Goal: Task Accomplishment & Management: Use online tool/utility

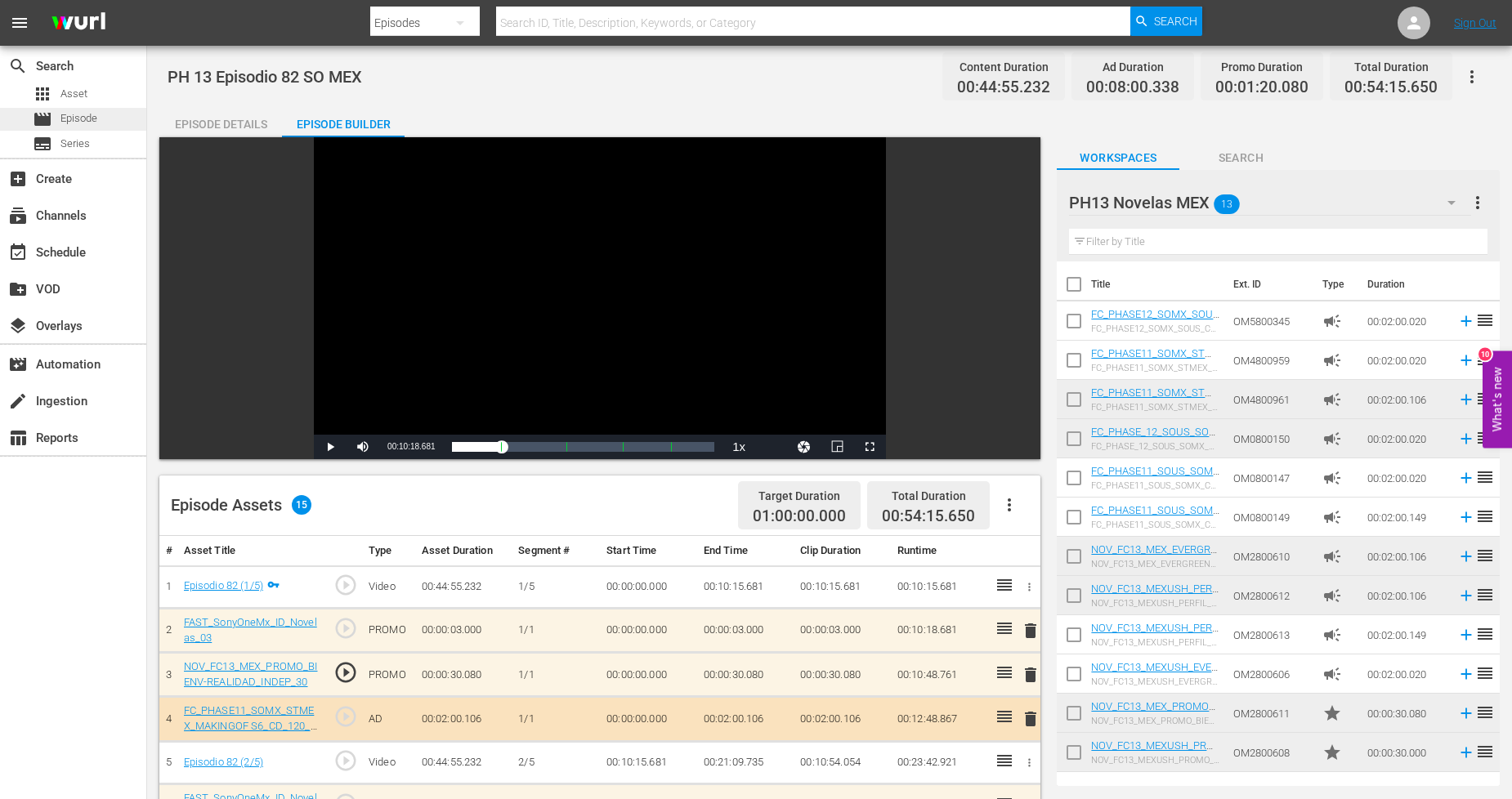
click at [101, 117] on div "movie Episode" at bounding box center [73, 119] width 146 height 23
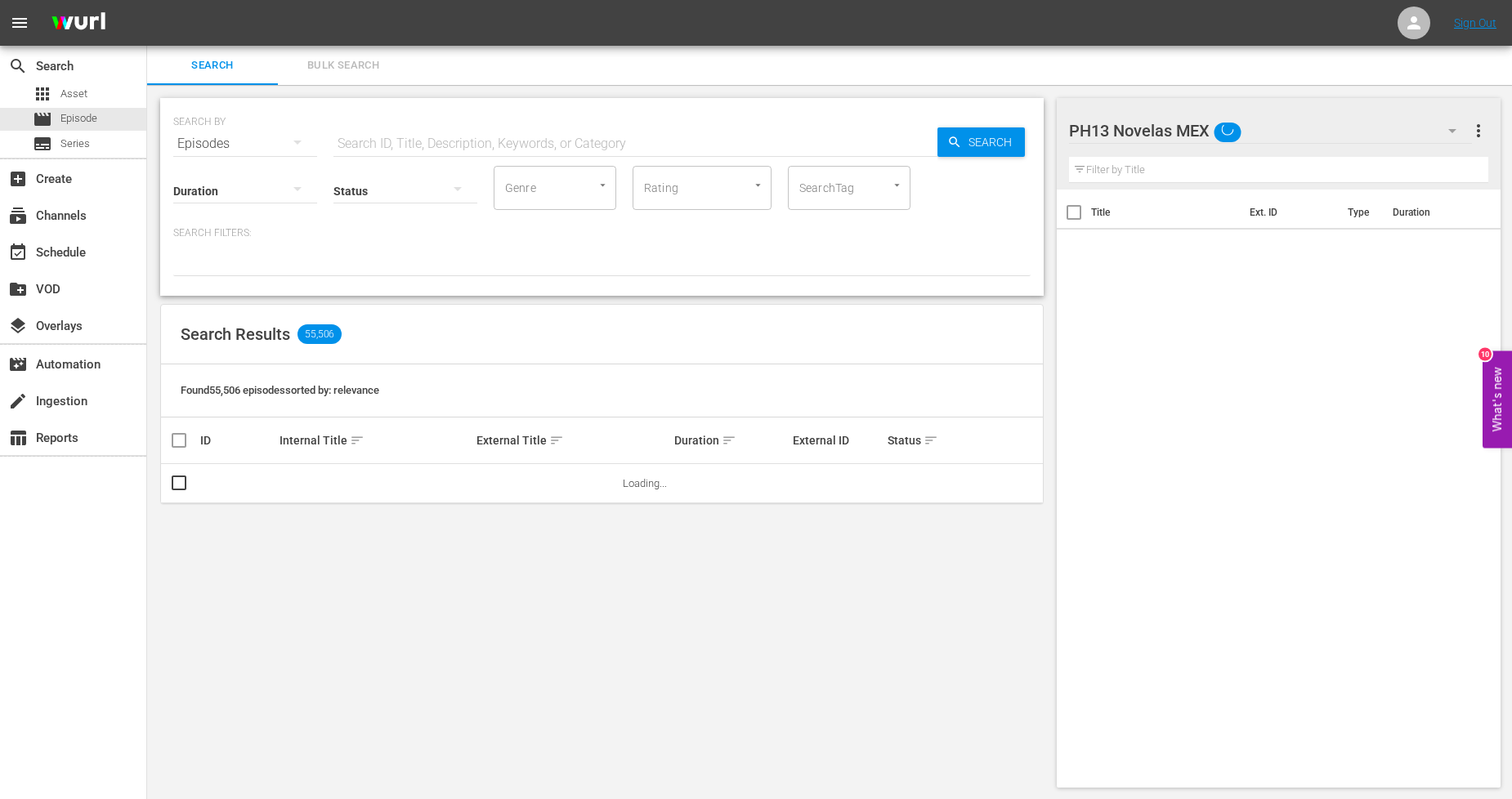
click at [374, 80] on button "Bulk Search" at bounding box center [343, 65] width 131 height 40
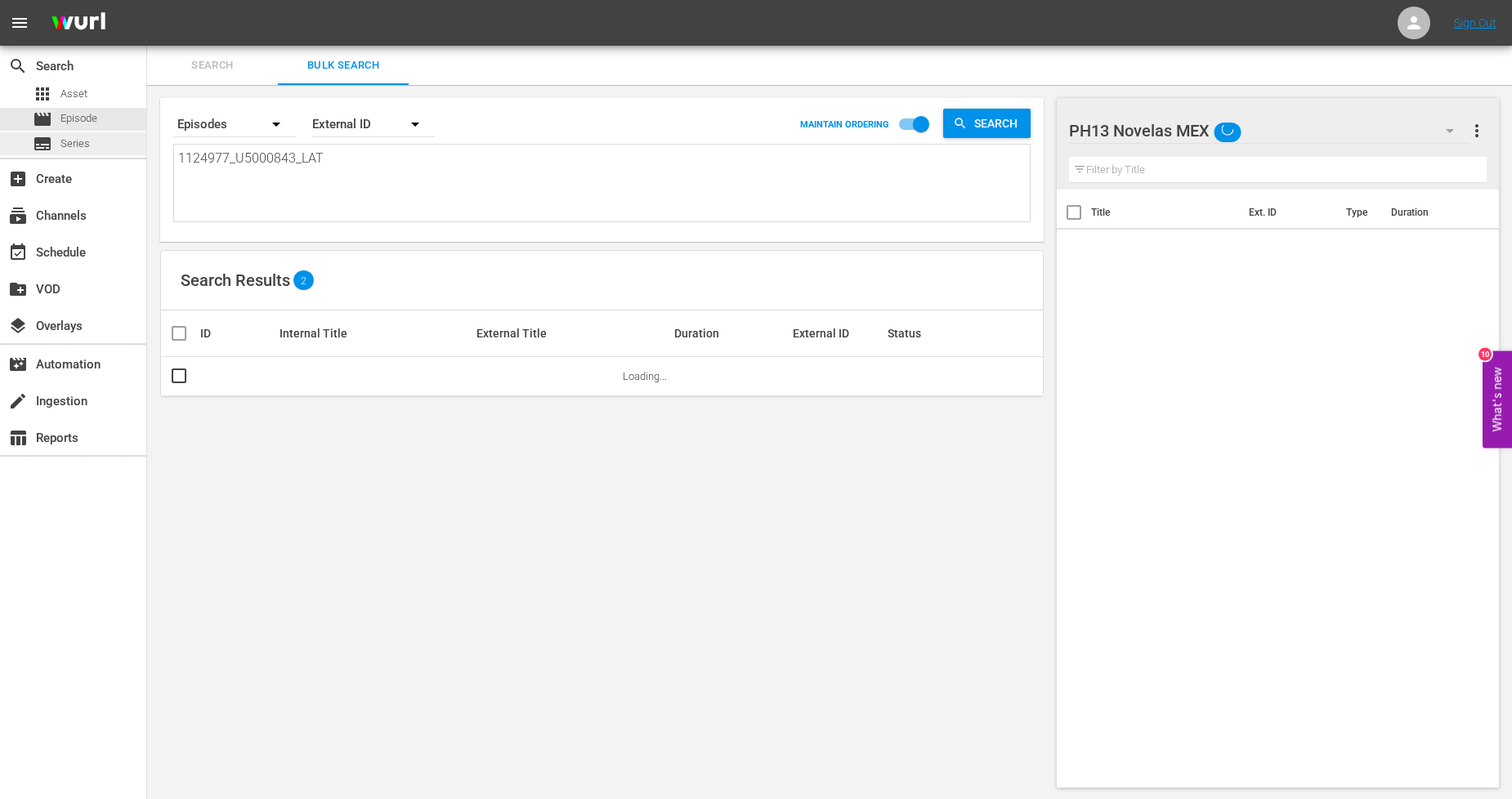
drag, startPoint x: 352, startPoint y: 166, endPoint x: 0, endPoint y: 143, distance: 352.8
click at [147, 0] on div "search Search apps Asset movie Episode subtitles Series add_box Create subscrip…" at bounding box center [830, 0] width 1365 height 0
paste textarea "8_U5000844"
type textarea "1124978_U5000844_LAT"
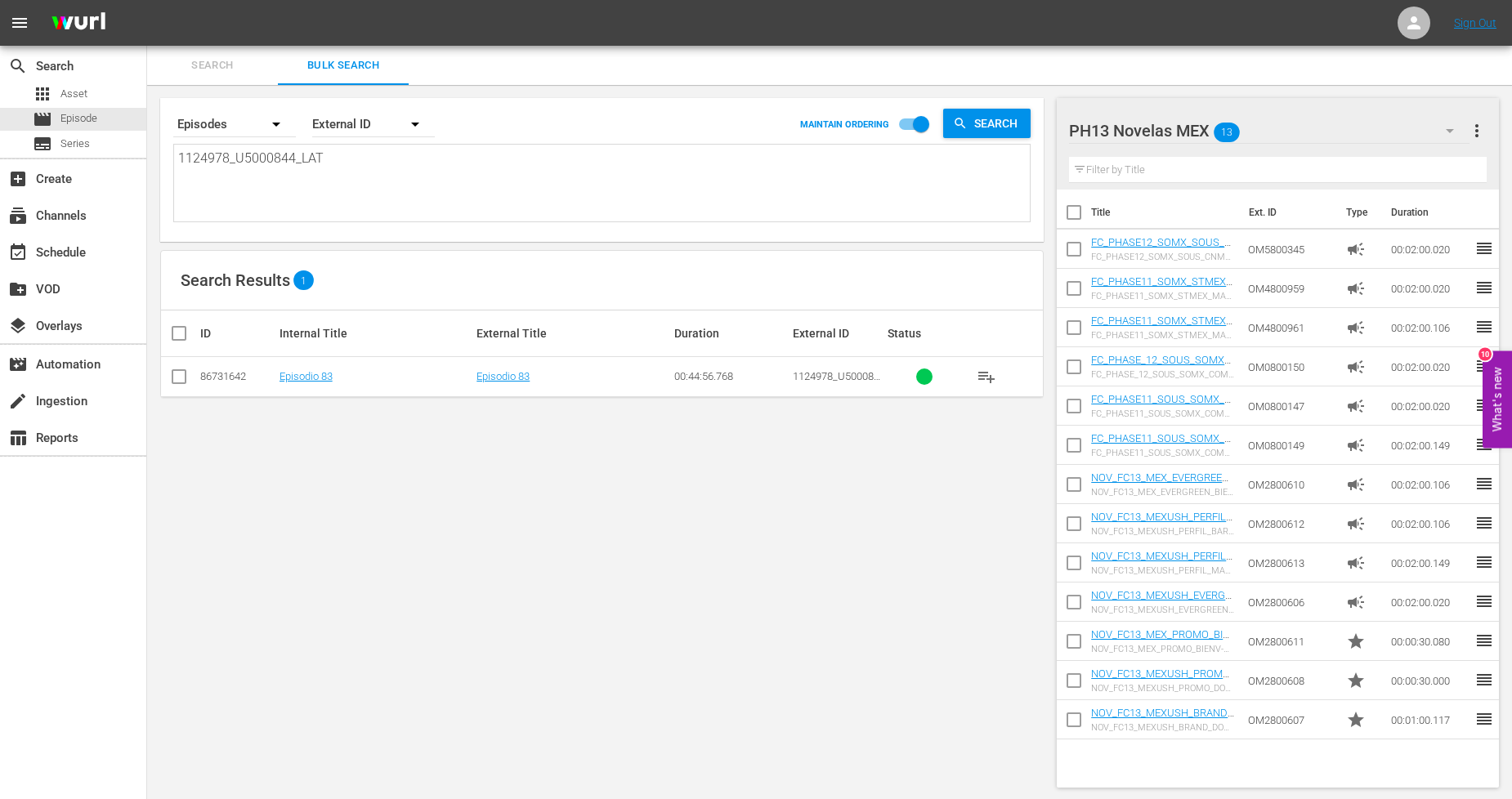
type textarea "1124978_U5000844_LAT"
click at [177, 371] on input "checkbox" at bounding box center [178, 380] width 19 height 19
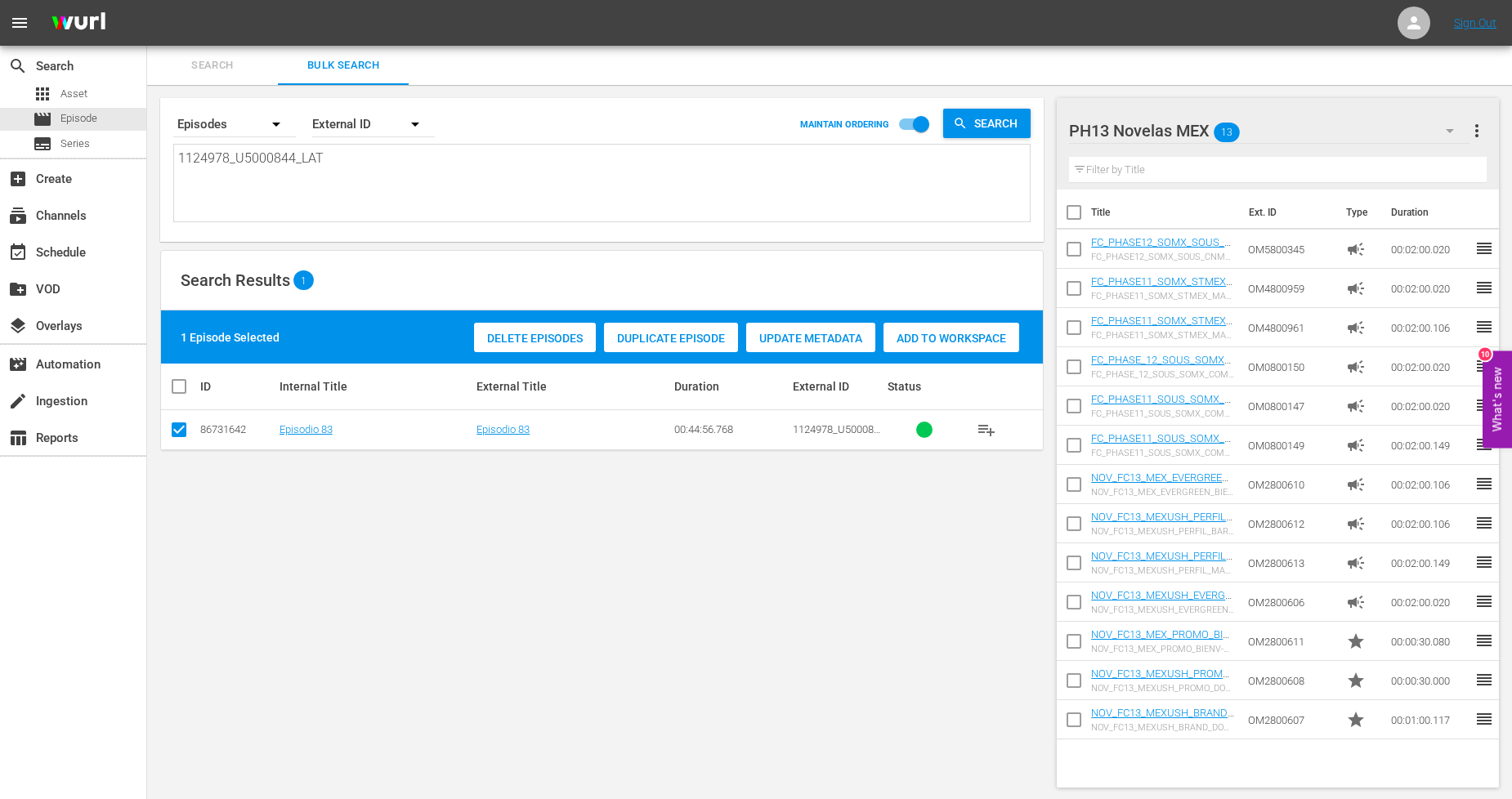
click at [723, 344] on div "Duplicate Episode" at bounding box center [671, 338] width 134 height 31
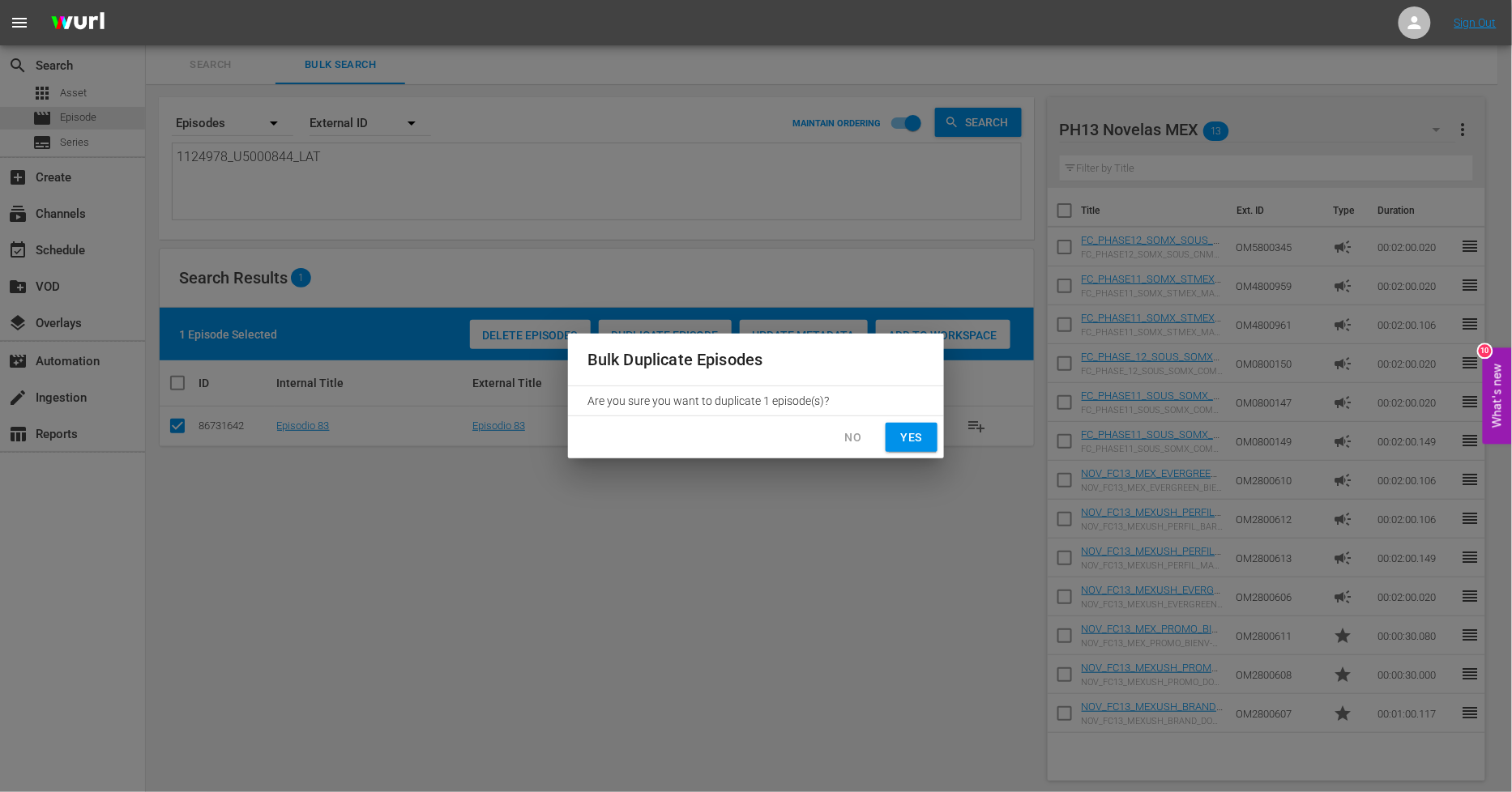
click at [899, 432] on span "Yes" at bounding box center [912, 437] width 26 height 20
checkbox input "false"
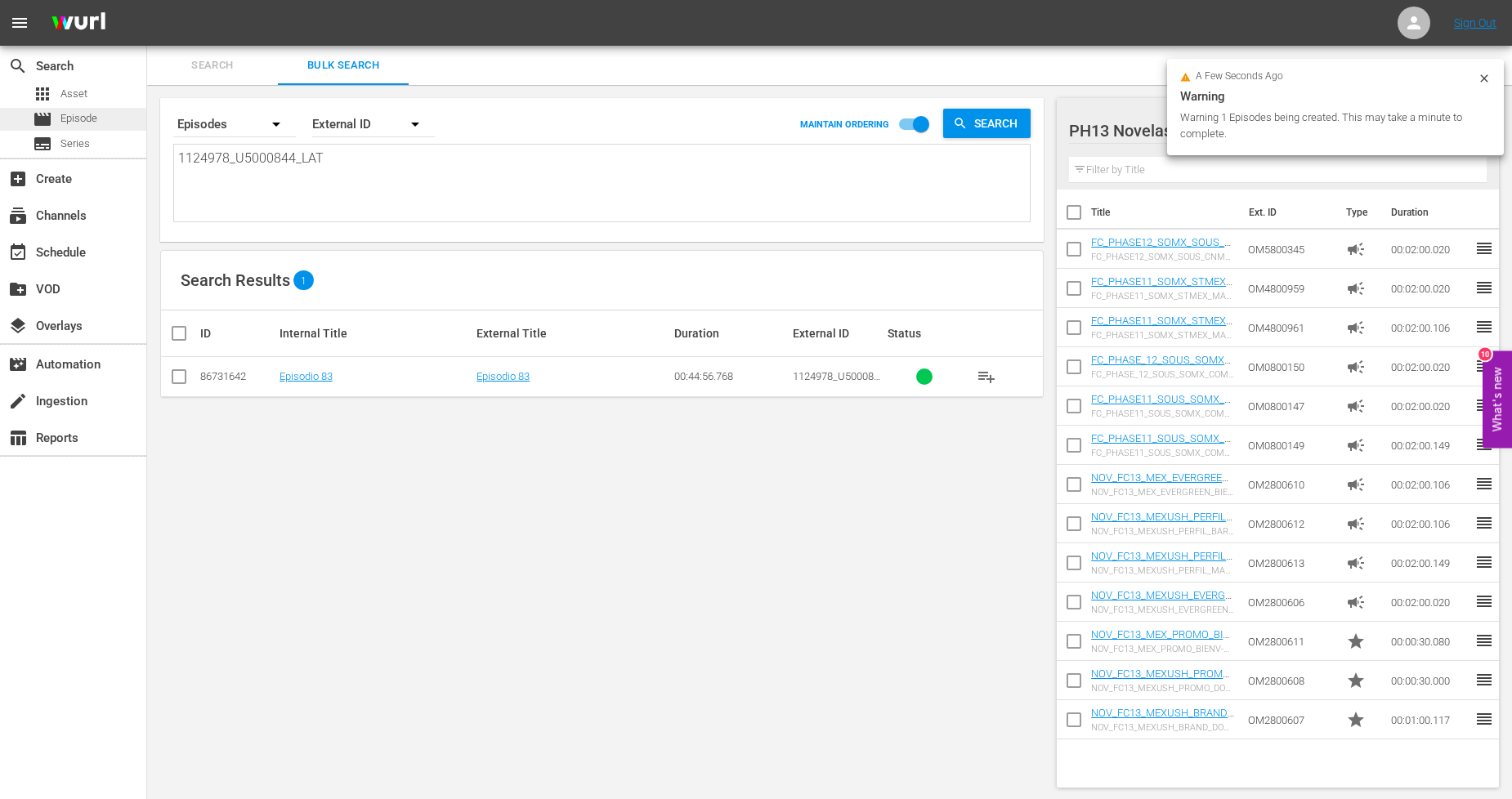
click at [107, 120] on div "movie Episode" at bounding box center [73, 119] width 146 height 23
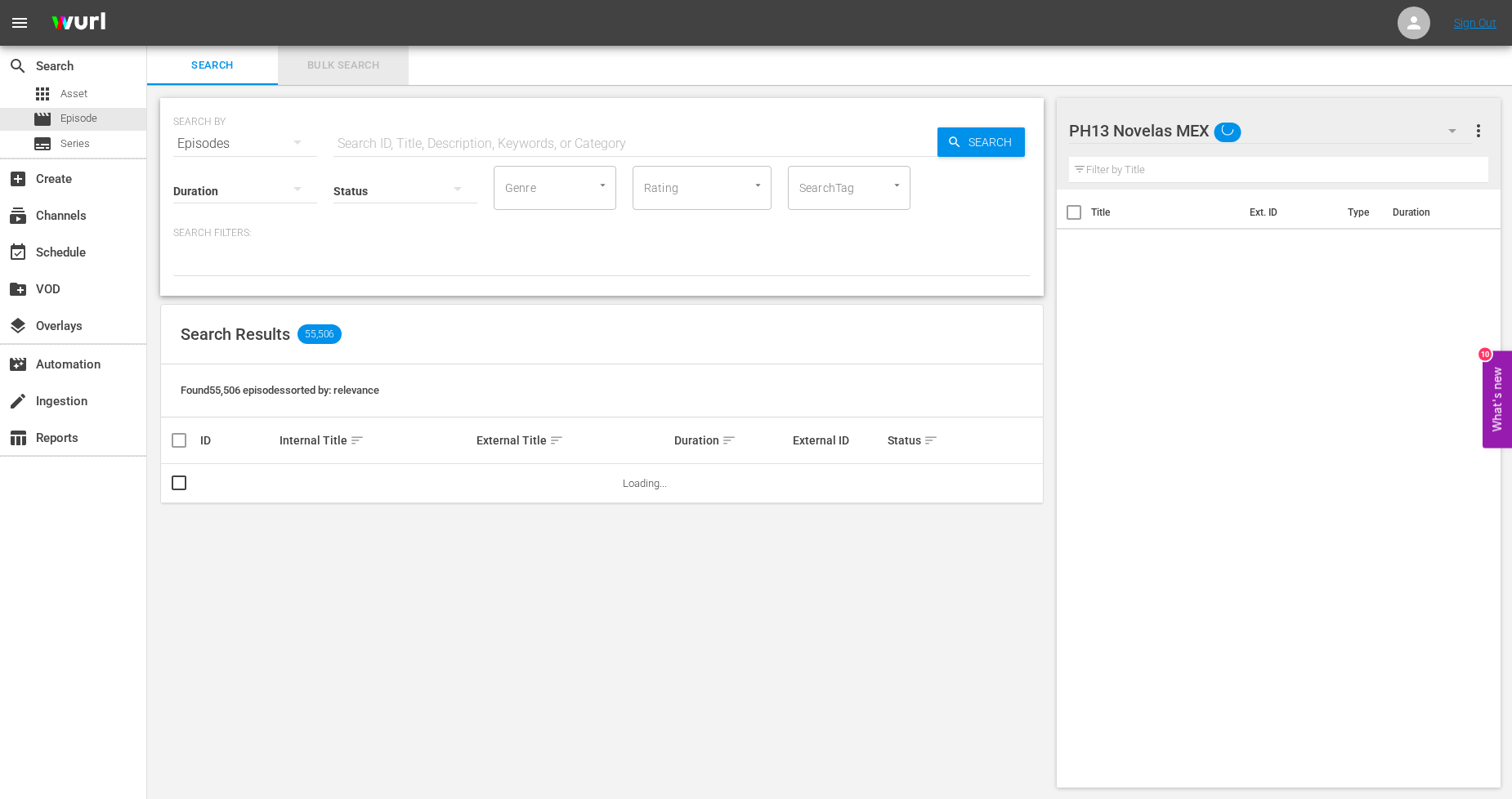
click at [363, 70] on span "Bulk Search" at bounding box center [343, 65] width 111 height 18
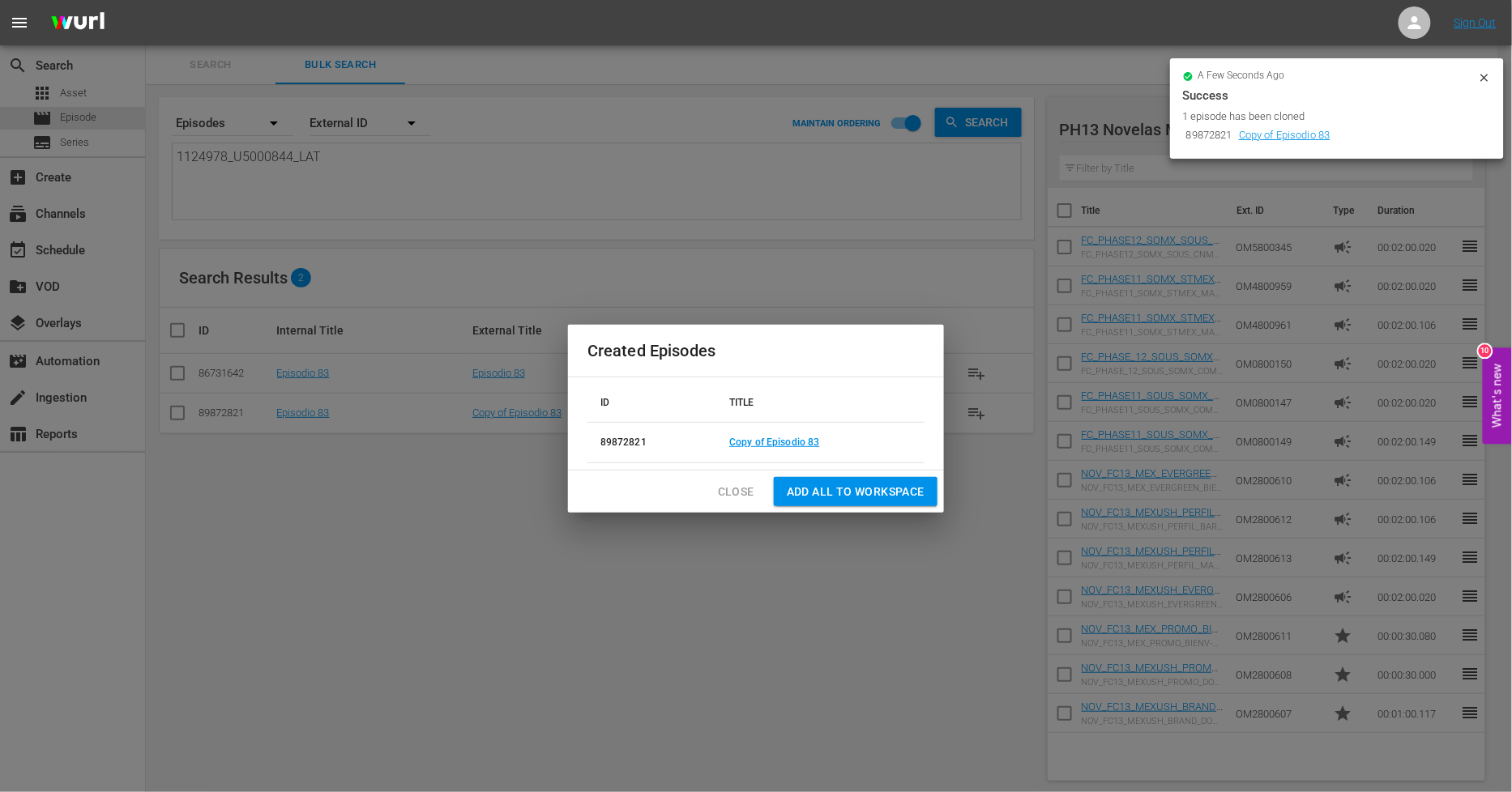
click at [724, 491] on span "Close" at bounding box center [736, 492] width 36 height 20
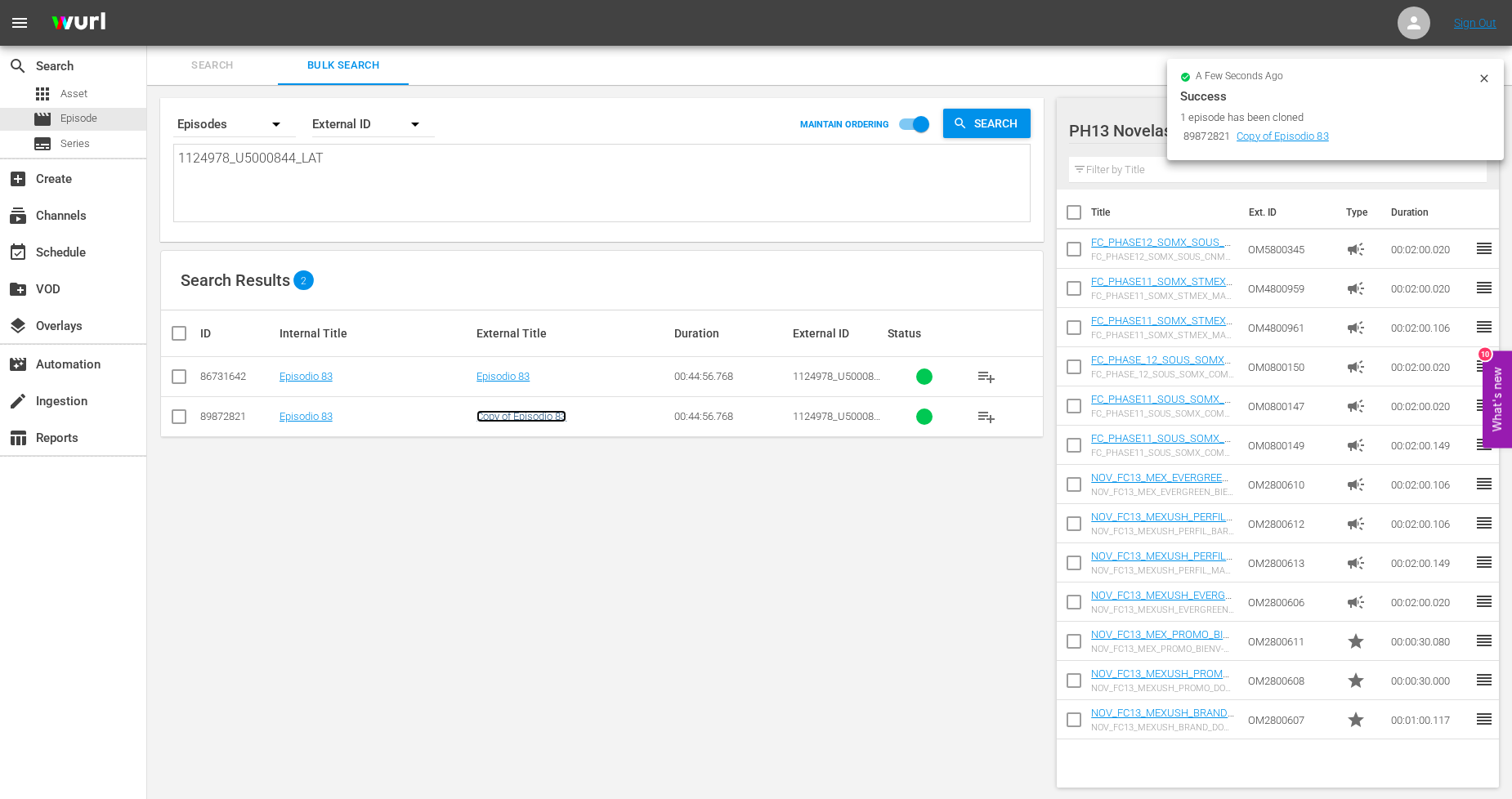
click at [502, 421] on link "Copy of Episodio 83" at bounding box center [521, 416] width 90 height 12
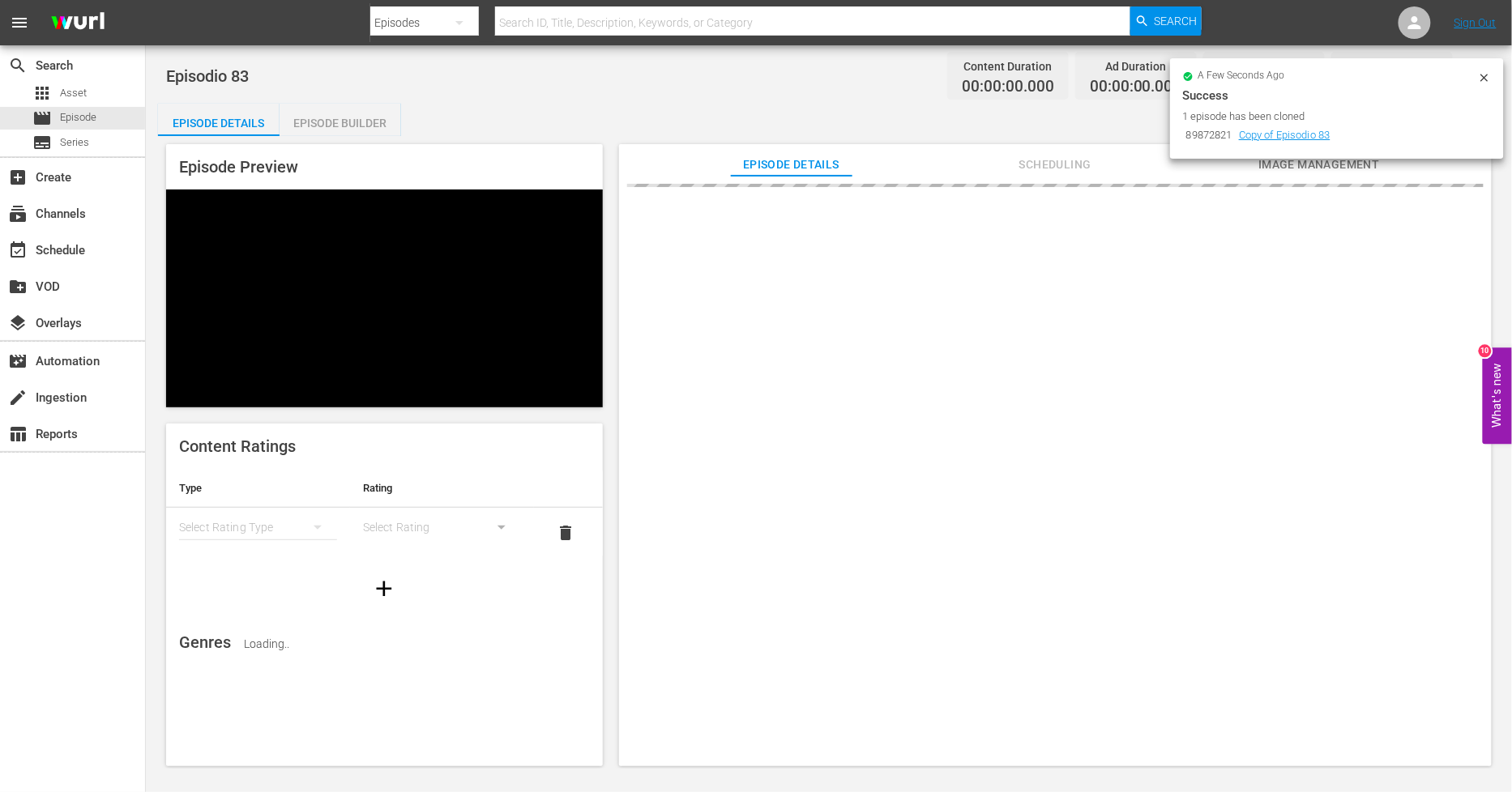
click at [1486, 78] on icon at bounding box center [1485, 77] width 13 height 13
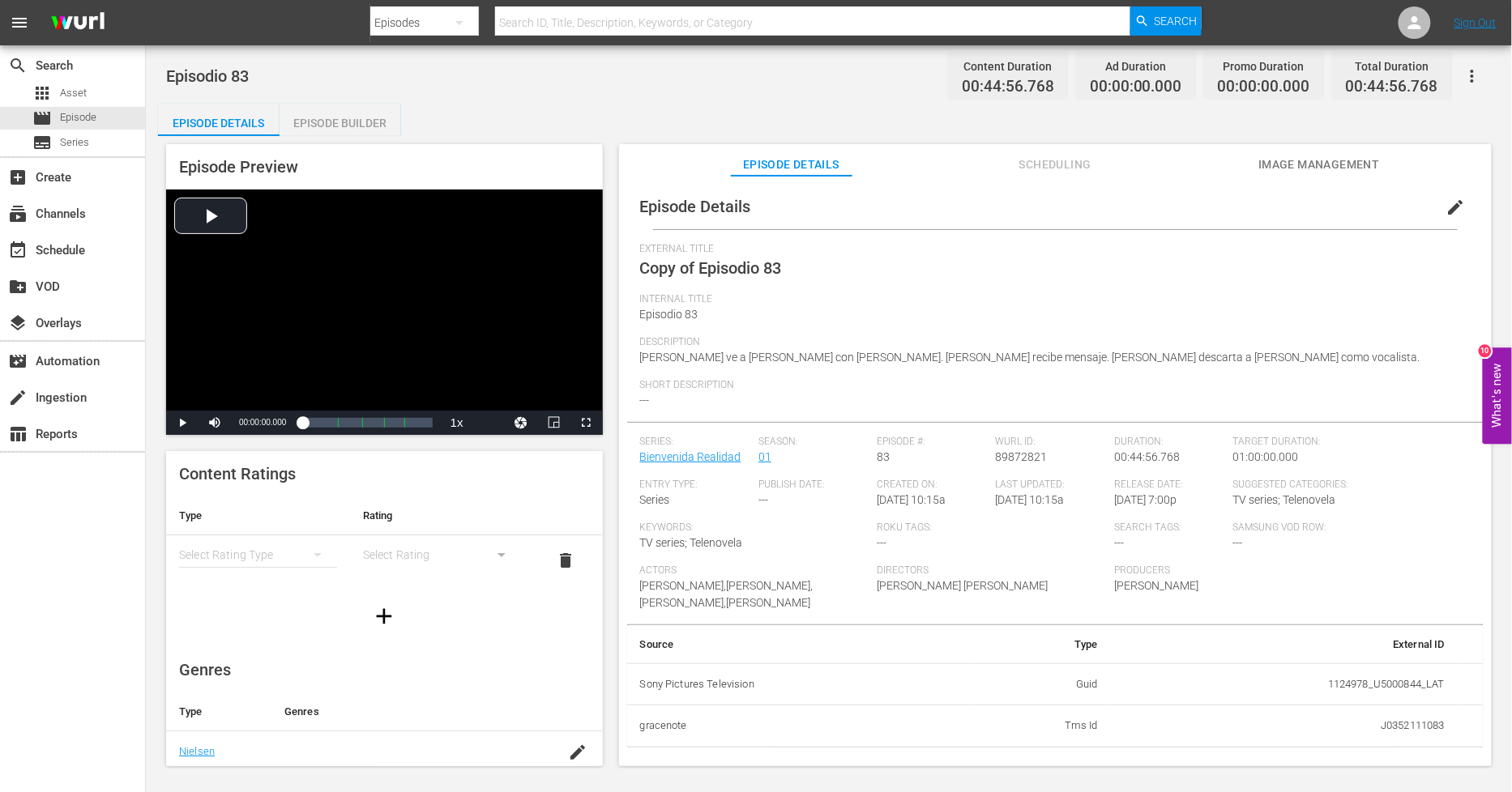
click at [1448, 207] on span "edit" at bounding box center [1455, 207] width 19 height 19
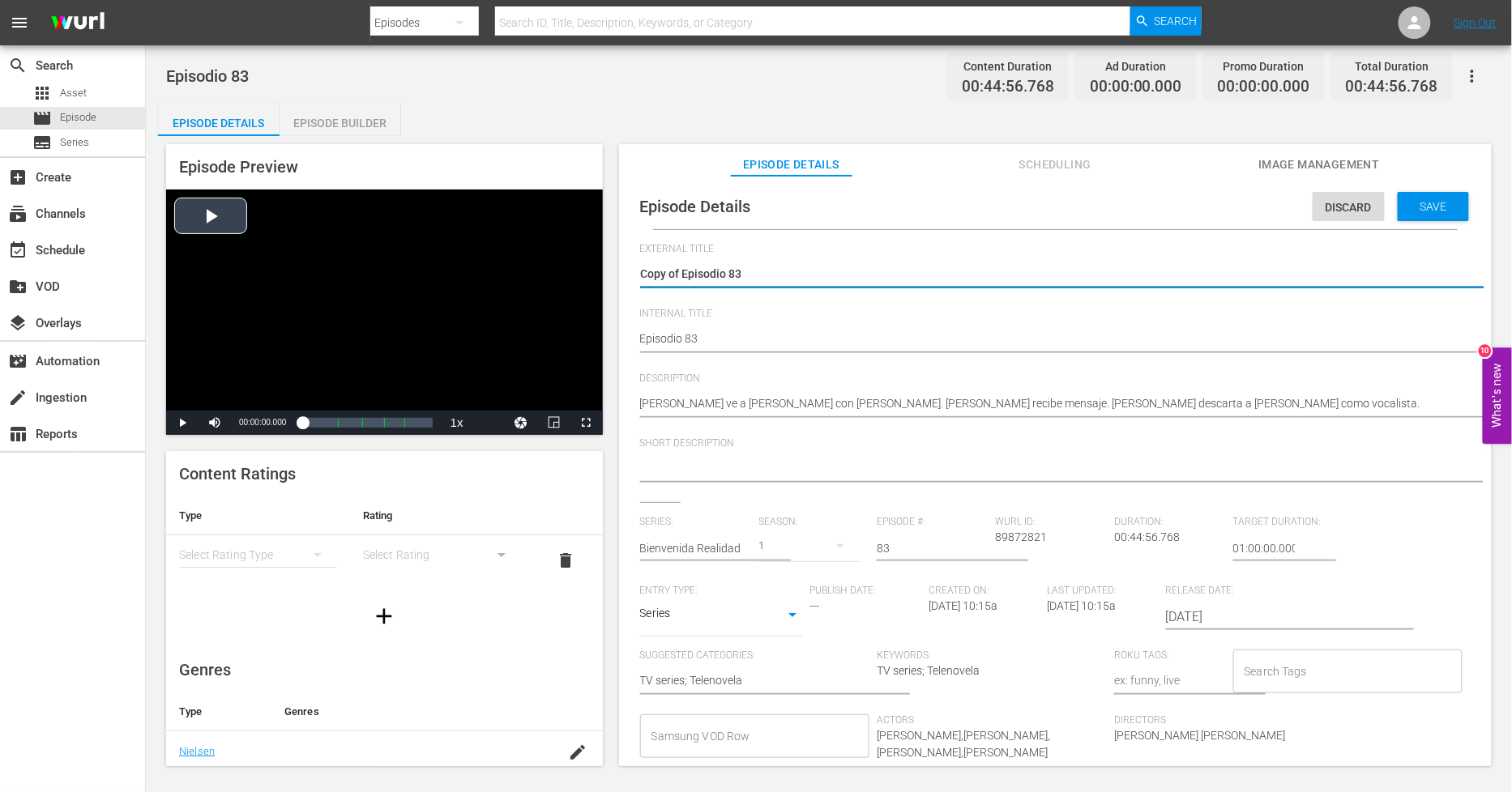
drag, startPoint x: 681, startPoint y: 275, endPoint x: 214, endPoint y: 273, distance: 467.0
click at [225, 273] on div "Episode Preview Video Player is loading. Play Video Play Mute Current Time 00:0…" at bounding box center [829, 458] width 1342 height 643
type textarea "=Episodio 83"
type textarea "Episodio 83"
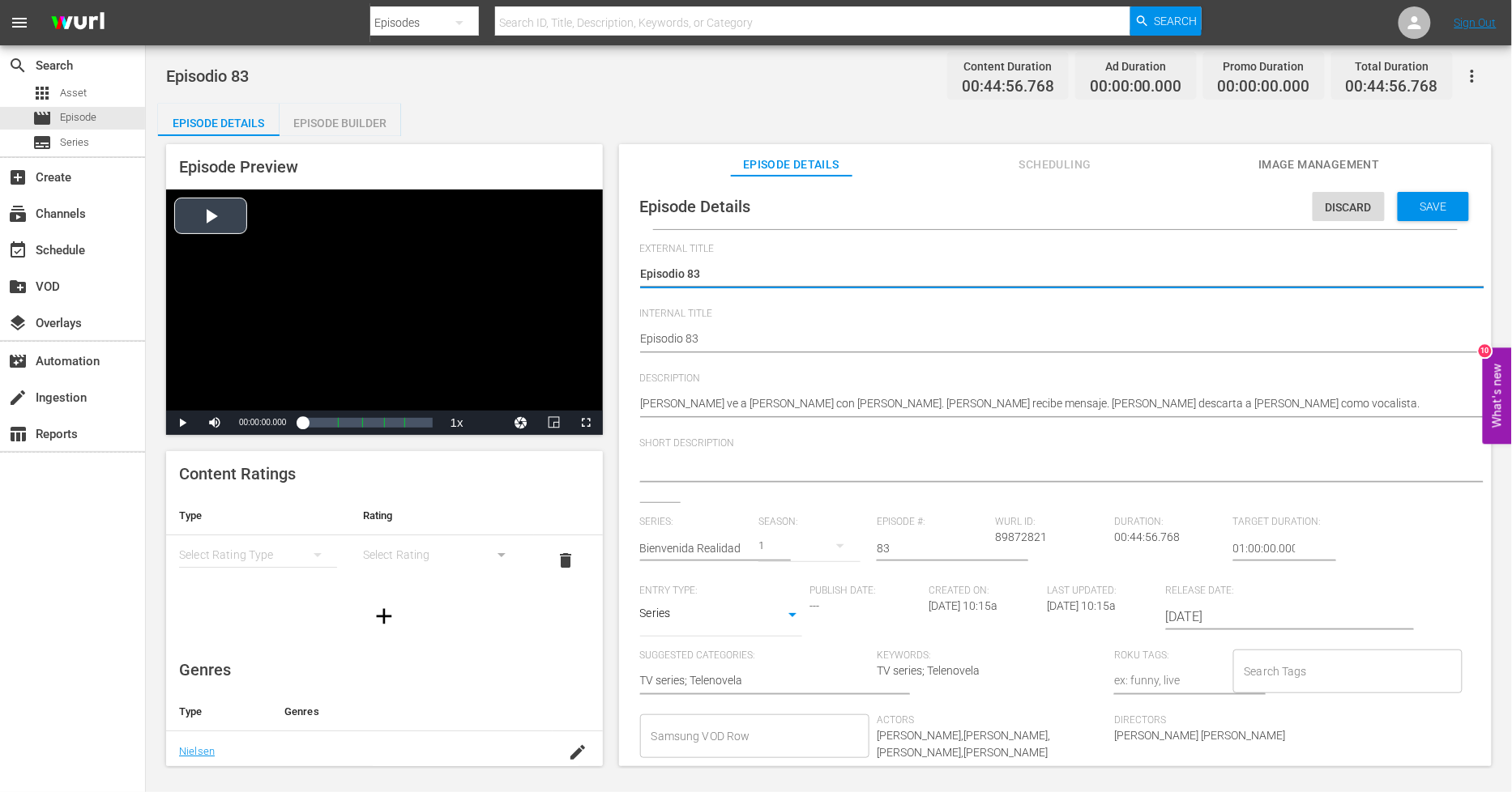
type textarea "Episodio 83"
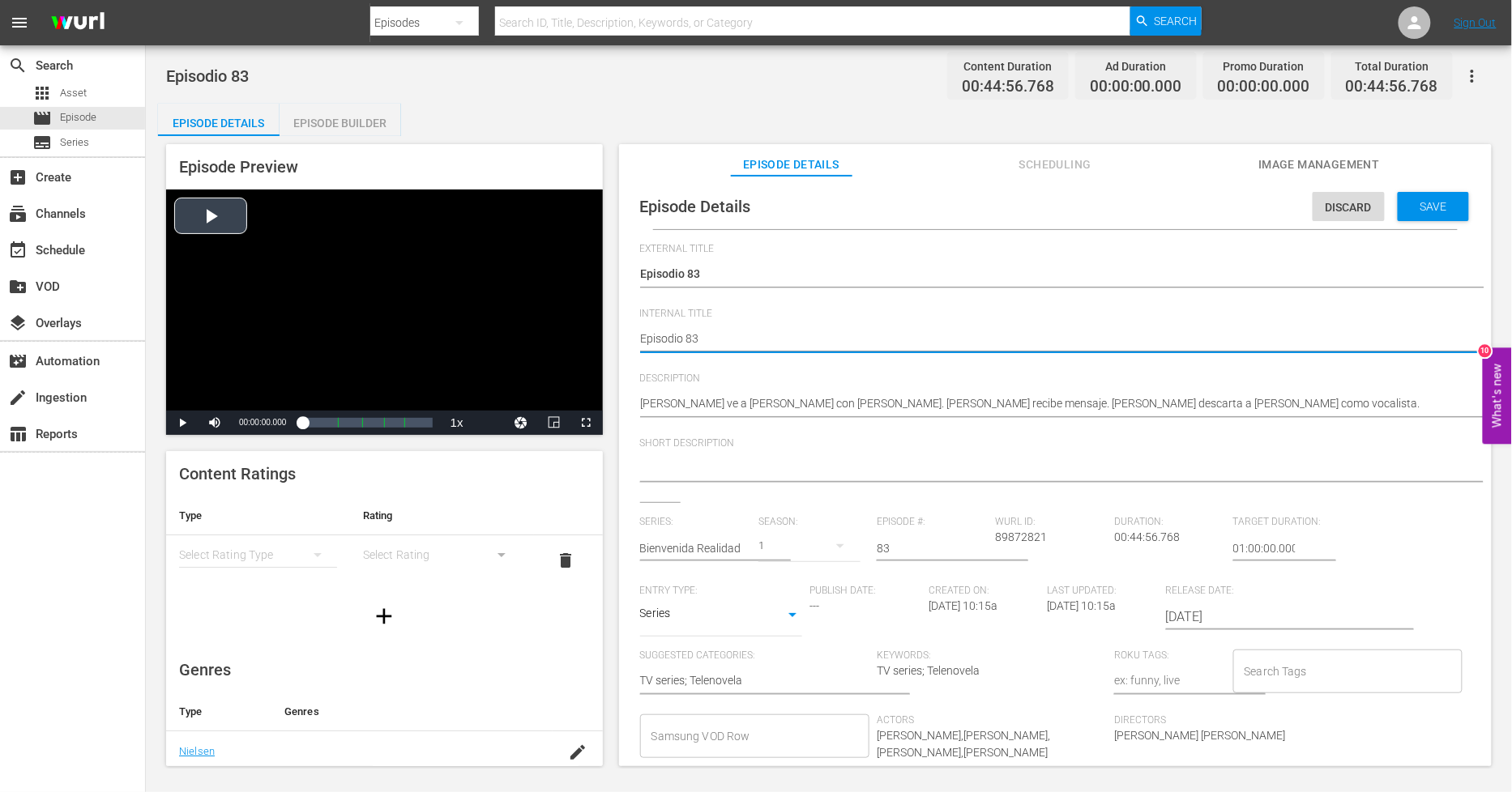
type textarea "PEpisodio 83"
type textarea "PHEpisodio 83"
type textarea "PH Episodio 83"
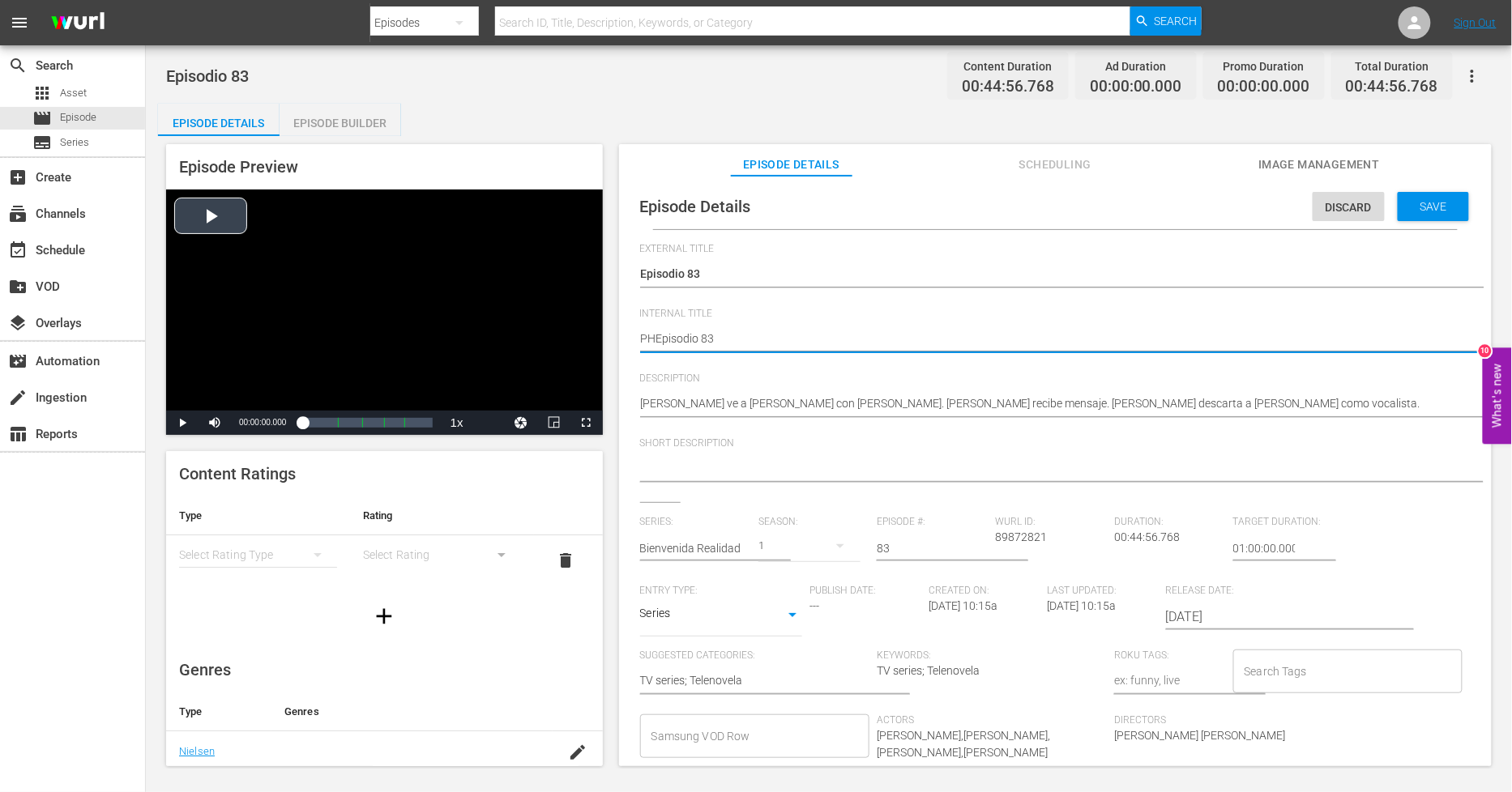
type textarea "PH Episodio 83"
type textarea "PH 1Episodio 83"
type textarea "PH 13Episodio 83"
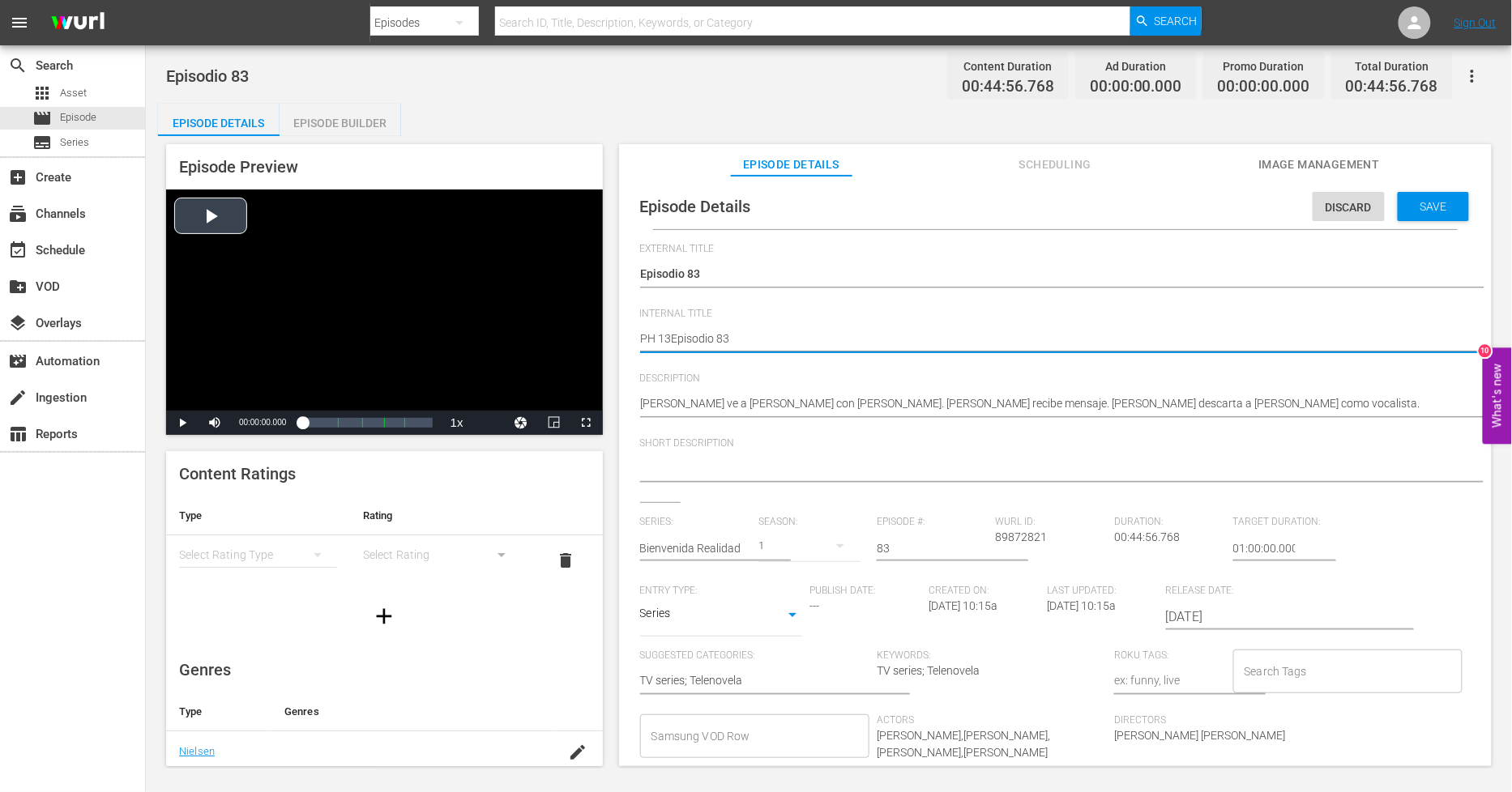
type textarea "PH 13 Episodio 83"
type textarea "PH 13 Episodio 83 O"
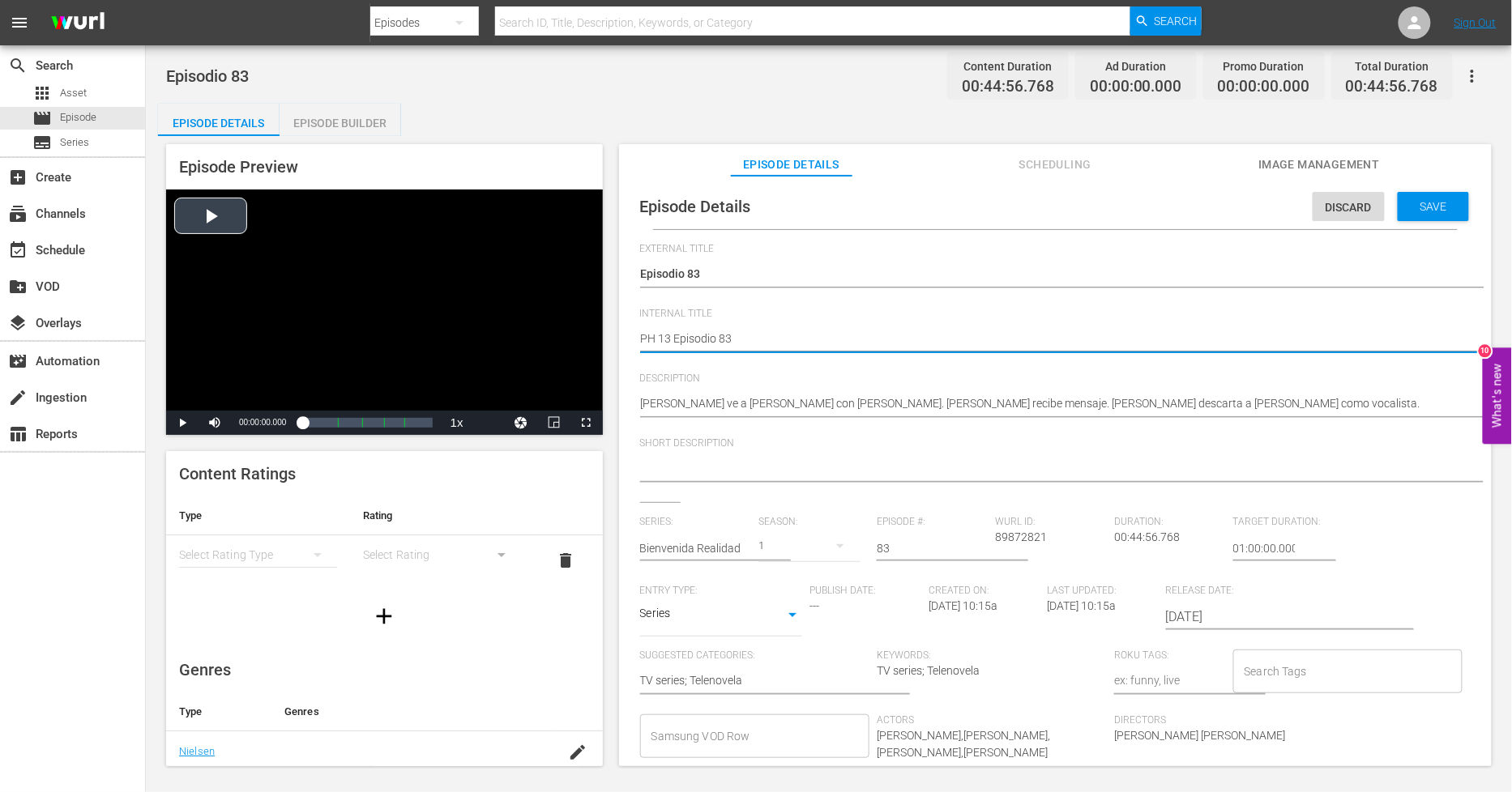
type textarea "PH 13 Episodio 83 O"
type textarea "PH 13 Episodio 83"
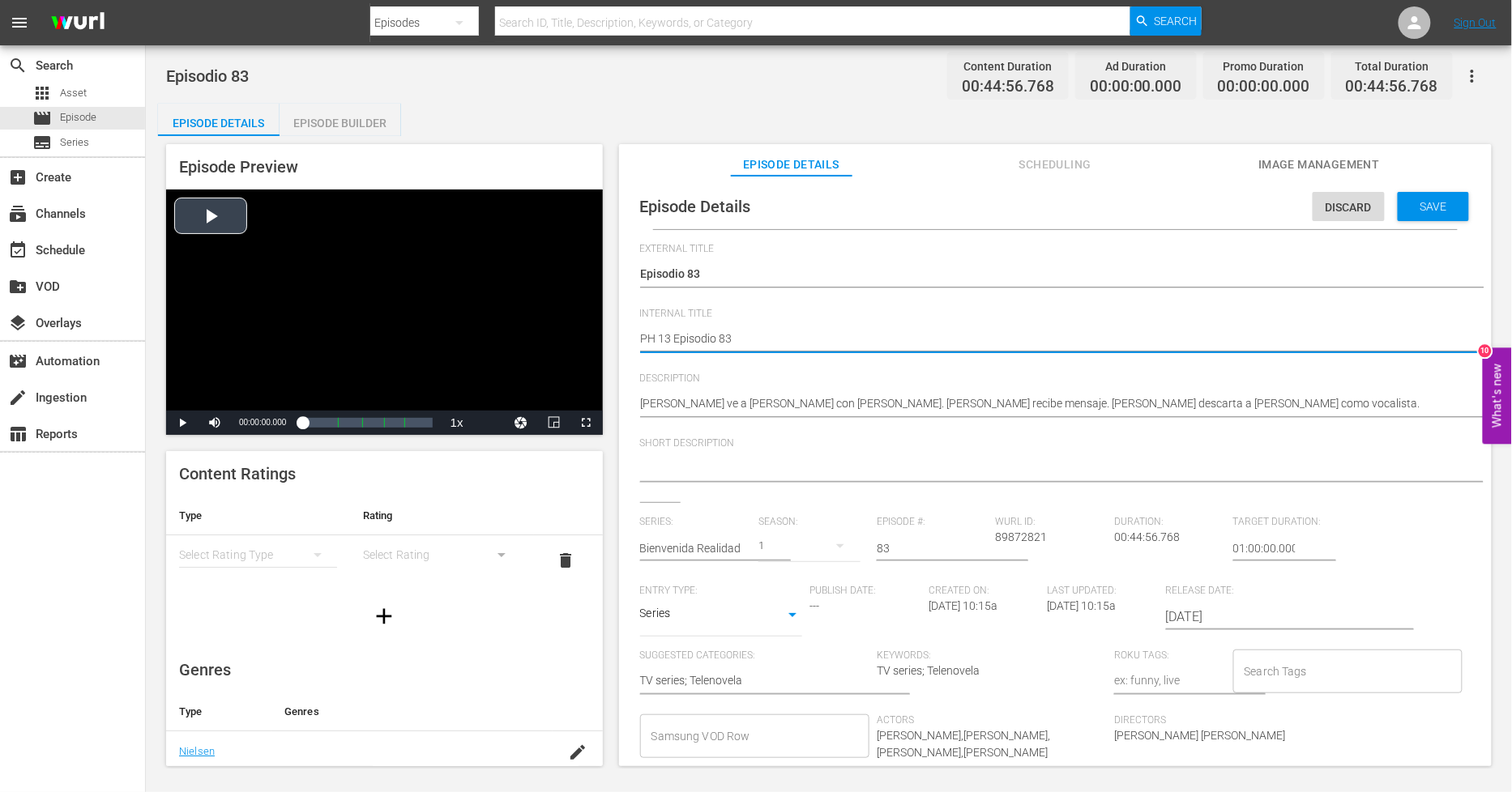
type textarea "PH 13 Episodio 83"
type textarea "PH 13 Episodio 83 S"
type textarea "PH 13 Episodio 83 SO"
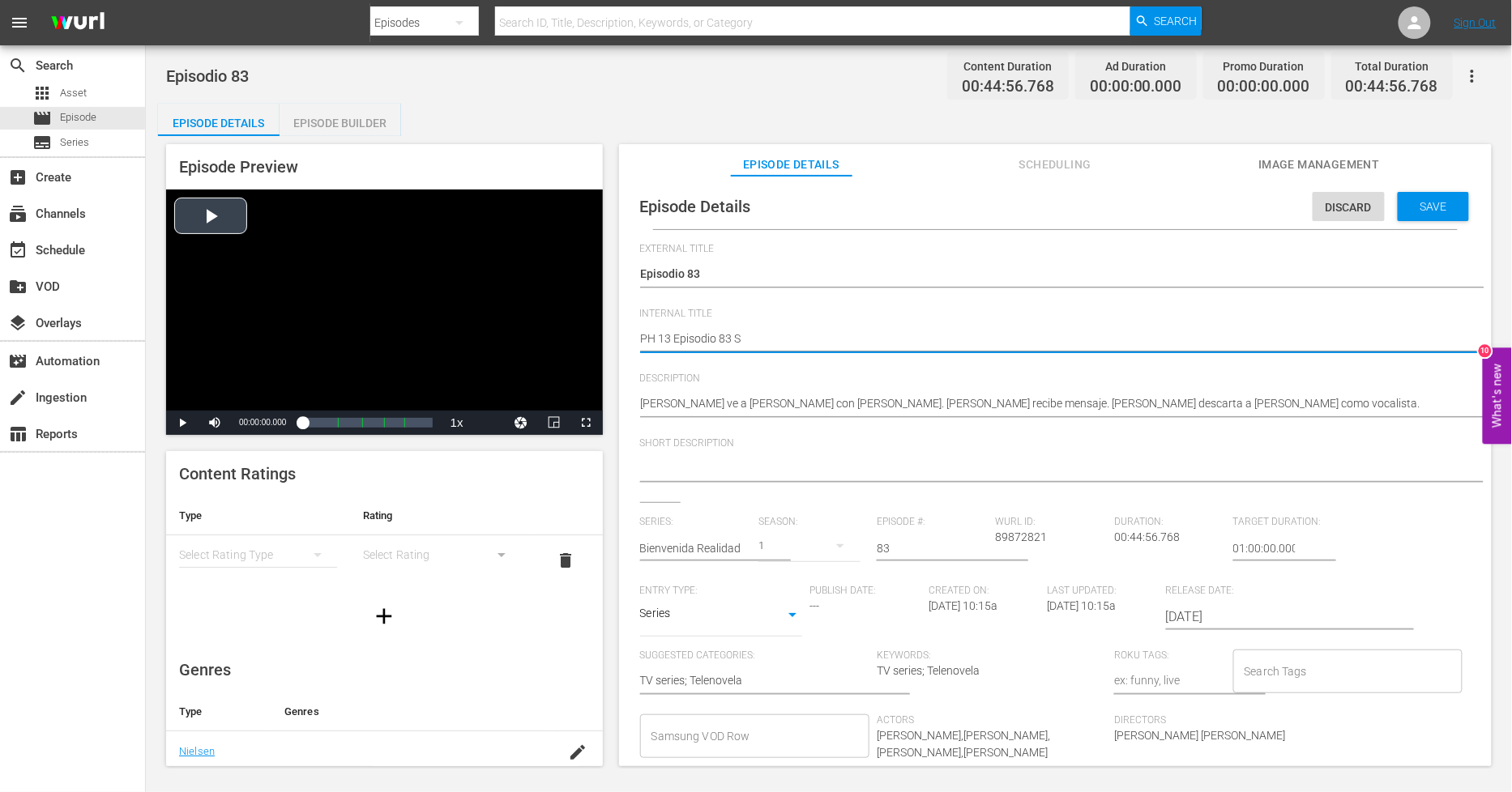
type textarea "PH 13 Episodio 83 SO"
type textarea "PH 13 Episodio 83 SO M"
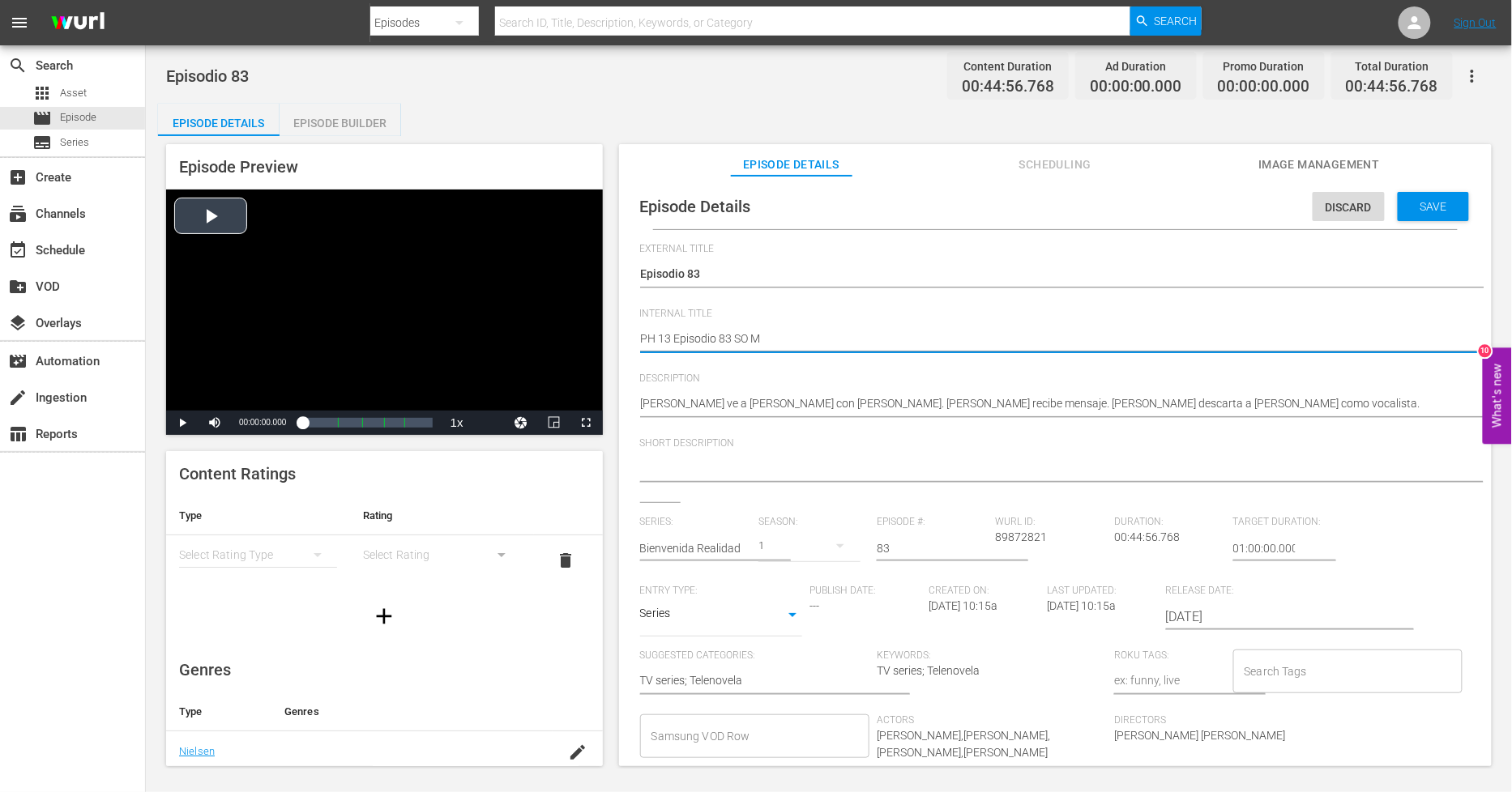
type textarea "PH 13 Episodio 83 SO ME"
type textarea "PH 13 Episodio 83 SO MEX"
click at [1437, 214] on div "Save" at bounding box center [1434, 207] width 71 height 29
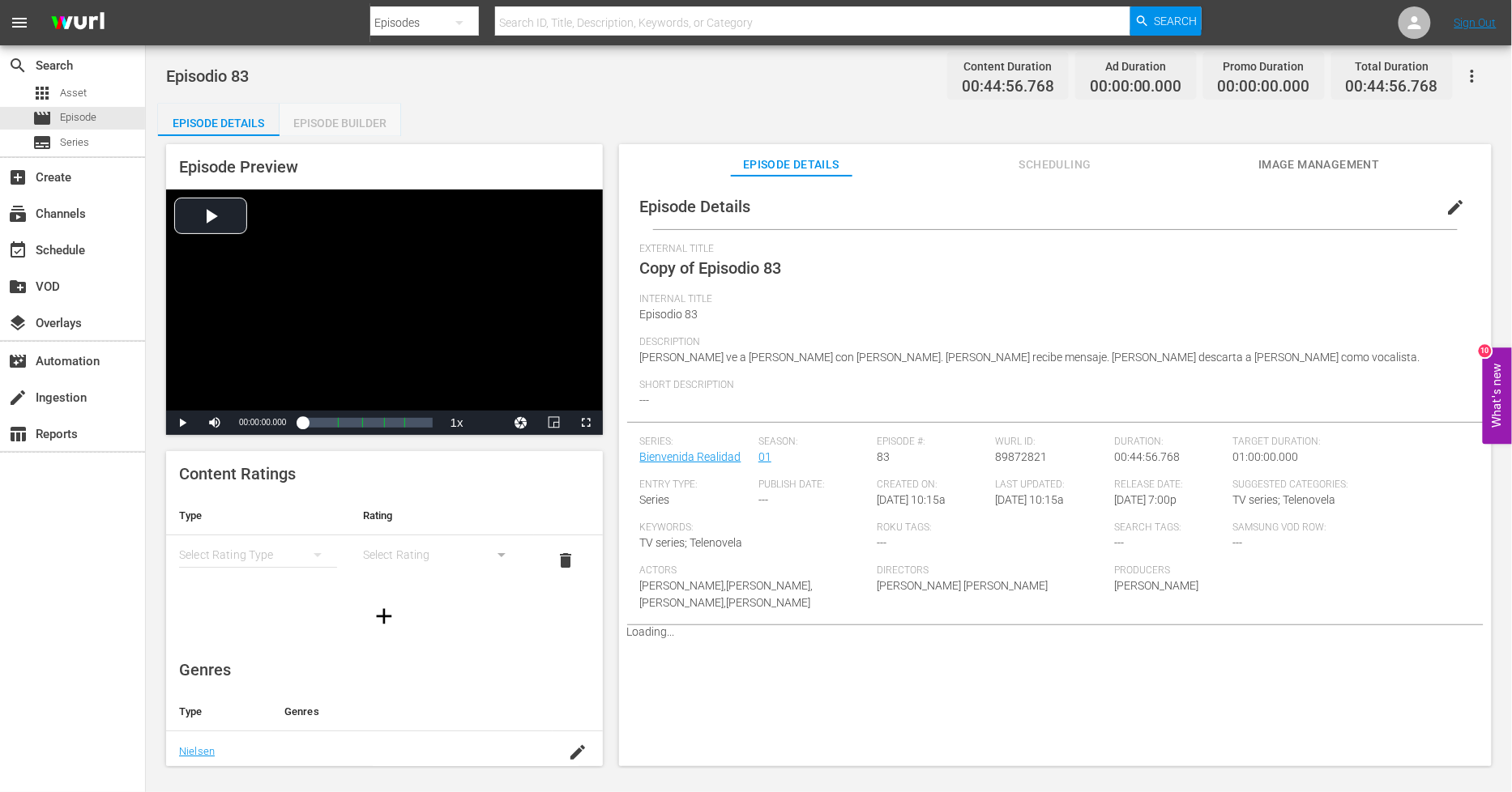
click at [374, 113] on div "Episode Builder" at bounding box center [340, 123] width 121 height 39
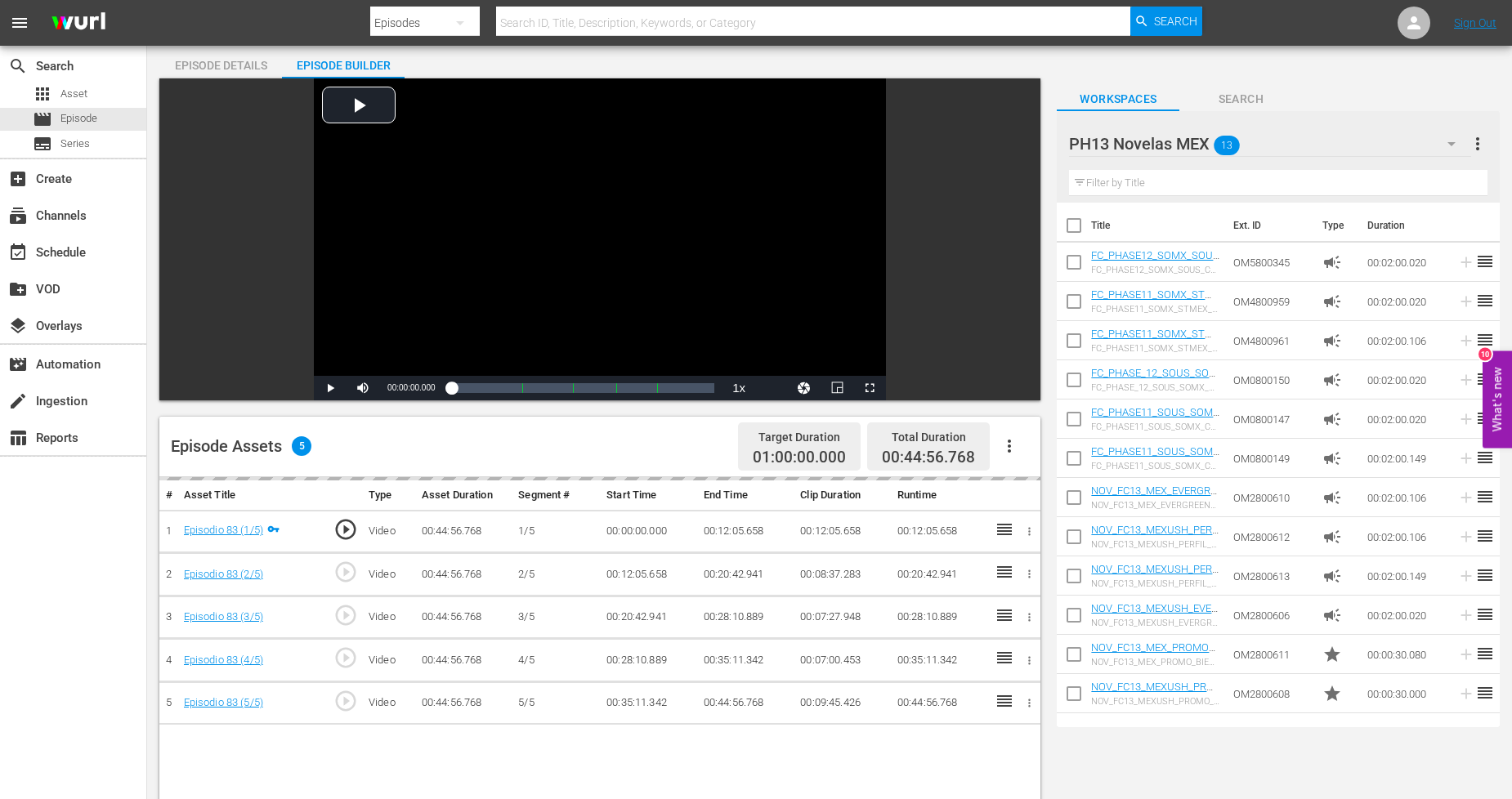
scroll to position [91, 0]
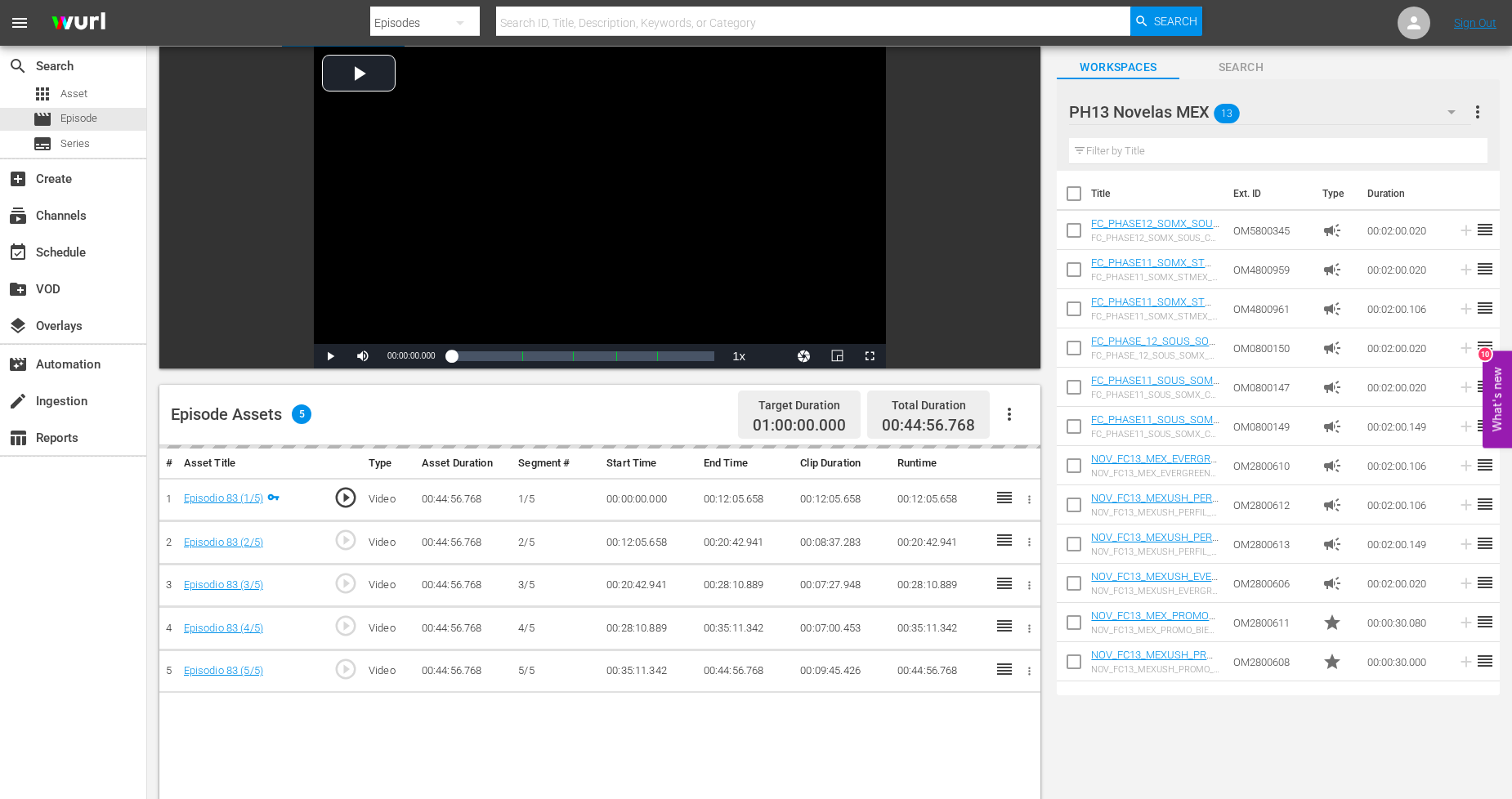
click at [1009, 417] on icon "button" at bounding box center [1010, 414] width 4 height 13
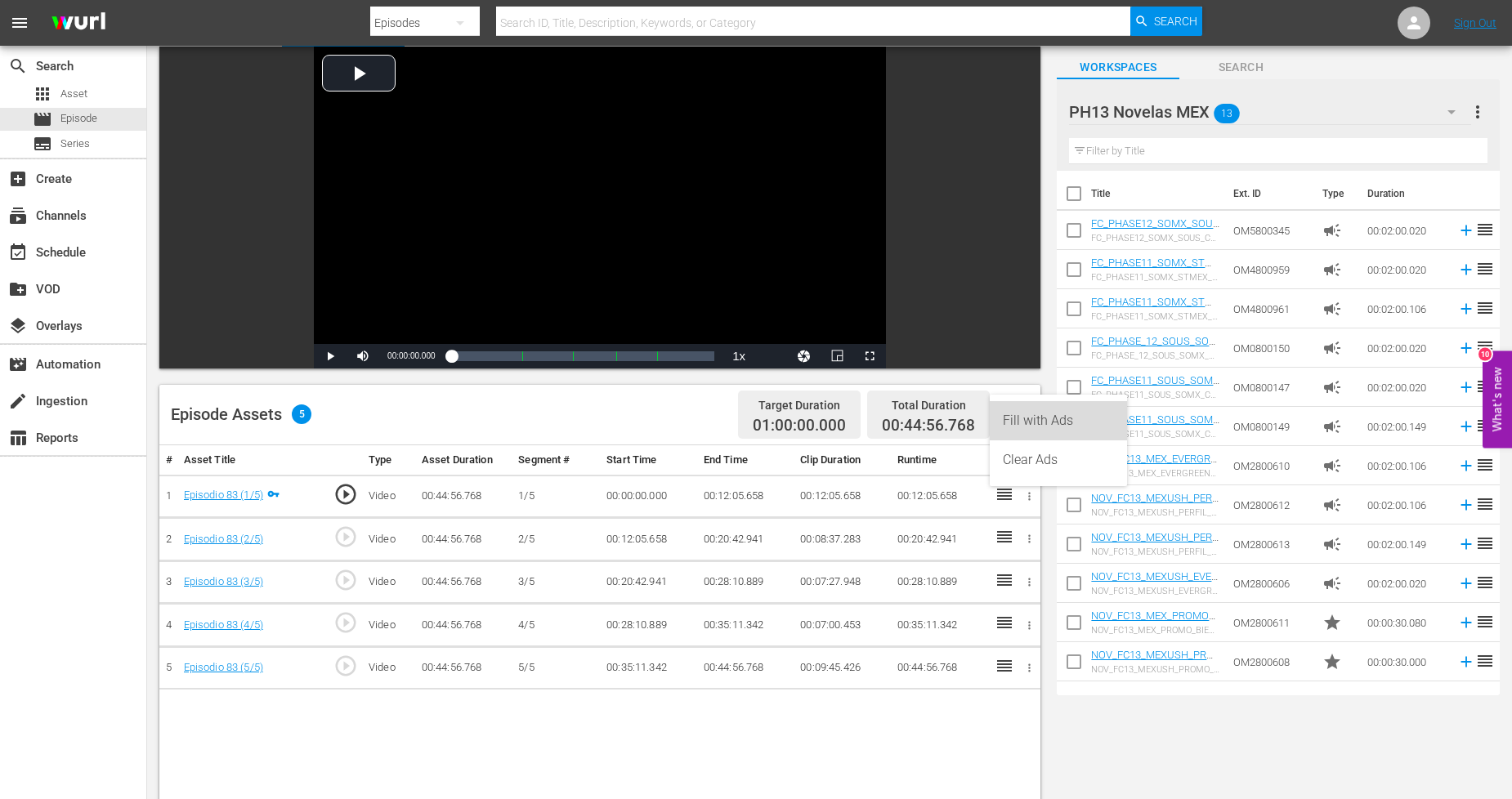
click at [1041, 418] on div "Fill with Ads" at bounding box center [1058, 420] width 111 height 40
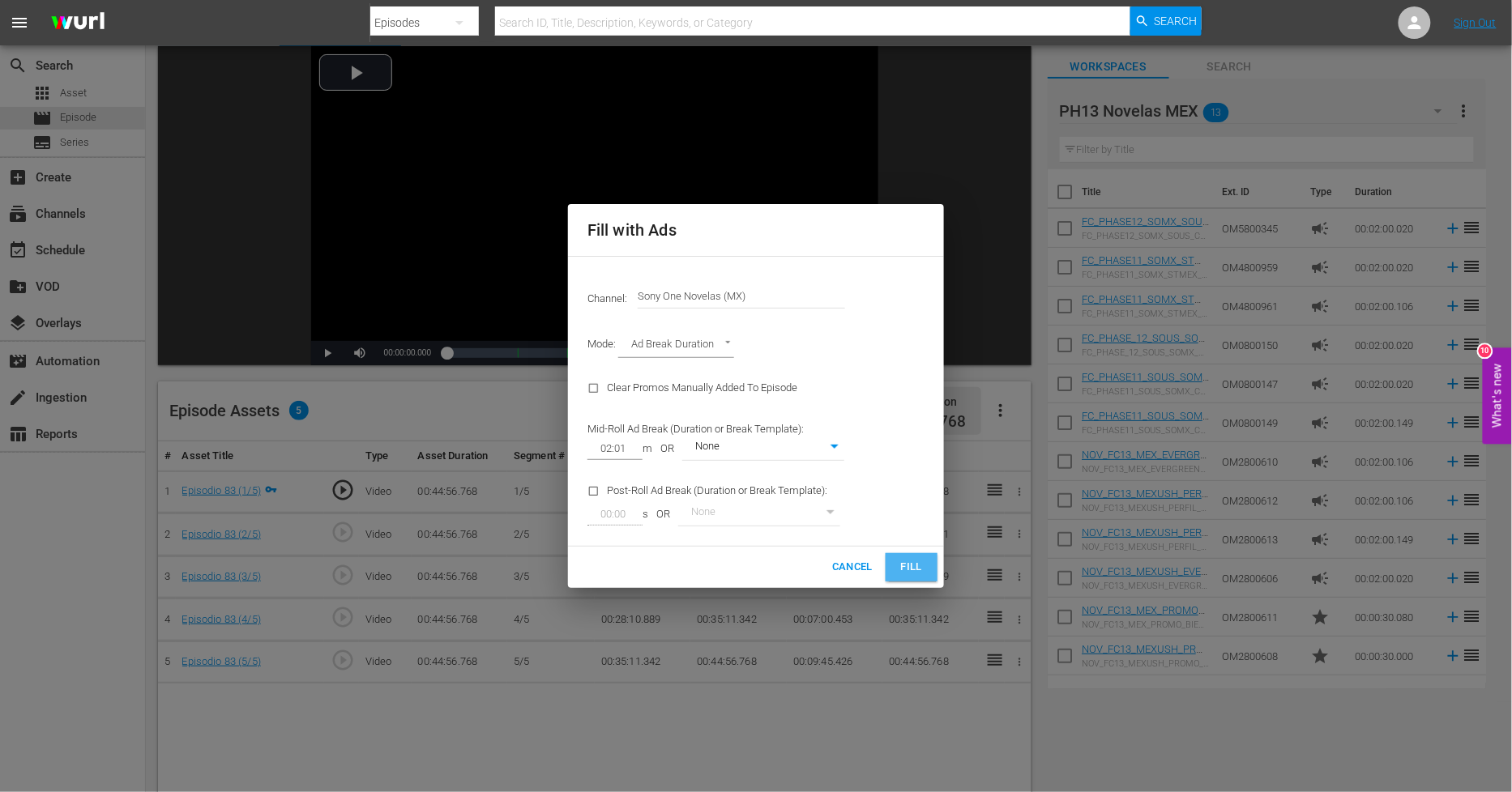
click at [918, 569] on span "Fill" at bounding box center [912, 567] width 26 height 18
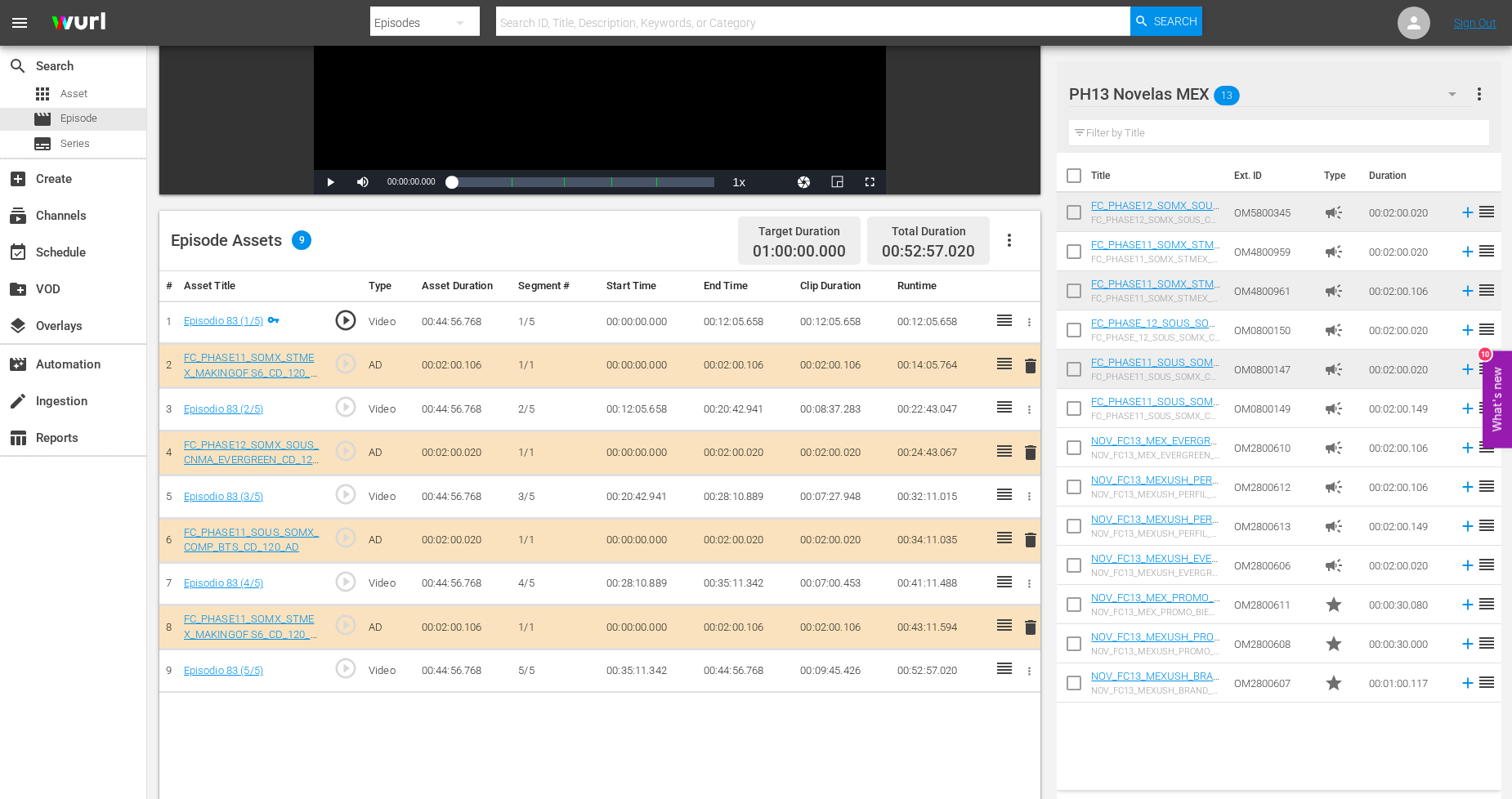
scroll to position [272, 0]
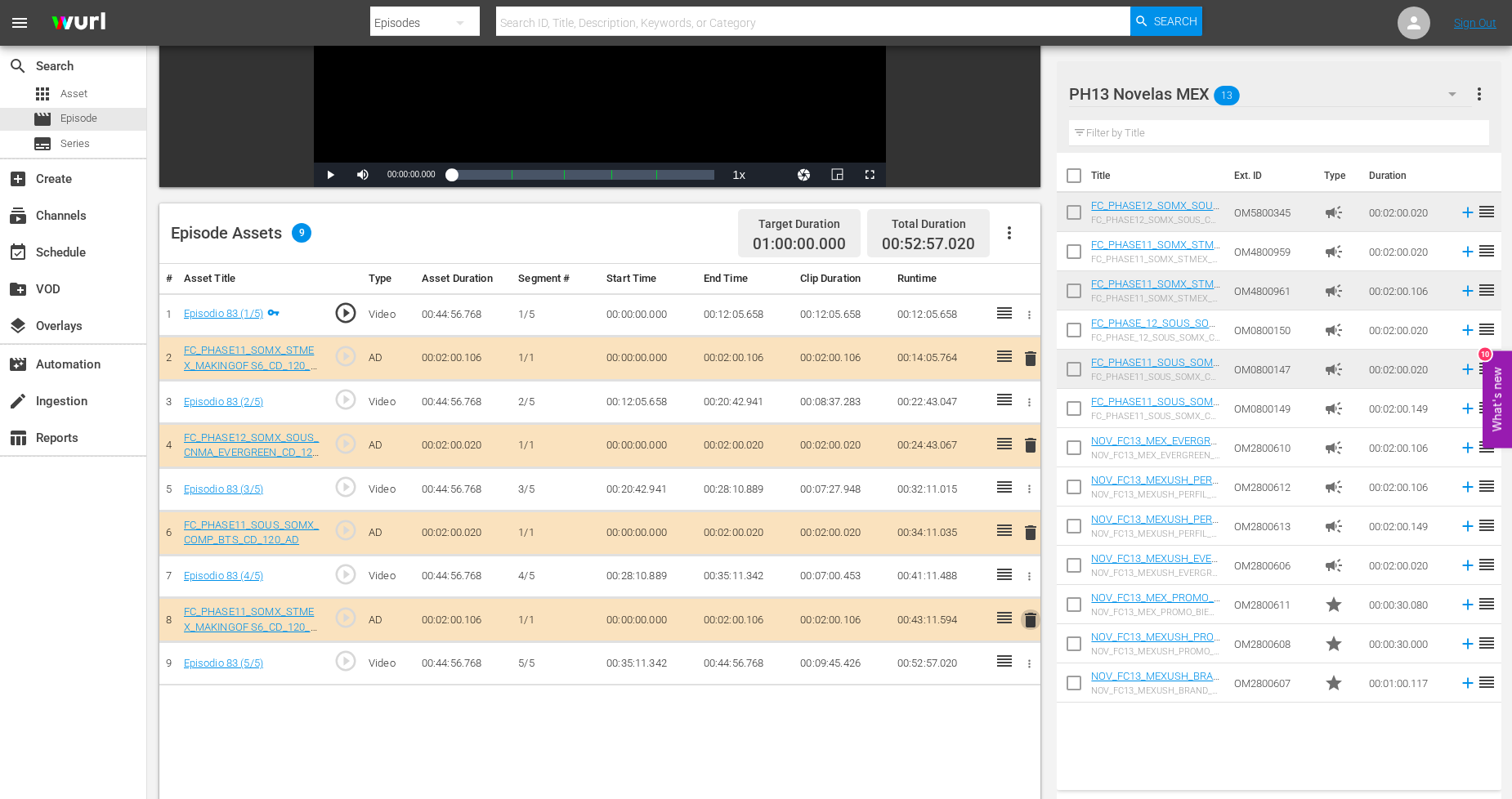
click at [1028, 616] on span "delete" at bounding box center [1030, 620] width 19 height 19
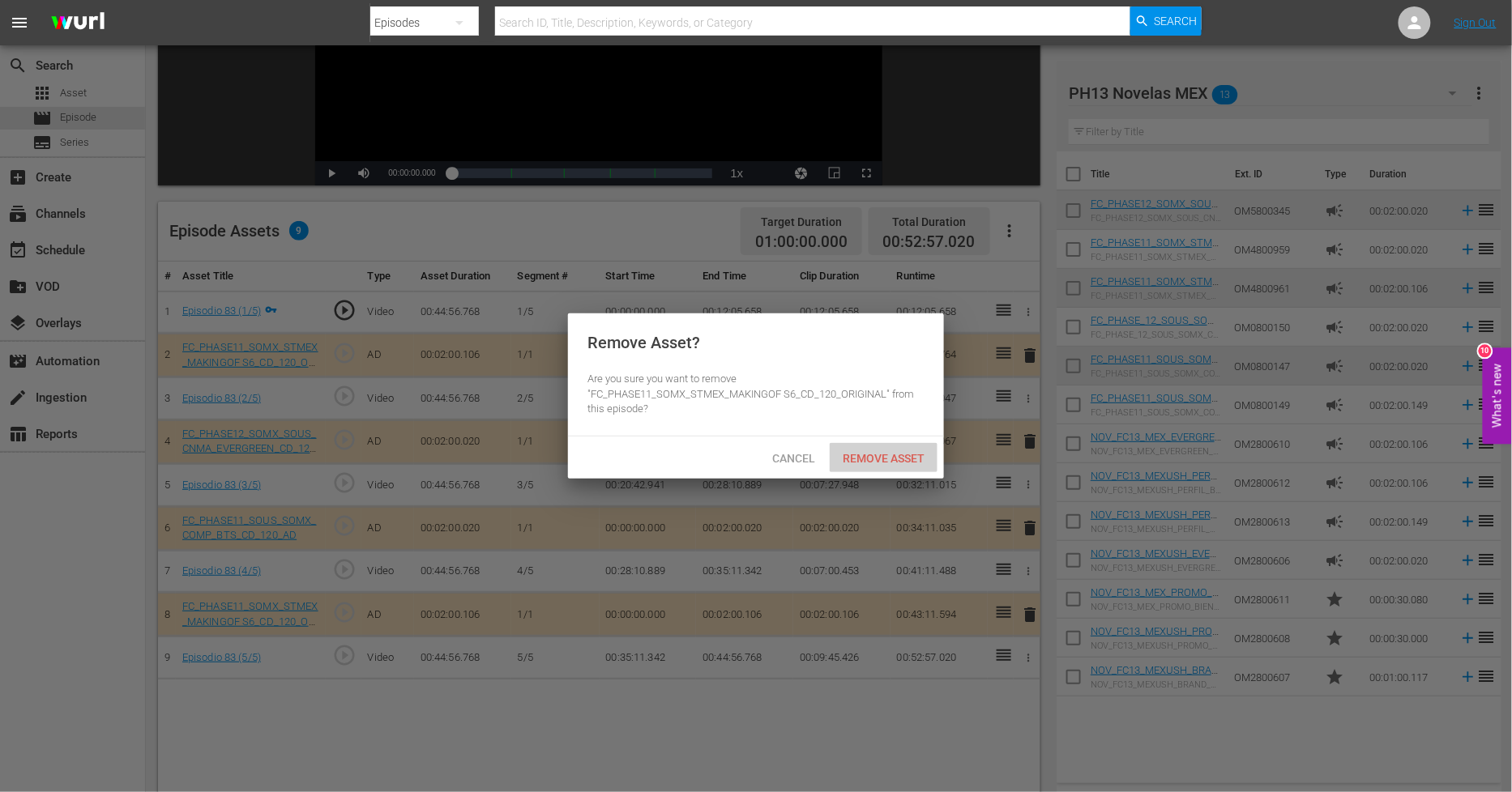
click at [907, 464] on div "Remove Asset" at bounding box center [884, 458] width 108 height 30
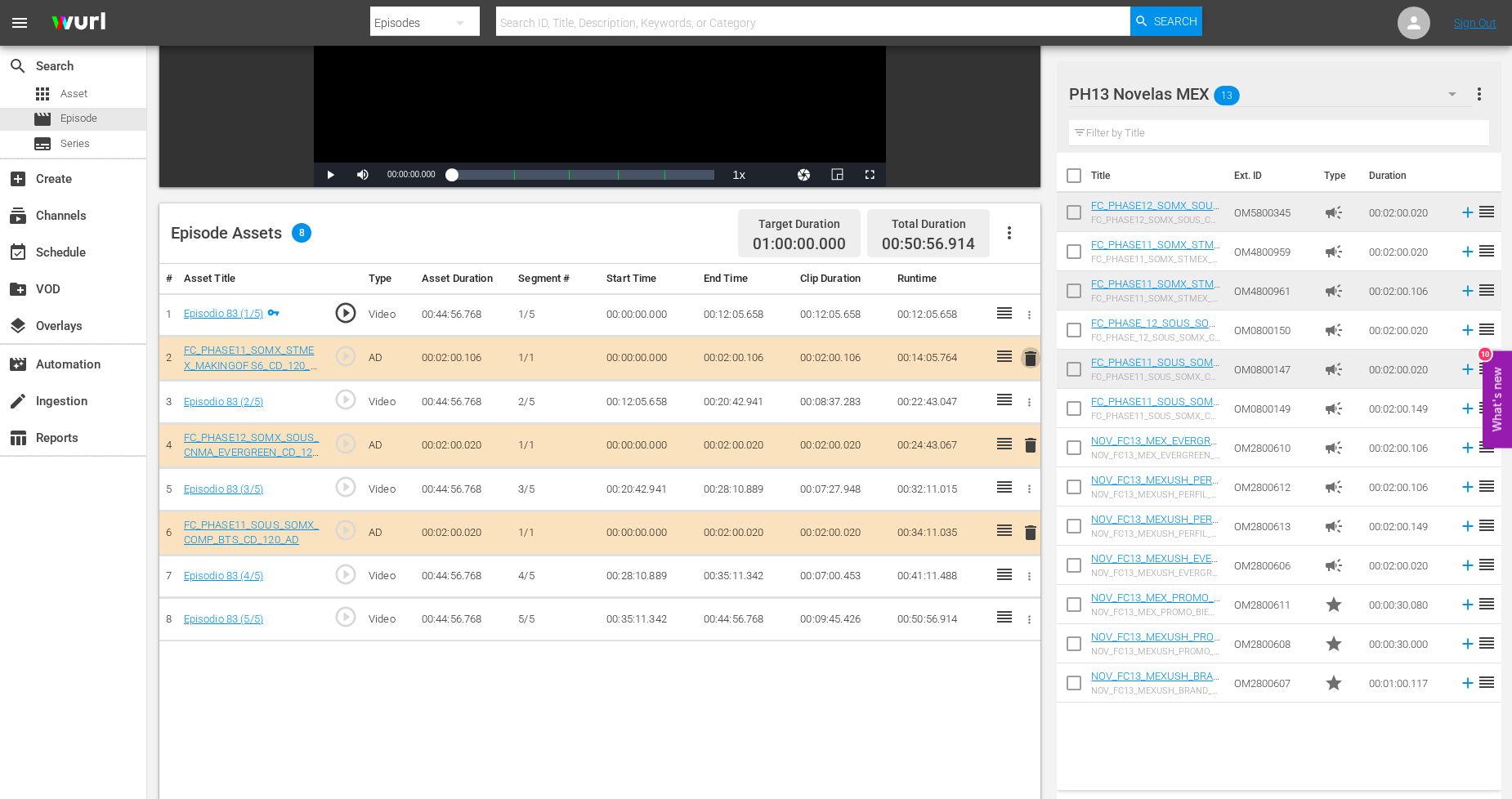
click at [1027, 355] on span "delete" at bounding box center [1030, 358] width 19 height 19
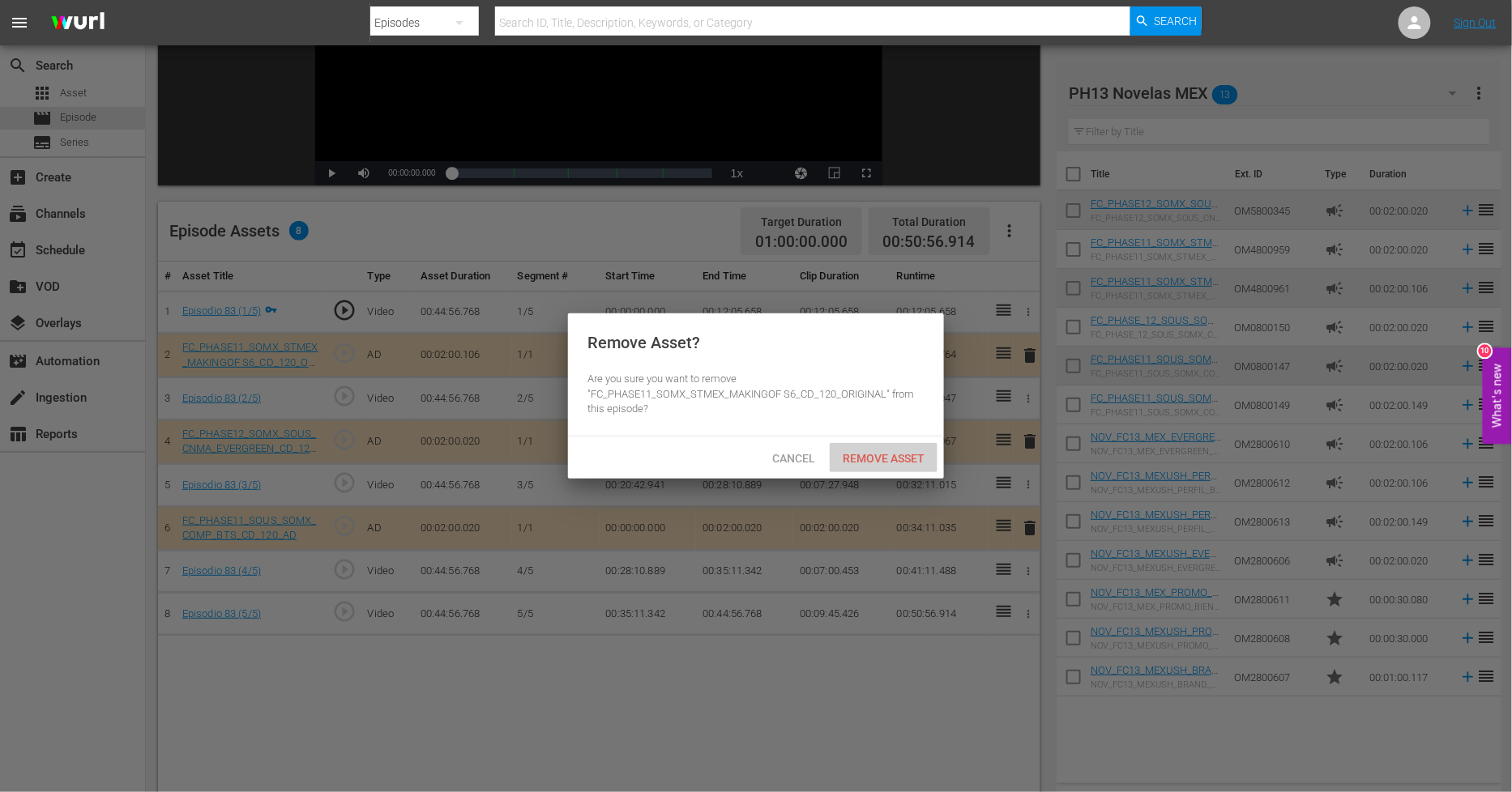
click at [892, 465] on div "Remove Asset" at bounding box center [884, 458] width 108 height 30
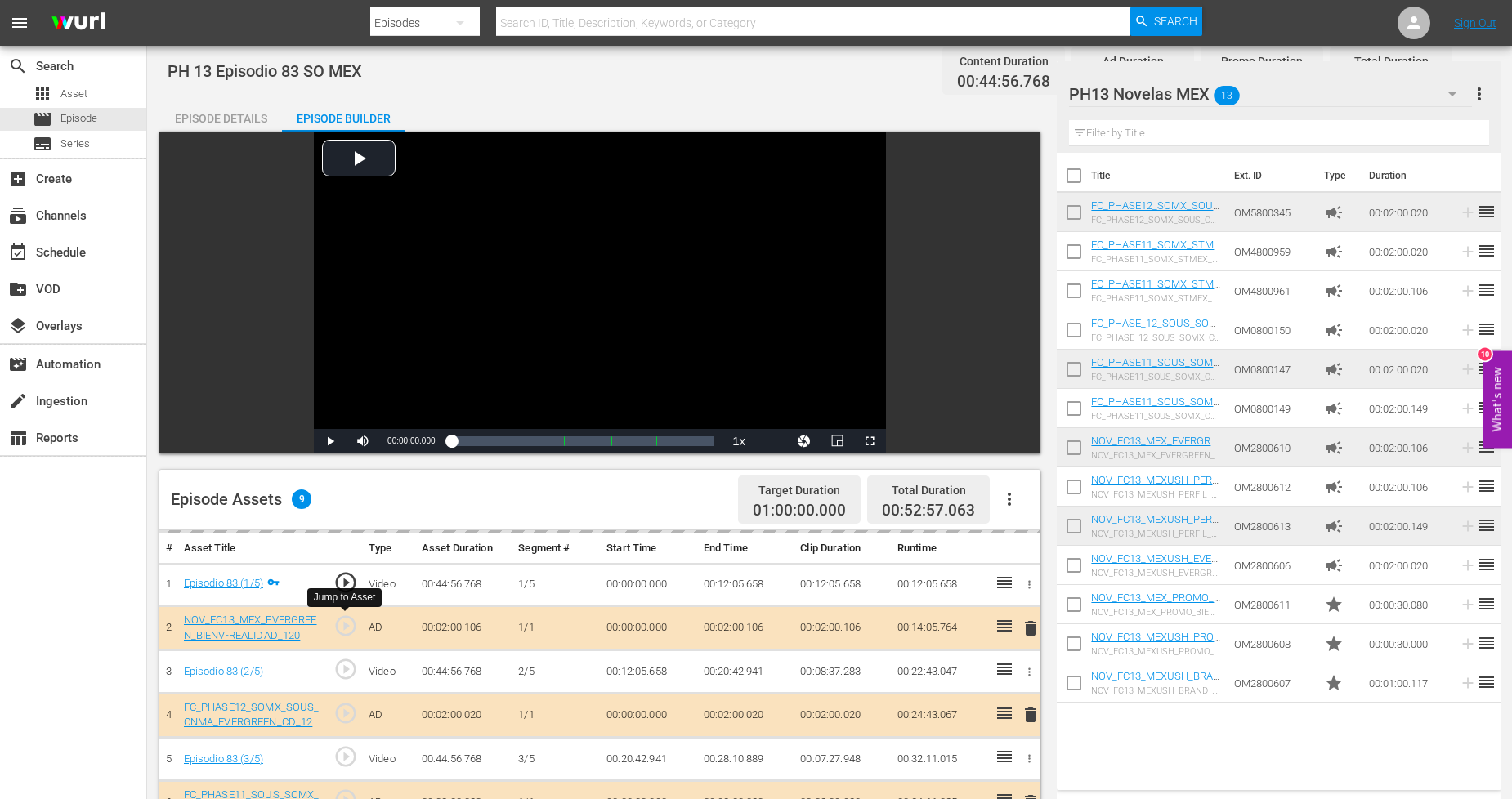
scroll to position [0, 0]
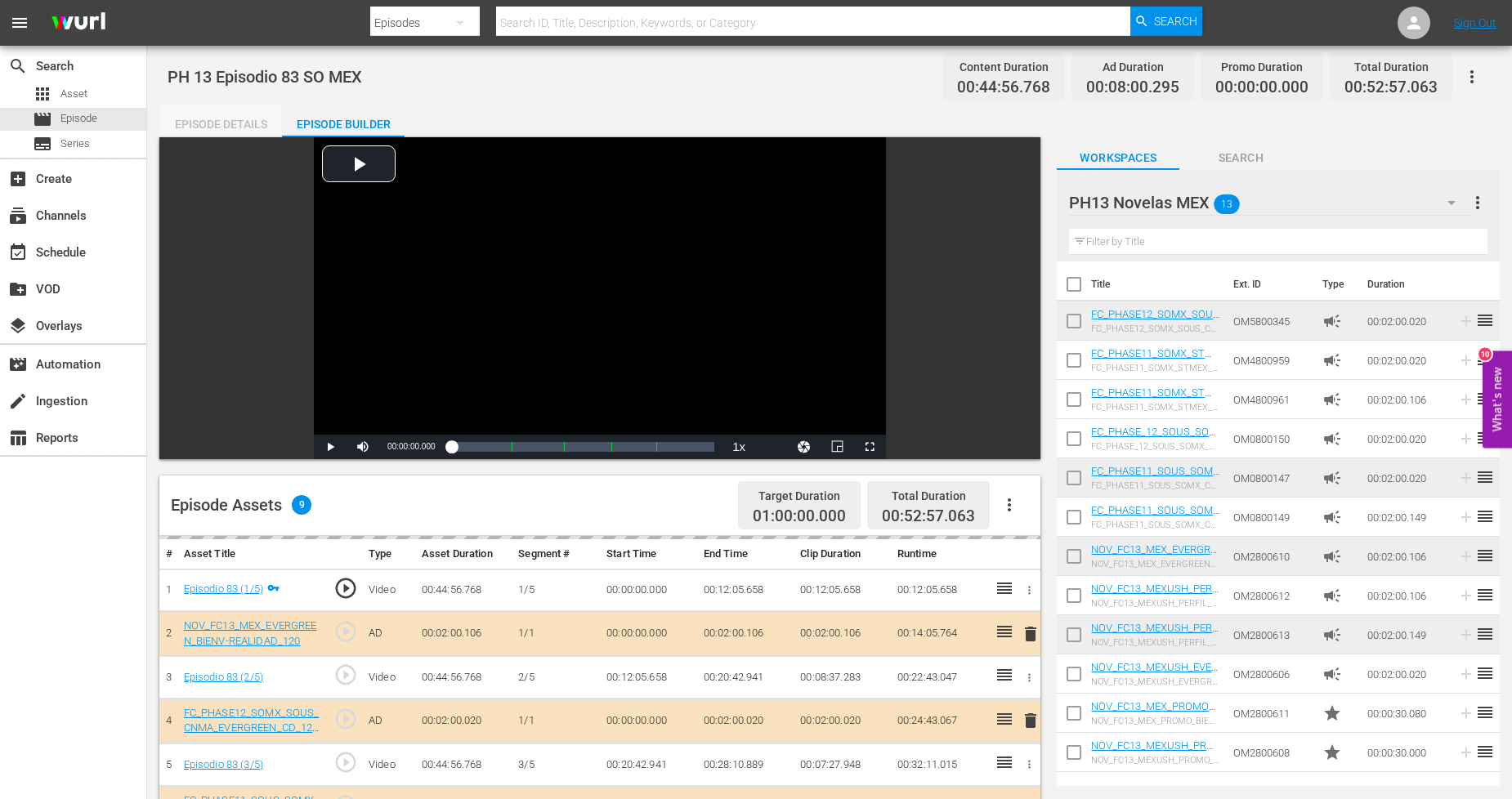
click at [238, 125] on div "Episode Details" at bounding box center [220, 124] width 122 height 40
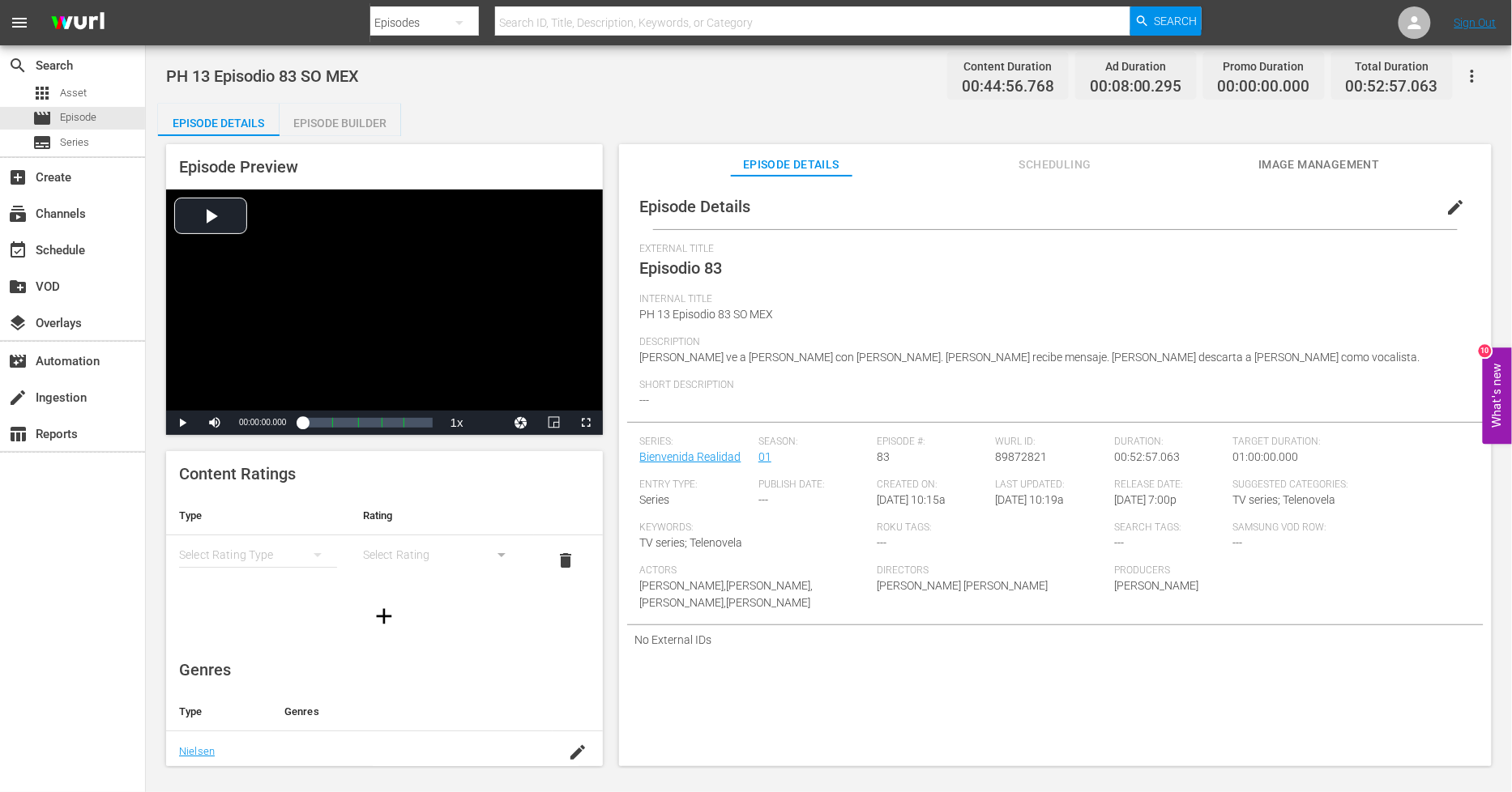
click at [358, 115] on div "Episode Builder" at bounding box center [340, 123] width 121 height 39
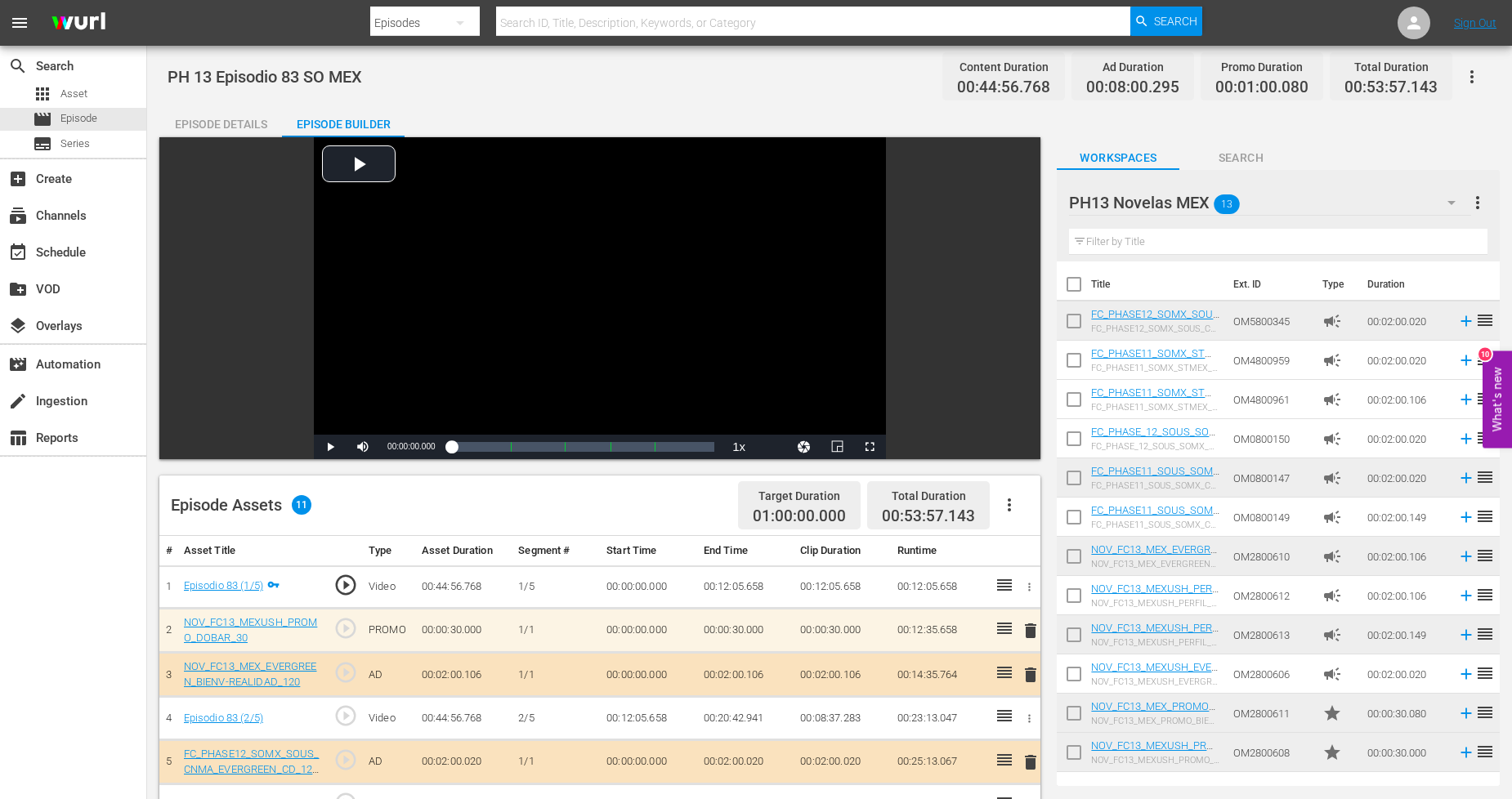
click at [1357, 197] on div "PH13 Novelas MEX 13" at bounding box center [1269, 203] width 401 height 46
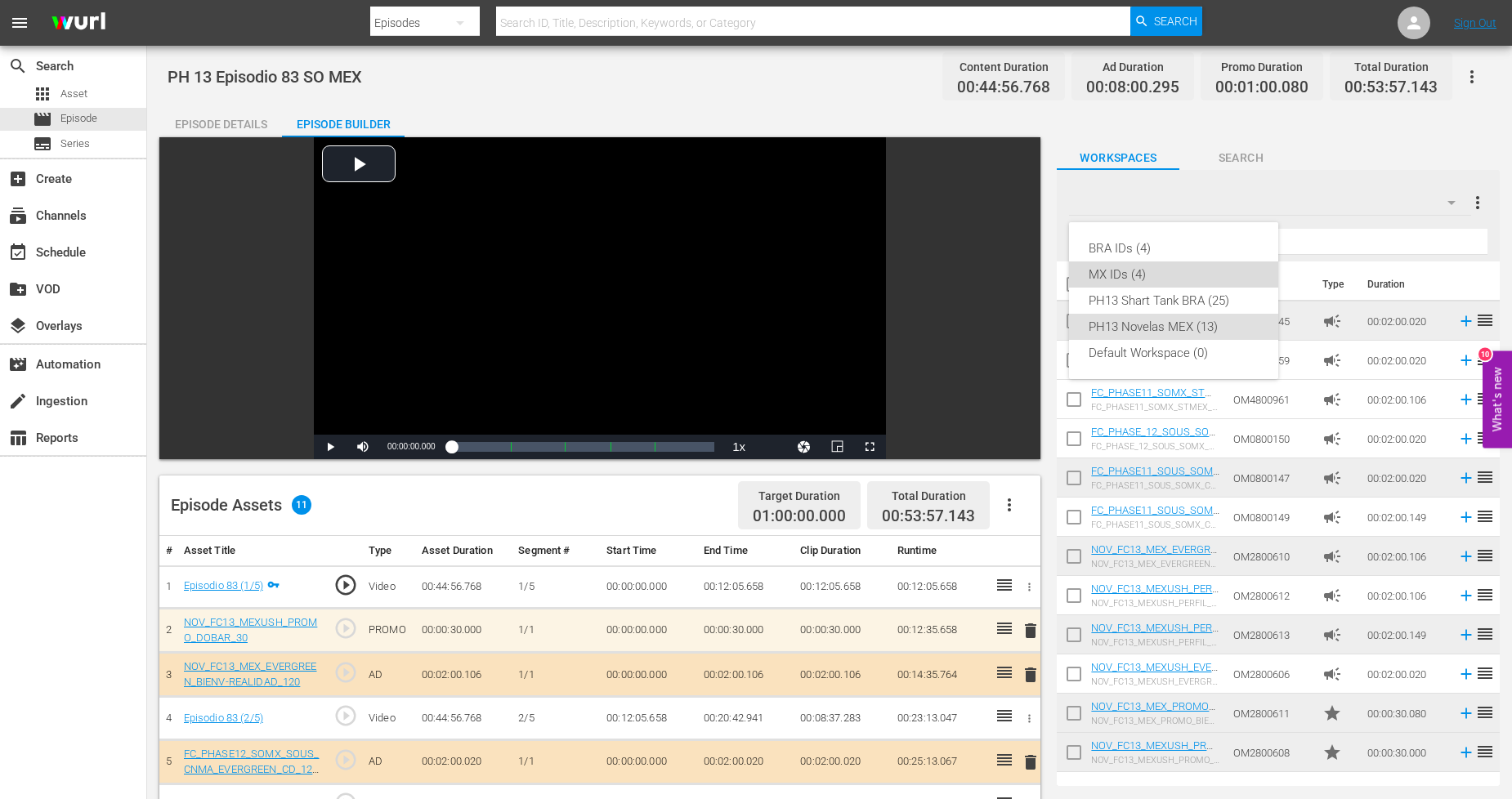
click at [1173, 275] on div "MX IDs (4)" at bounding box center [1174, 274] width 170 height 26
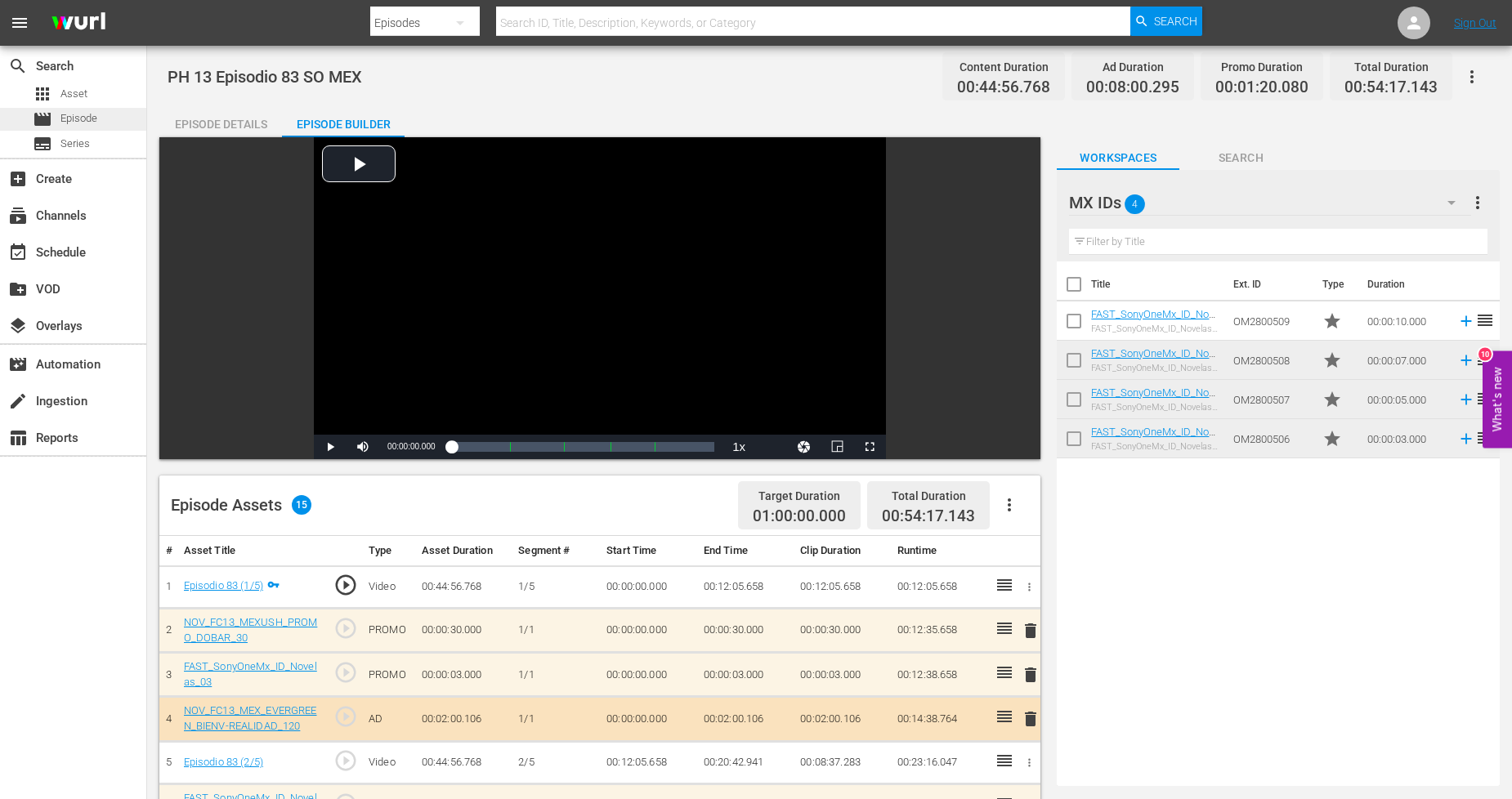
click at [108, 118] on div "movie Episode" at bounding box center [73, 119] width 146 height 23
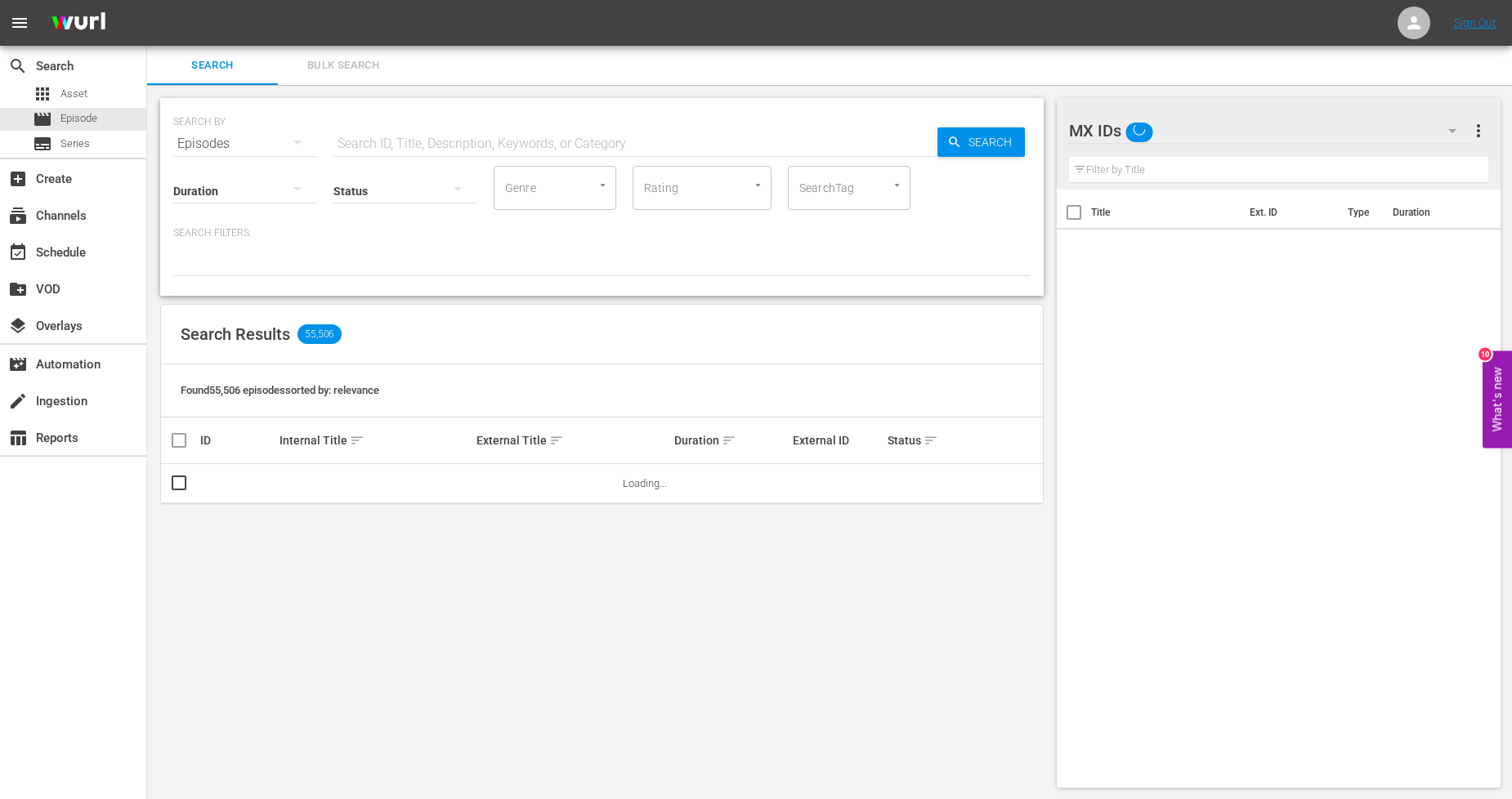
click at [325, 65] on span "Bulk Search" at bounding box center [343, 65] width 111 height 18
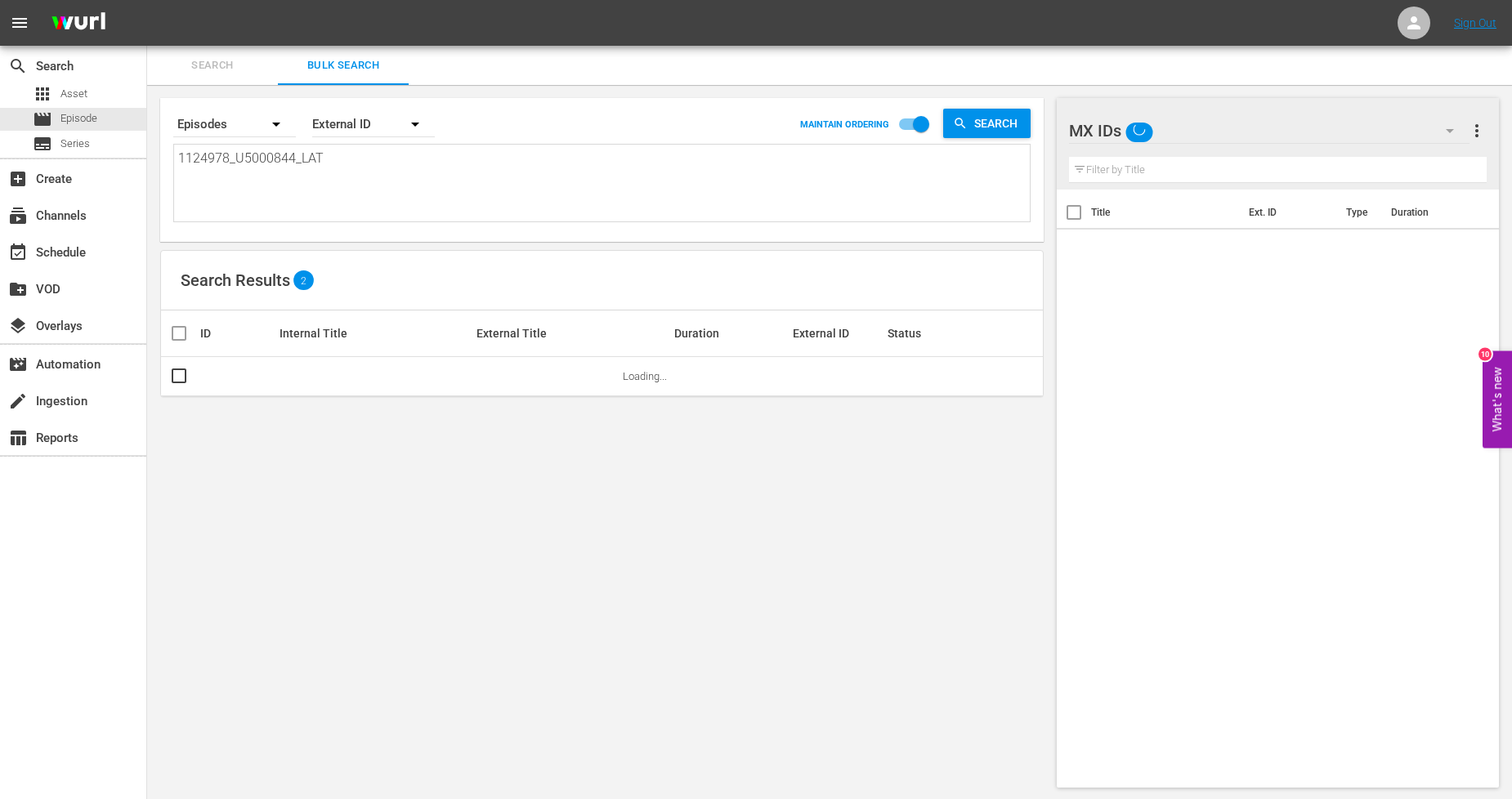
drag, startPoint x: 363, startPoint y: 184, endPoint x: 365, endPoint y: 166, distance: 18.1
click at [363, 174] on textarea "1124978_U5000844_LAT" at bounding box center [604, 186] width 852 height 74
drag, startPoint x: 365, startPoint y: 166, endPoint x: 0, endPoint y: 148, distance: 365.4
click at [147, 0] on div "search Search apps Asset movie Episode subtitles Series add_box Create subscrip…" at bounding box center [830, 0] width 1365 height 0
paste textarea "9_U5000845"
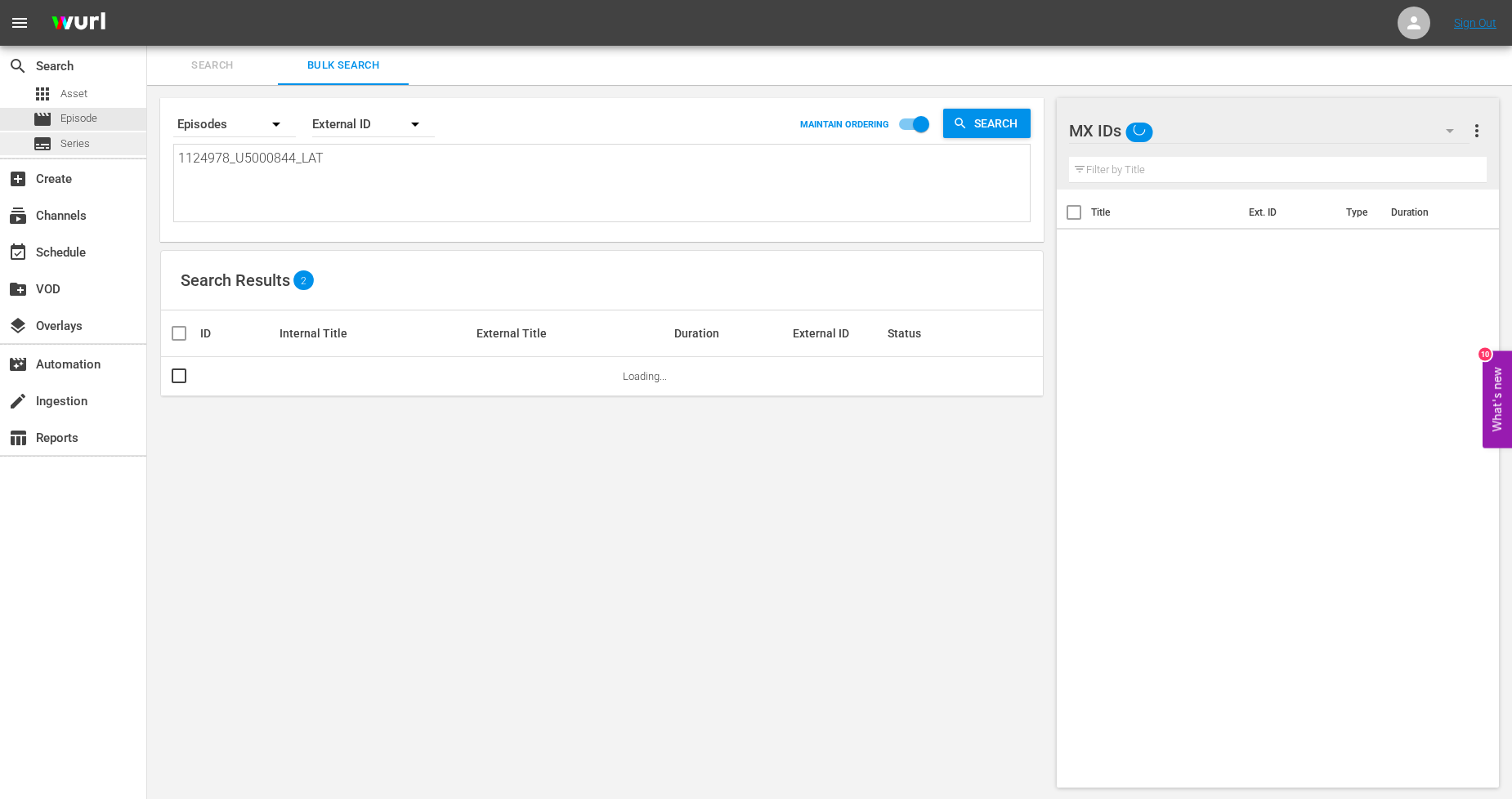
type textarea "1124979_U5000845_LAT"
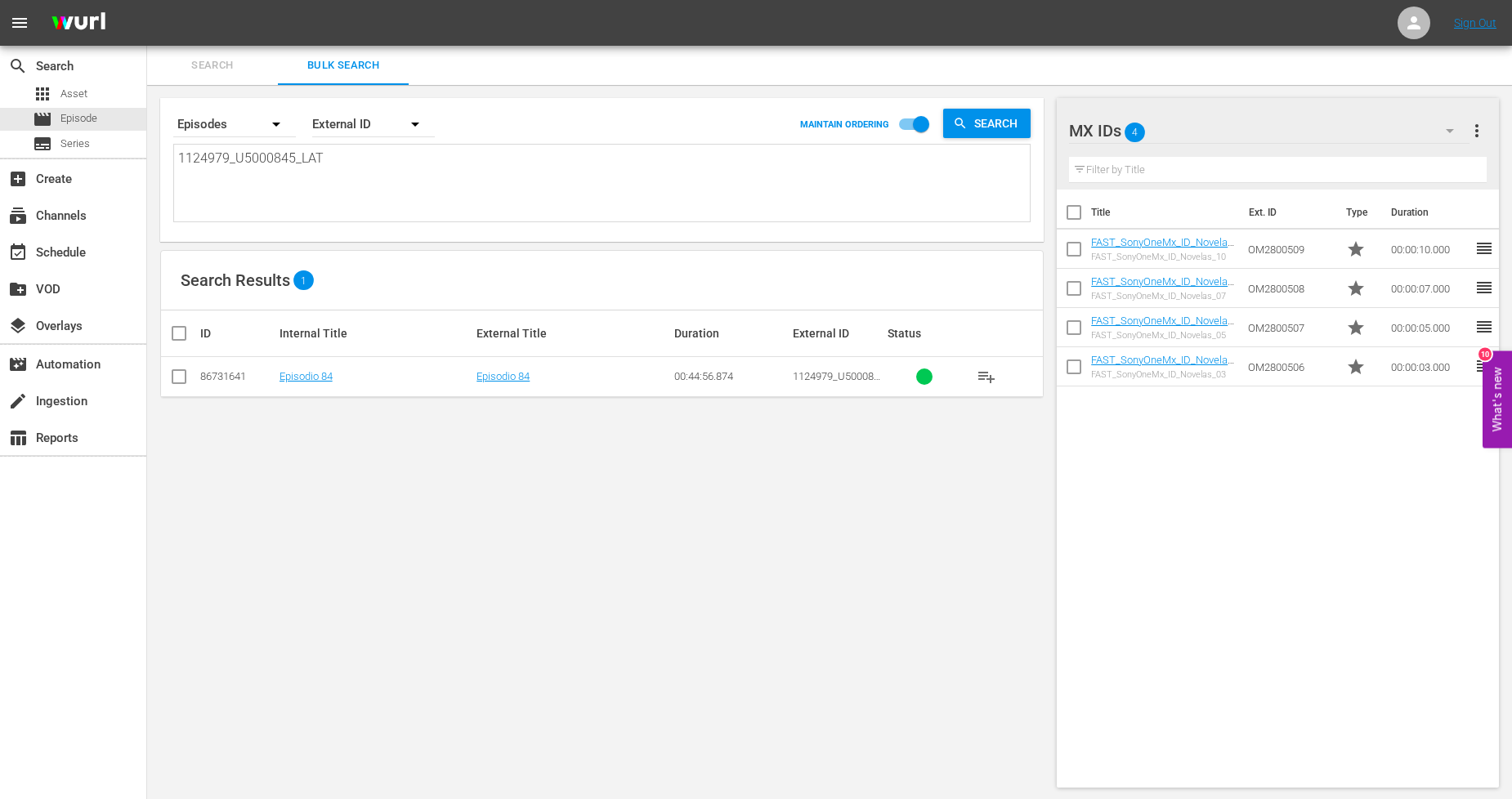
type textarea "1124979_U5000845_LAT"
click at [180, 382] on input "checkbox" at bounding box center [178, 380] width 19 height 19
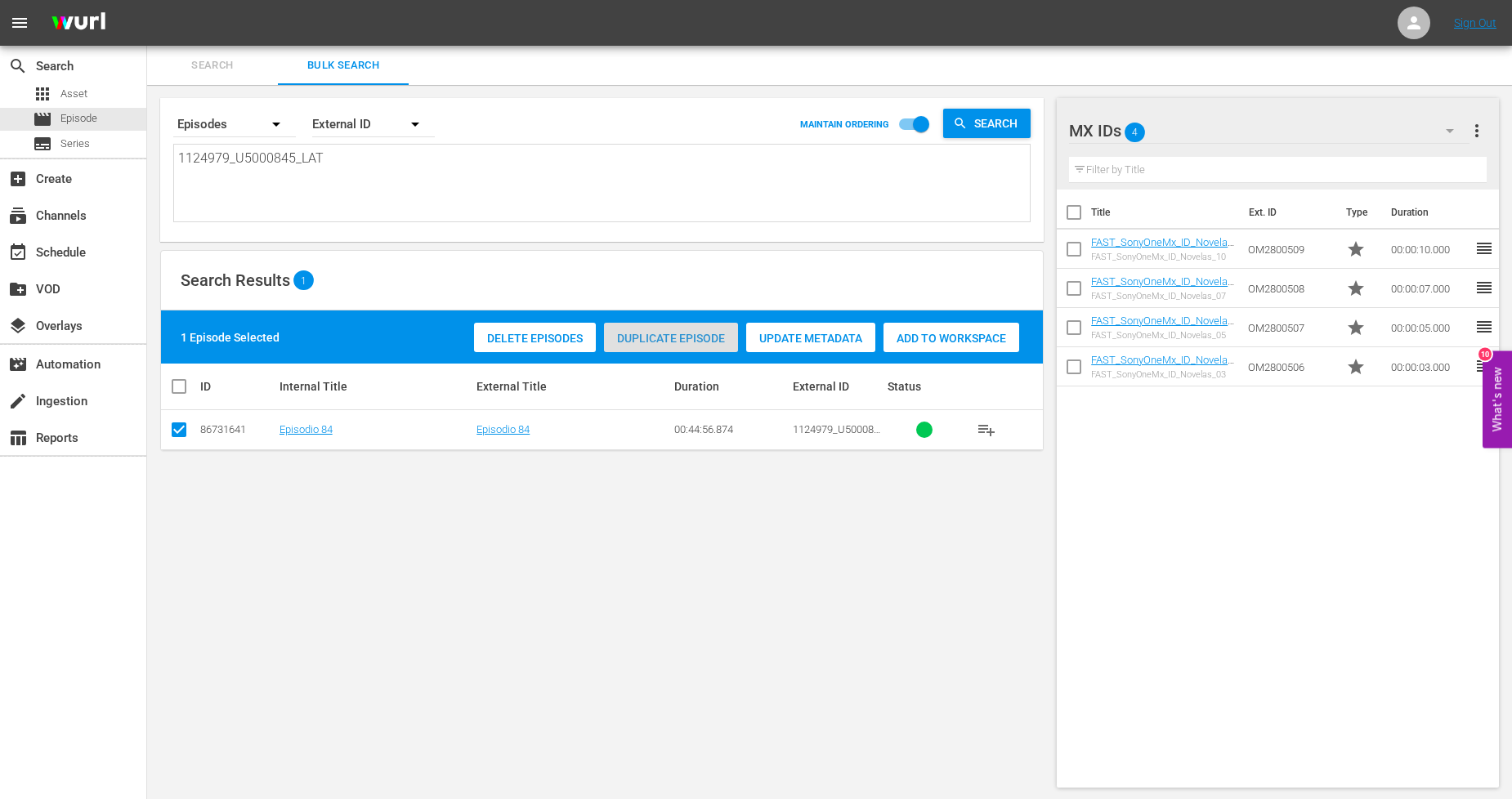
click at [668, 341] on span "Duplicate Episode" at bounding box center [671, 338] width 134 height 13
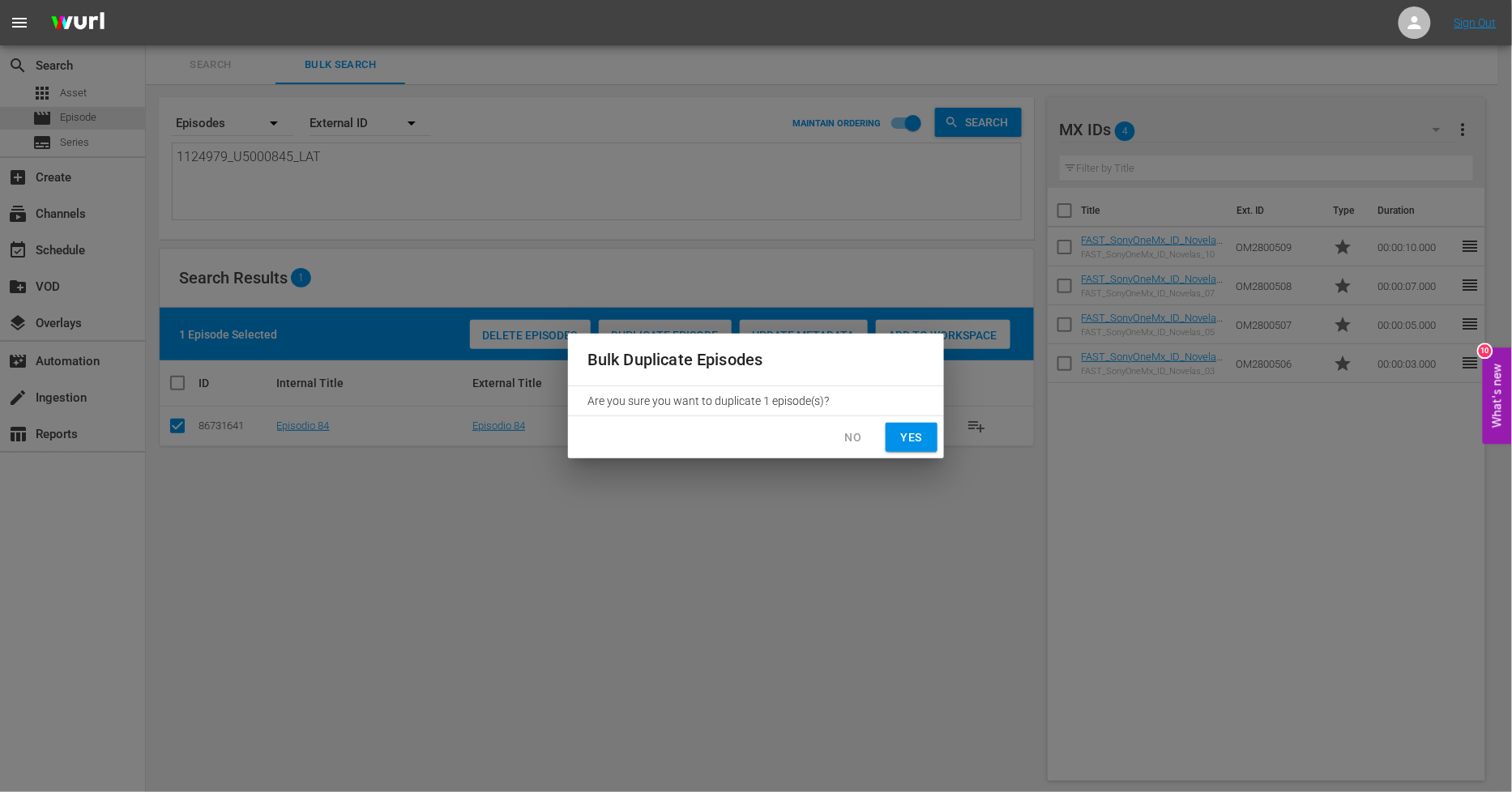
click at [907, 439] on span "Yes" at bounding box center [912, 437] width 26 height 20
checkbox input "false"
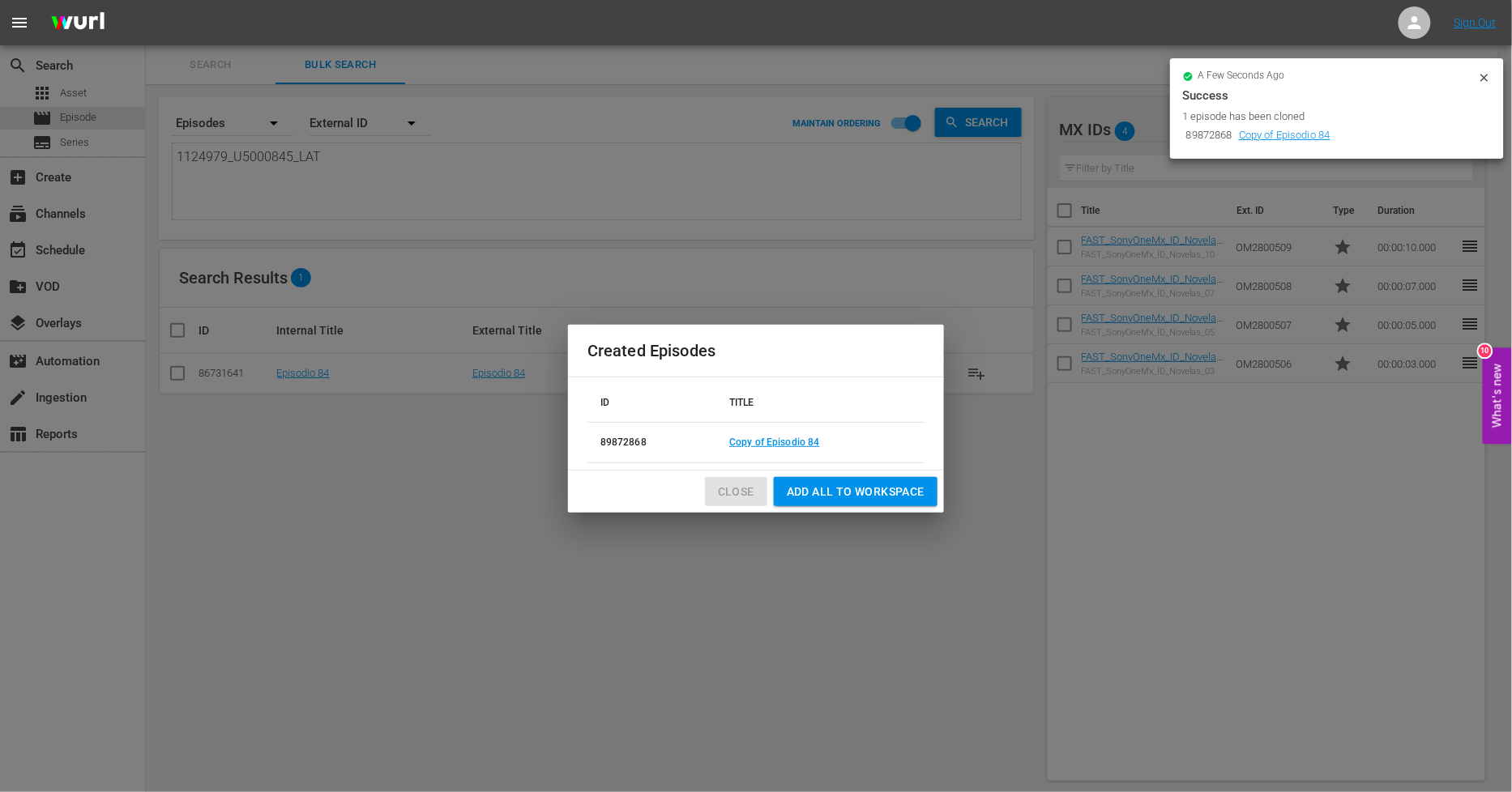
click at [734, 488] on span "Close" at bounding box center [736, 492] width 36 height 20
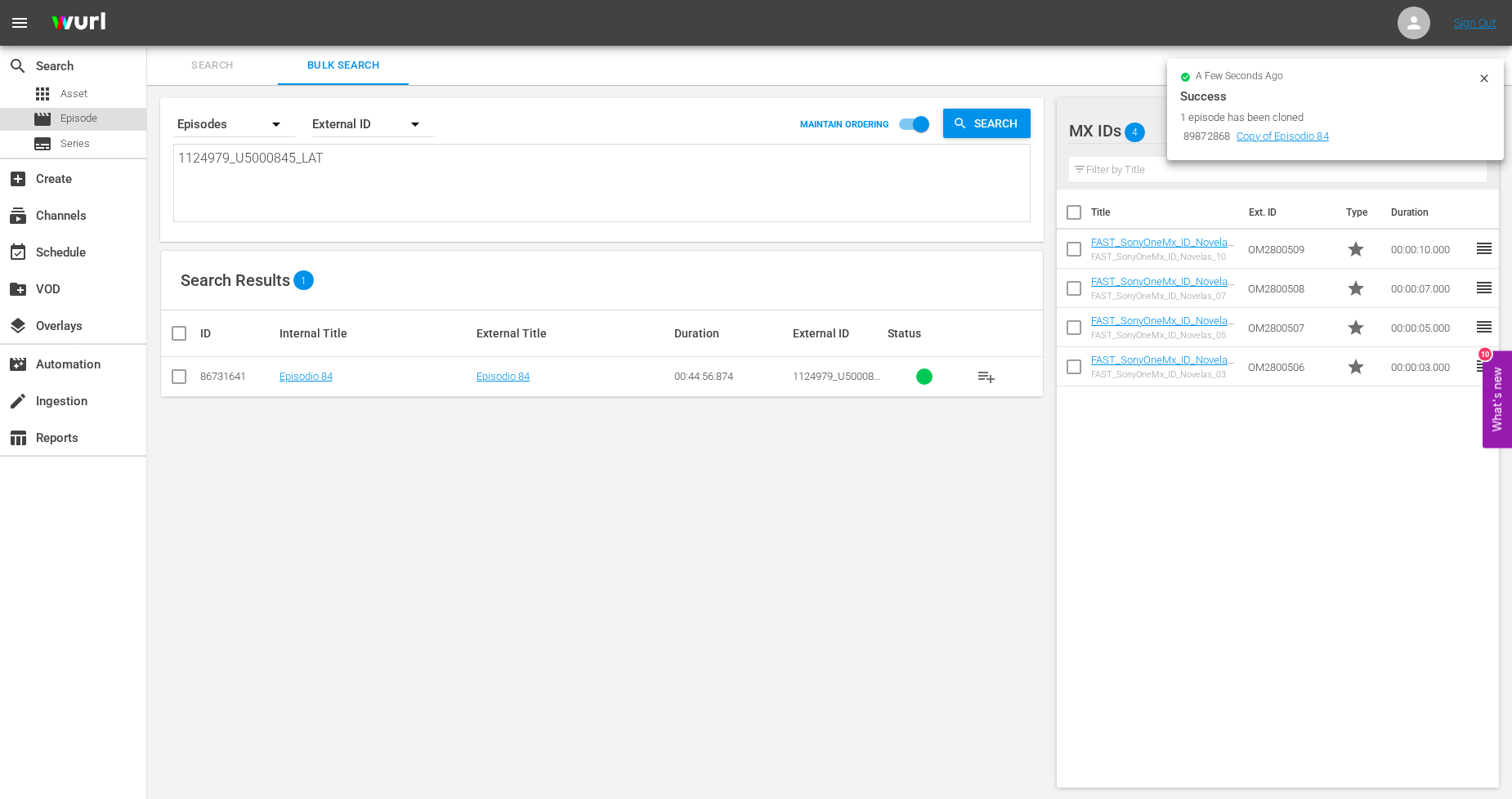
click at [96, 118] on span "Episode" at bounding box center [79, 119] width 37 height 17
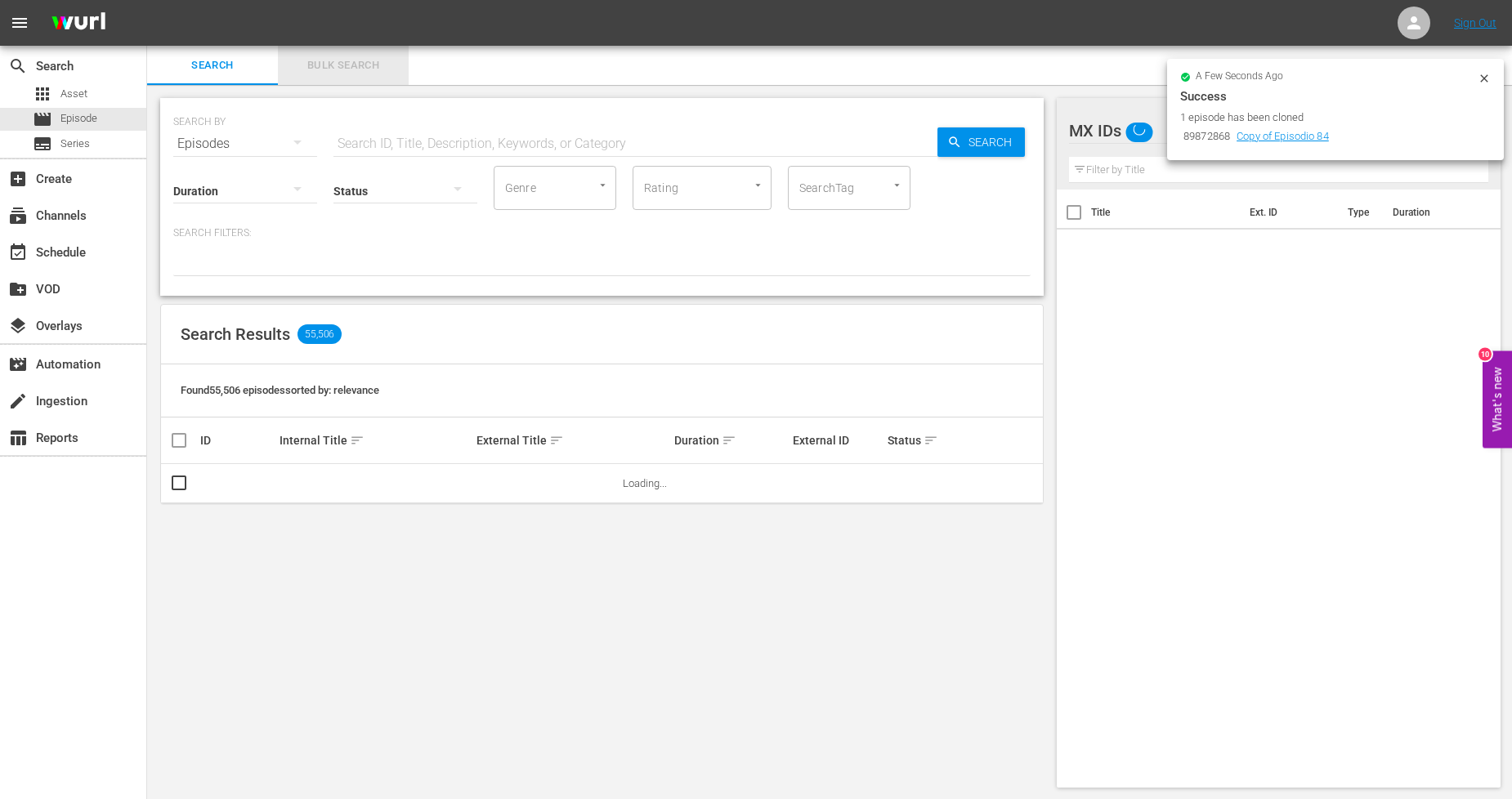
click at [383, 70] on span "Bulk Search" at bounding box center [343, 65] width 111 height 18
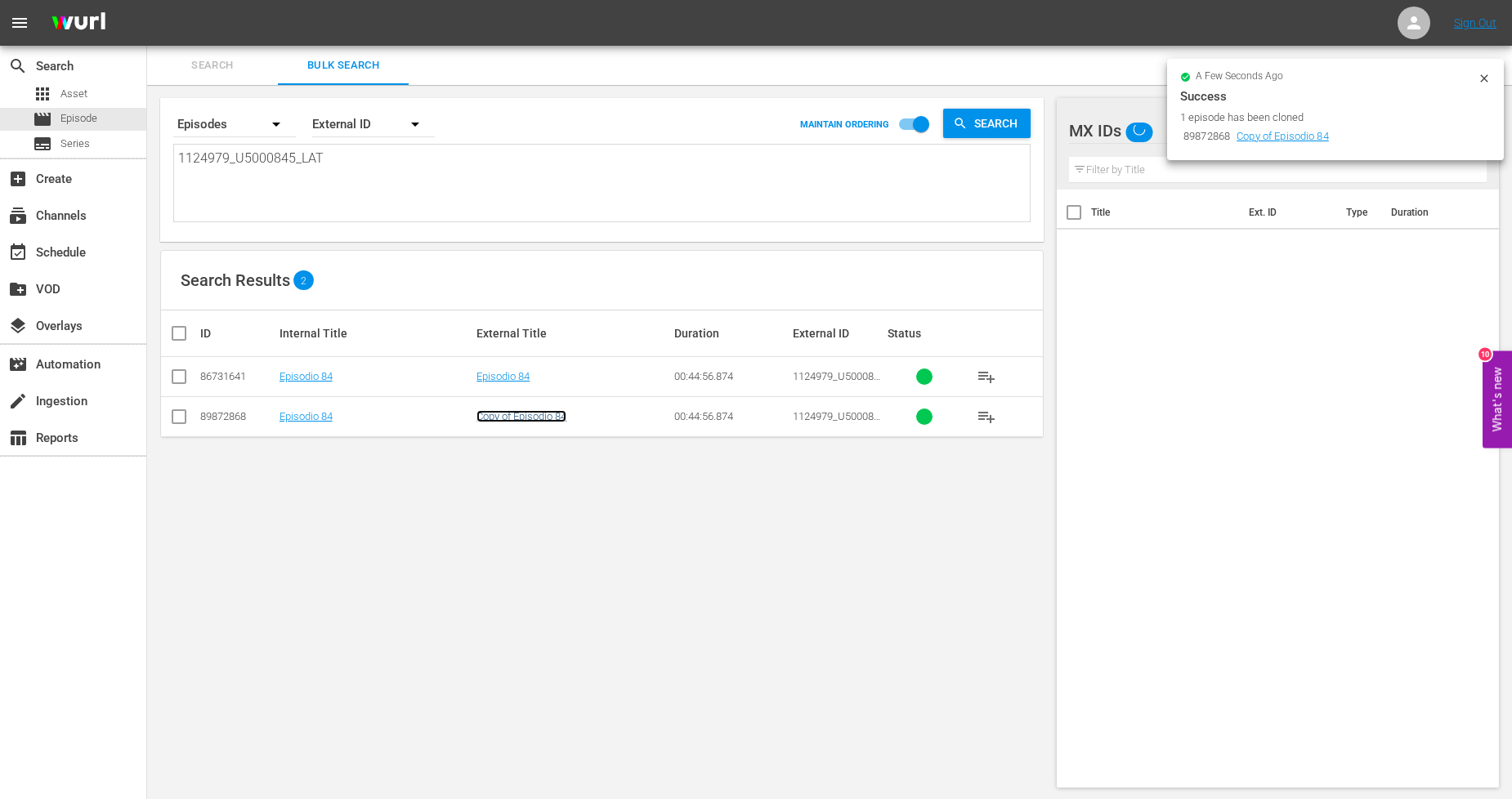
click at [525, 418] on link "Copy of Episodio 84" at bounding box center [521, 416] width 90 height 12
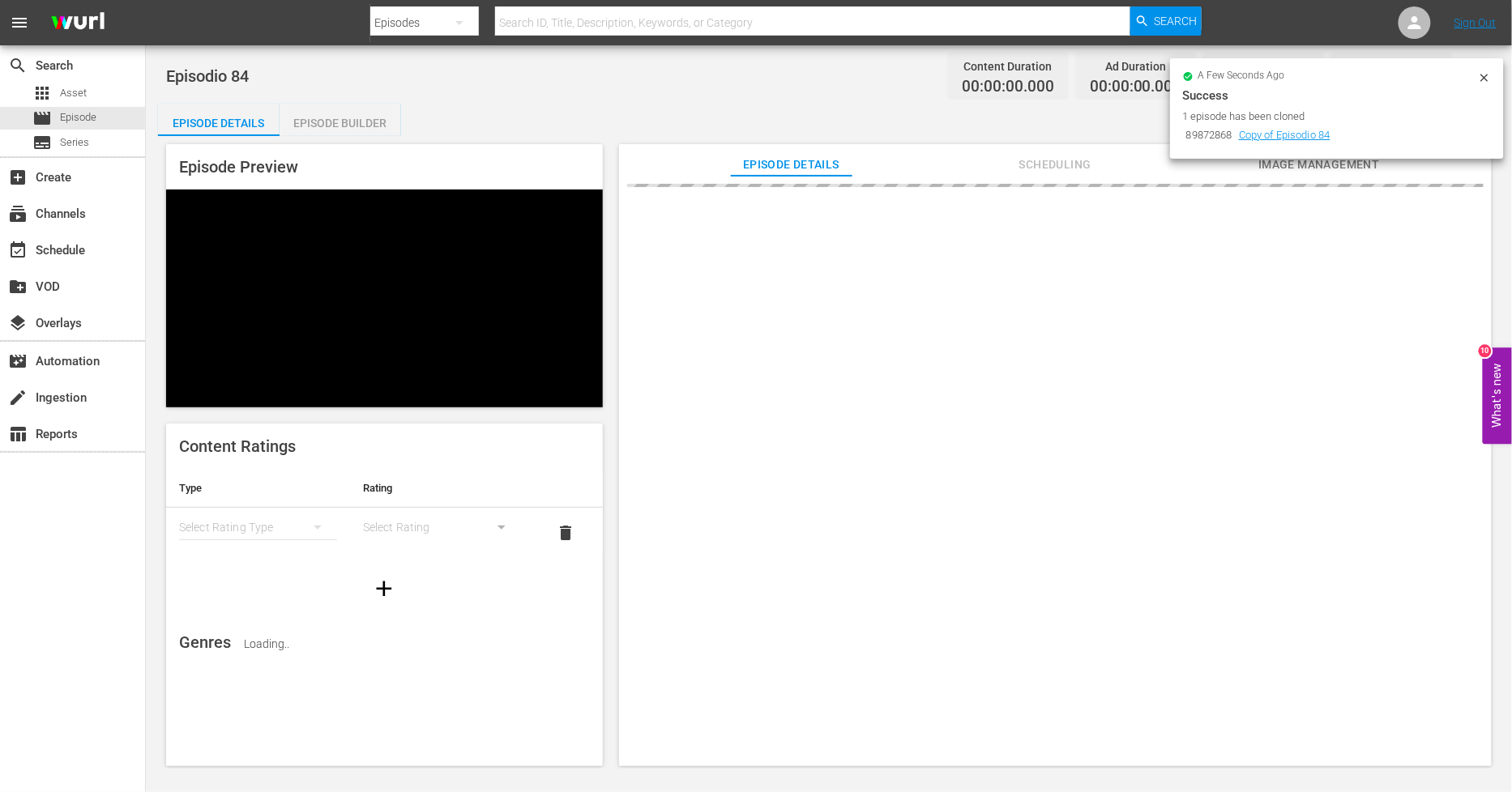
click at [1484, 73] on icon at bounding box center [1485, 77] width 13 height 13
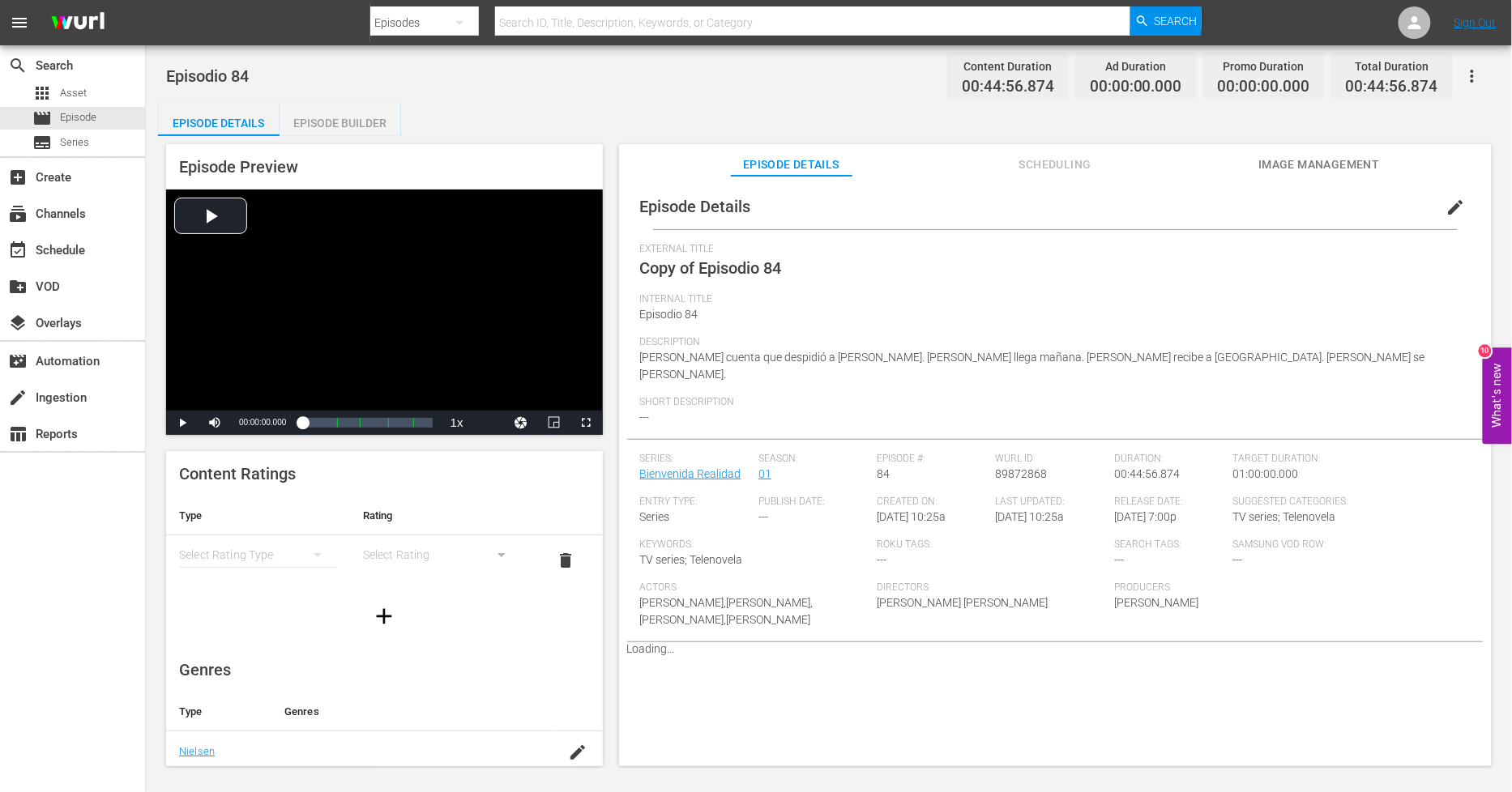
click at [1452, 216] on span "edit" at bounding box center [1455, 207] width 19 height 19
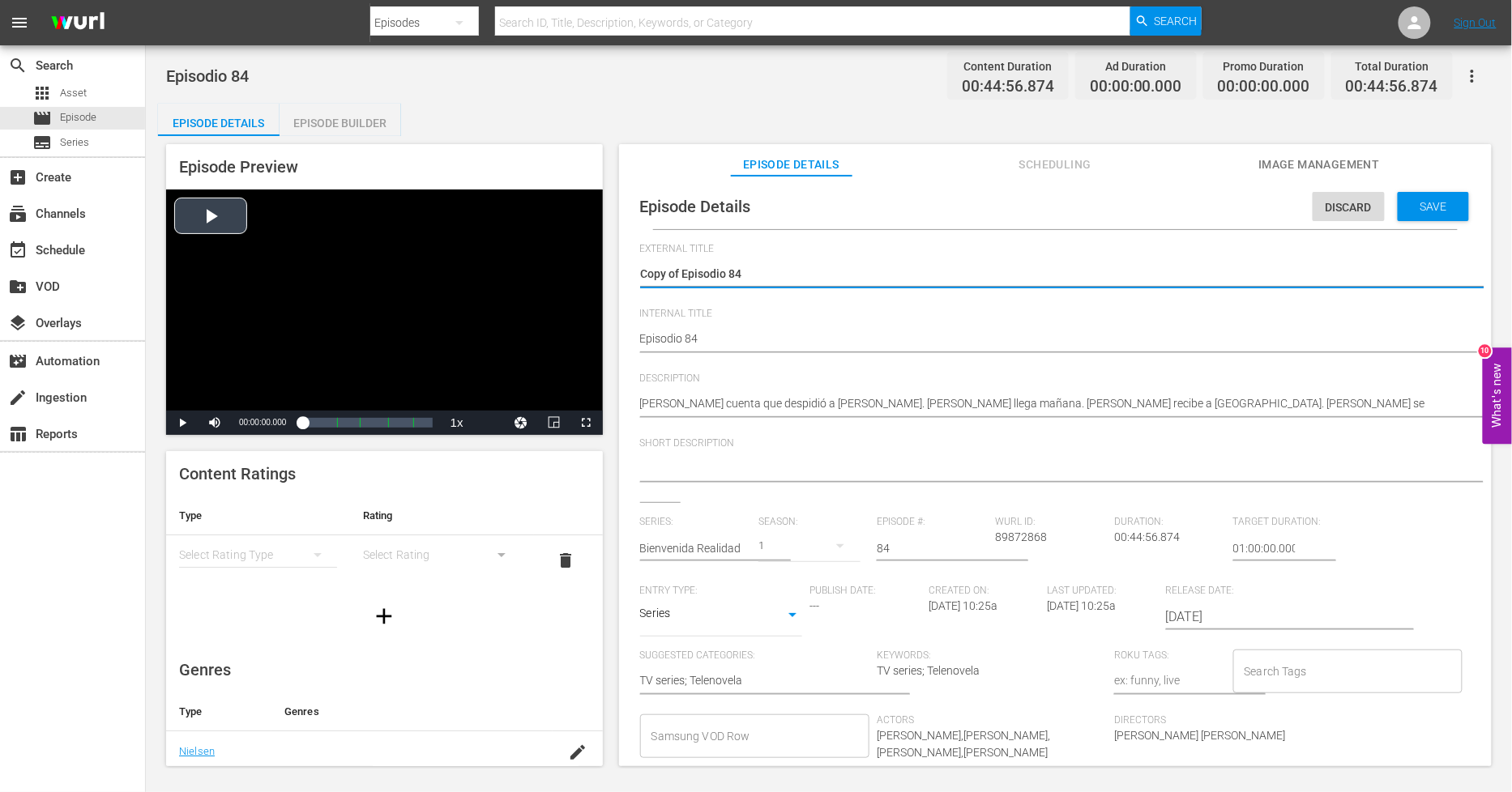
drag, startPoint x: 684, startPoint y: 265, endPoint x: 173, endPoint y: 268, distance: 511.0
click at [184, 270] on div "Episode Preview Video Player is loading. Play Video Play Mute Current Time 00:0…" at bounding box center [829, 458] width 1342 height 643
type textarea "Episodio 84"
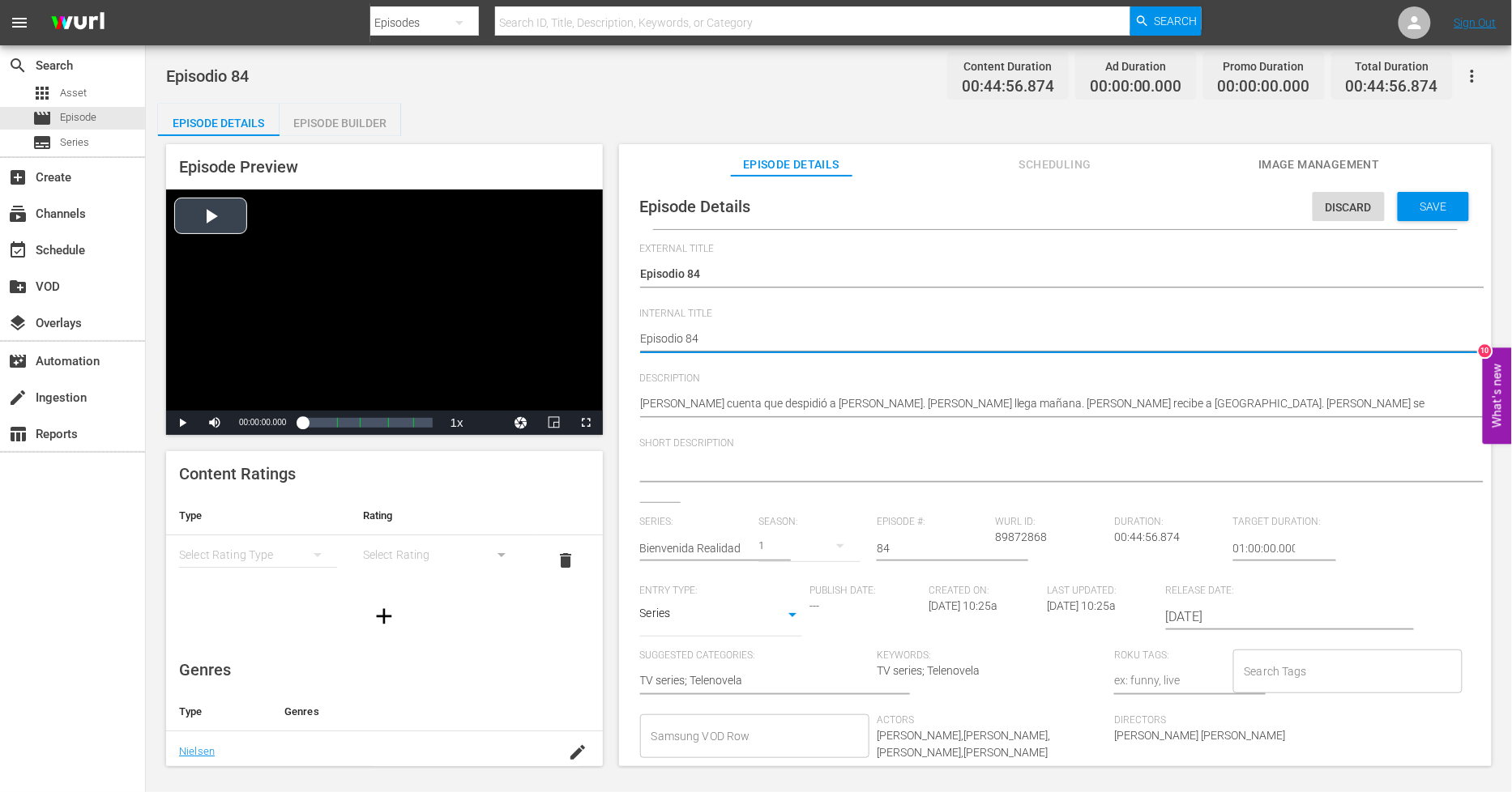
type textarea "PEpisodio 84"
type textarea "PHEpisodio 84"
type textarea "PH Episodio 84"
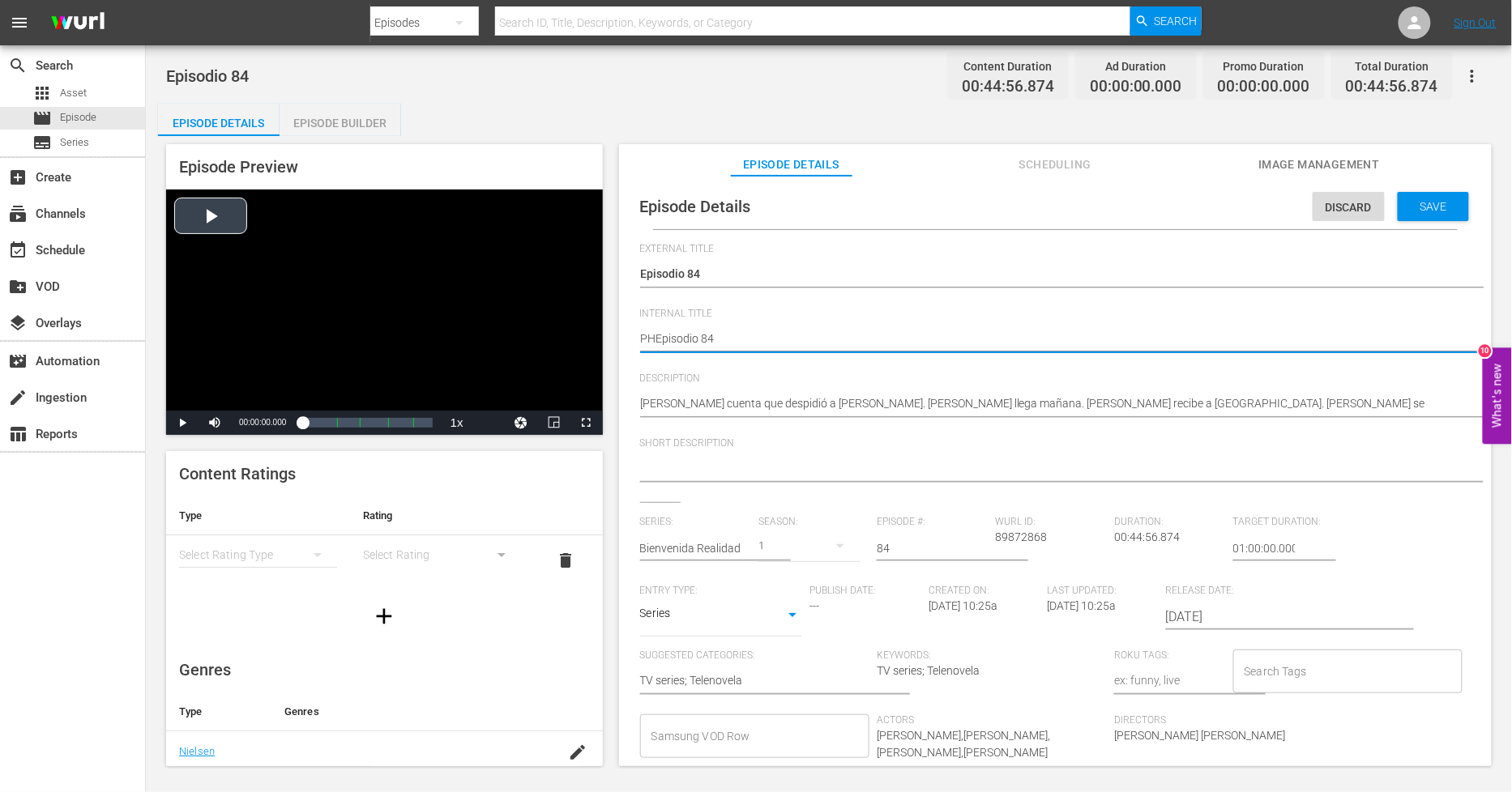
type textarea "PH Episodio 84"
type textarea "PH 1Episodio 84"
type textarea "PH 13Episodio 84"
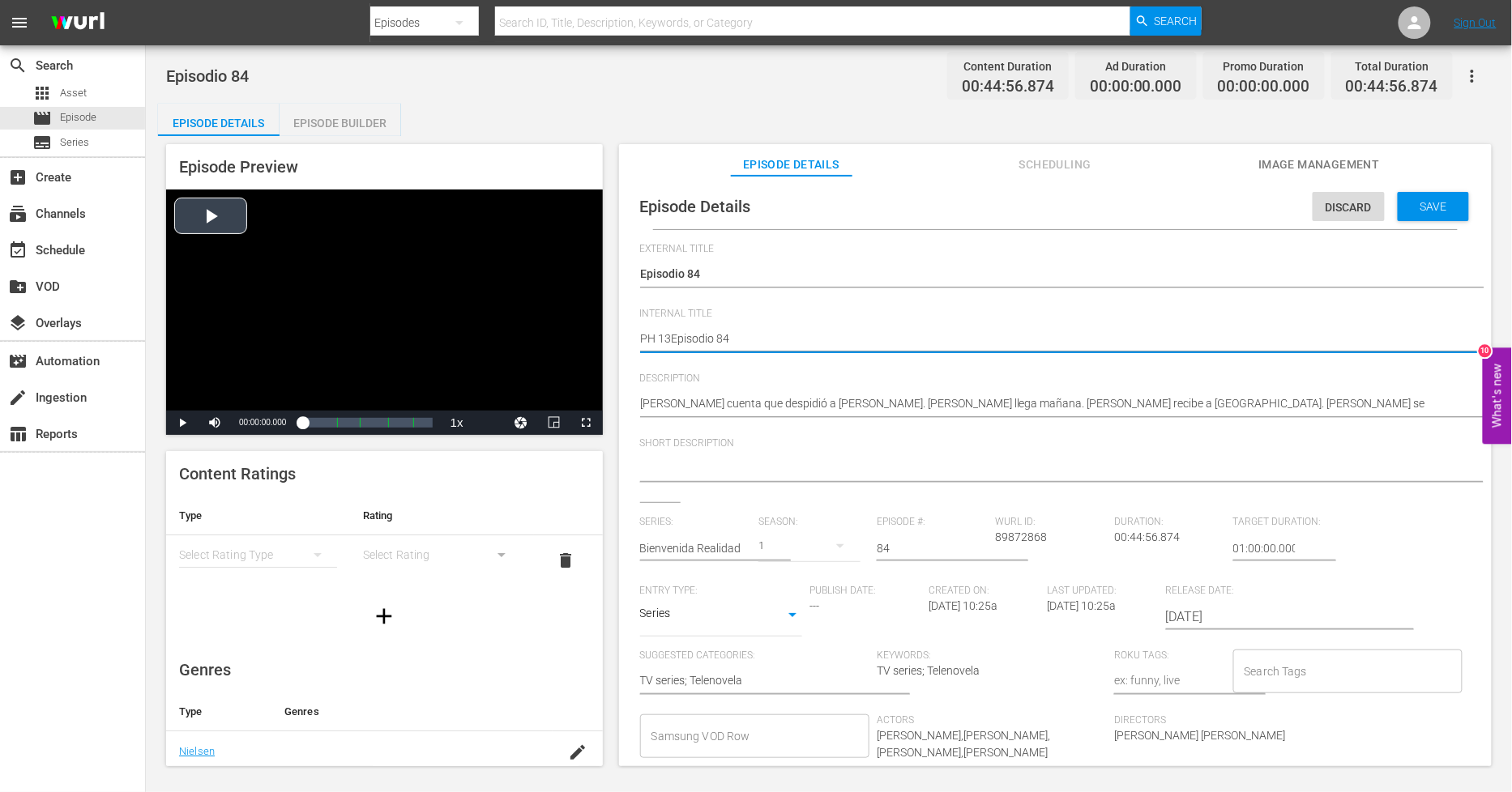
type textarea "PH 13 Episodio 84"
type textarea "PH 13 Episodio 84 S"
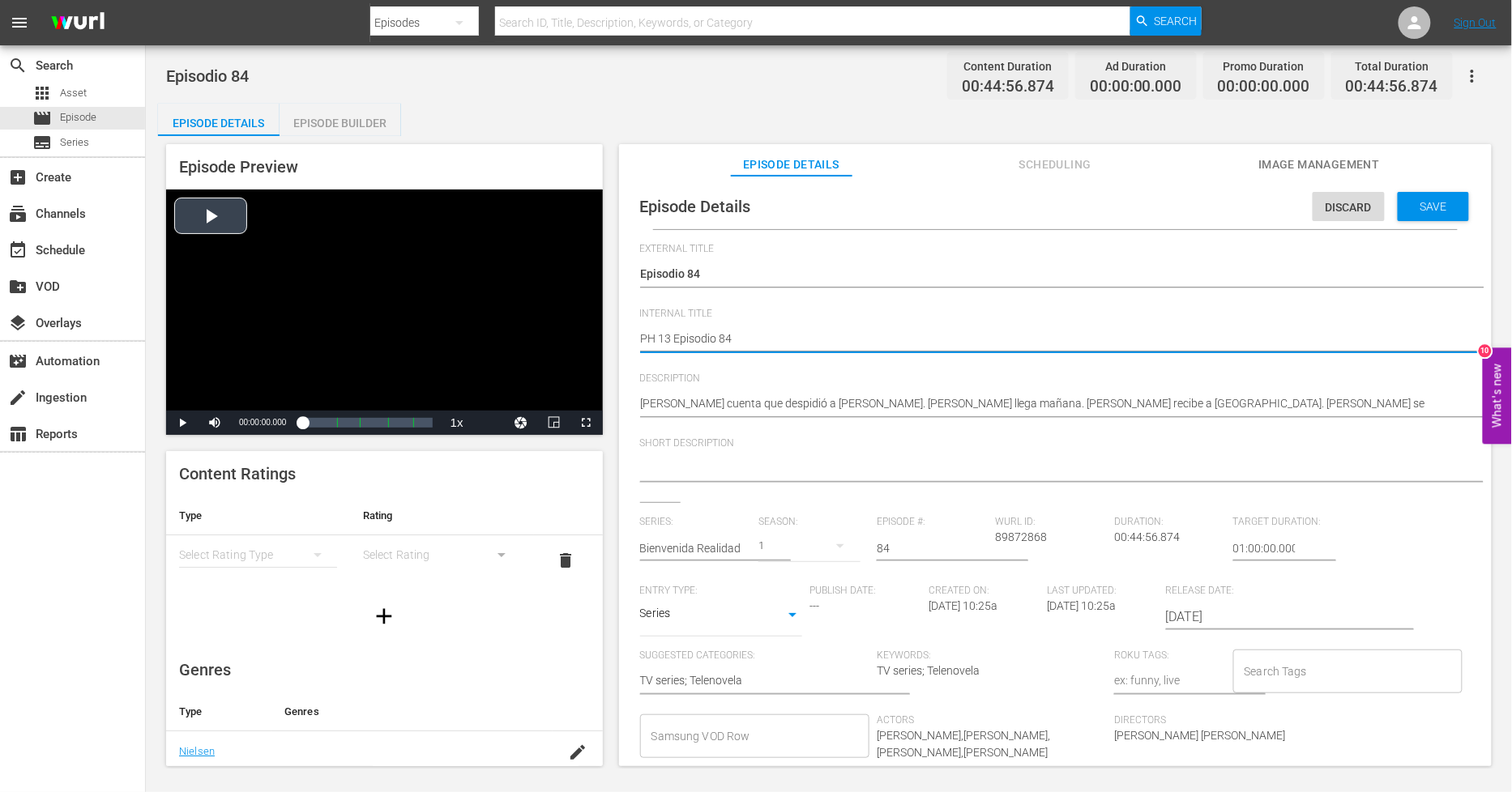
type textarea "PH 13 Episodio 84 S"
type textarea "PH 13 Episodio 84 SO"
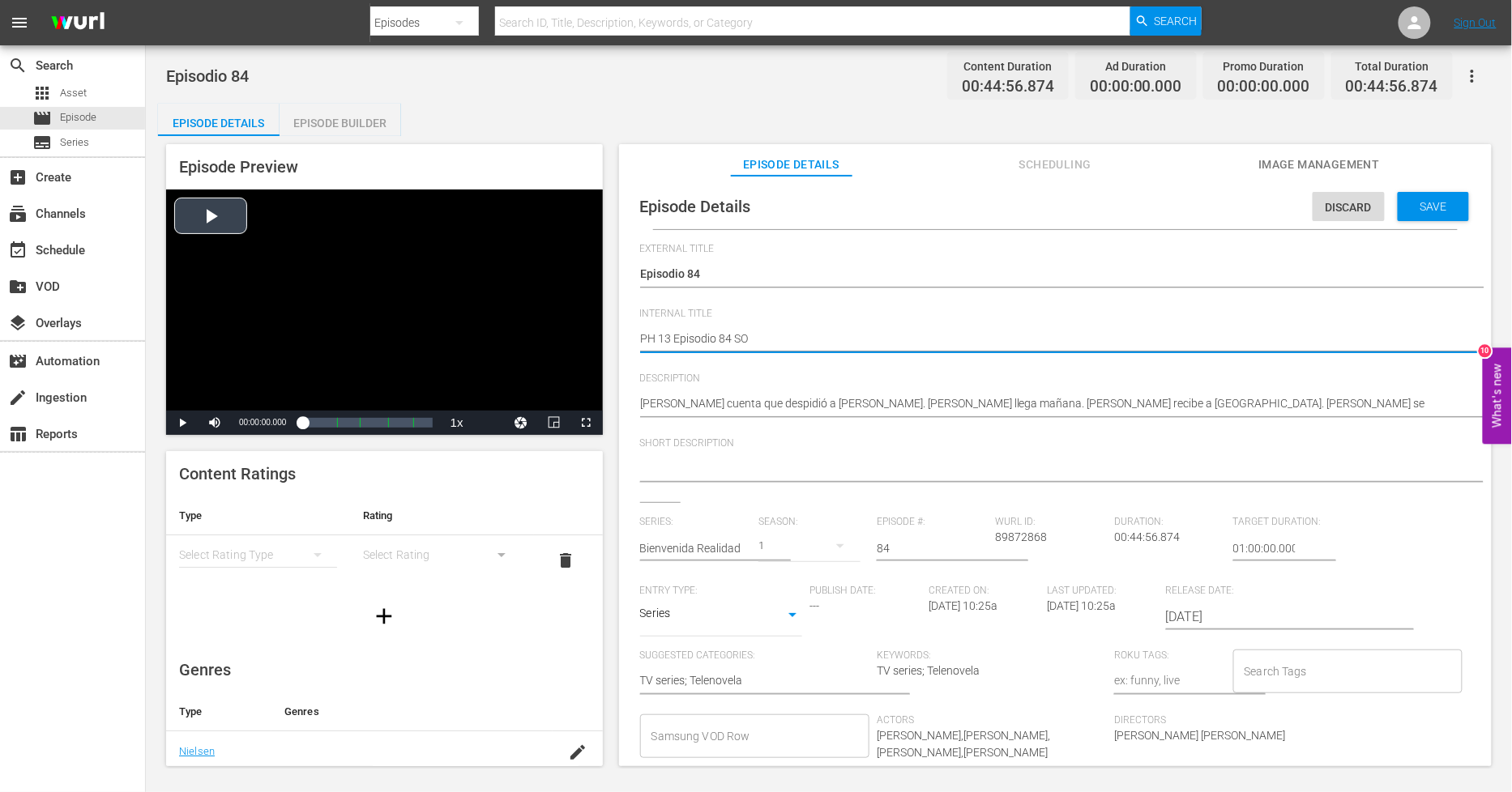
type textarea "PH 13 Episodio 84 SO M"
type textarea "PH 13 Episodio 84 SO ME"
type textarea "PH 13 Episodio 84 SO MEX"
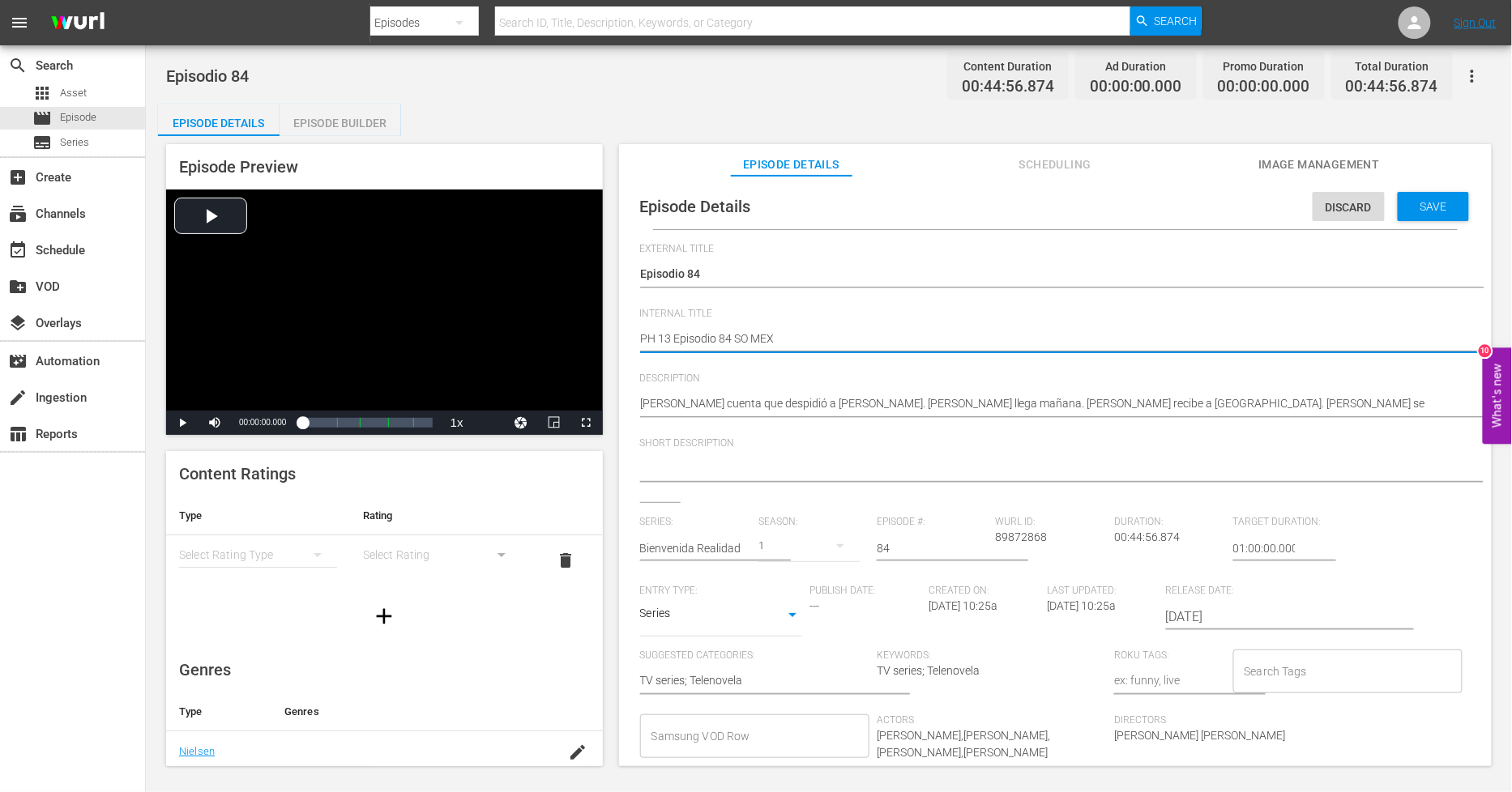
type textarea "PH 13 Episodio 84 SO MEX"
click at [1432, 219] on div "Save" at bounding box center [1434, 207] width 71 height 29
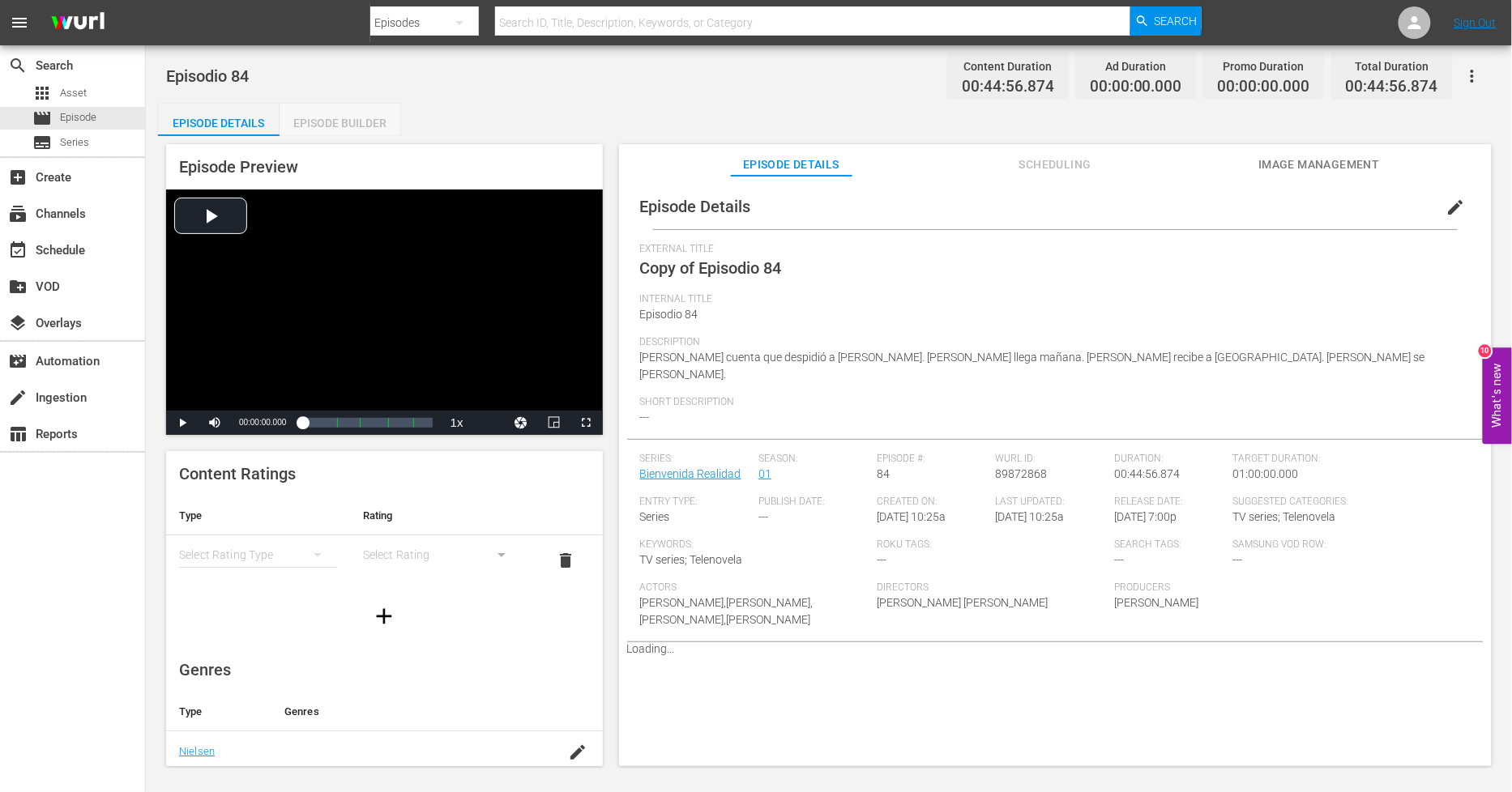
click at [354, 119] on div "Episode Builder" at bounding box center [340, 123] width 121 height 39
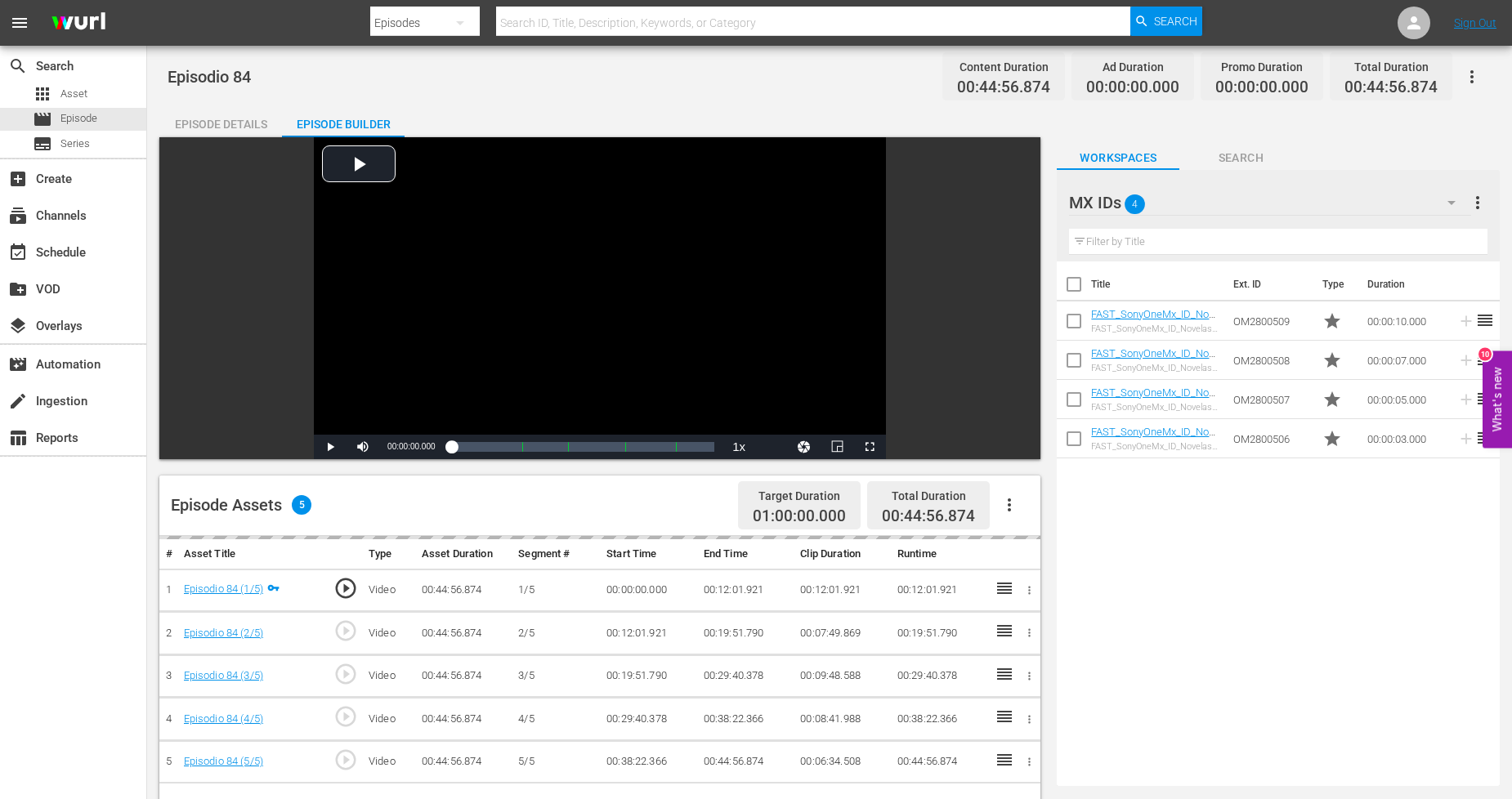
click at [1009, 507] on icon "button" at bounding box center [1009, 505] width 19 height 19
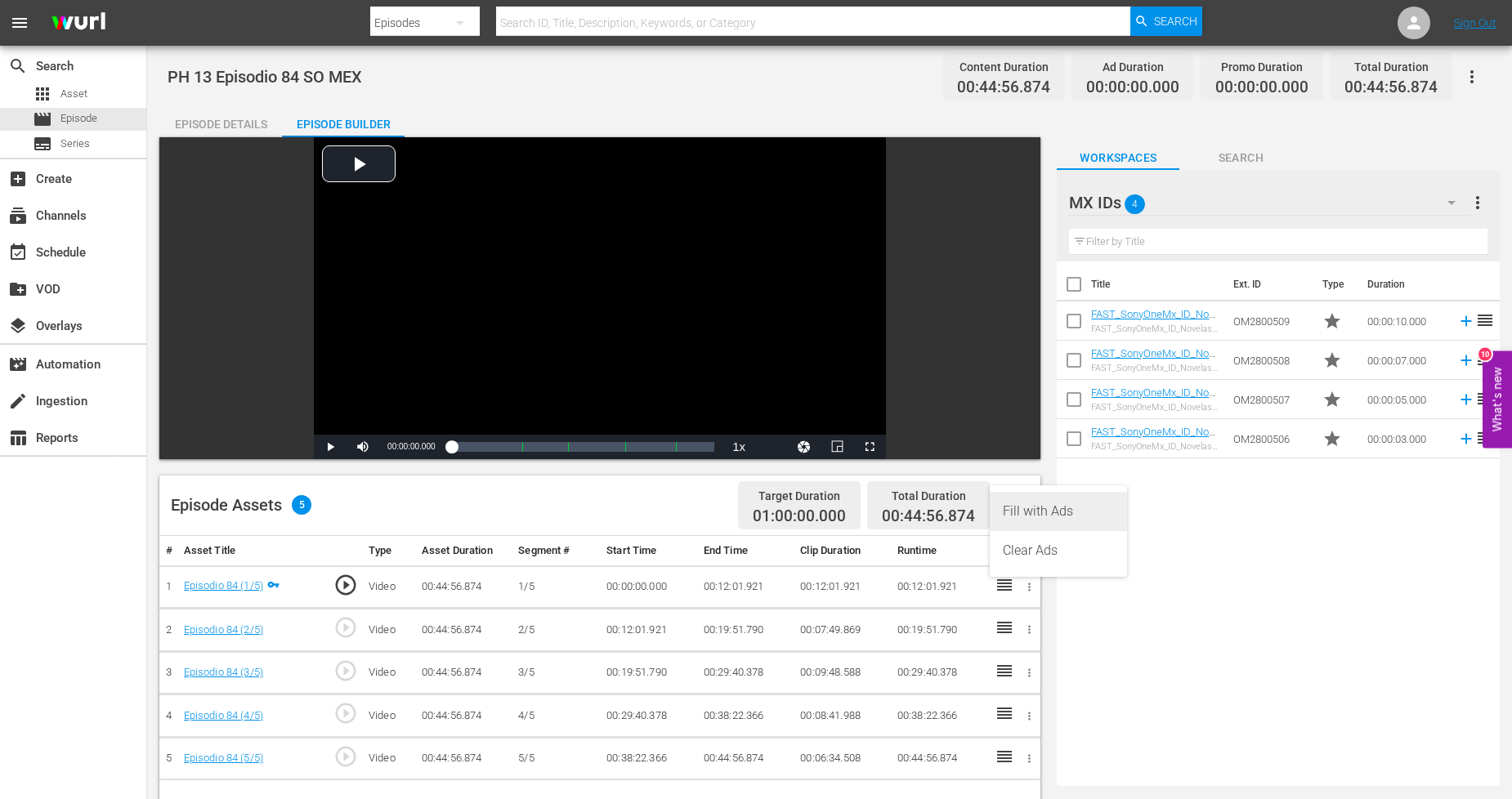
click at [1075, 518] on div "Fill with Ads" at bounding box center [1058, 511] width 111 height 40
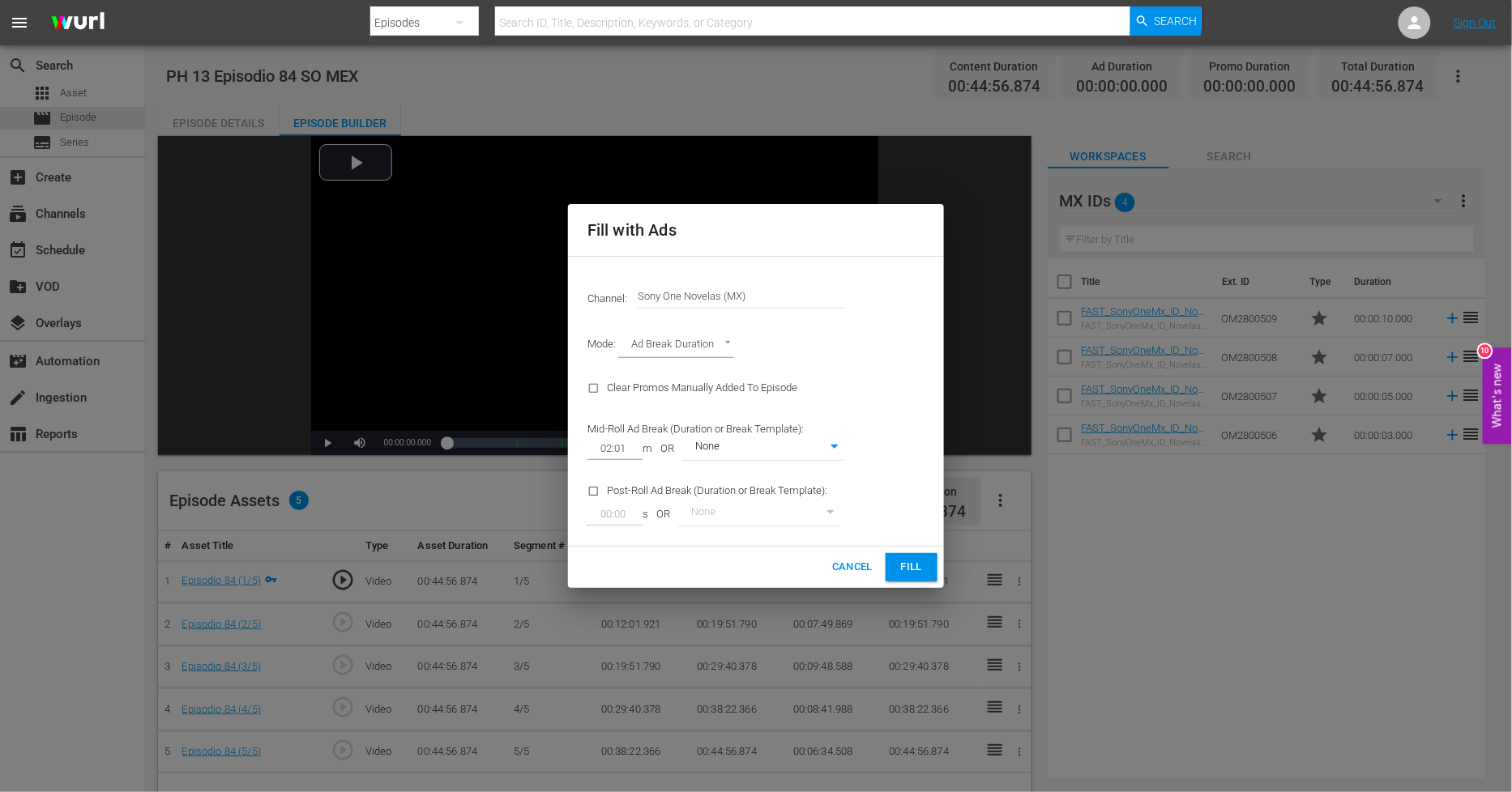
click at [897, 561] on button "Fill" at bounding box center [911, 567] width 52 height 28
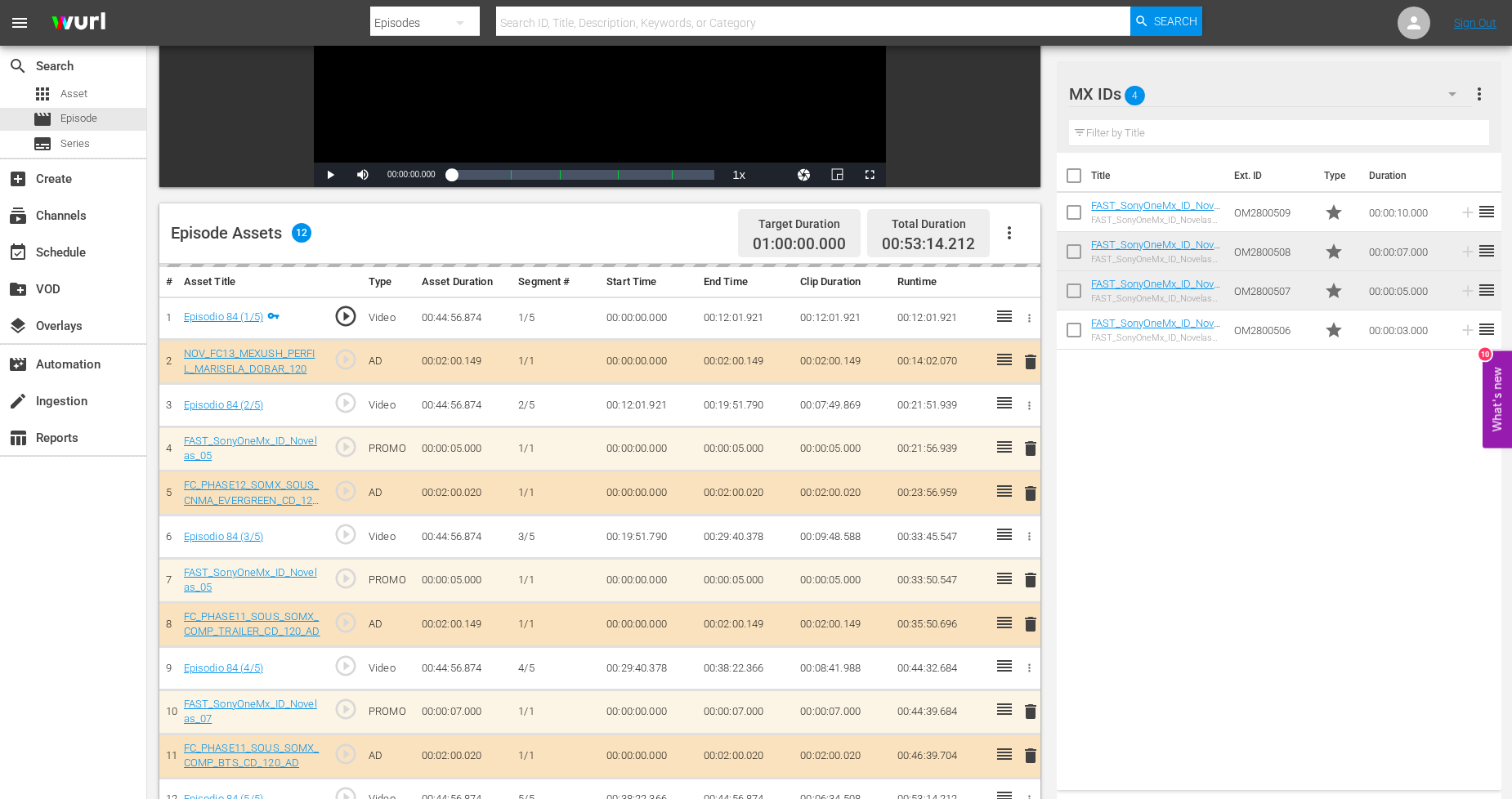
scroll to position [363, 0]
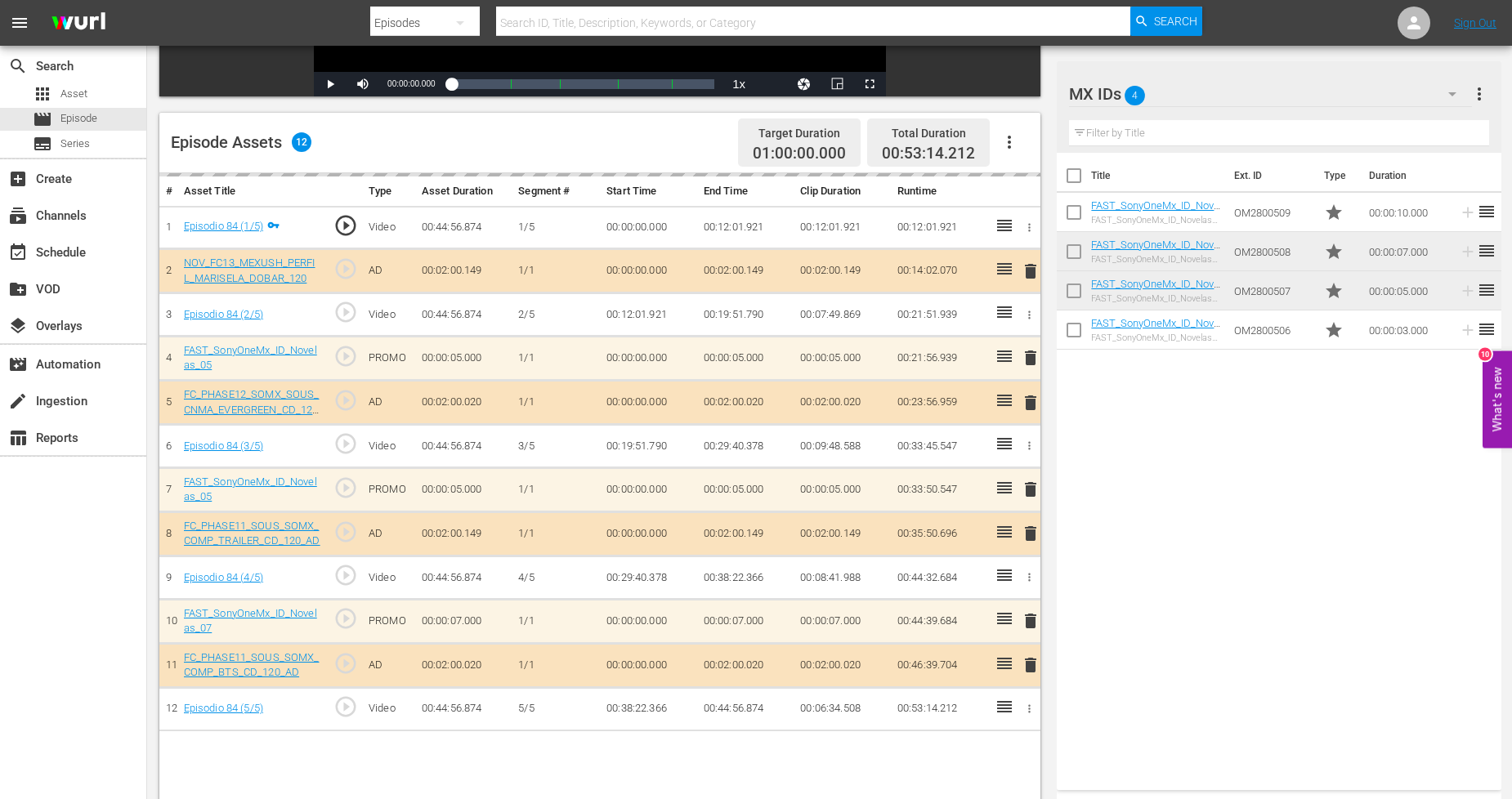
click at [1409, 95] on div "MX IDs 4" at bounding box center [1270, 94] width 403 height 46
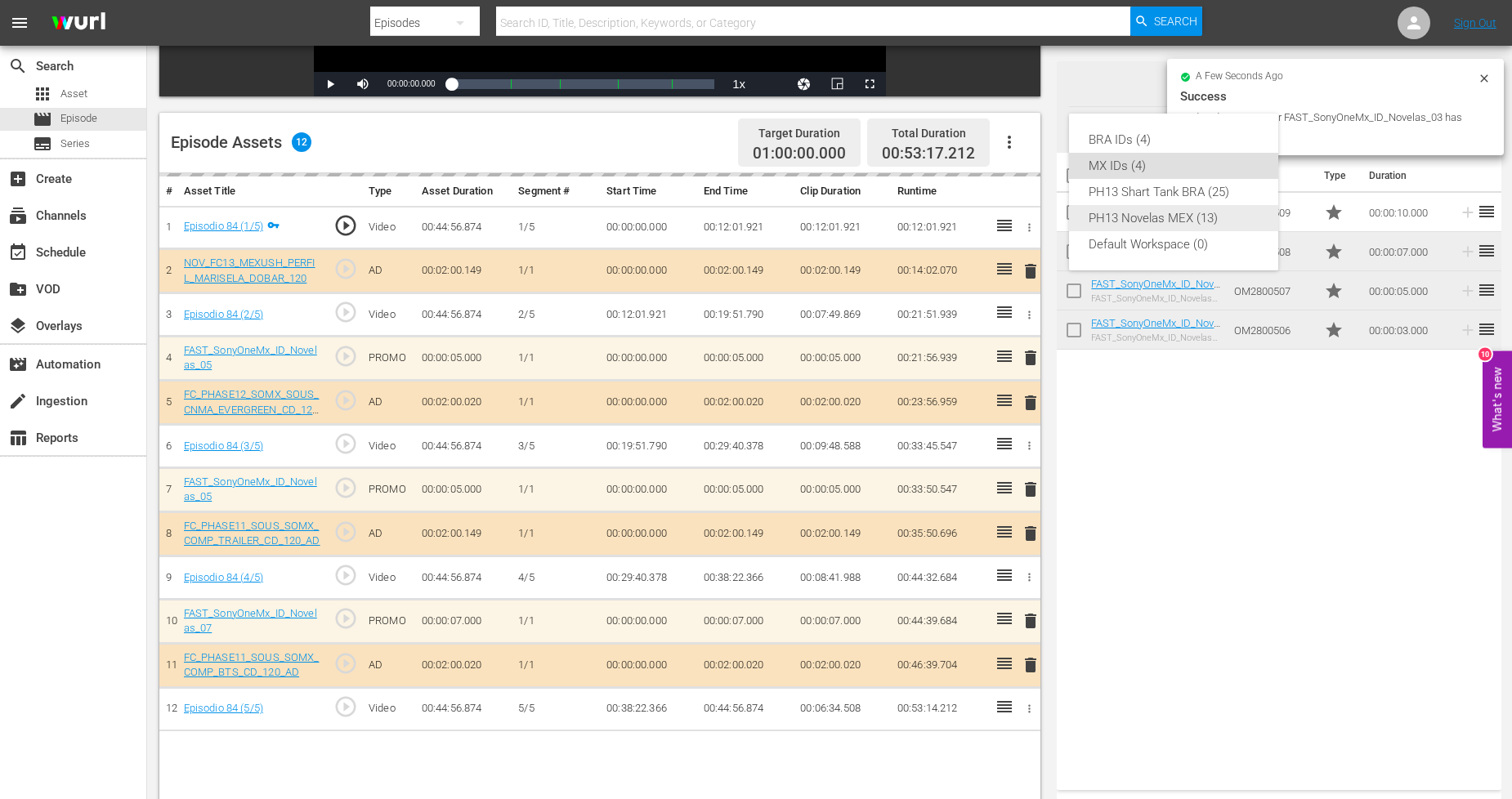
click at [1196, 219] on div "PH13 Novelas MEX (13)" at bounding box center [1174, 218] width 170 height 26
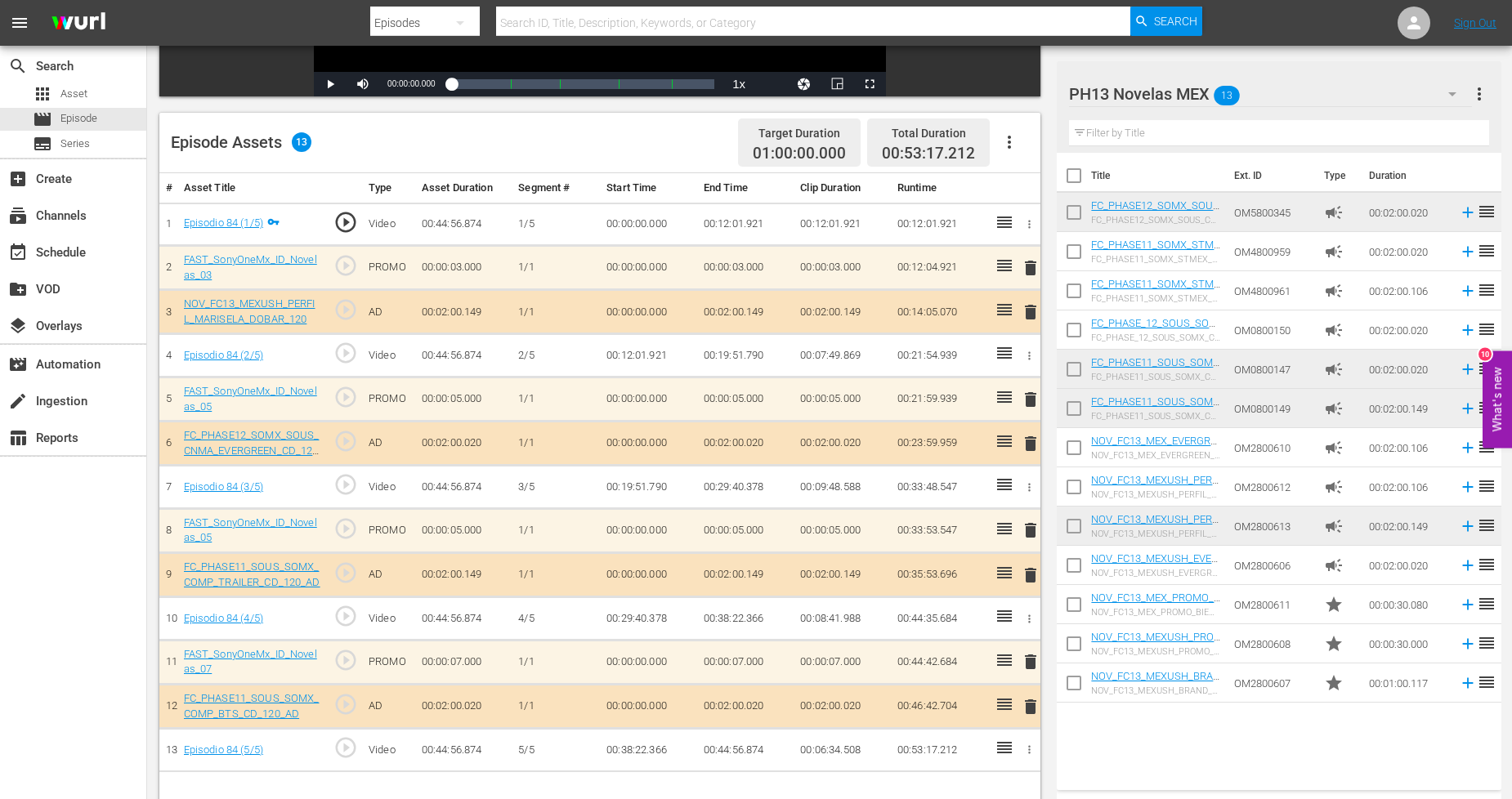
click at [1038, 569] on span "delete" at bounding box center [1030, 575] width 19 height 19
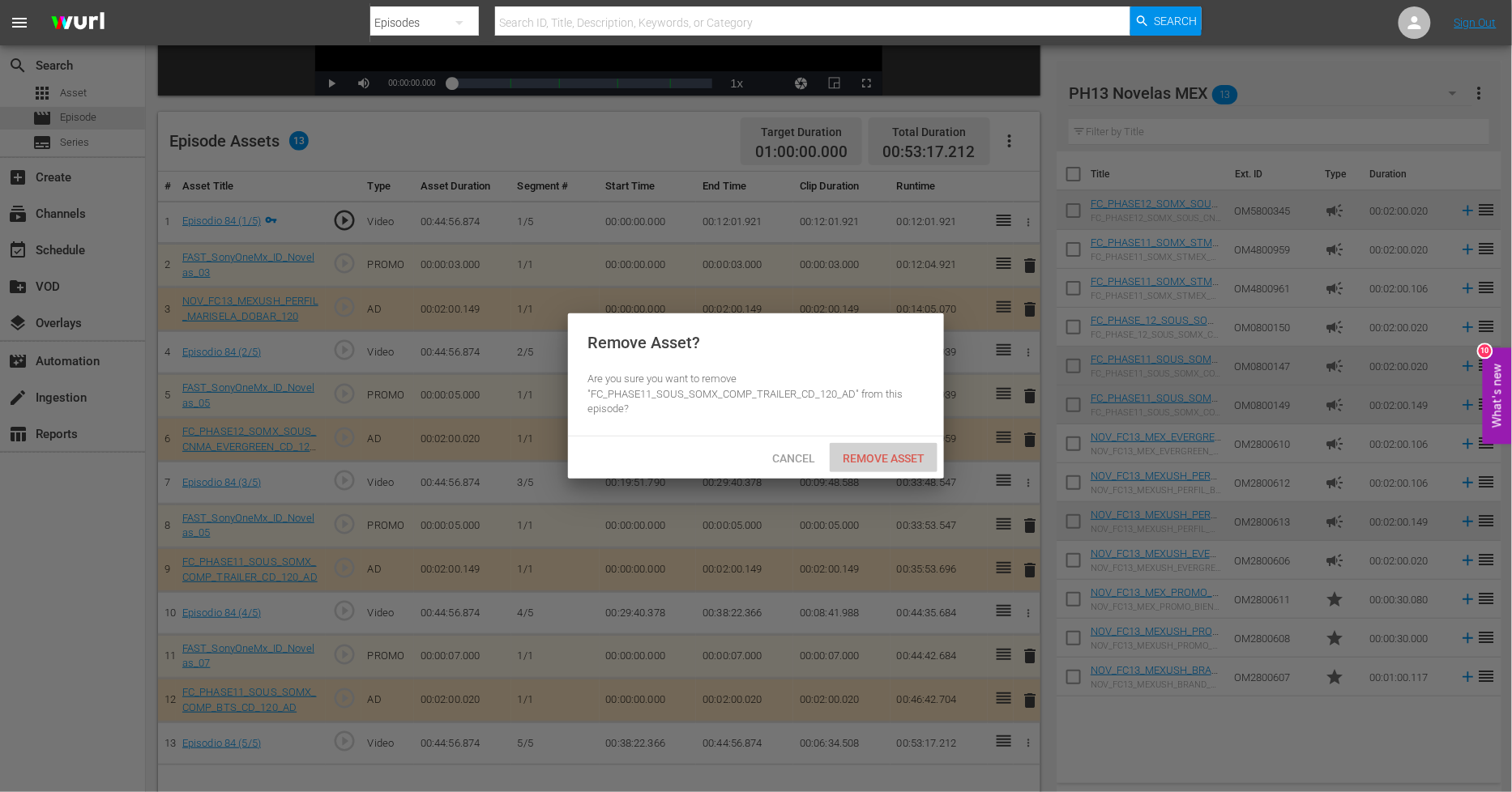
click at [906, 464] on div "Remove Asset" at bounding box center [884, 458] width 108 height 30
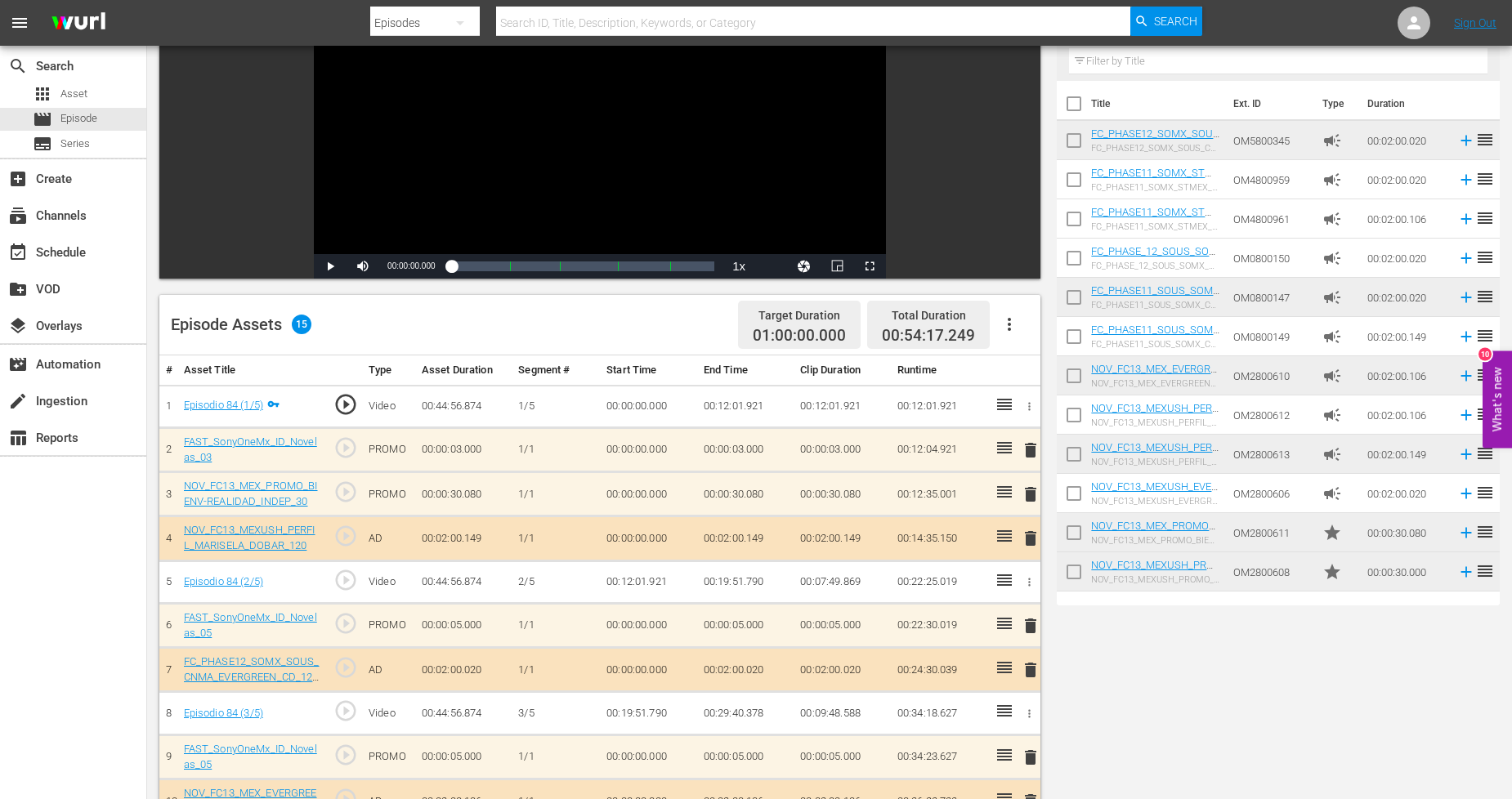
scroll to position [0, 0]
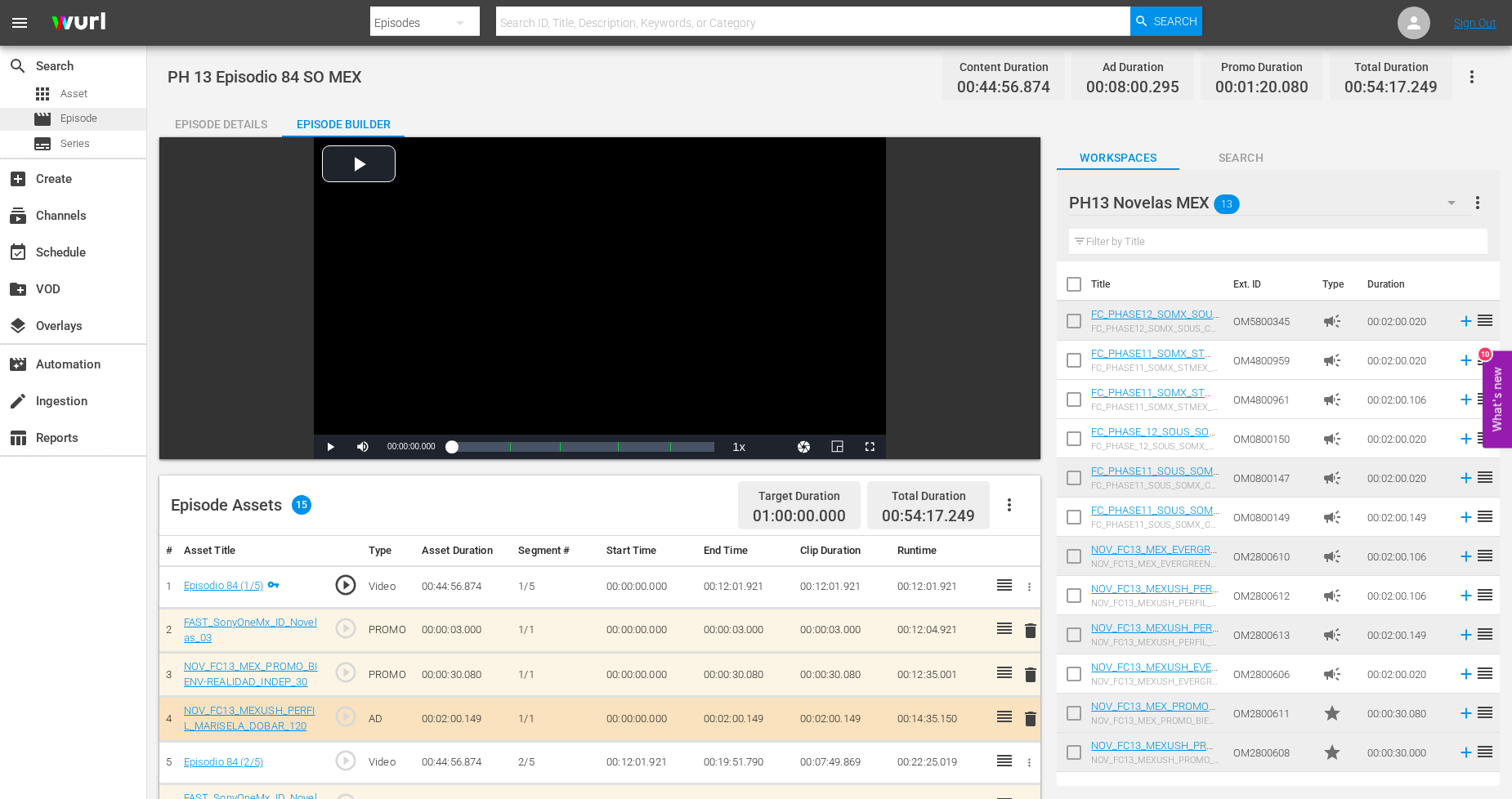
click at [86, 113] on span "Episode" at bounding box center [79, 119] width 37 height 17
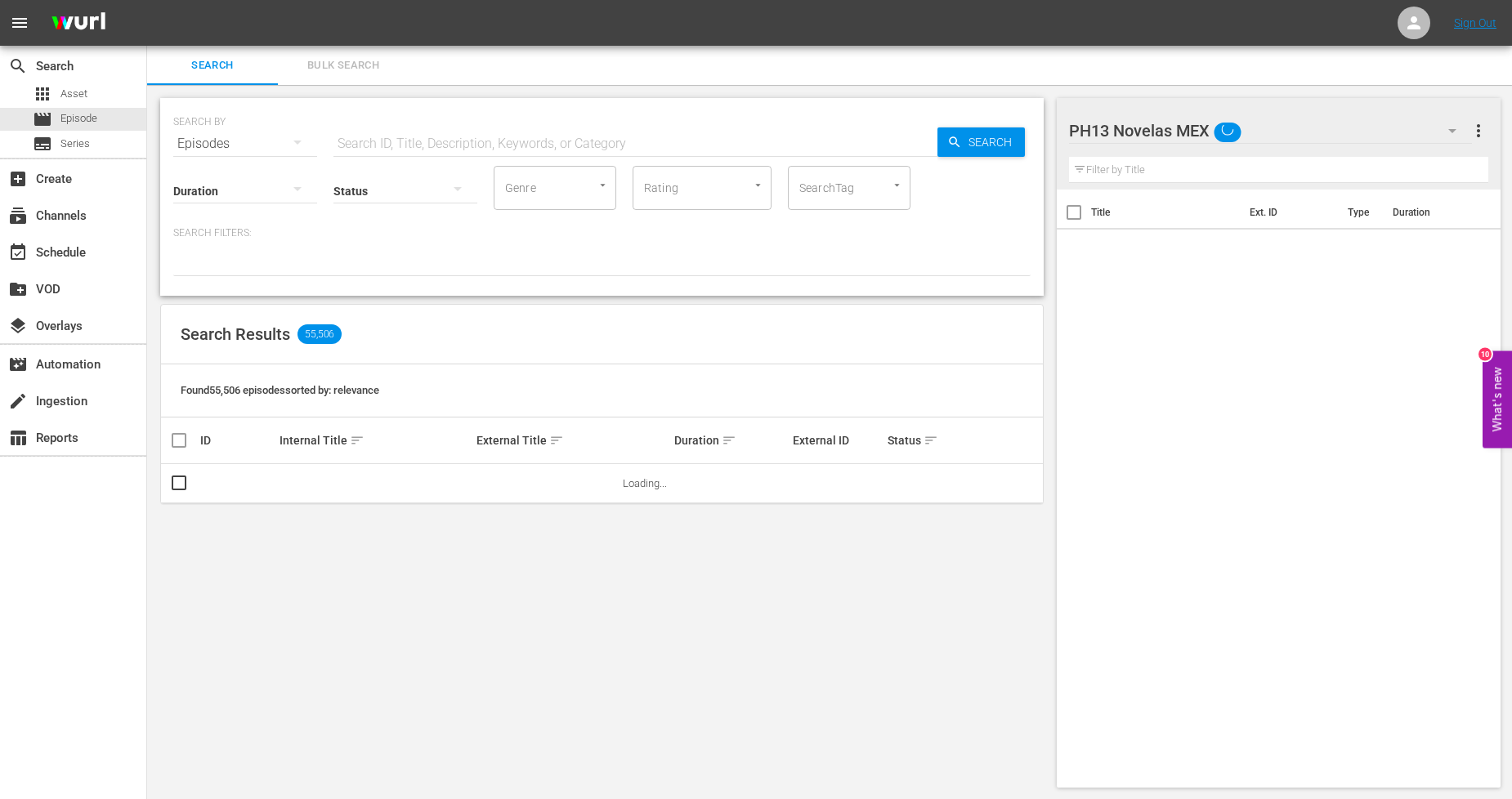
click at [369, 66] on span "Bulk Search" at bounding box center [343, 65] width 111 height 18
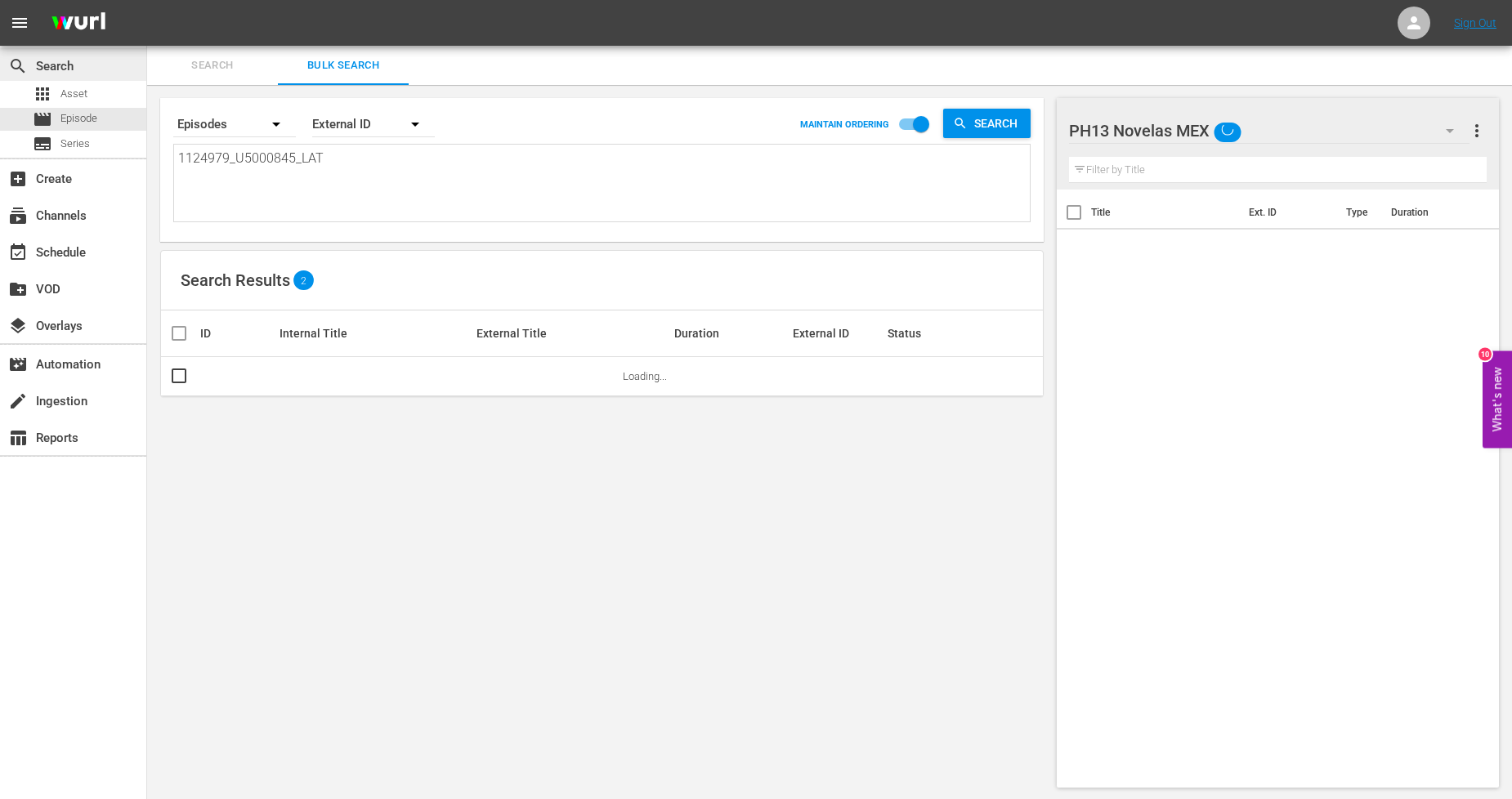
drag, startPoint x: 382, startPoint y: 166, endPoint x: 0, endPoint y: 61, distance: 396.2
click at [147, 0] on div "search Search apps Asset movie Episode subtitles Series add_box Create subscrip…" at bounding box center [830, 0] width 1365 height 0
paste textarea "80_U5000846"
type textarea "1124980_U5000846_LAT"
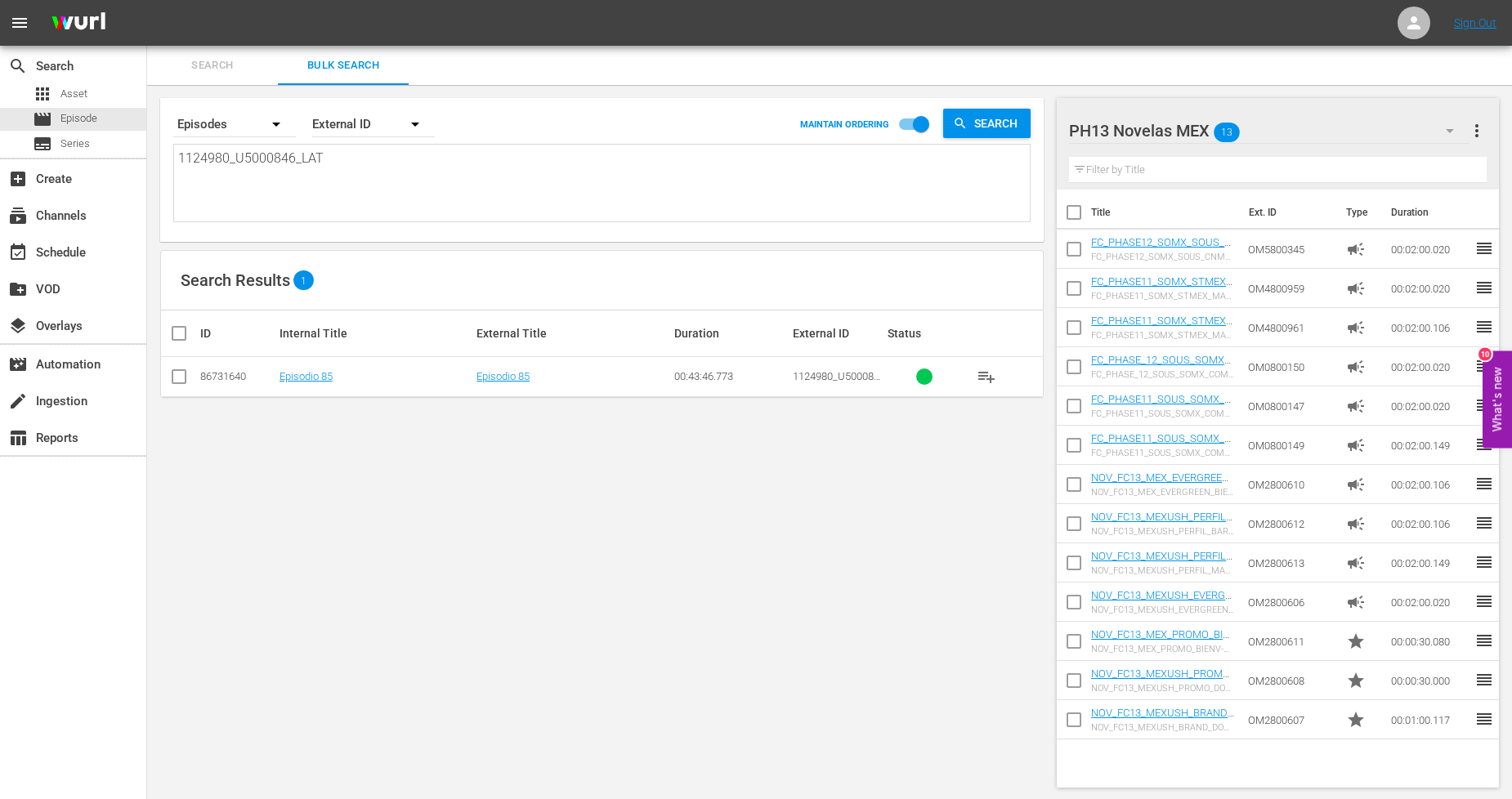
type textarea "1124980_U5000846_LAT"
click at [188, 372] on input "checkbox" at bounding box center [178, 380] width 19 height 19
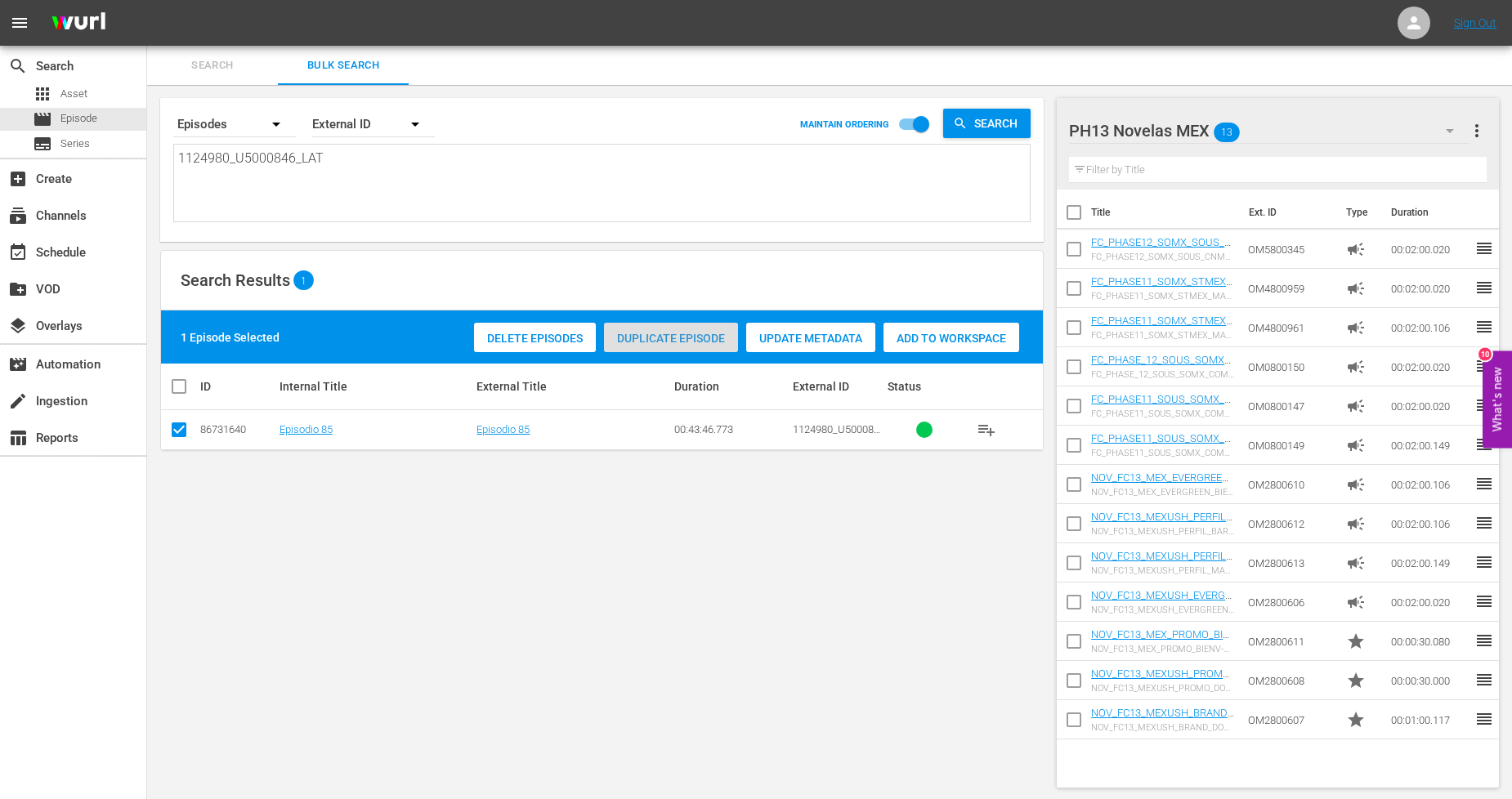
click at [686, 333] on span "Duplicate Episode" at bounding box center [671, 338] width 134 height 13
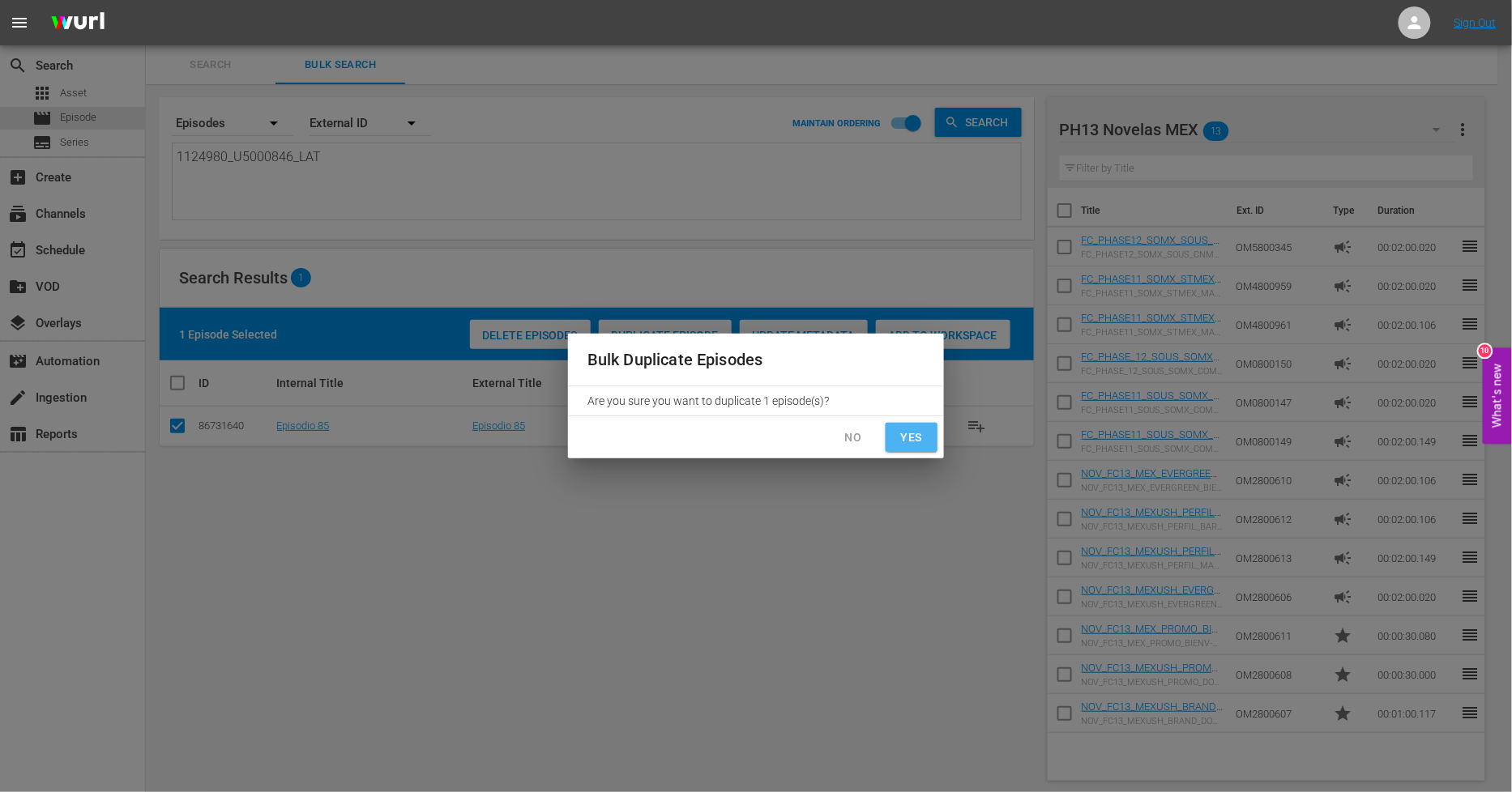
click at [930, 442] on button "Yes" at bounding box center [911, 437] width 52 height 30
checkbox input "false"
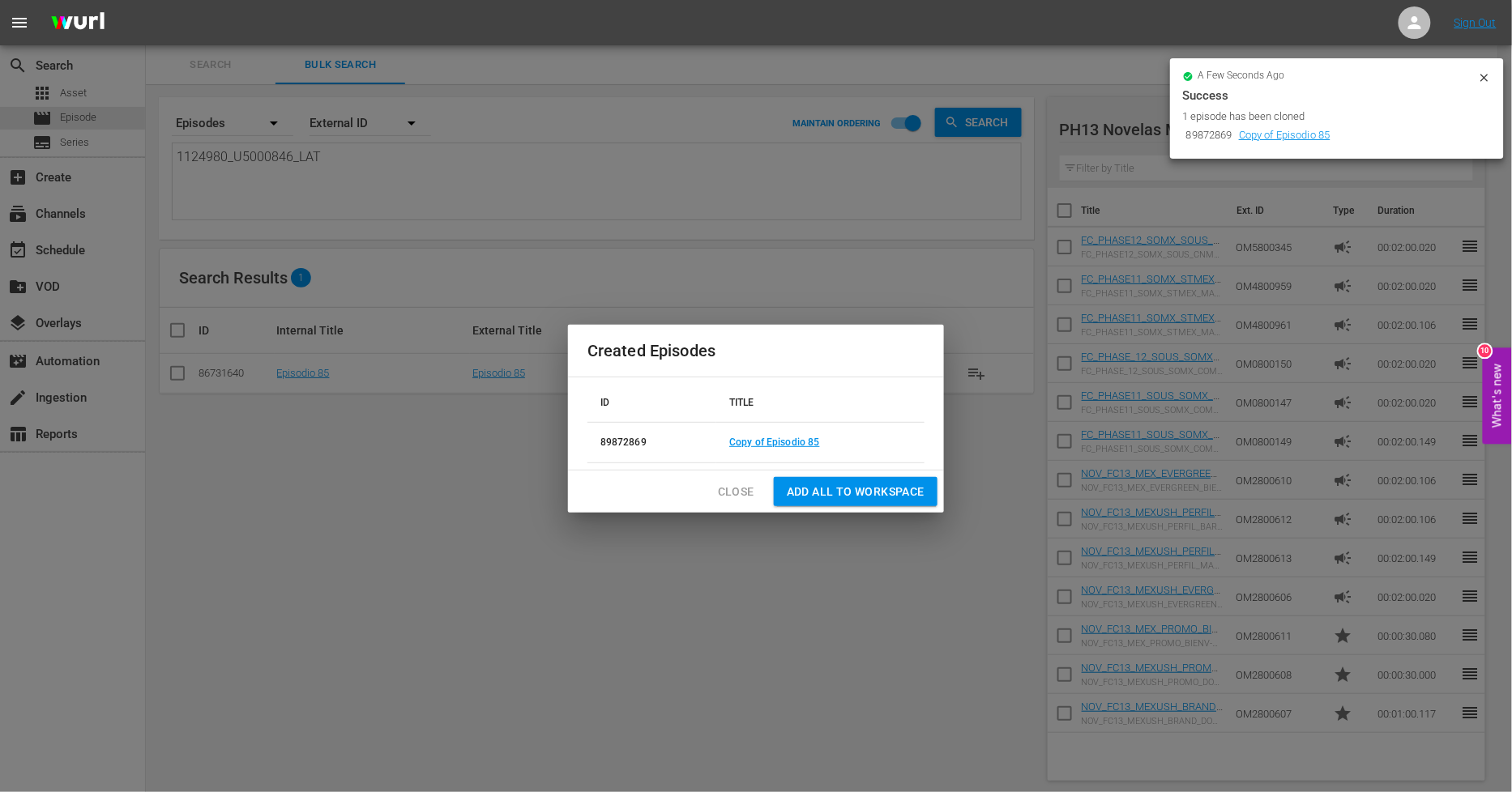
drag, startPoint x: 740, startPoint y: 489, endPoint x: 695, endPoint y: 481, distance: 45.7
click at [739, 490] on span "Close" at bounding box center [736, 492] width 36 height 20
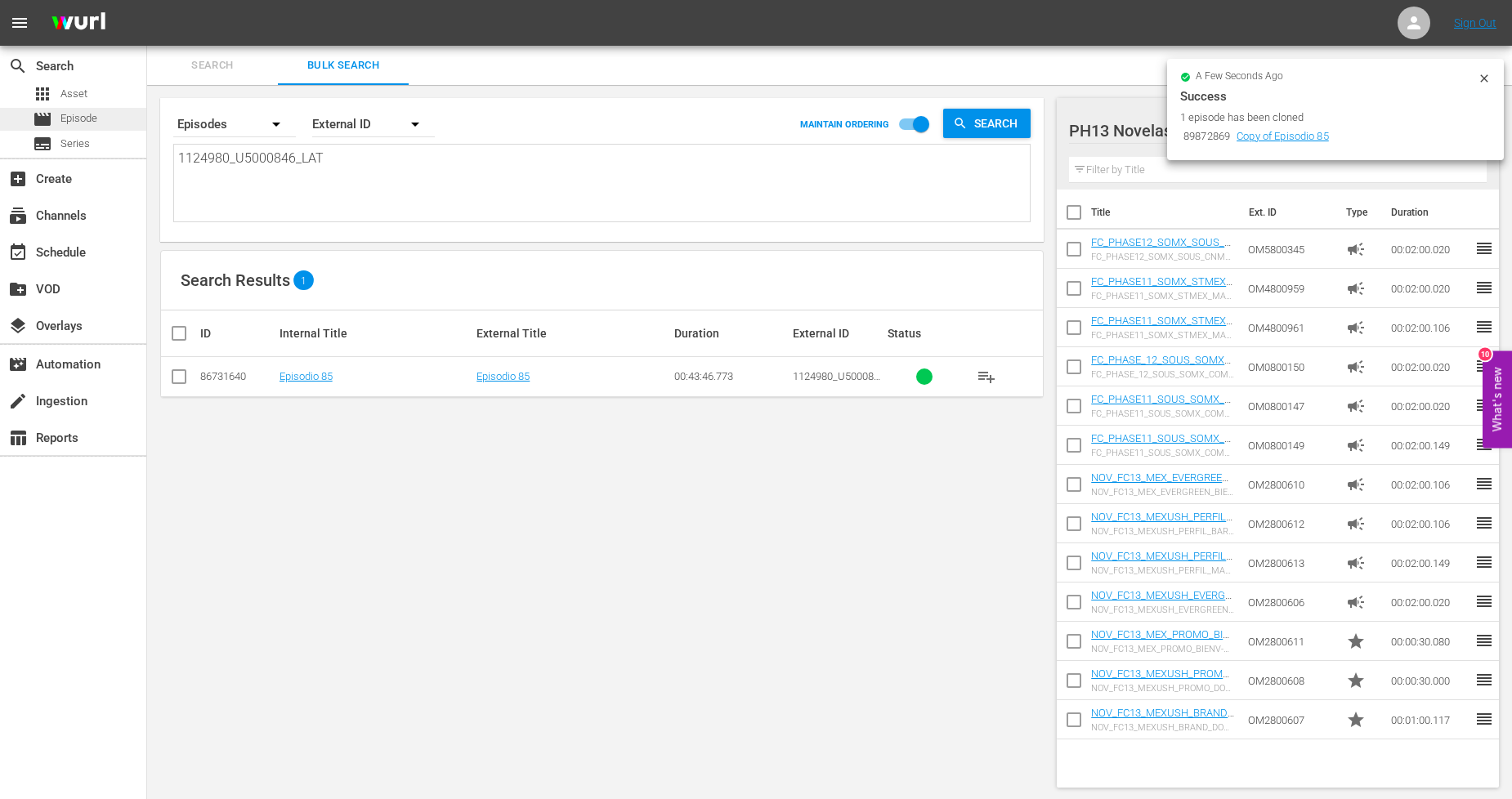
click at [109, 120] on div "movie Episode" at bounding box center [73, 119] width 146 height 23
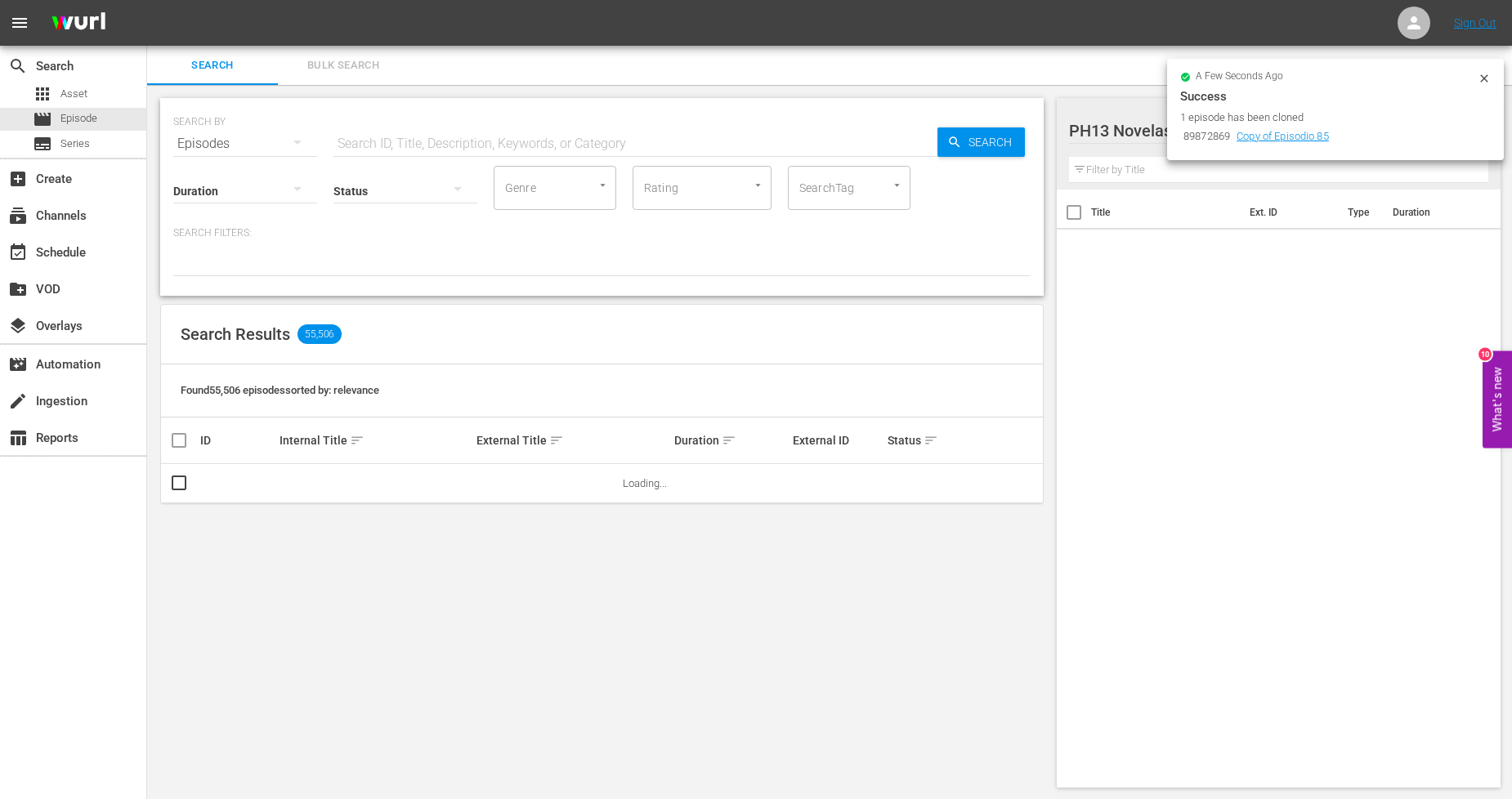
click at [341, 54] on button "Bulk Search" at bounding box center [343, 65] width 131 height 40
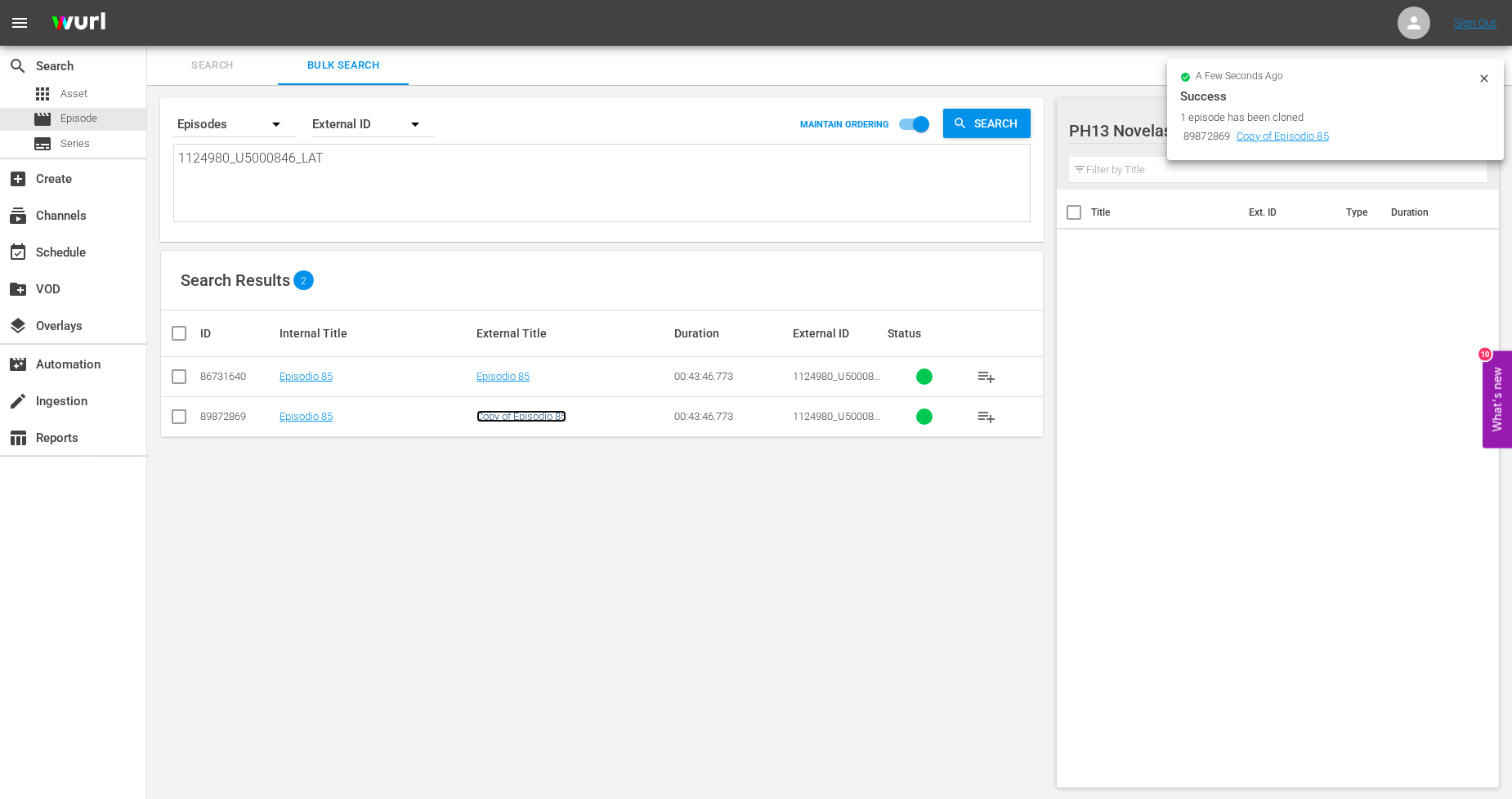
click at [541, 422] on link "Copy of Episodio 85" at bounding box center [521, 416] width 90 height 12
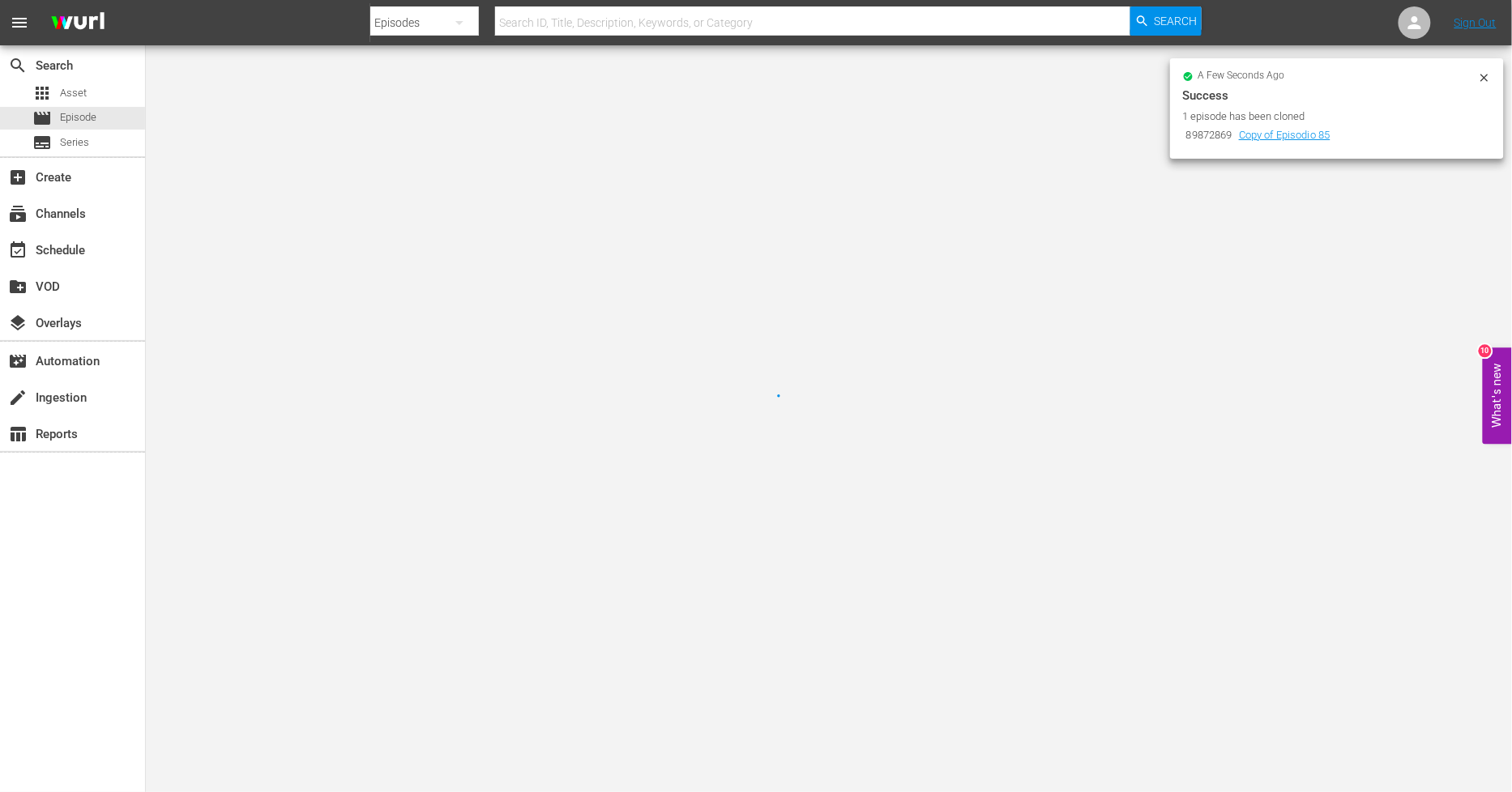
click at [1484, 77] on icon at bounding box center [1485, 77] width 13 height 13
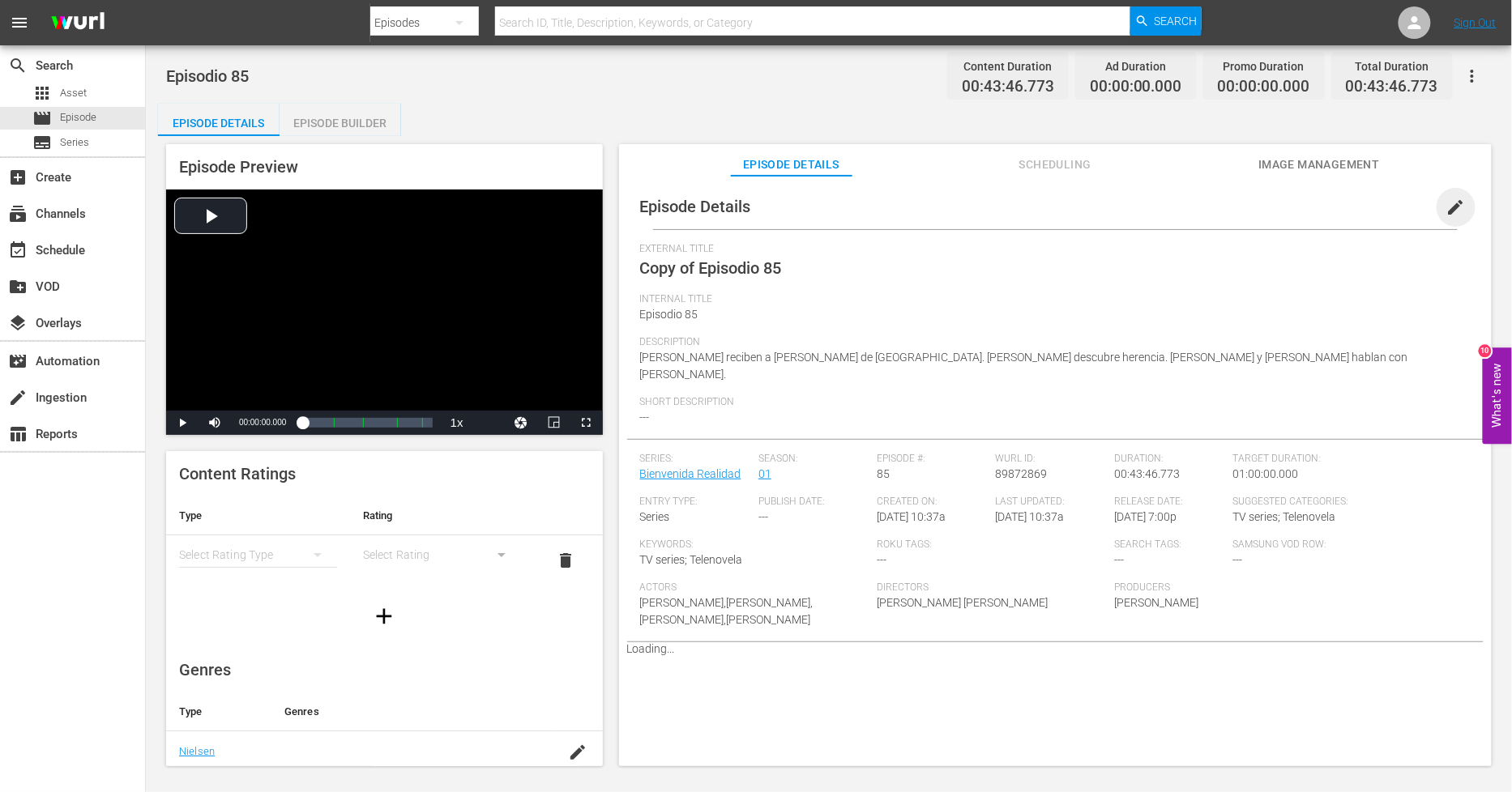
click at [1446, 215] on span "edit" at bounding box center [1455, 207] width 19 height 19
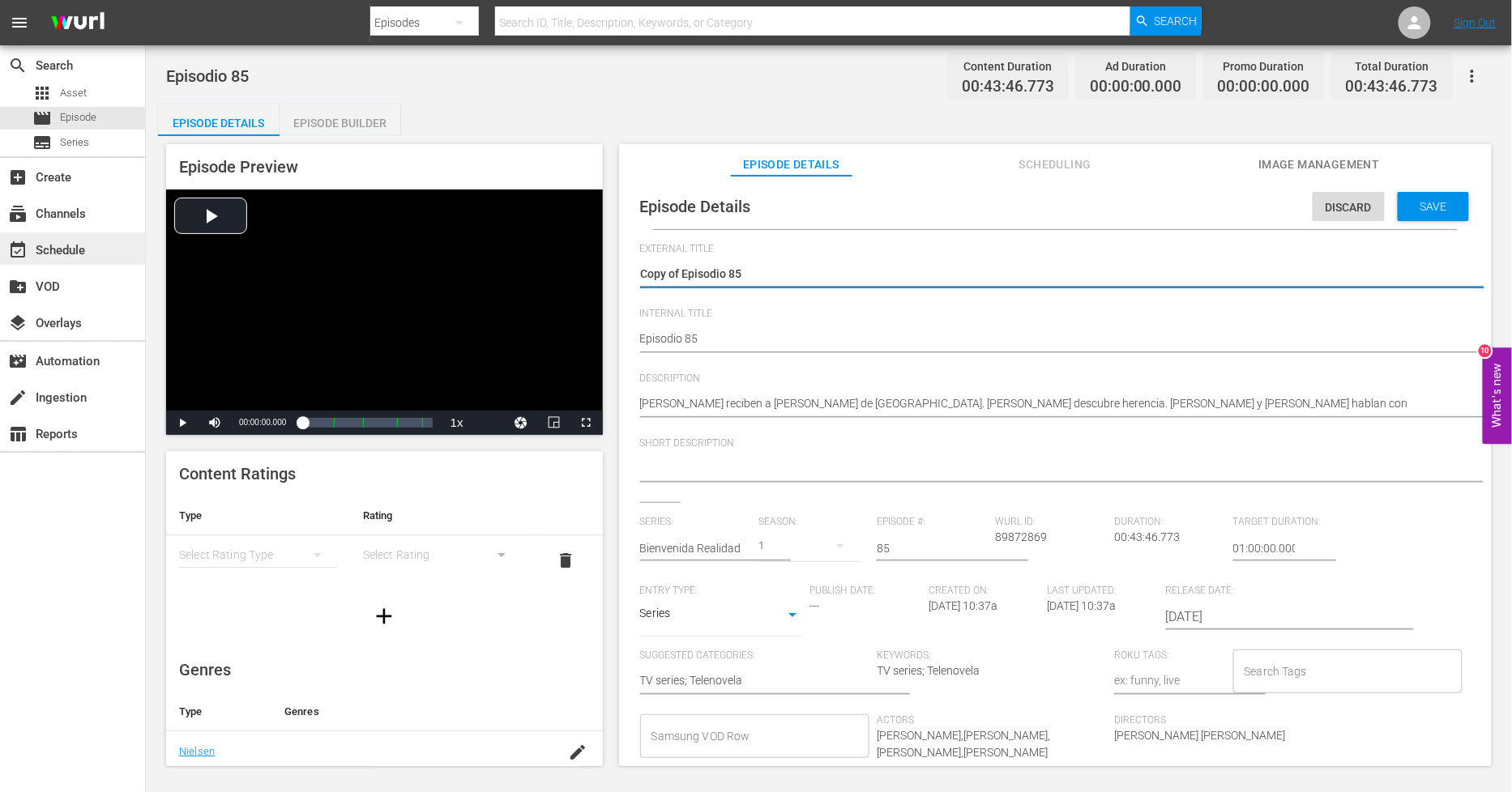
drag, startPoint x: 683, startPoint y: 271, endPoint x: 77, endPoint y: 238, distance: 606.9
click at [146, 0] on div "search Search apps Asset movie Episode subtitles Series add_box Create subscrip…" at bounding box center [829, 0] width 1366 height 0
type textarea "Episodio 85"
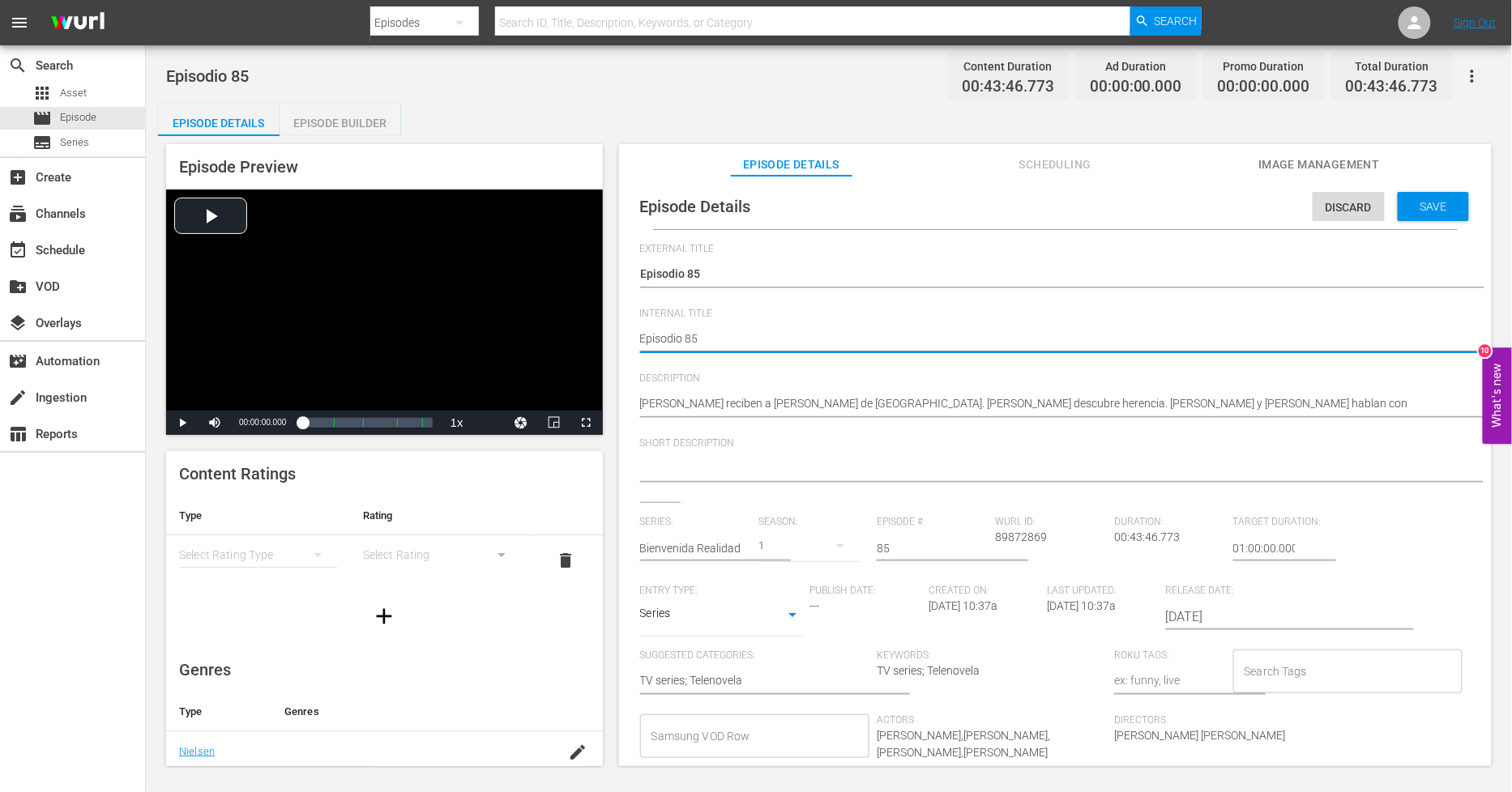
type textarea "PEpisodio 85"
type textarea "PHEpisodio 85"
type textarea "PH Episodio 85"
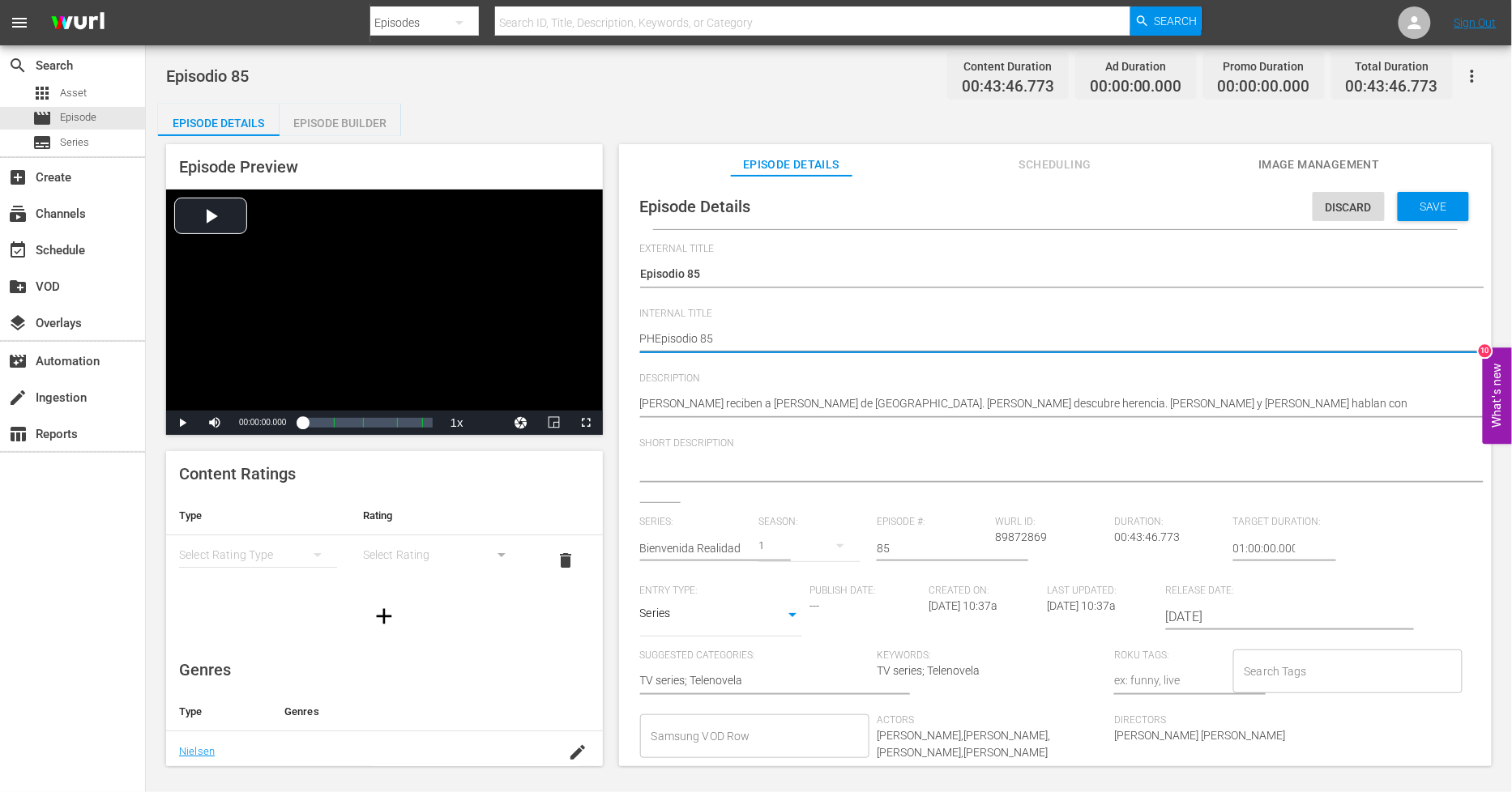
type textarea "PH Episodio 85"
type textarea "PH 1Episodio 85"
type textarea "PH 13Episodio 85"
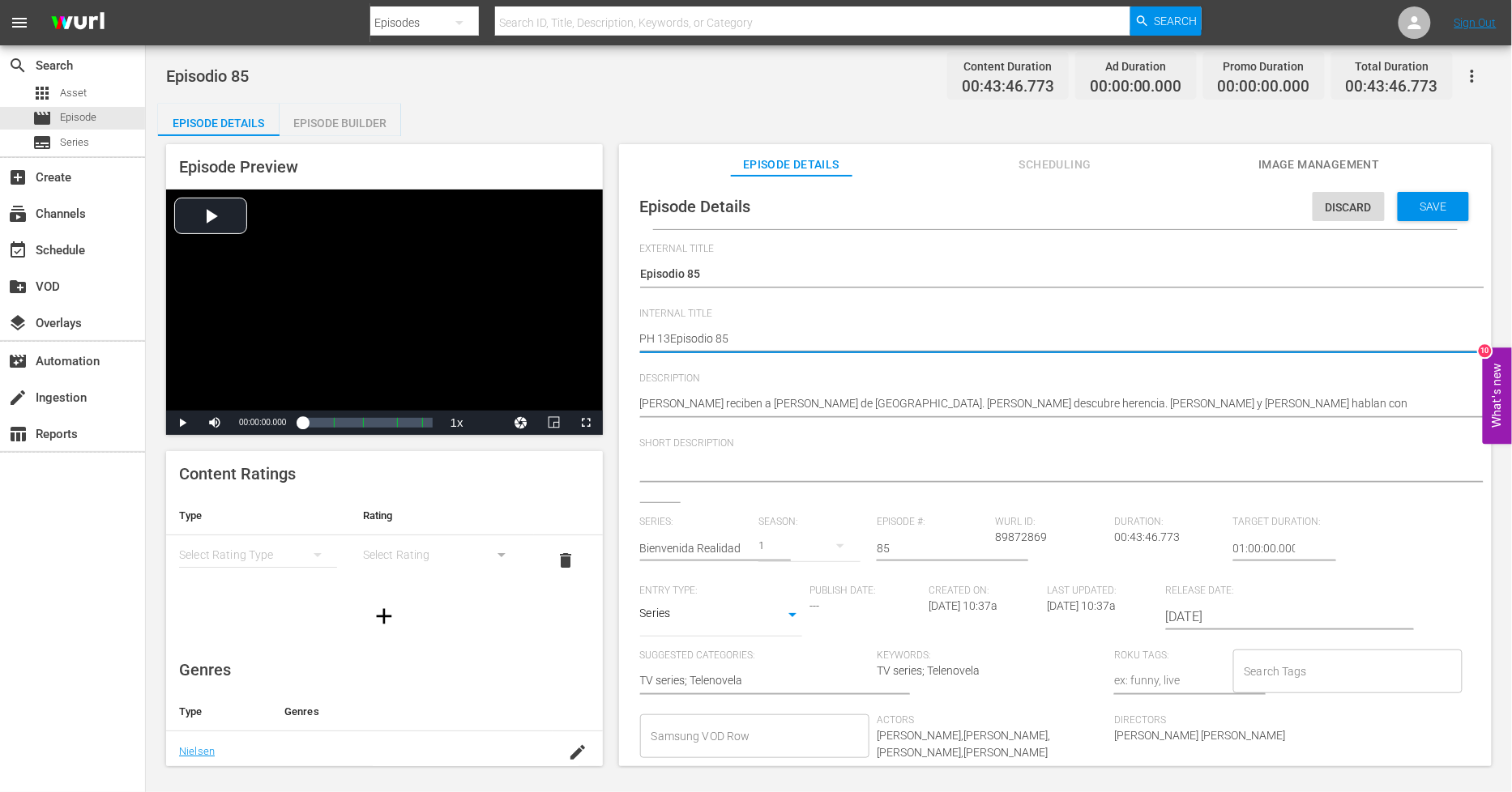
type textarea "PH 13 Episodio 85"
type textarea "PH 13 Episodio 85 S"
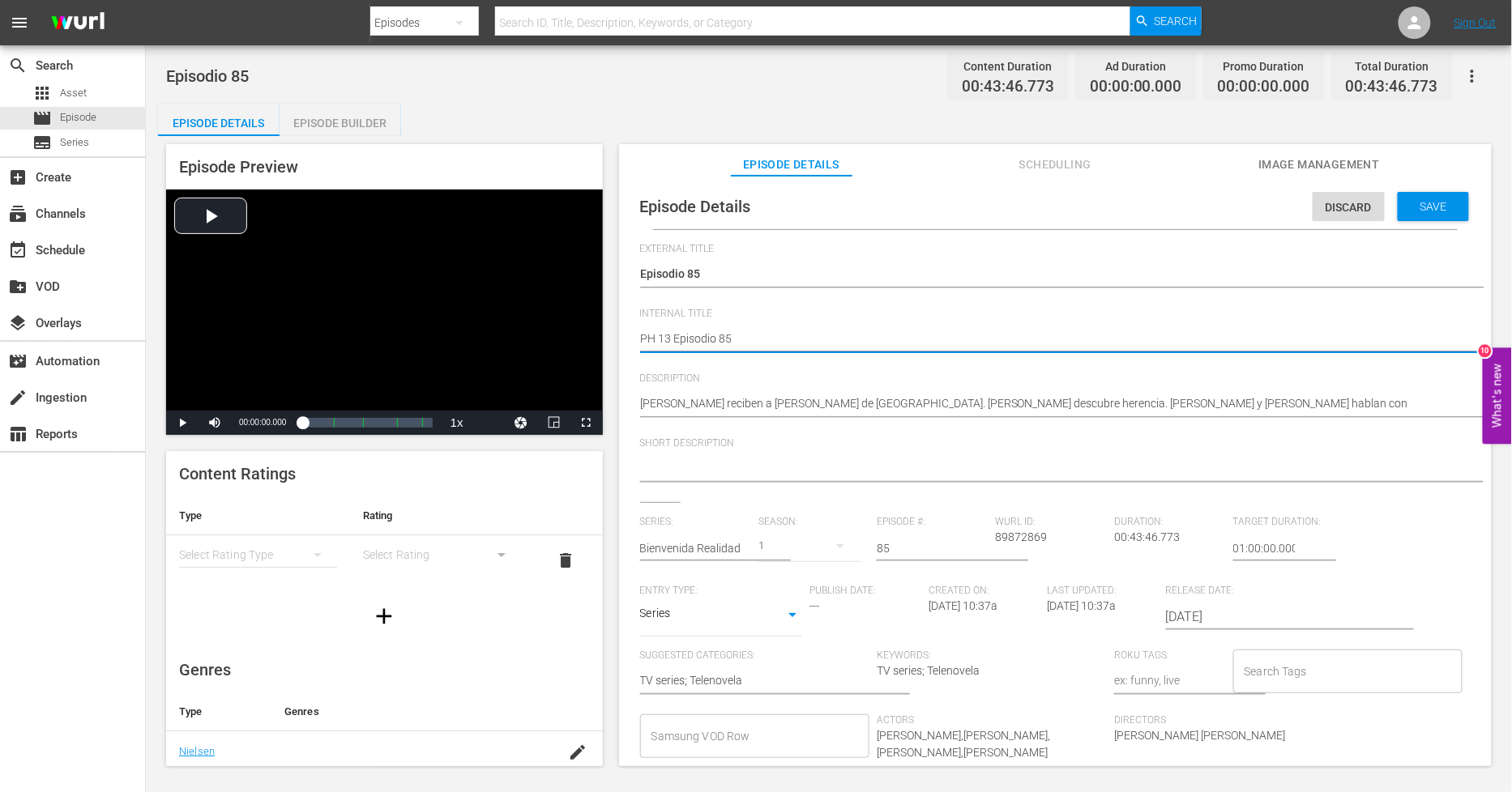
type textarea "PH 13 Episodio 85 S"
type textarea "PH 13 Episodio 85 SO"
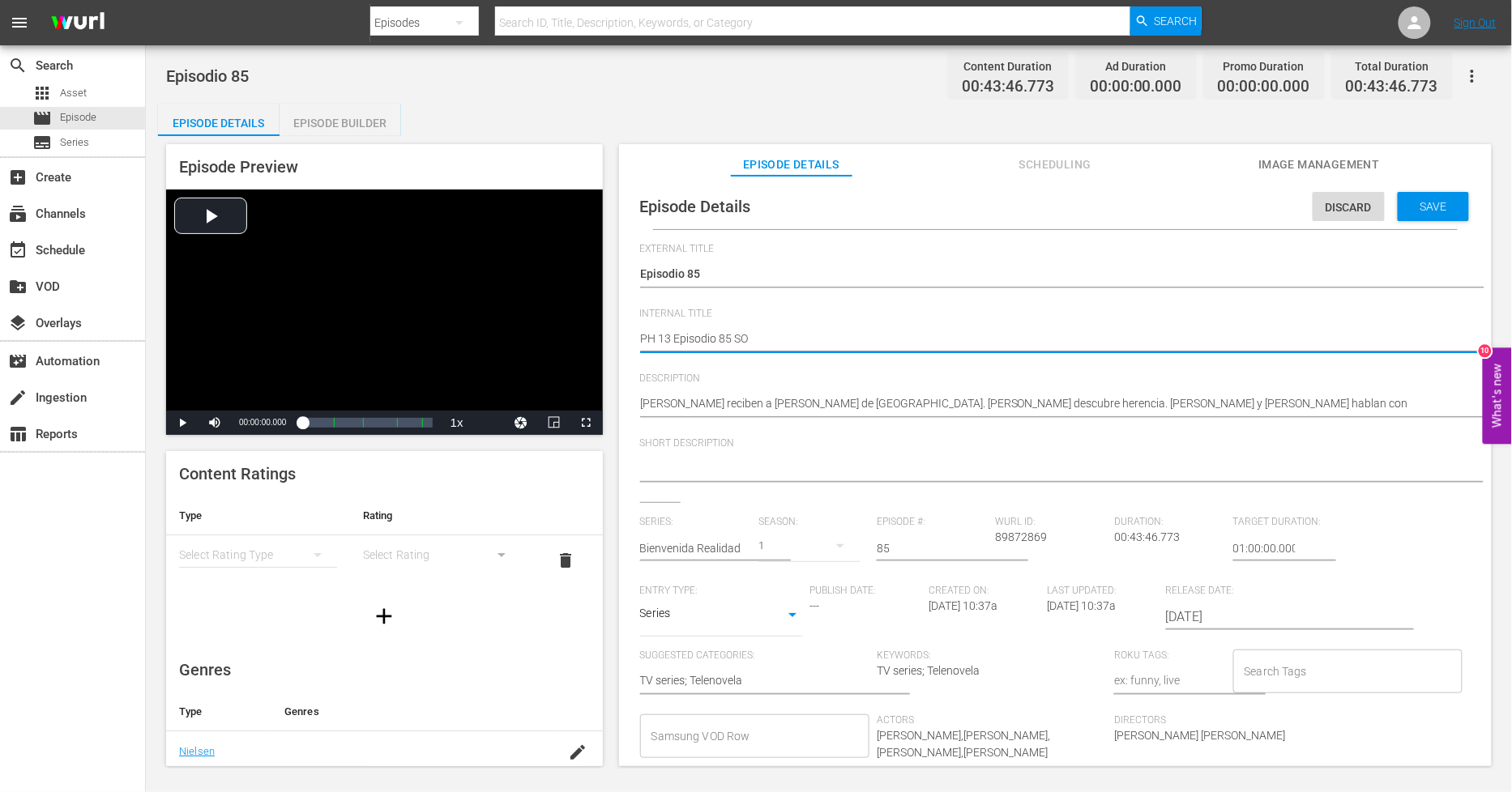
type textarea "PH 13 Episodio 85 SO M"
type textarea "PH 13 Episodio 85 SO ME"
type textarea "PH 13 Episodio 85 SO MEX"
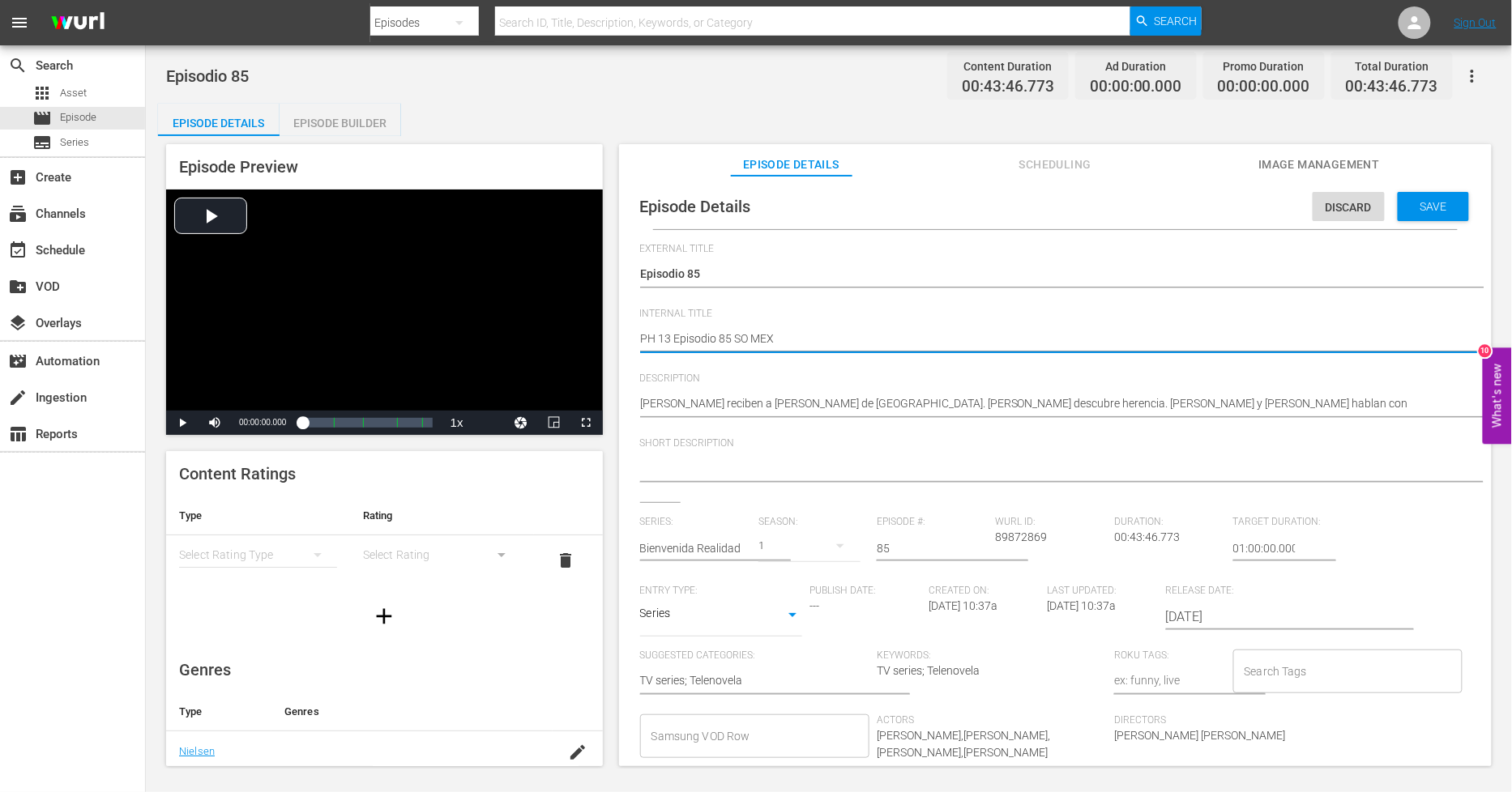
type textarea "PH 13 Episodio 85 SO MEX"
click at [1414, 207] on span "Save" at bounding box center [1434, 206] width 53 height 13
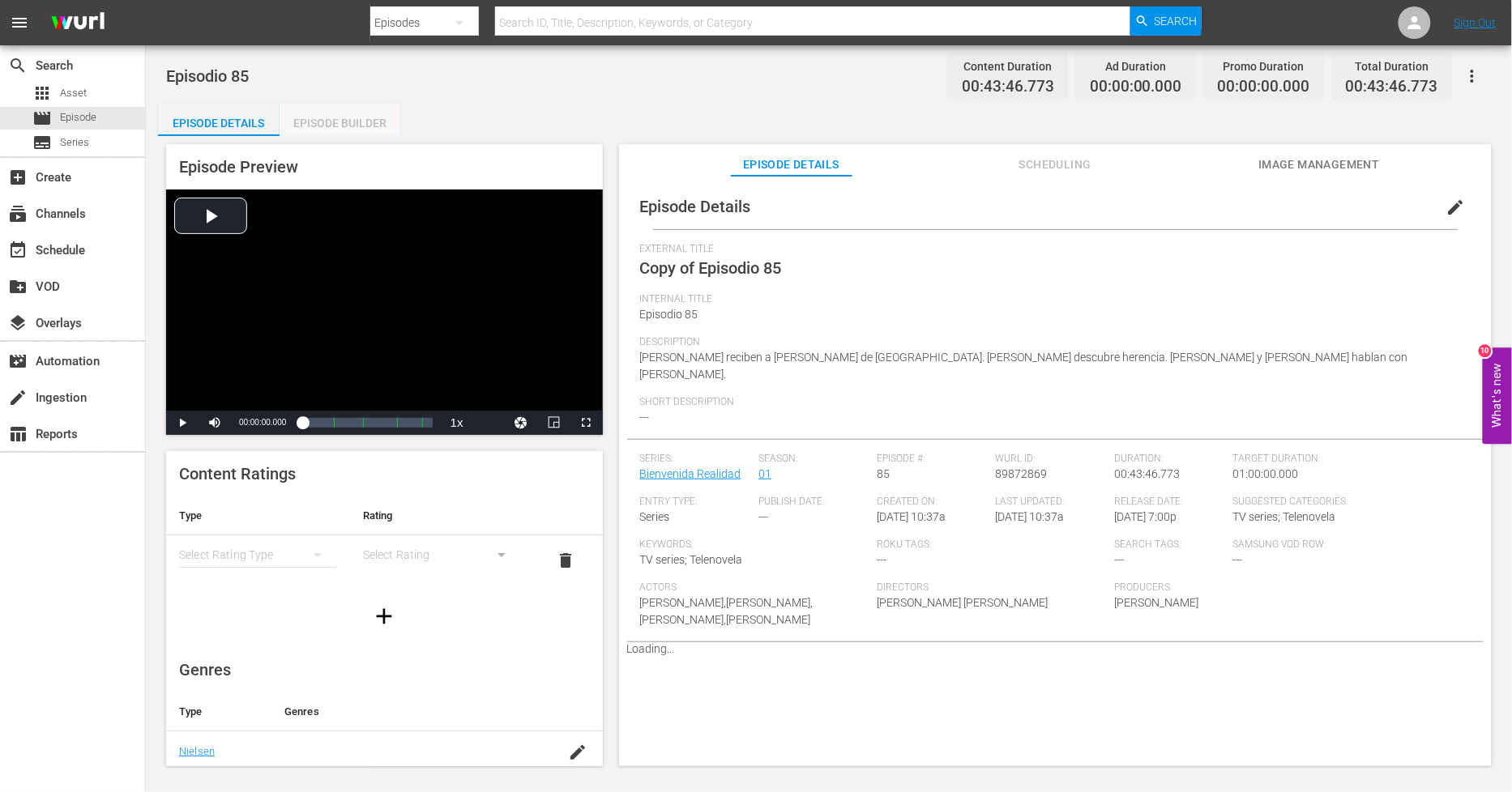
click at [367, 127] on div "Episode Builder" at bounding box center [340, 123] width 121 height 39
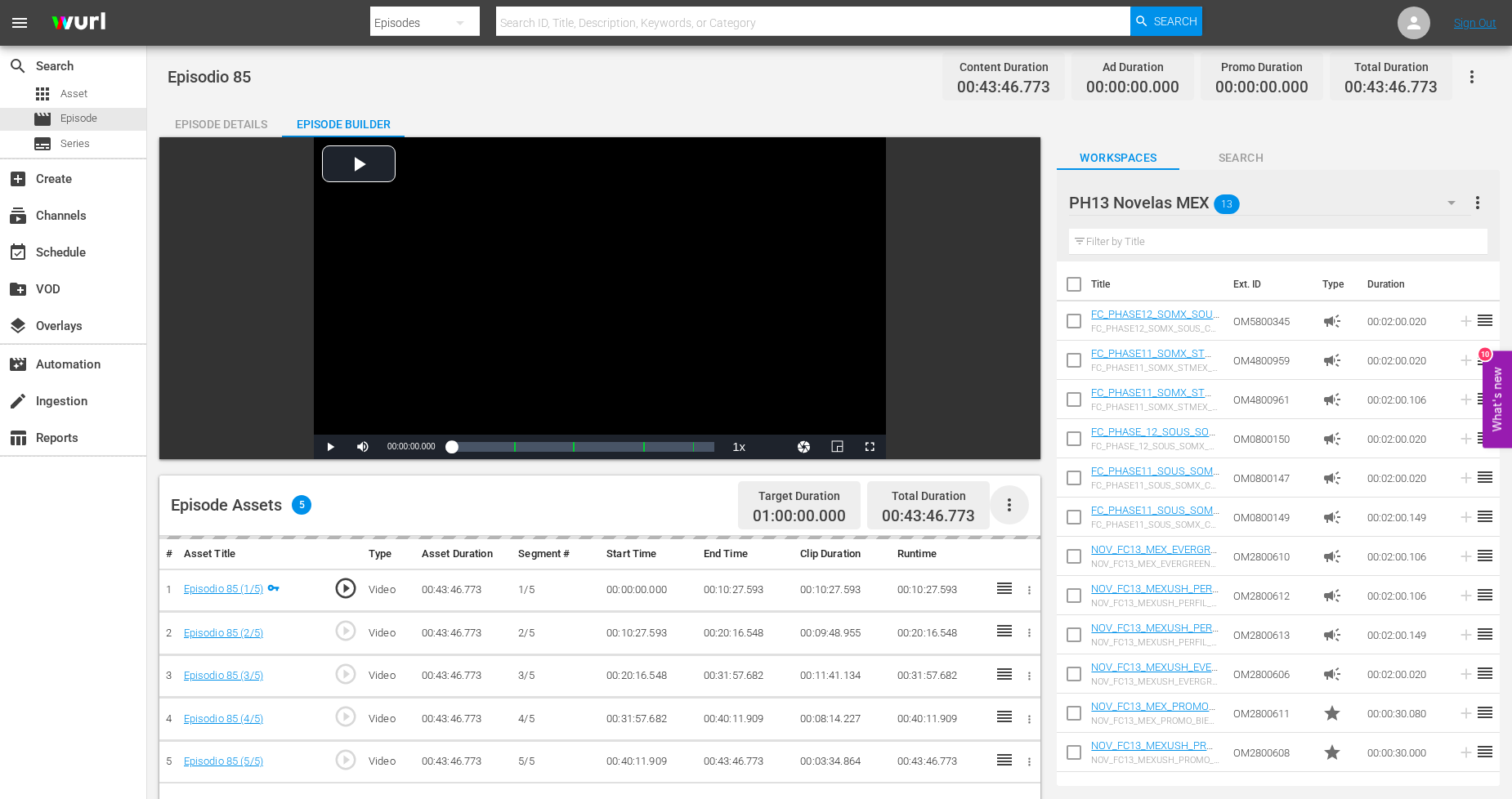
click at [1009, 504] on icon "button" at bounding box center [1010, 505] width 4 height 13
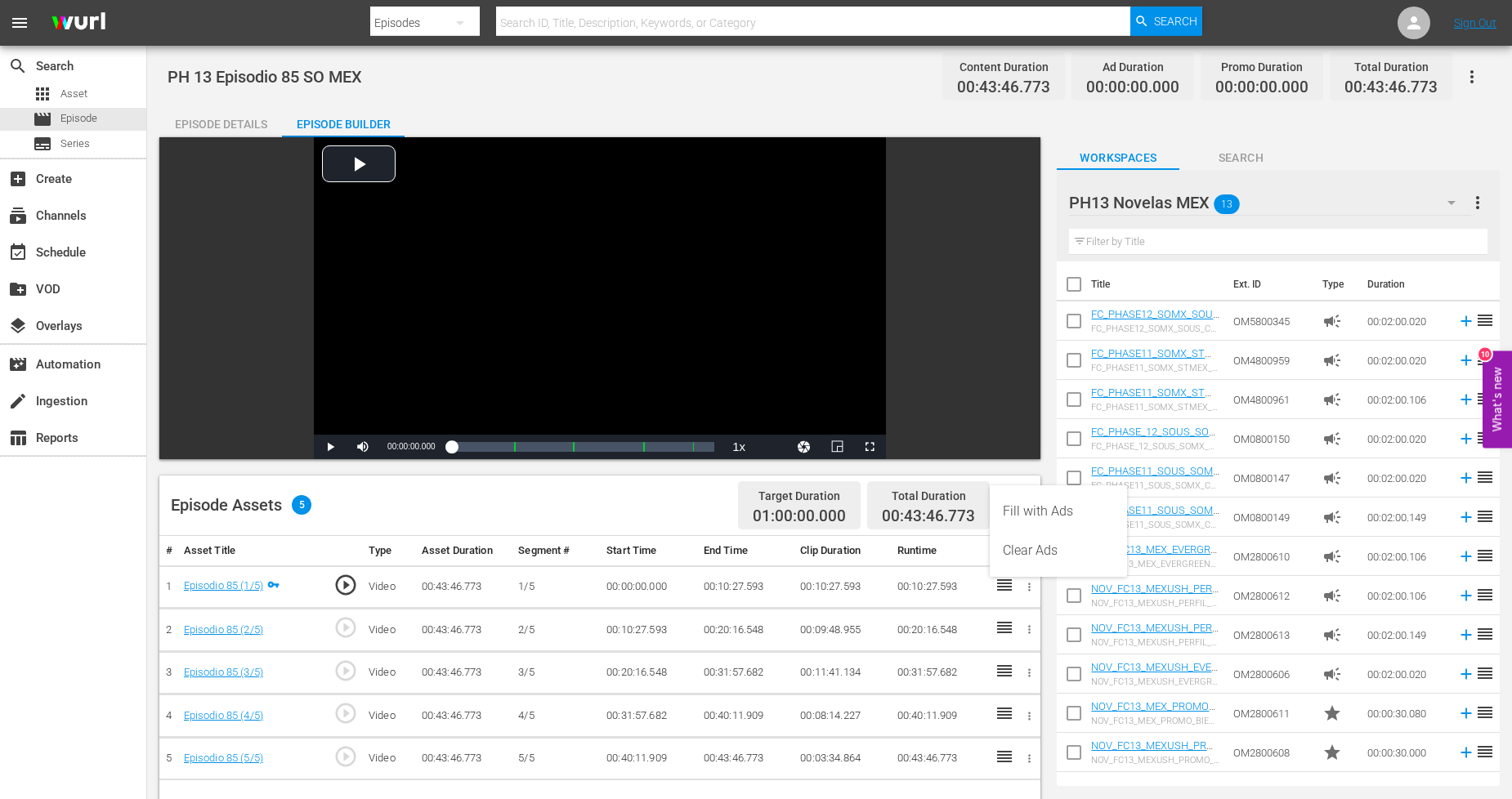
click at [1059, 512] on div "Fill with Ads" at bounding box center [1058, 511] width 111 height 40
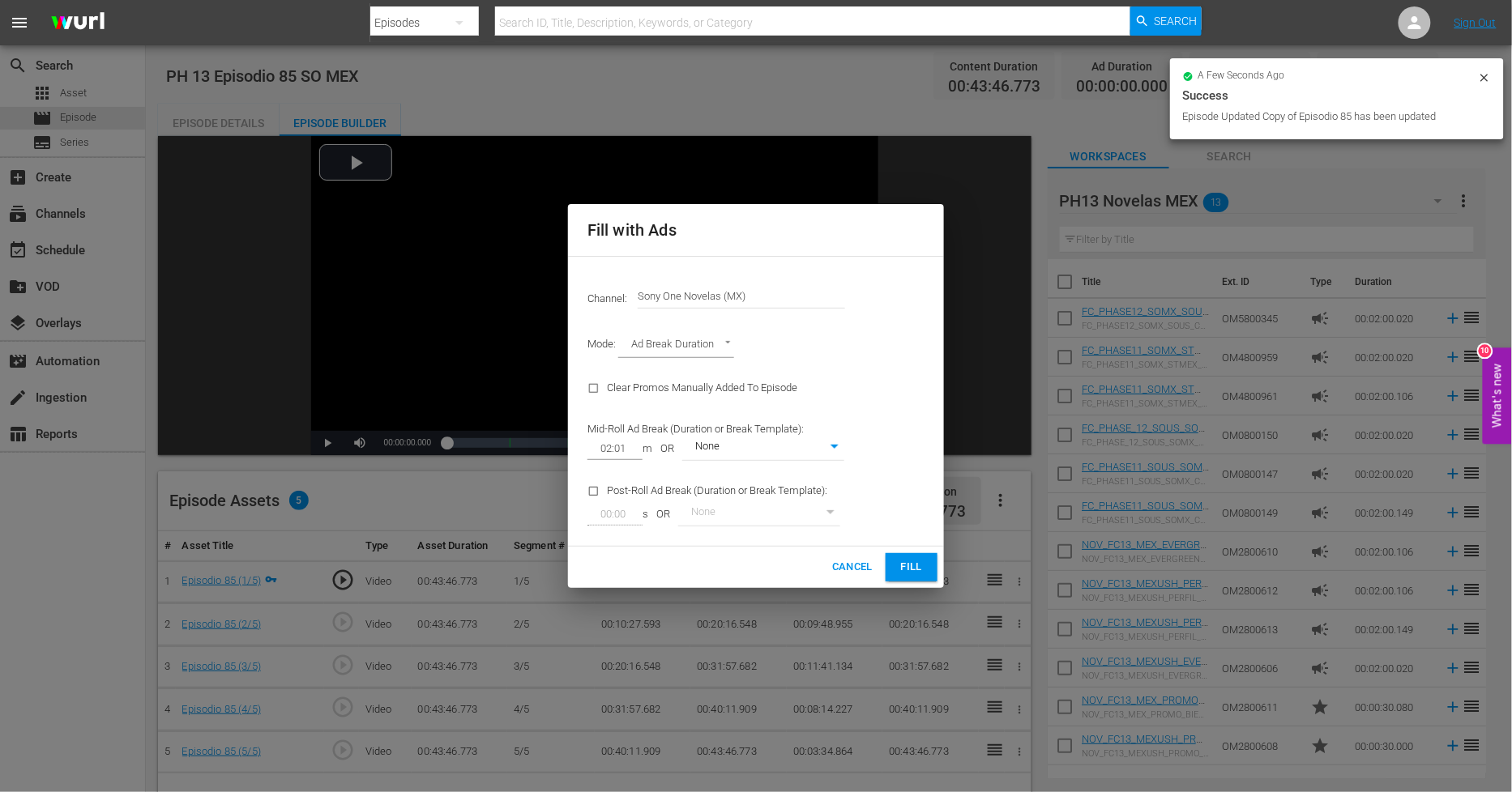
click at [918, 572] on span "Fill" at bounding box center [912, 567] width 26 height 18
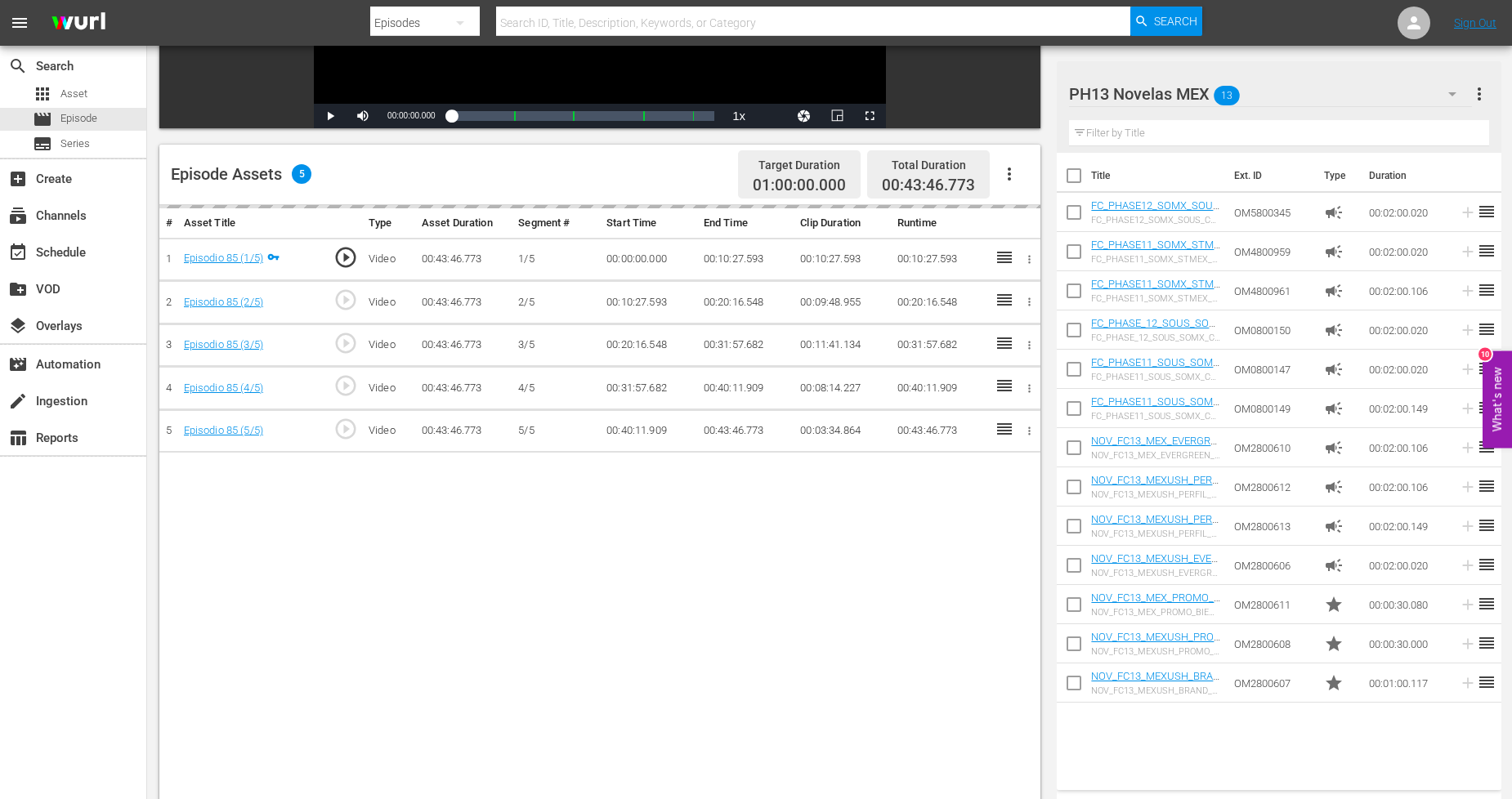
scroll to position [363, 0]
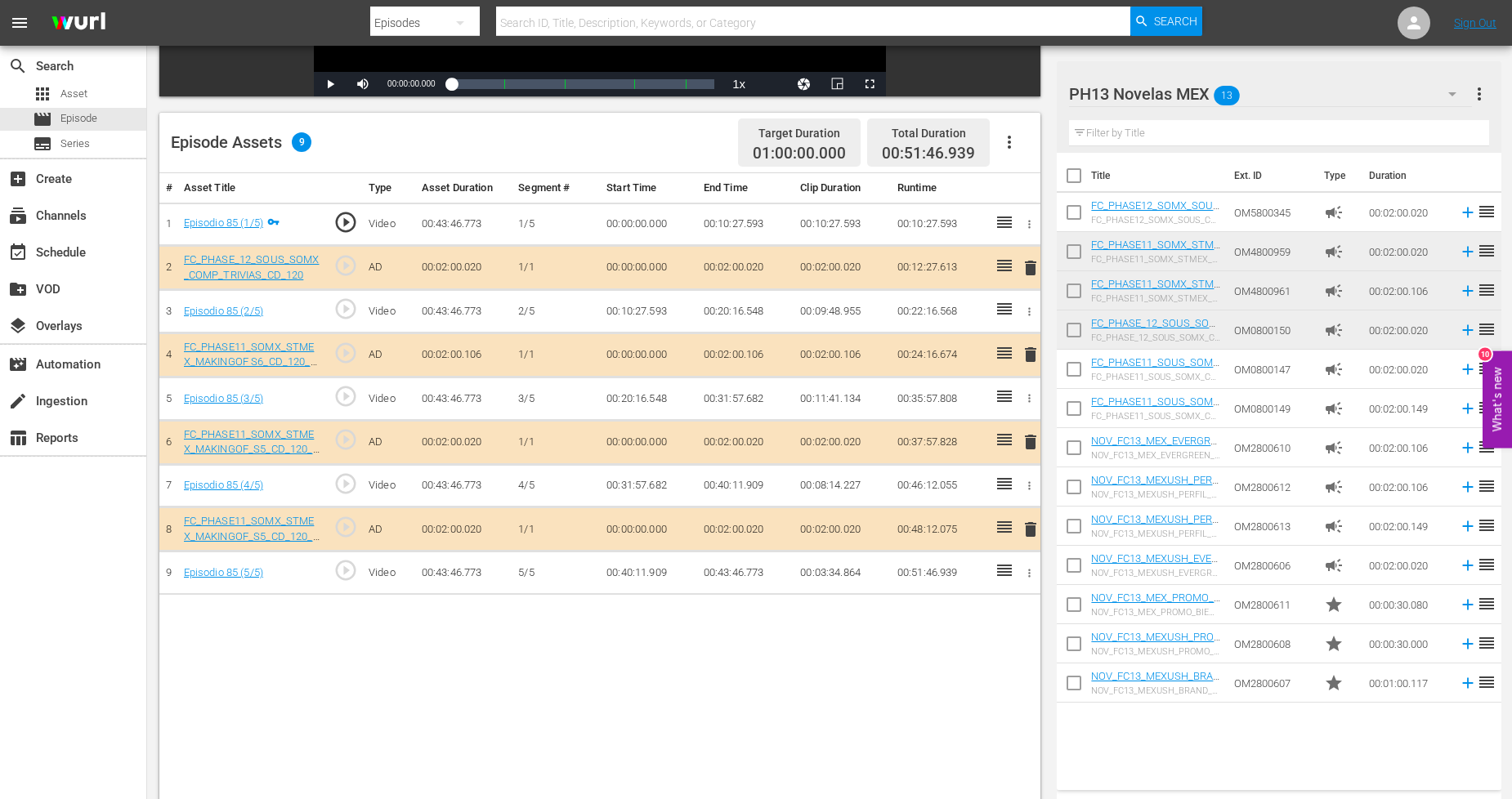
click at [1035, 356] on span "delete" at bounding box center [1030, 354] width 19 height 19
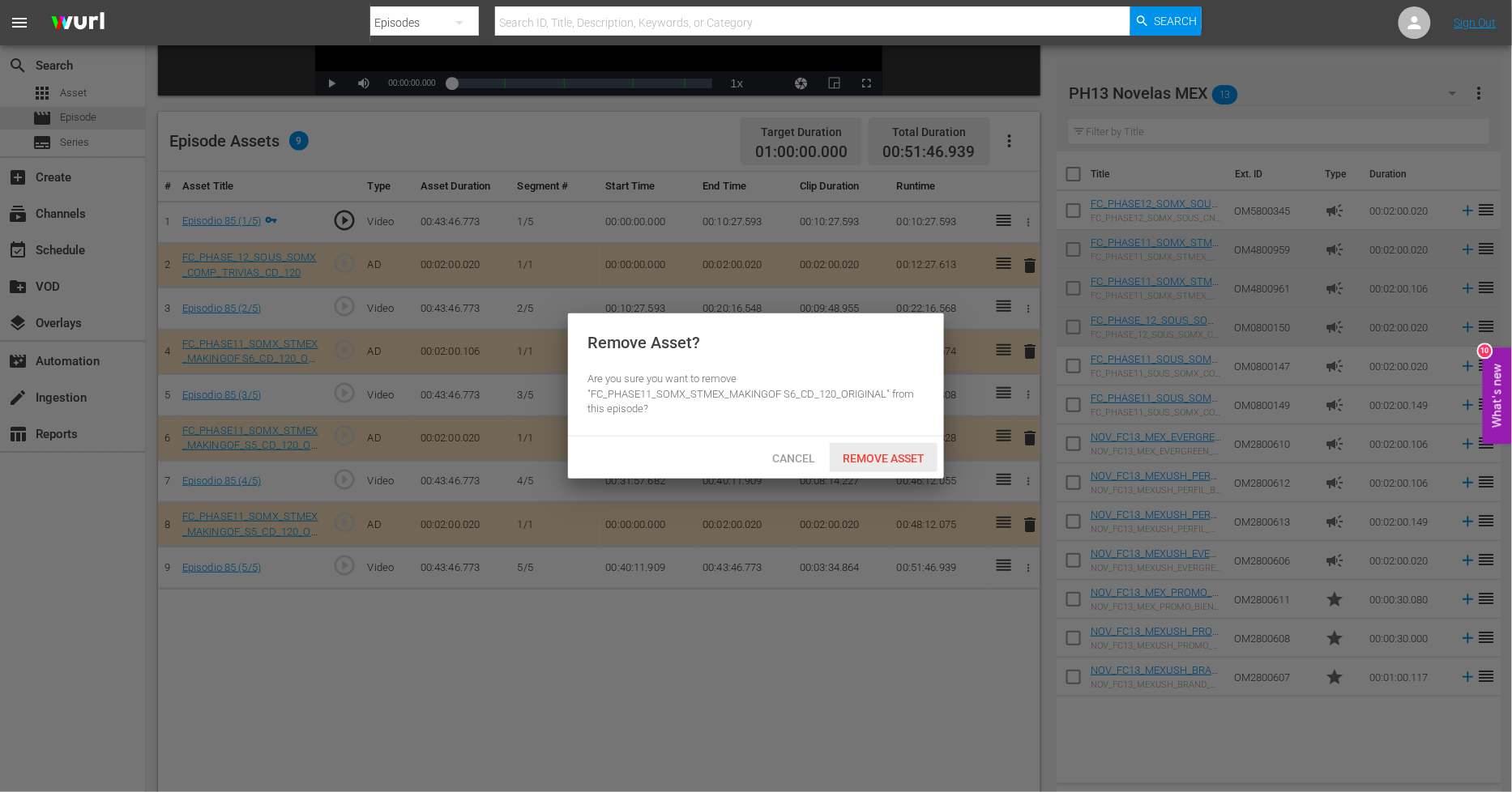
click at [926, 465] on div "Remove Asset" at bounding box center [884, 458] width 108 height 30
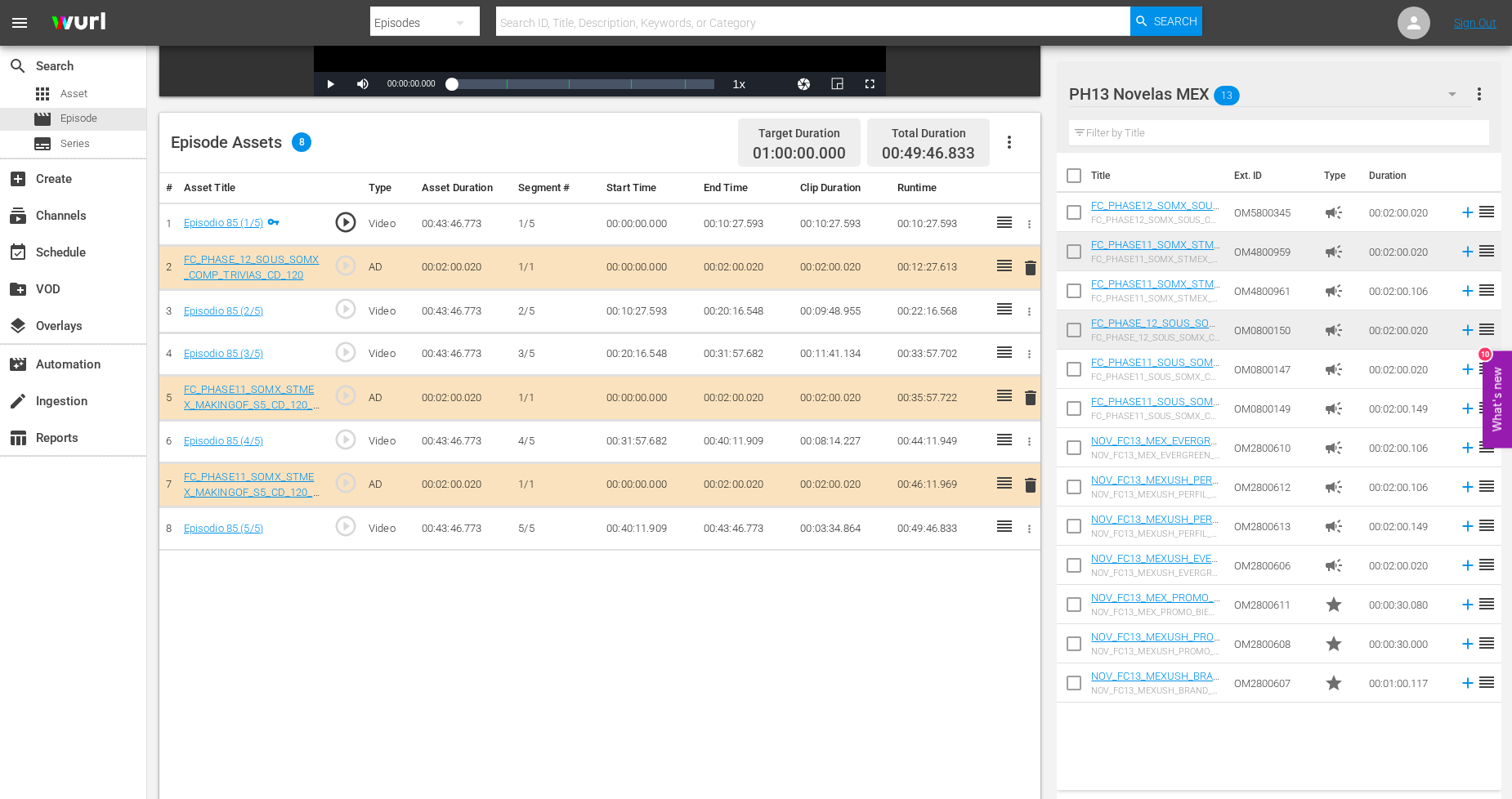
click at [1033, 488] on span "delete" at bounding box center [1030, 485] width 19 height 19
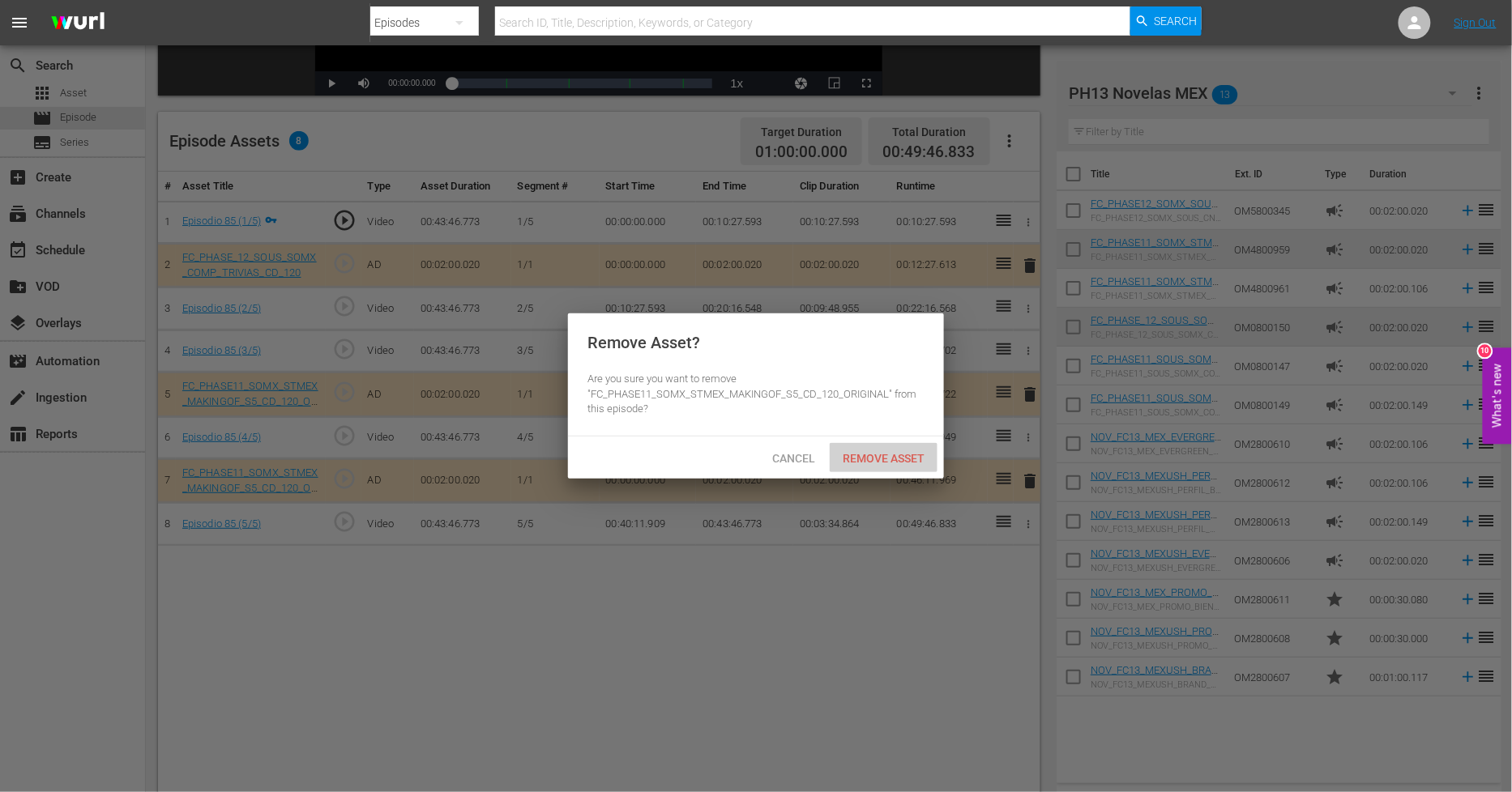
click at [906, 460] on span "Remove Asset" at bounding box center [884, 458] width 108 height 13
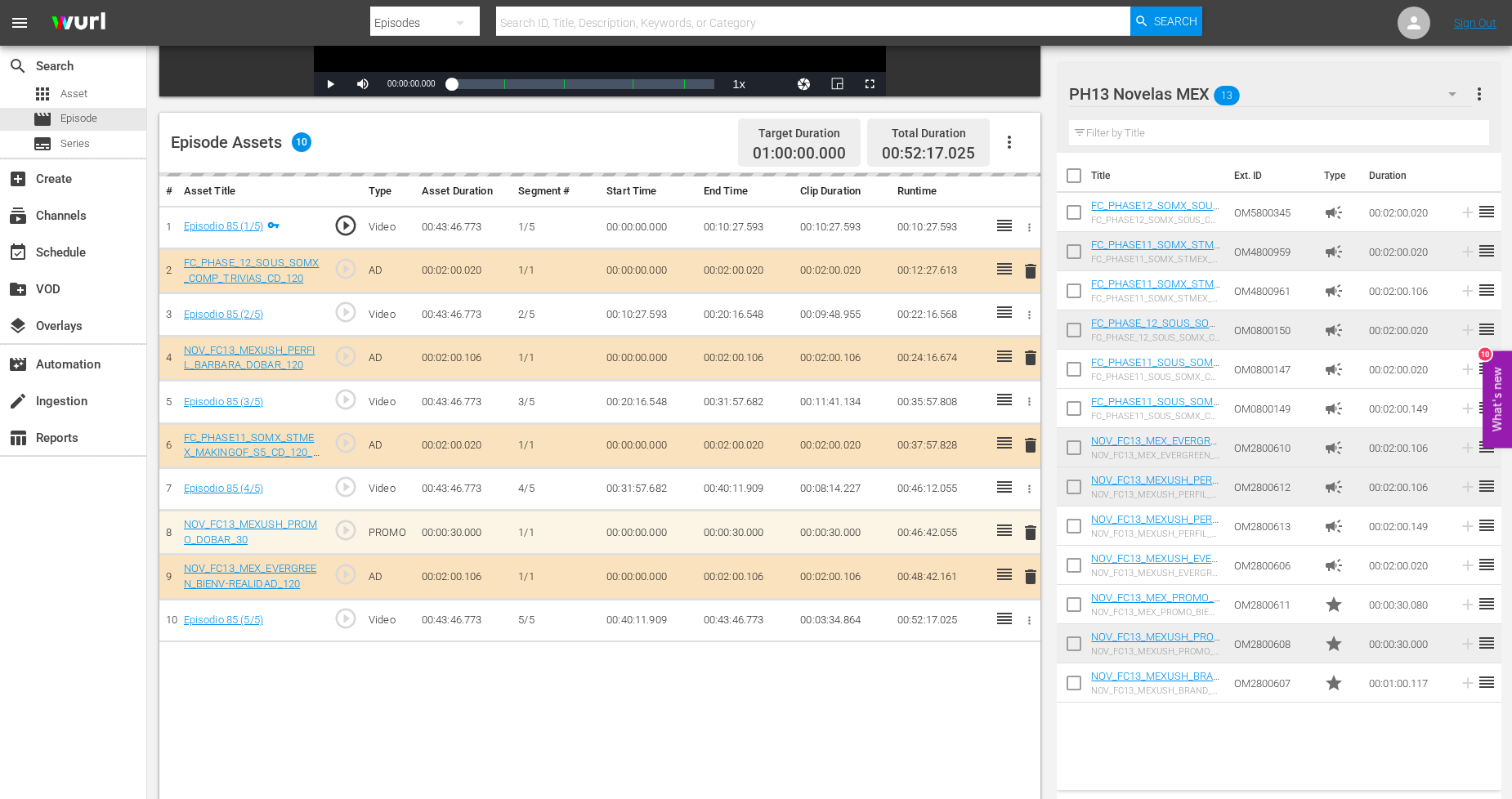
scroll to position [0, 0]
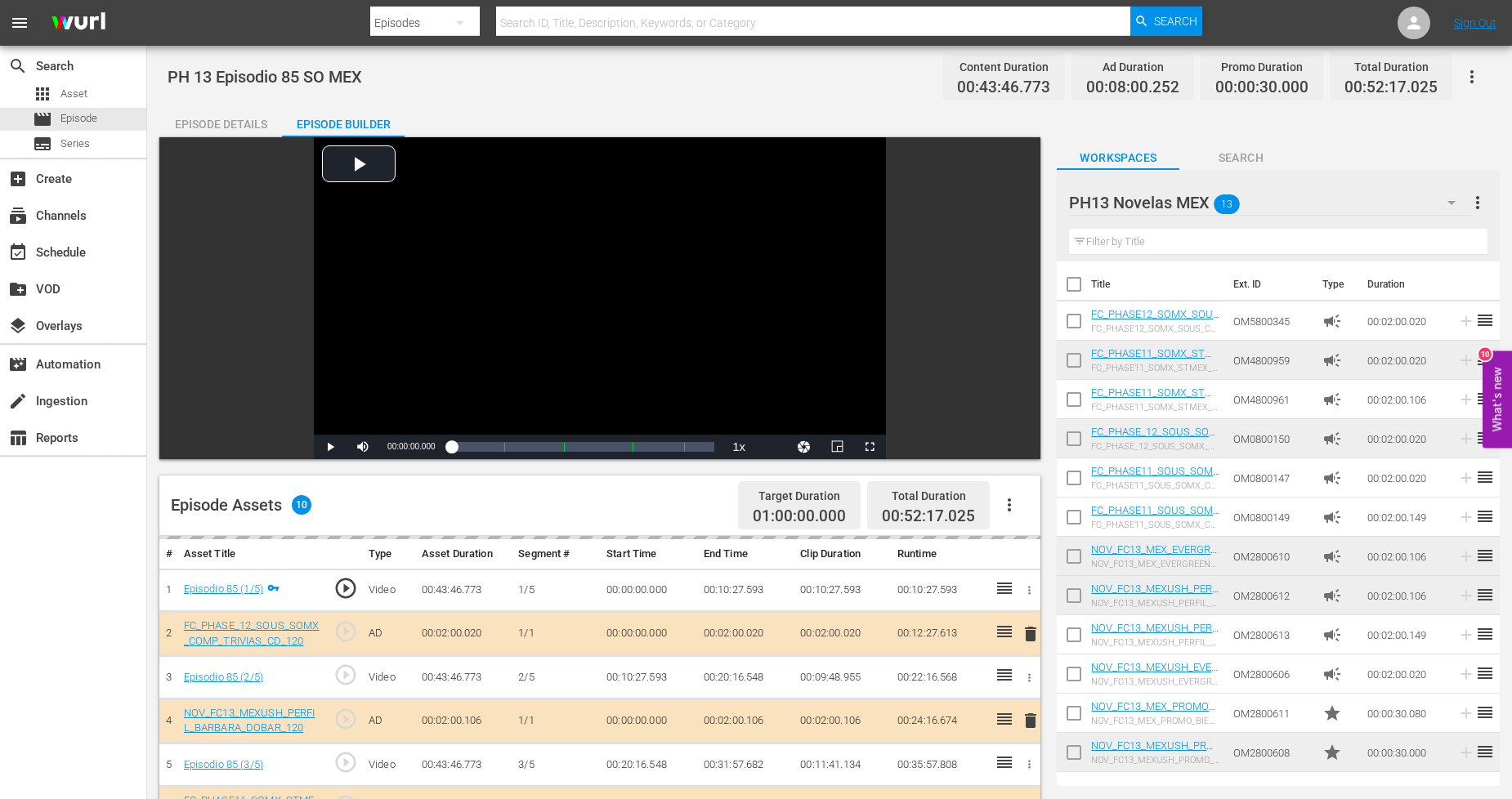
click at [1450, 196] on icon "button" at bounding box center [1451, 202] width 19 height 19
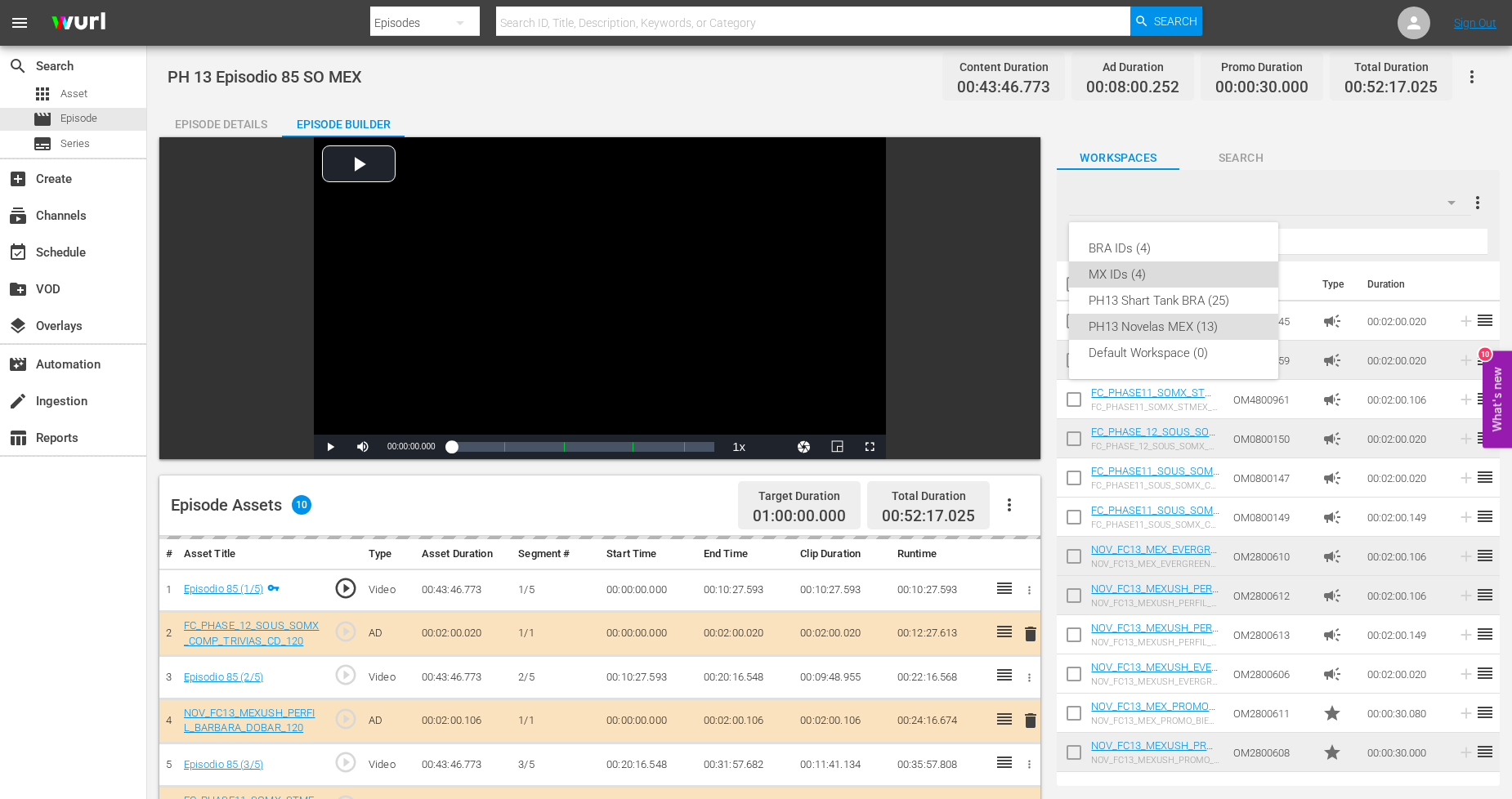
click at [1170, 272] on div "MX IDs (4)" at bounding box center [1174, 274] width 170 height 26
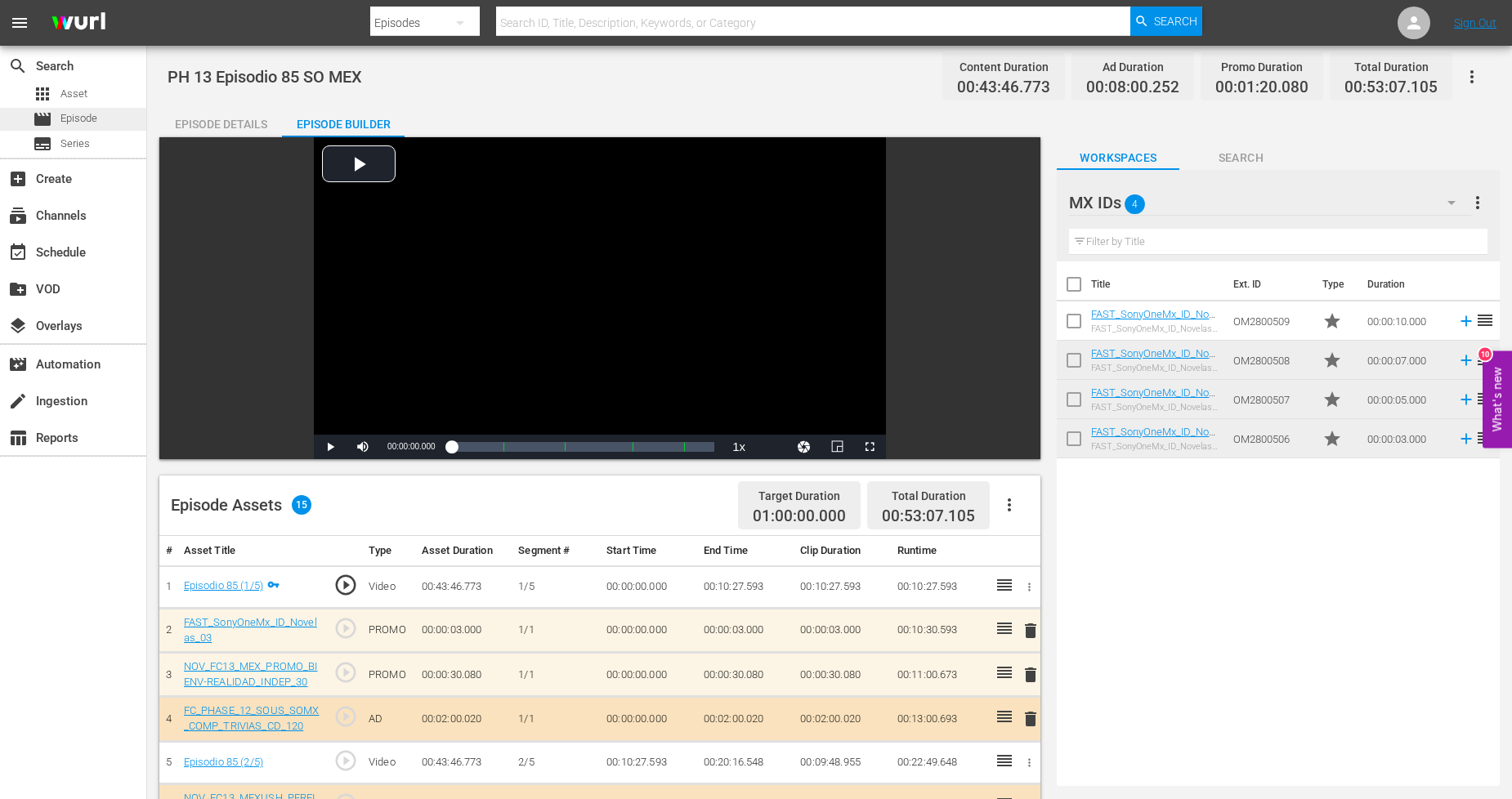
click at [100, 116] on div "movie Episode" at bounding box center [73, 119] width 146 height 23
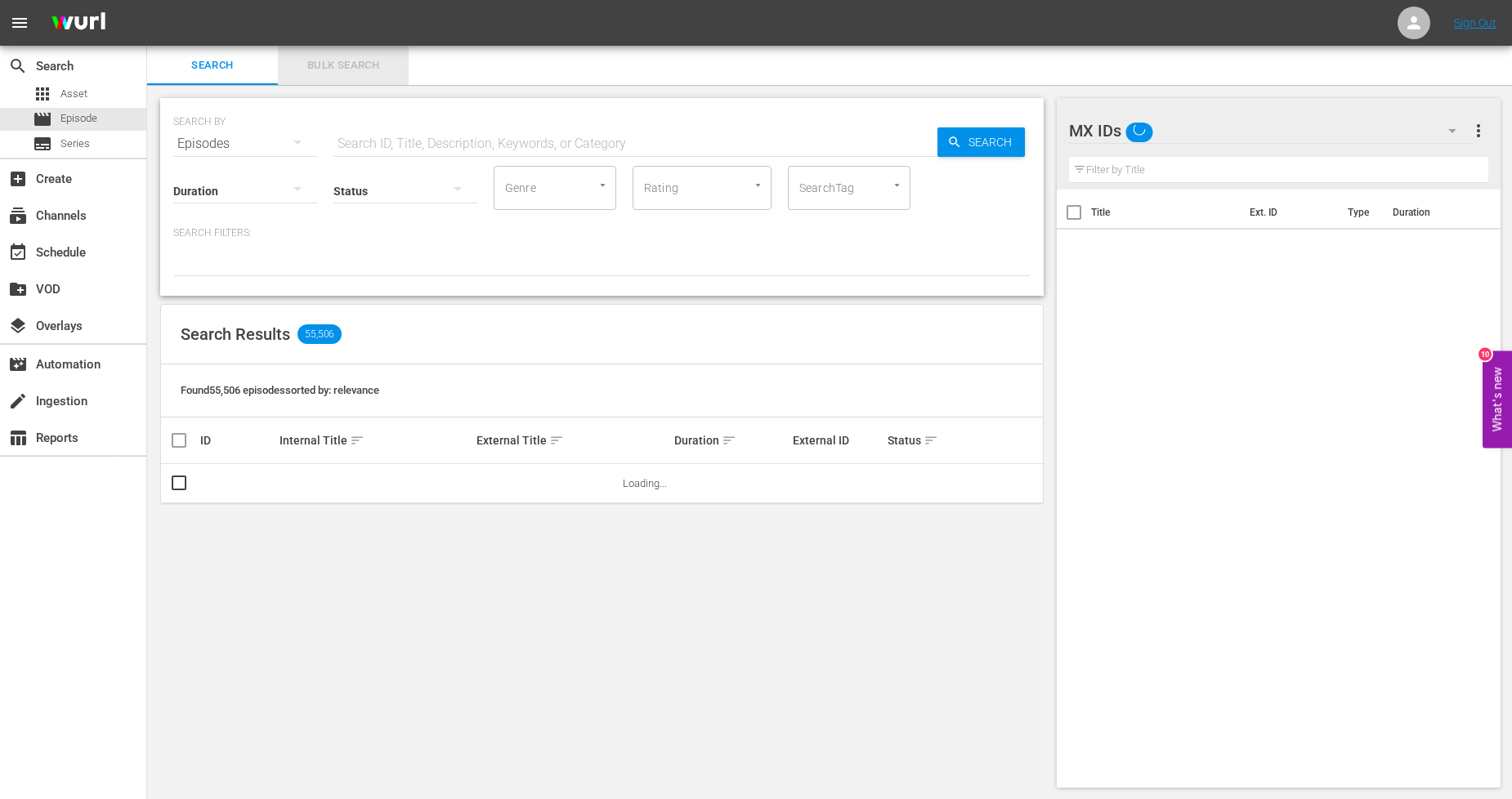
click at [343, 70] on span "Bulk Search" at bounding box center [343, 65] width 111 height 18
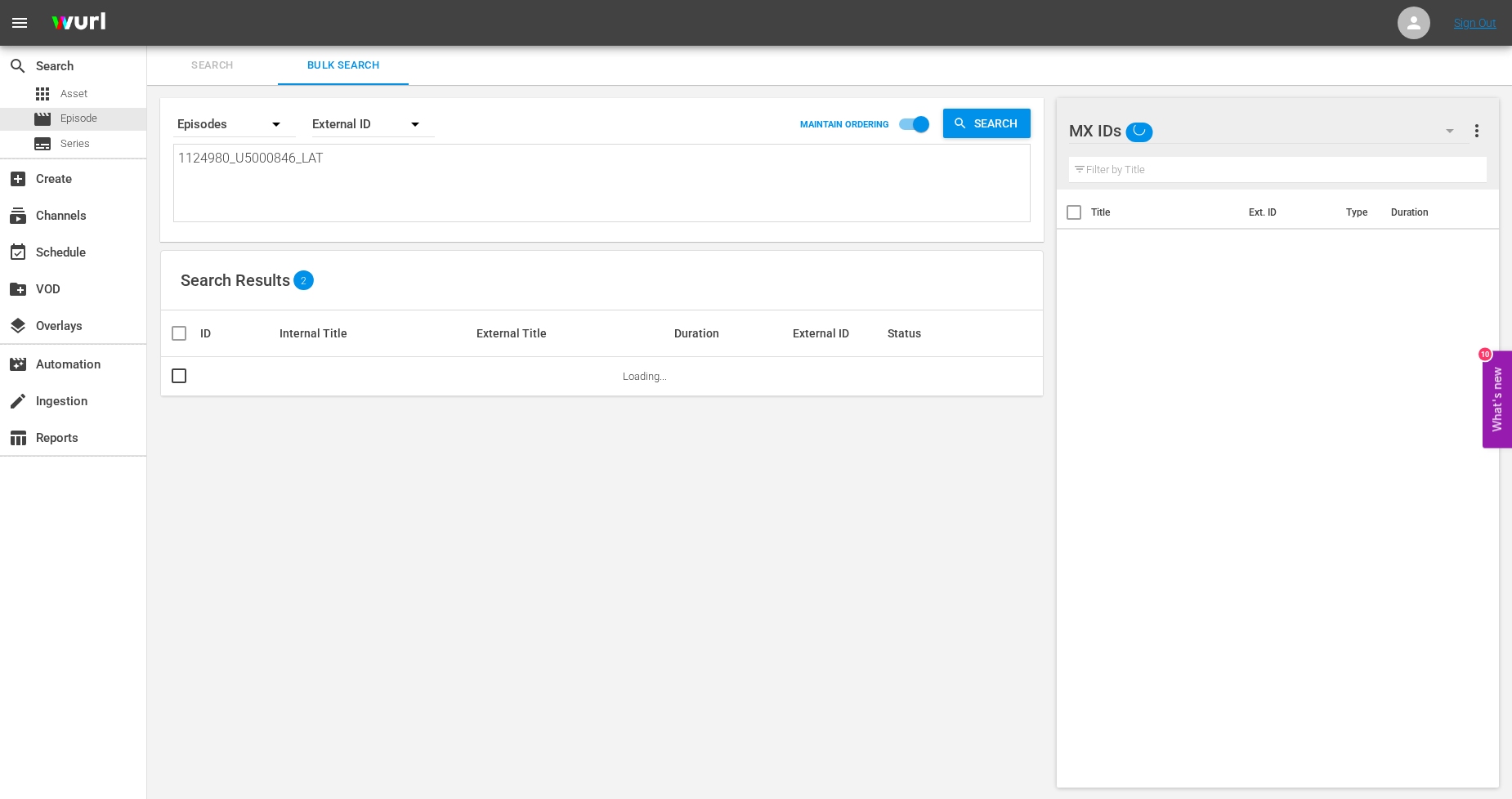
drag, startPoint x: 386, startPoint y: 156, endPoint x: 0, endPoint y: 156, distance: 386.0
click at [147, 0] on div "search Search apps Asset movie Episode subtitles Series add_box Create subscrip…" at bounding box center [830, 0] width 1365 height 0
paste textarea "1_U5000847"
type textarea "1124981_U5000847_LAT"
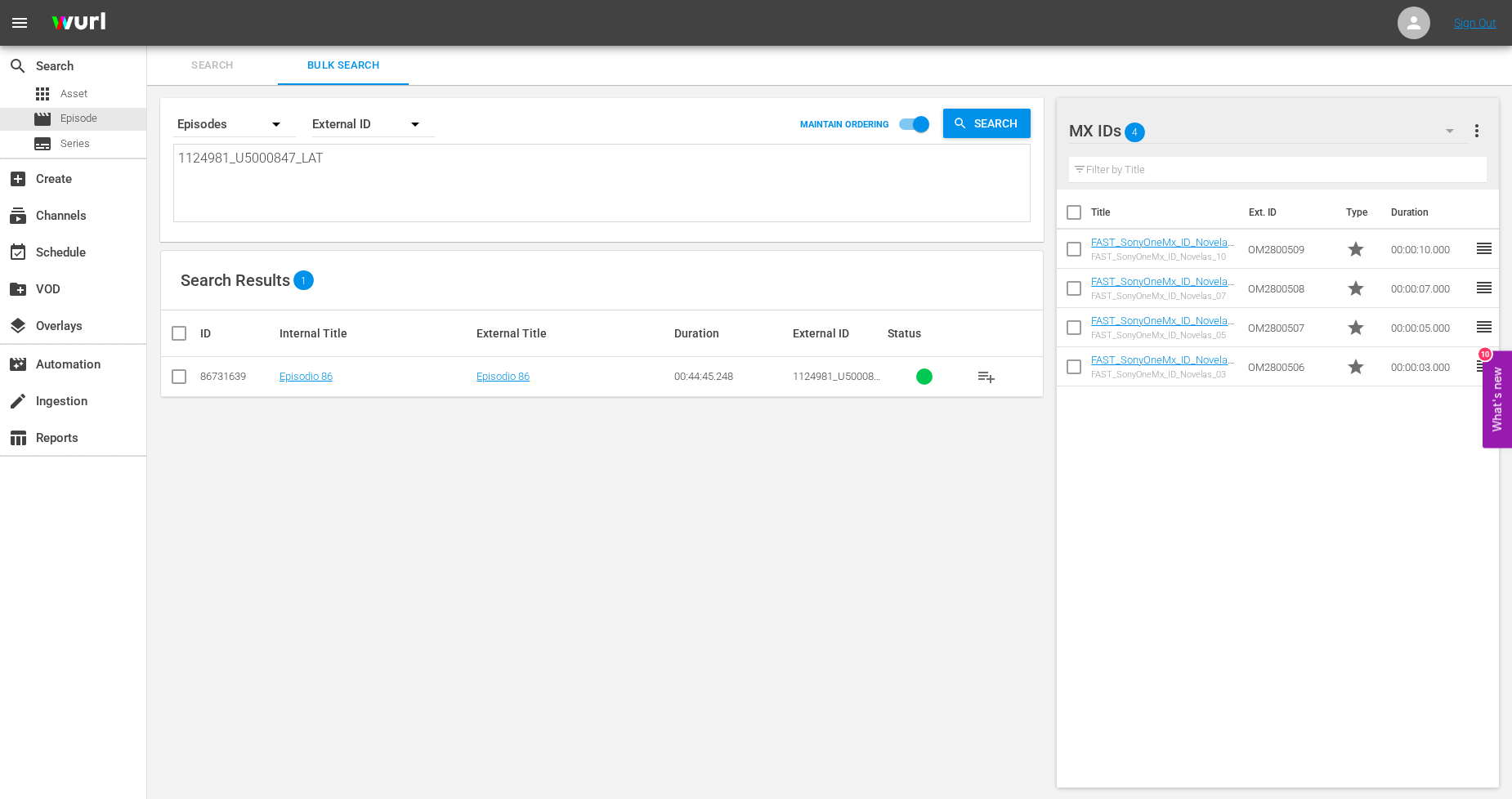
type textarea "1124981_U5000847_LAT"
click at [178, 376] on input "checkbox" at bounding box center [178, 380] width 19 height 19
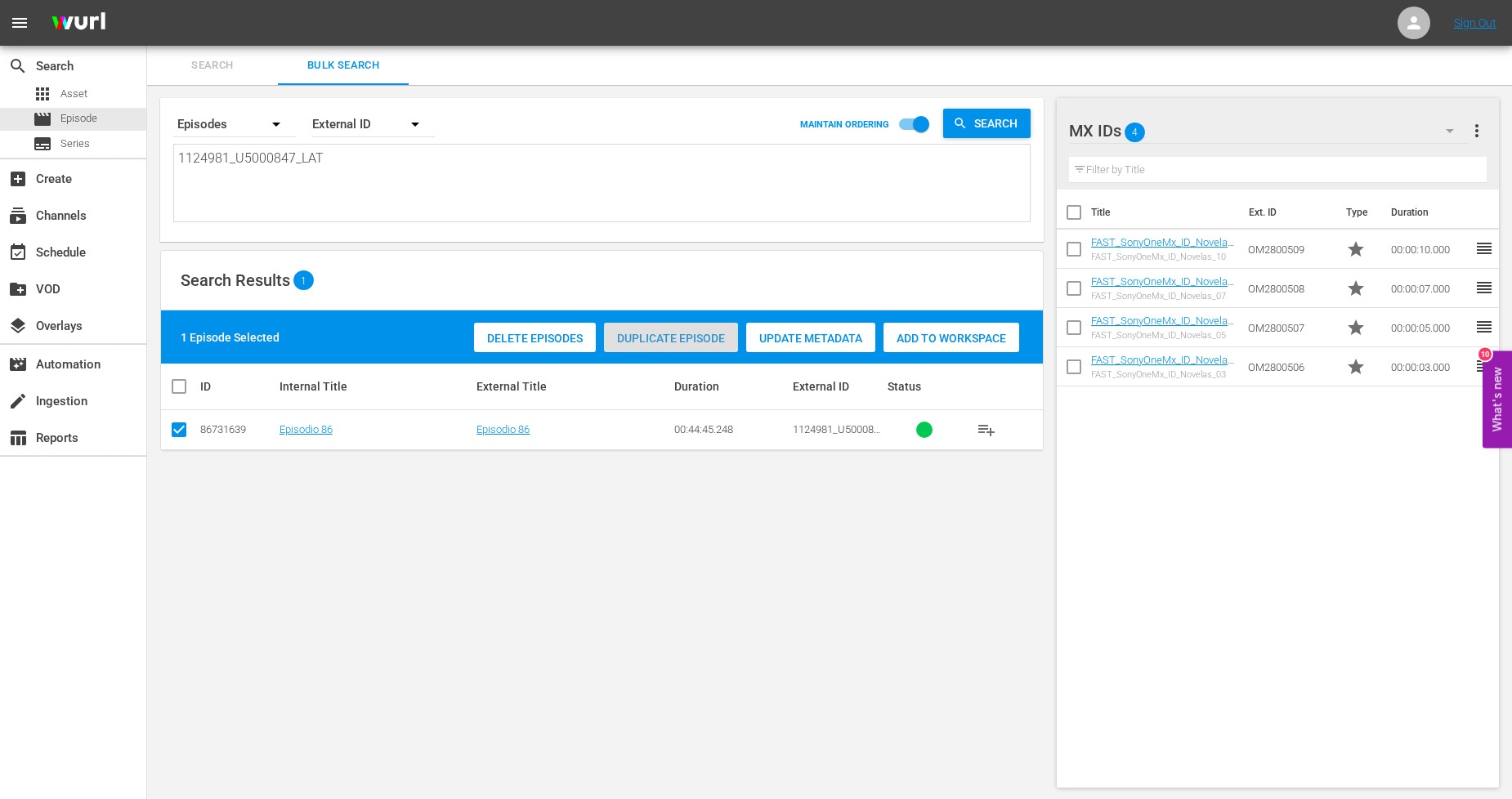
click at [663, 341] on span "Duplicate Episode" at bounding box center [671, 338] width 134 height 13
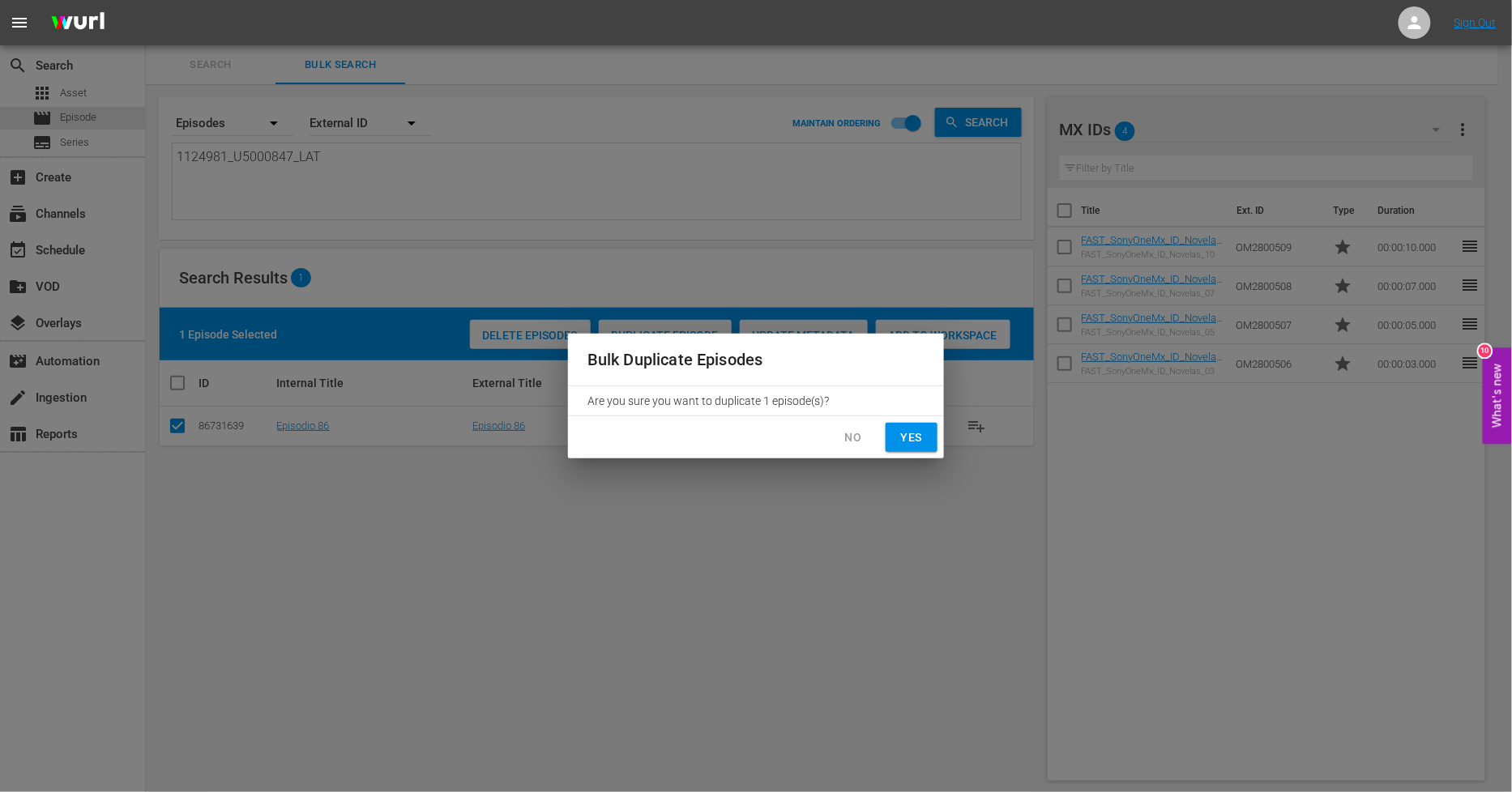
click at [925, 442] on span "Yes" at bounding box center [912, 437] width 26 height 20
checkbox input "false"
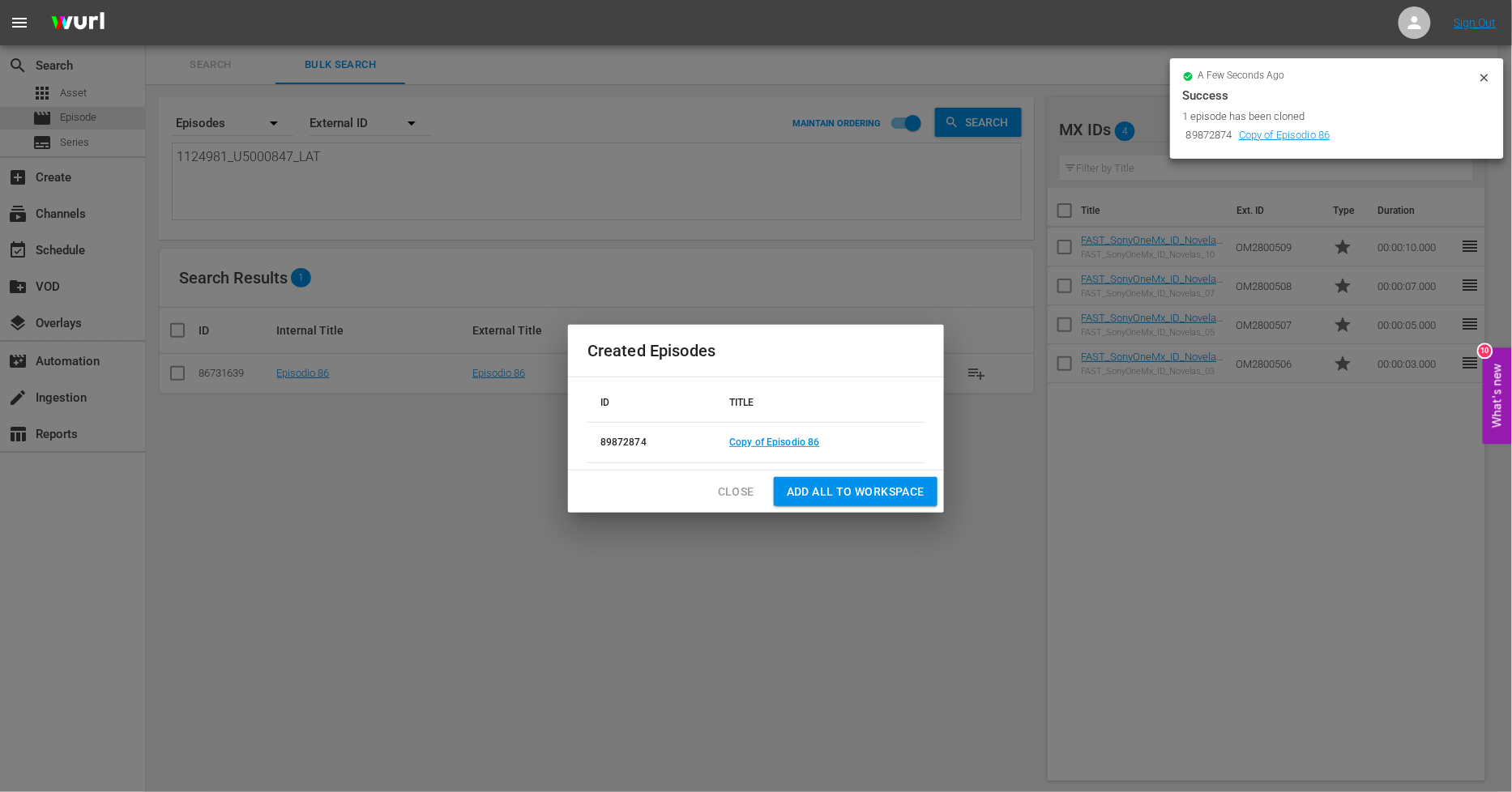
click at [711, 490] on button "Close" at bounding box center [736, 491] width 62 height 30
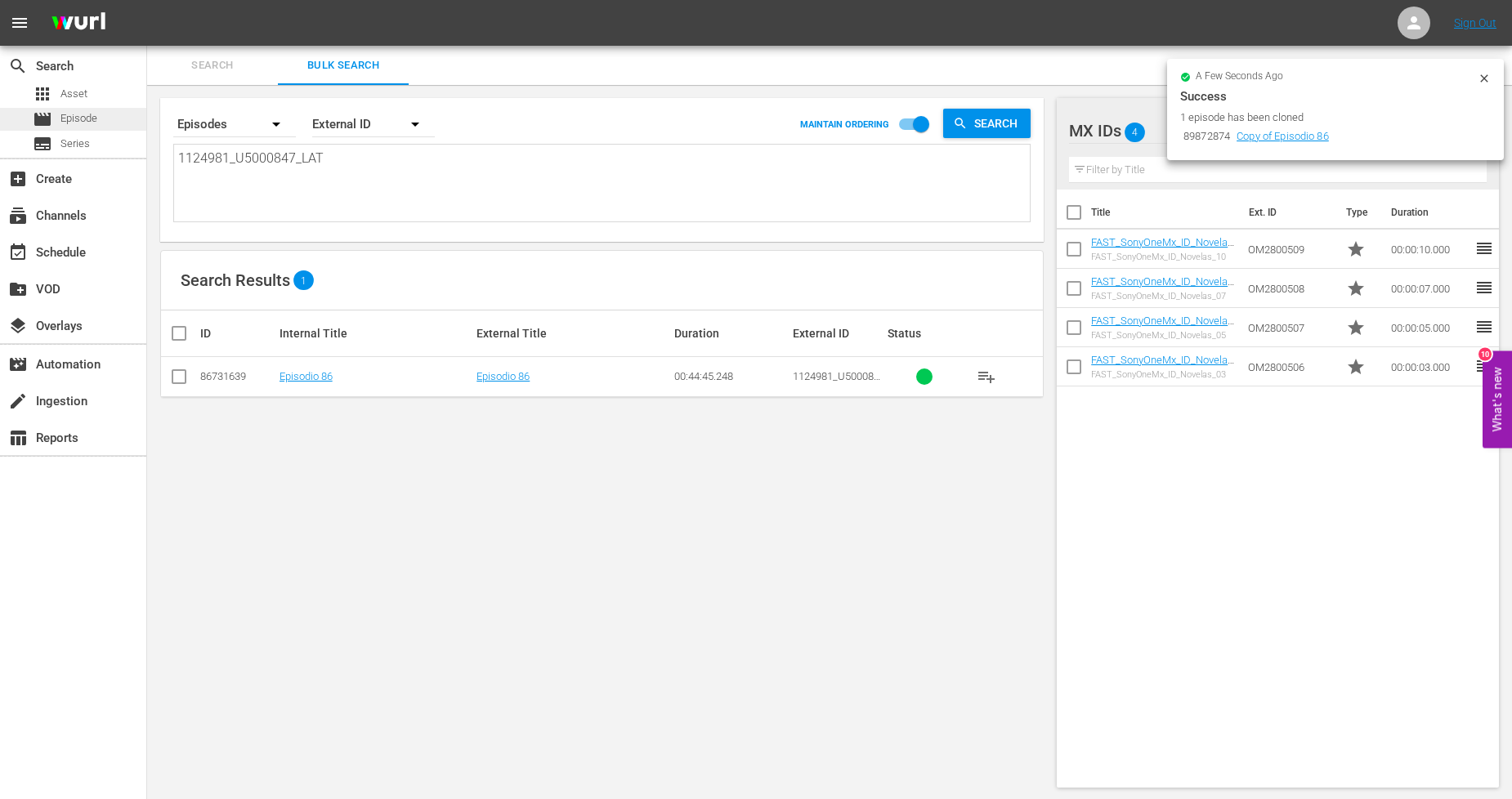
click at [95, 120] on span "Episode" at bounding box center [79, 119] width 37 height 17
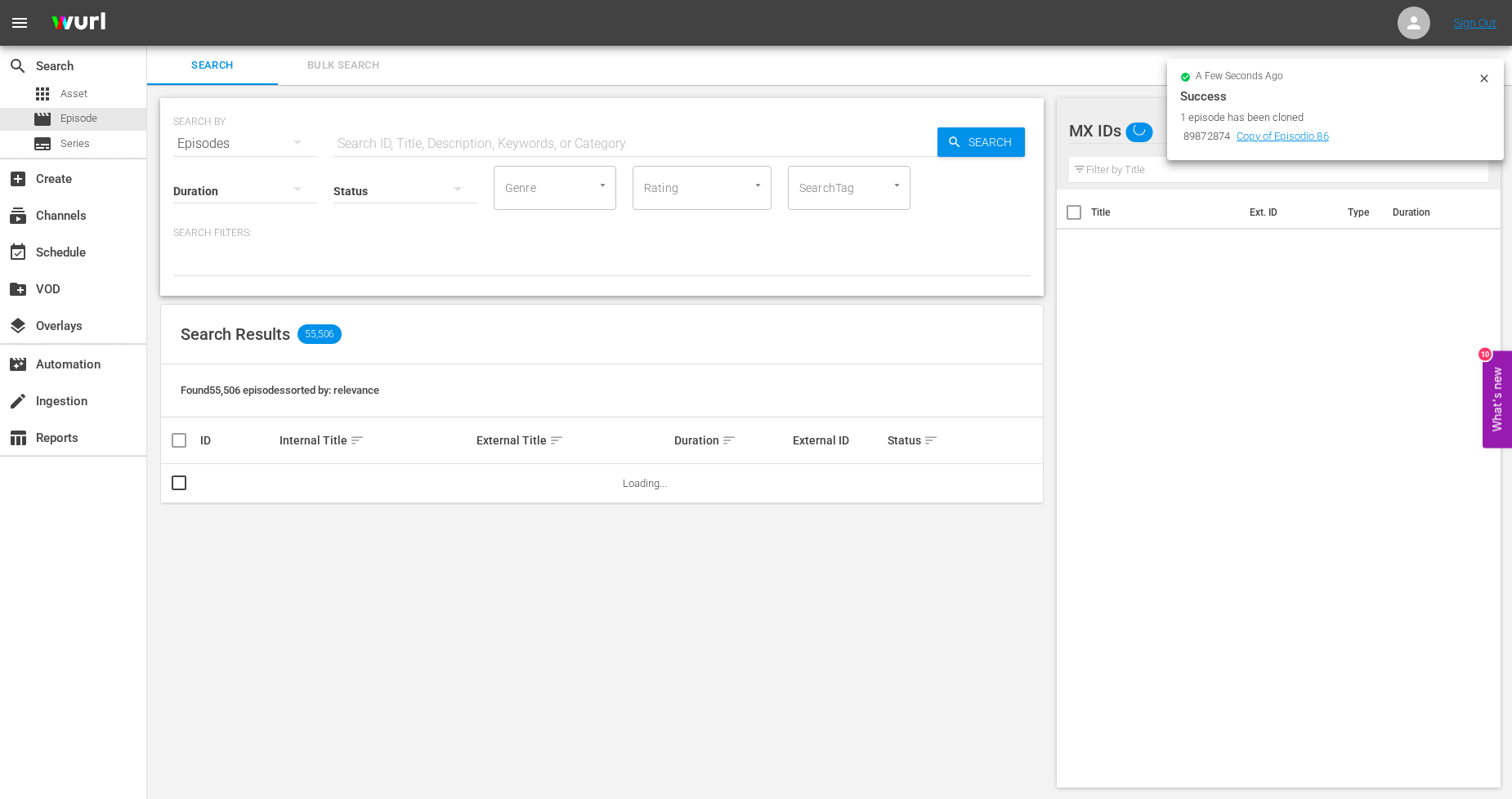
click at [315, 71] on span "Bulk Search" at bounding box center [343, 65] width 111 height 18
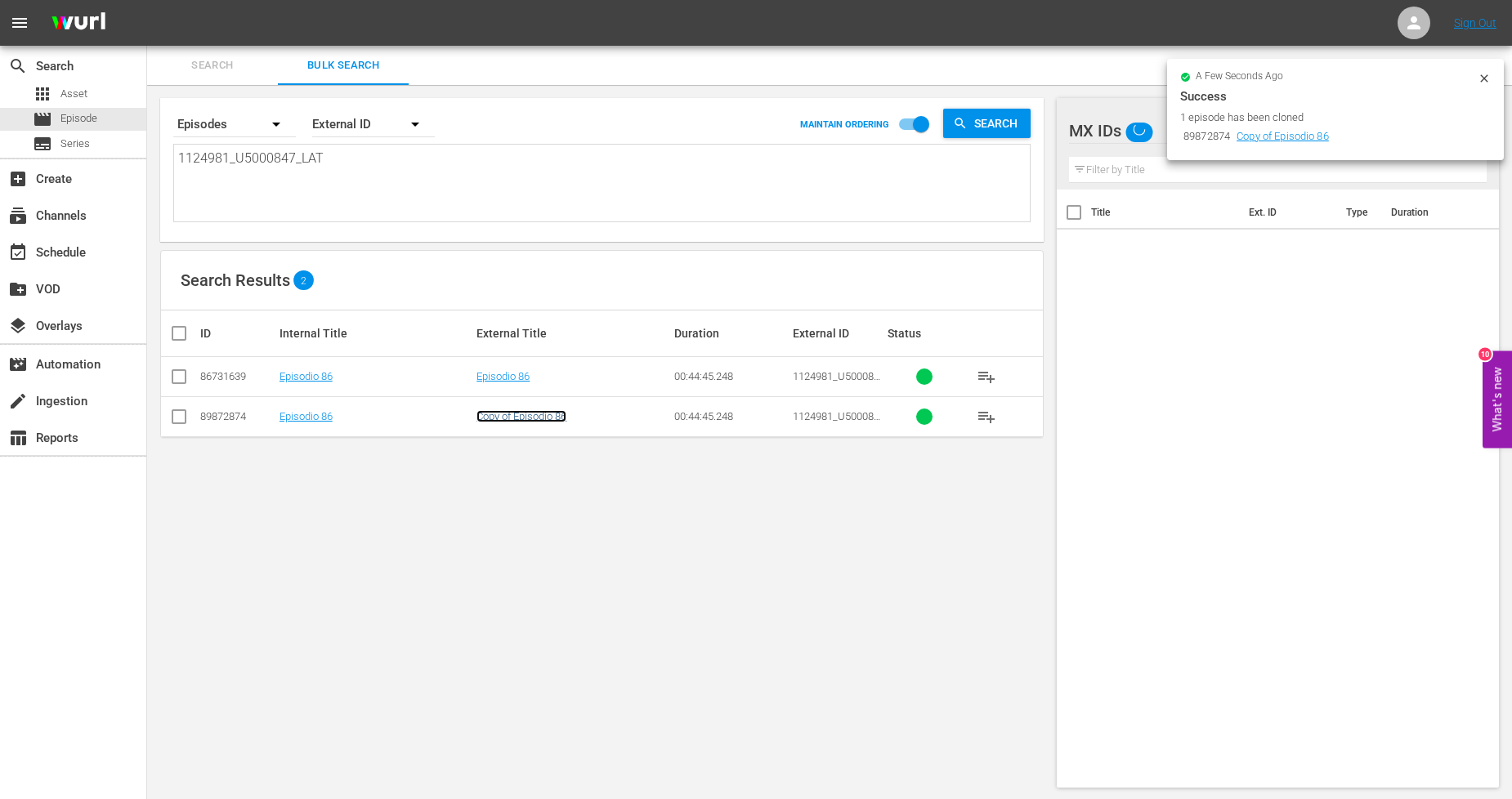
click at [548, 412] on link "Copy of Episodio 86" at bounding box center [521, 416] width 90 height 12
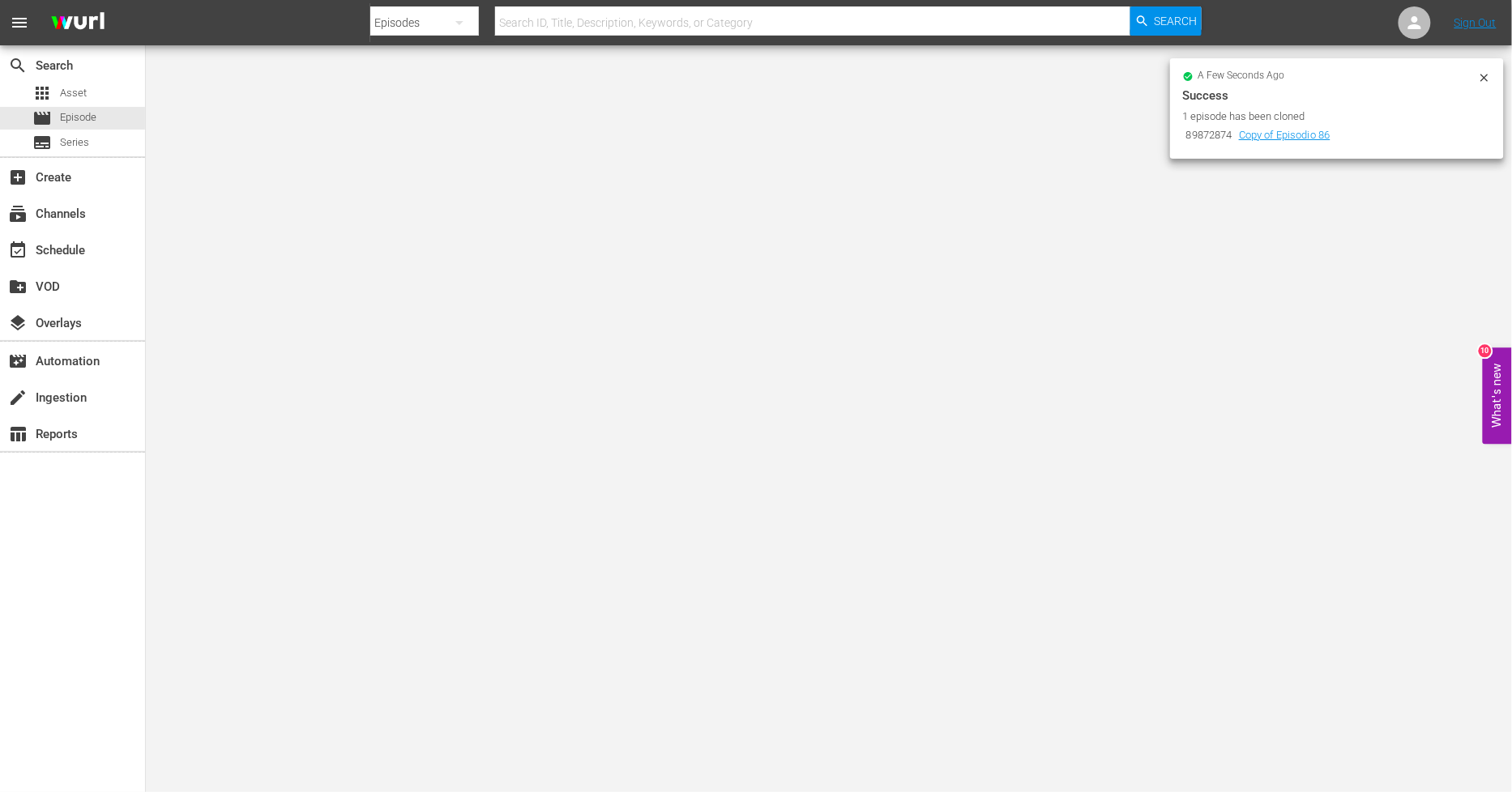
click at [1487, 75] on icon at bounding box center [1485, 77] width 7 height 7
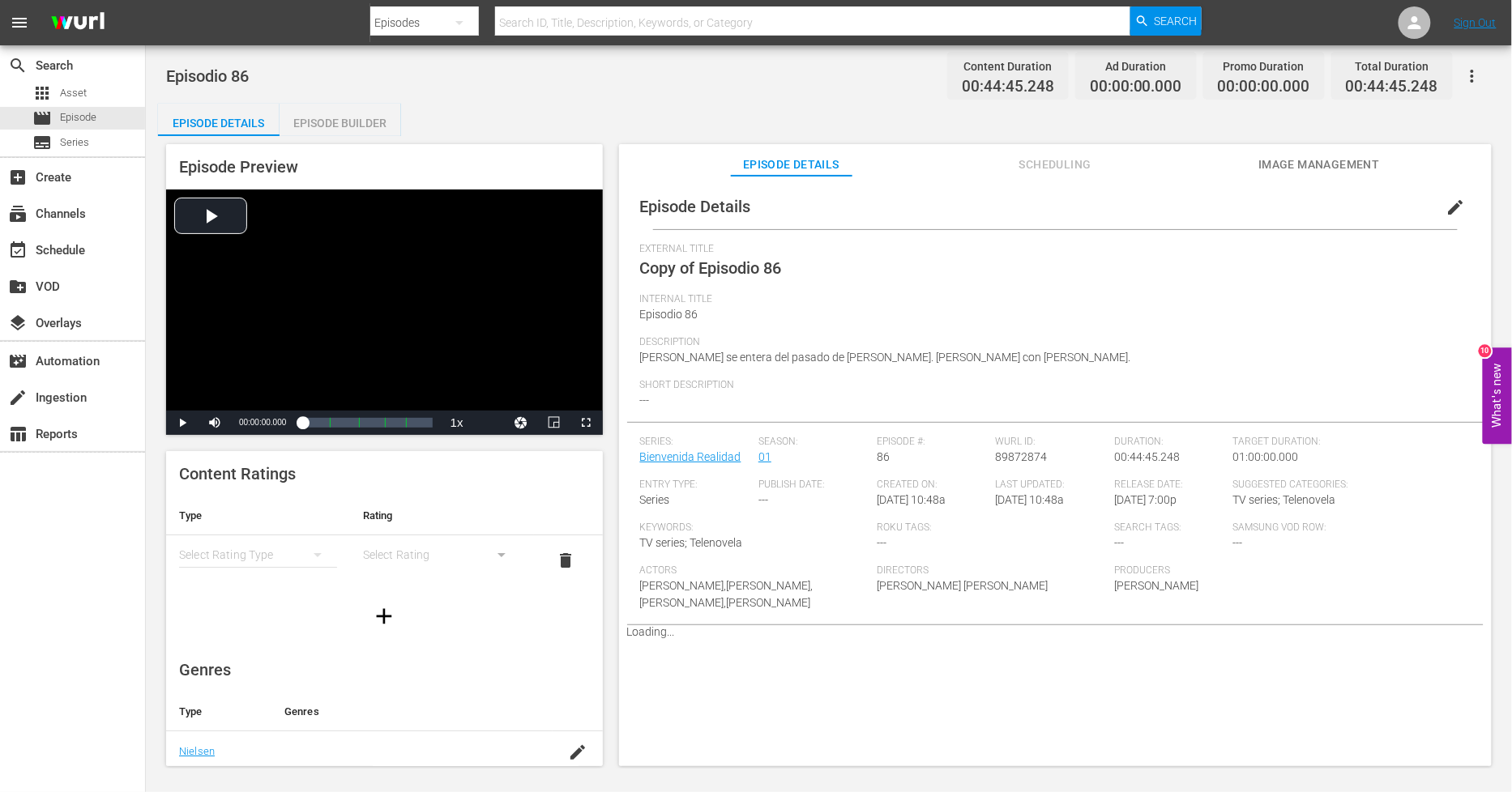
click at [1446, 211] on span "edit" at bounding box center [1455, 207] width 19 height 19
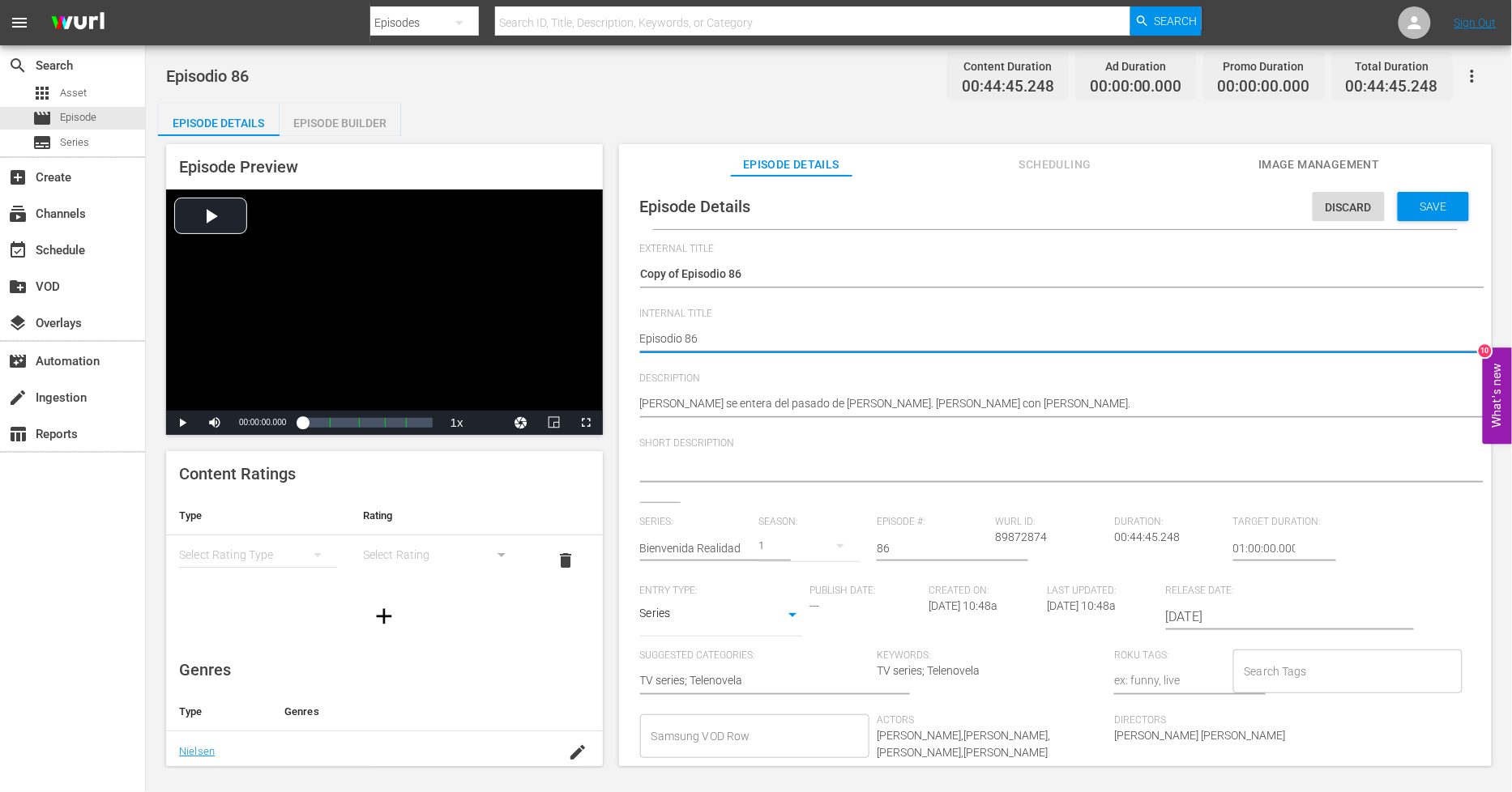
type textarea "PEpisodio 86"
type textarea "PHEpisodio 86"
type textarea "PH Episodio 86"
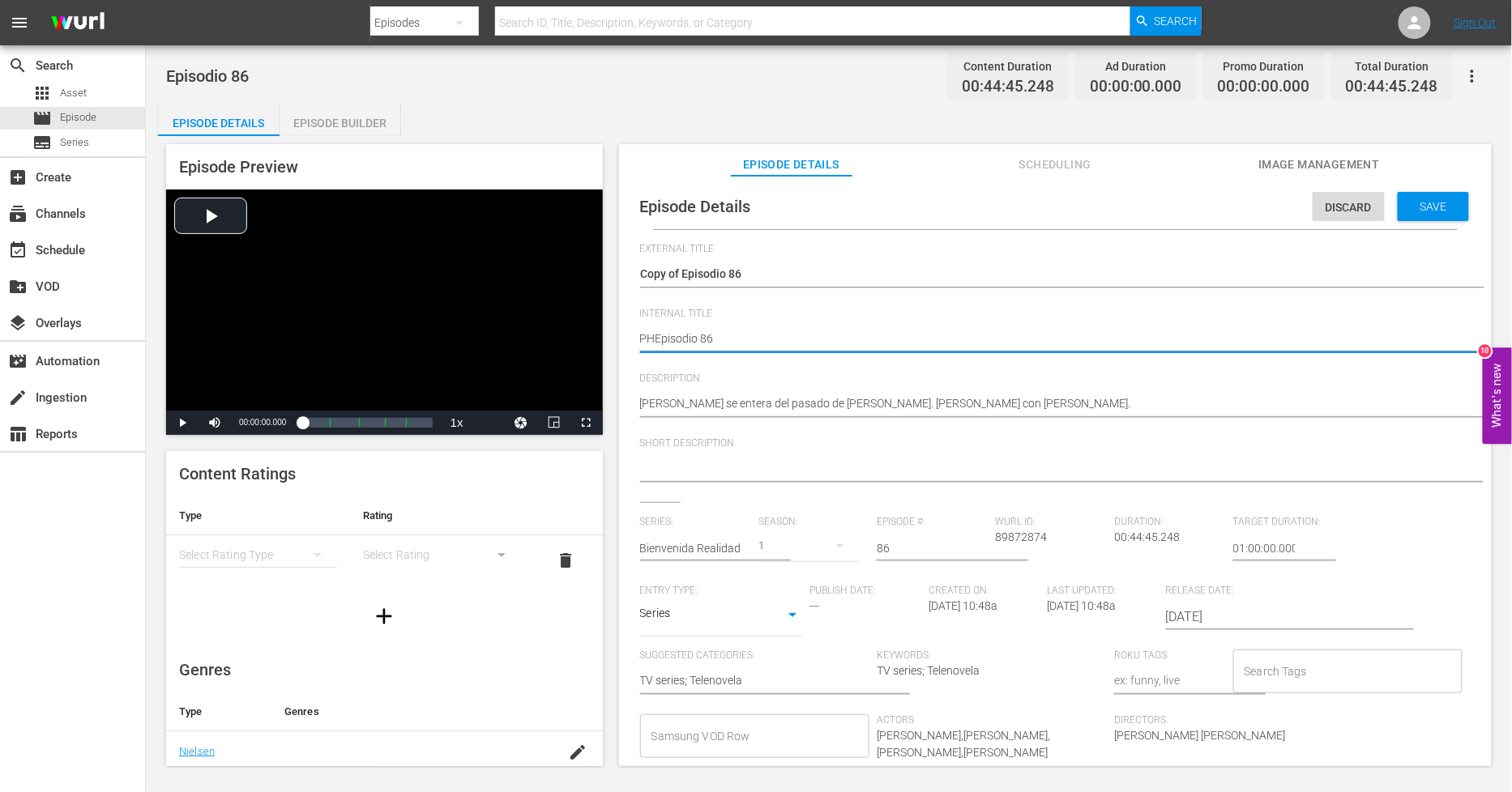
type textarea "PH Episodio 86"
type textarea "PH 1Episodio 86"
type textarea "PH 13Episodio 86"
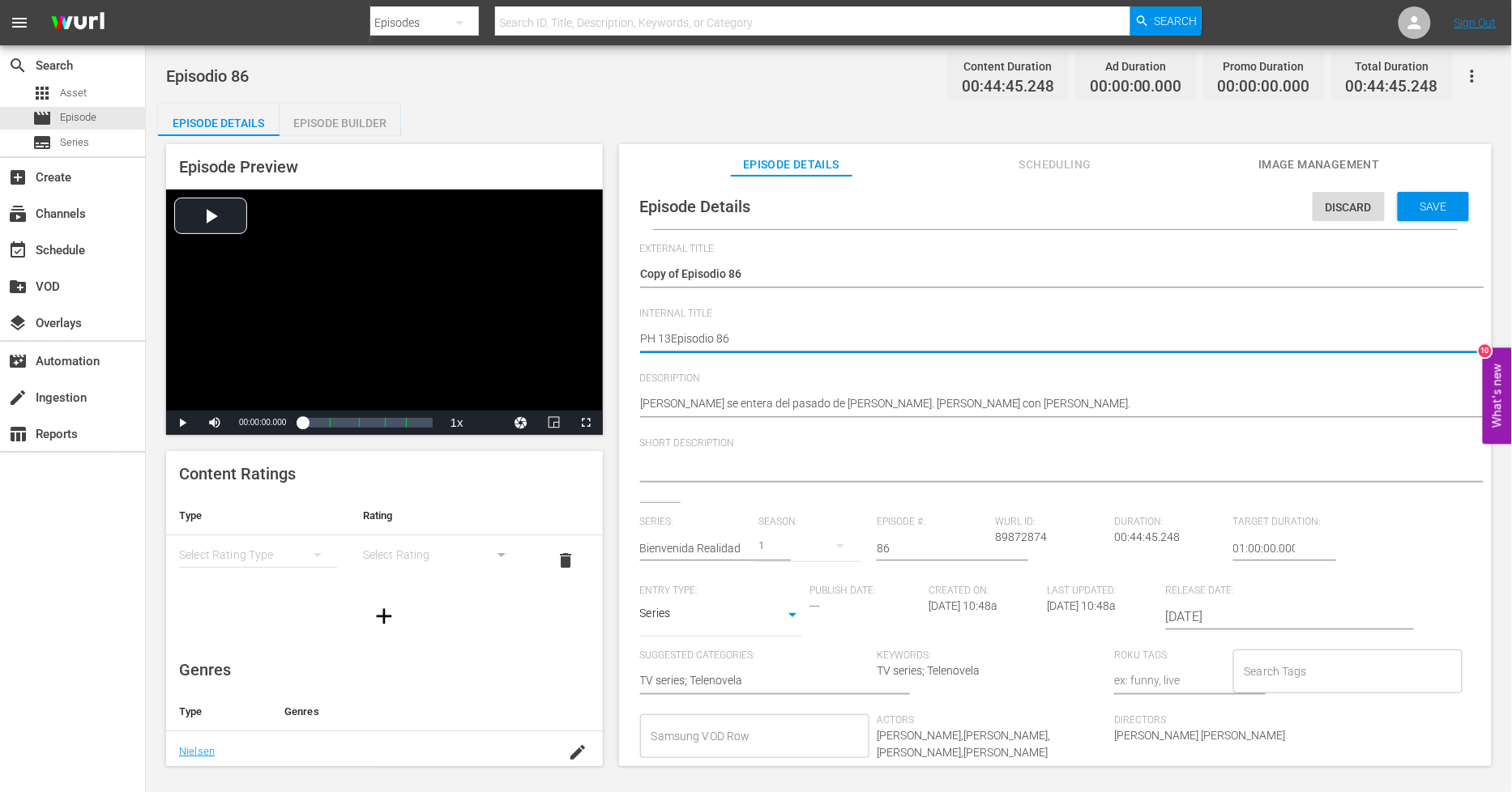
type textarea "PH 13 Episodio 86"
type textarea "PH 13 Episodio 86 S"
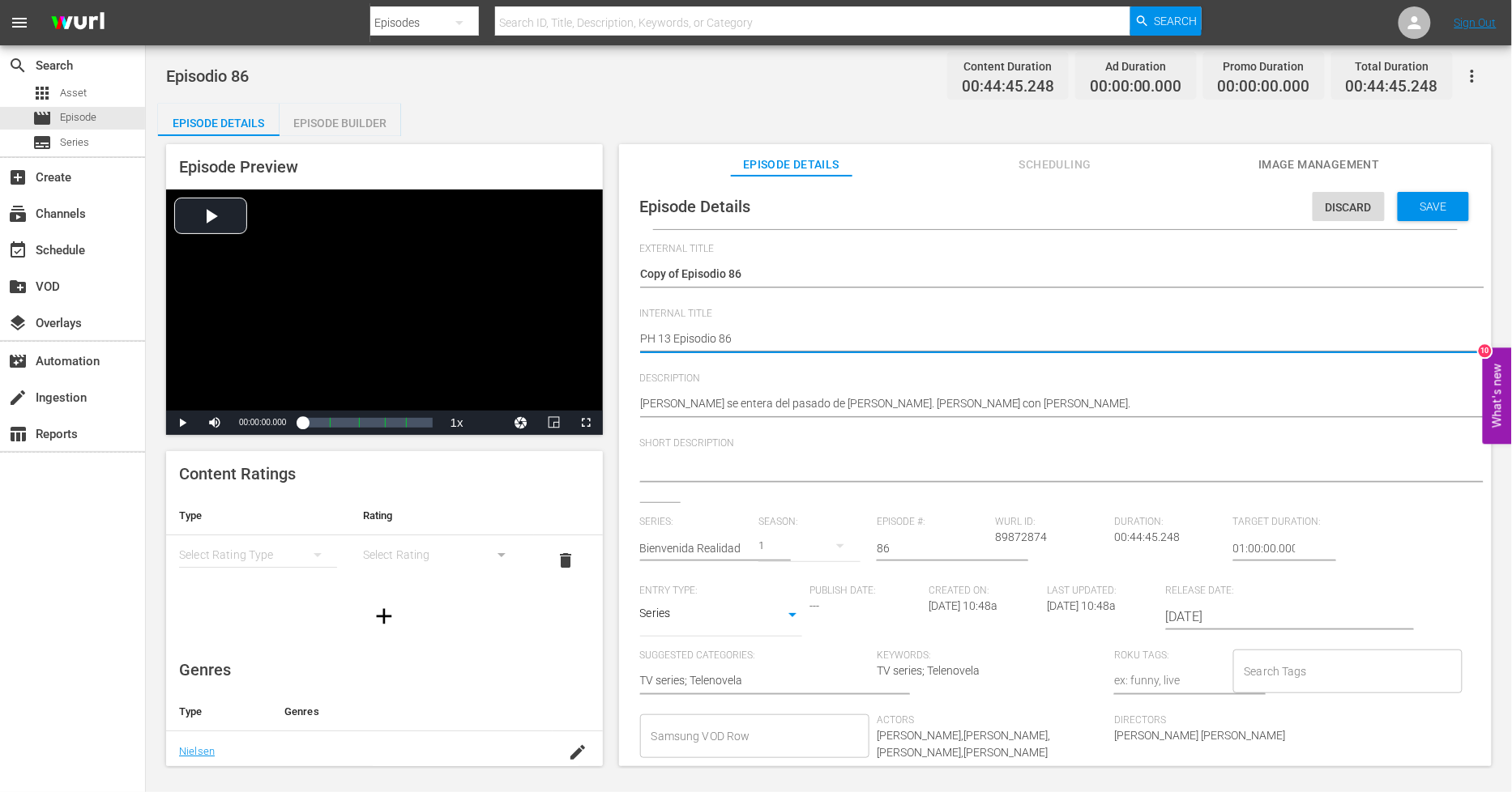
type textarea "PH 13 Episodio 86 S"
type textarea "PH 13 Episodio 86 SO"
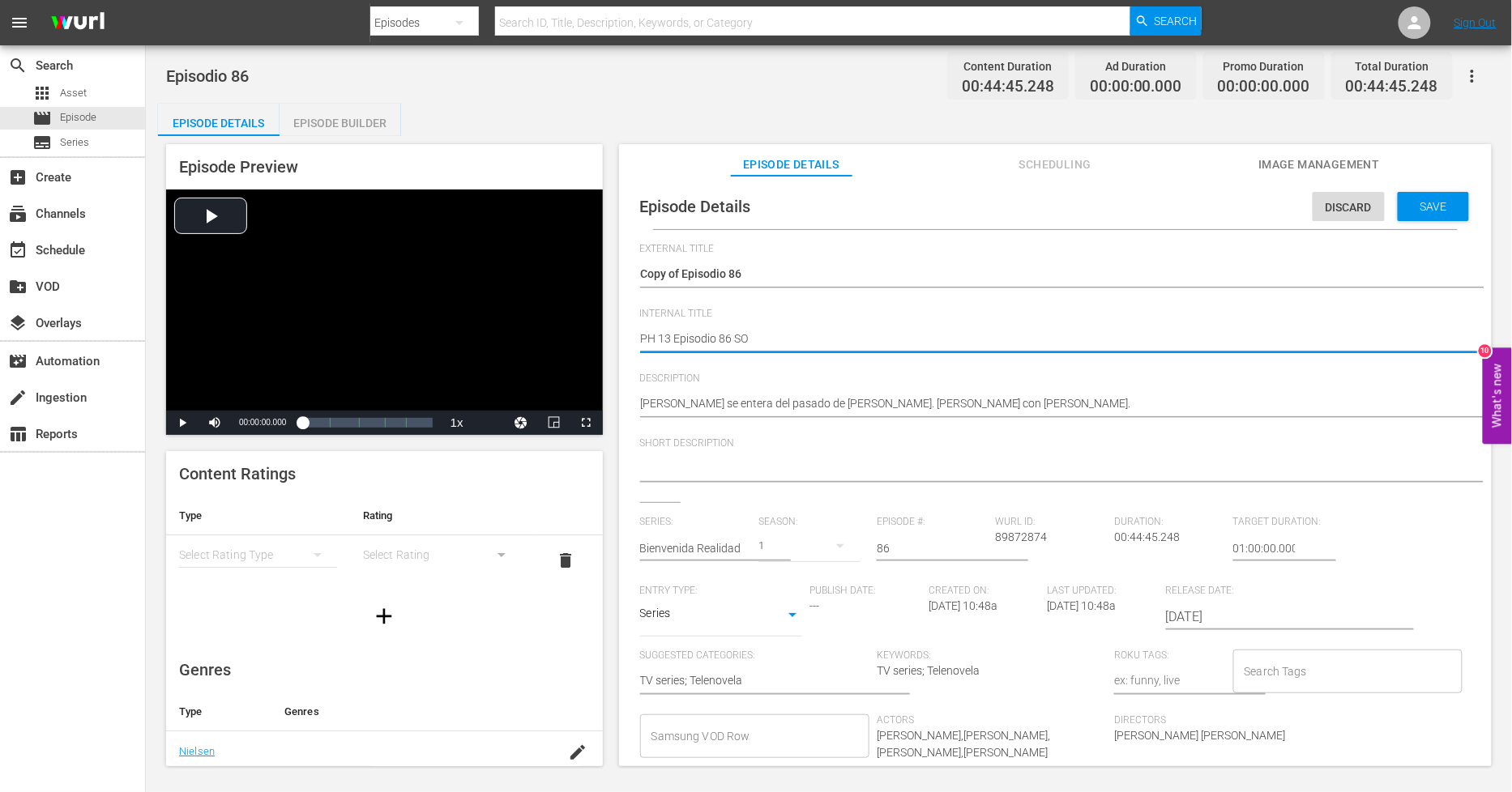
type textarea "PH 13 Episodio 86 SO M"
type textarea "PH 13 Episodio 86 SO ME"
type textarea "PH 13 Episodio 86 SO MEX"
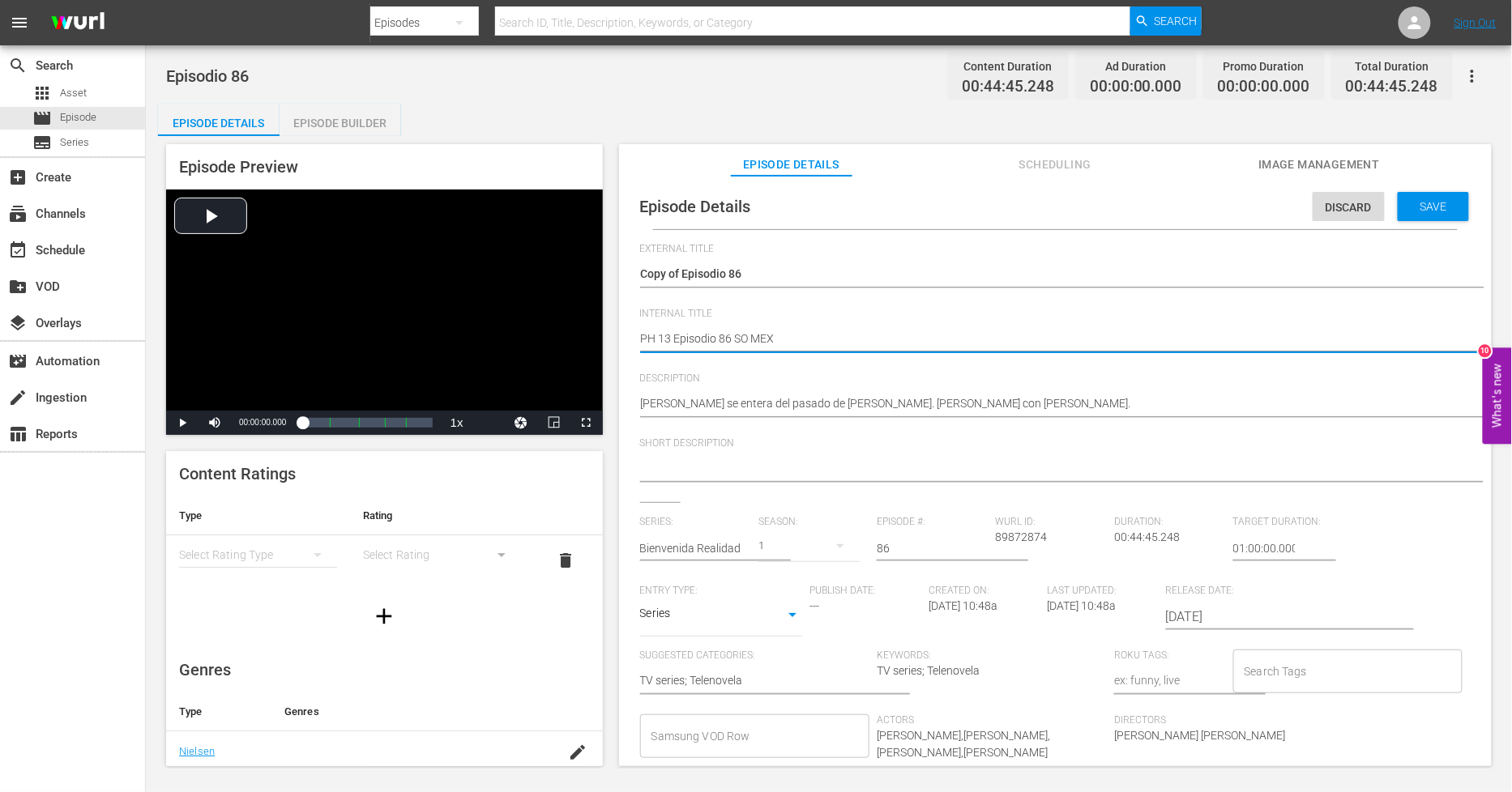
type textarea "PH 13 Episodio 86 SO MEX"
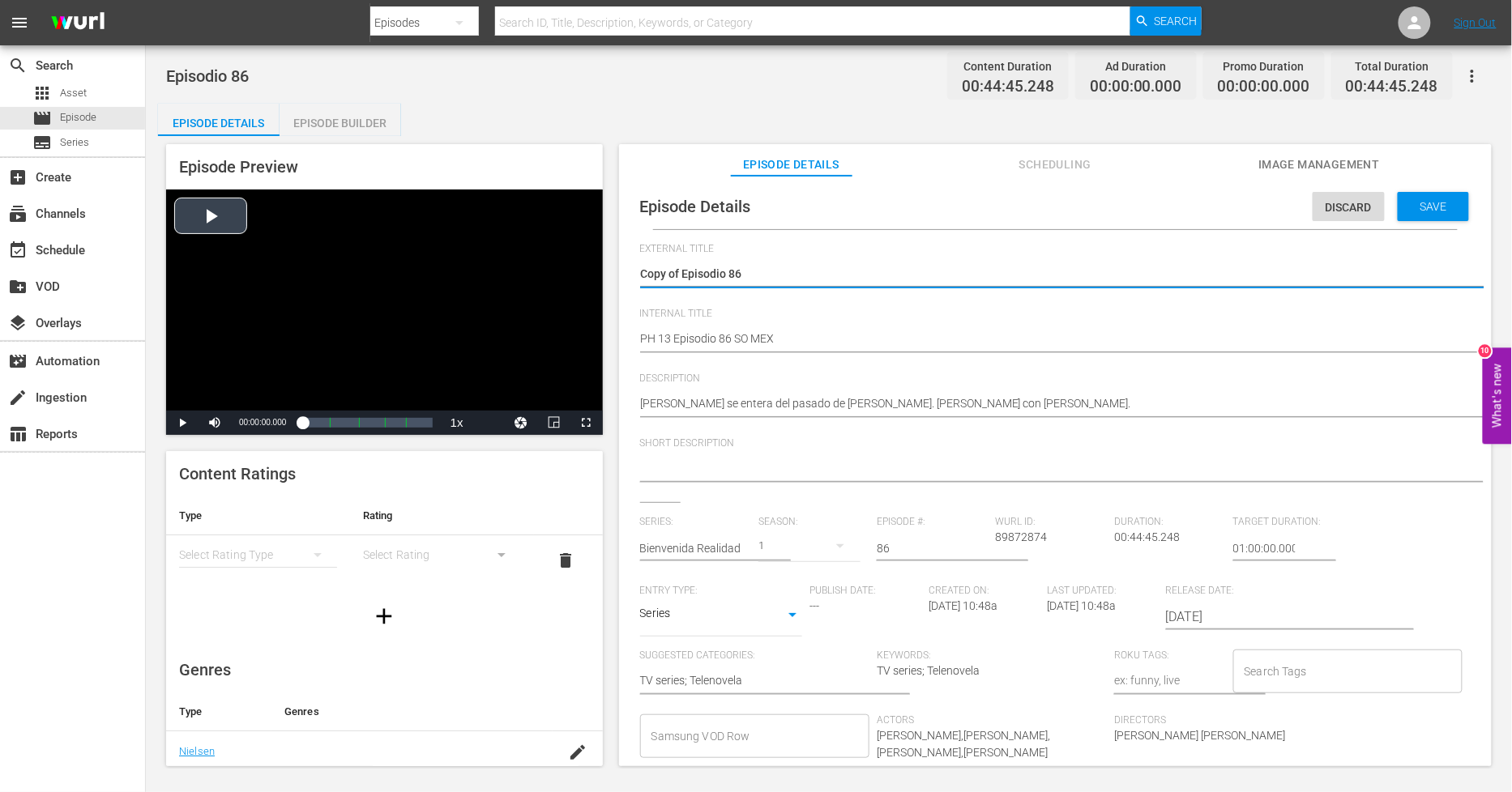
drag, startPoint x: 683, startPoint y: 273, endPoint x: 295, endPoint y: 270, distance: 388.0
type textarea "Episodio 86"
click at [1433, 207] on span "Save" at bounding box center [1434, 206] width 53 height 13
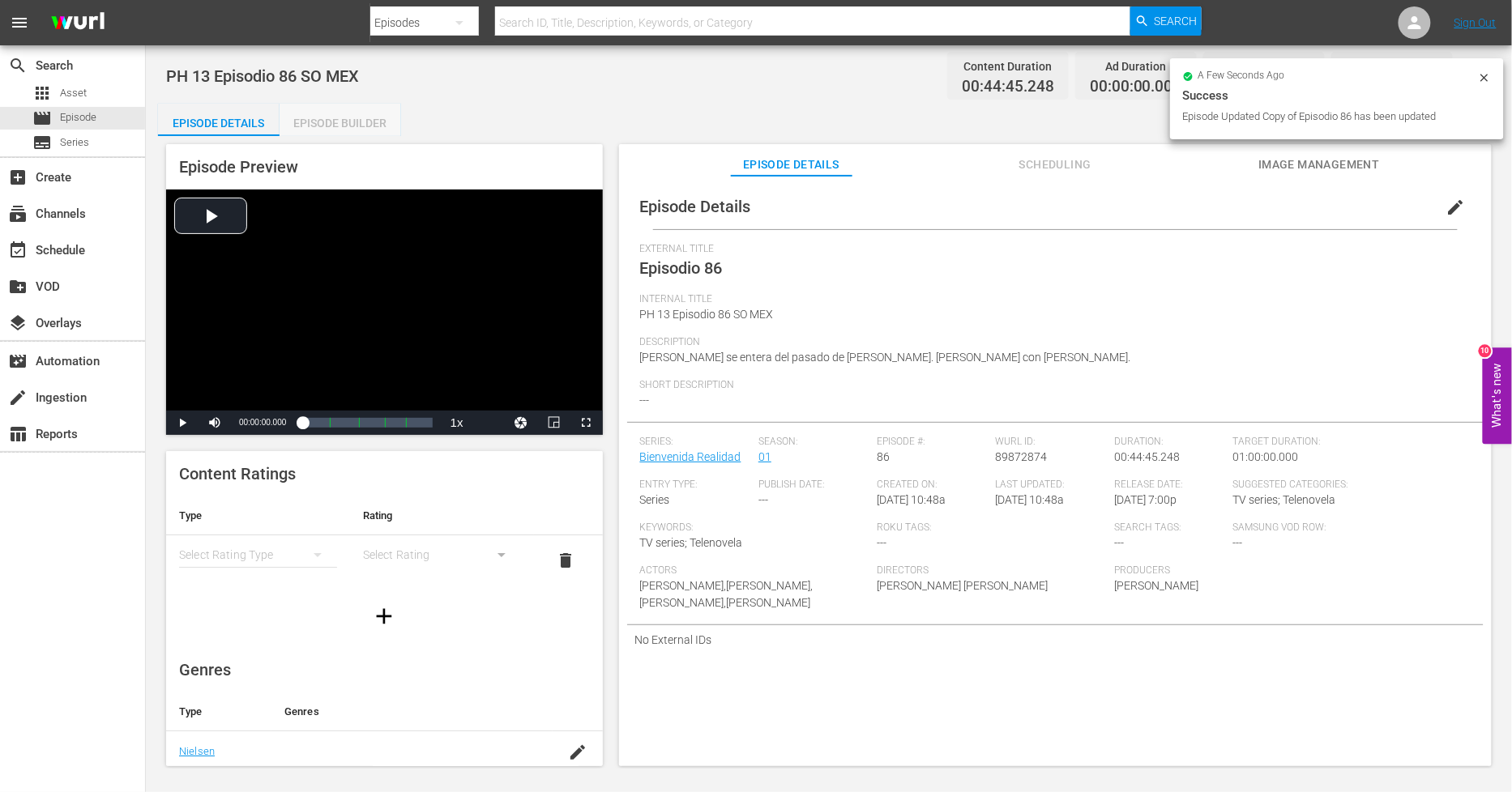
click at [383, 127] on div "Episode Builder" at bounding box center [340, 123] width 121 height 39
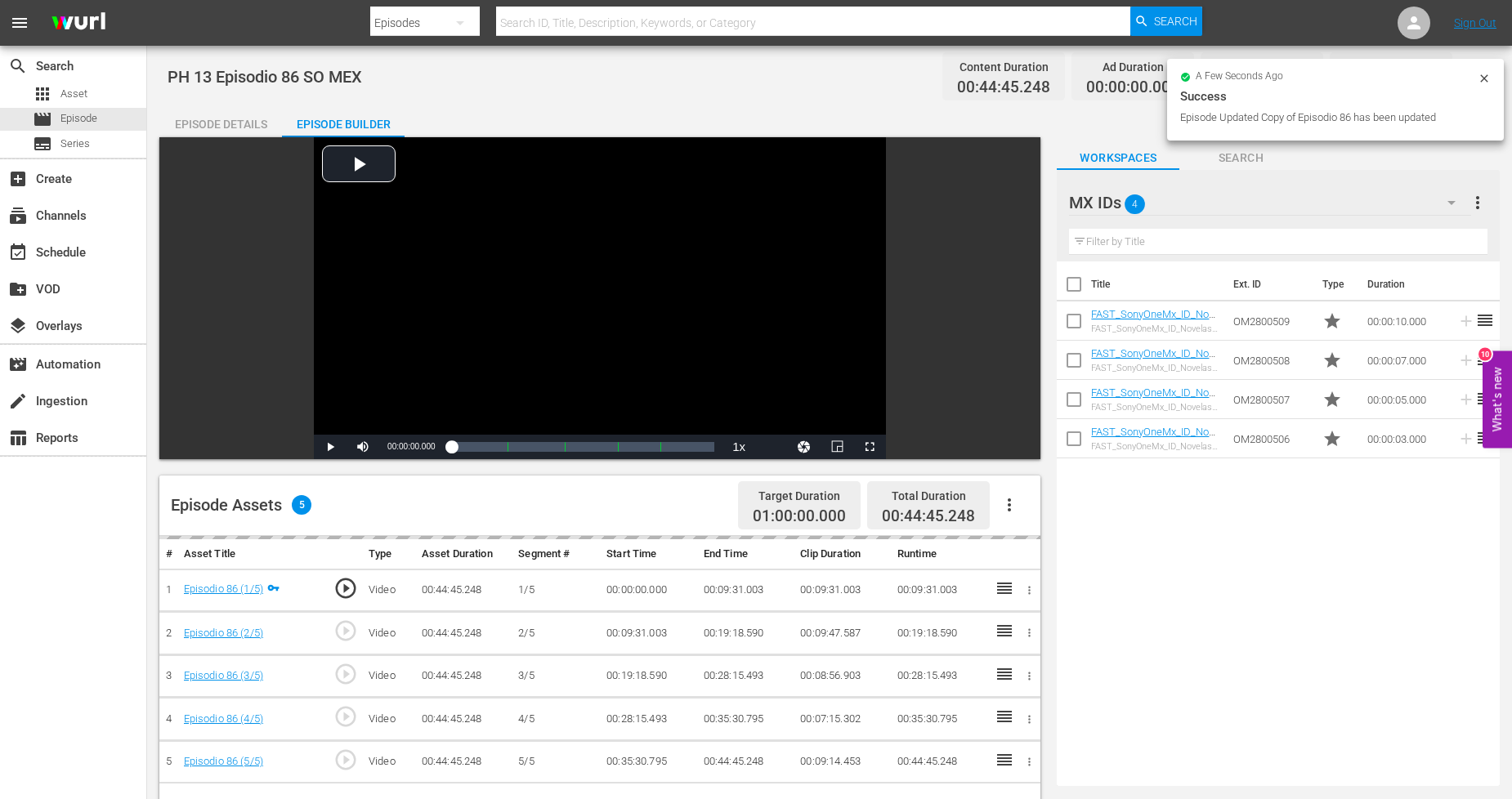
click at [1011, 505] on icon "button" at bounding box center [1009, 505] width 19 height 19
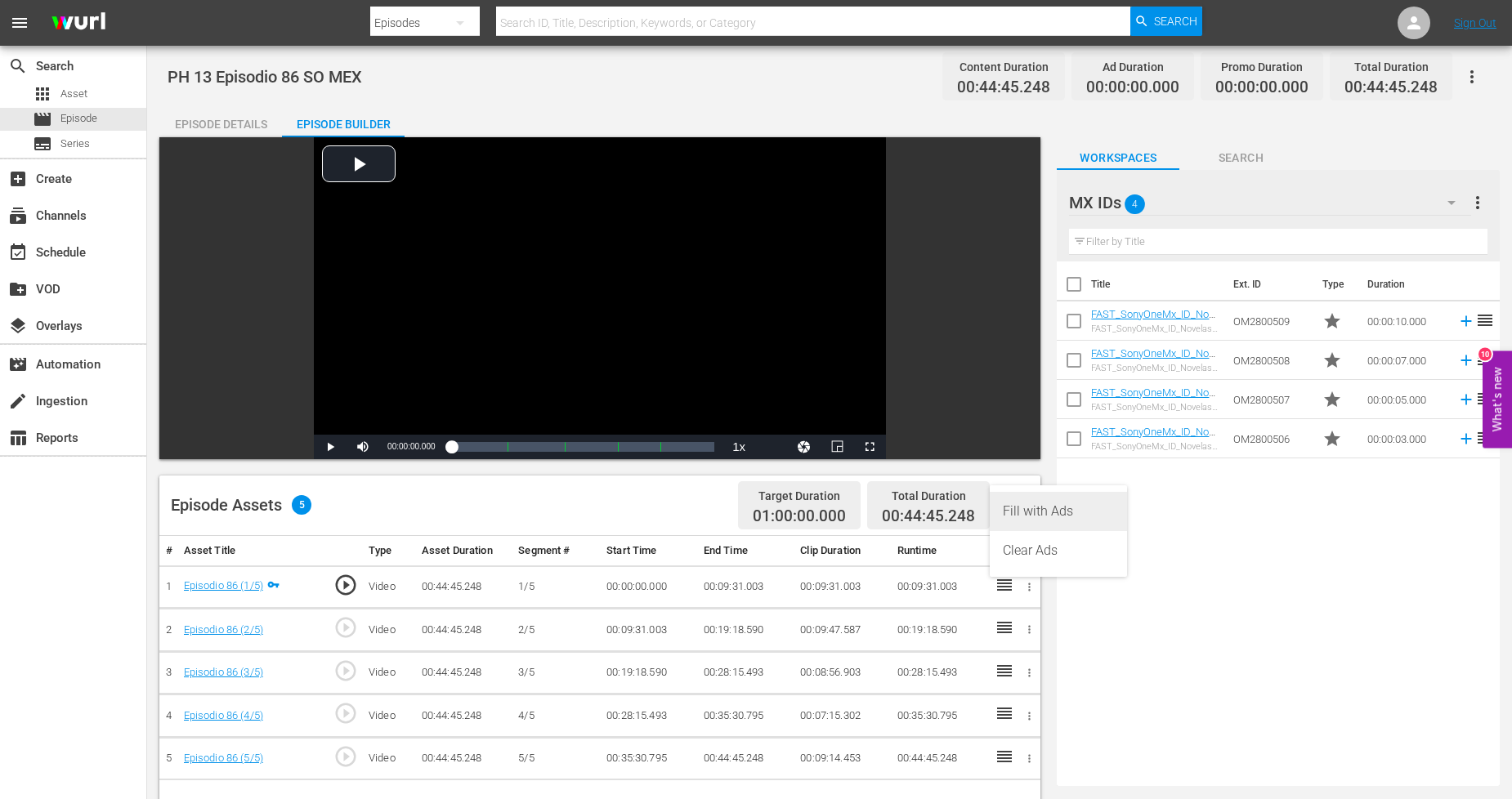
click at [1052, 505] on div "Fill with Ads" at bounding box center [1058, 511] width 111 height 40
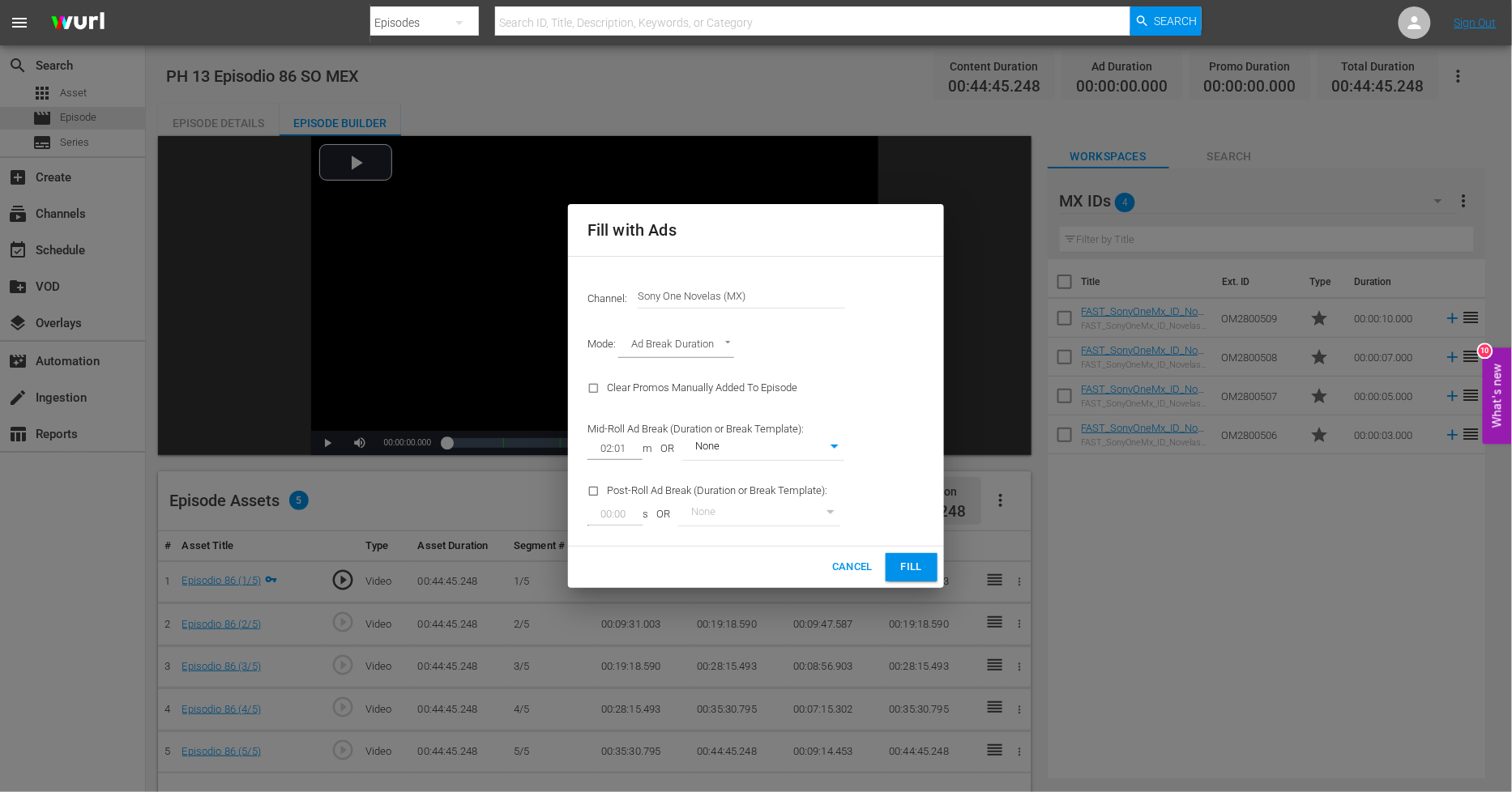
click at [914, 577] on span "Fill" at bounding box center [912, 567] width 26 height 18
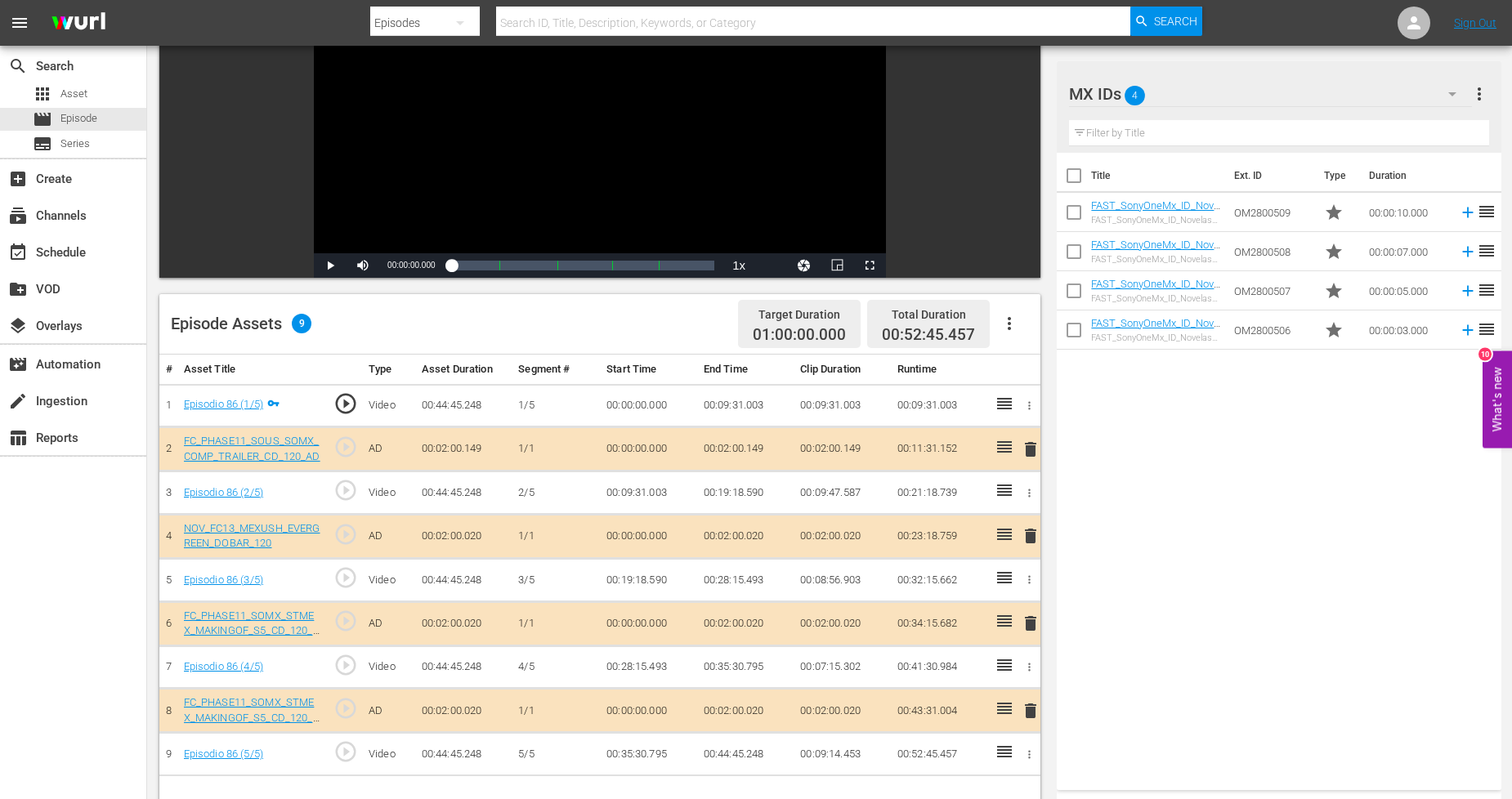
scroll to position [272, 0]
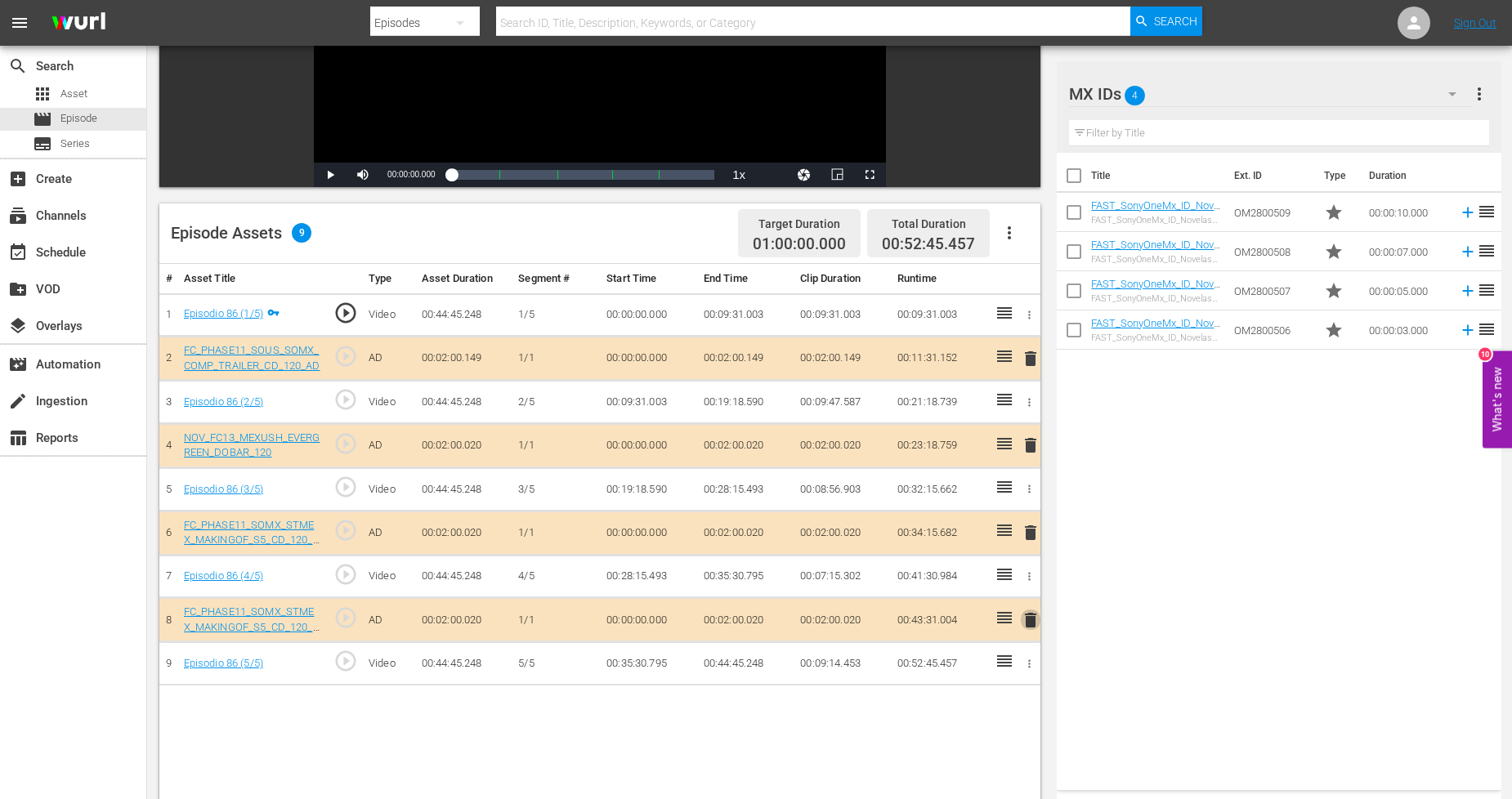
click at [1035, 619] on span "delete" at bounding box center [1030, 620] width 19 height 19
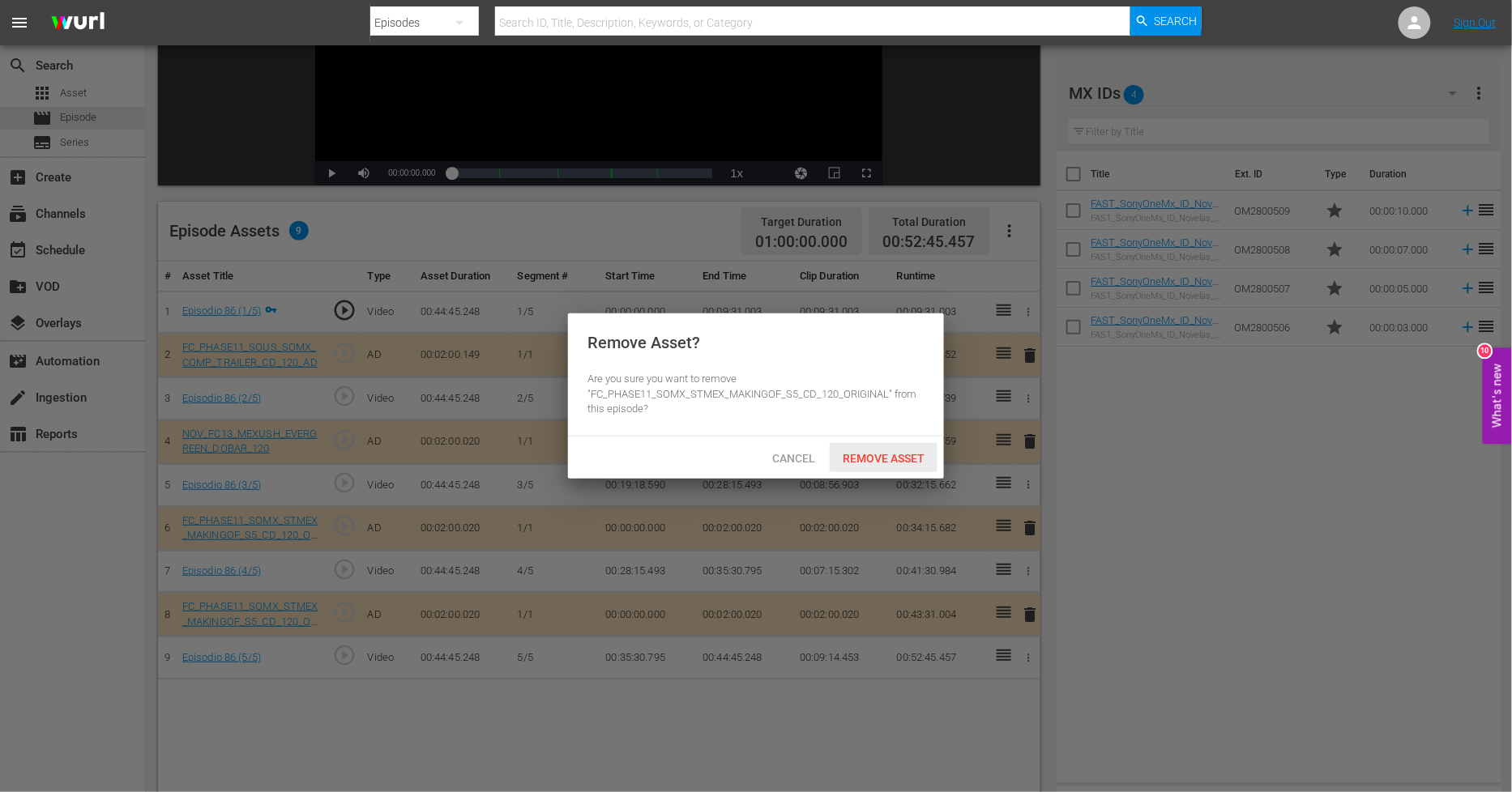
click at [895, 452] on span "Remove Asset" at bounding box center [884, 458] width 108 height 13
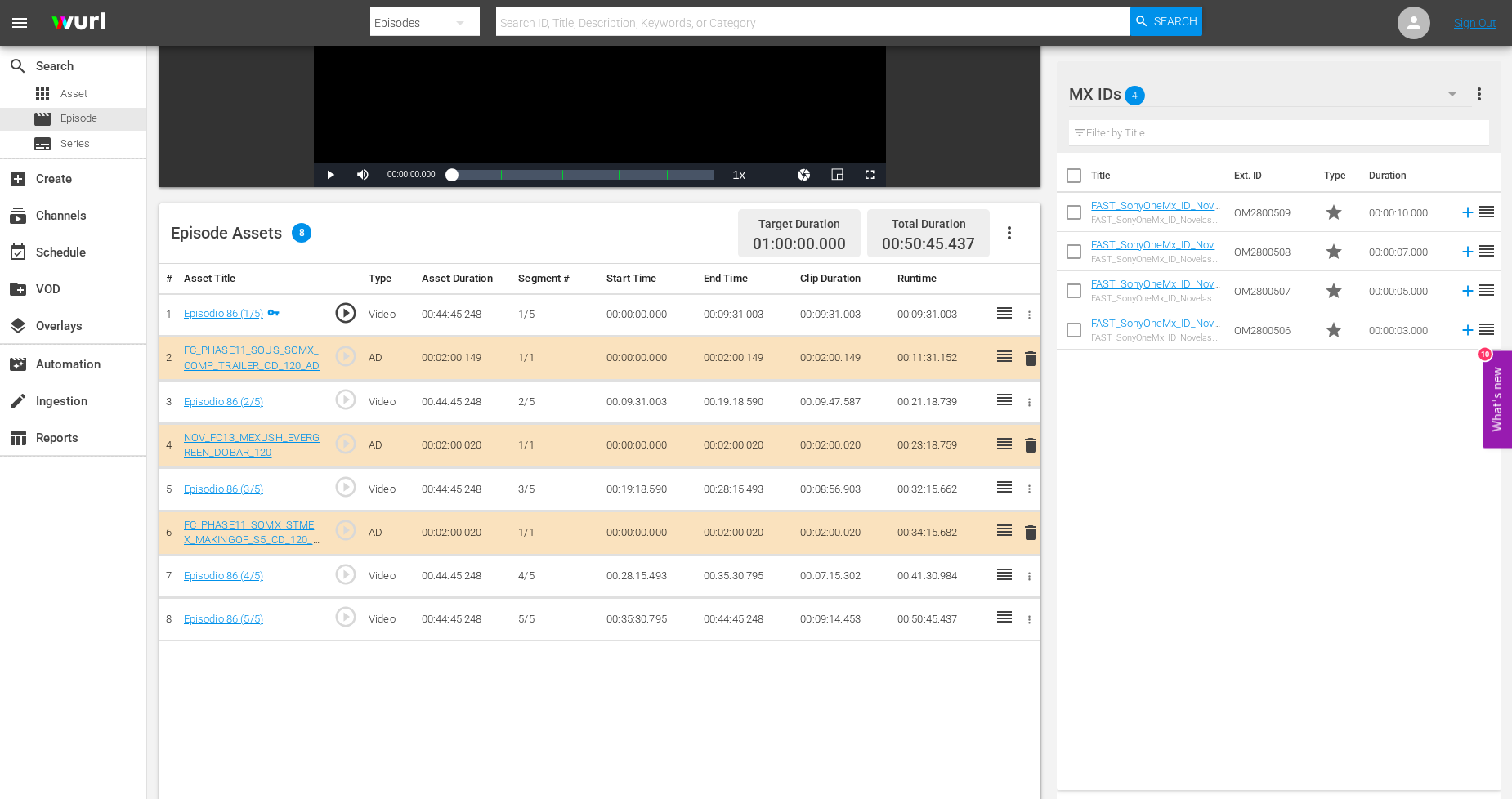
click at [892, 741] on div "# Asset Title Type Asset Duration Segment # Start Time End Time Clip Duration R…" at bounding box center [600, 602] width 881 height 677
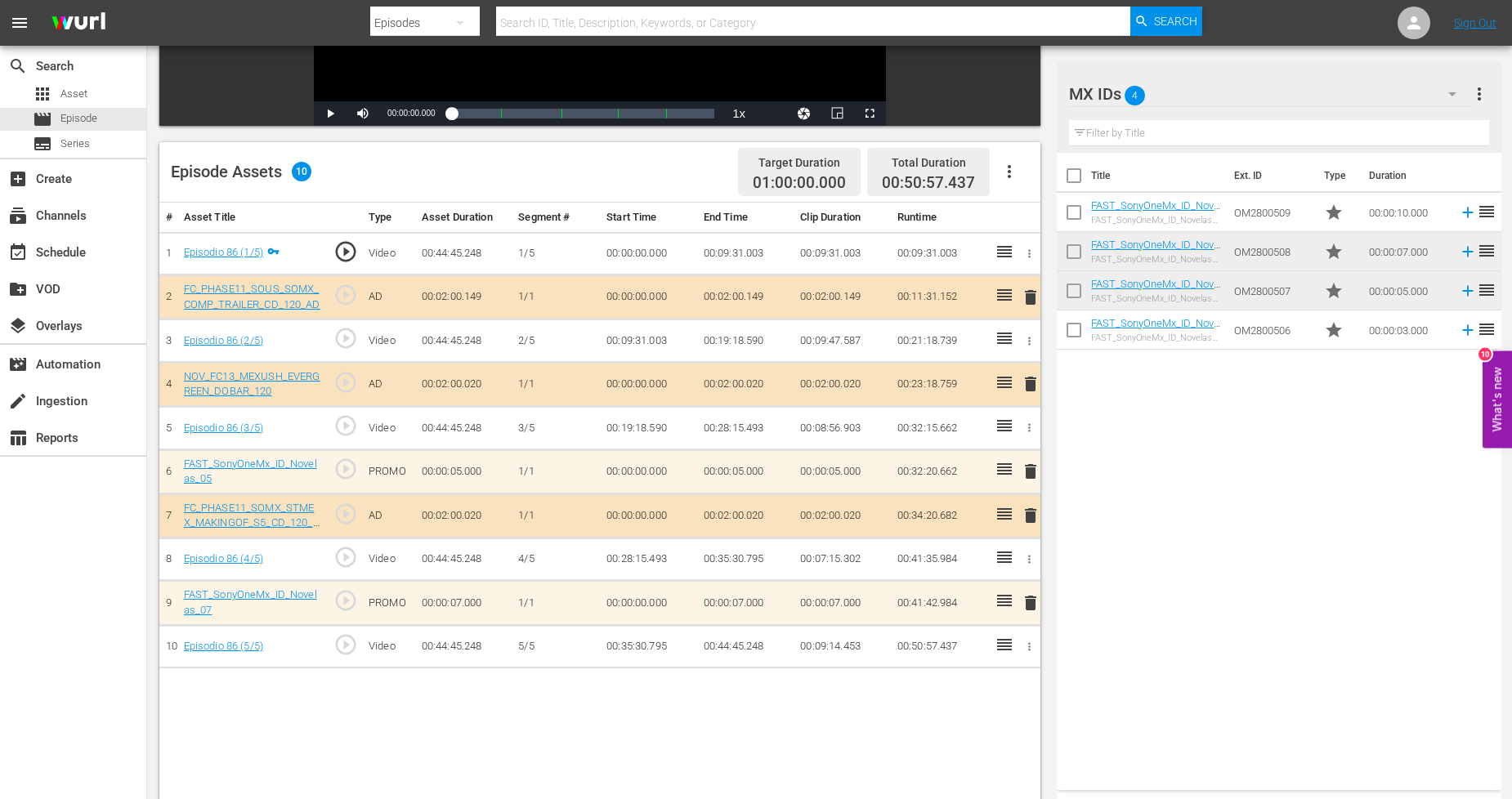
scroll to position [363, 0]
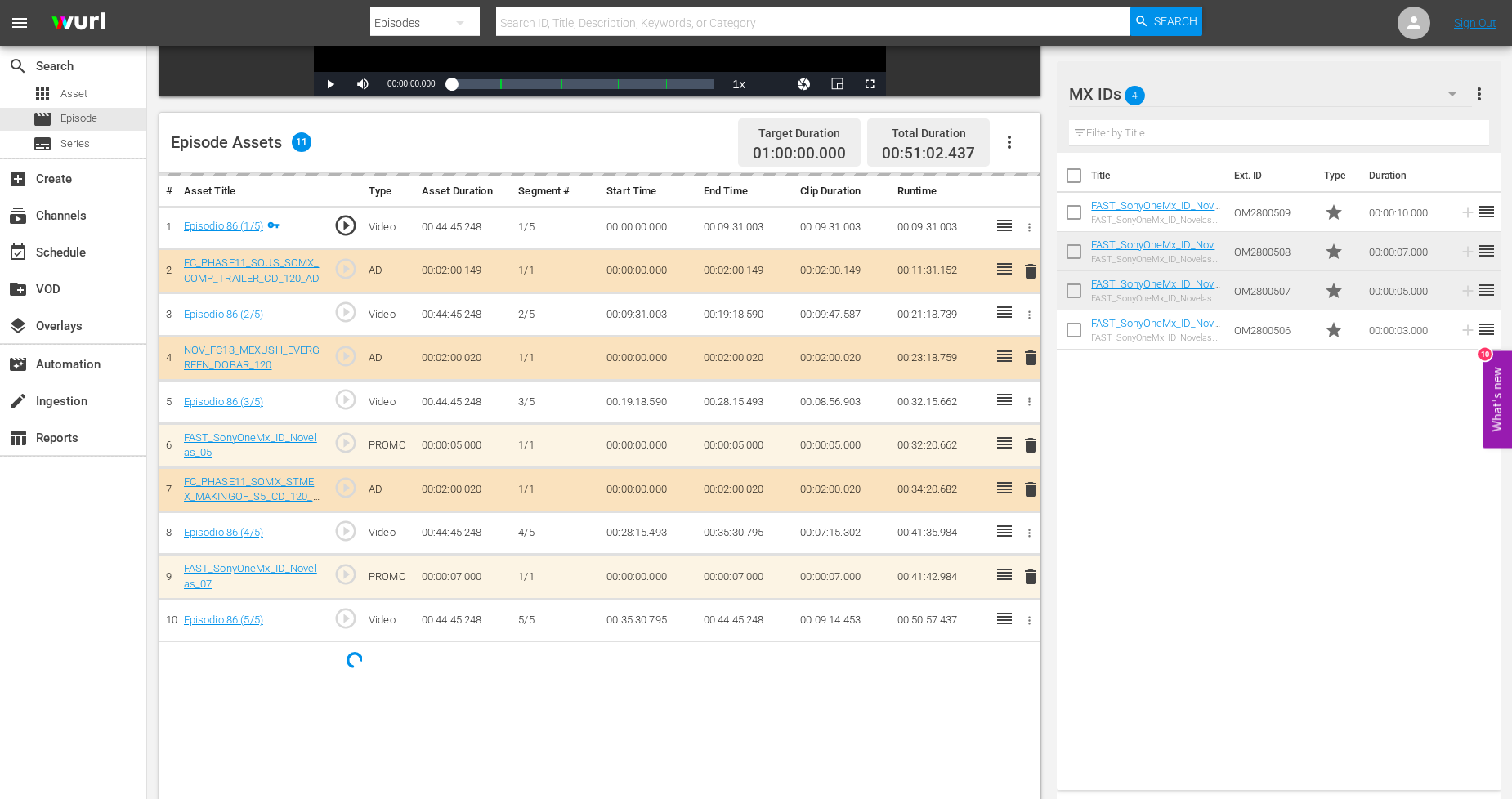
click at [1419, 98] on div "MX IDs 4" at bounding box center [1270, 94] width 403 height 46
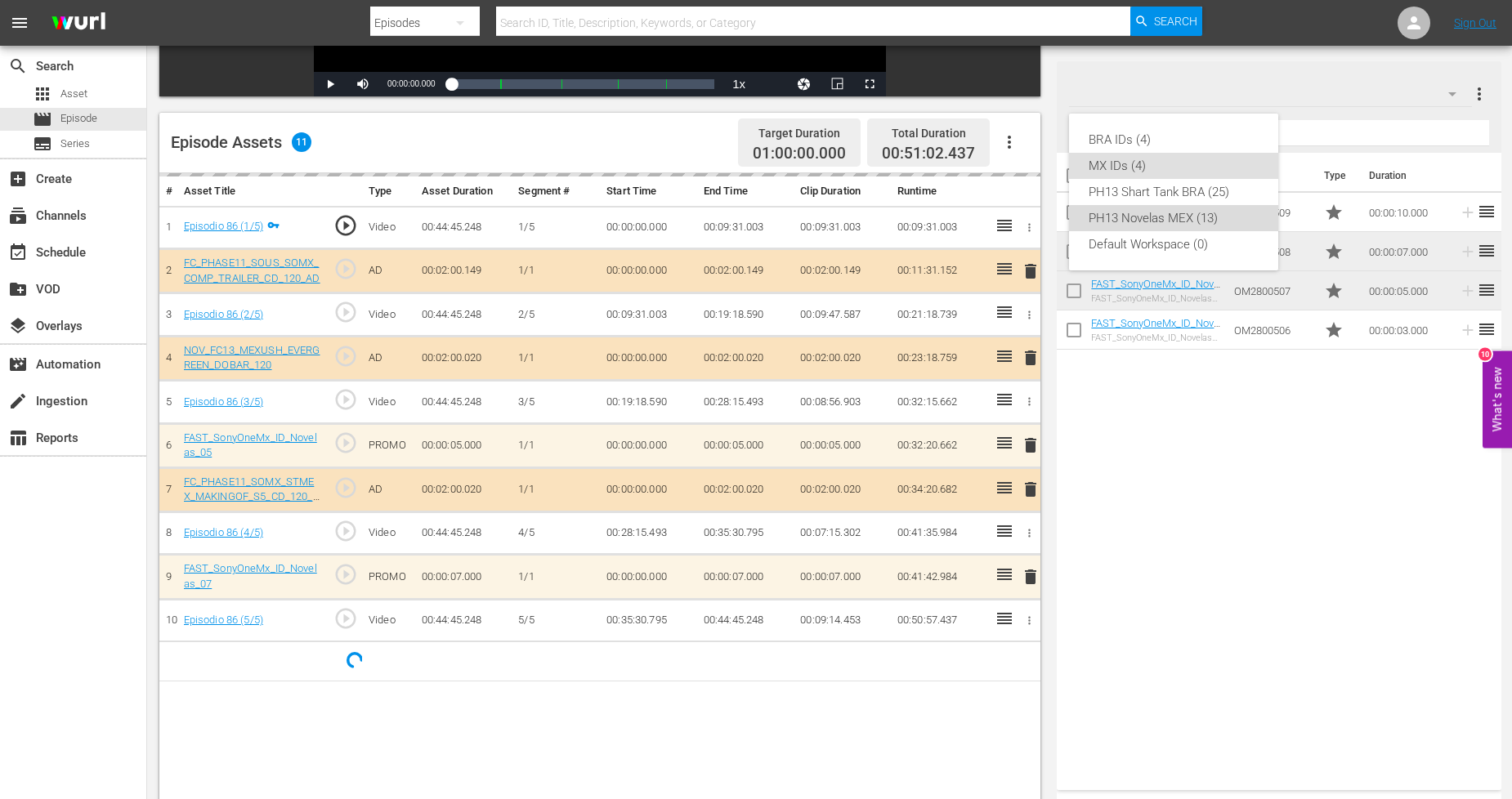
click at [1190, 213] on div "PH13 Novelas MEX (13)" at bounding box center [1174, 218] width 170 height 26
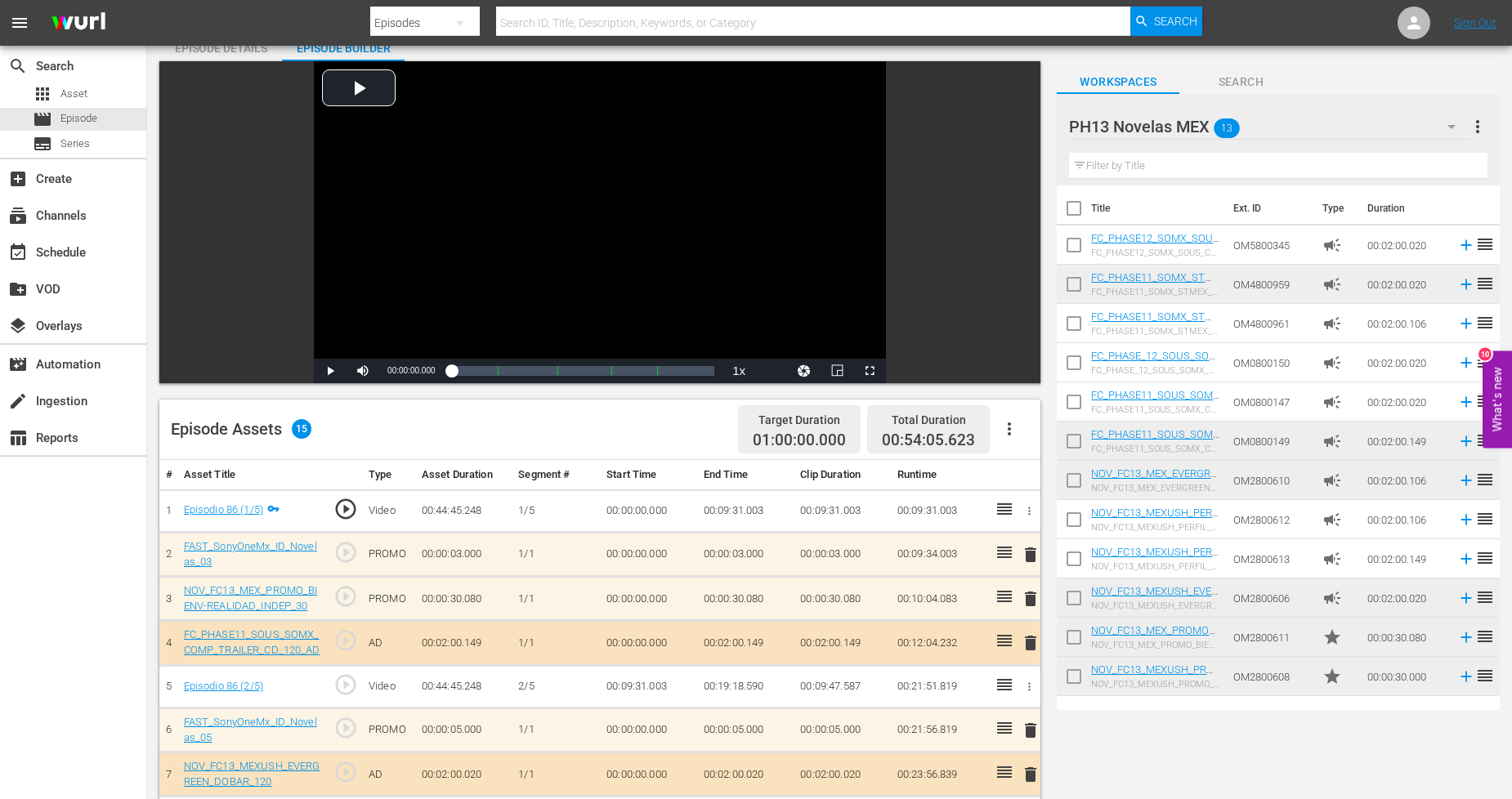
scroll to position [0, 0]
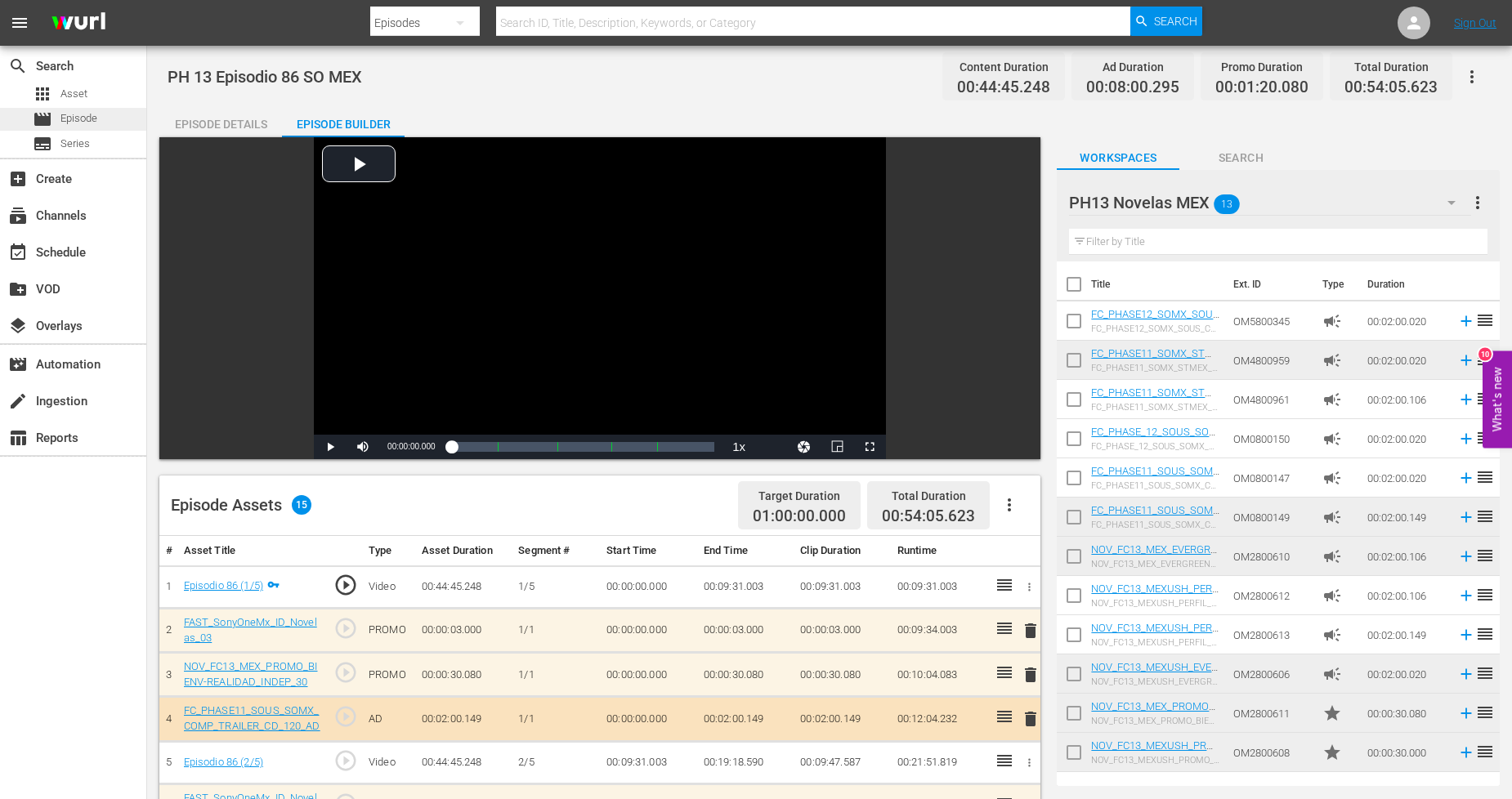
click at [94, 123] on span "Episode" at bounding box center [79, 119] width 37 height 17
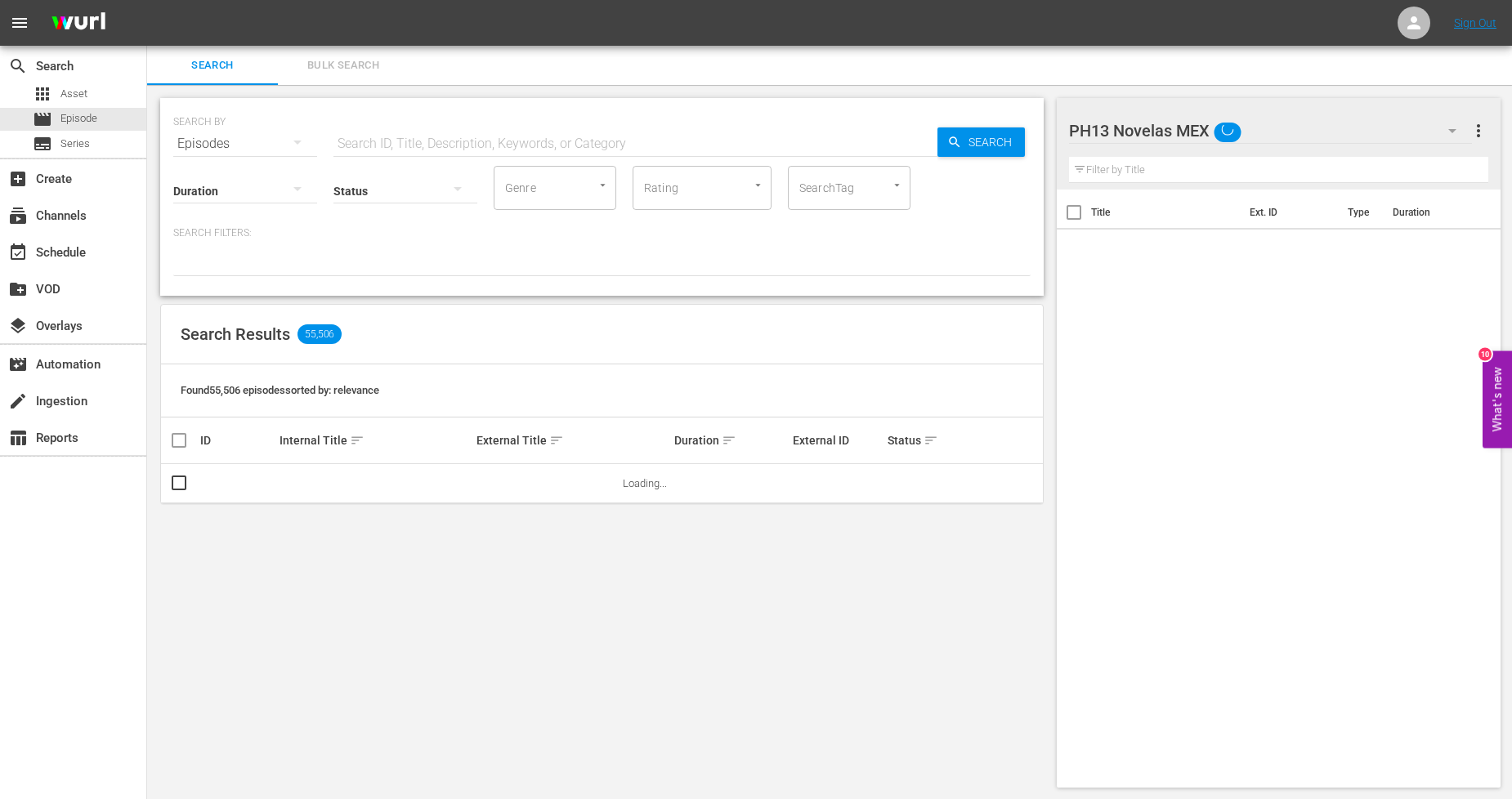
click at [361, 70] on span "Bulk Search" at bounding box center [343, 65] width 111 height 18
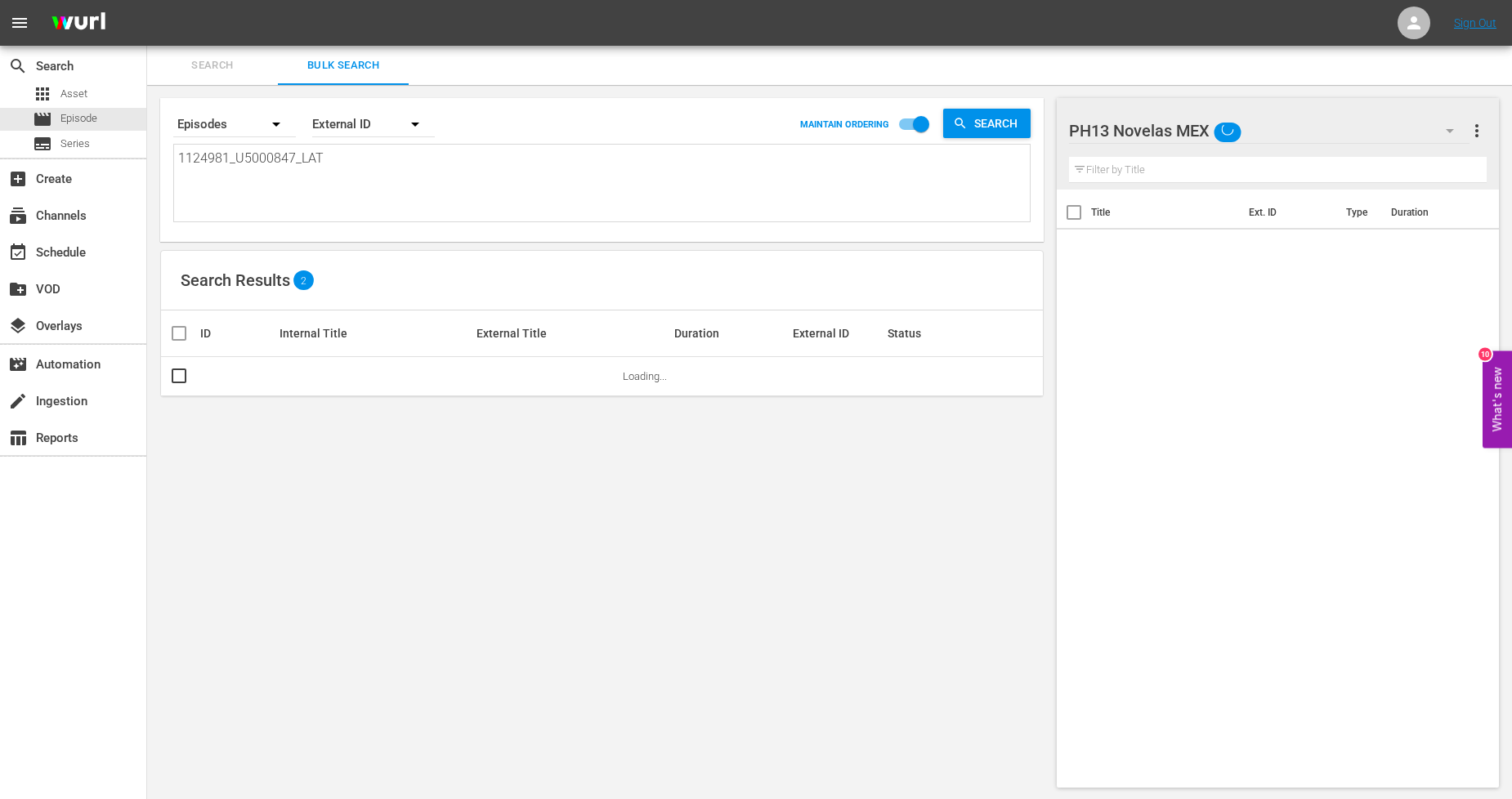
click at [384, 143] on div "1124981_U5000847_LAT 1124981_U5000847_LAT" at bounding box center [601, 182] width 857 height 78
drag, startPoint x: 255, startPoint y: 155, endPoint x: 0, endPoint y: 148, distance: 255.1
click at [147, 0] on div "search Search apps Asset movie Episode subtitles Series add_box Create subscrip…" at bounding box center [830, 0] width 1365 height 0
paste textarea "2_U5000848"
type textarea "1124982_U5000848_LAT"
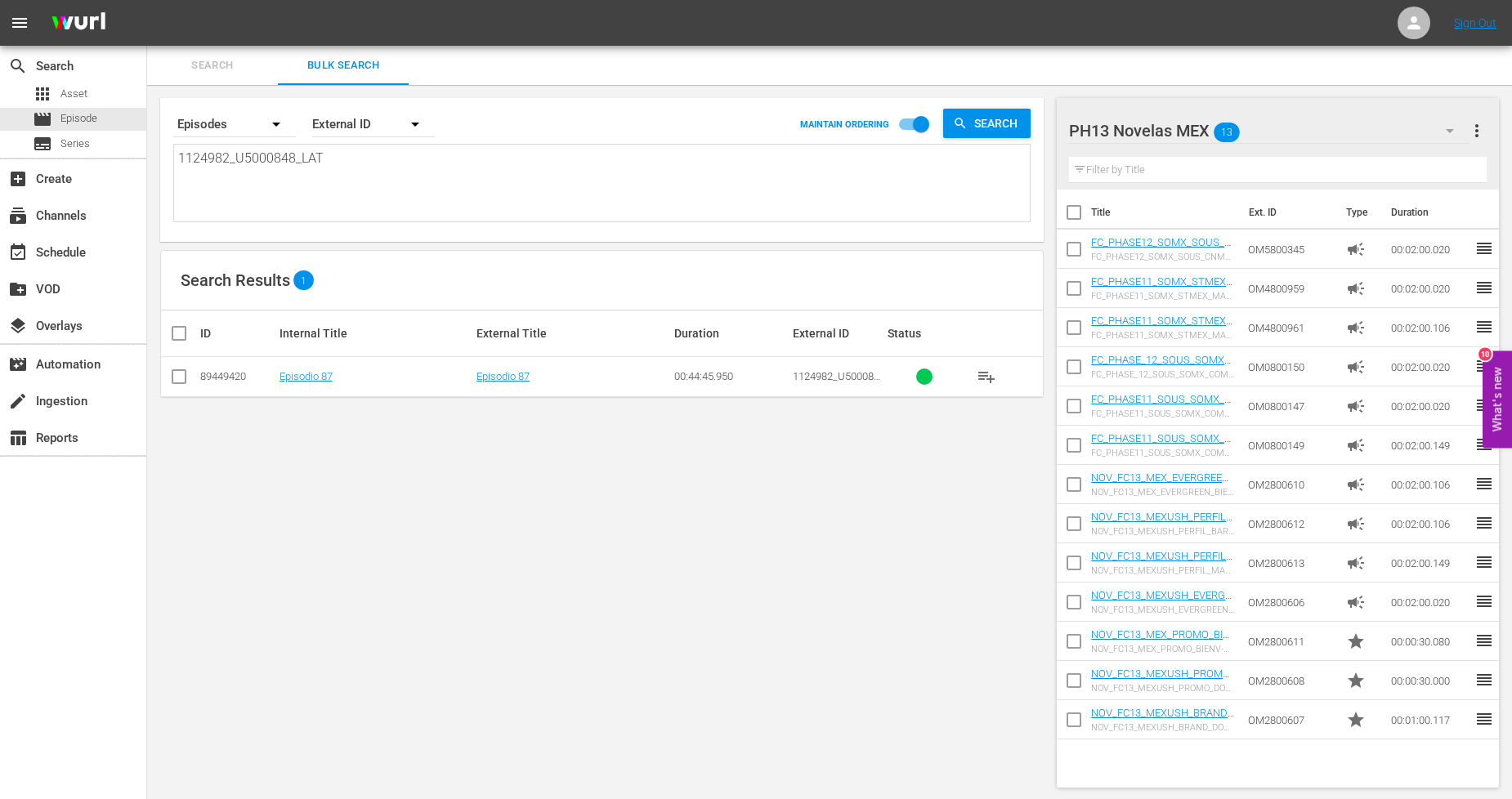
type textarea "1124982_U5000848_LAT"
click at [177, 381] on input "checkbox" at bounding box center [178, 380] width 19 height 19
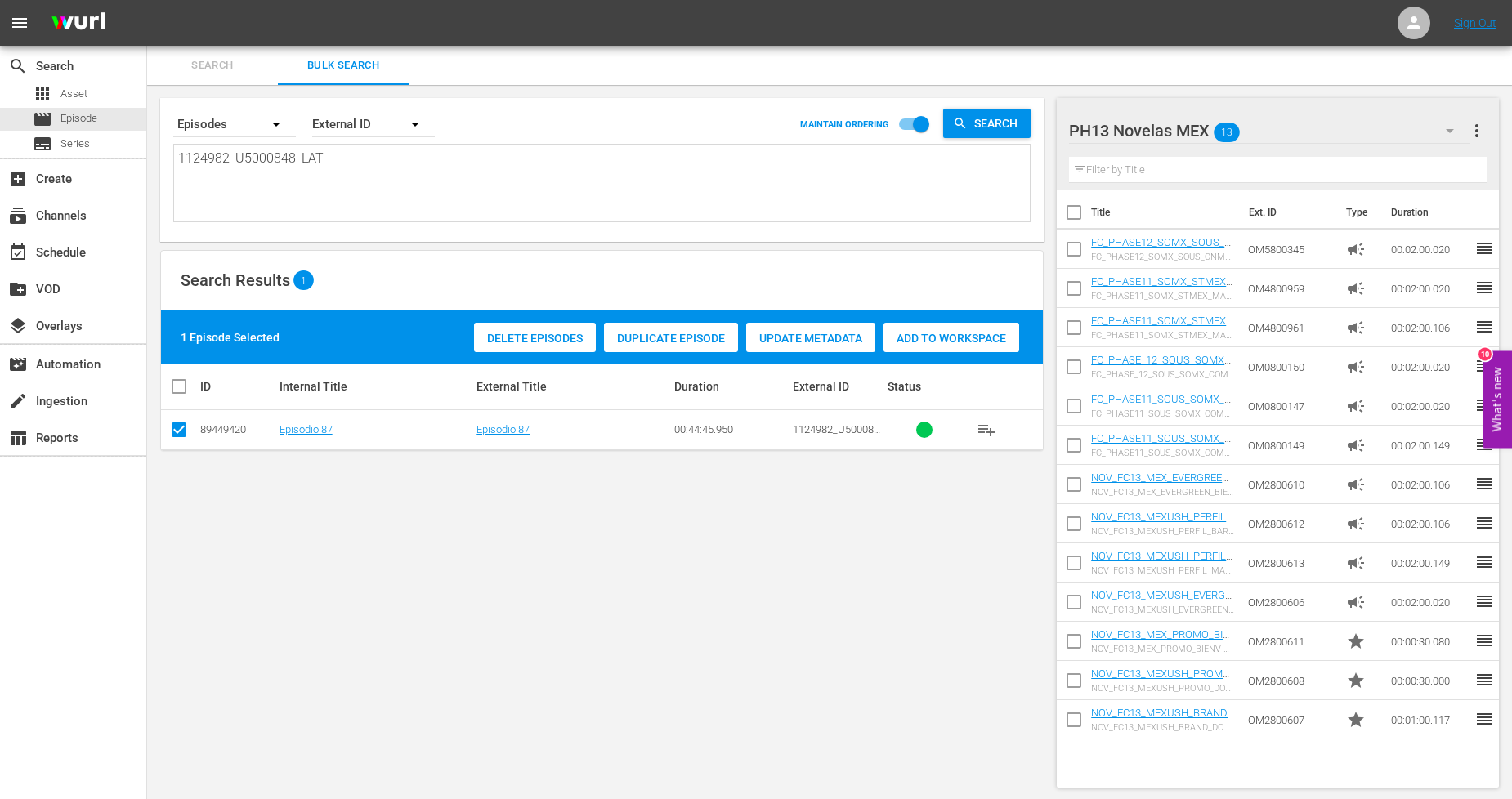
click at [667, 340] on span "Duplicate Episode" at bounding box center [671, 338] width 134 height 13
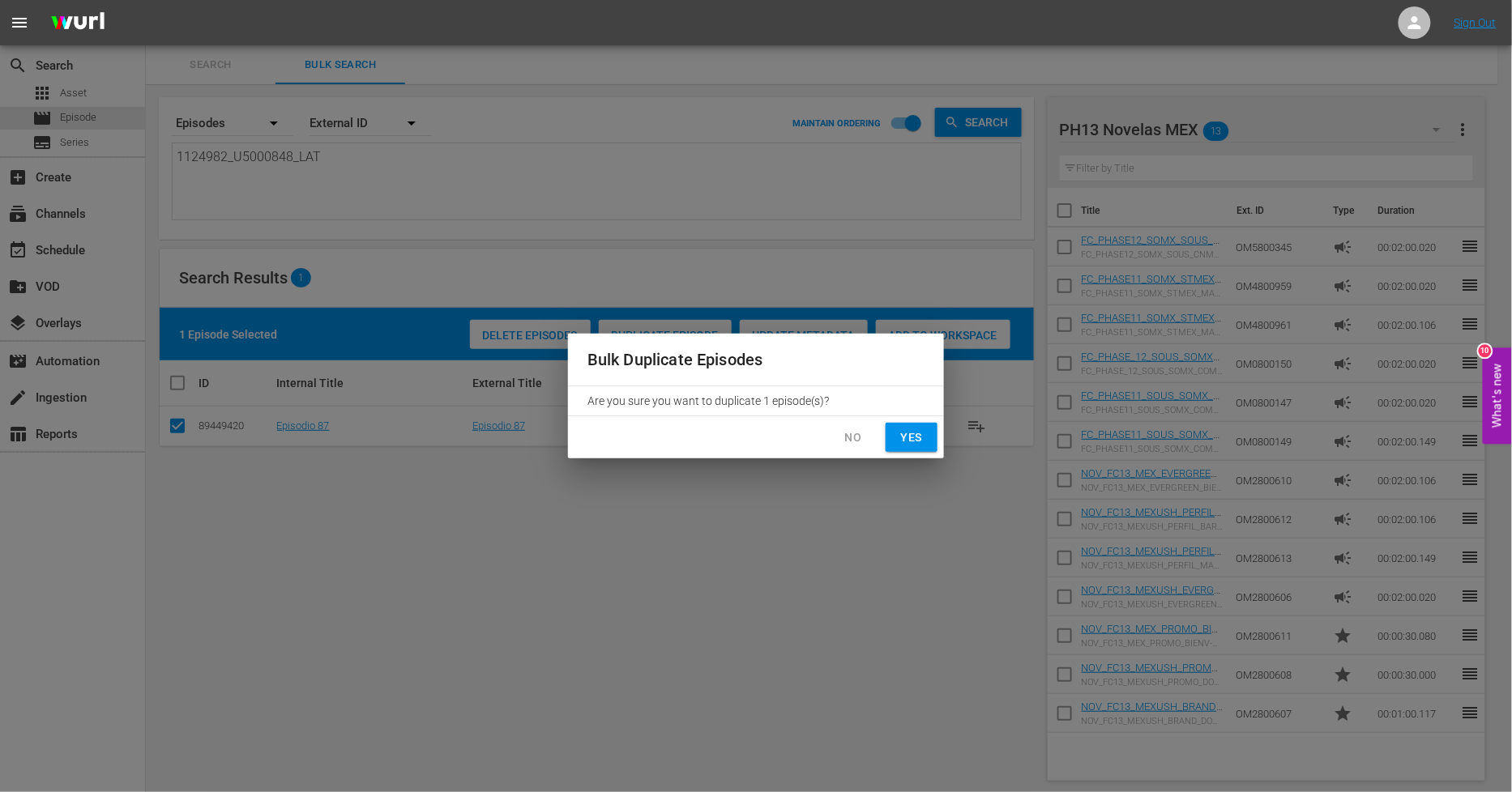
click at [921, 440] on span "Yes" at bounding box center [912, 437] width 26 height 20
checkbox input "false"
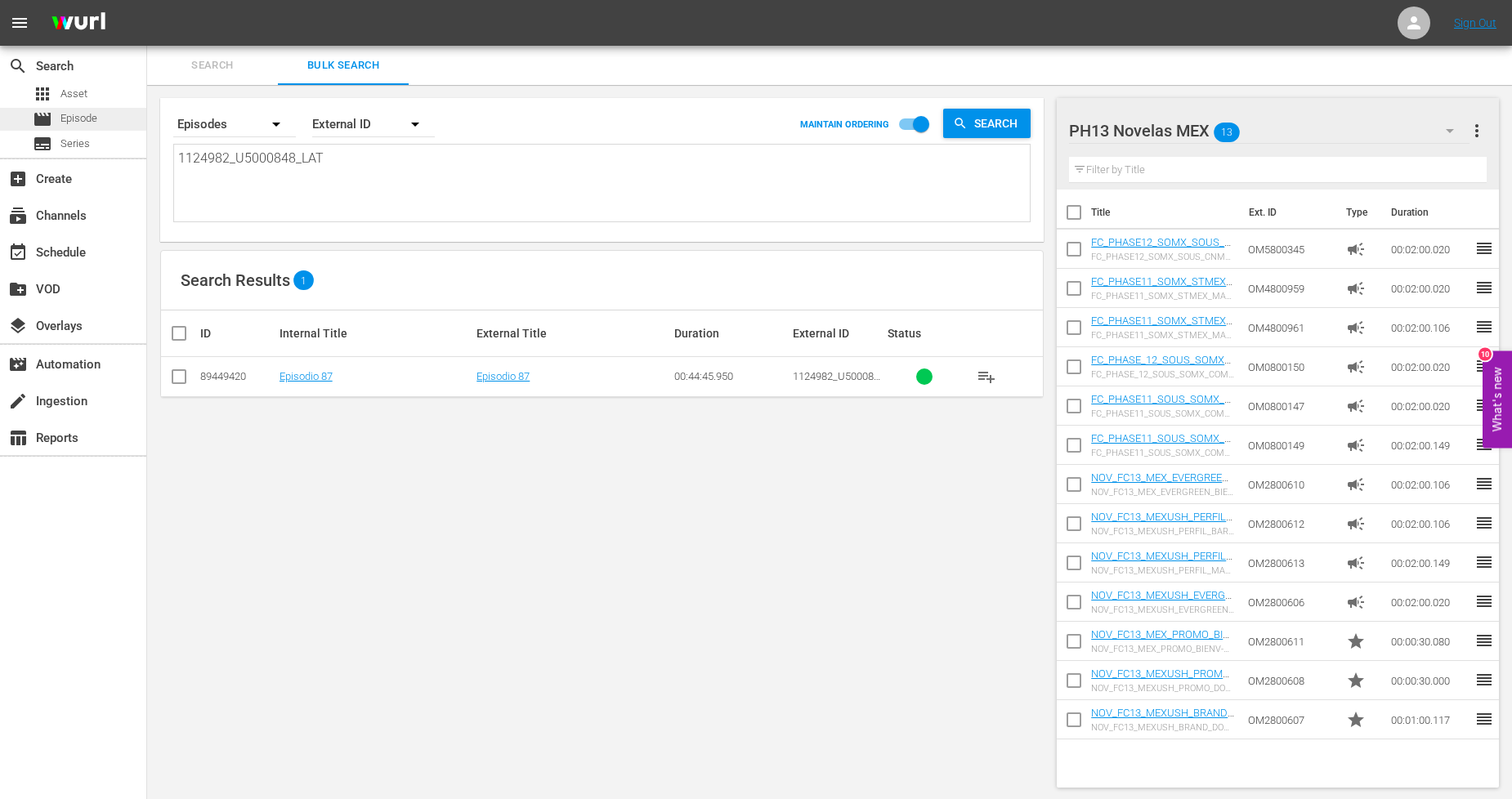
click at [113, 118] on div "movie Episode" at bounding box center [73, 119] width 146 height 23
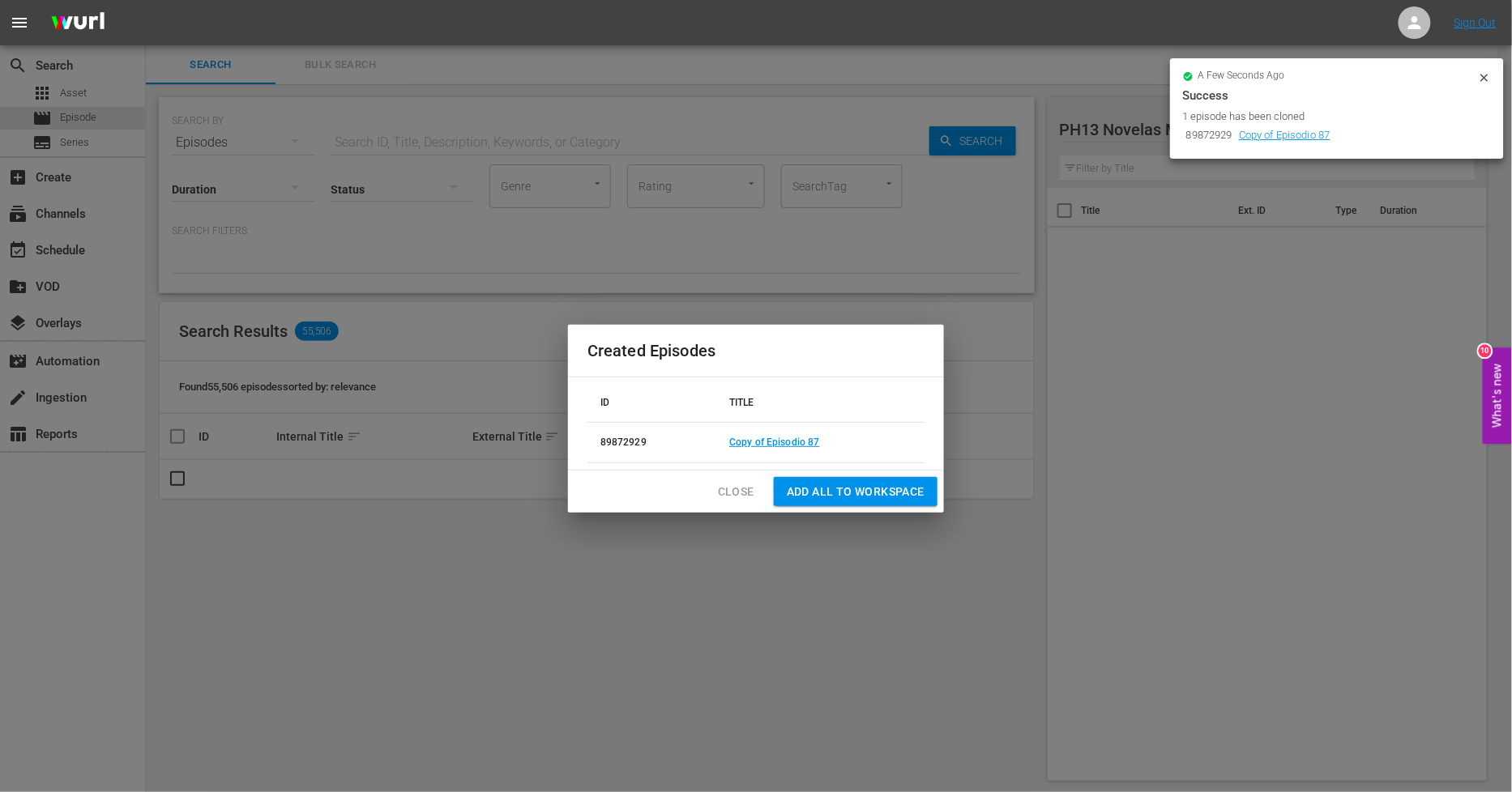
click at [733, 490] on span "Close" at bounding box center [736, 492] width 36 height 20
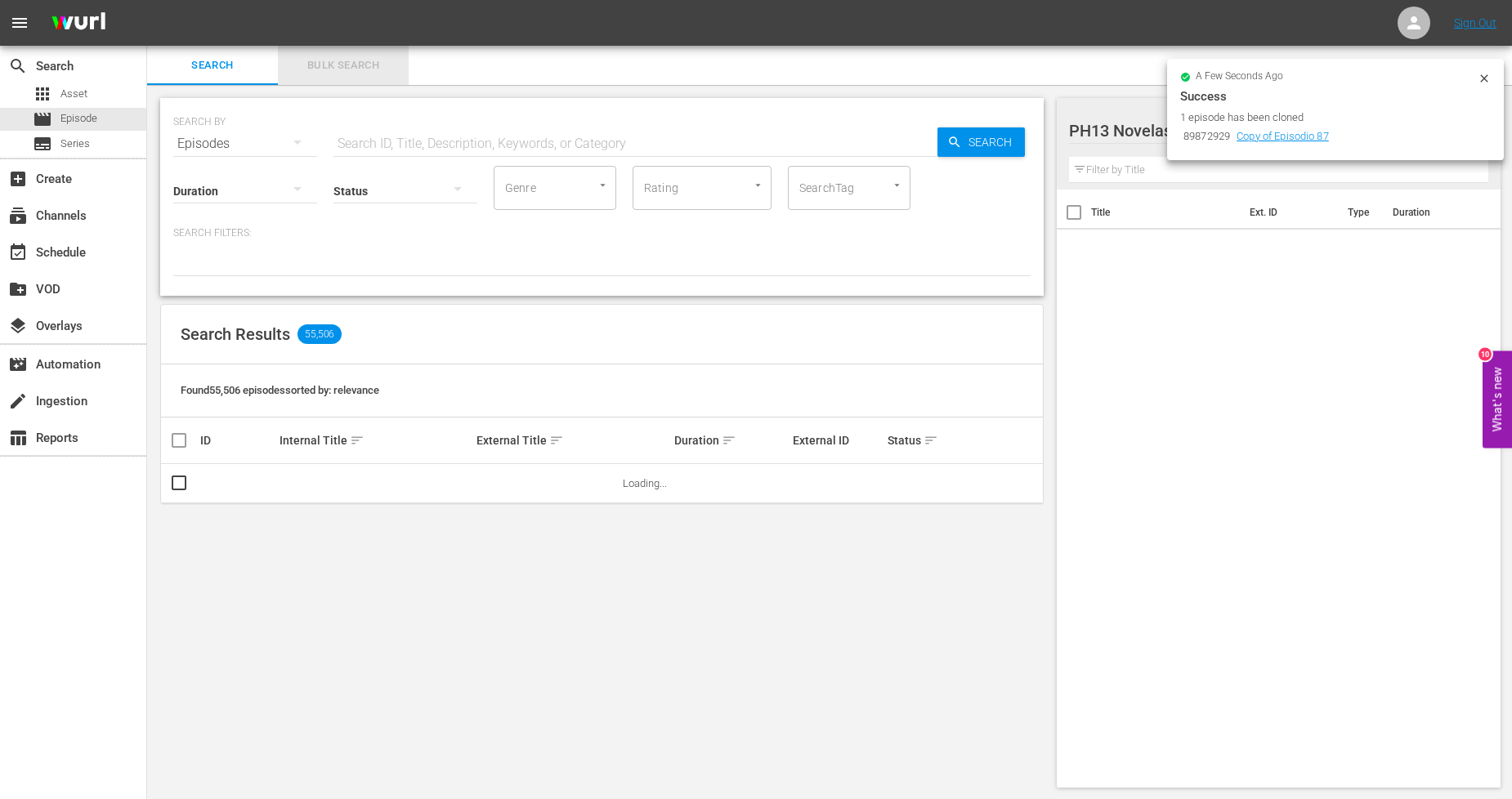
click at [323, 65] on span "Bulk Search" at bounding box center [343, 65] width 111 height 18
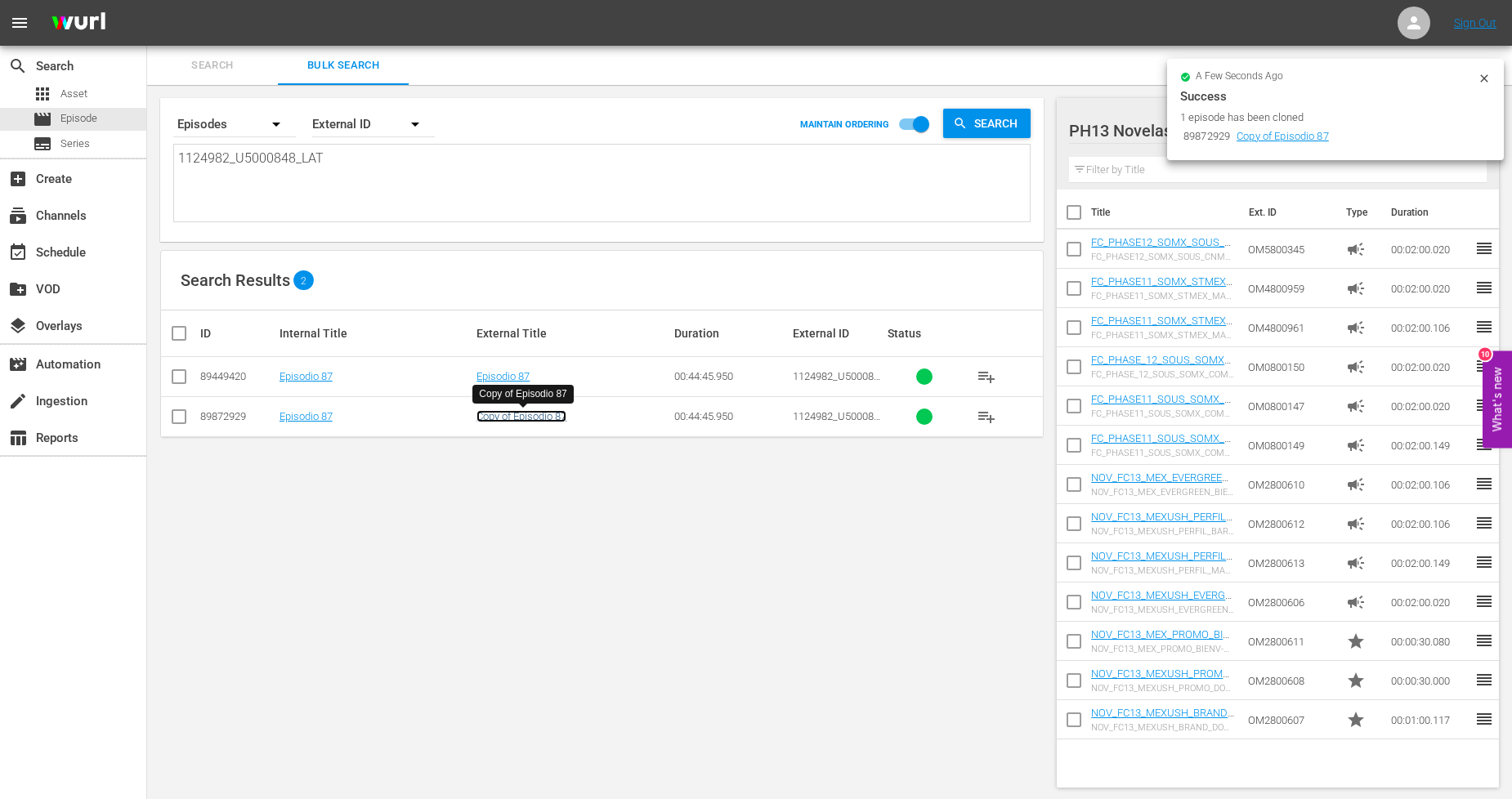
click at [528, 417] on link "Copy of Episodio 87" at bounding box center [521, 416] width 90 height 12
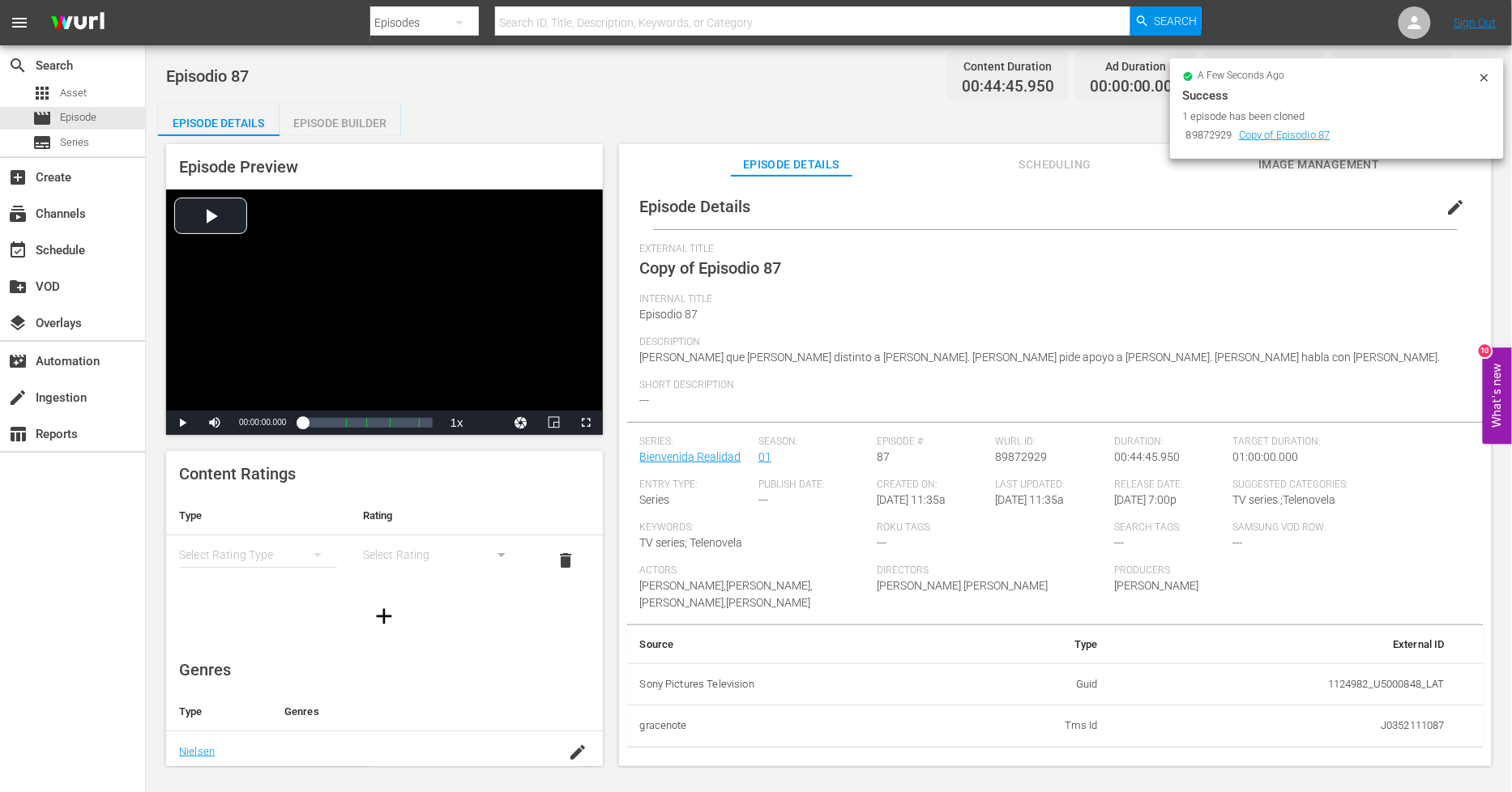
click at [367, 127] on div "Episode Builder" at bounding box center [340, 123] width 121 height 39
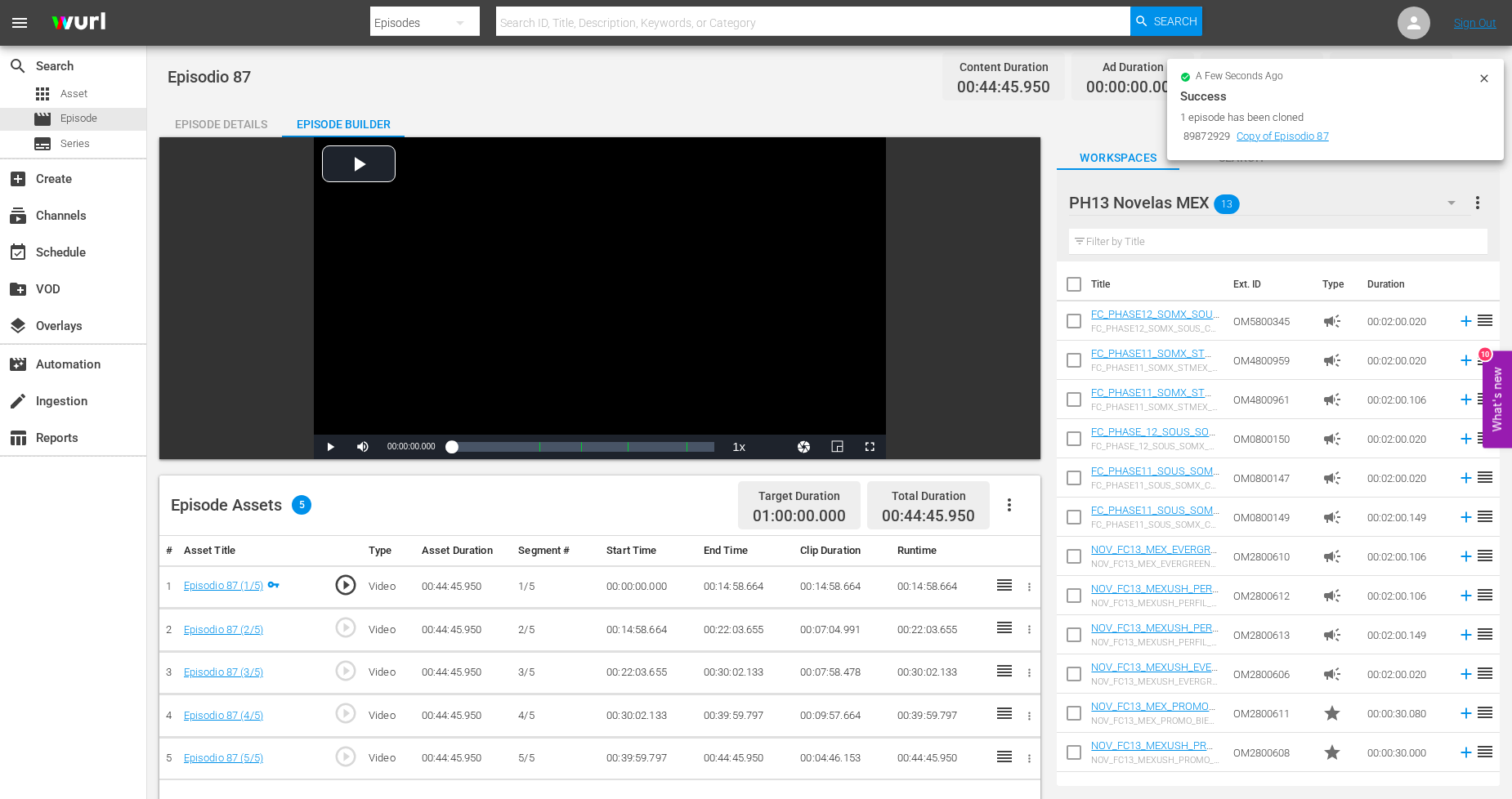
click at [1009, 504] on icon "button" at bounding box center [1010, 505] width 4 height 13
click at [1026, 519] on div "Fill with Ads" at bounding box center [1058, 511] width 111 height 40
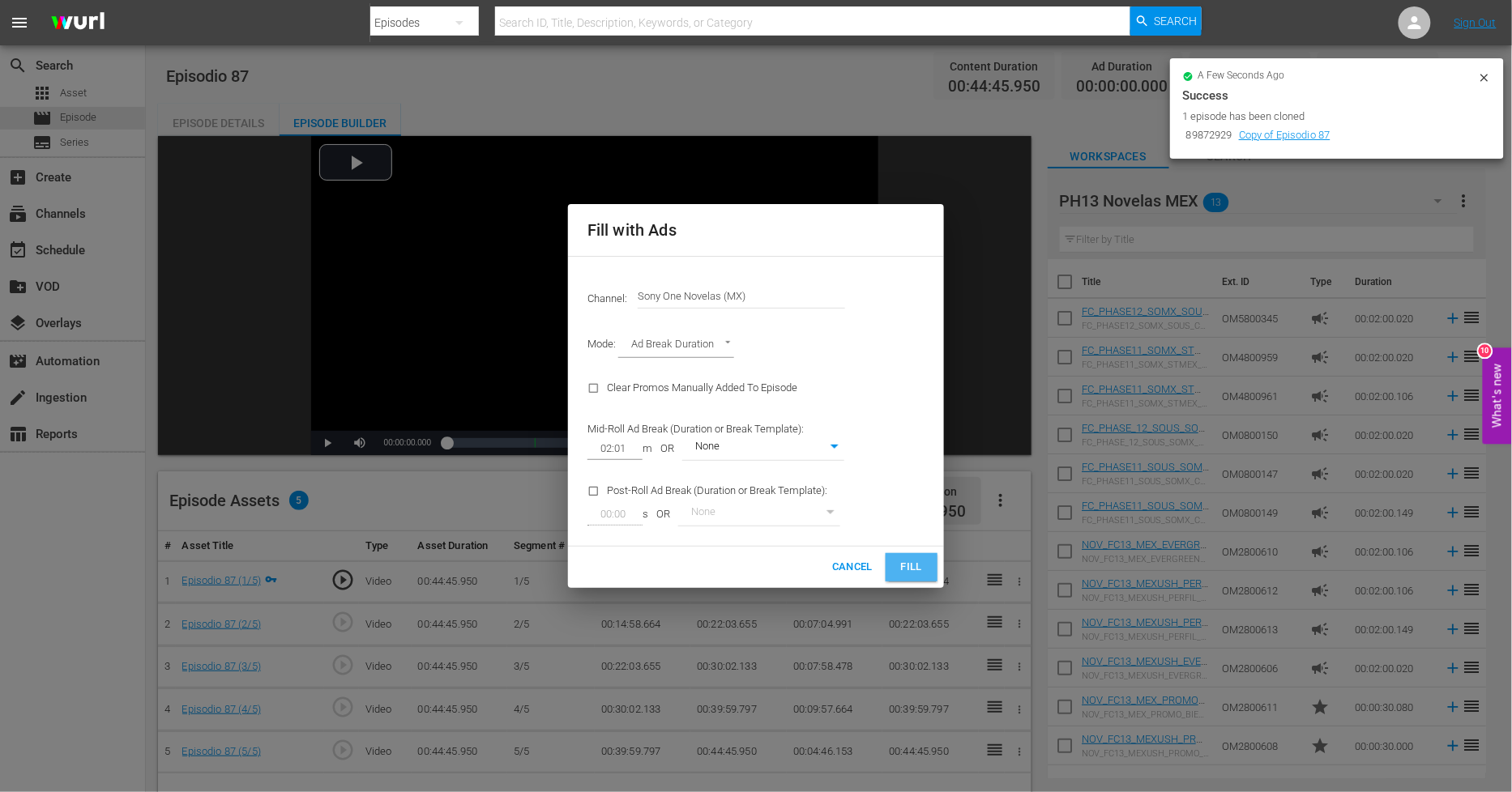
click at [911, 571] on span "Fill" at bounding box center [912, 567] width 26 height 18
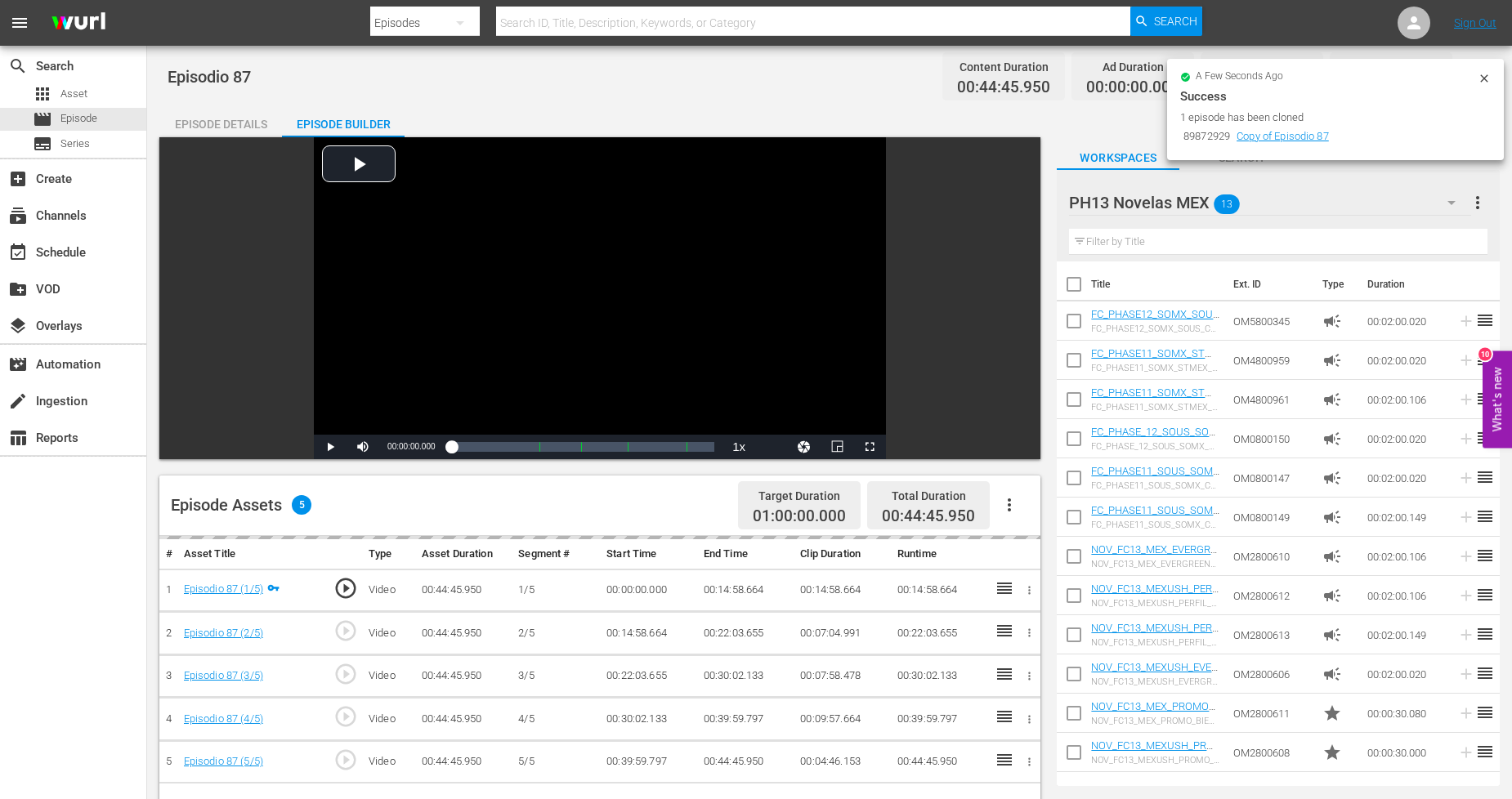
click at [1488, 77] on icon at bounding box center [1484, 78] width 13 height 13
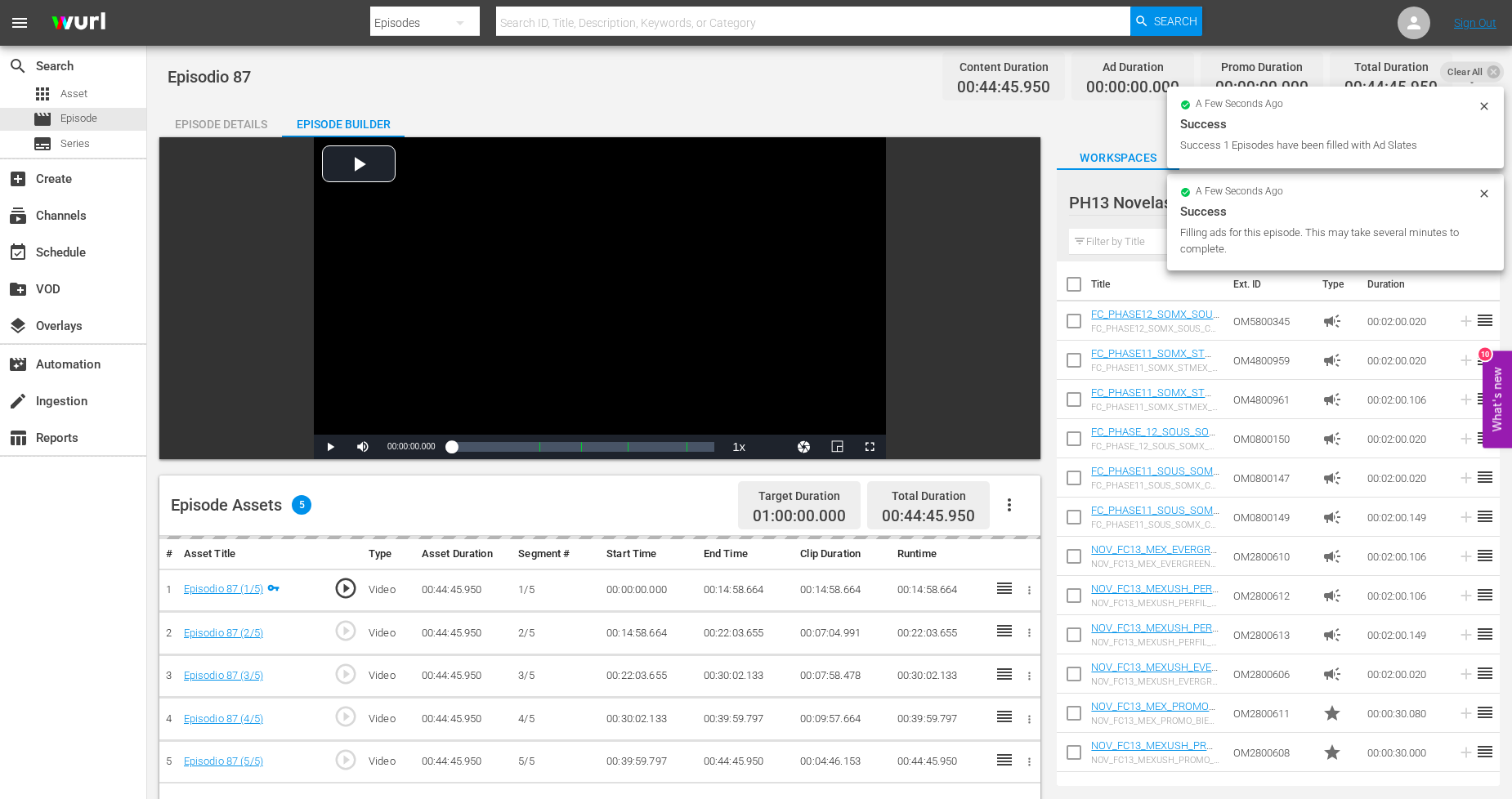
click at [1487, 197] on icon at bounding box center [1484, 193] width 13 height 13
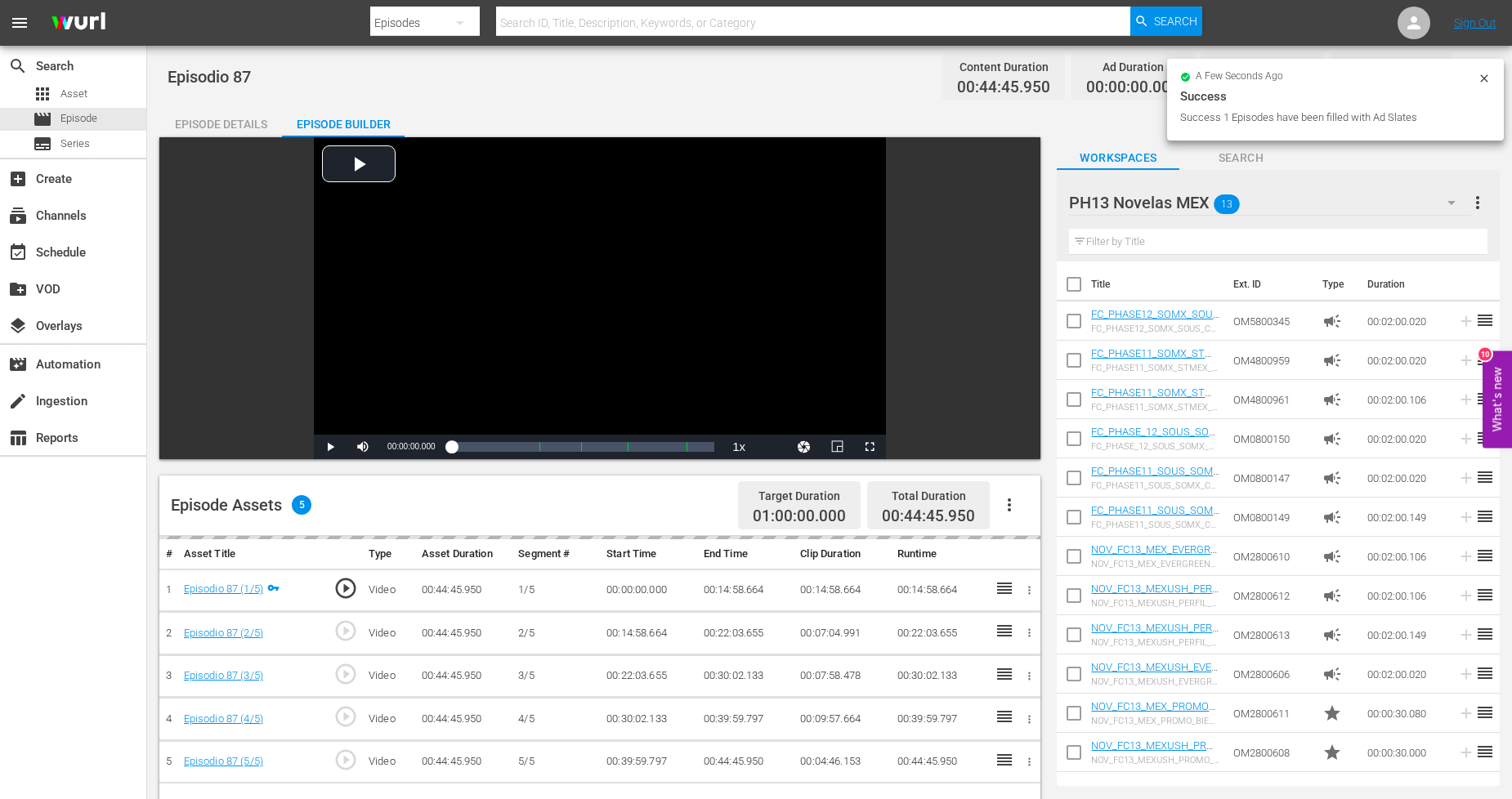
click at [1481, 75] on icon at bounding box center [1484, 78] width 13 height 13
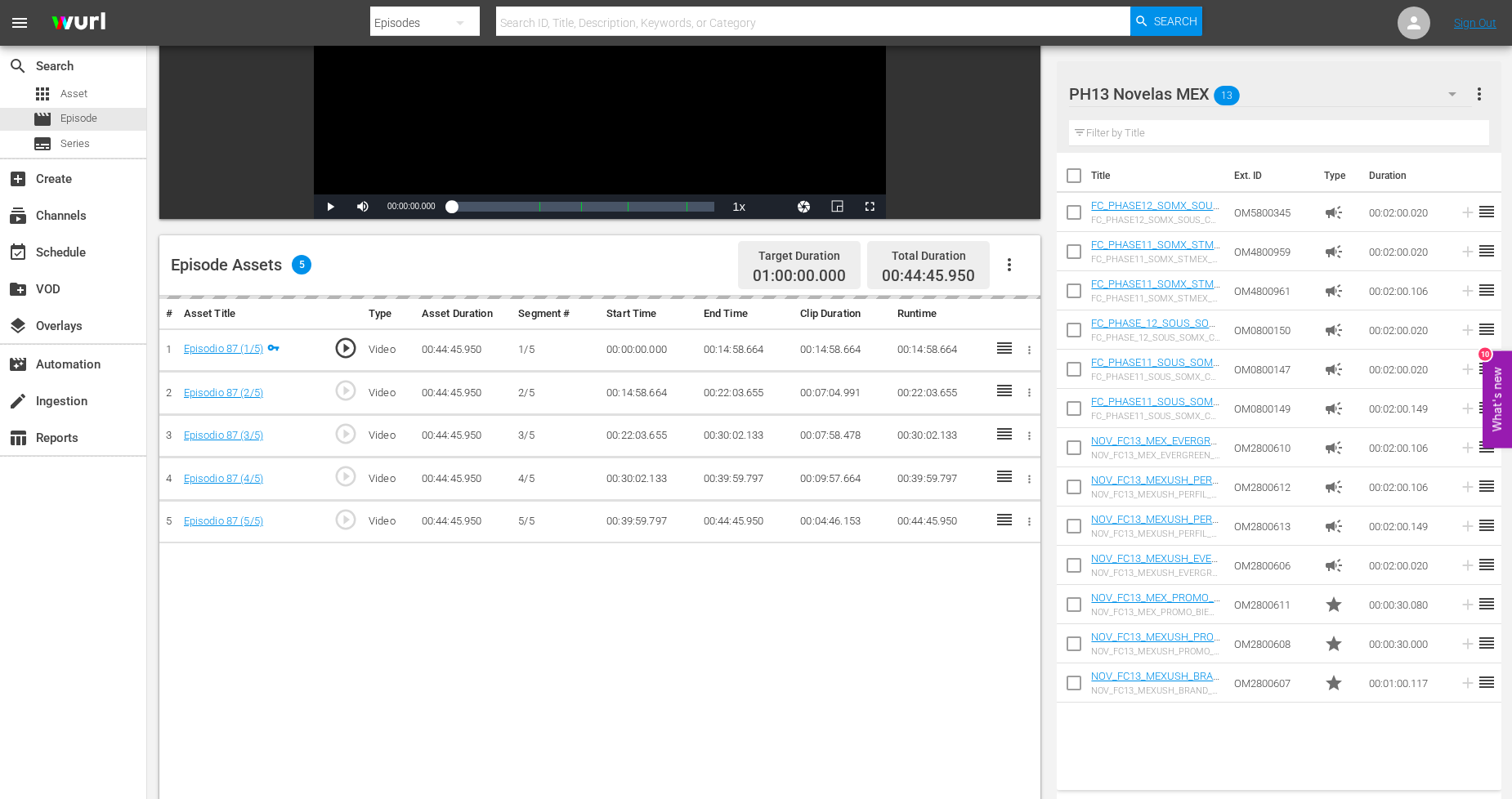
scroll to position [272, 0]
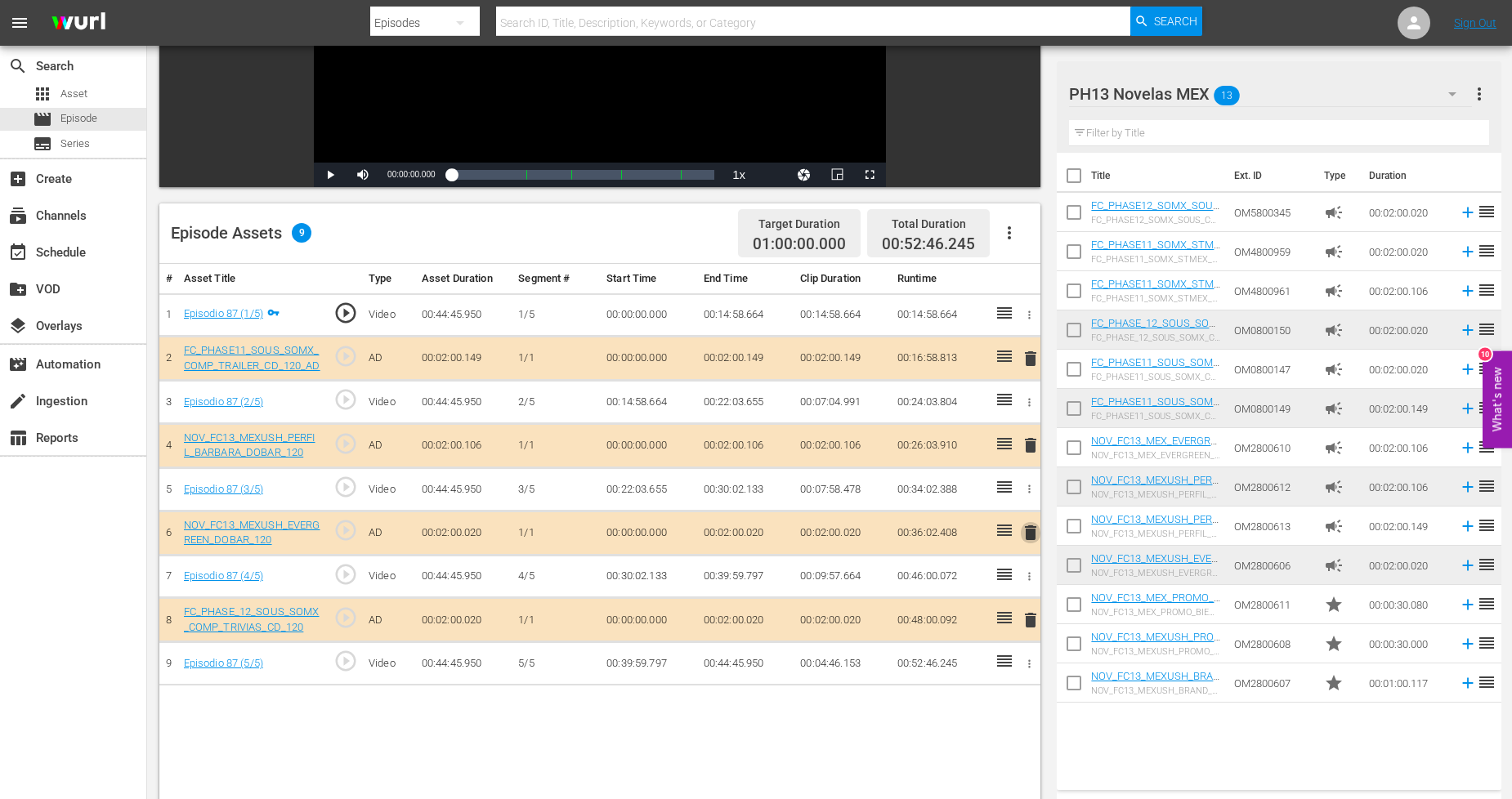
click at [1035, 536] on span "delete" at bounding box center [1030, 532] width 19 height 19
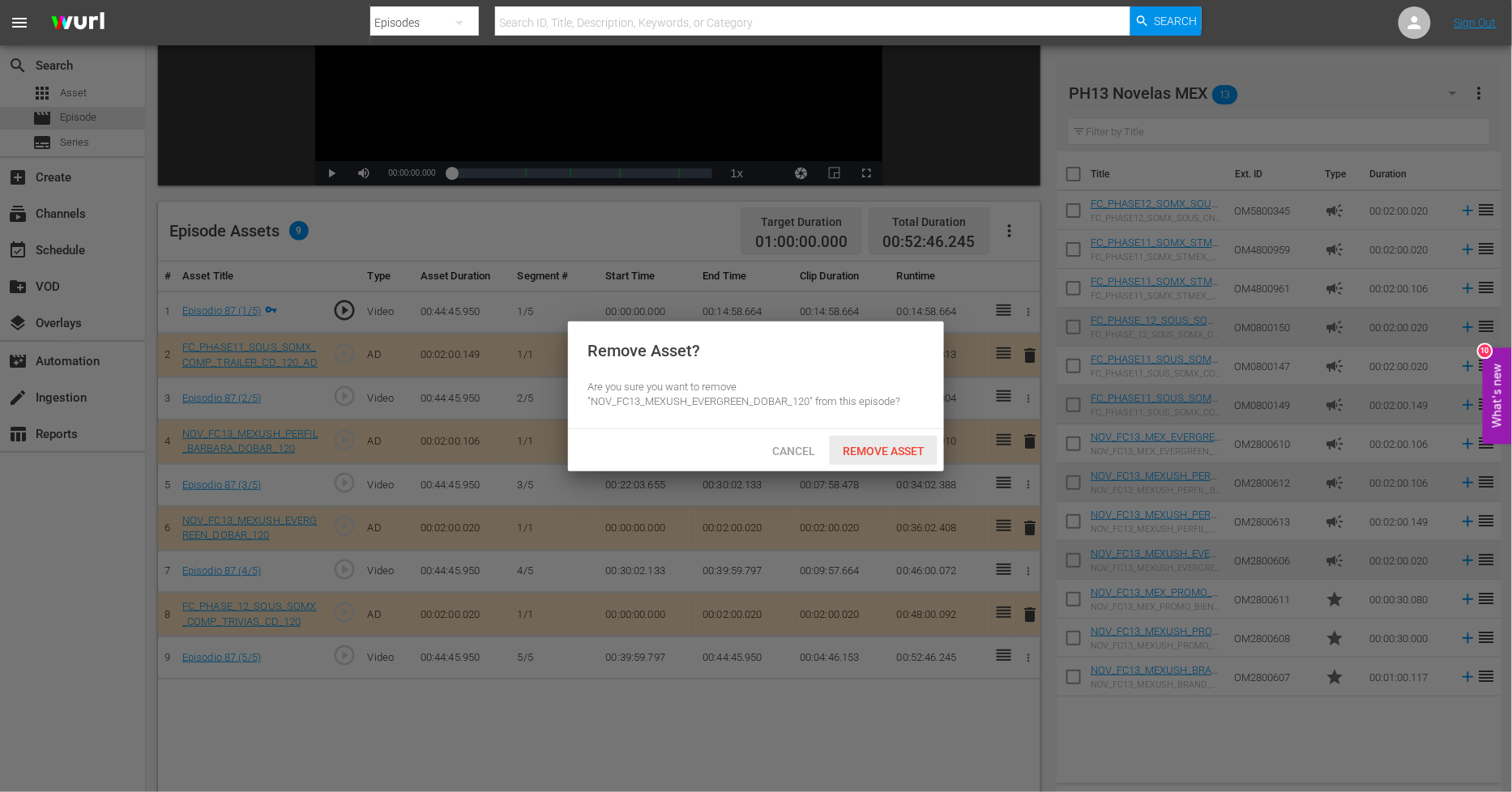
click at [898, 445] on span "Remove Asset" at bounding box center [884, 451] width 108 height 13
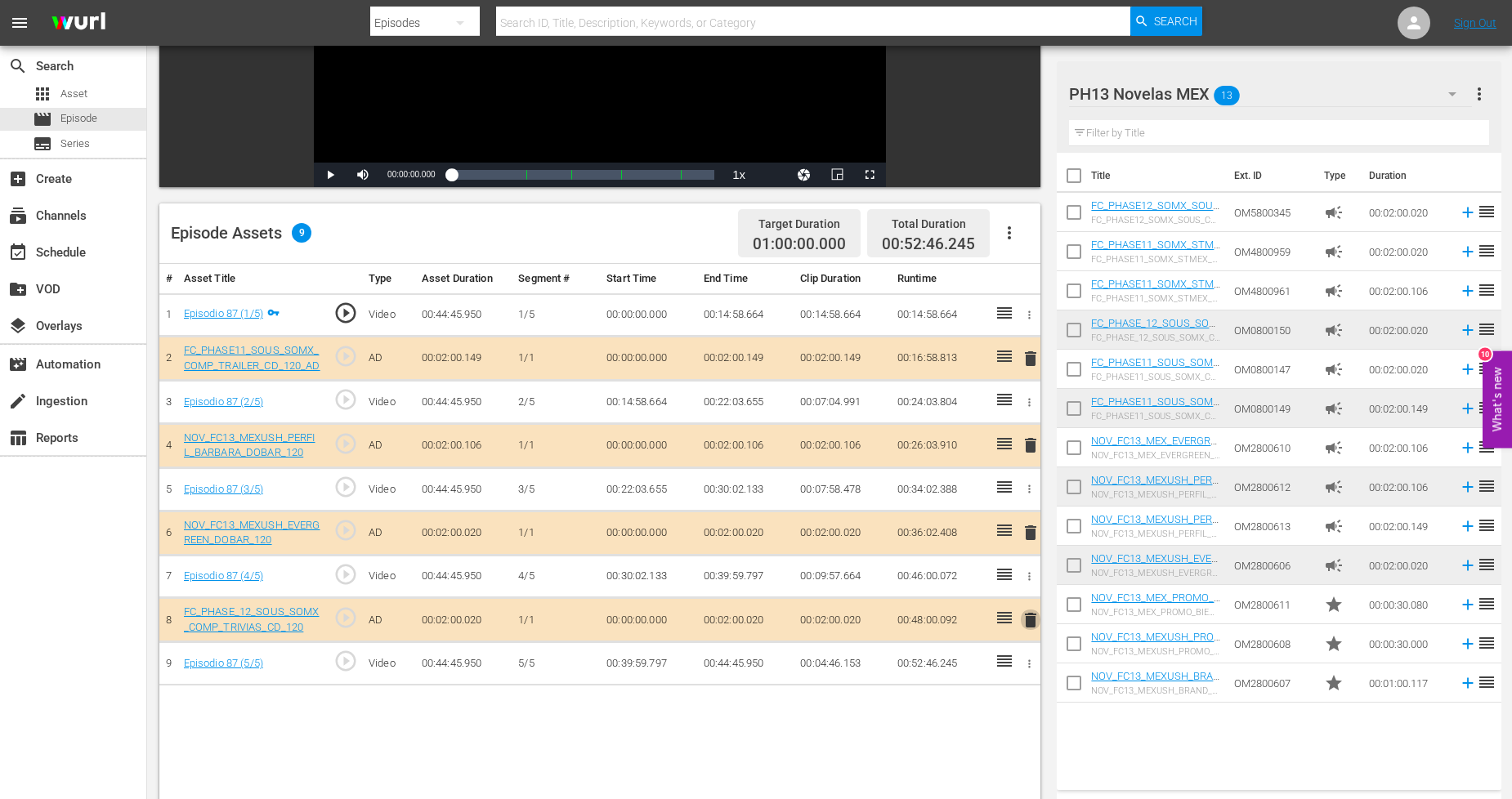
click at [1033, 622] on span "delete" at bounding box center [1030, 620] width 19 height 19
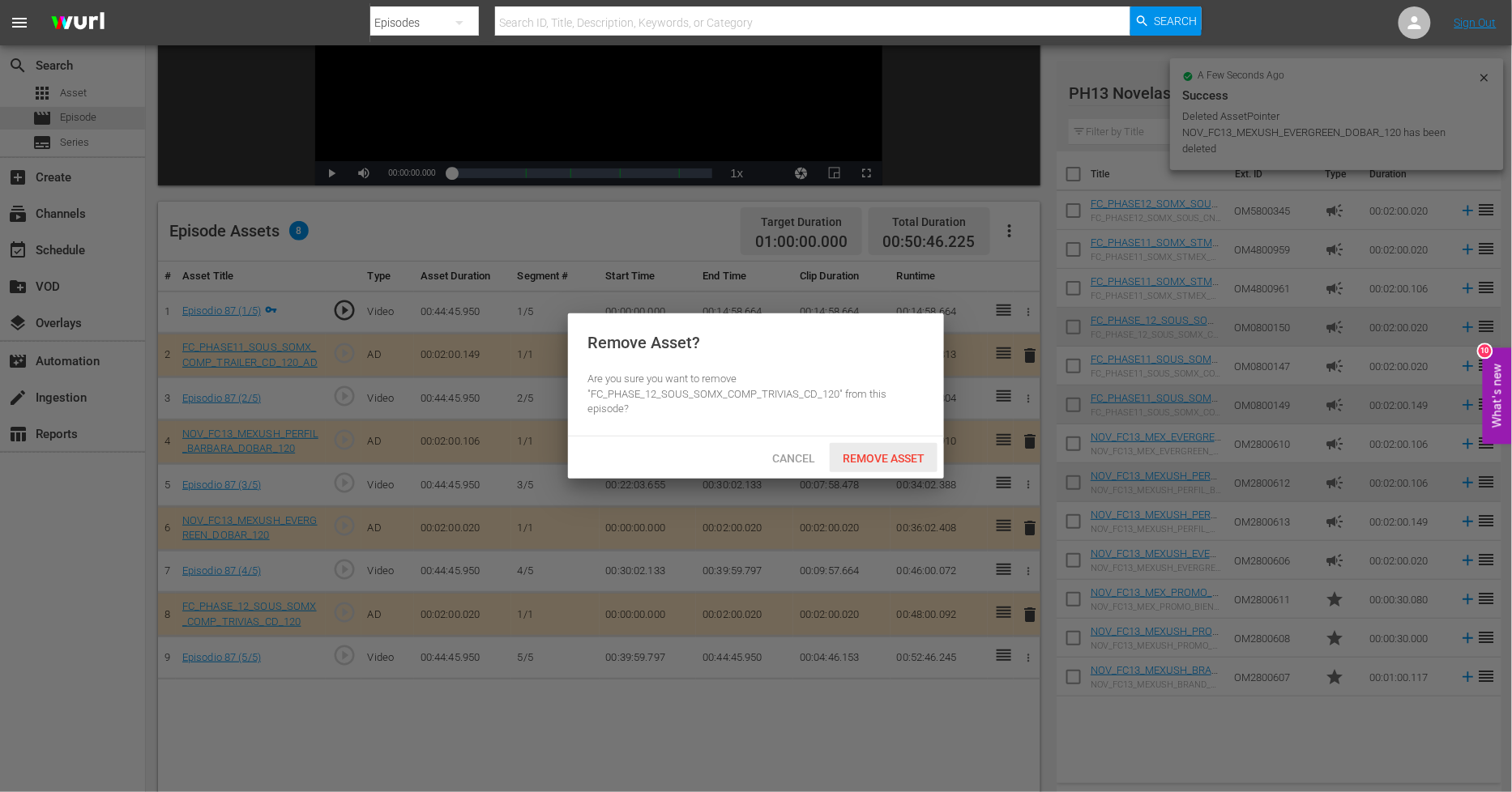
click at [905, 457] on span "Remove Asset" at bounding box center [884, 458] width 108 height 13
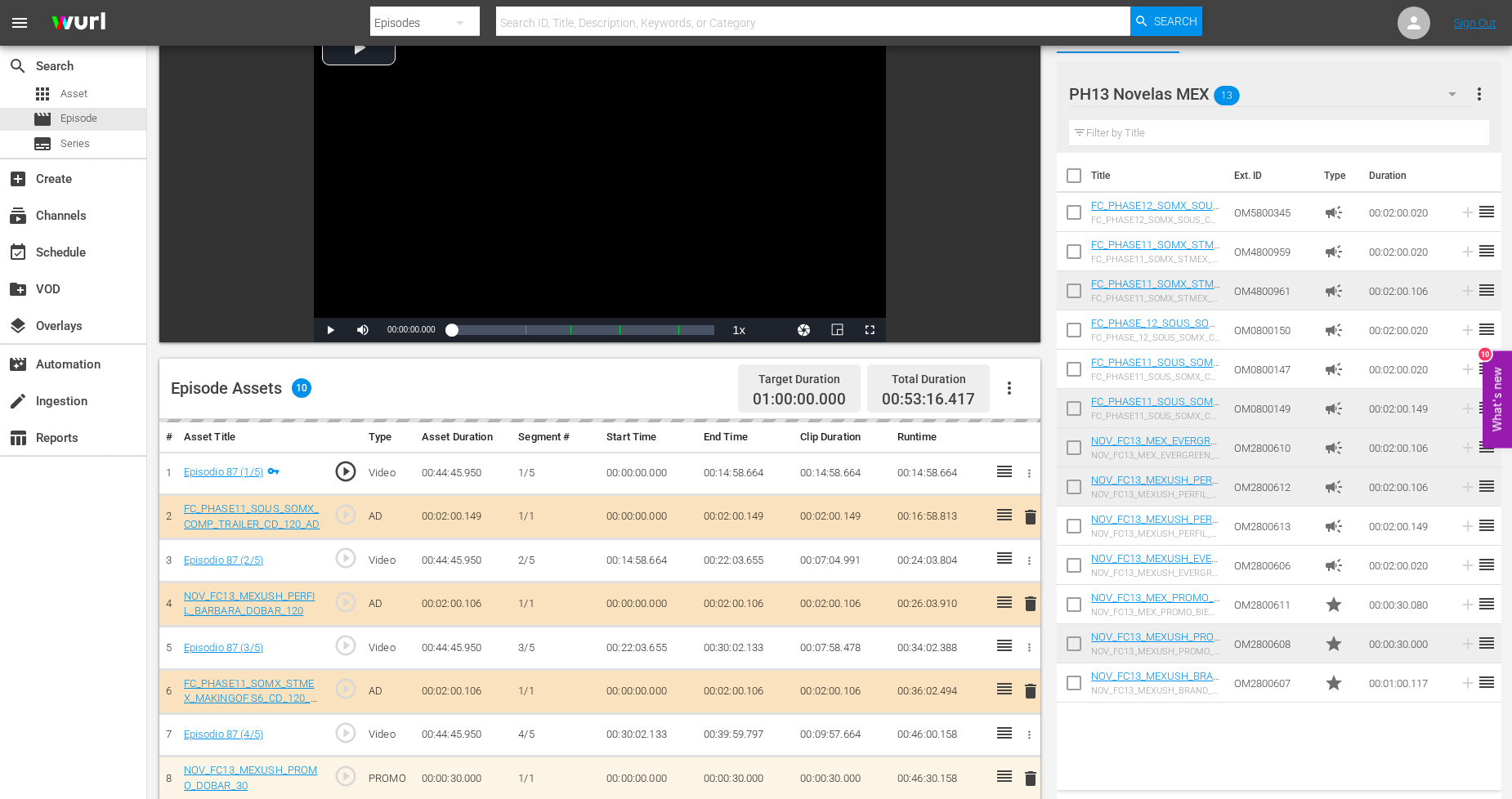
scroll to position [0, 0]
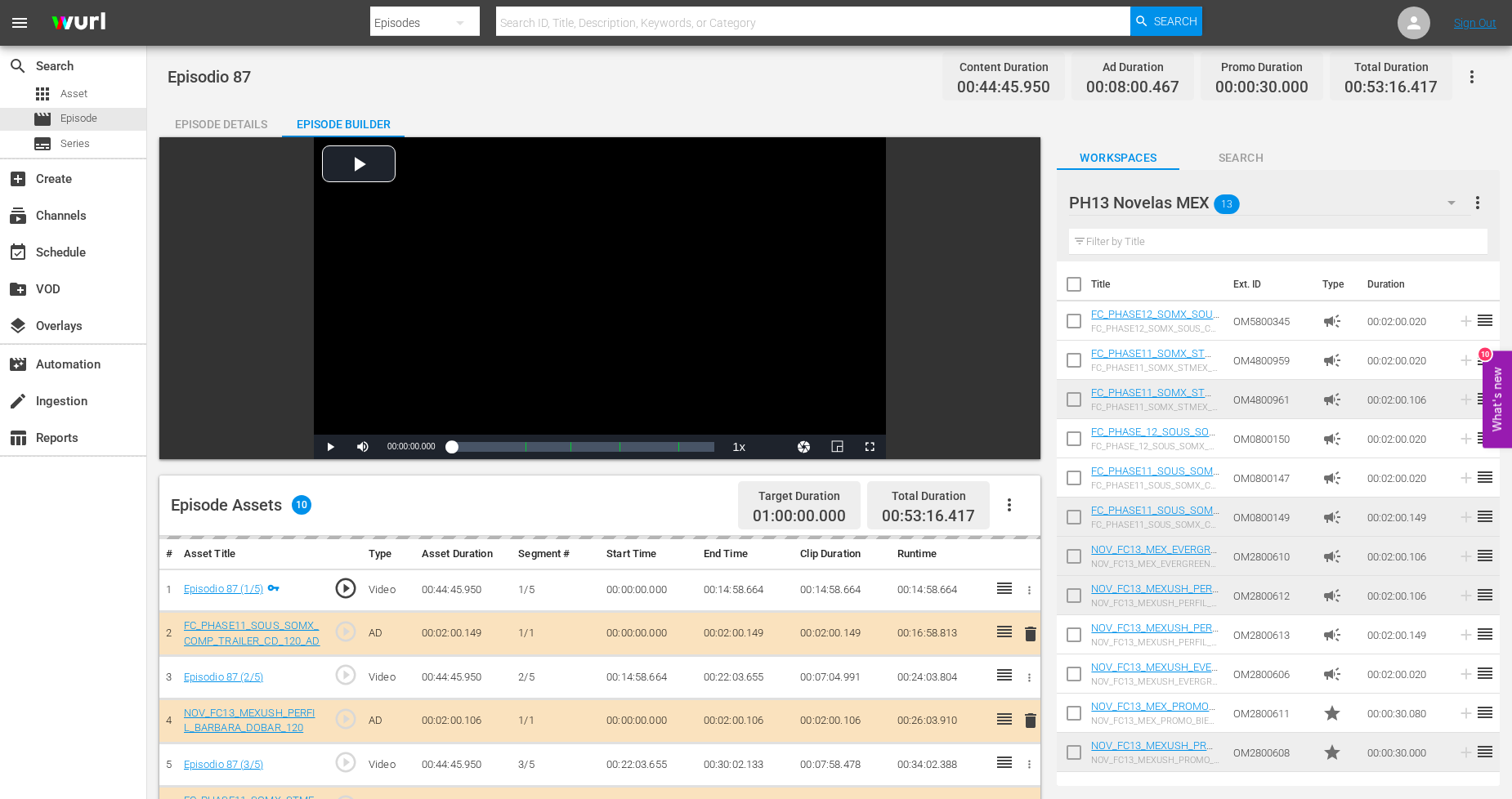
click at [1449, 184] on button "button" at bounding box center [1451, 202] width 40 height 40
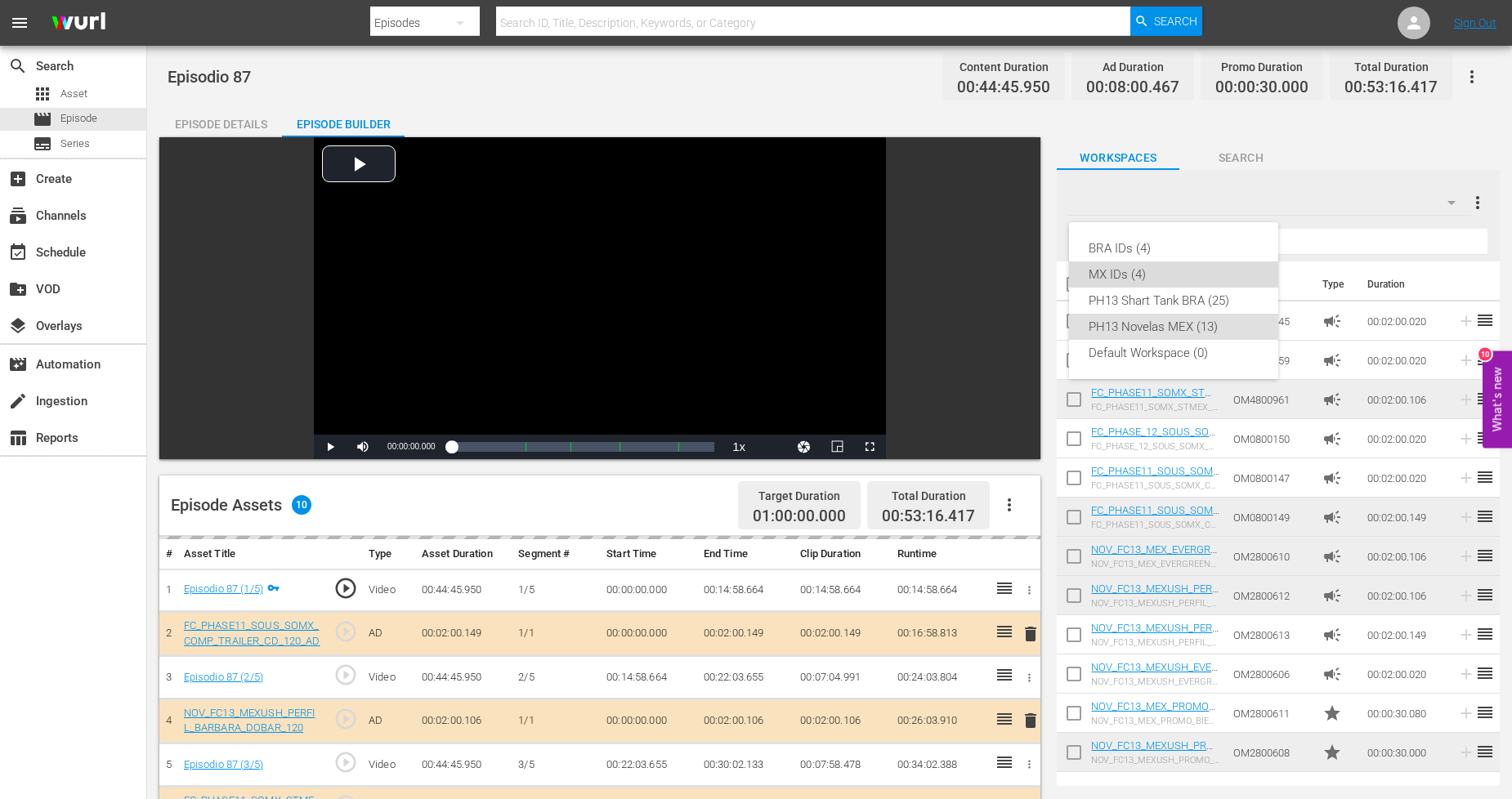
click at [1148, 274] on div "MX IDs (4)" at bounding box center [1174, 274] width 170 height 26
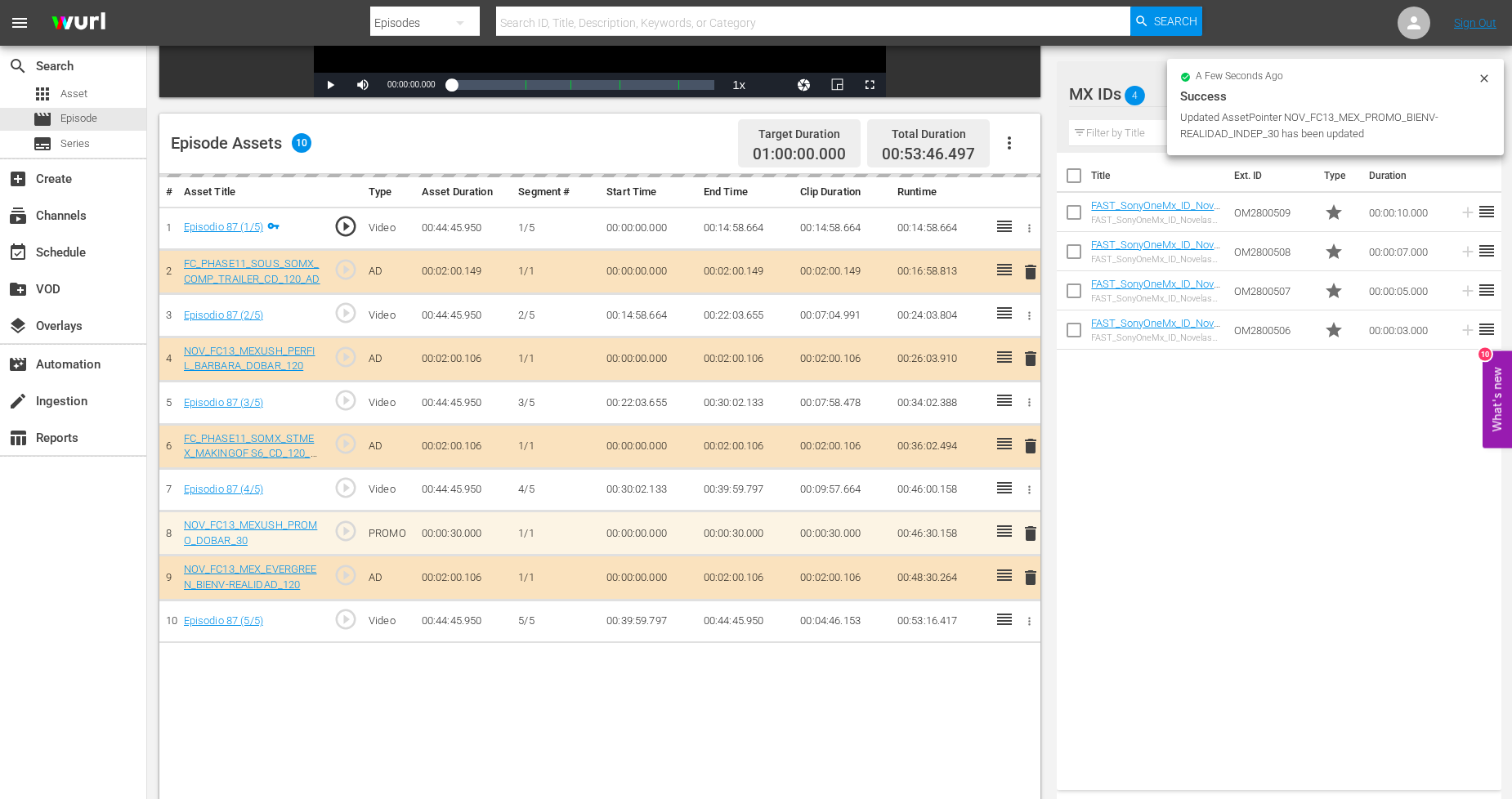
scroll to position [363, 0]
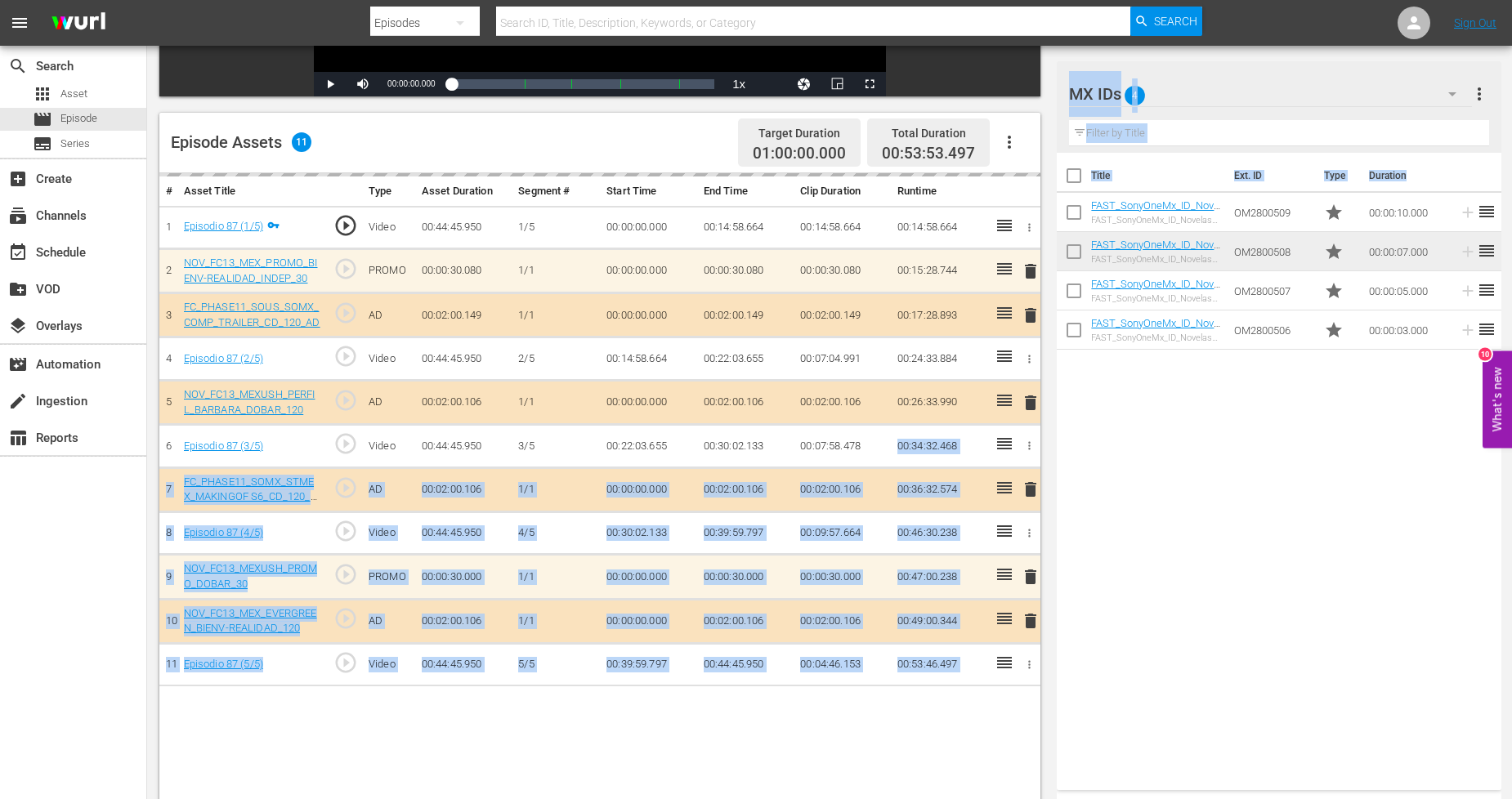
drag, startPoint x: 953, startPoint y: 411, endPoint x: 1167, endPoint y: 483, distance: 225.8
click at [1167, 483] on div "Video Player is loading. Play Video Play Mute Current Time 00:00:00.000 / Durat…" at bounding box center [829, 312] width 1340 height 1075
click at [1167, 483] on div "Title Ext. ID Type Duration FAST_SonyOneMx_ID_Novelas_10 FAST_SonyOneMx_ID_Nove…" at bounding box center [1278, 468] width 444 height 631
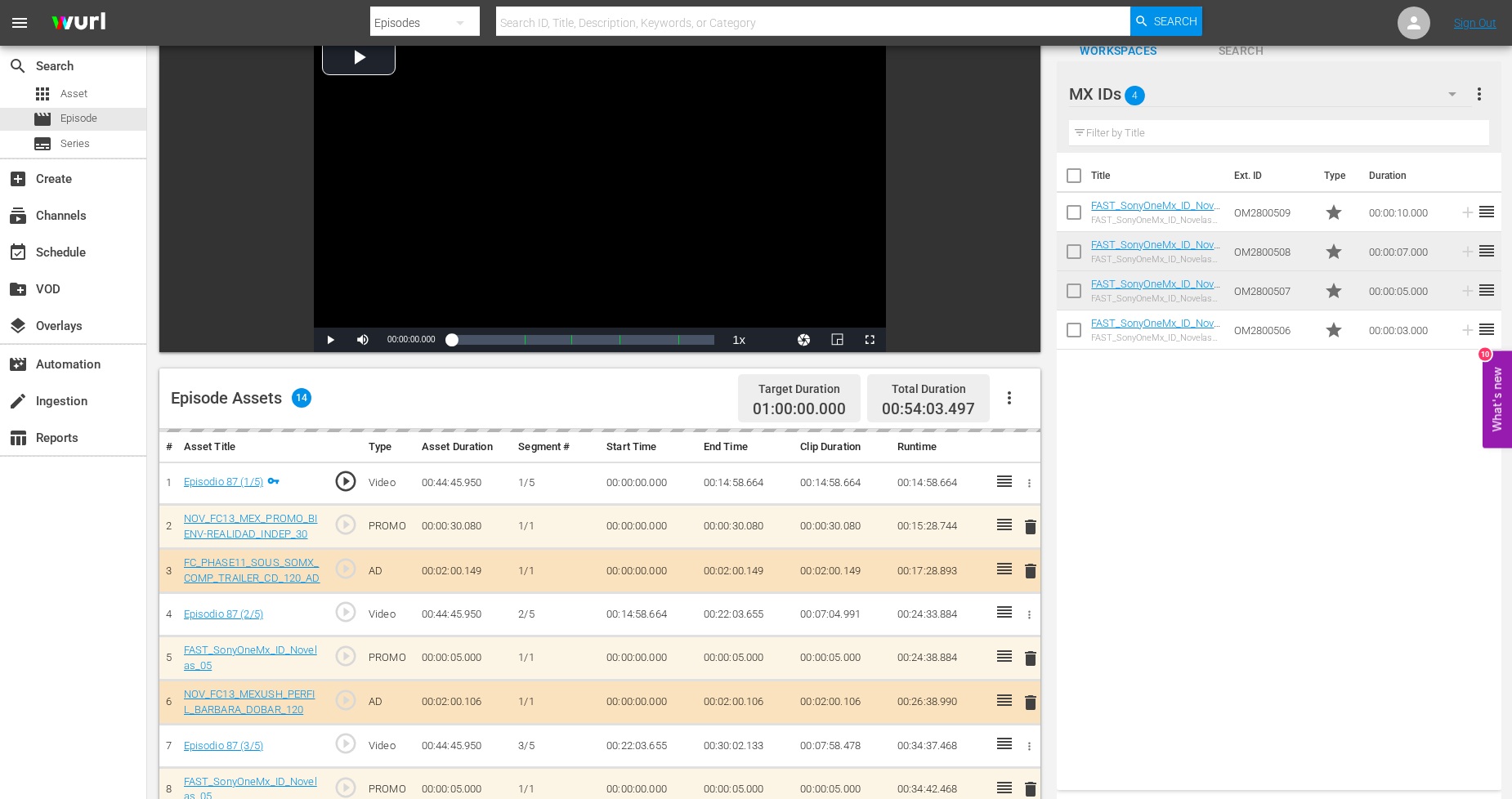
scroll to position [0, 0]
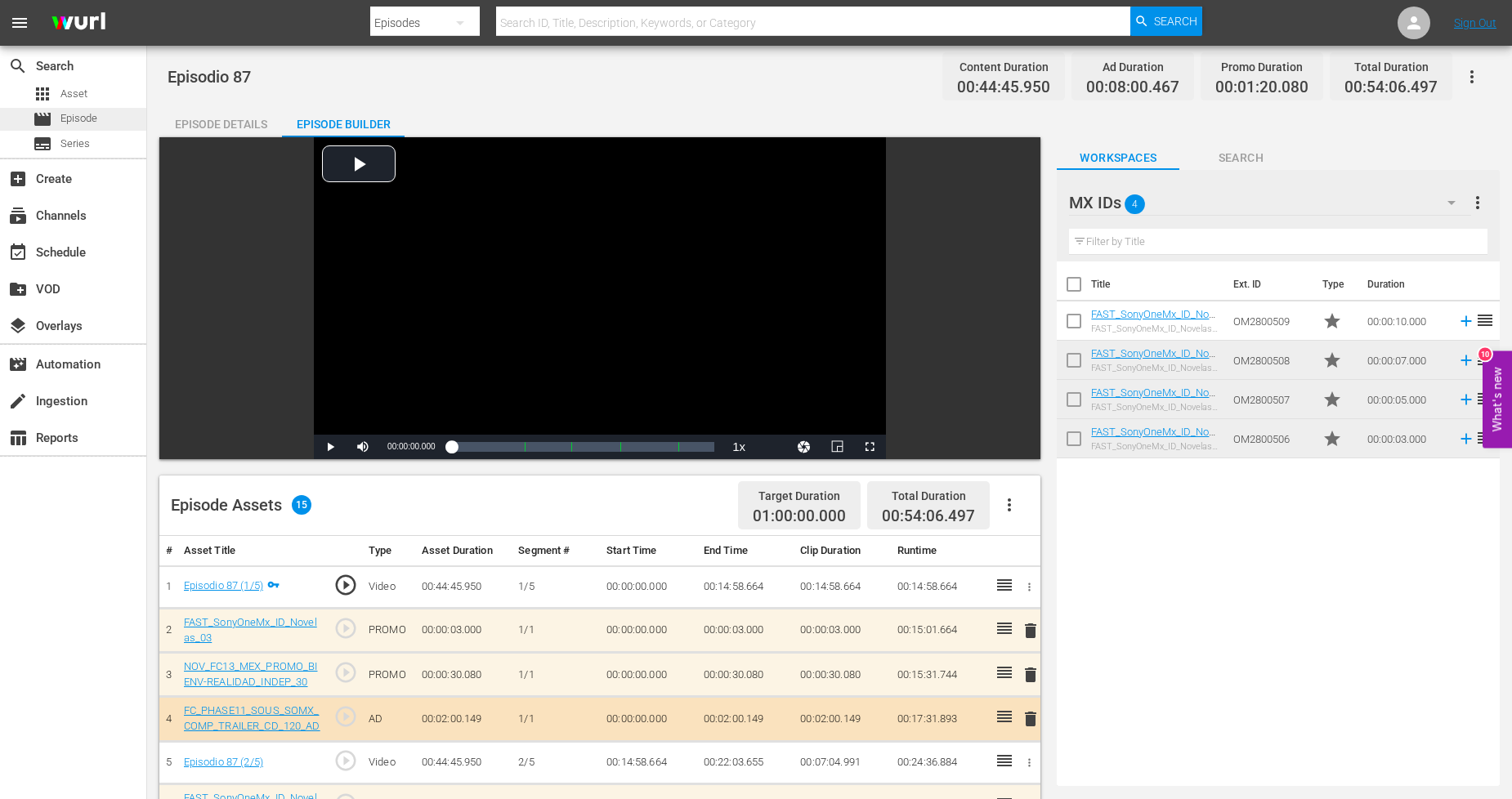
click at [99, 120] on div "movie Episode" at bounding box center [73, 119] width 146 height 23
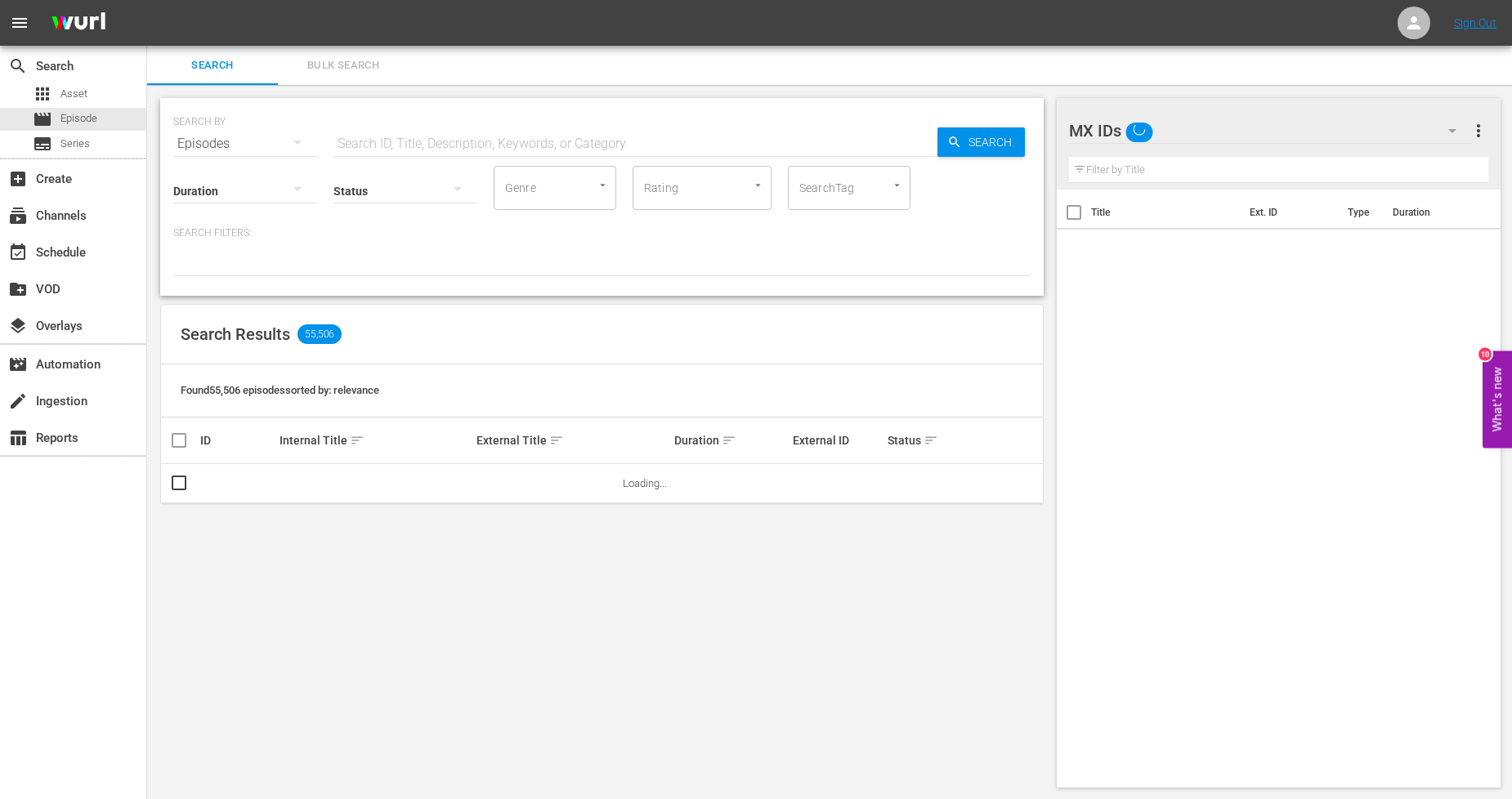
click at [361, 76] on button "Bulk Search" at bounding box center [343, 65] width 131 height 40
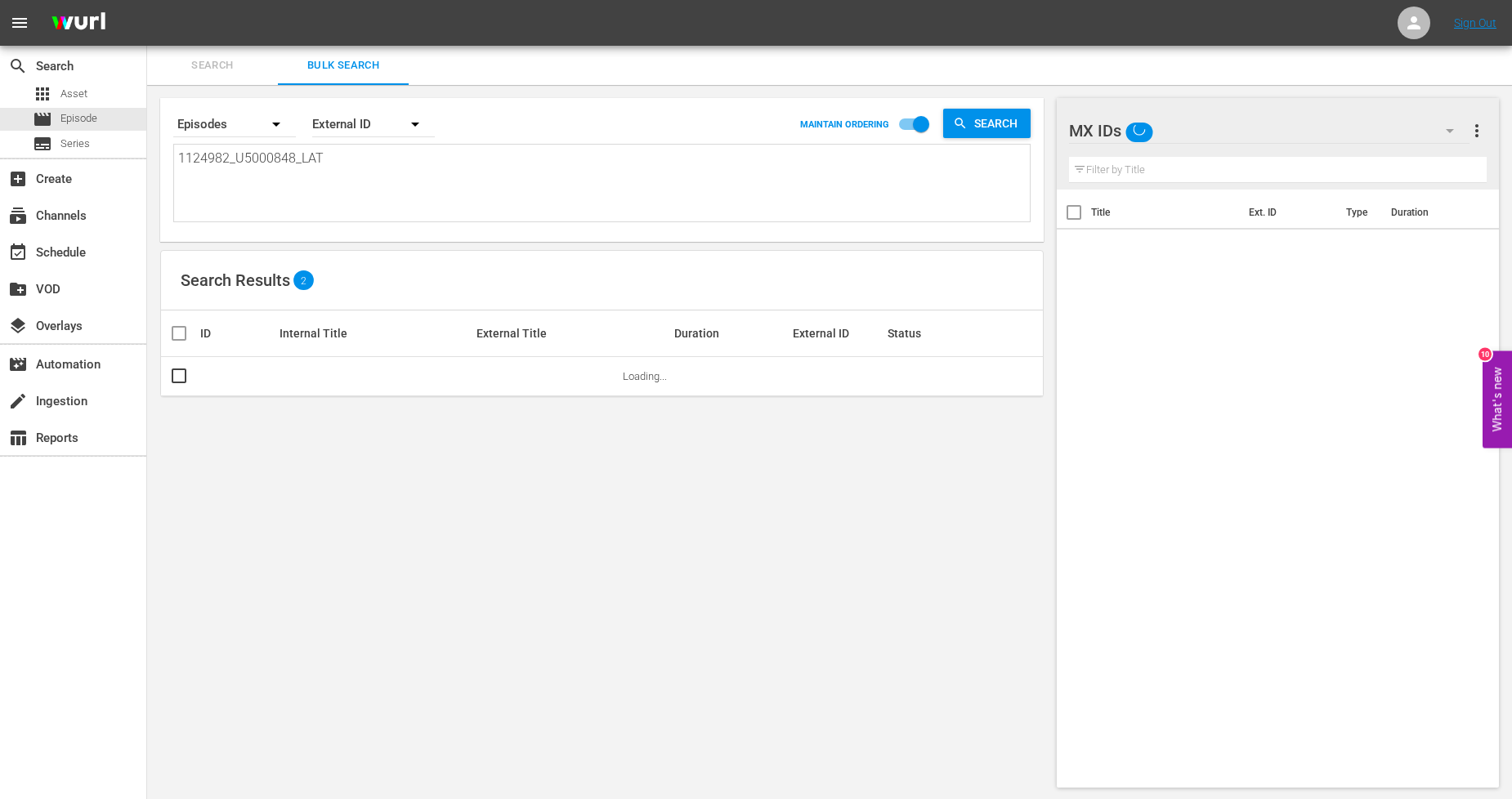
drag, startPoint x: 382, startPoint y: 143, endPoint x: 260, endPoint y: 156, distance: 122.7
click at [242, 143] on div "1124982_U5000848_LAT 1124982_U5000848_LAT" at bounding box center [601, 182] width 857 height 78
drag, startPoint x: 368, startPoint y: 158, endPoint x: 0, endPoint y: 162, distance: 368.0
click at [147, 0] on div "search Search apps Asset movie Episode subtitles Series add_box Create subscrip…" at bounding box center [830, 0] width 1365 height 0
paste textarea "3_U5000849"
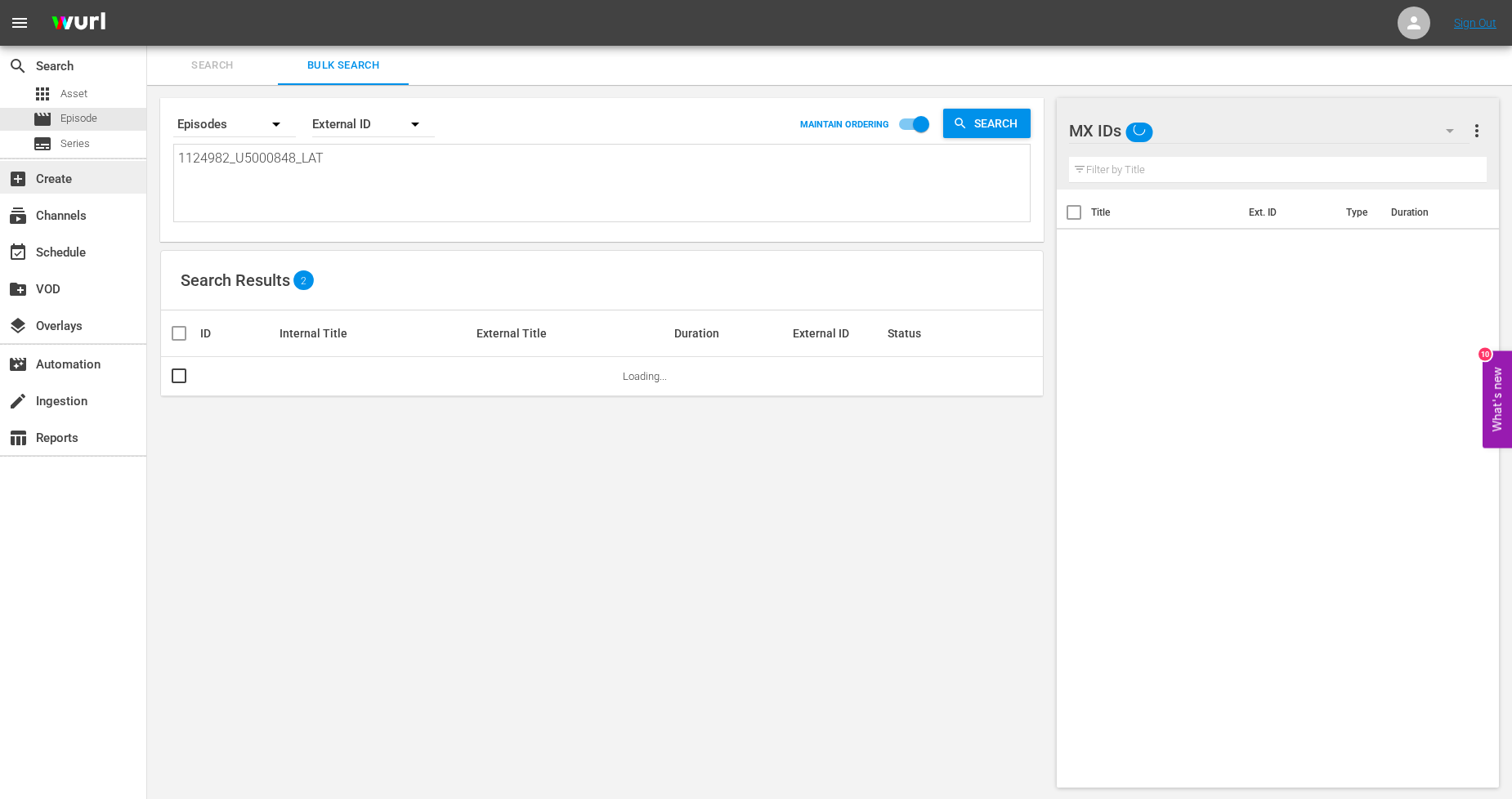
type textarea "1124983_U5000849_LAT"
click at [183, 377] on input "checkbox" at bounding box center [178, 380] width 19 height 19
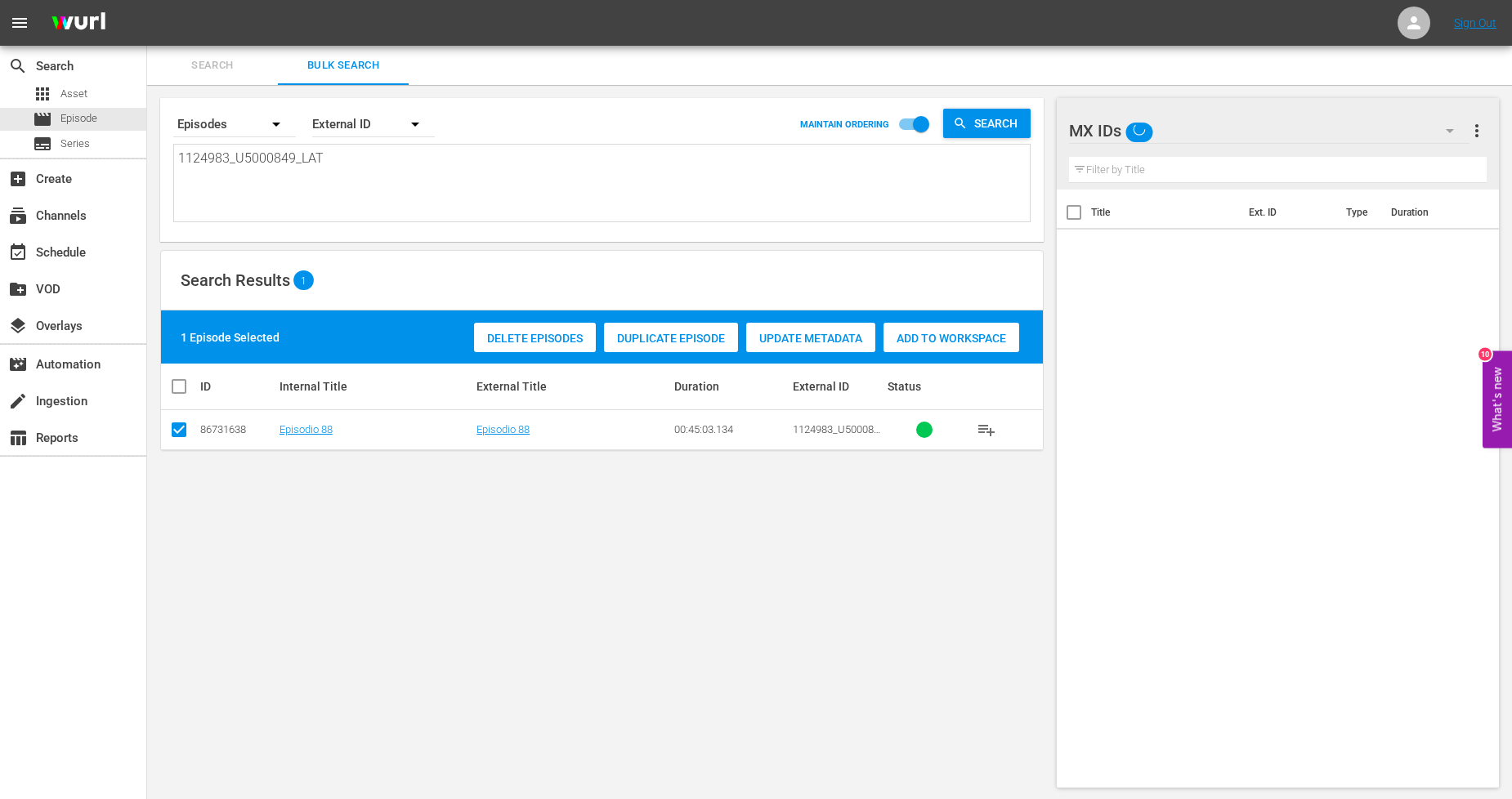
click at [658, 337] on span "Duplicate Episode" at bounding box center [671, 338] width 134 height 13
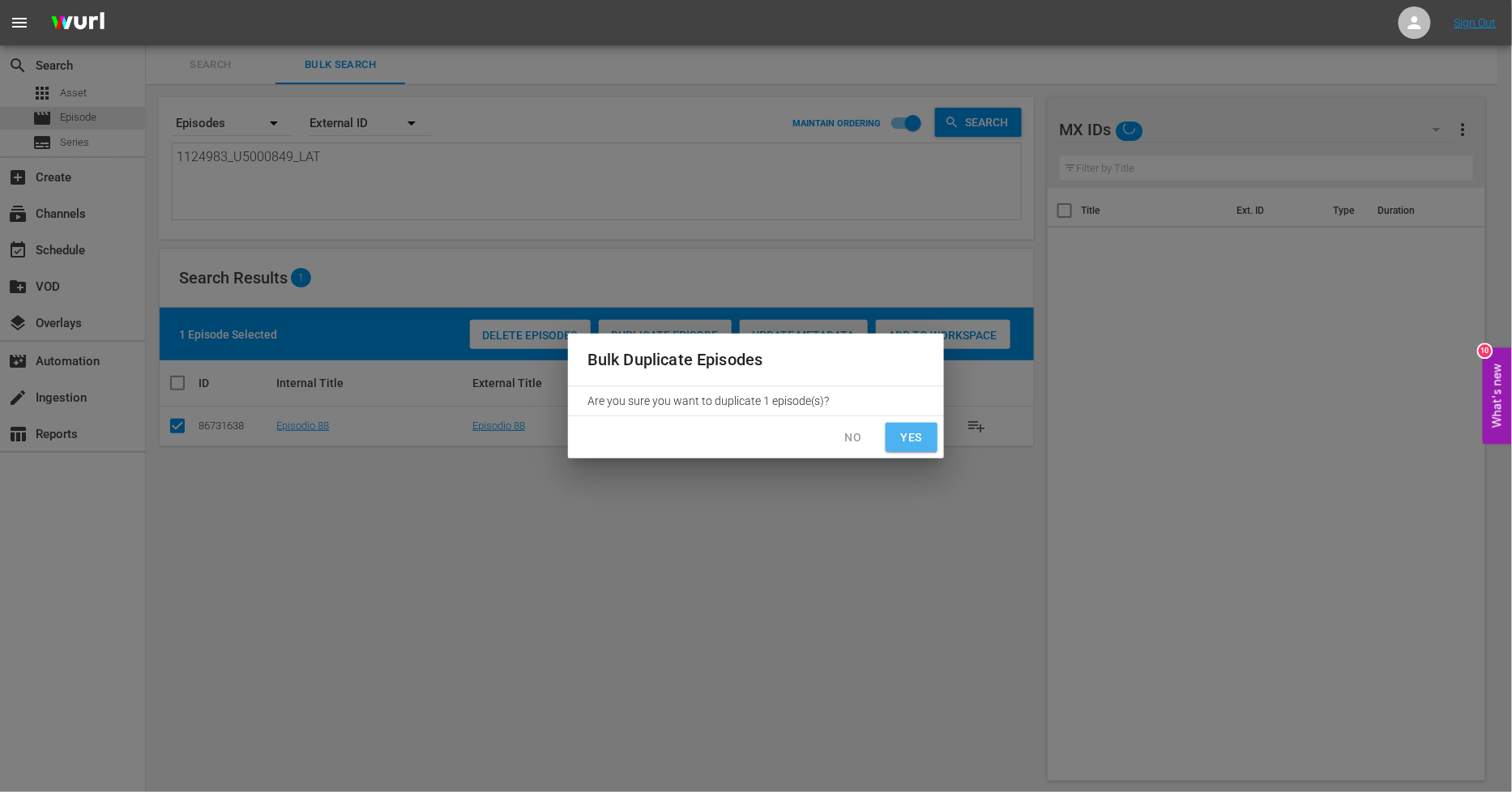
click at [907, 437] on span "Yes" at bounding box center [912, 437] width 26 height 20
checkbox input "false"
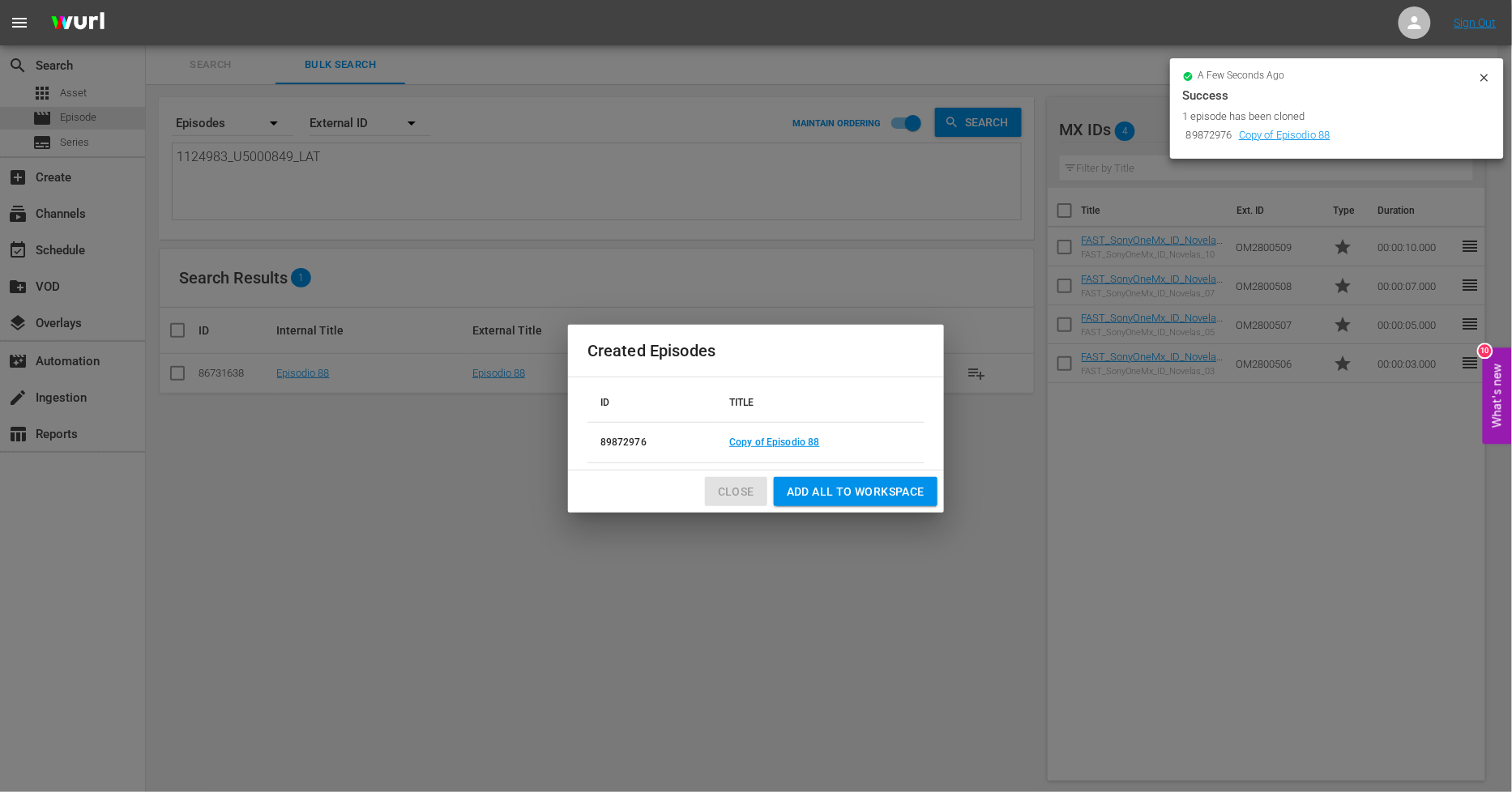
drag, startPoint x: 744, startPoint y: 492, endPoint x: 590, endPoint y: 409, distance: 174.9
click at [742, 492] on span "Close" at bounding box center [736, 492] width 36 height 20
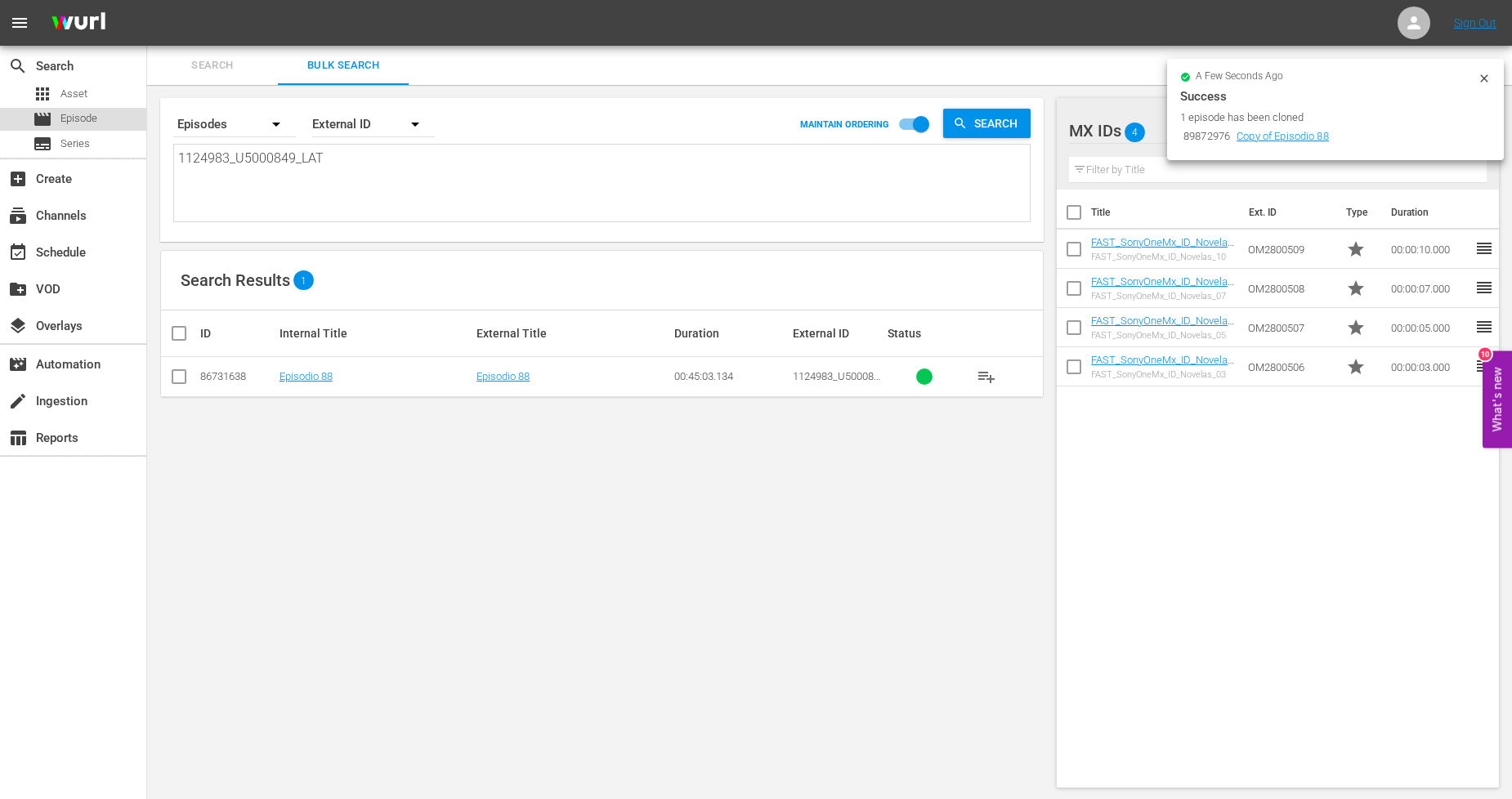
click at [108, 118] on div "movie Episode" at bounding box center [73, 119] width 146 height 23
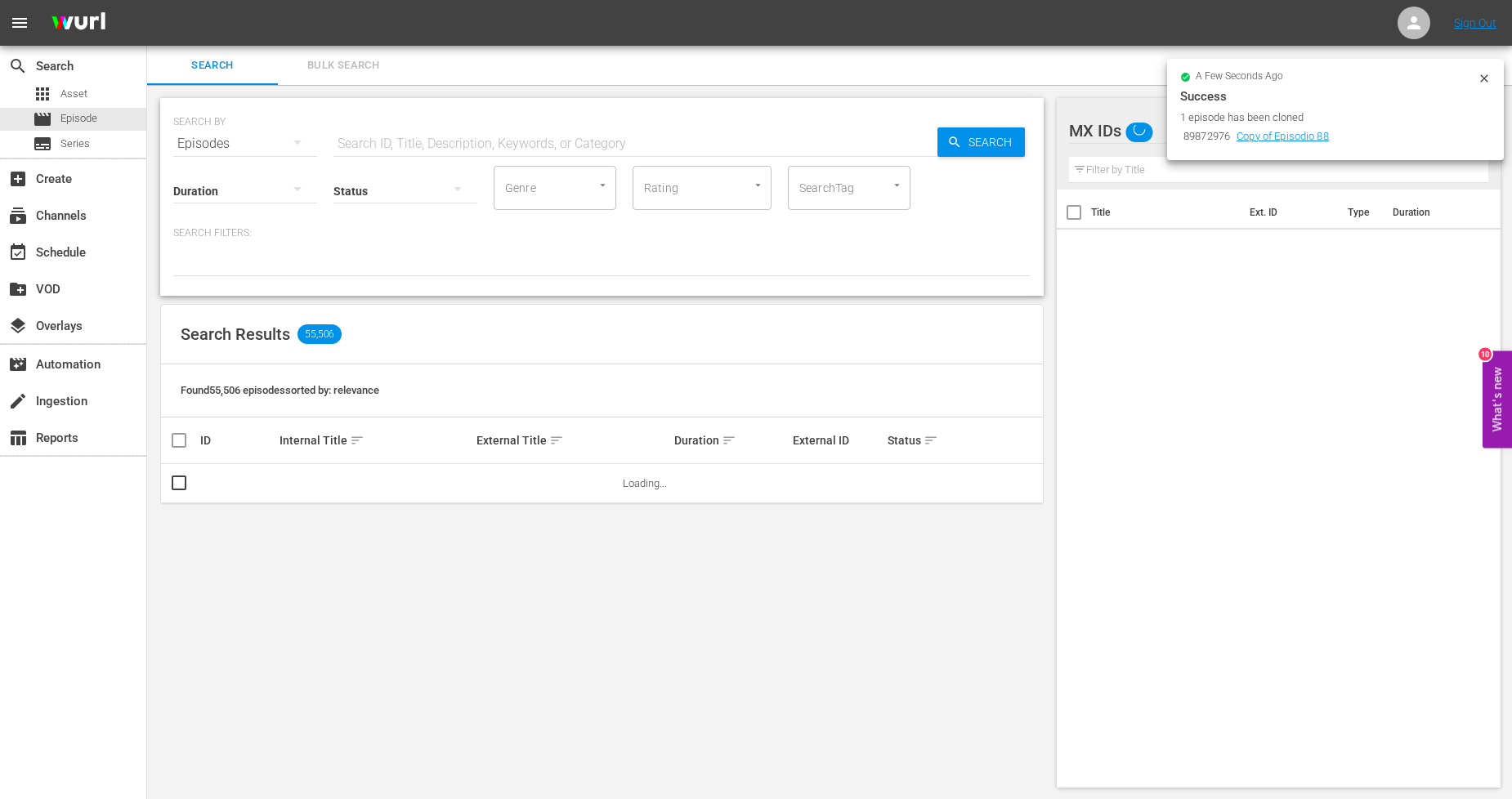
click at [363, 63] on span "Bulk Search" at bounding box center [343, 65] width 111 height 18
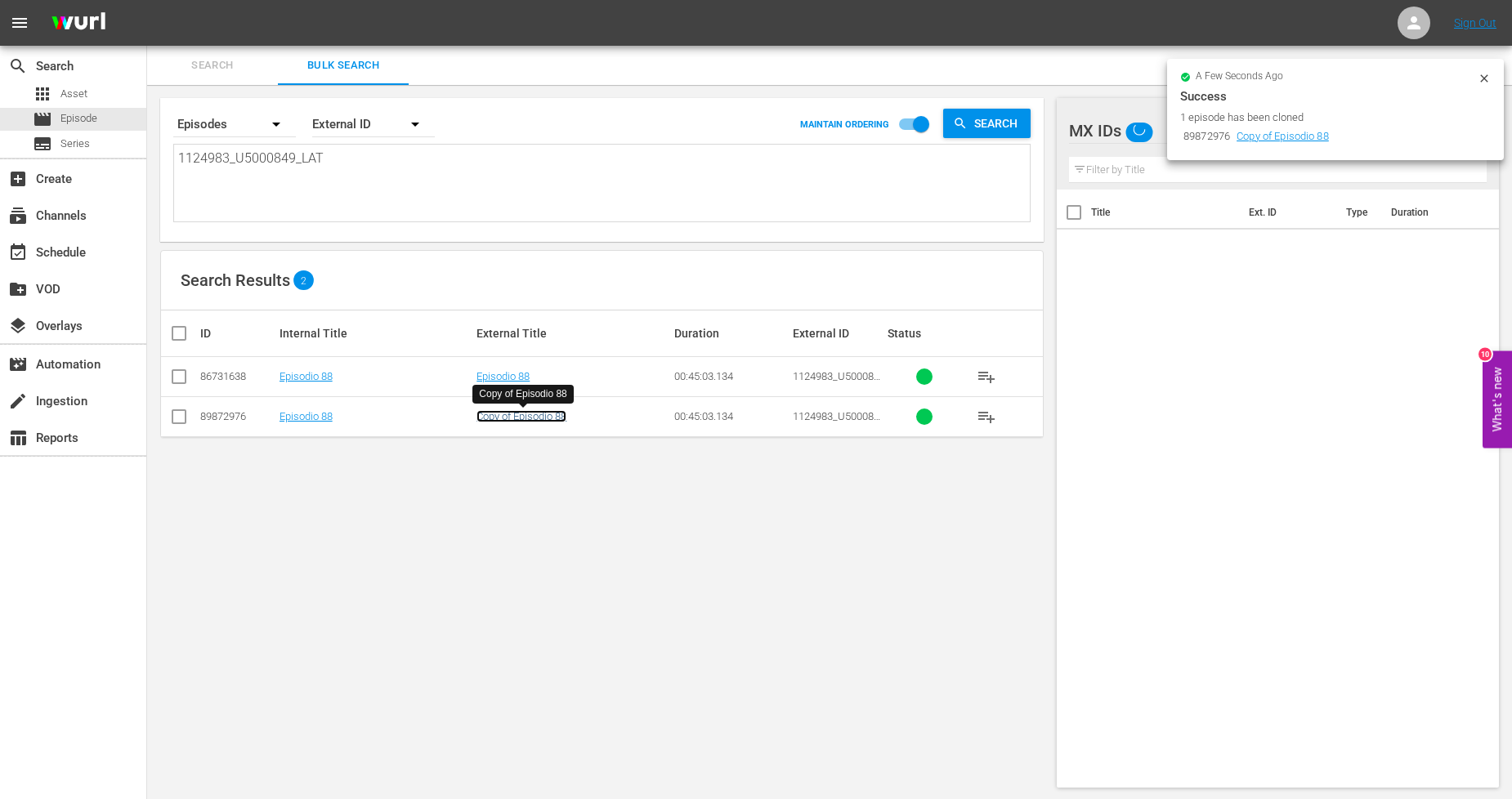
click at [512, 422] on link "Copy of Episodio 88" at bounding box center [521, 416] width 90 height 12
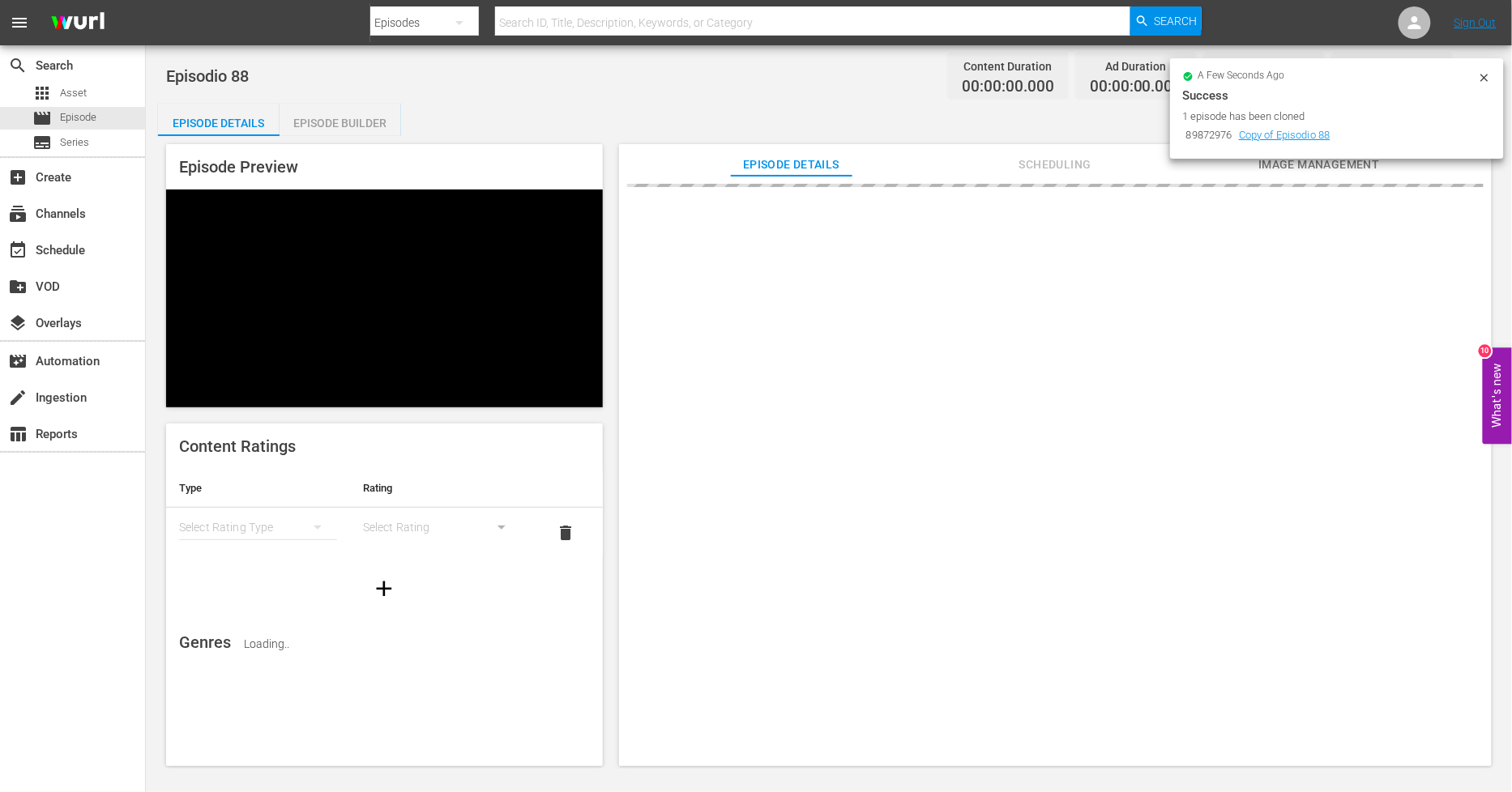
click at [1481, 77] on icon at bounding box center [1485, 77] width 13 height 13
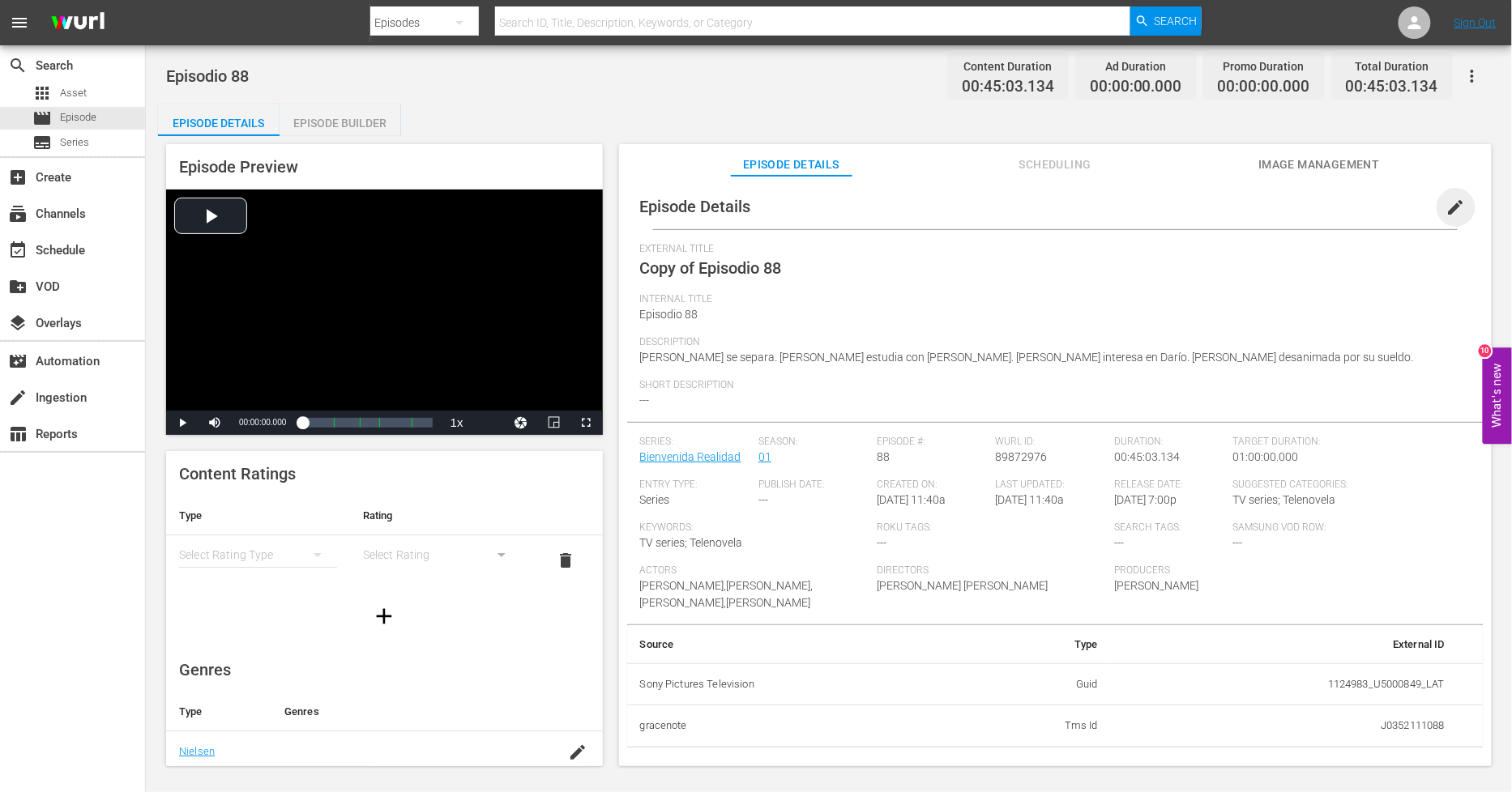
click at [1446, 206] on span "edit" at bounding box center [1455, 207] width 19 height 19
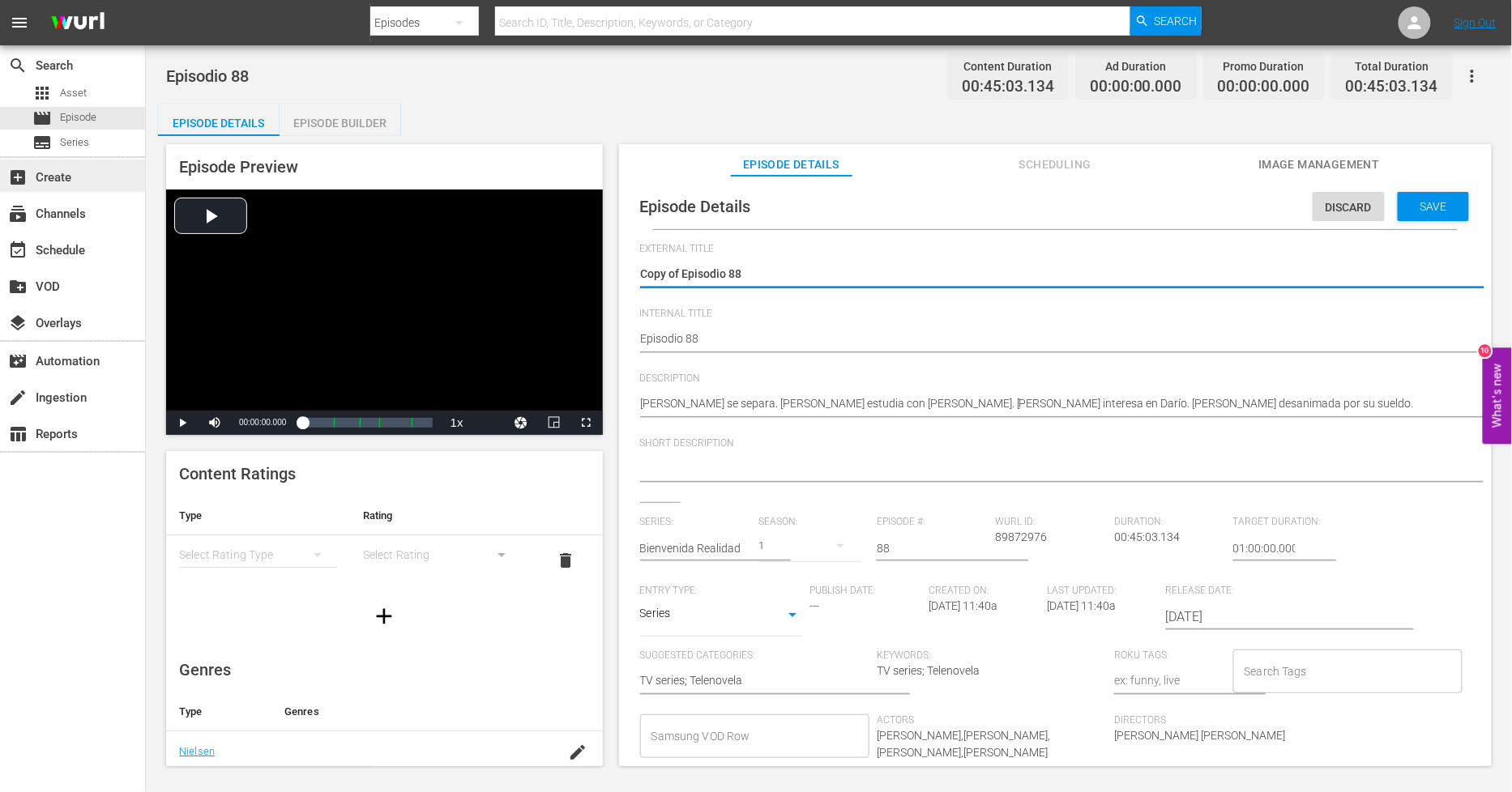
drag, startPoint x: 683, startPoint y: 273, endPoint x: 0, endPoint y: 190, distance: 688.0
click at [146, 0] on div "search Search apps Asset movie Episode subtitles Series add_box Create subscrip…" at bounding box center [829, 0] width 1366 height 0
type textarea "Episodio 88"
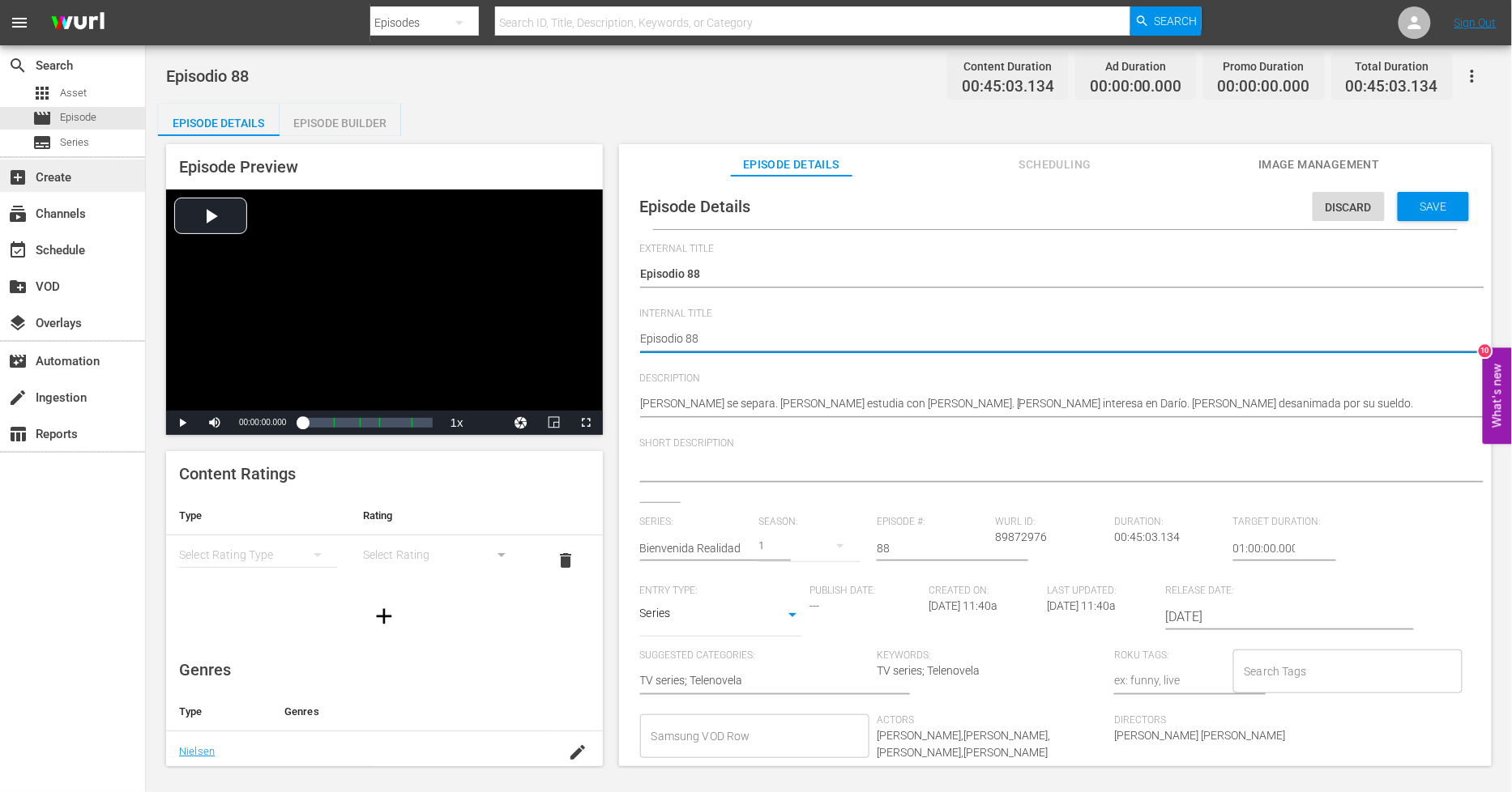
type textarea "PEpisodio 88"
type textarea "PHEpisodio 88"
type textarea "PH Episodio 88"
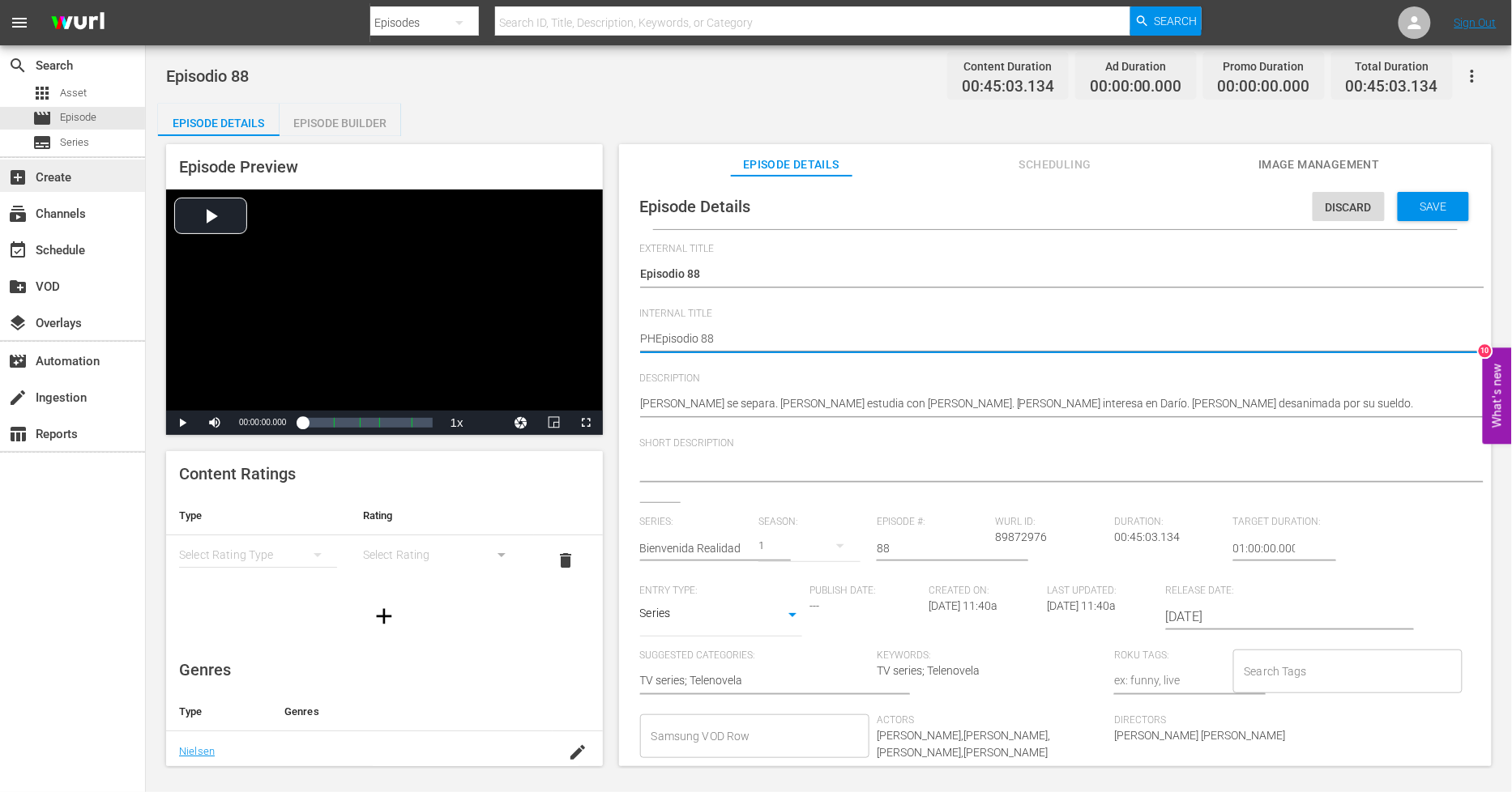
type textarea "PH Episodio 88"
type textarea "PH 1Episodio 88"
type textarea "PH 13Episodio 88"
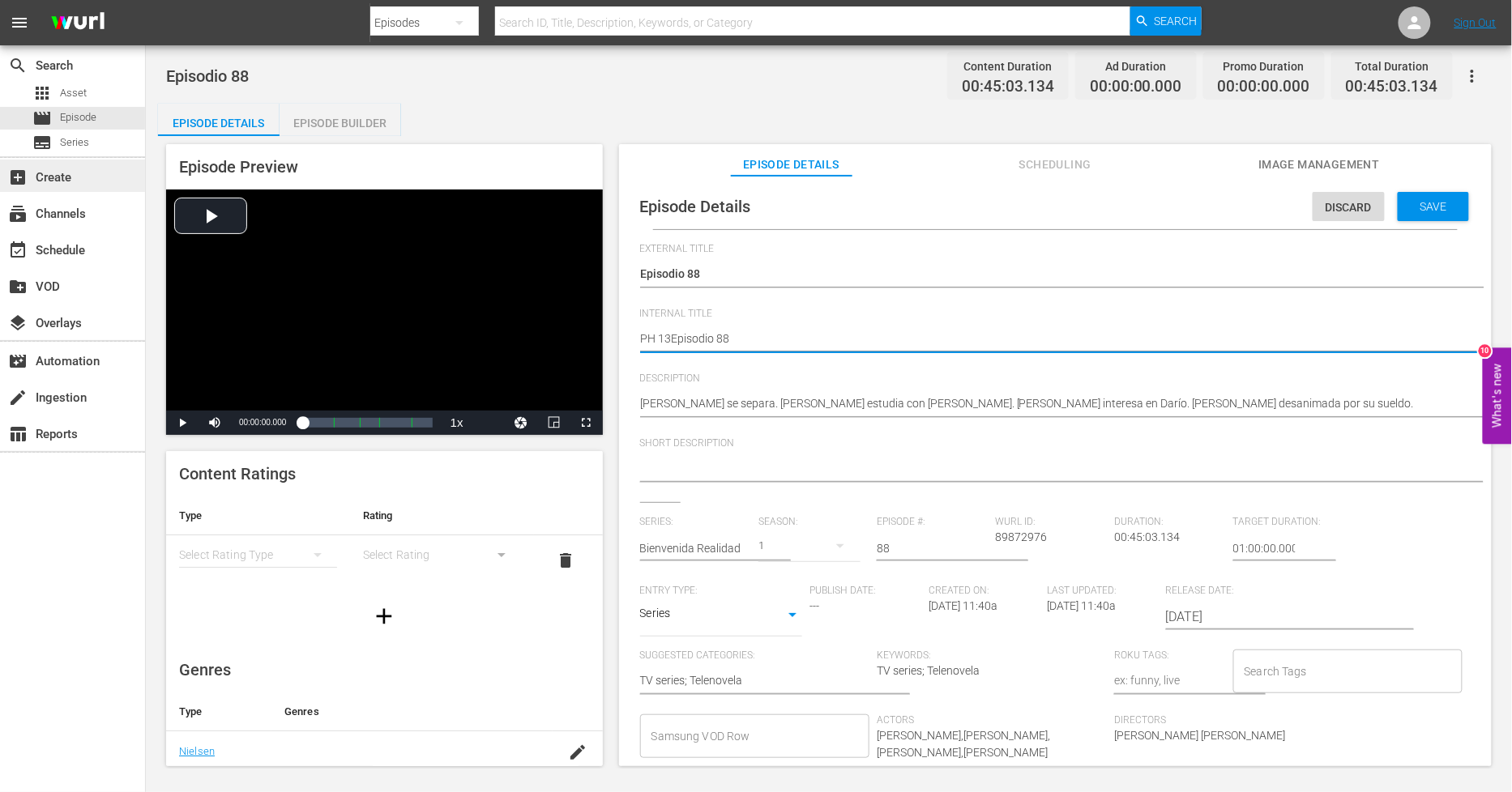
type textarea "PH 13 Episodio 88"
type textarea "PH 13 Episodio 88 S"
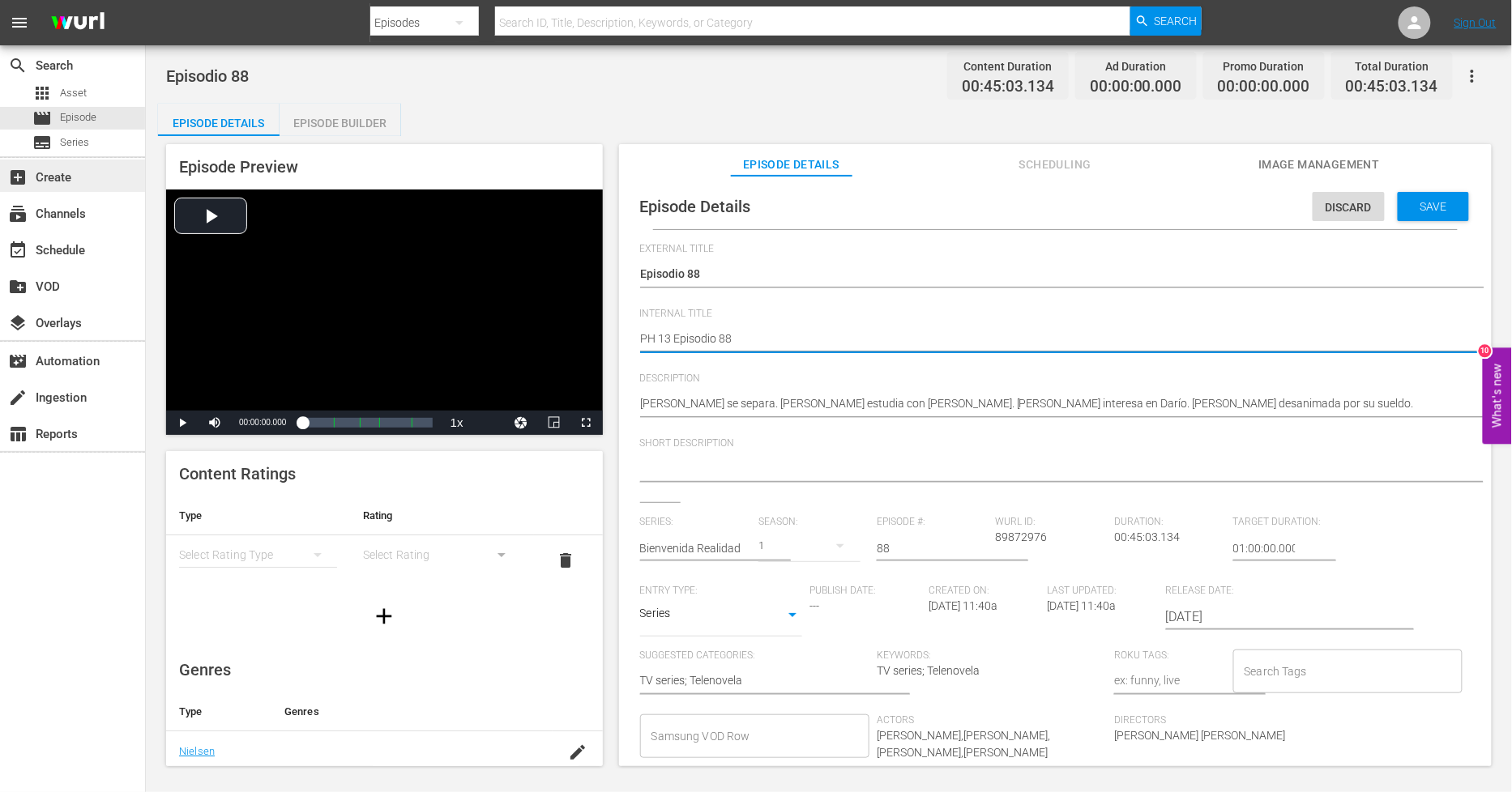
type textarea "PH 13 Episodio 88 S"
type textarea "PH 13 Episodio 88 SO"
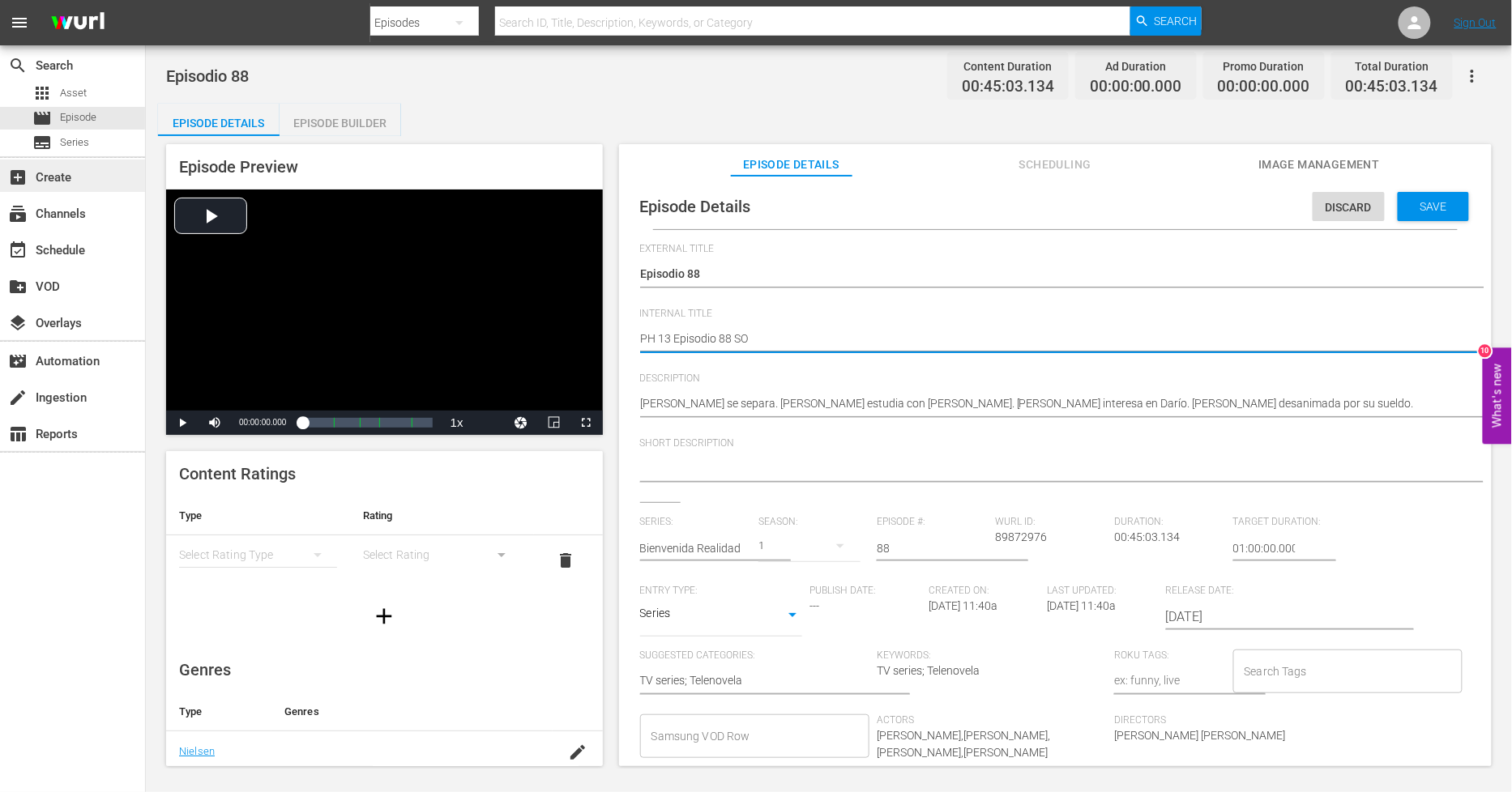
type textarea "PH 13 Episodio 88 SO M"
type textarea "PH 13 Episodio 88 SO ME"
type textarea "PH 13 Episodio 88 SO MEX"
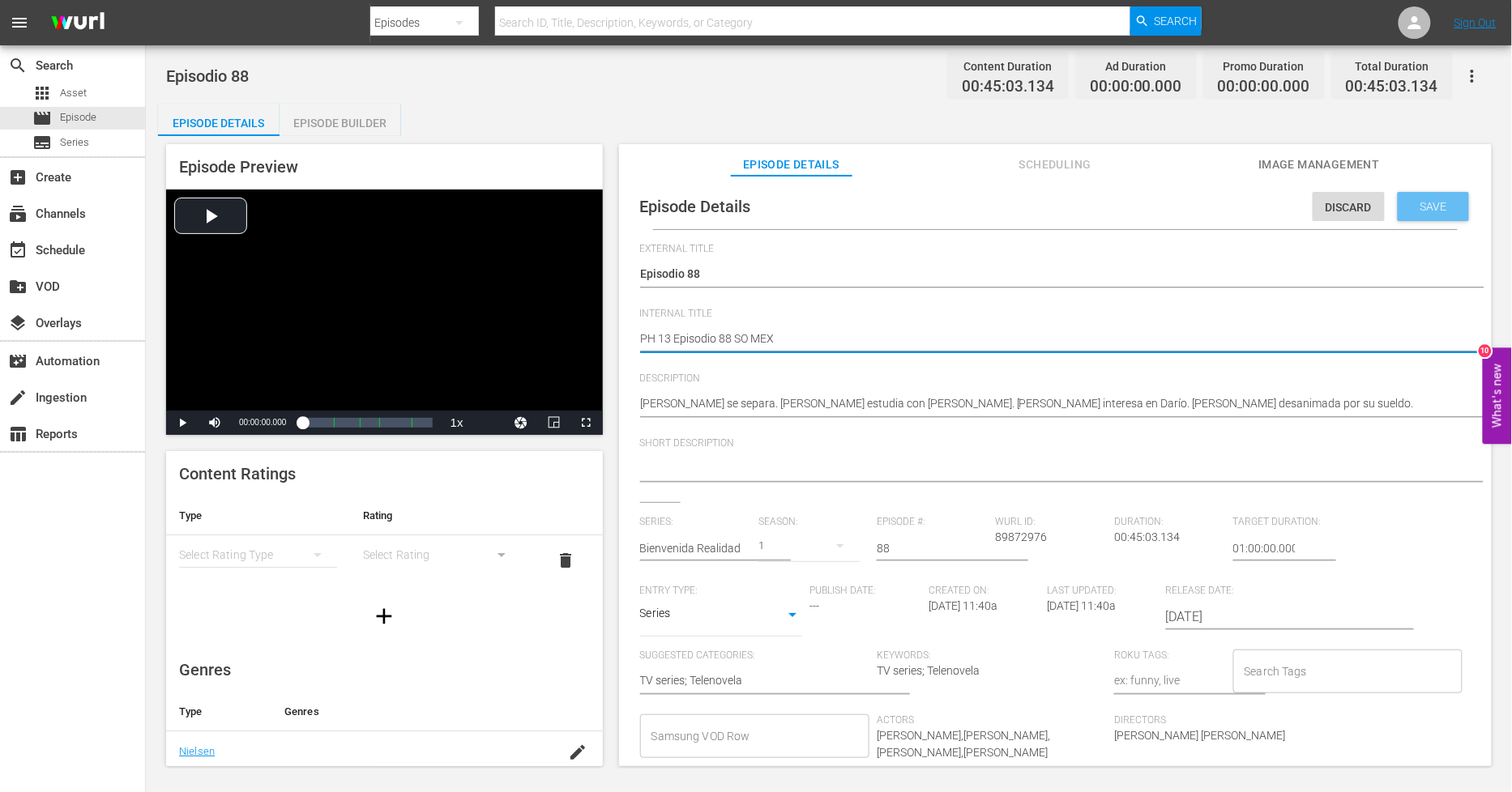
type textarea "PH 13 Episodio 88 SO MEX"
click at [1433, 200] on span "Save" at bounding box center [1434, 206] width 53 height 13
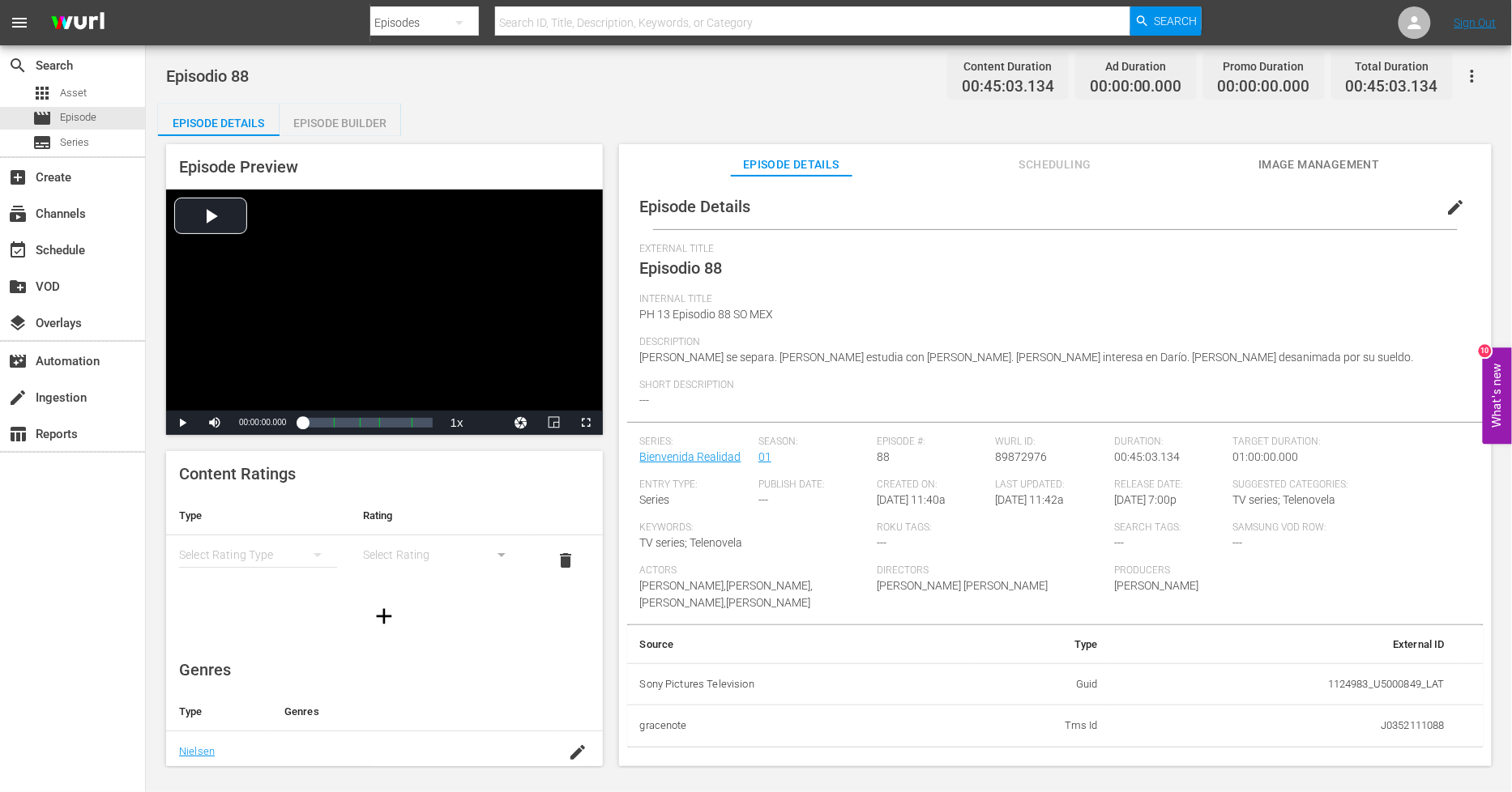
click at [328, 118] on div "Episode Builder" at bounding box center [340, 123] width 121 height 39
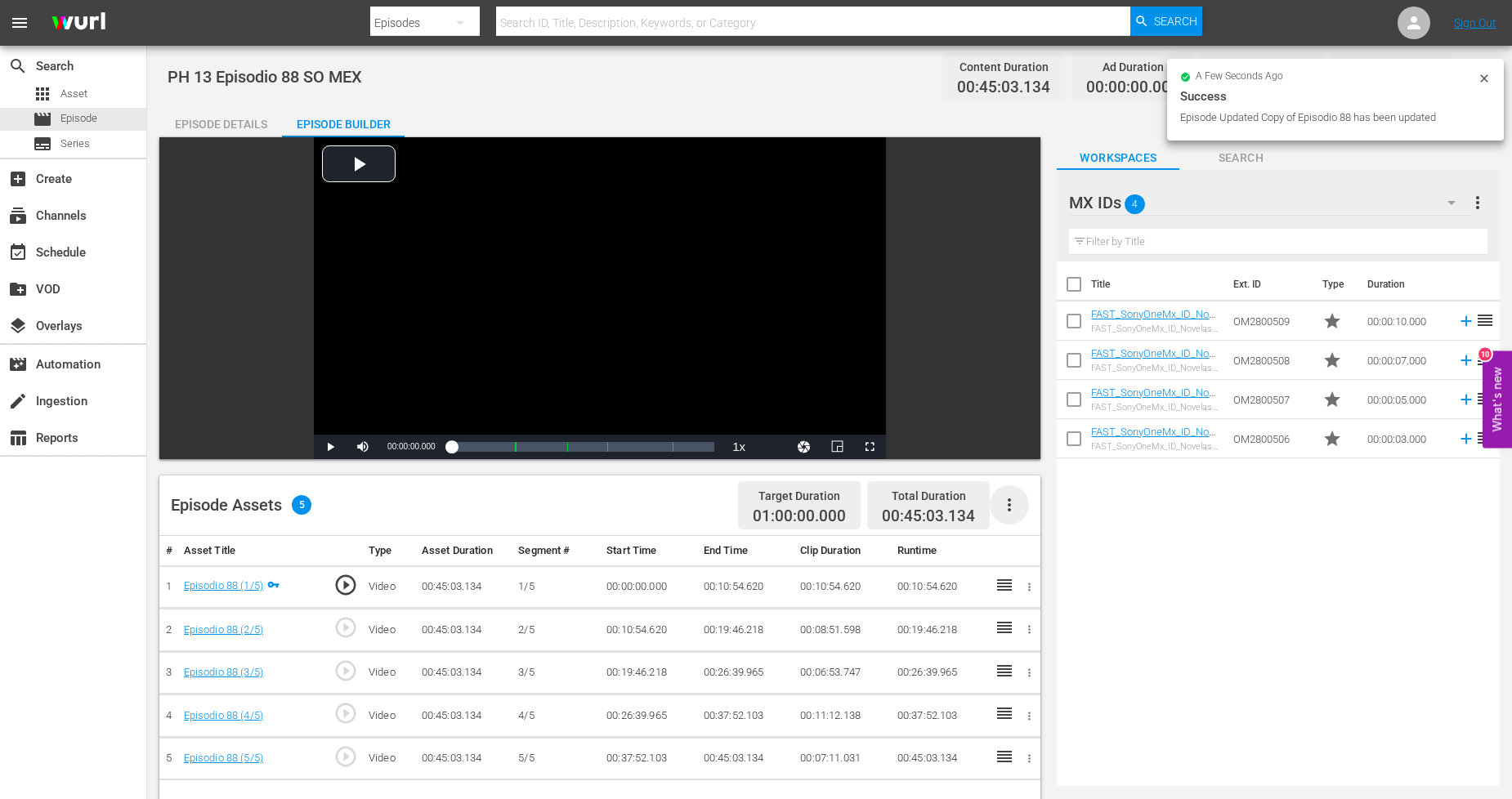
click at [1014, 507] on icon "button" at bounding box center [1009, 505] width 19 height 19
click at [1020, 519] on div "Fill with Ads" at bounding box center [1058, 511] width 111 height 40
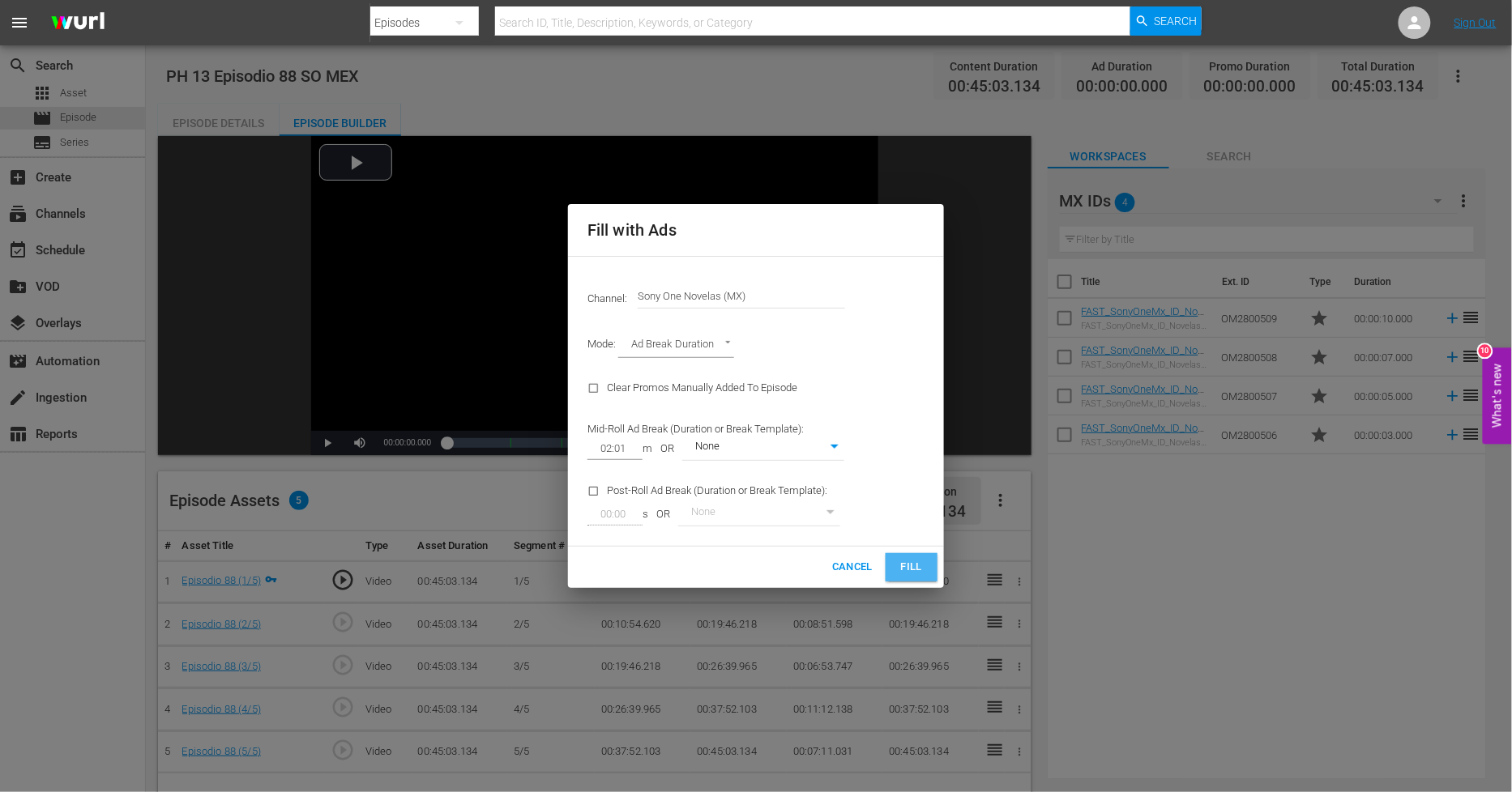
click at [921, 560] on span "Fill" at bounding box center [912, 567] width 26 height 18
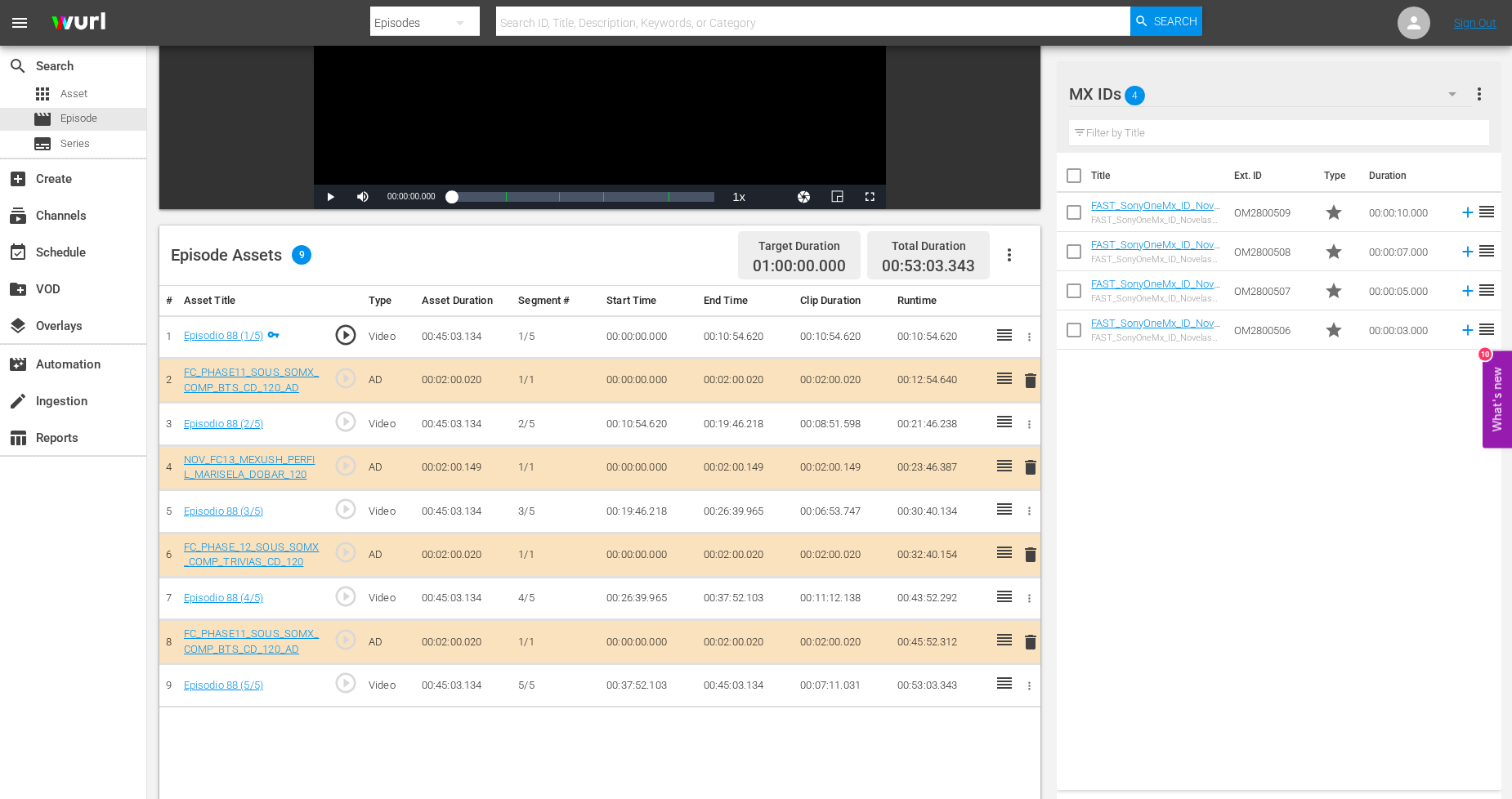
scroll to position [272, 0]
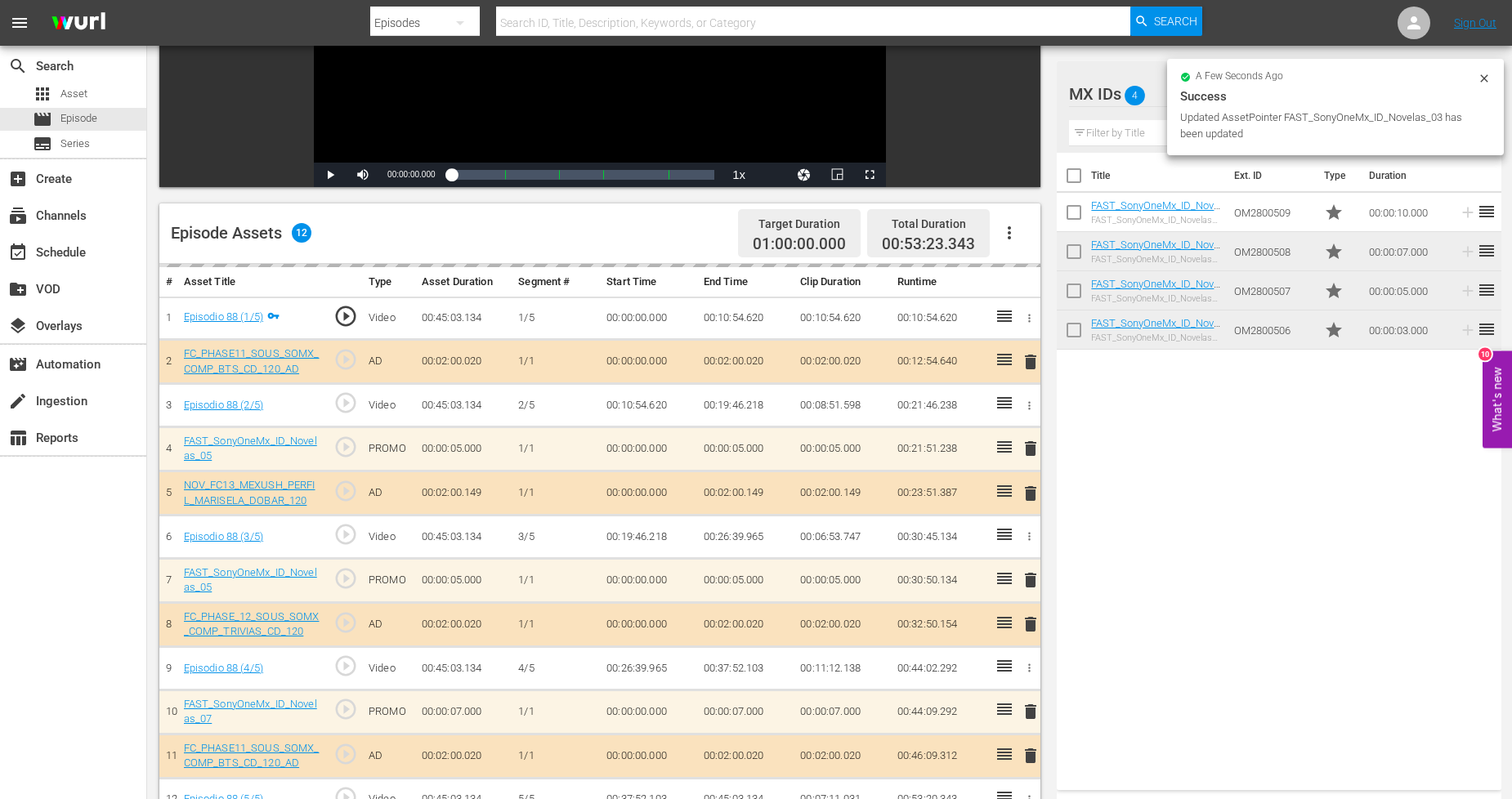
click at [1484, 76] on icon at bounding box center [1484, 78] width 13 height 13
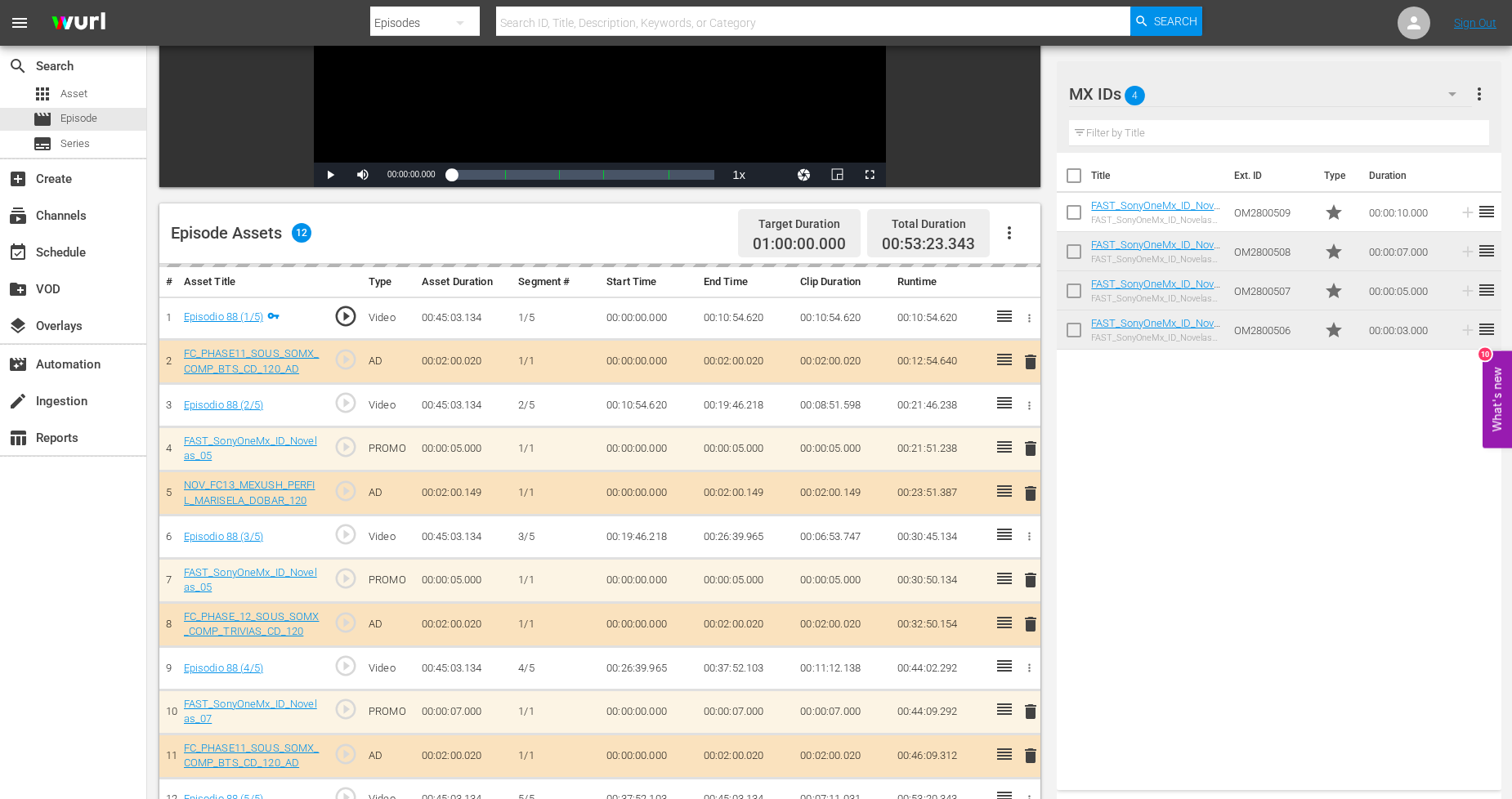
click at [1302, 96] on div "MX IDs 4" at bounding box center [1270, 94] width 403 height 46
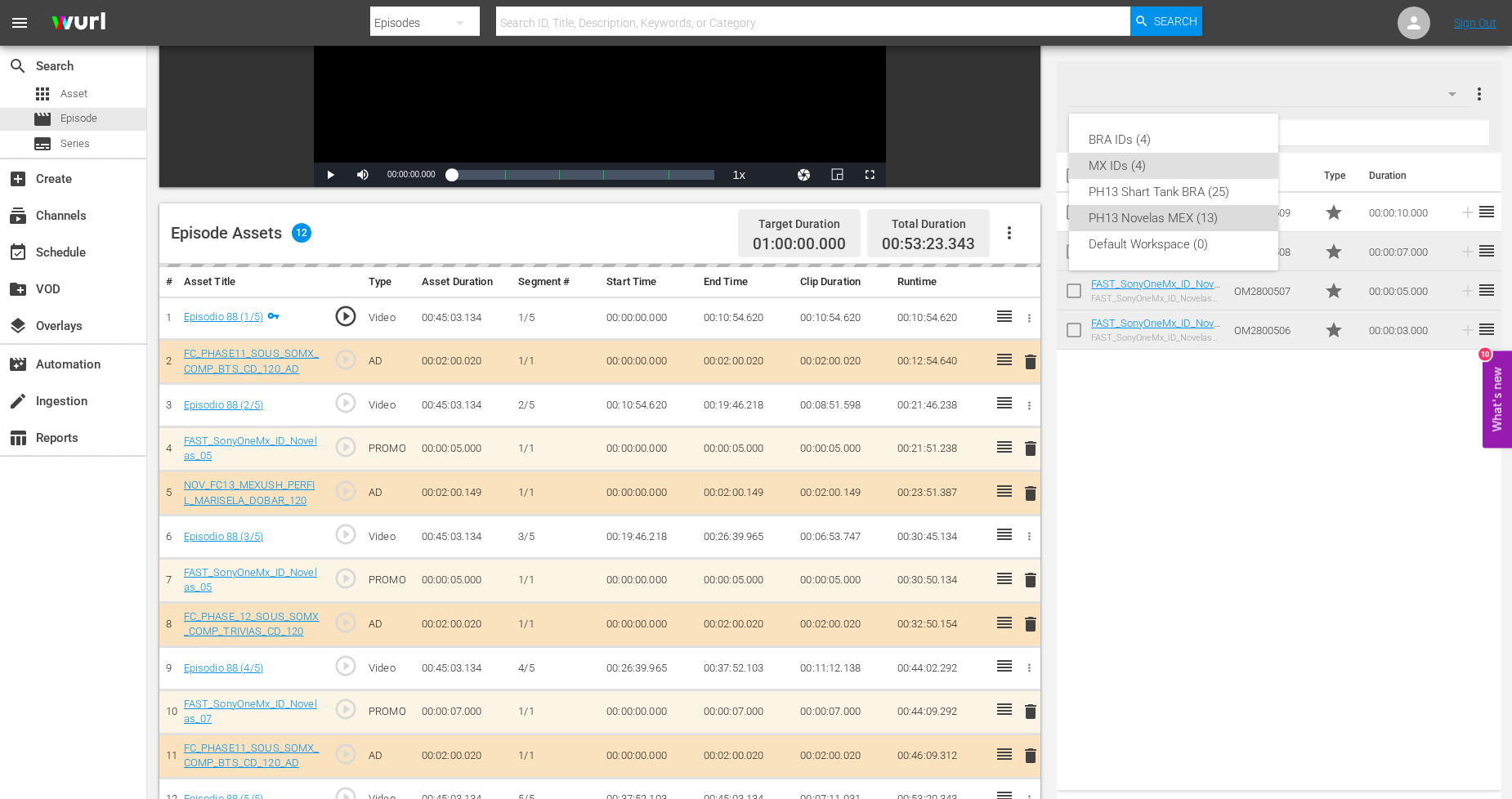
click at [1186, 223] on div "PH13 Novelas MEX (13)" at bounding box center [1174, 218] width 170 height 26
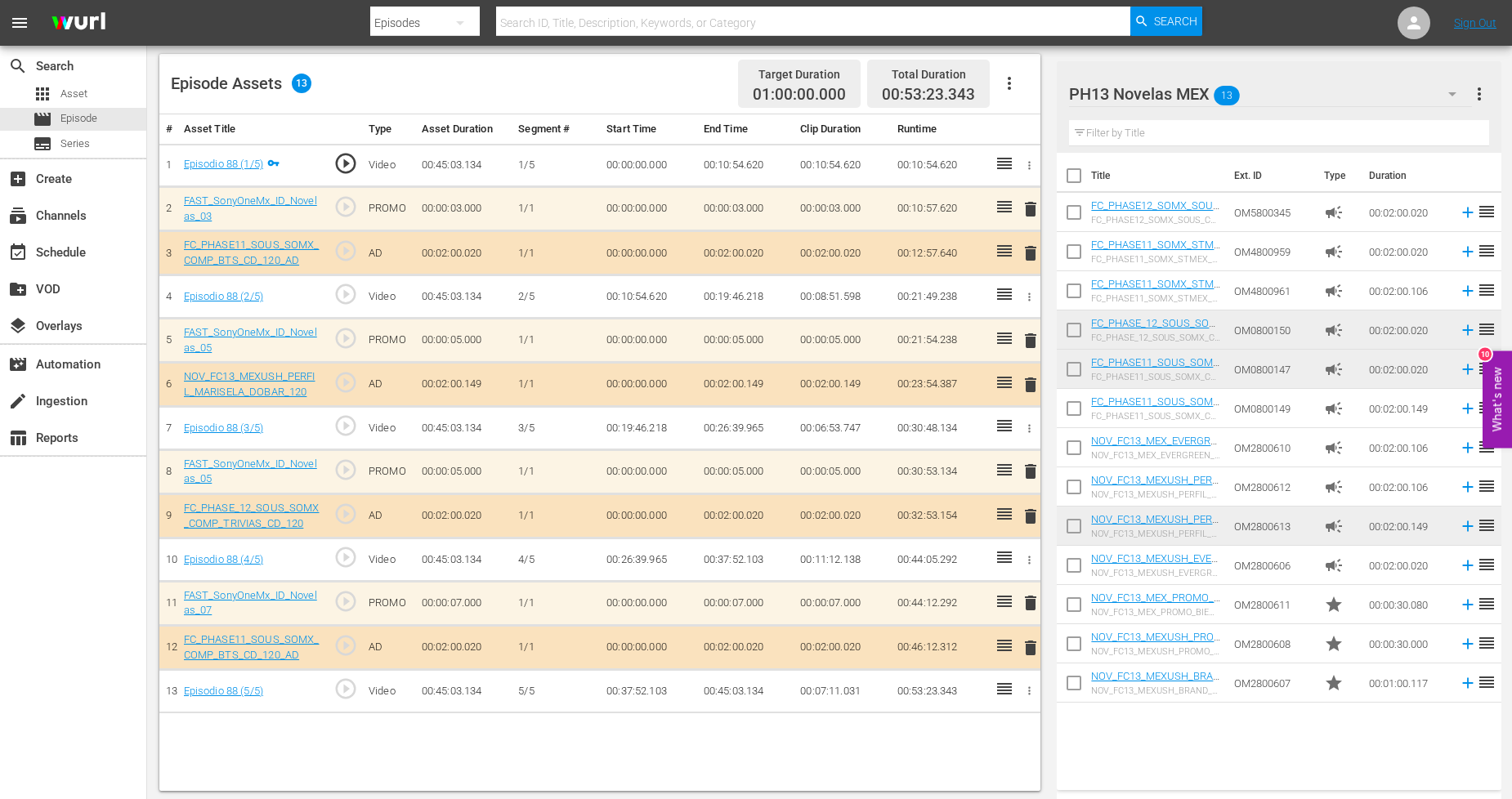
scroll to position [425, 0]
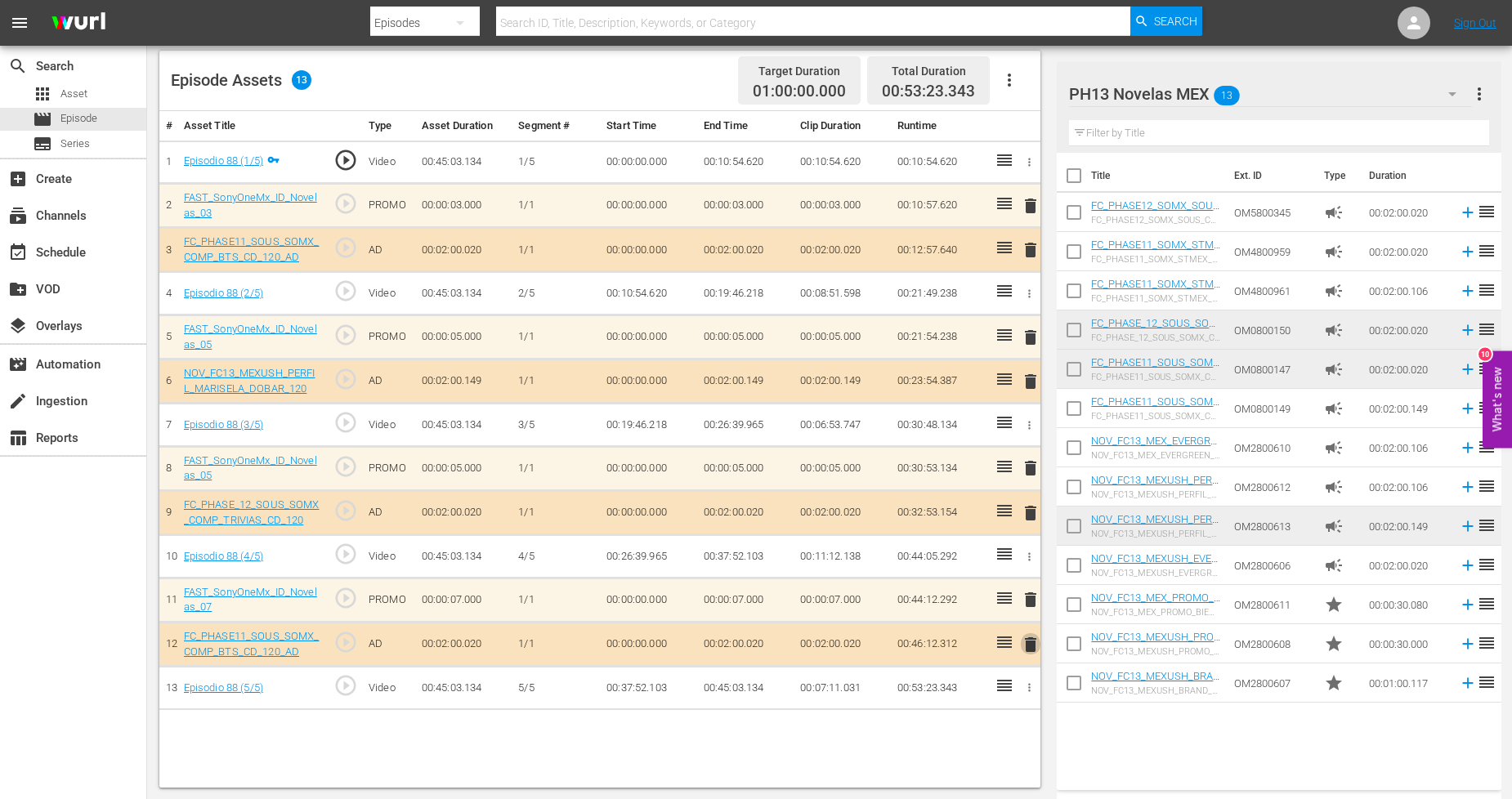
click at [1031, 646] on span "delete" at bounding box center [1030, 644] width 19 height 19
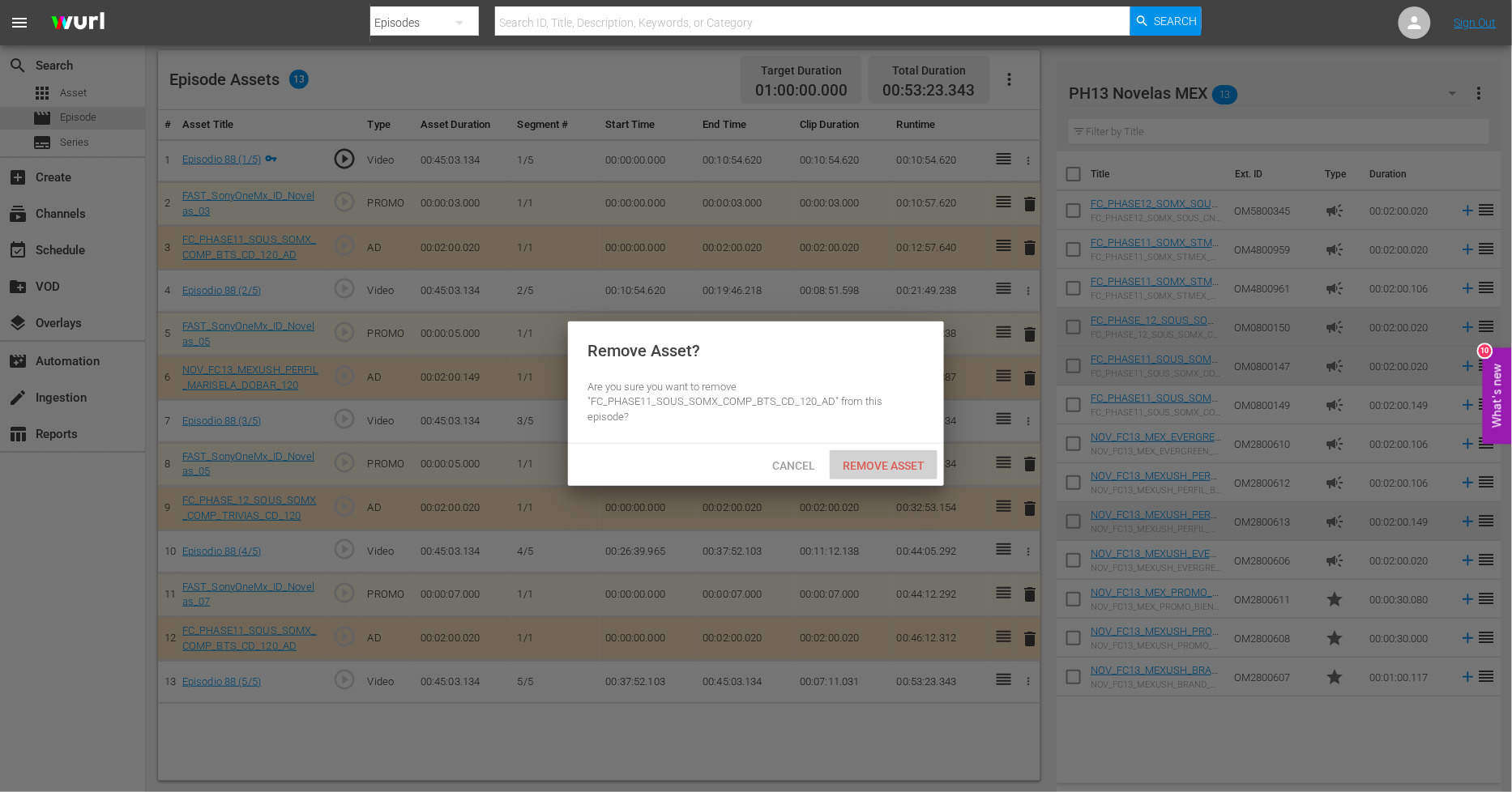
click at [899, 459] on span "Remove Asset" at bounding box center [884, 466] width 108 height 13
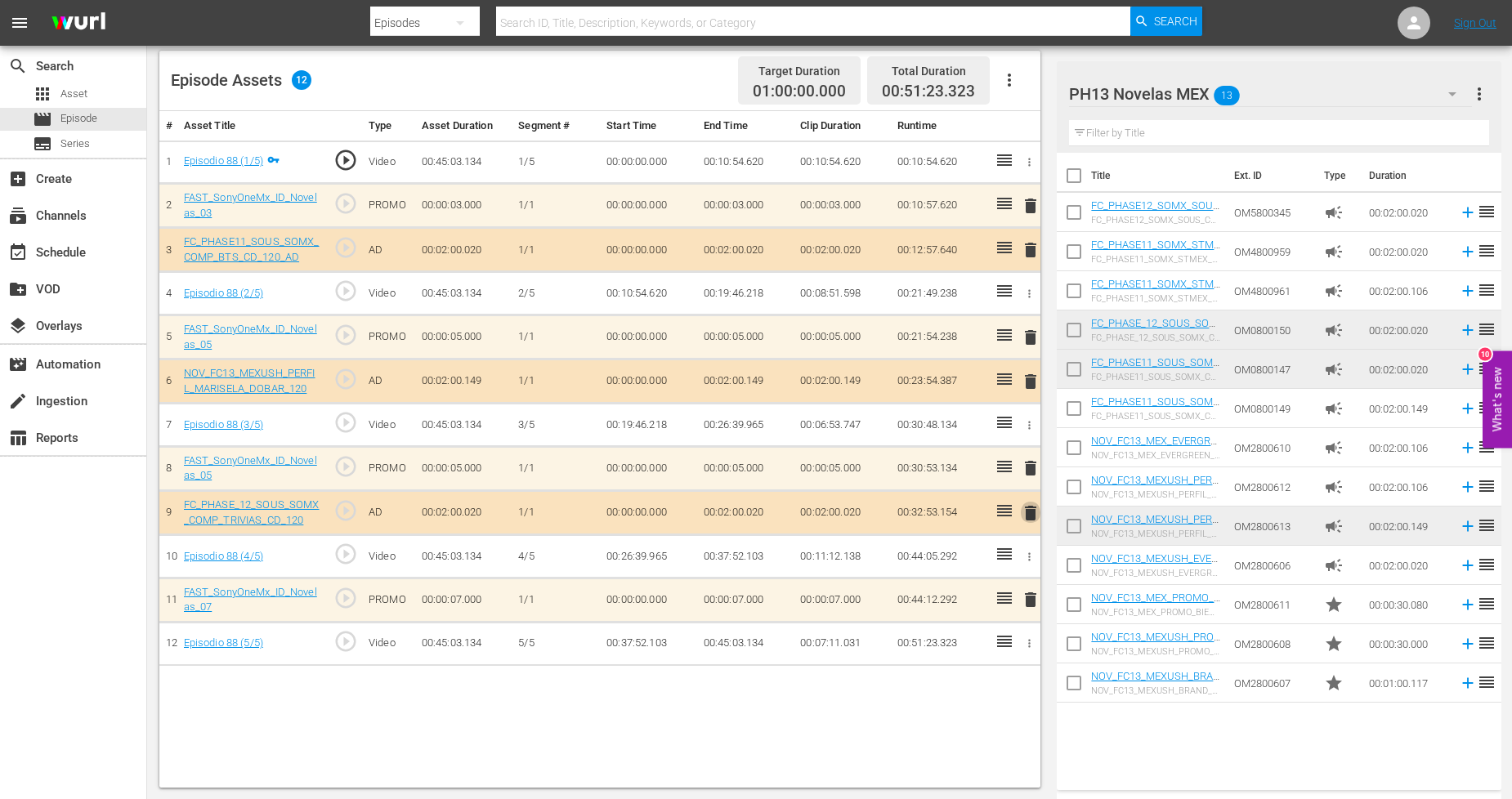
click at [1024, 510] on span "delete" at bounding box center [1030, 512] width 19 height 19
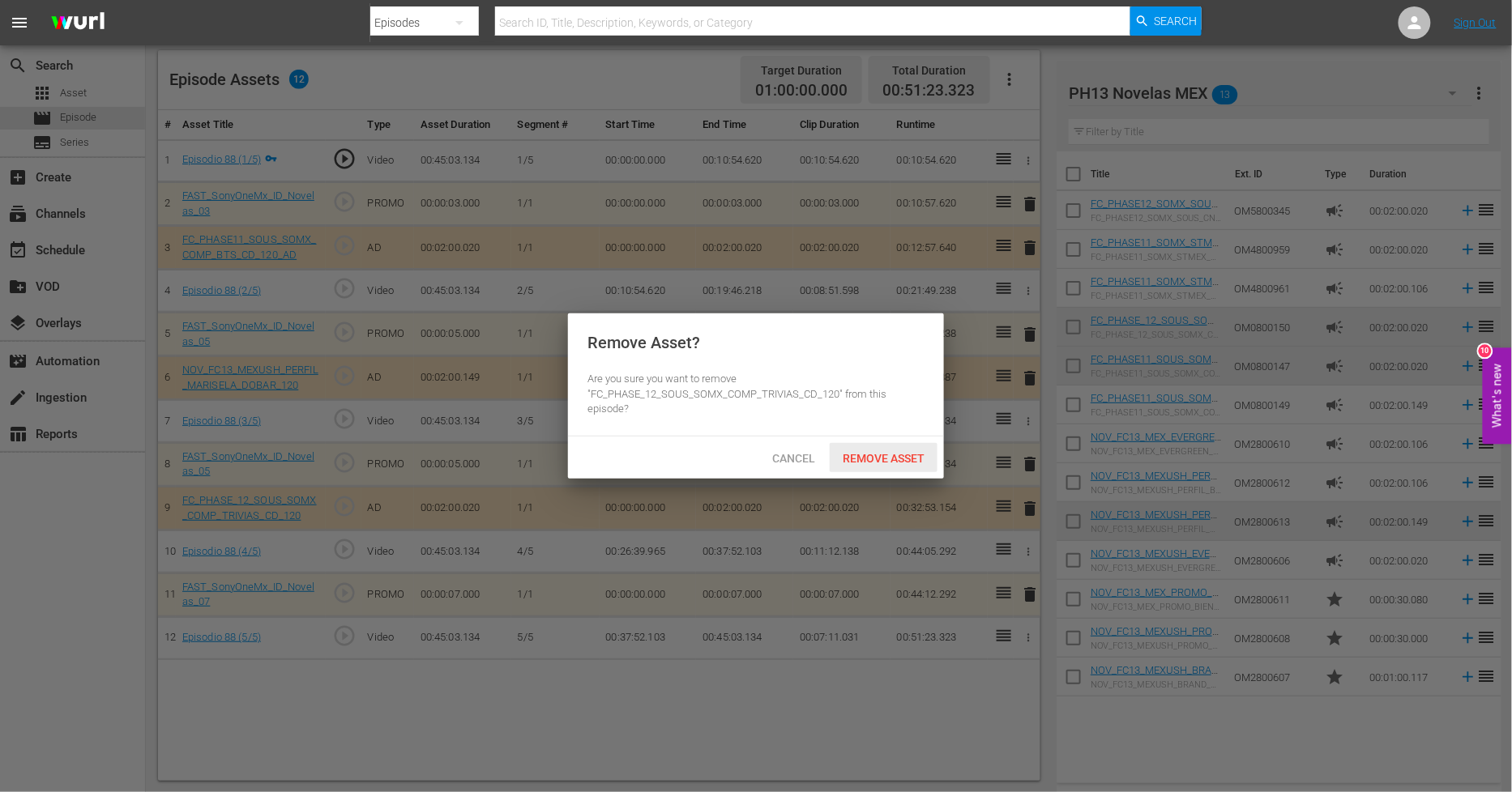
click at [917, 462] on span "Remove Asset" at bounding box center [884, 458] width 108 height 13
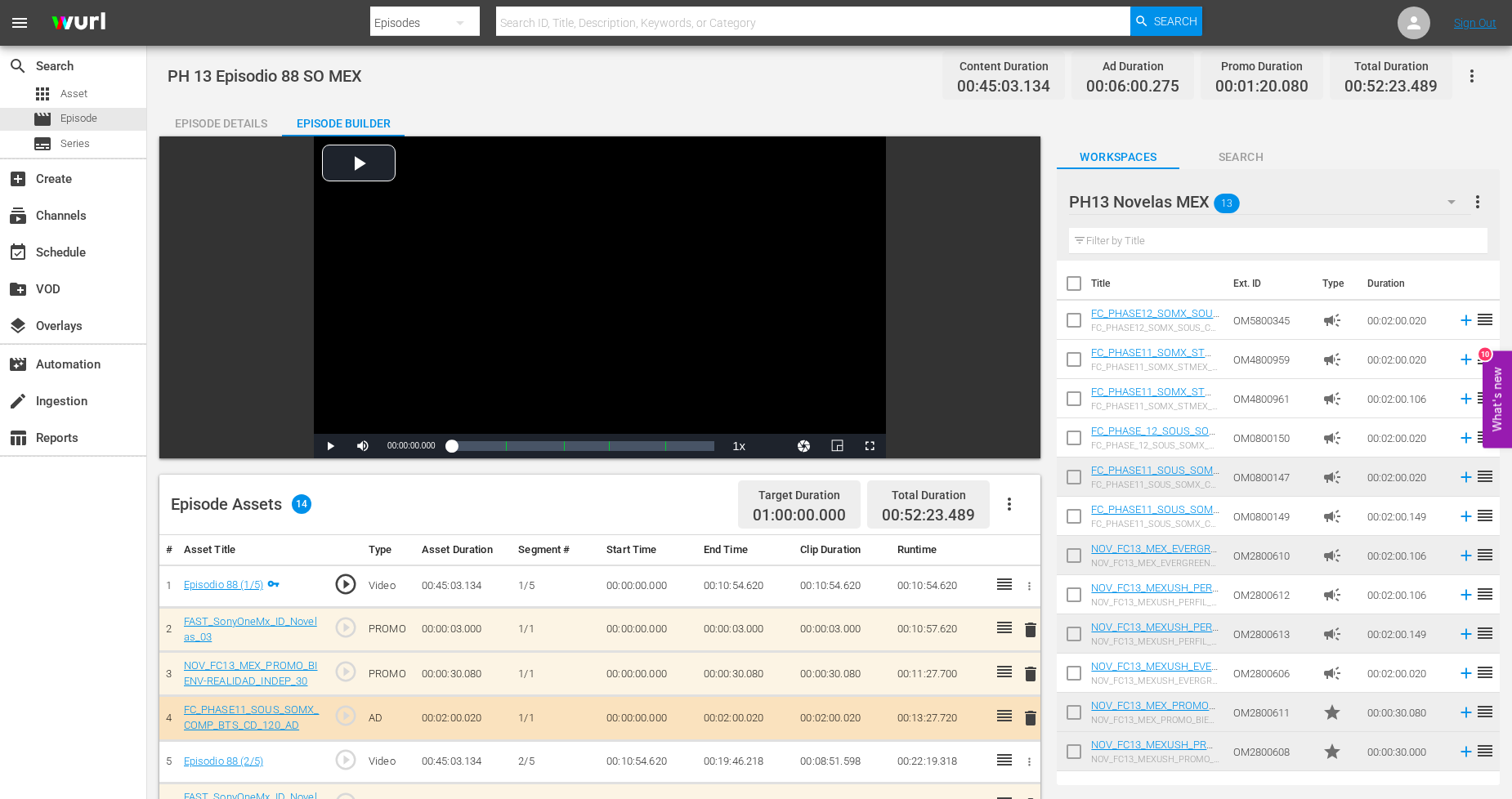
scroll to position [0, 0]
click at [95, 113] on span "Episode" at bounding box center [79, 119] width 37 height 17
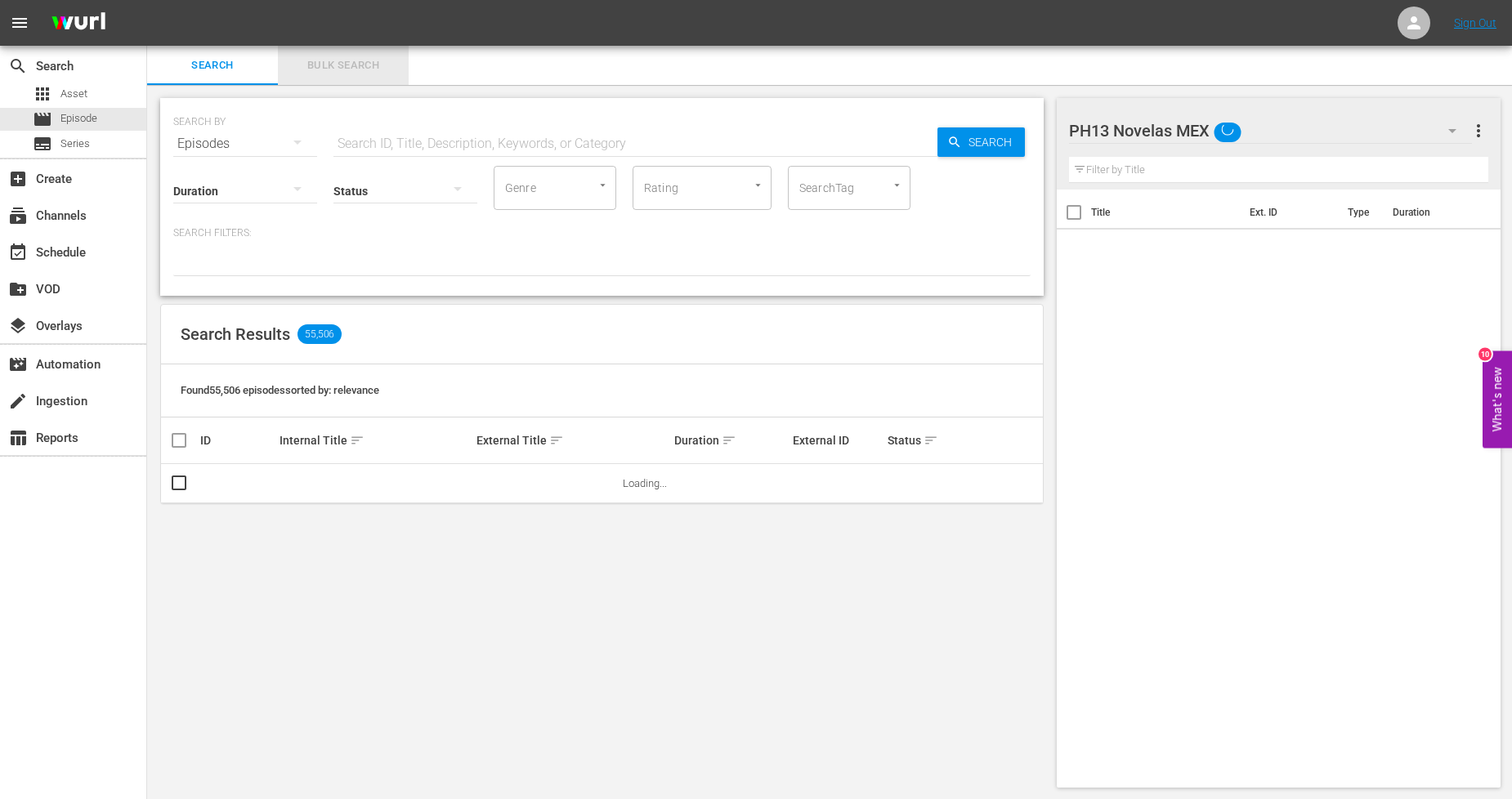
click at [356, 67] on span "Bulk Search" at bounding box center [343, 65] width 111 height 18
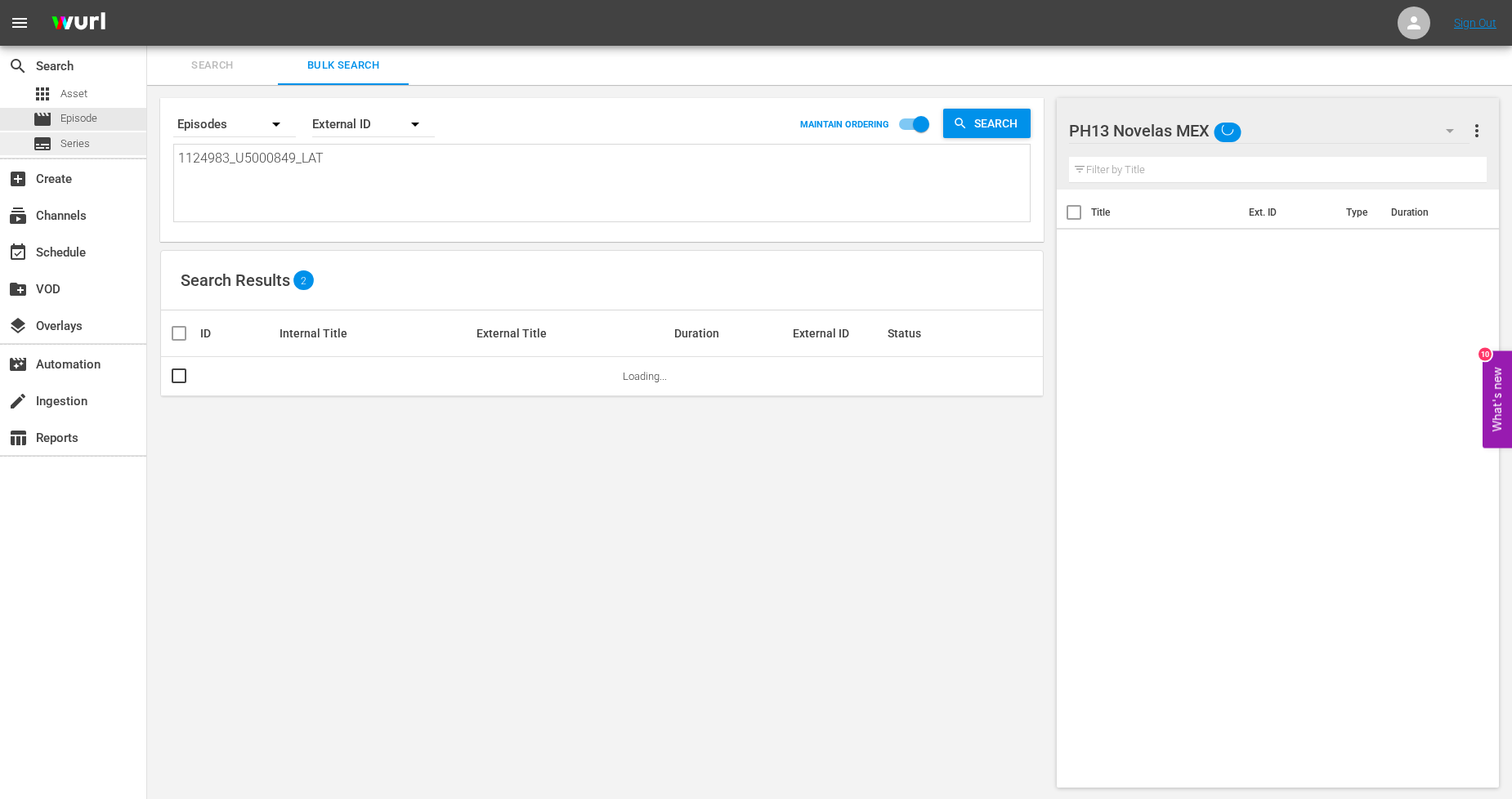
drag, startPoint x: 351, startPoint y: 155, endPoint x: 0, endPoint y: 149, distance: 351.1
click at [147, 0] on div "search Search apps Asset movie Episode subtitles Series add_box Create subscrip…" at bounding box center [830, 0] width 1365 height 0
paste textarea "4_U5000850"
type textarea "1124984_U5000850_LAT"
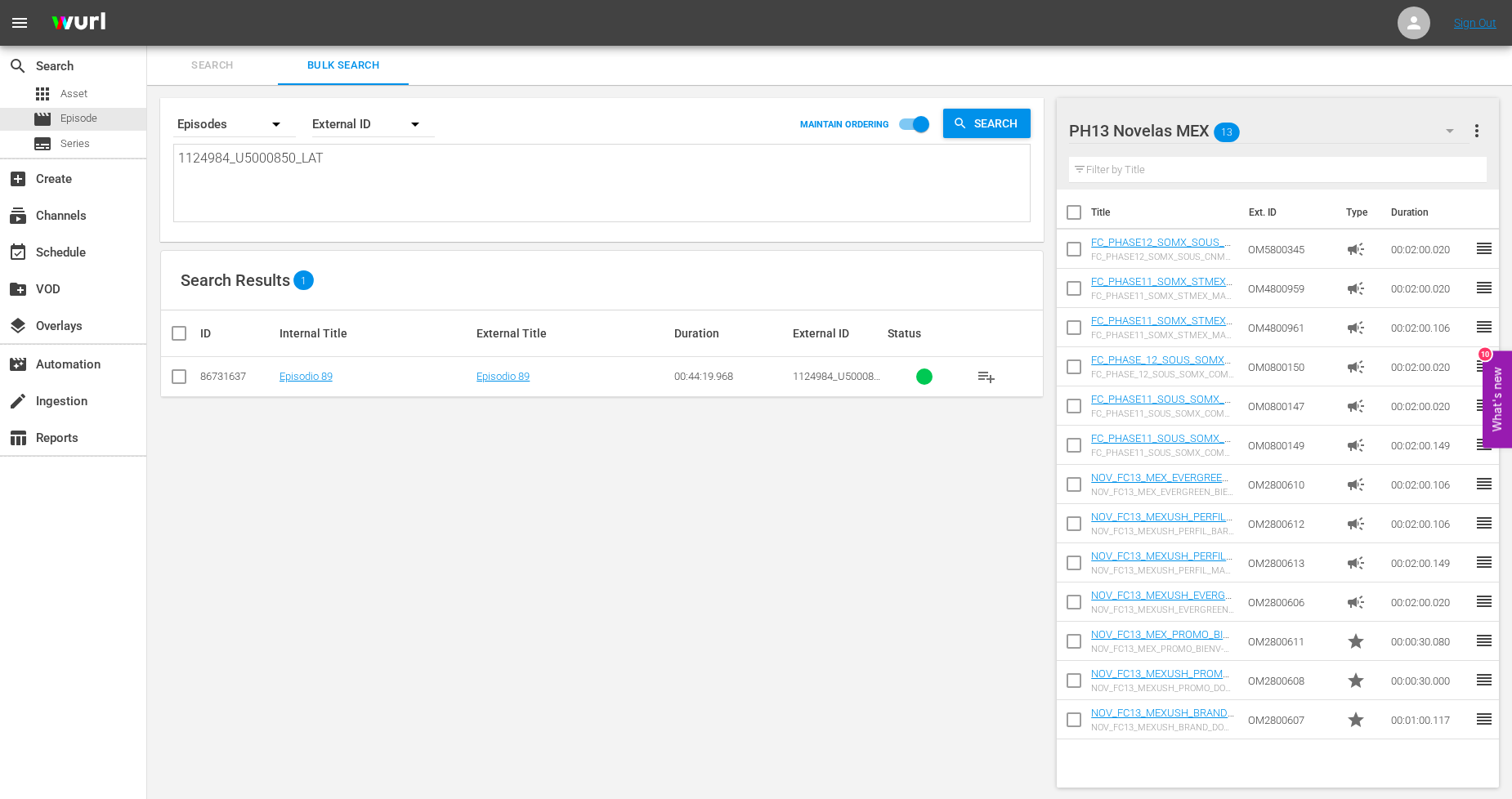
type textarea "1124984_U5000850_LAT"
click at [183, 371] on input "checkbox" at bounding box center [178, 380] width 19 height 19
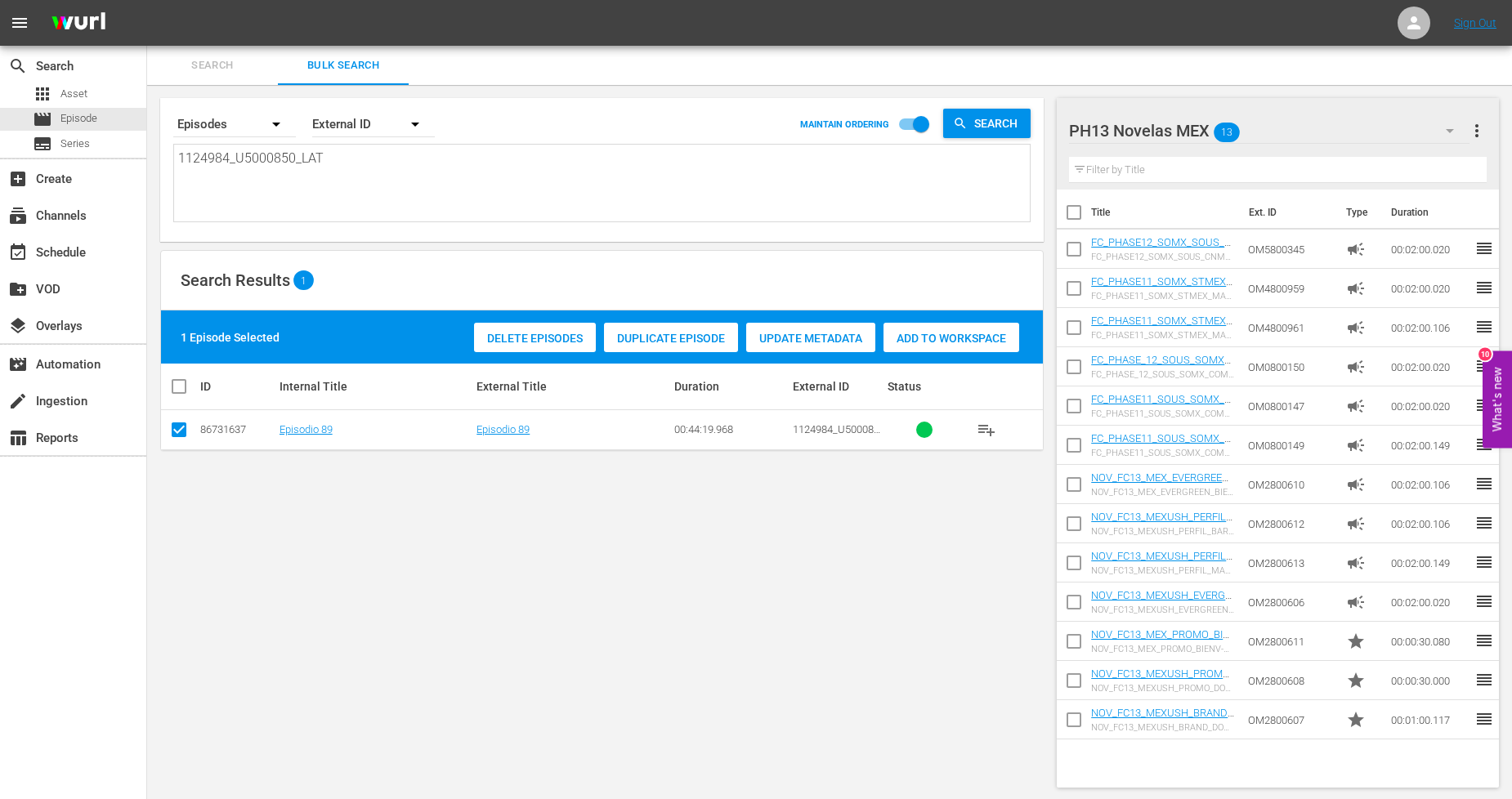
click at [715, 334] on span "Duplicate Episode" at bounding box center [671, 338] width 134 height 13
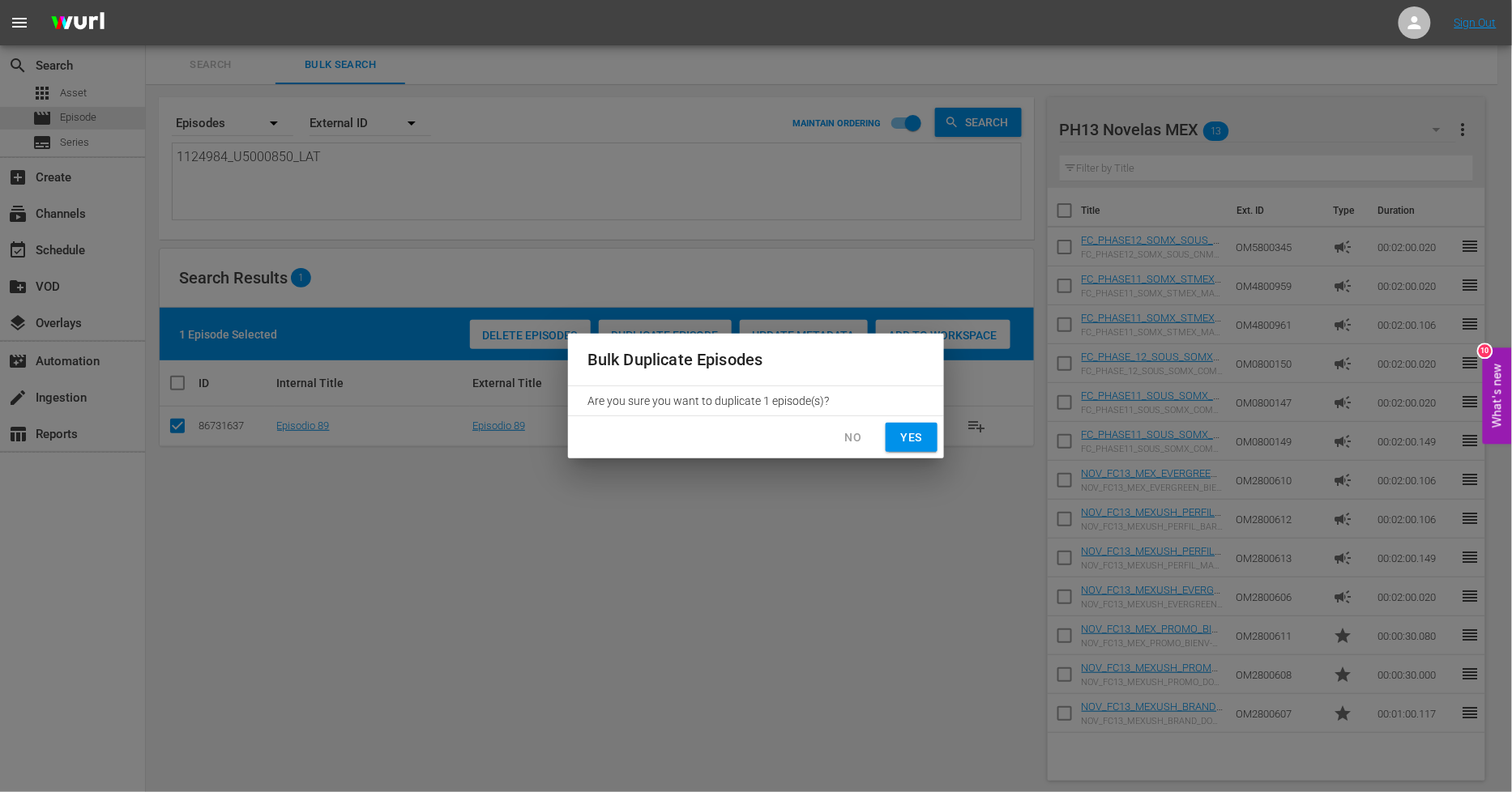
click at [899, 435] on span "Yes" at bounding box center [912, 437] width 26 height 20
checkbox input "false"
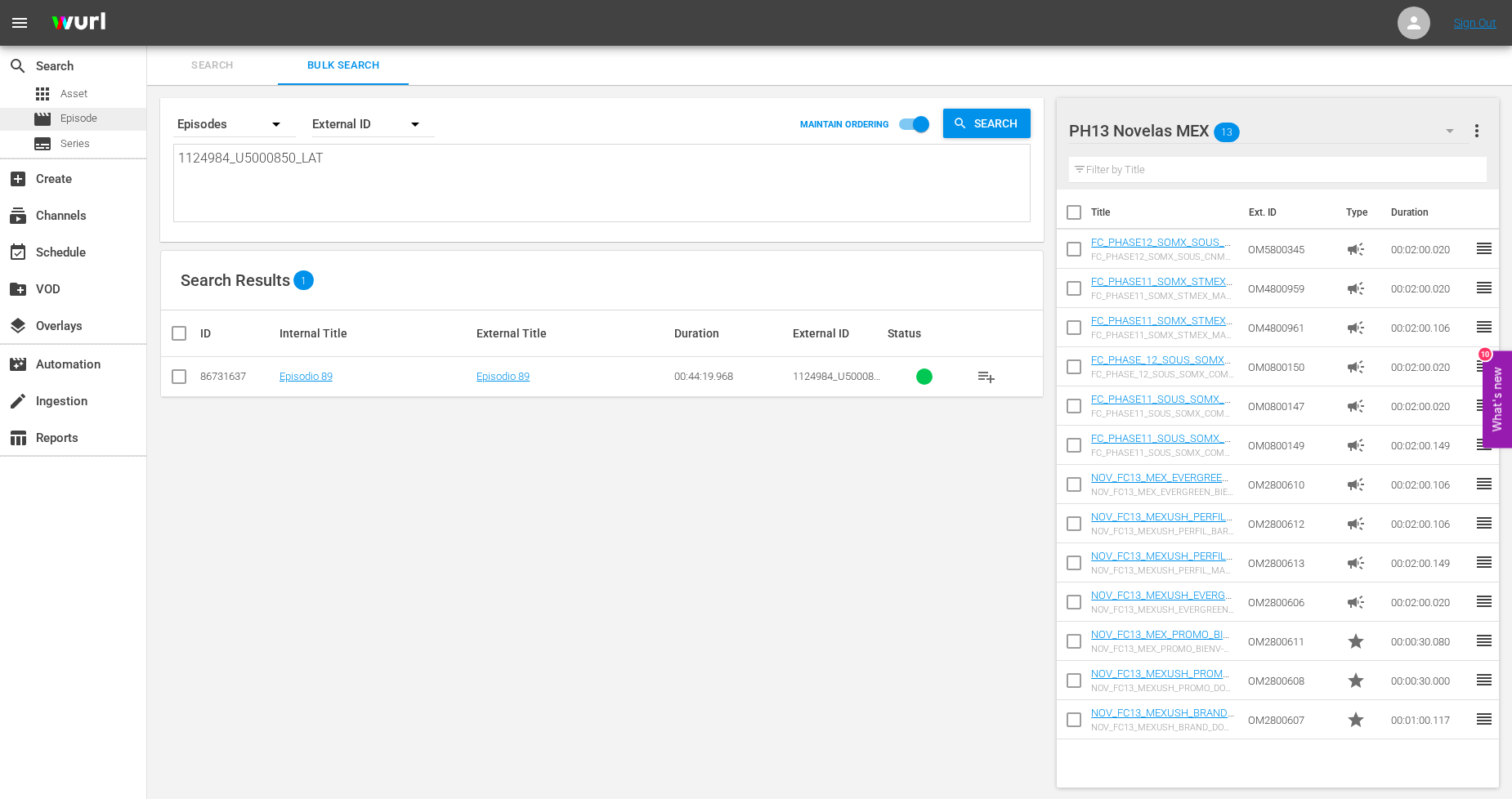
click at [119, 113] on div "movie Episode" at bounding box center [73, 119] width 146 height 23
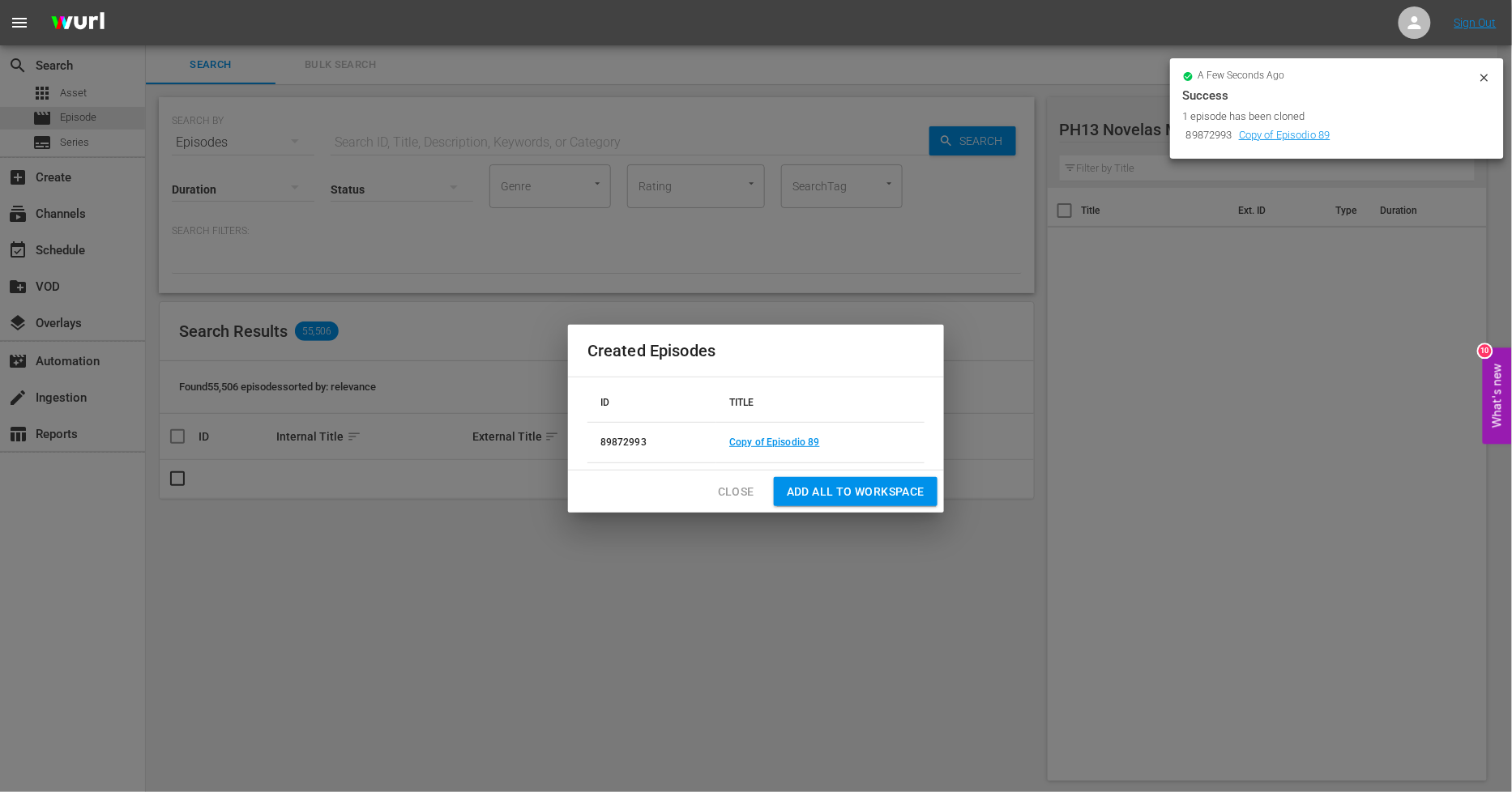
click at [731, 488] on span "Close" at bounding box center [736, 492] width 36 height 20
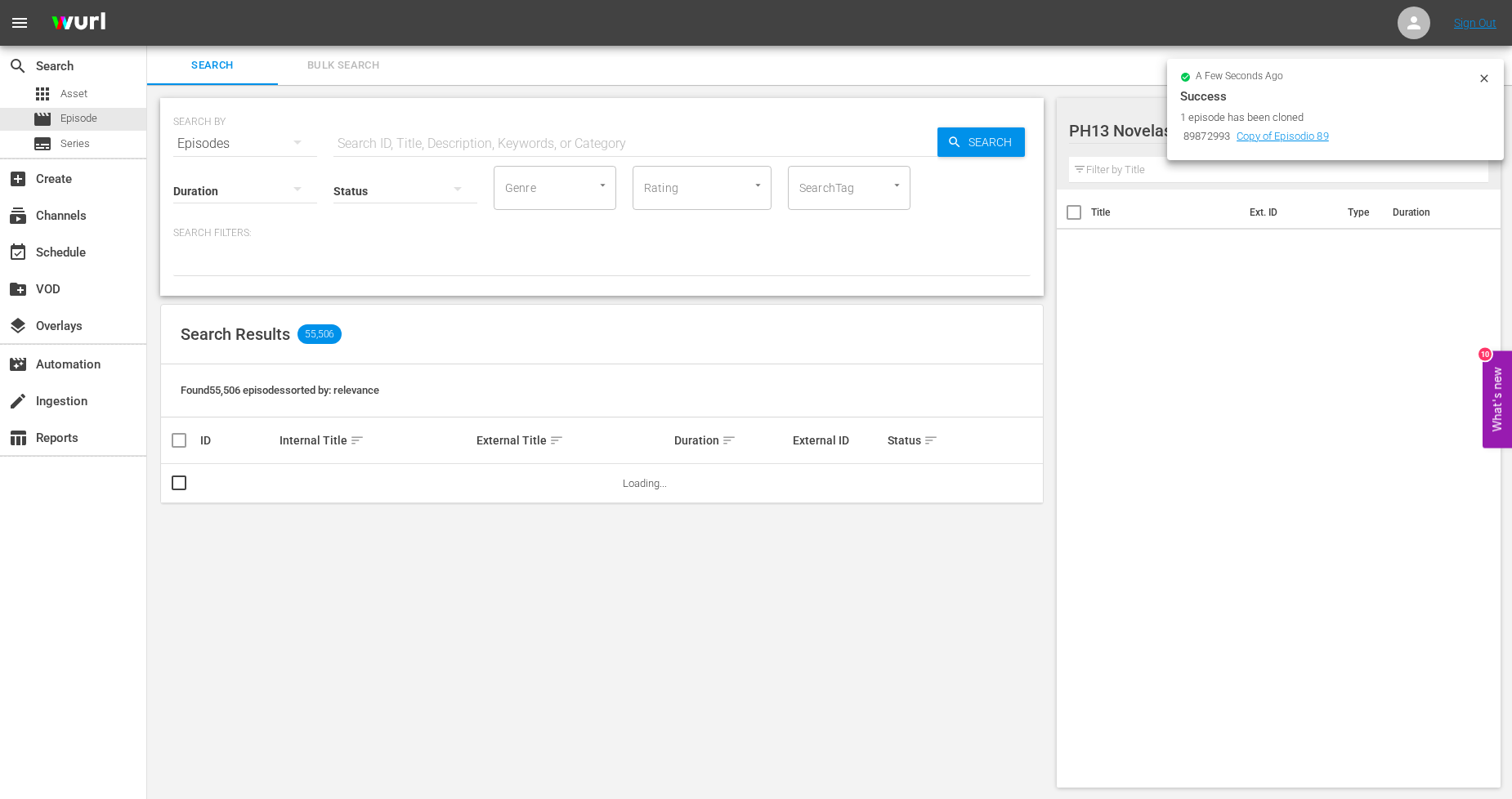
click at [347, 70] on span "Bulk Search" at bounding box center [343, 65] width 111 height 18
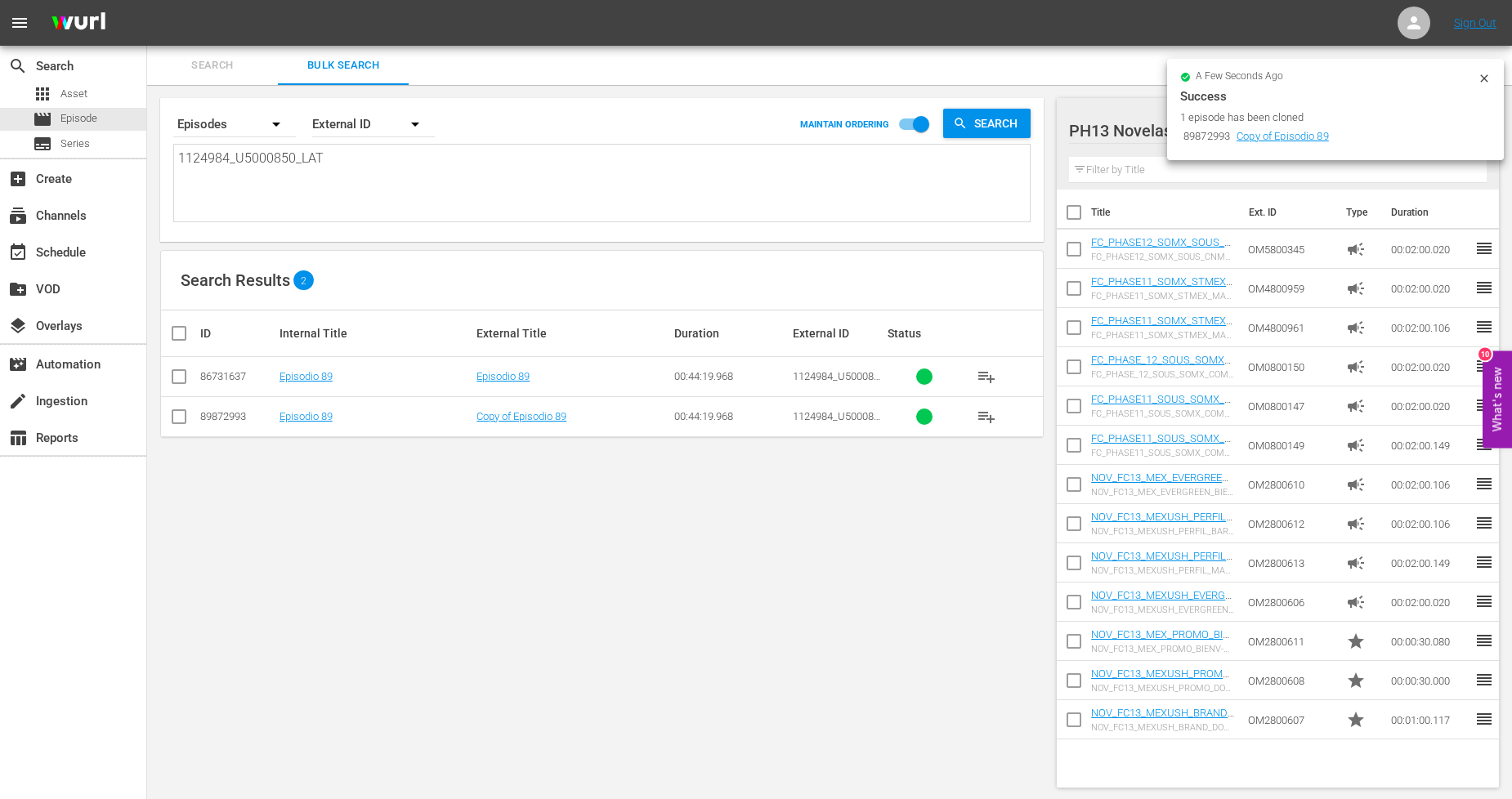
click at [532, 427] on td "Copy of Episodio 89" at bounding box center [572, 417] width 198 height 40
click at [540, 419] on link "Copy of Episodio 89" at bounding box center [521, 416] width 90 height 12
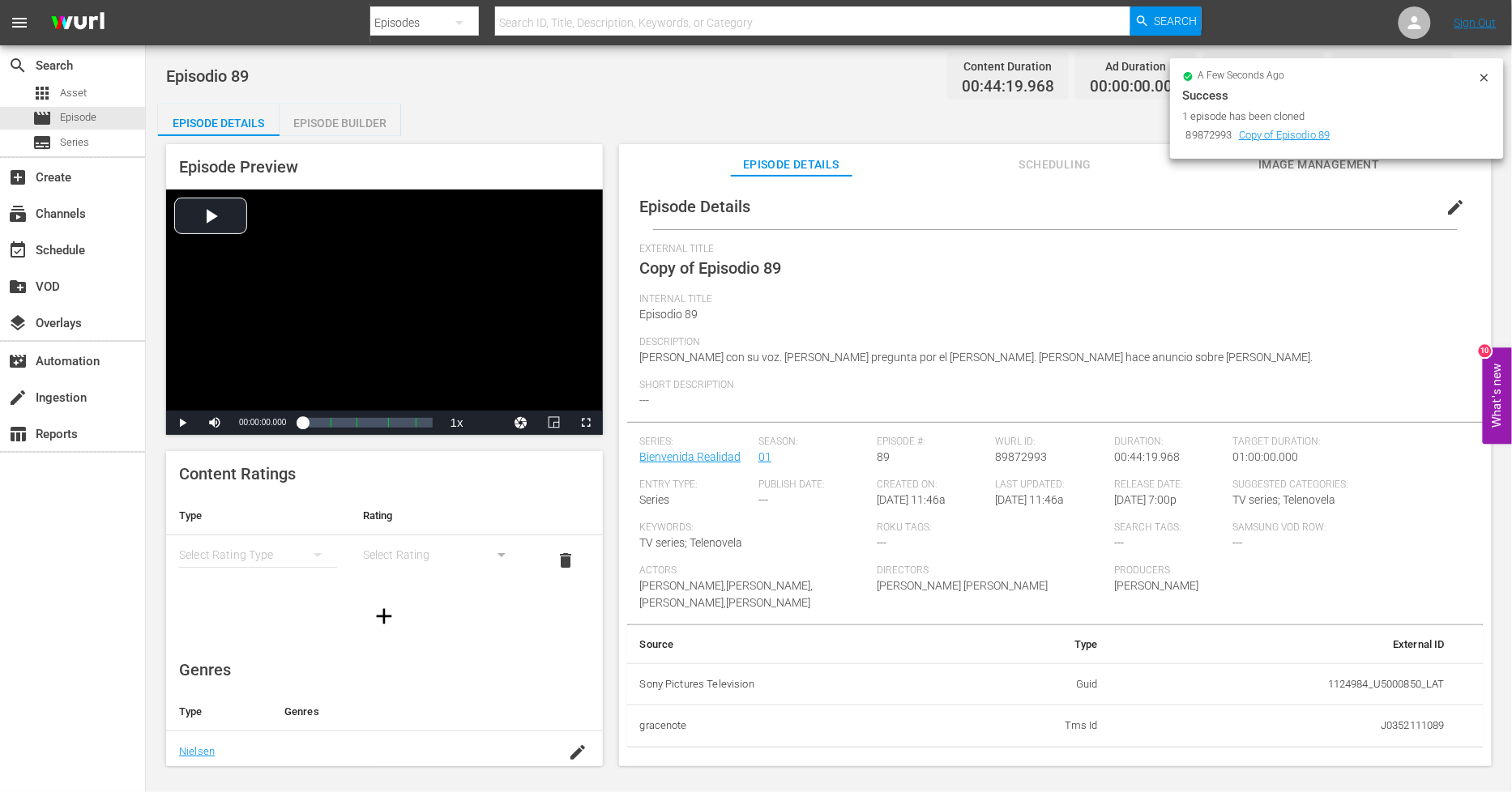
click at [1446, 204] on span "edit" at bounding box center [1455, 207] width 19 height 19
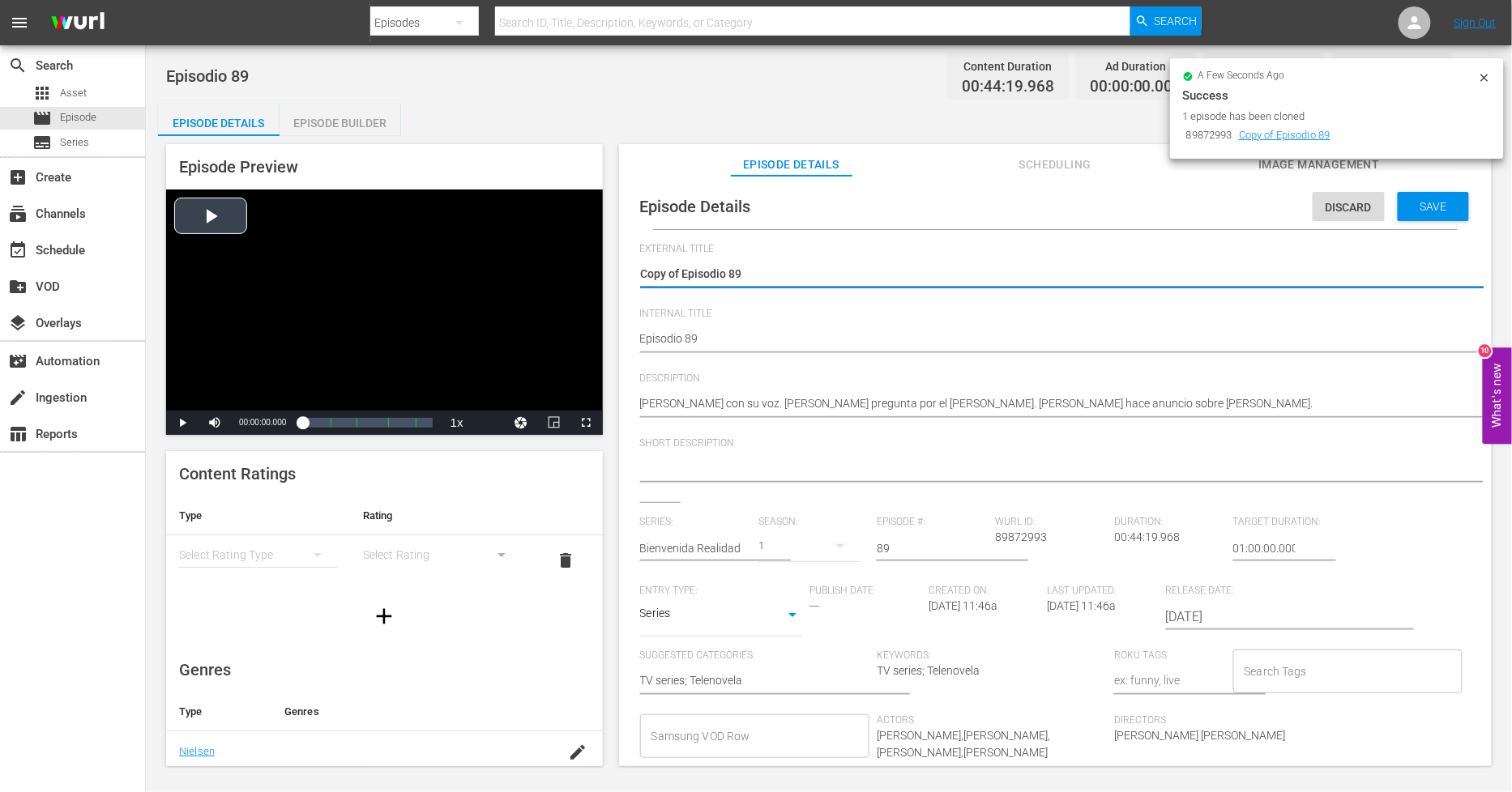
drag, startPoint x: 683, startPoint y: 269, endPoint x: 340, endPoint y: 268, distance: 343.0
click at [346, 268] on div "Episode Preview Video Player is loading. Play Video Play Mute Current Time 00:0…" at bounding box center [829, 458] width 1342 height 643
type textarea "Episodio 89"
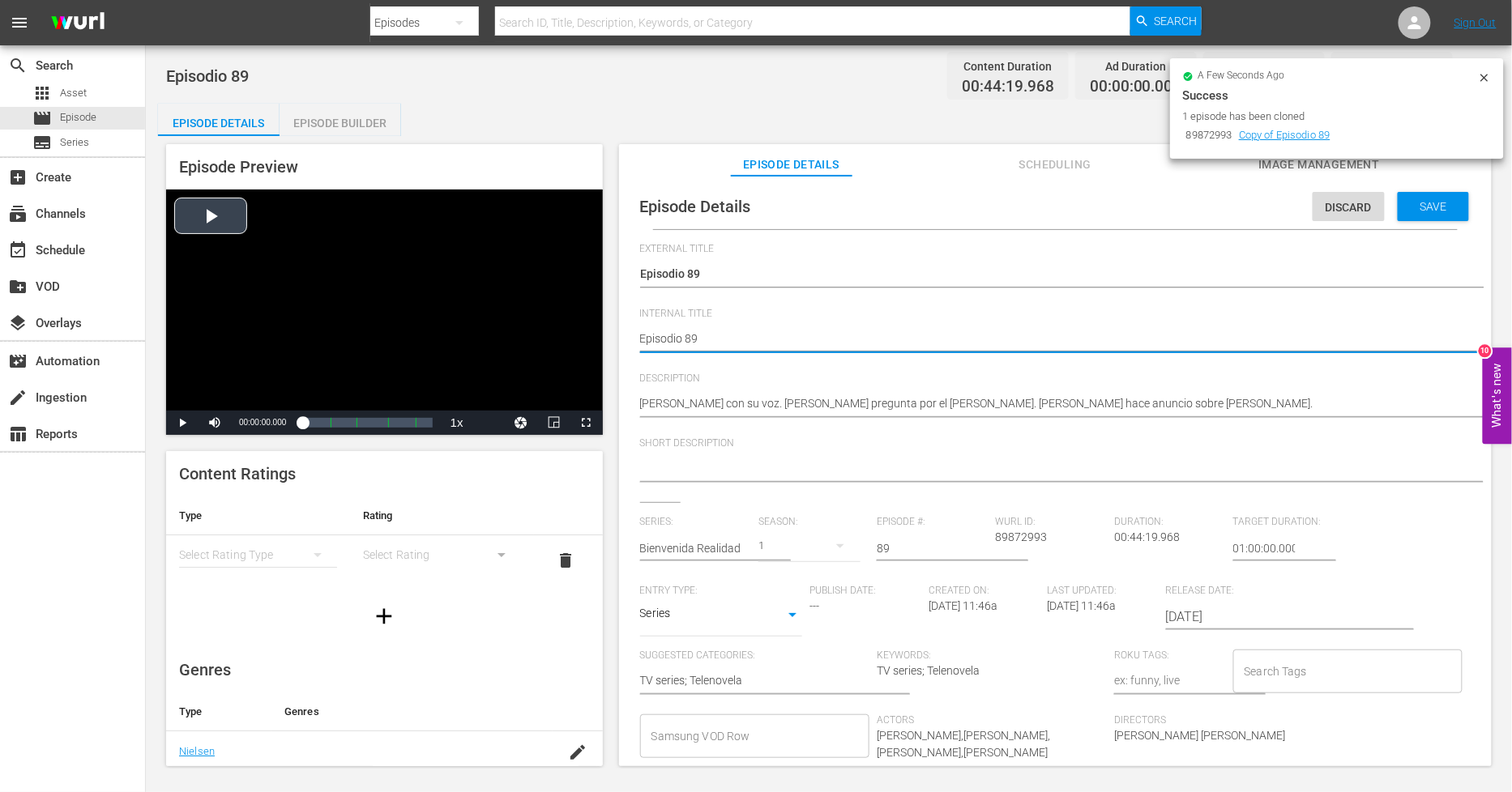
type textarea "PEpisodio 89"
type textarea "PHEpisodio 89"
type textarea "PH Episodio 89"
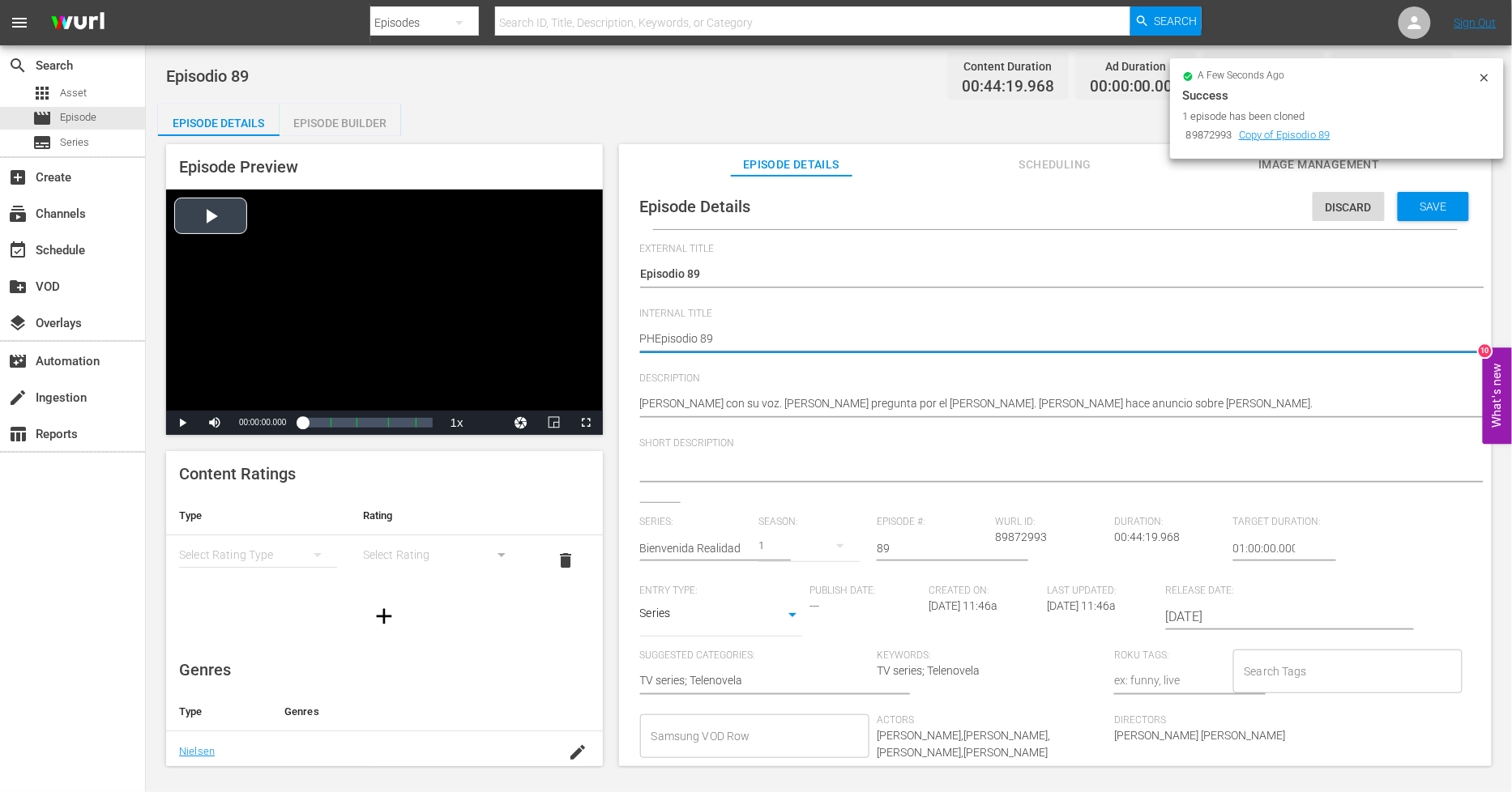
type textarea "PH Episodio 89"
type textarea "PH 1Episodio 89"
type textarea "PH 13Episodio 89"
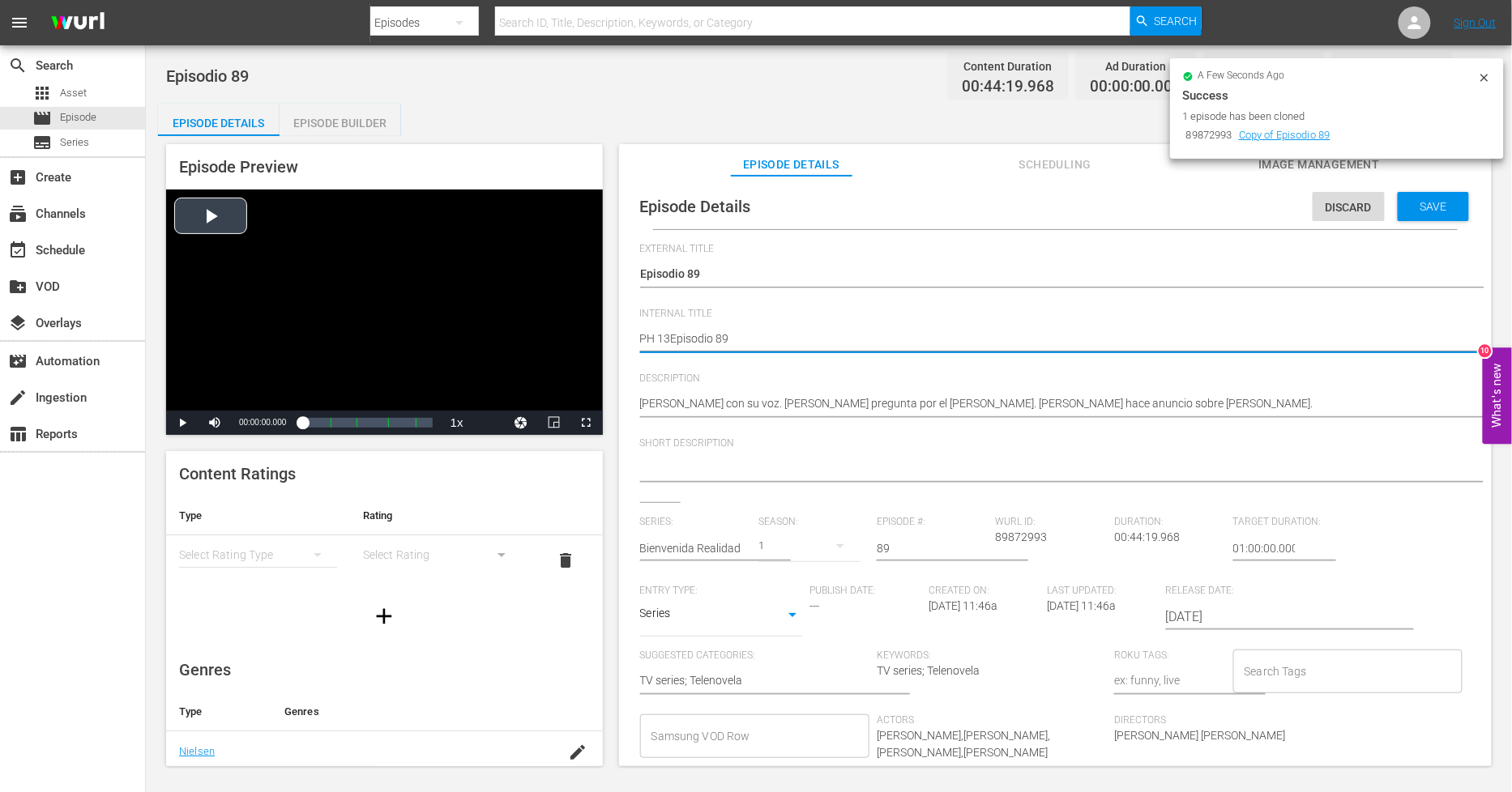
type textarea "PH 13 Episodio 89"
type textarea "PH 13 Episodio 89 S"
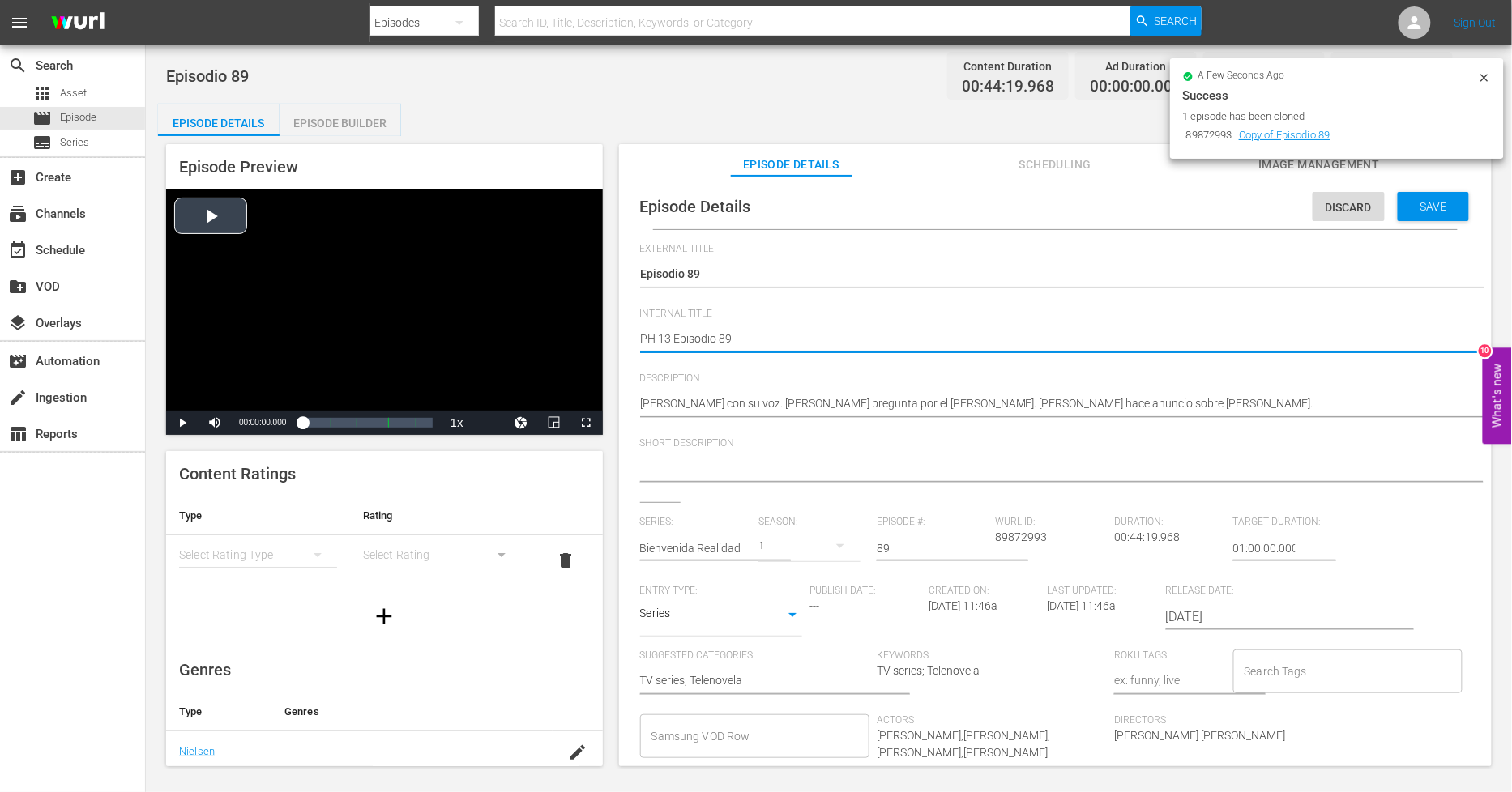
type textarea "PH 13 Episodio 89 S"
type textarea "PH 13 Episodio 89 SO"
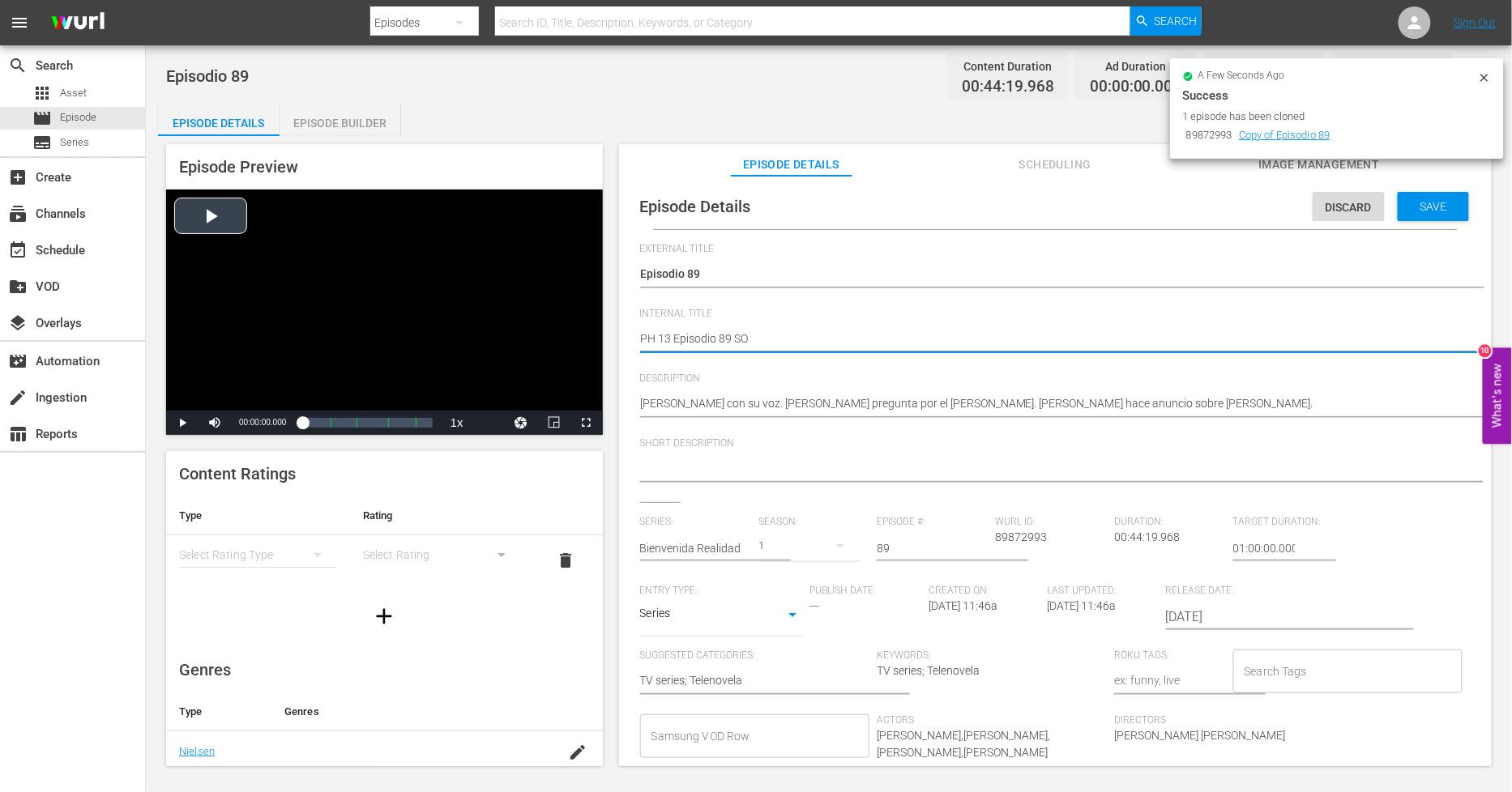
type textarea "PH 13 Episodio 89 SO M"
type textarea "PH 13 Episodio 89 SO ME"
type textarea "PH 13 Episodio 89 SO MEX"
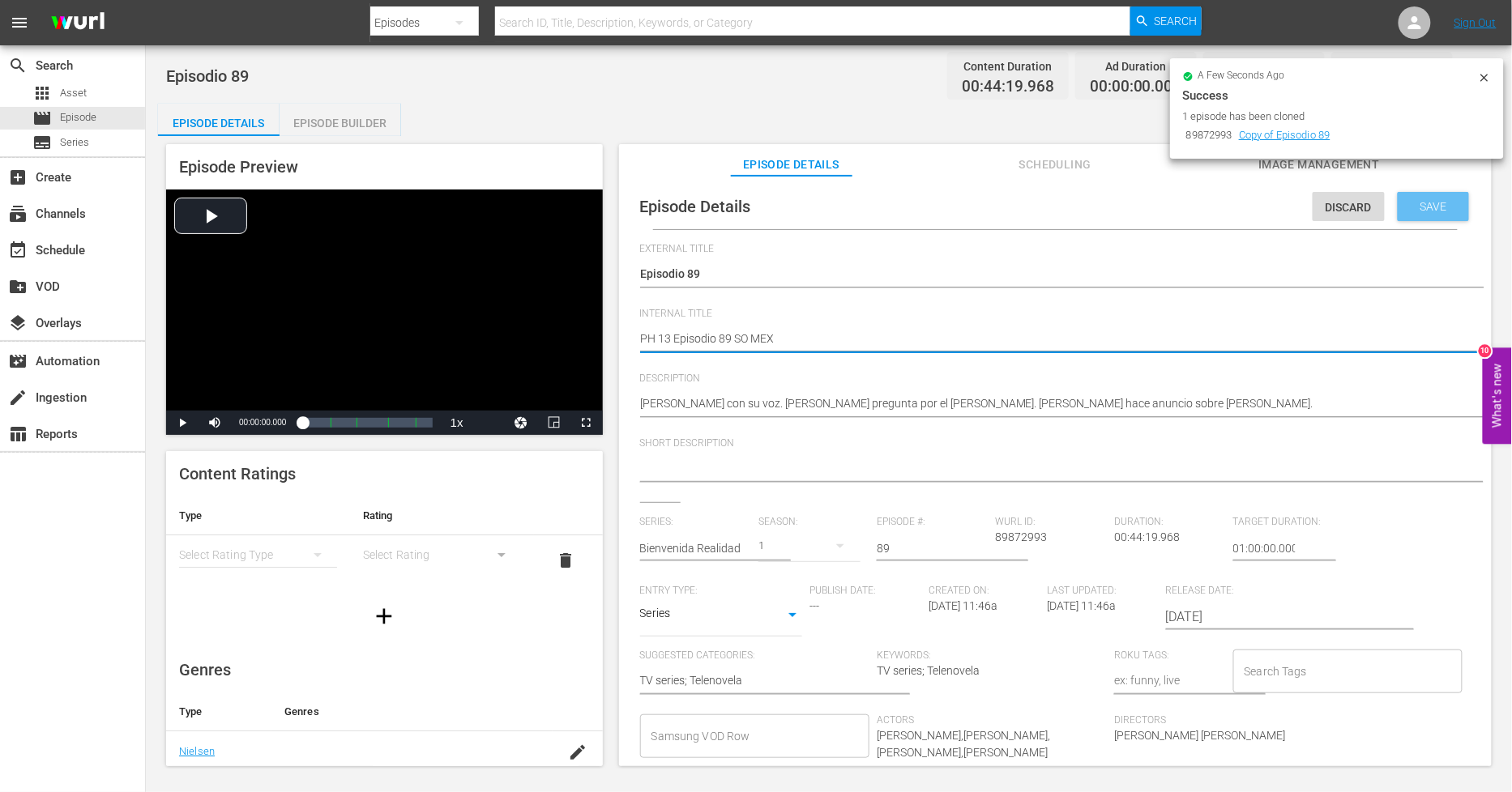
type textarea "PH 13 Episodio 89 SO MEX"
click at [1433, 208] on span "Save" at bounding box center [1434, 206] width 53 height 13
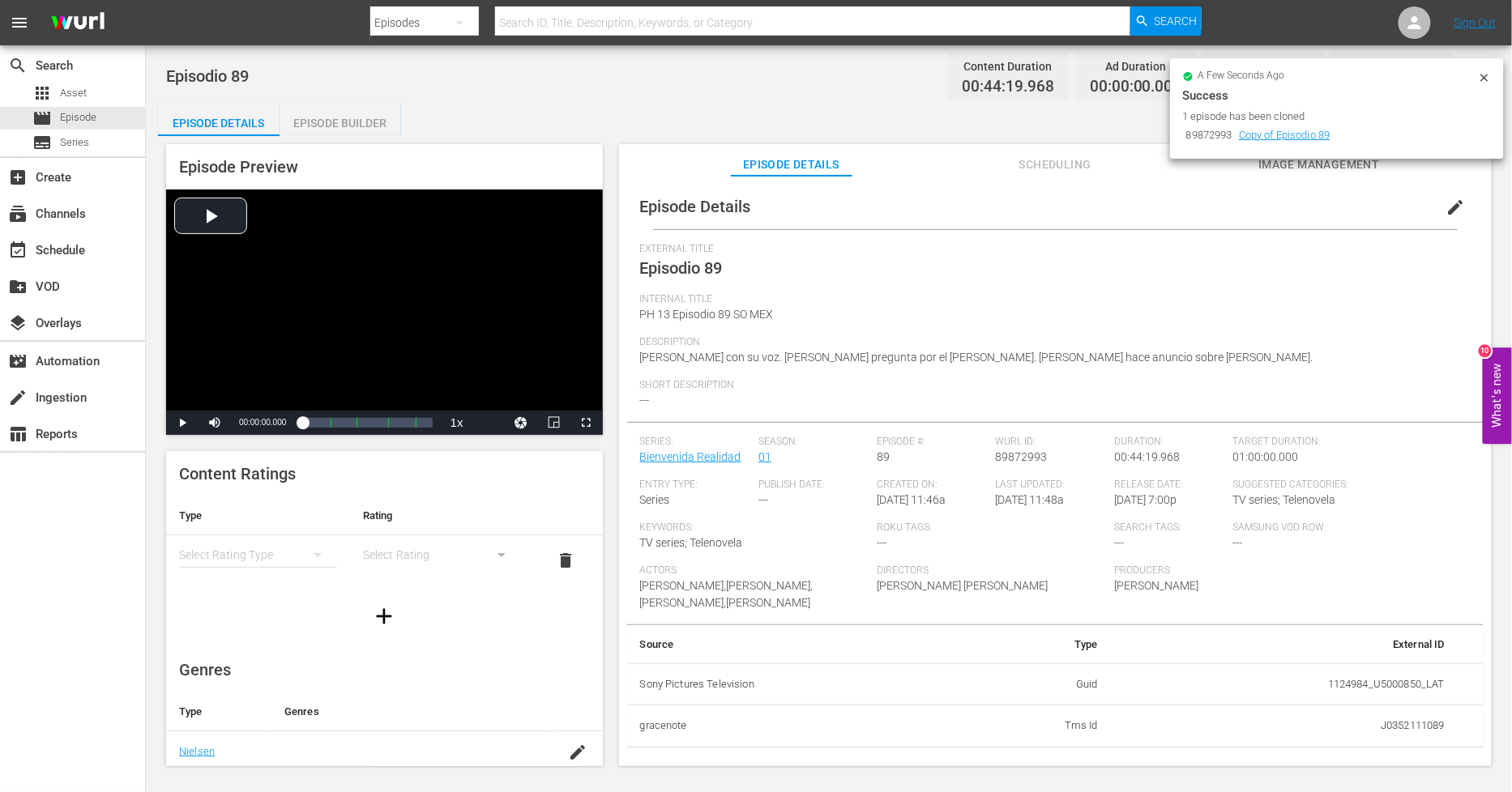
click at [357, 132] on div "Episode Builder" at bounding box center [340, 123] width 121 height 39
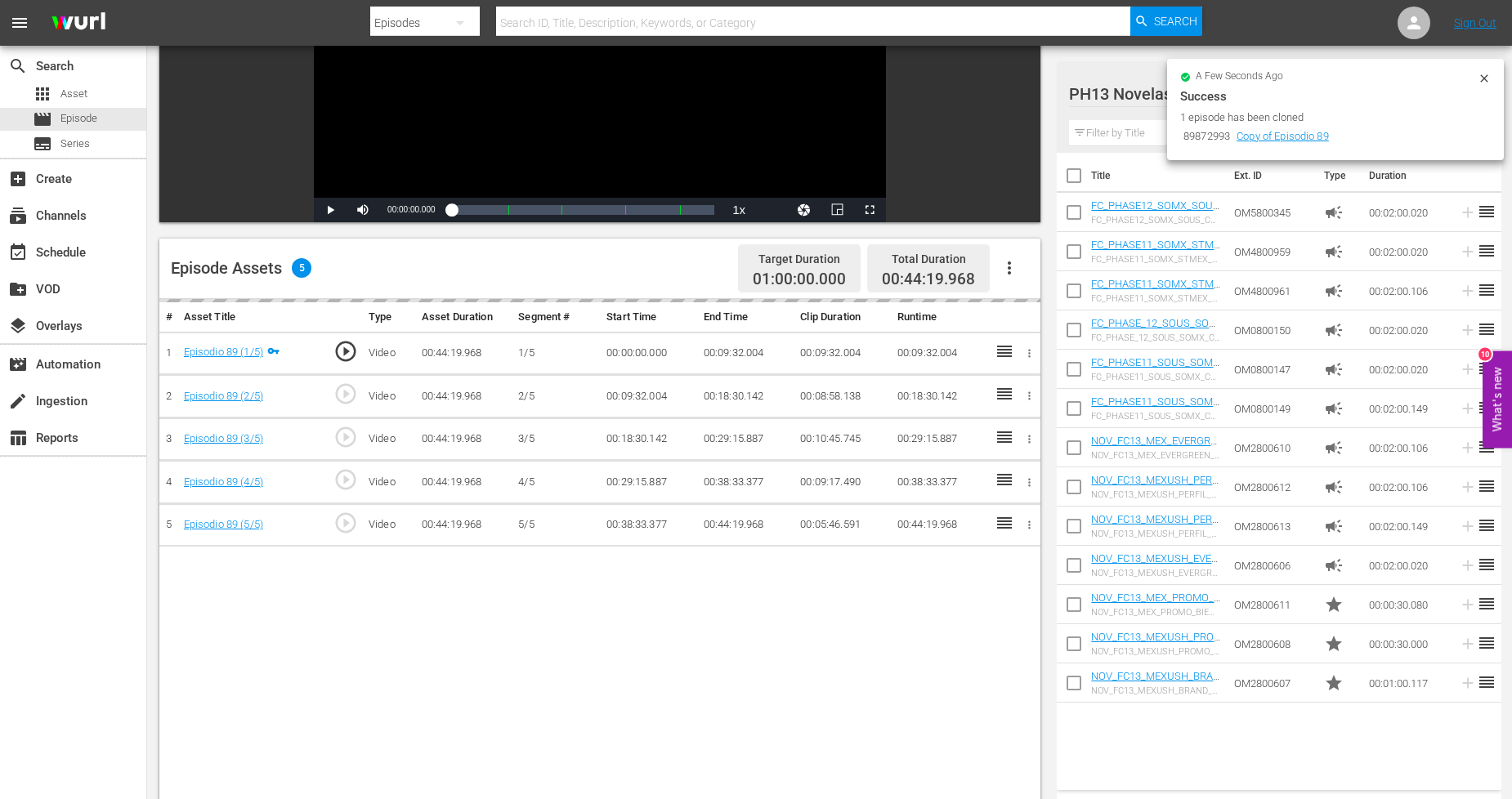
scroll to position [272, 0]
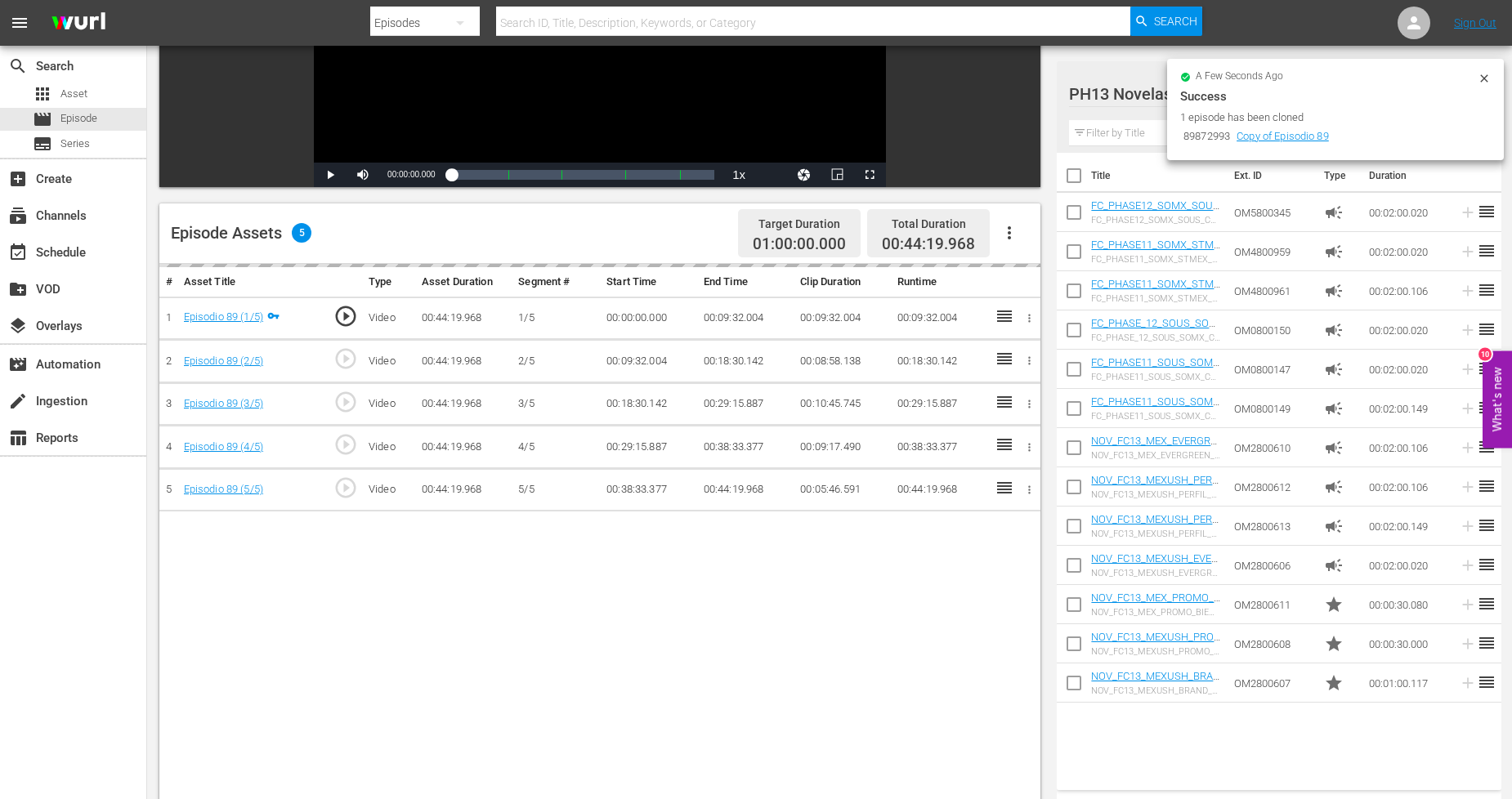
click at [1012, 231] on icon "button" at bounding box center [1009, 233] width 19 height 19
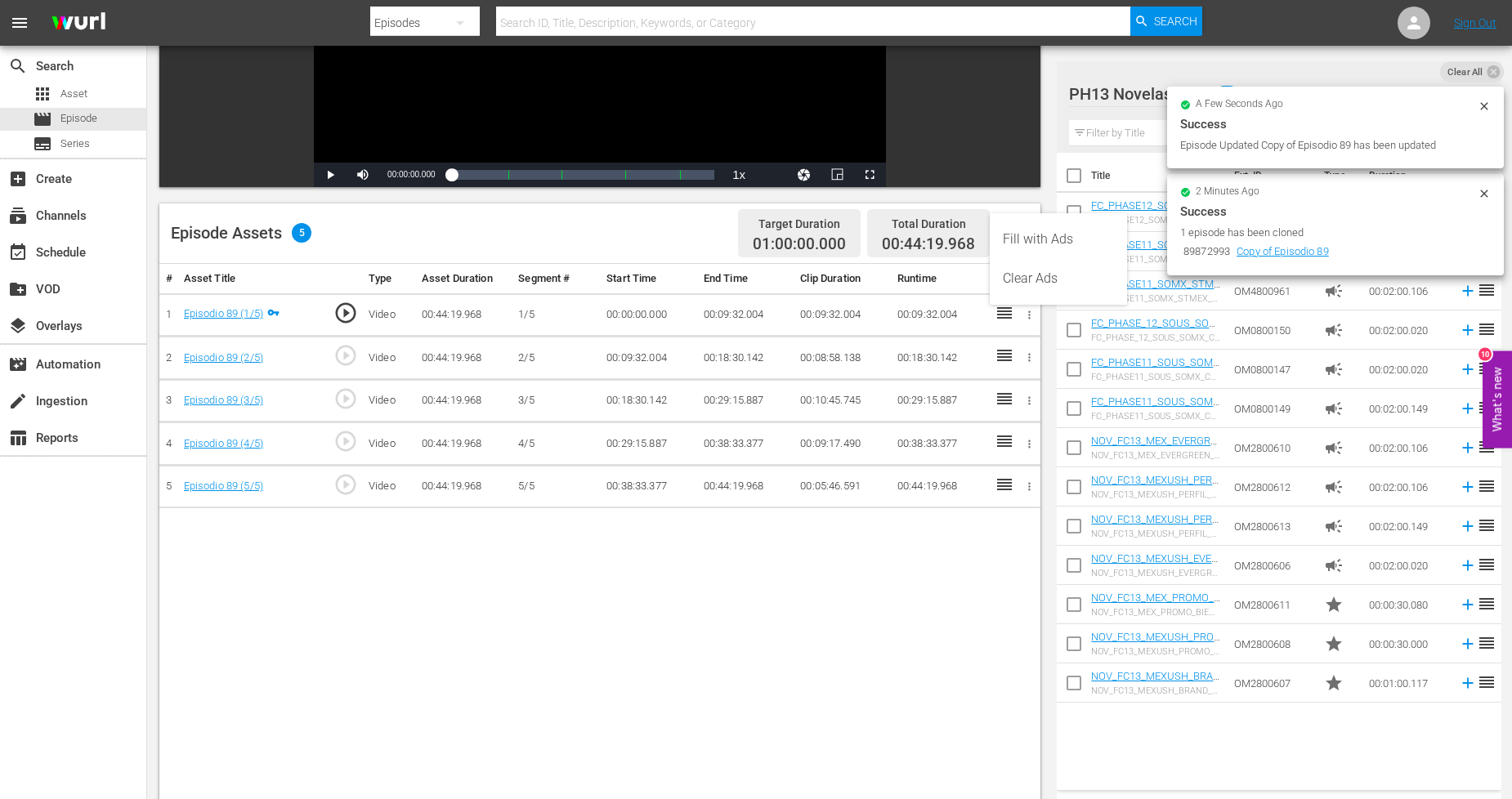
click at [1071, 244] on div "Fill with Ads" at bounding box center [1058, 239] width 111 height 40
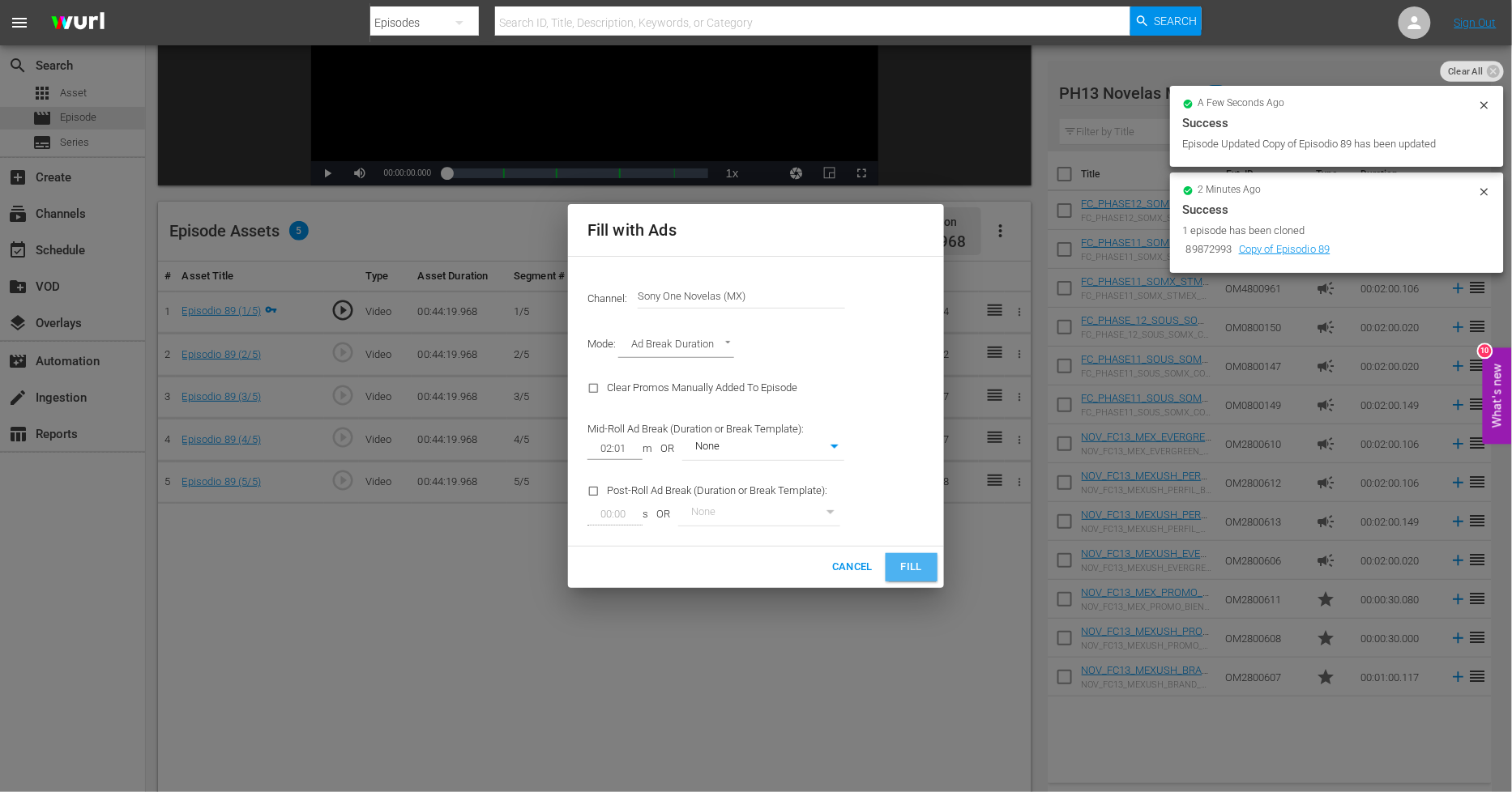
click at [906, 560] on span "Fill" at bounding box center [912, 567] width 26 height 18
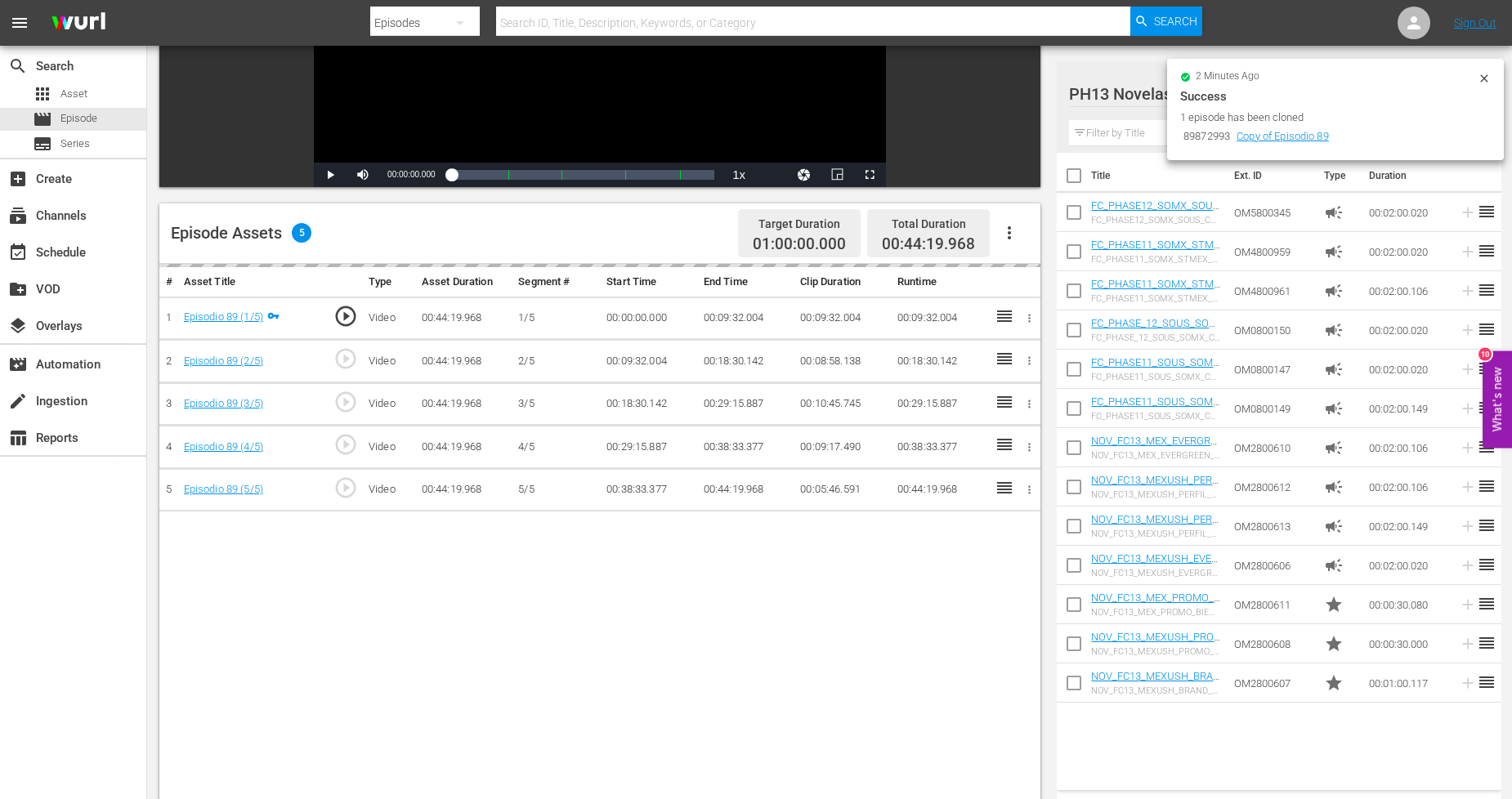
click at [1482, 76] on icon at bounding box center [1484, 78] width 13 height 13
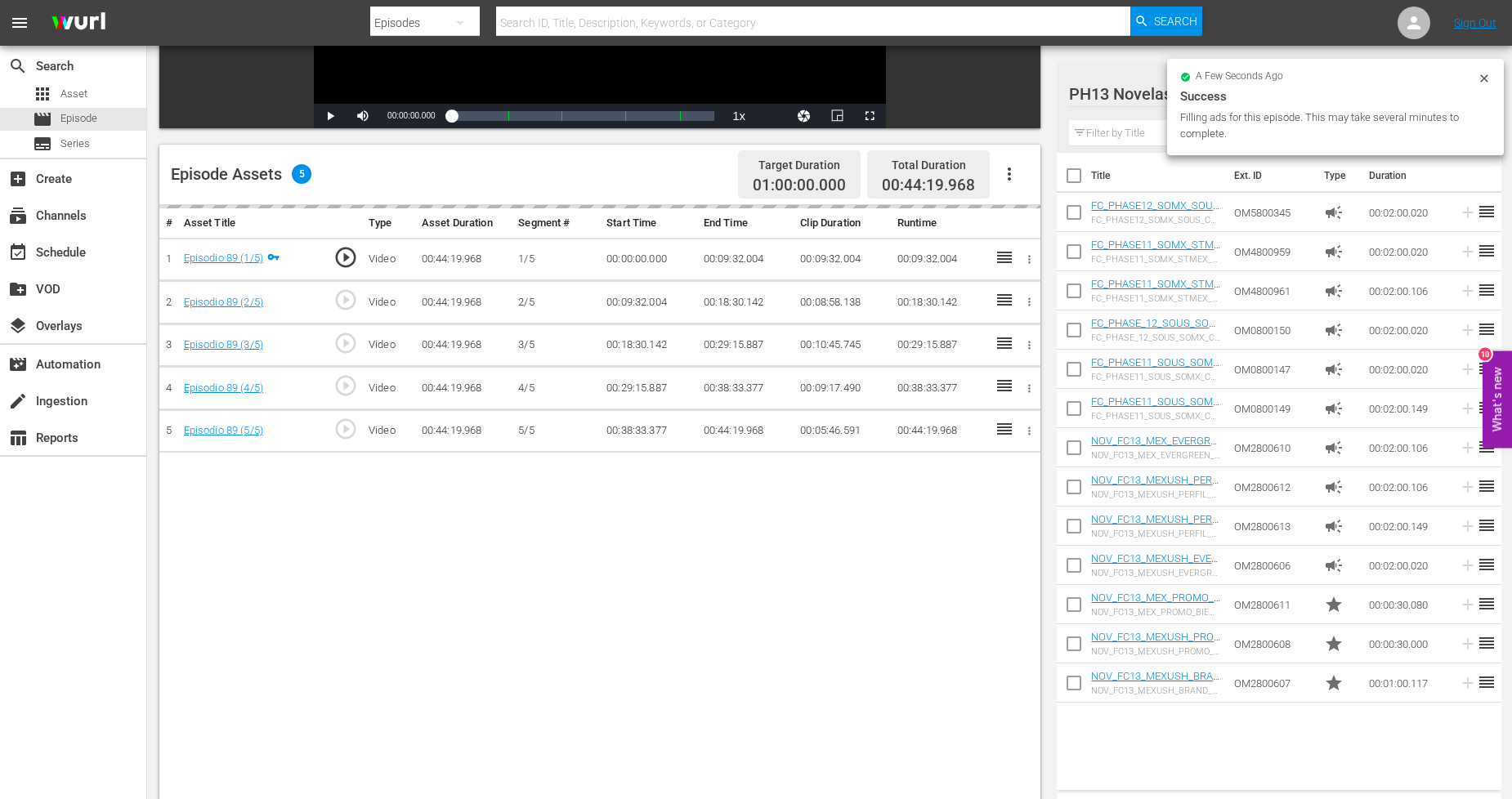
scroll to position [363, 0]
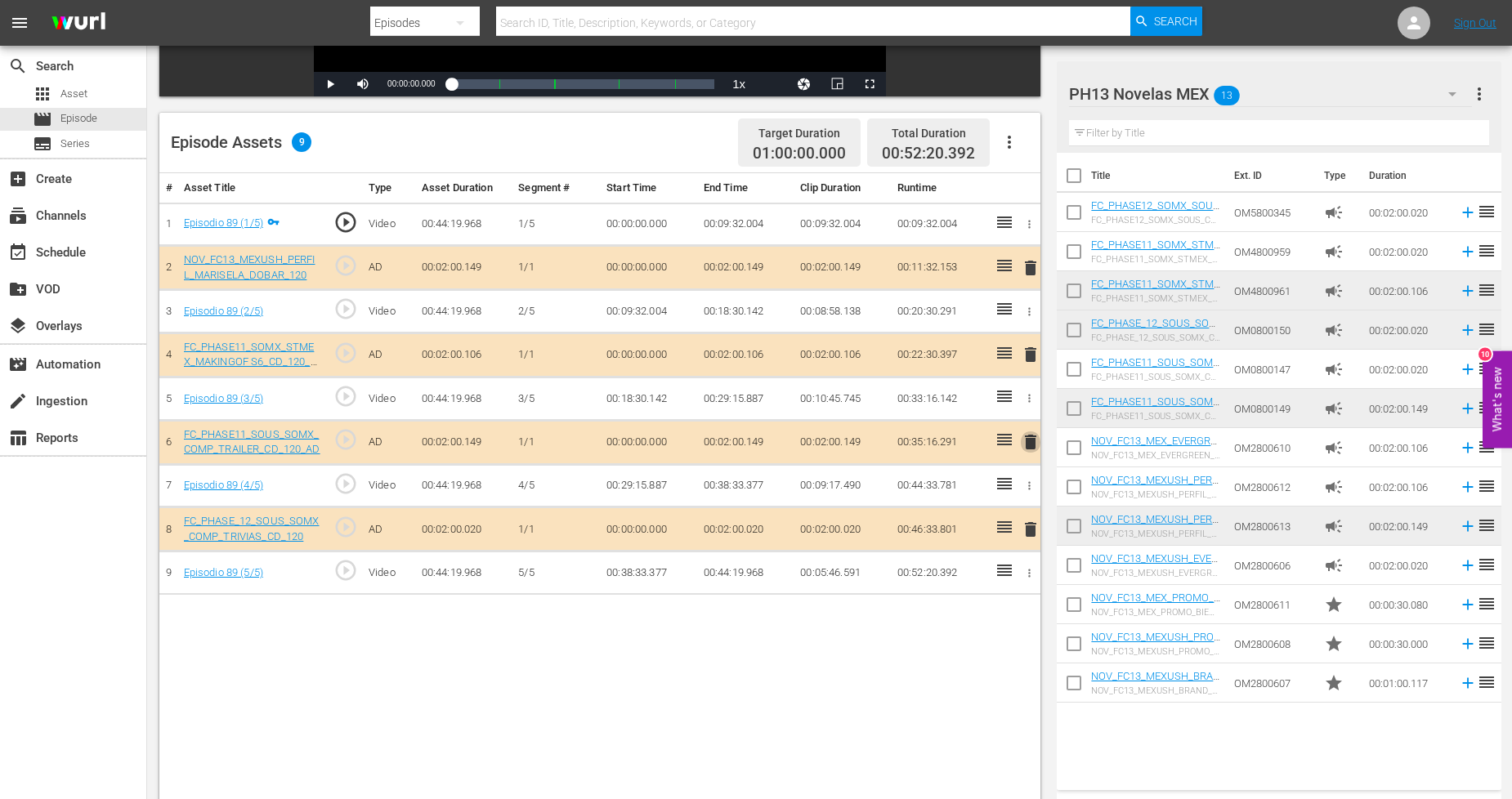
click at [1027, 447] on span "delete" at bounding box center [1030, 441] width 19 height 19
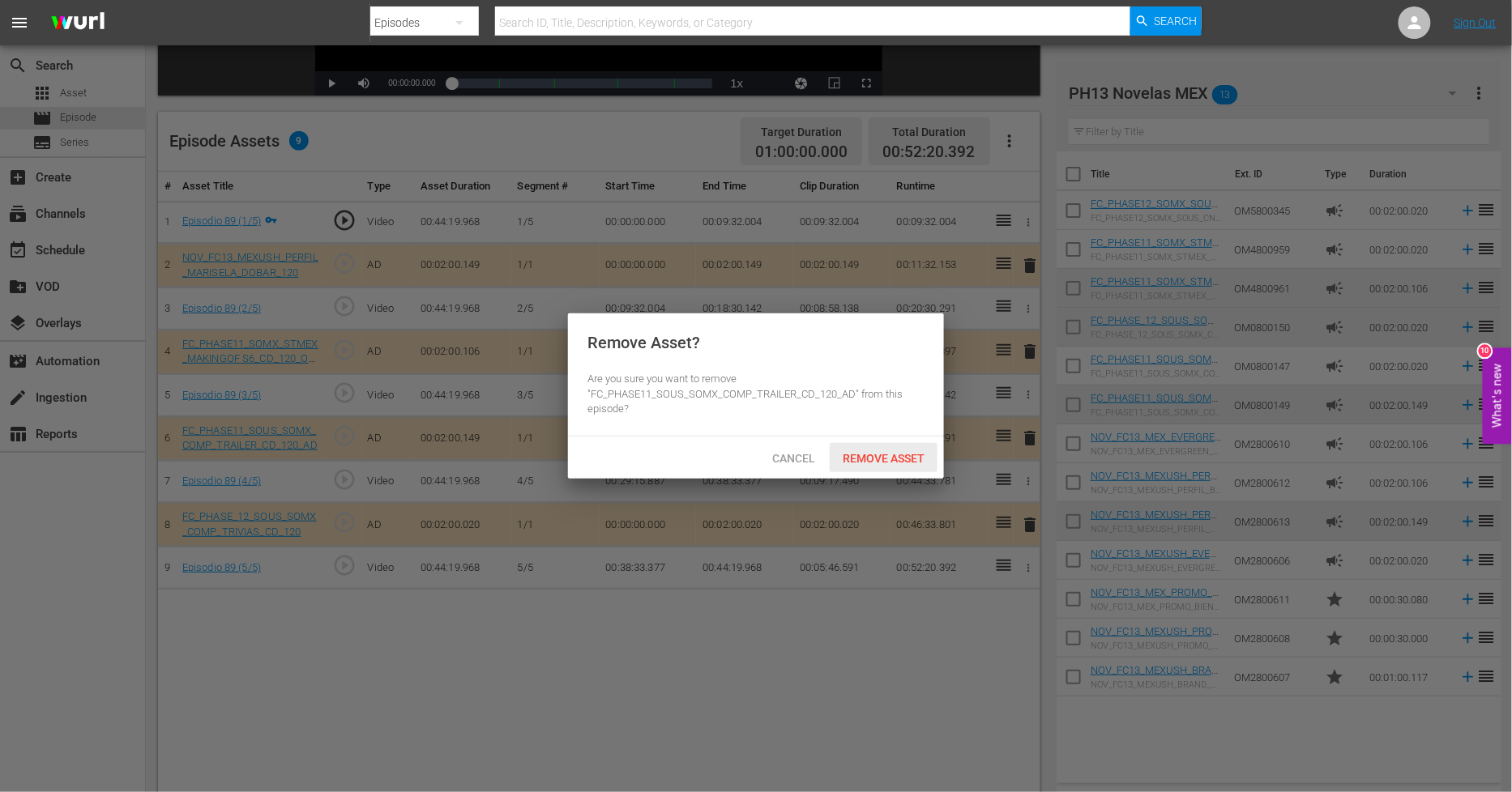
click at [877, 462] on span "Remove Asset" at bounding box center [884, 458] width 108 height 13
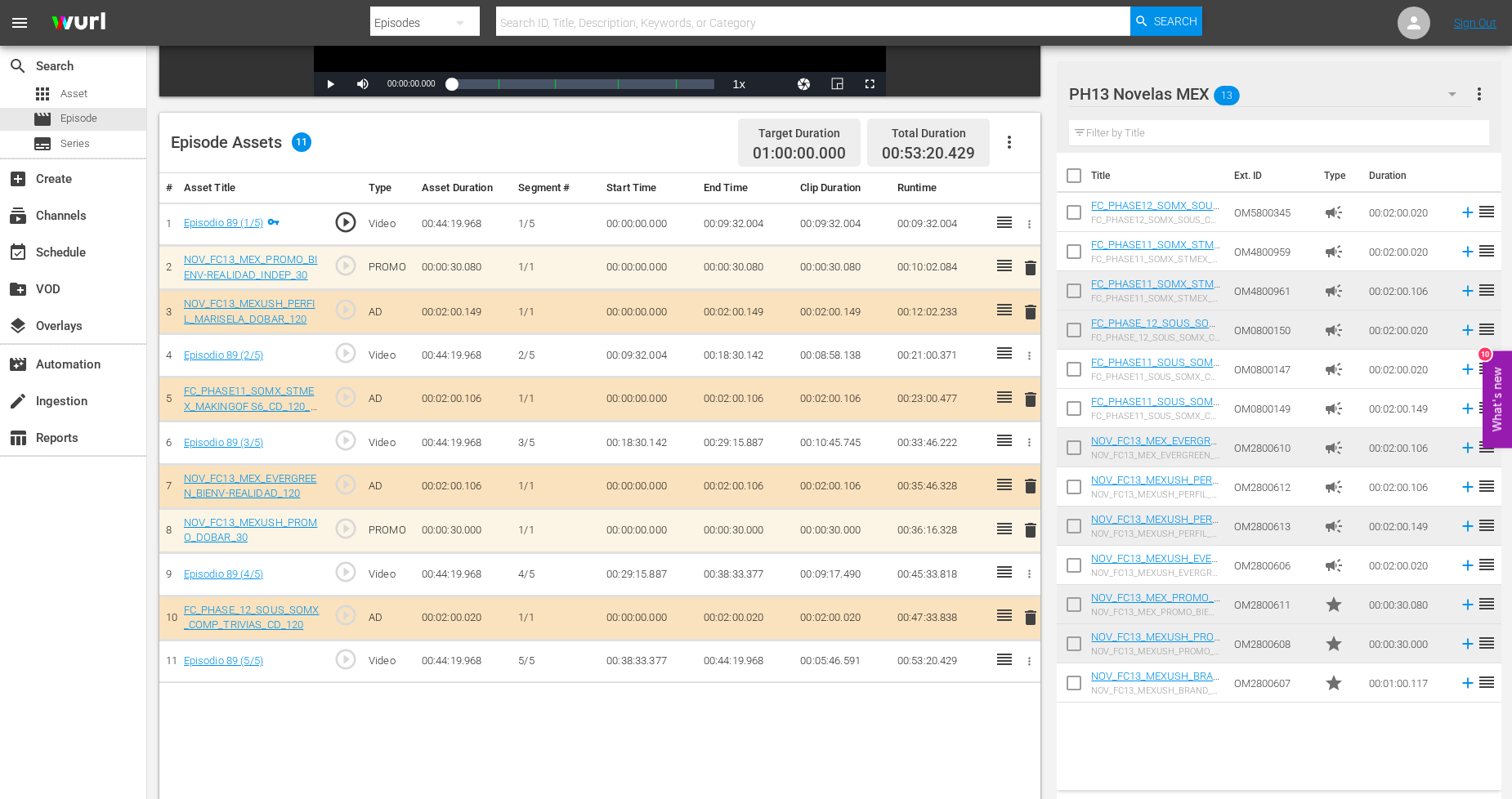
click at [1310, 90] on div "PH13 Novelas MEX 13" at bounding box center [1270, 94] width 403 height 46
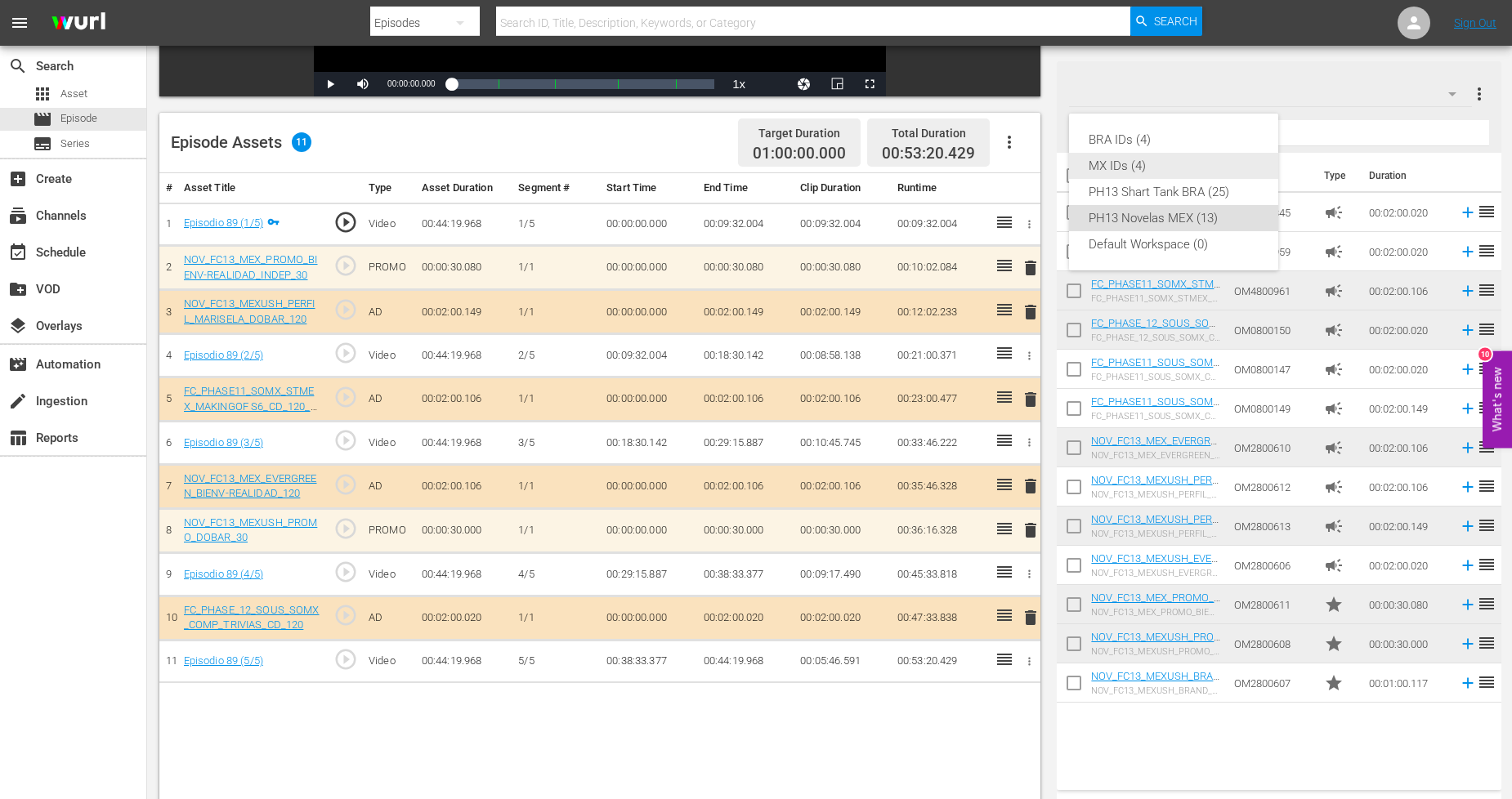
click at [1164, 166] on div "MX IDs (4)" at bounding box center [1174, 166] width 170 height 26
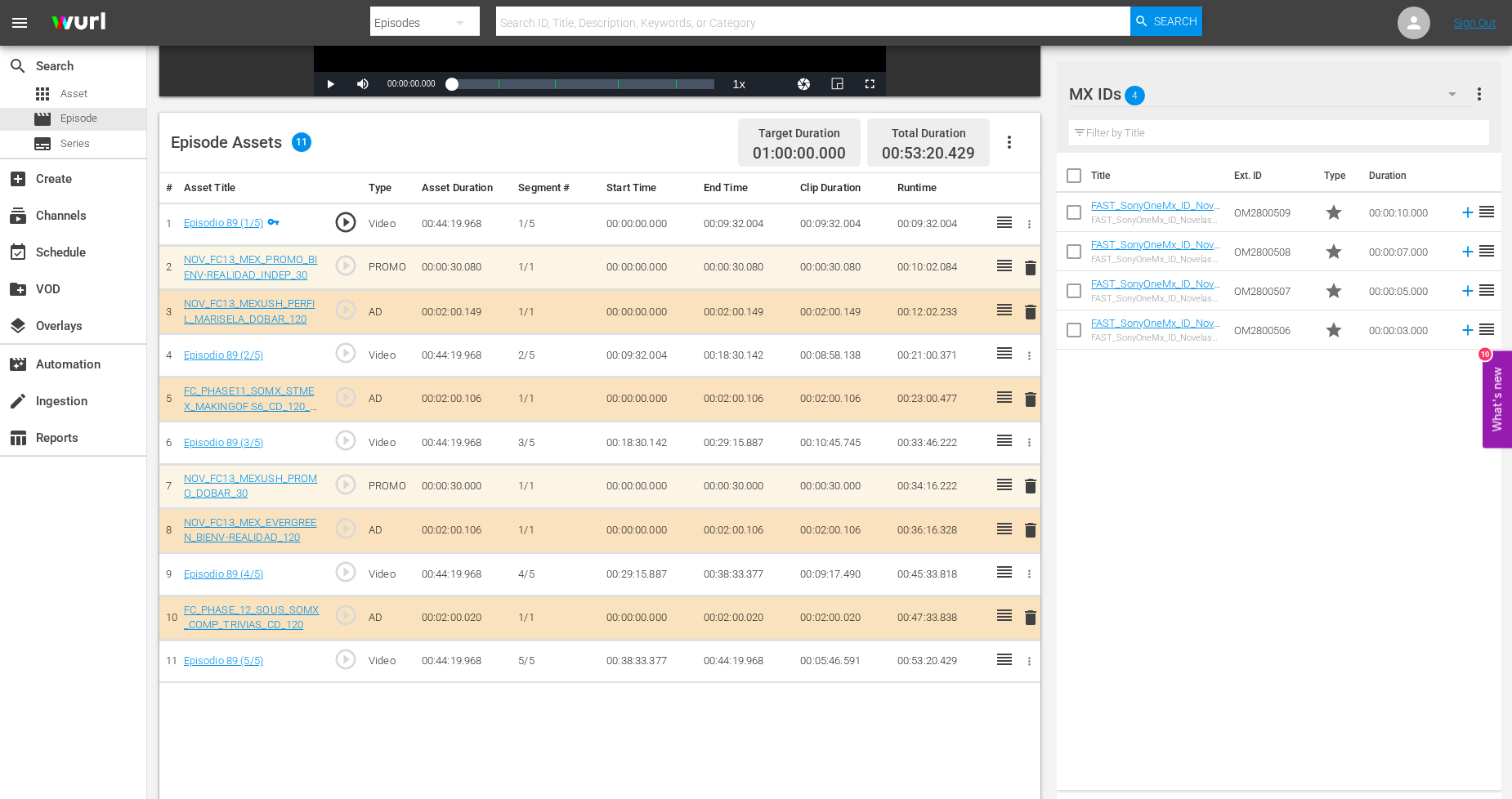
click at [1260, 255] on td "OM2800508" at bounding box center [1273, 251] width 90 height 40
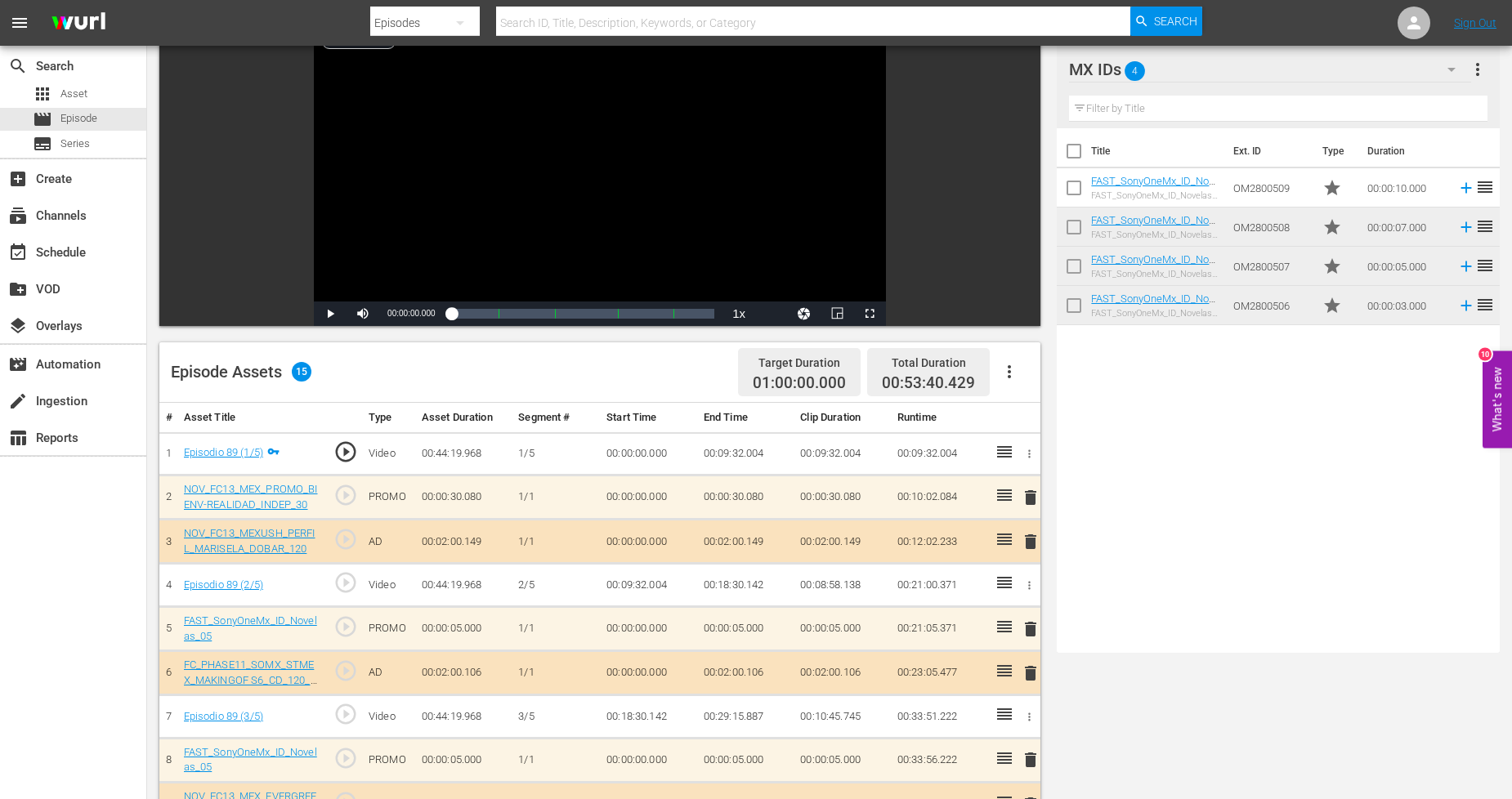
scroll to position [0, 0]
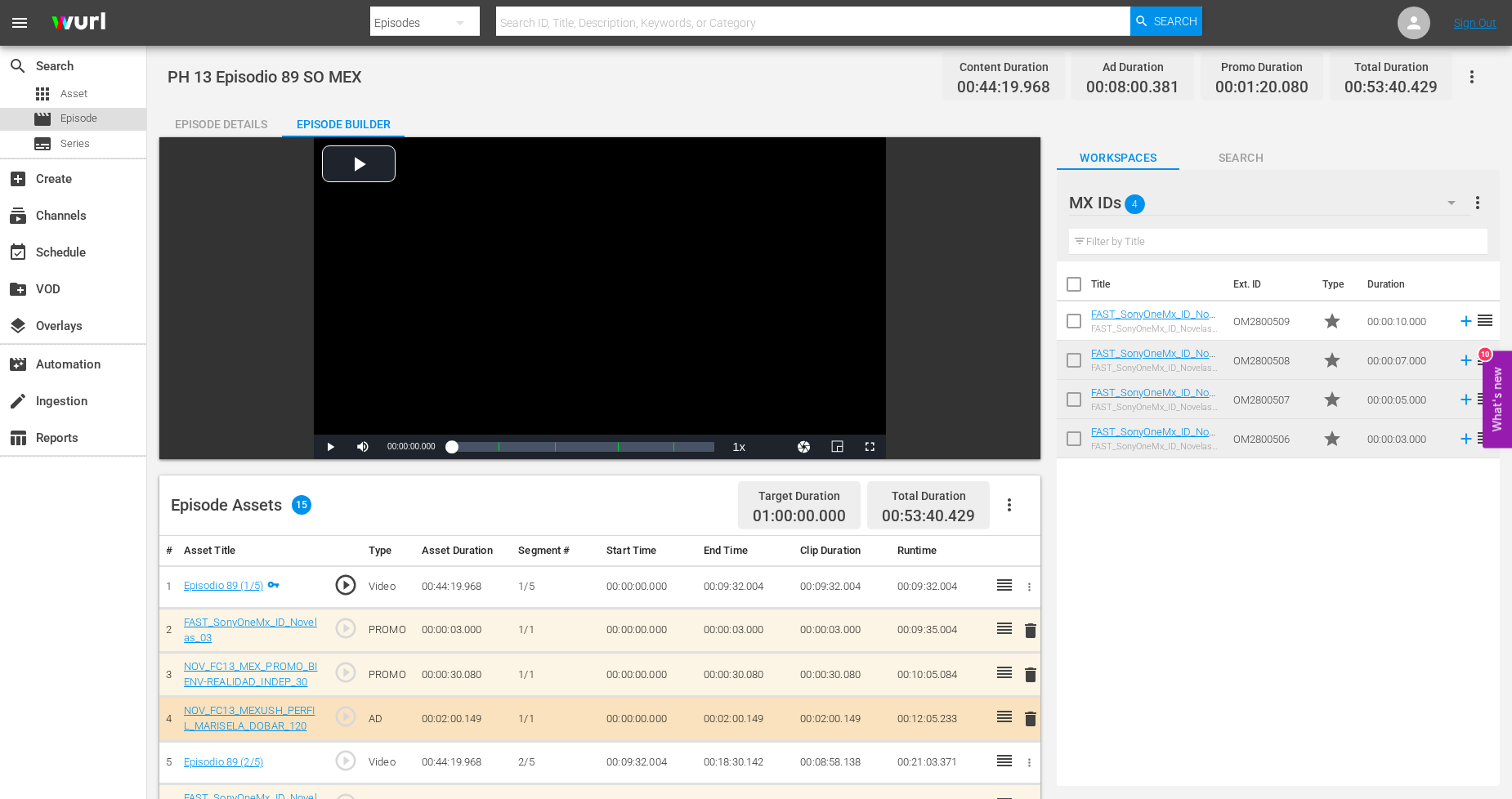
click at [95, 117] on span "Episode" at bounding box center [79, 119] width 37 height 17
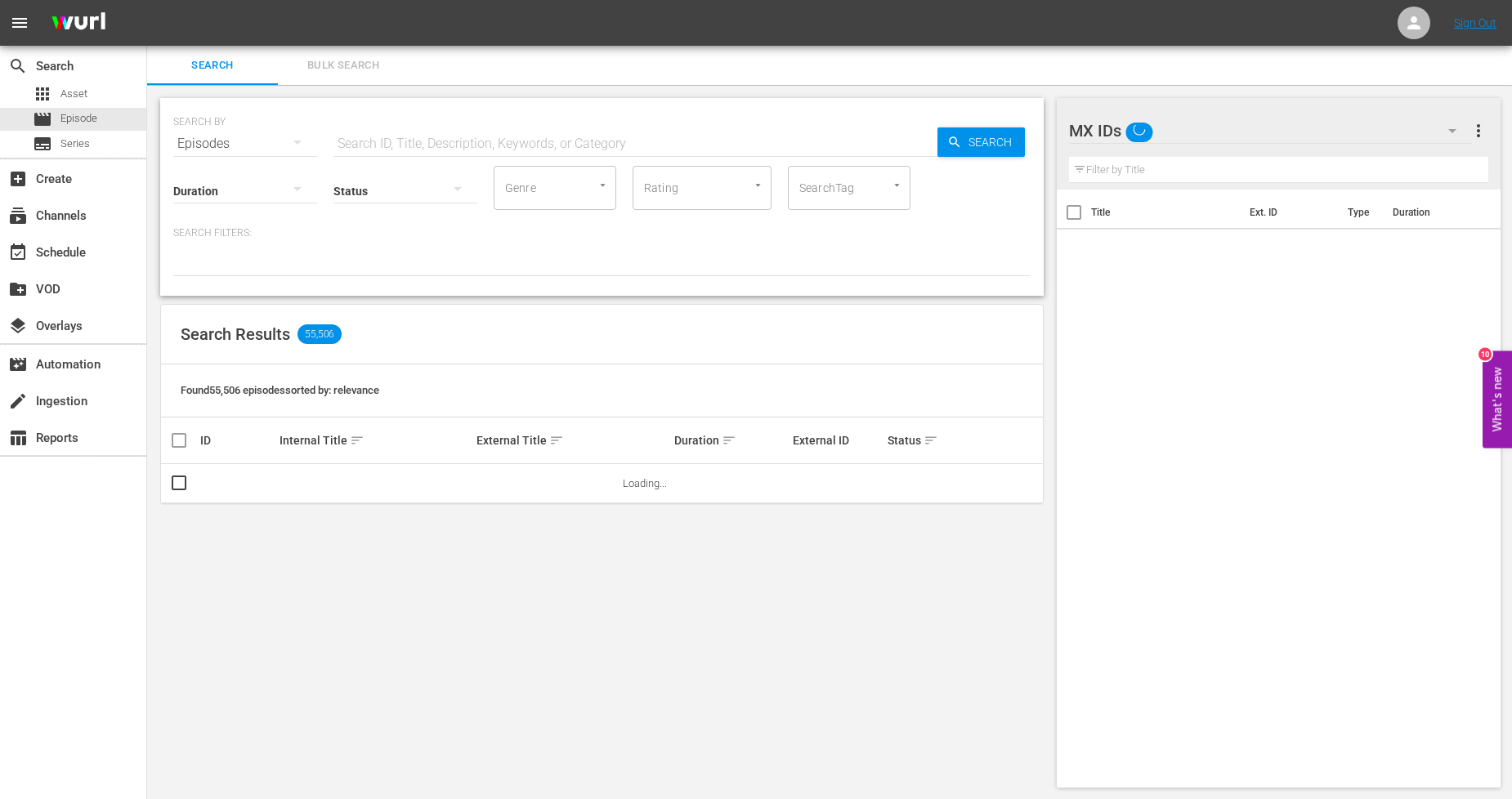
click at [357, 68] on span "Bulk Search" at bounding box center [343, 65] width 111 height 18
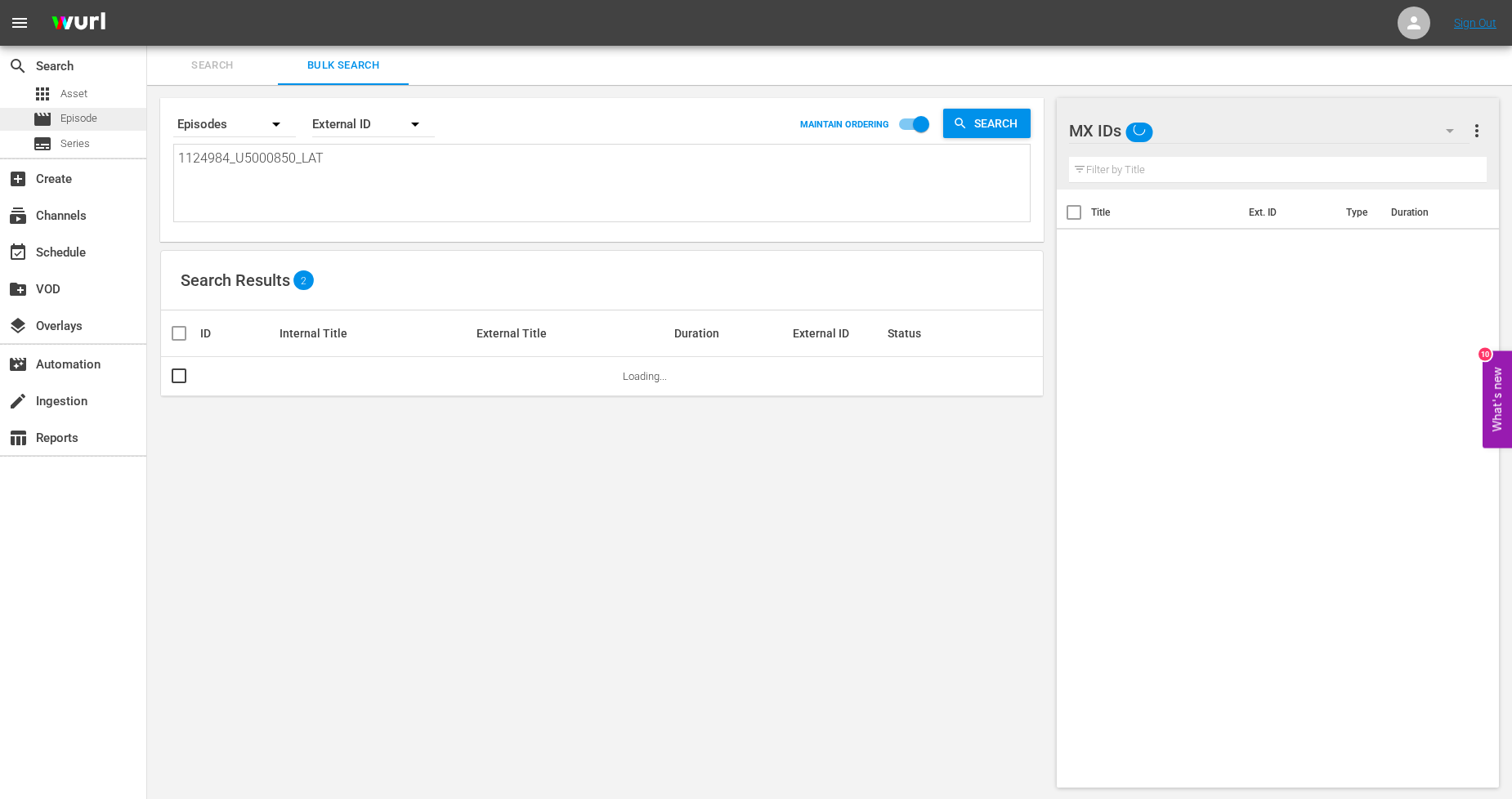
drag, startPoint x: 363, startPoint y: 162, endPoint x: 0, endPoint y: 119, distance: 365.5
click at [147, 0] on div "search Search apps Asset movie Episode subtitles Series add_box Create subscrip…" at bounding box center [830, 0] width 1365 height 0
paste textarea "5_U5000851"
type textarea "1124985_U5000851_LAT"
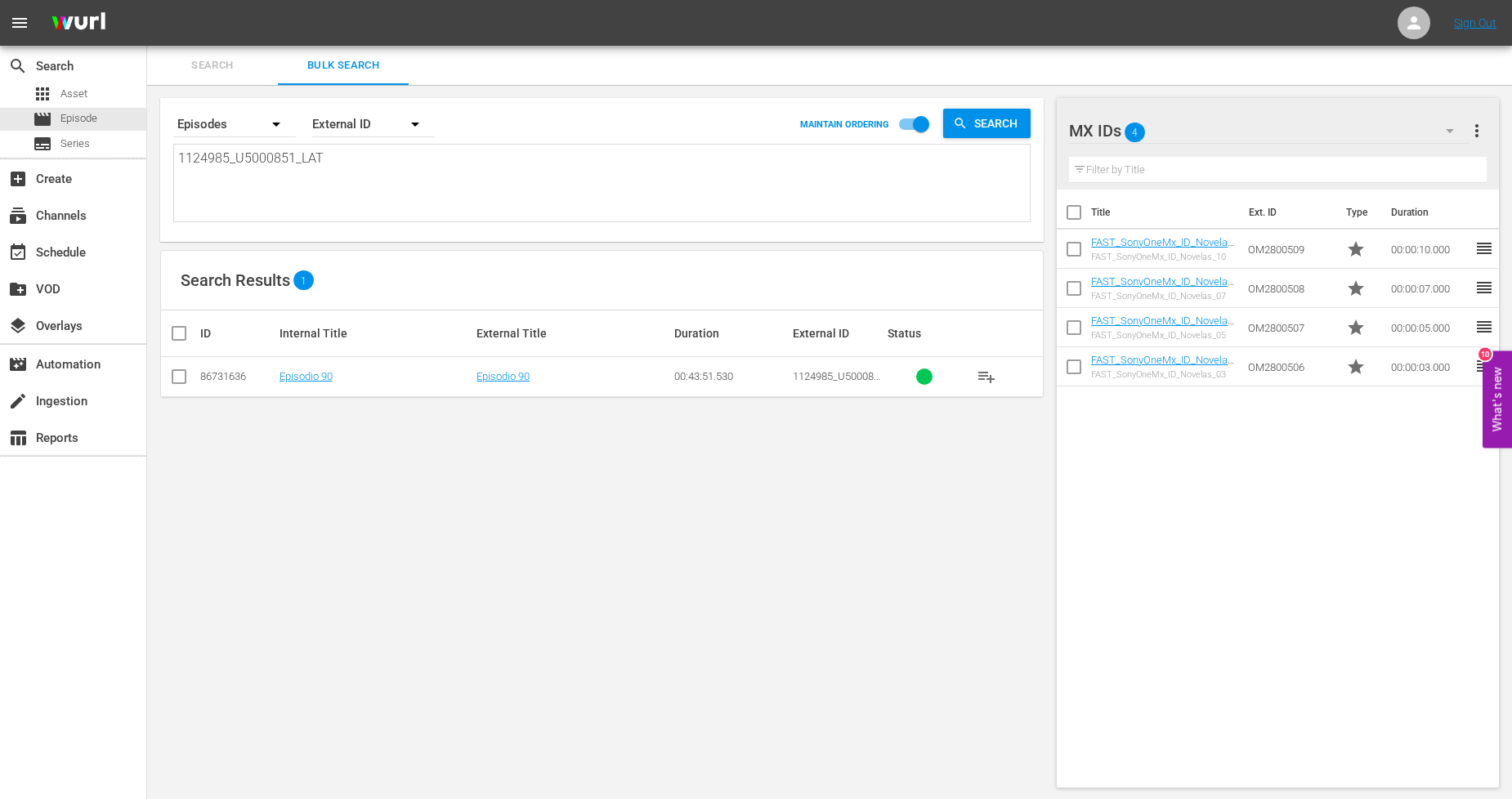
click at [180, 381] on input "checkbox" at bounding box center [178, 380] width 19 height 19
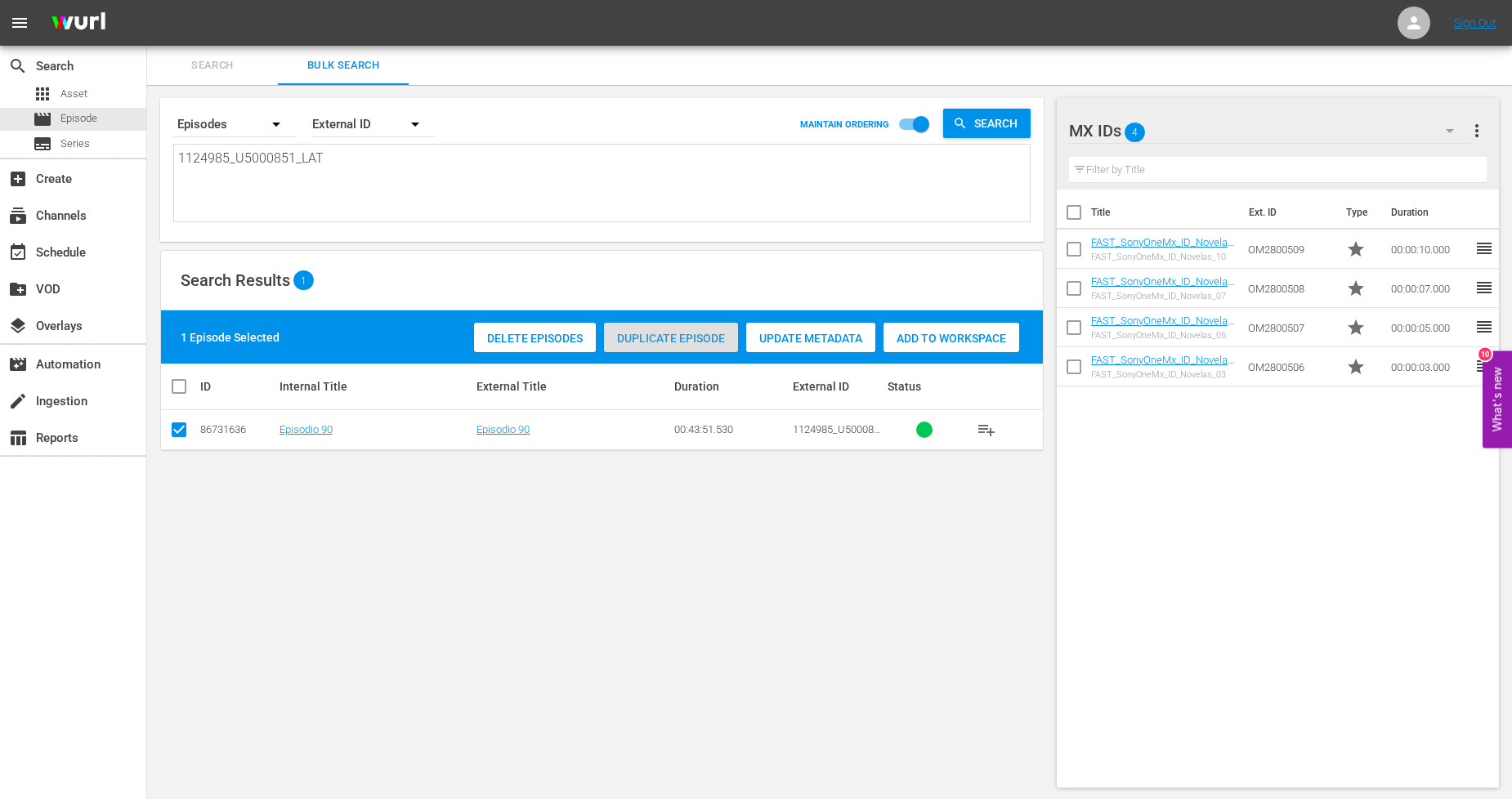
click at [708, 340] on span "Duplicate Episode" at bounding box center [671, 338] width 134 height 13
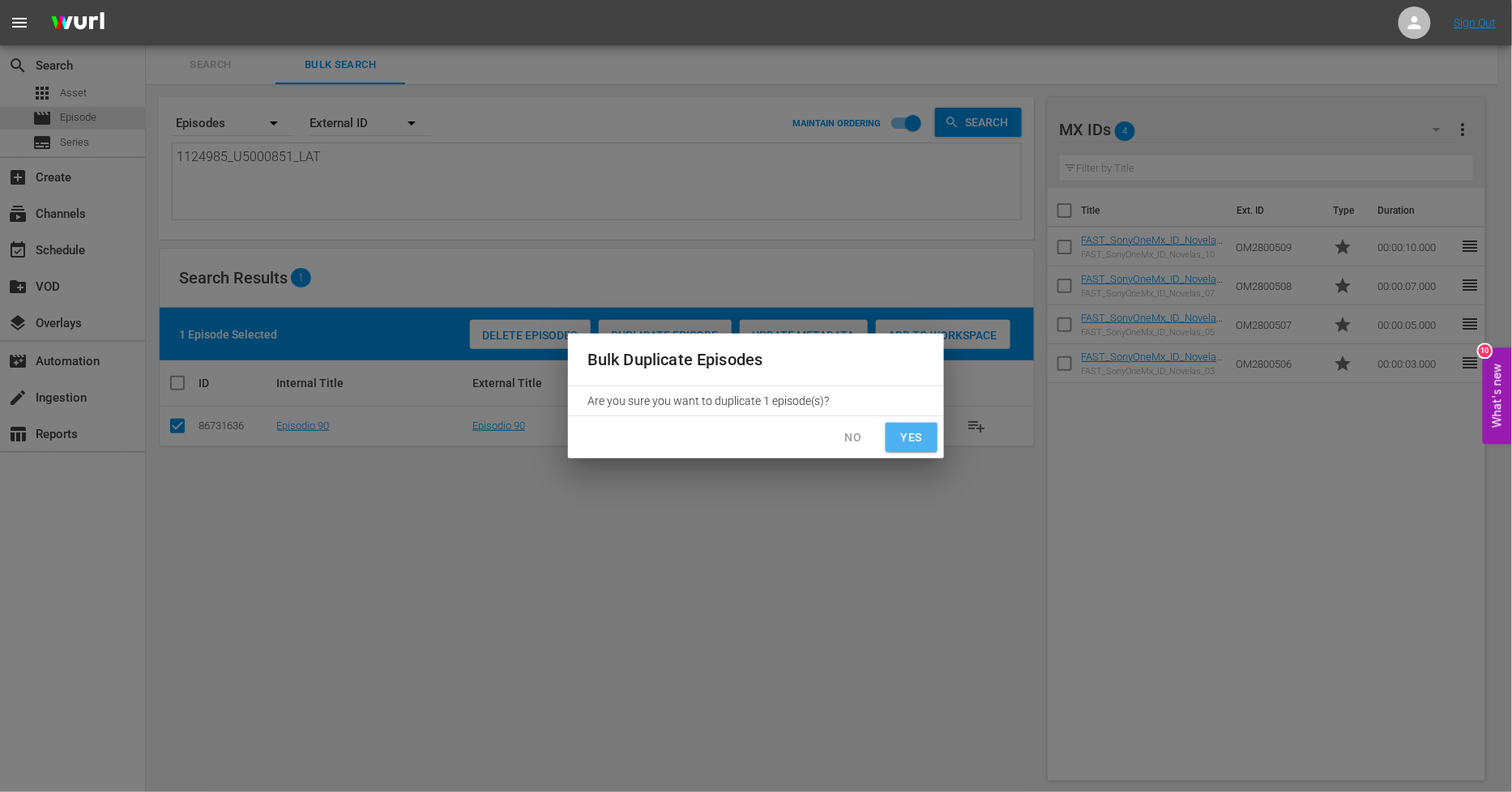
click at [926, 443] on button "Yes" at bounding box center [911, 437] width 52 height 30
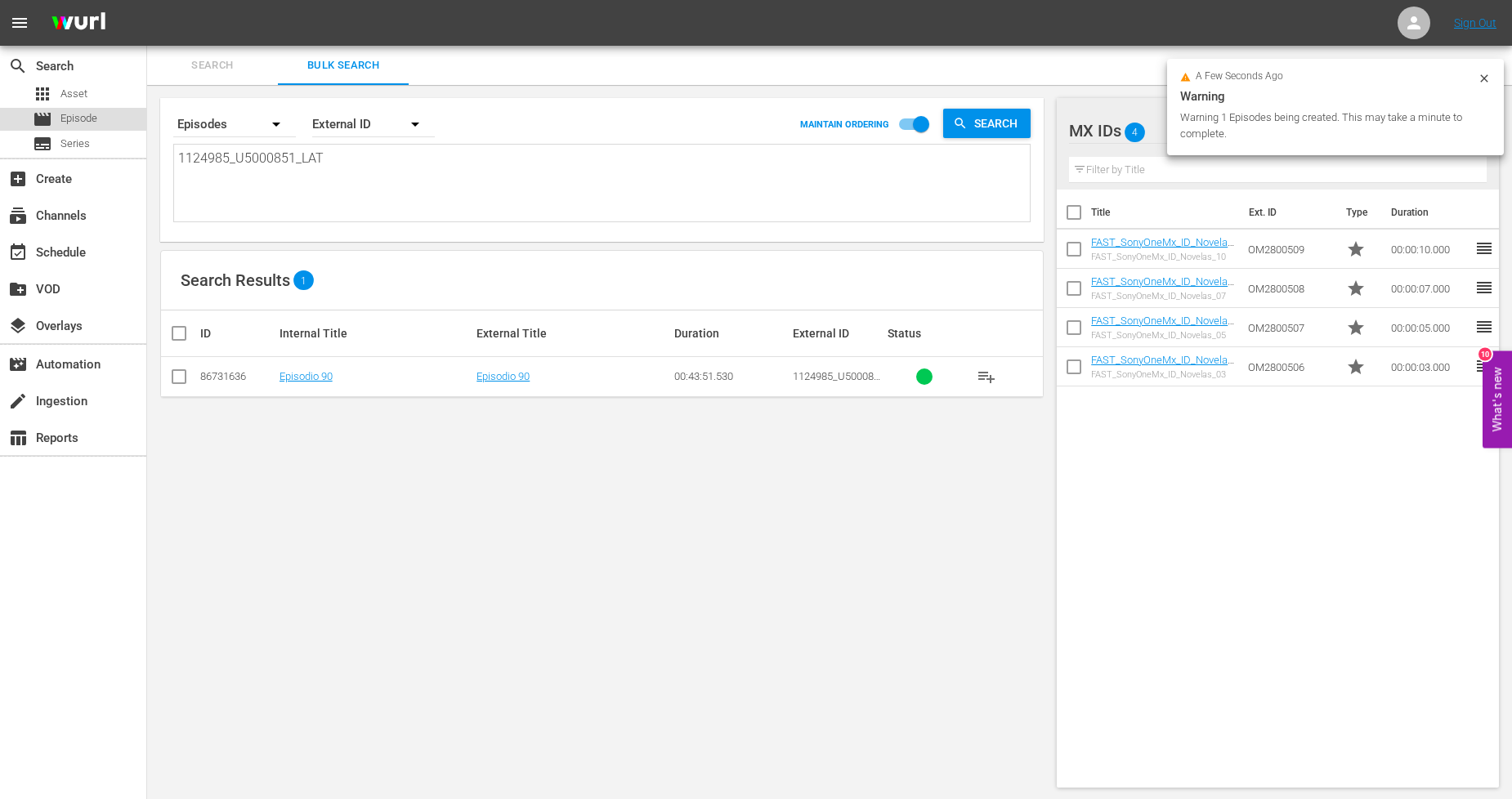
click at [113, 124] on div "movie Episode" at bounding box center [73, 119] width 146 height 23
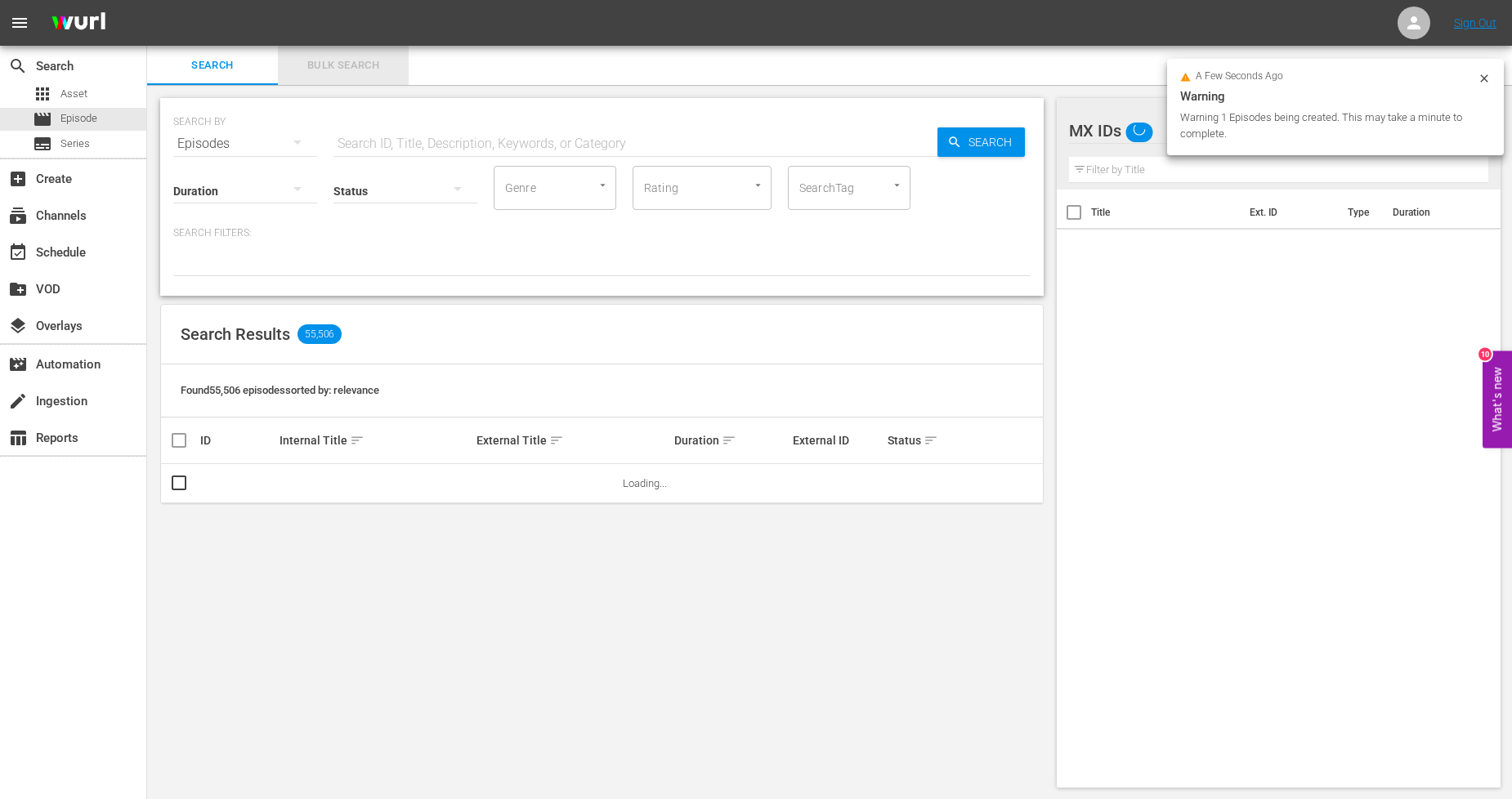
click at [381, 69] on span "Bulk Search" at bounding box center [343, 65] width 111 height 18
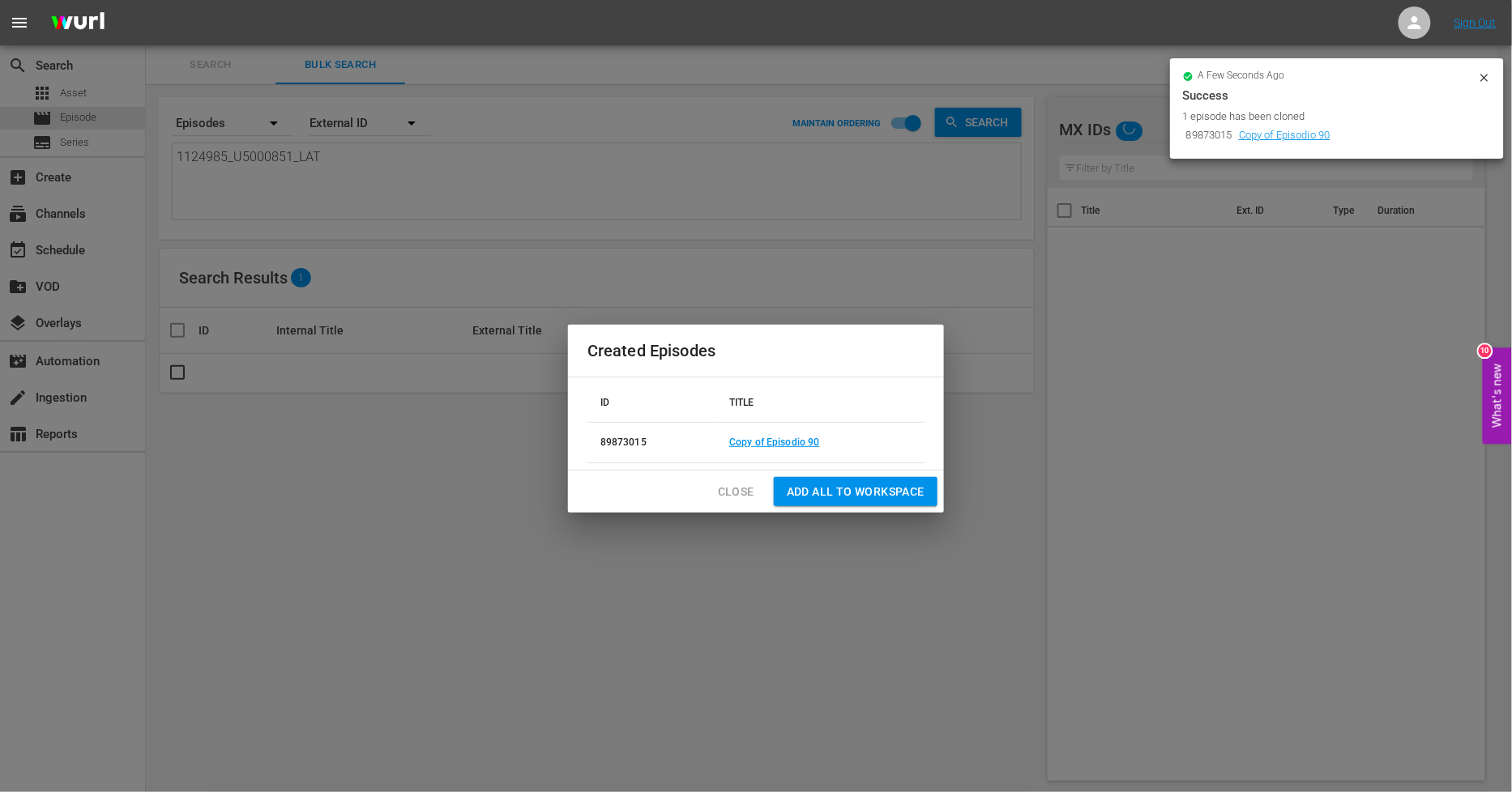
click at [721, 498] on span "Close" at bounding box center [736, 492] width 36 height 20
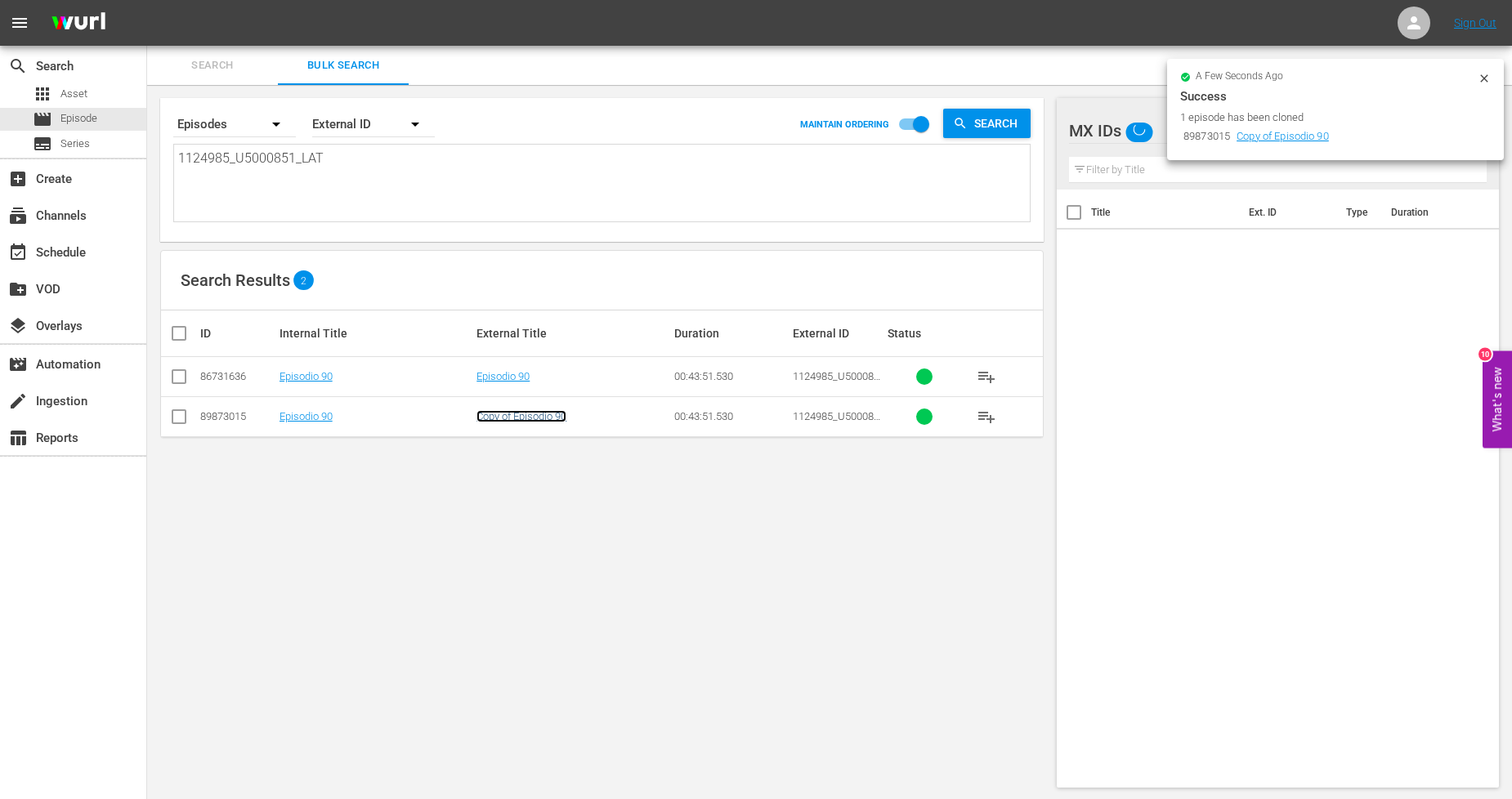
click at [516, 418] on link "Copy of Episodio 90" at bounding box center [521, 416] width 90 height 12
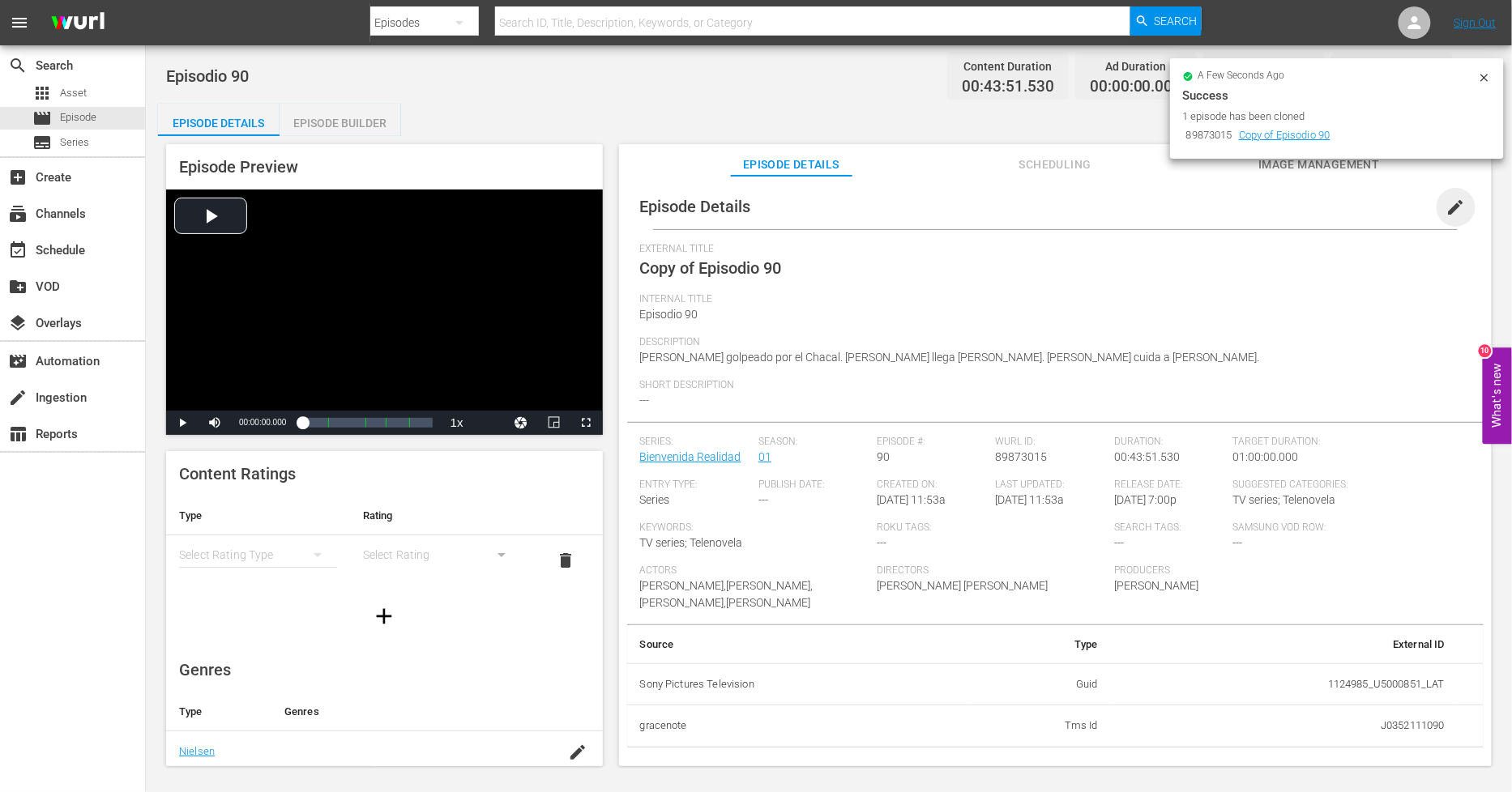
click at [1455, 203] on span "edit" at bounding box center [1455, 207] width 19 height 19
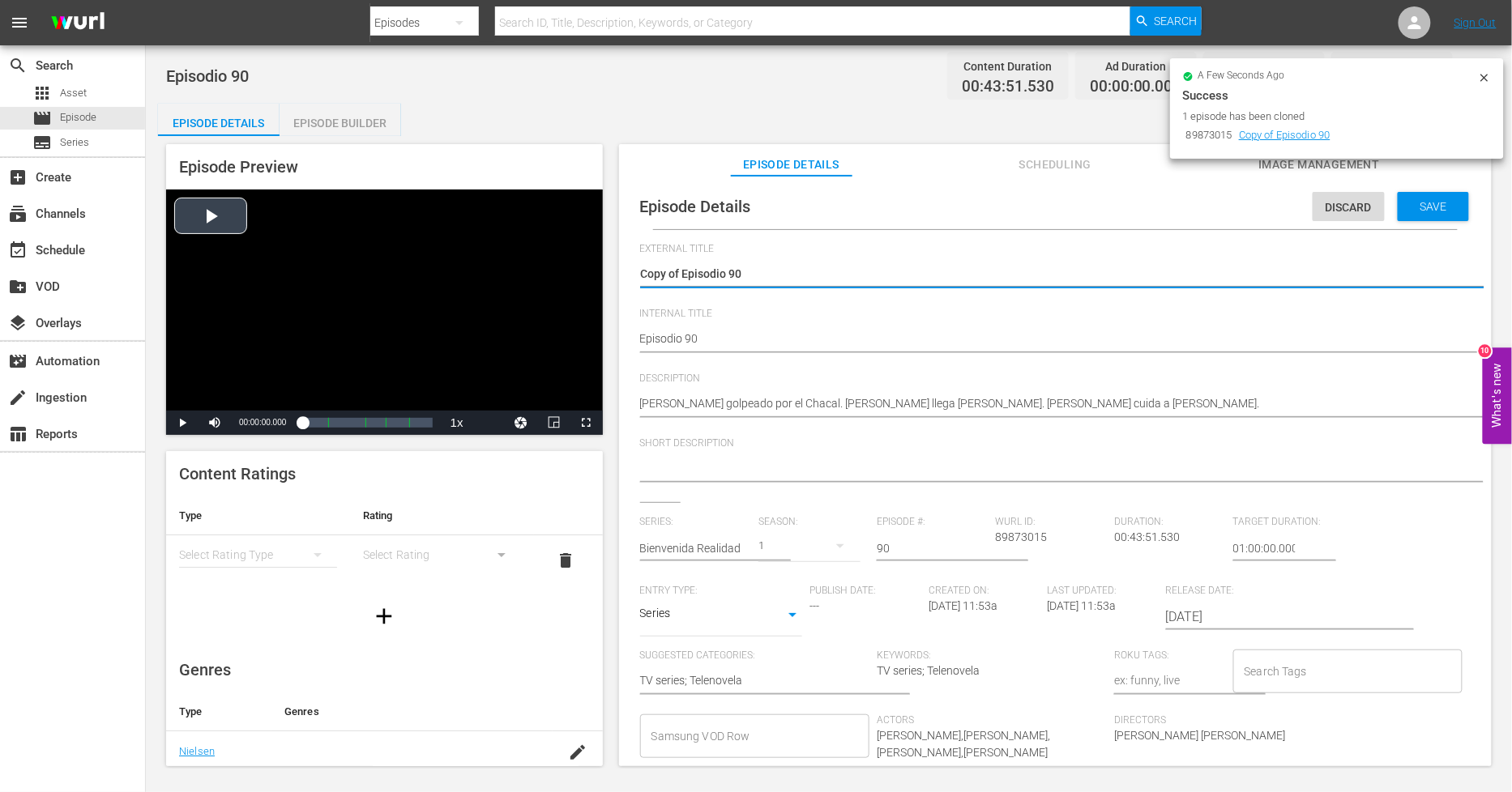
drag, startPoint x: 684, startPoint y: 275, endPoint x: 360, endPoint y: 243, distance: 325.6
click at [368, 250] on div "Episode Preview Video Player is loading. Play Video Play Mute Current Time 00:0…" at bounding box center [829, 458] width 1342 height 643
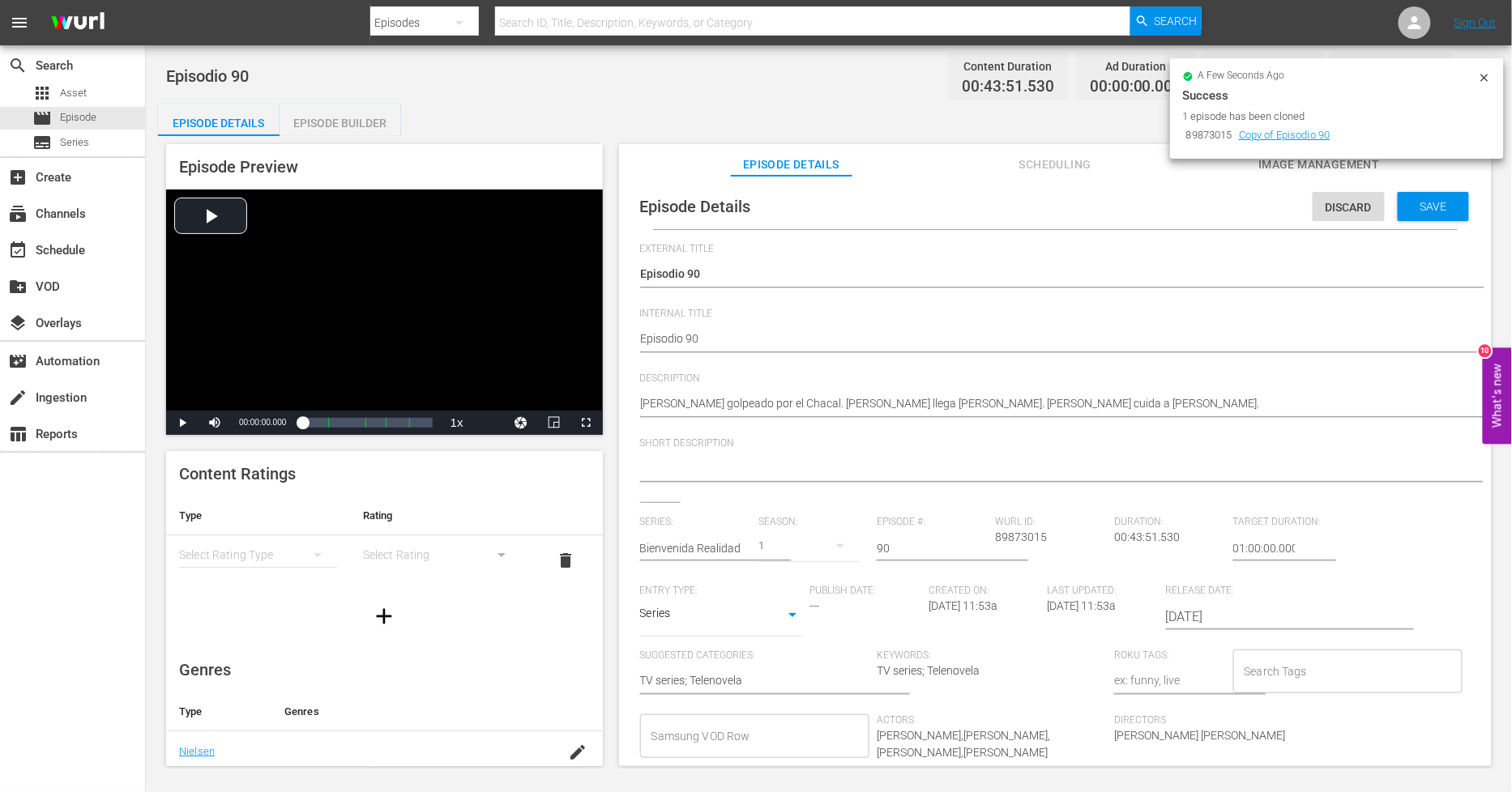
click at [637, 338] on div "Episode Details Discard Save External Title Copy of Episodio 90 Copy of Episodi…" at bounding box center [1055, 590] width 856 height 811
click at [1435, 198] on div "Save" at bounding box center [1434, 207] width 71 height 29
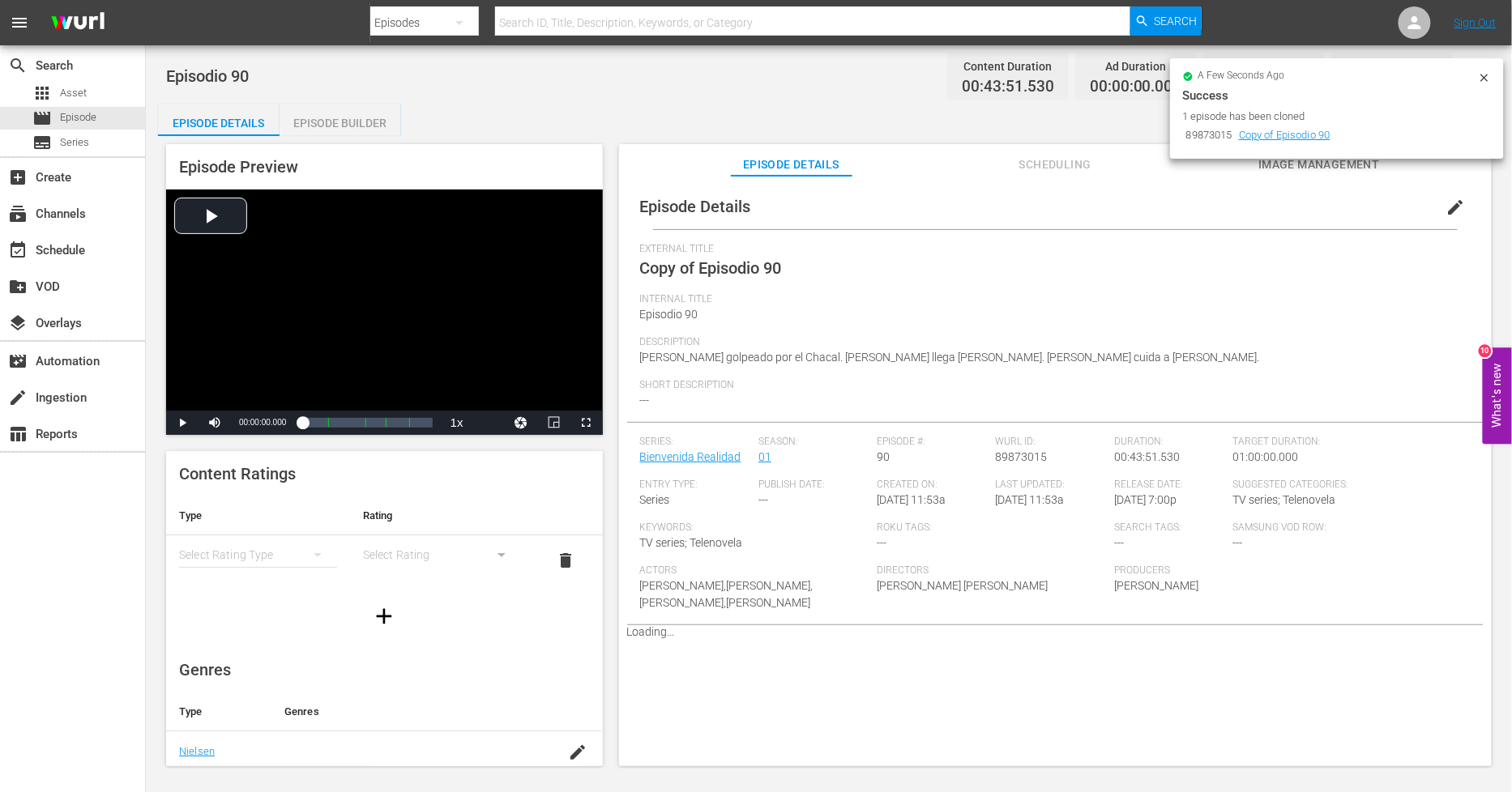
click at [1484, 77] on icon at bounding box center [1485, 77] width 13 height 13
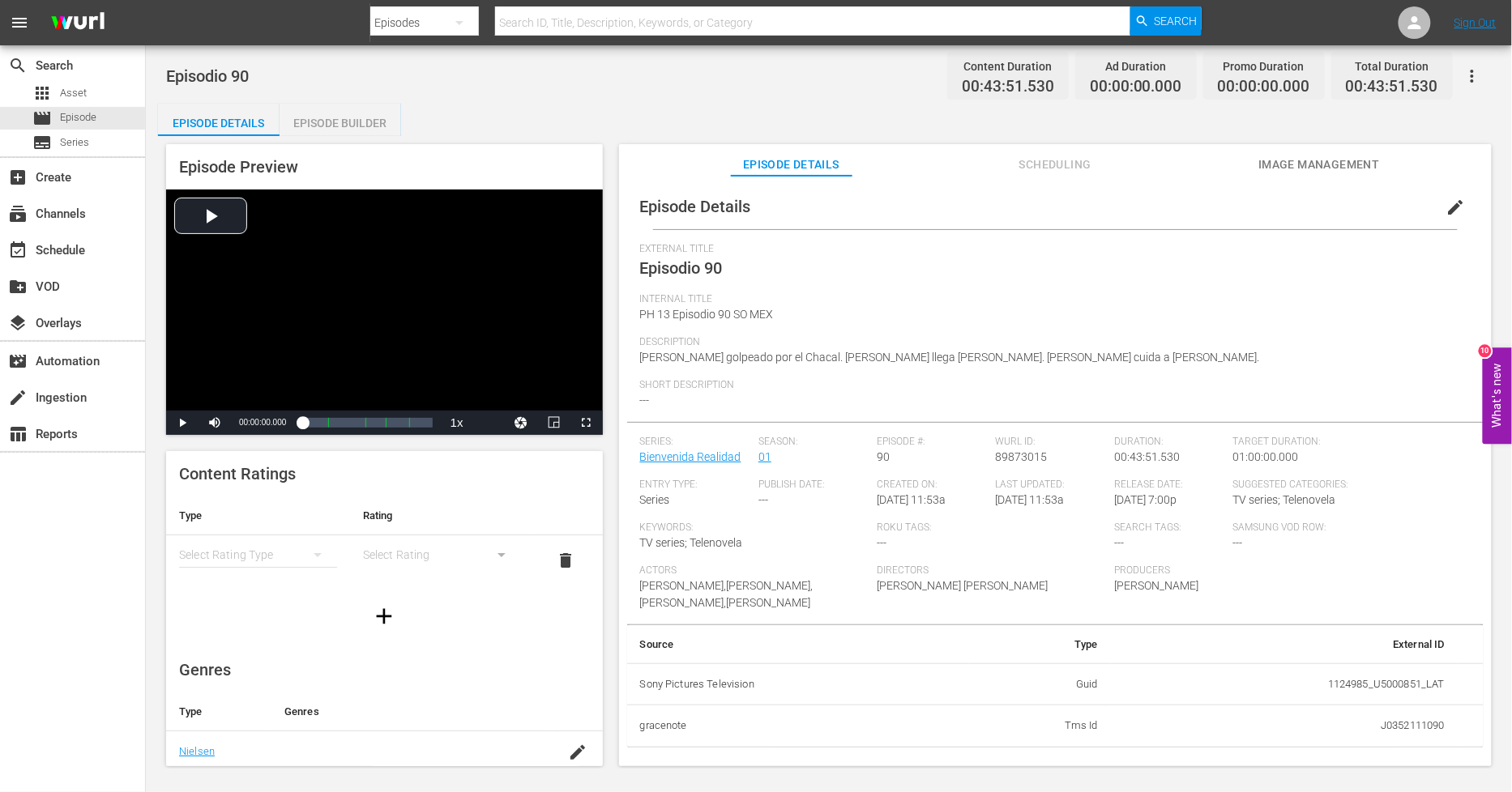
click at [351, 126] on div "Episode Builder" at bounding box center [340, 123] width 121 height 39
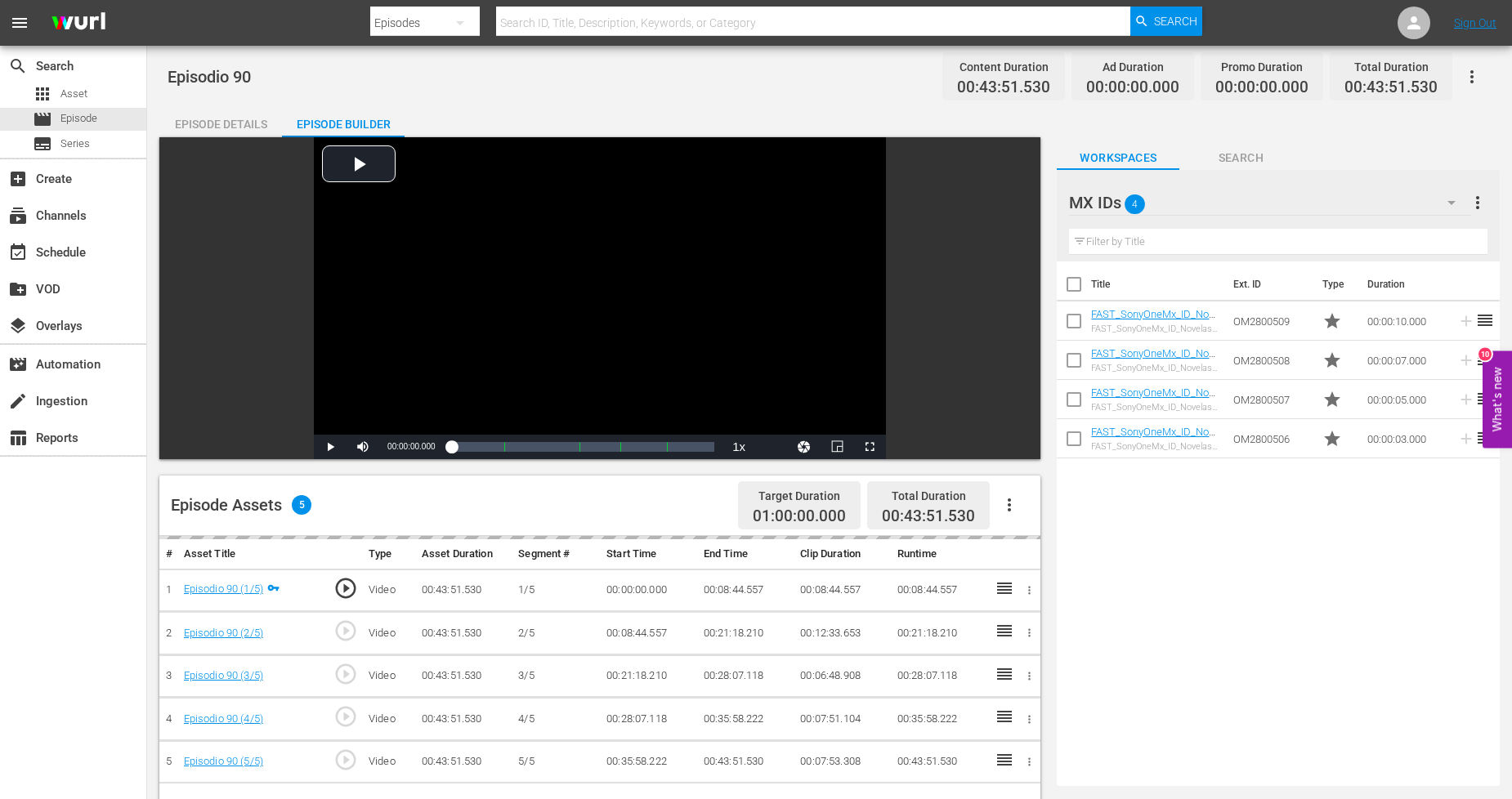
click at [1016, 505] on icon "button" at bounding box center [1009, 505] width 19 height 19
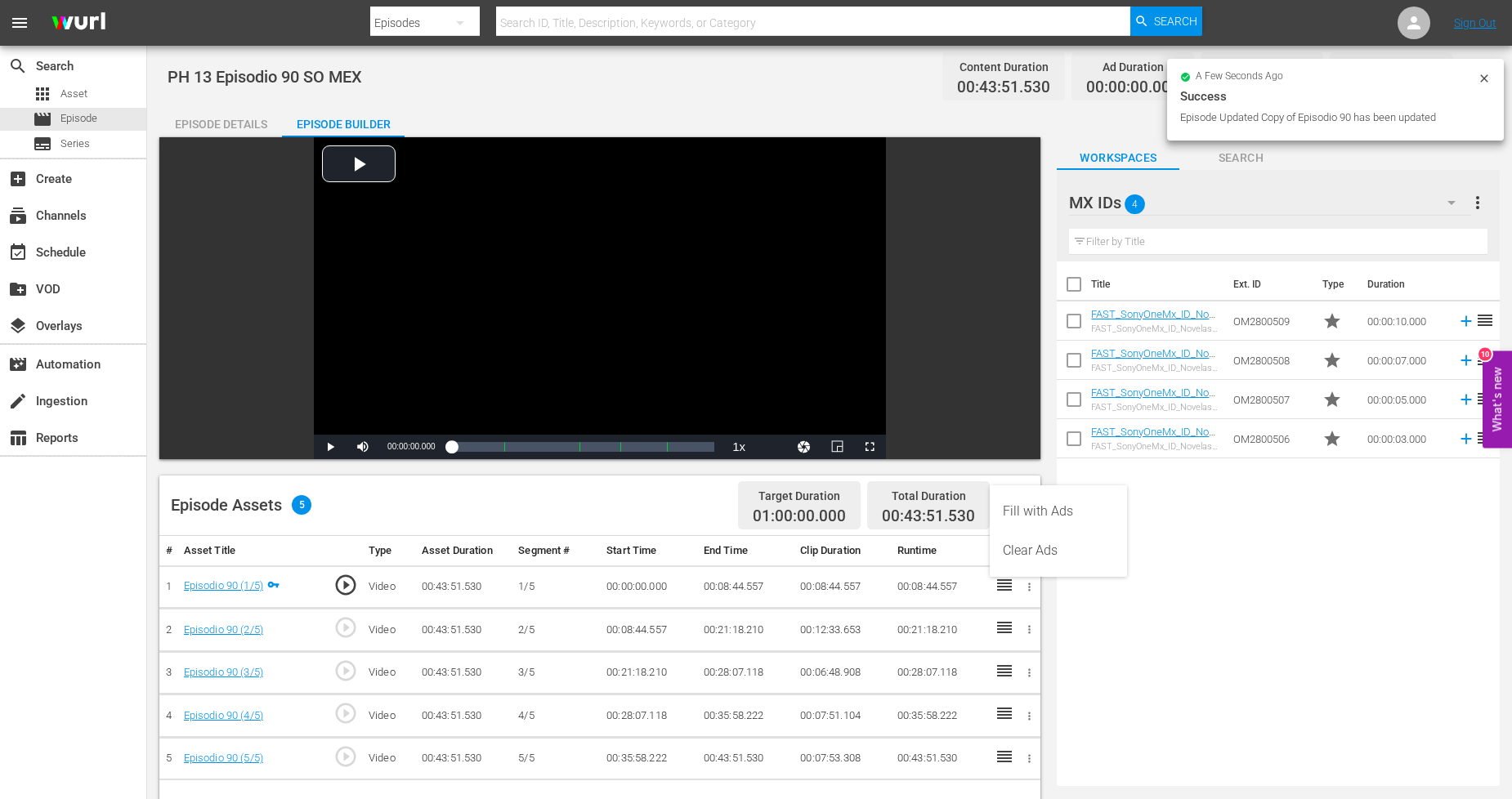
click at [1034, 511] on div "Fill with Ads" at bounding box center [1058, 511] width 111 height 40
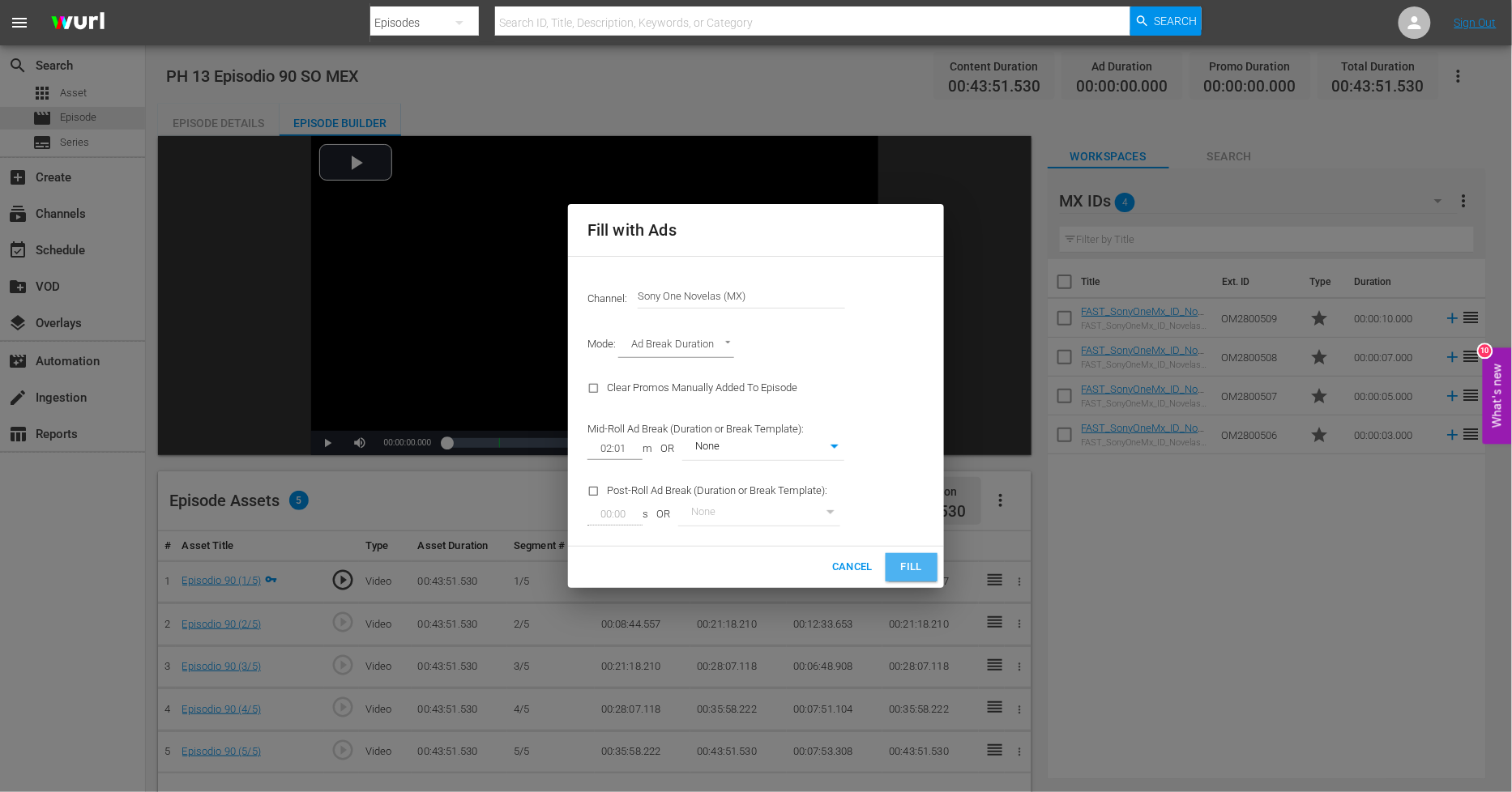
click at [917, 570] on span "Fill" at bounding box center [912, 567] width 26 height 18
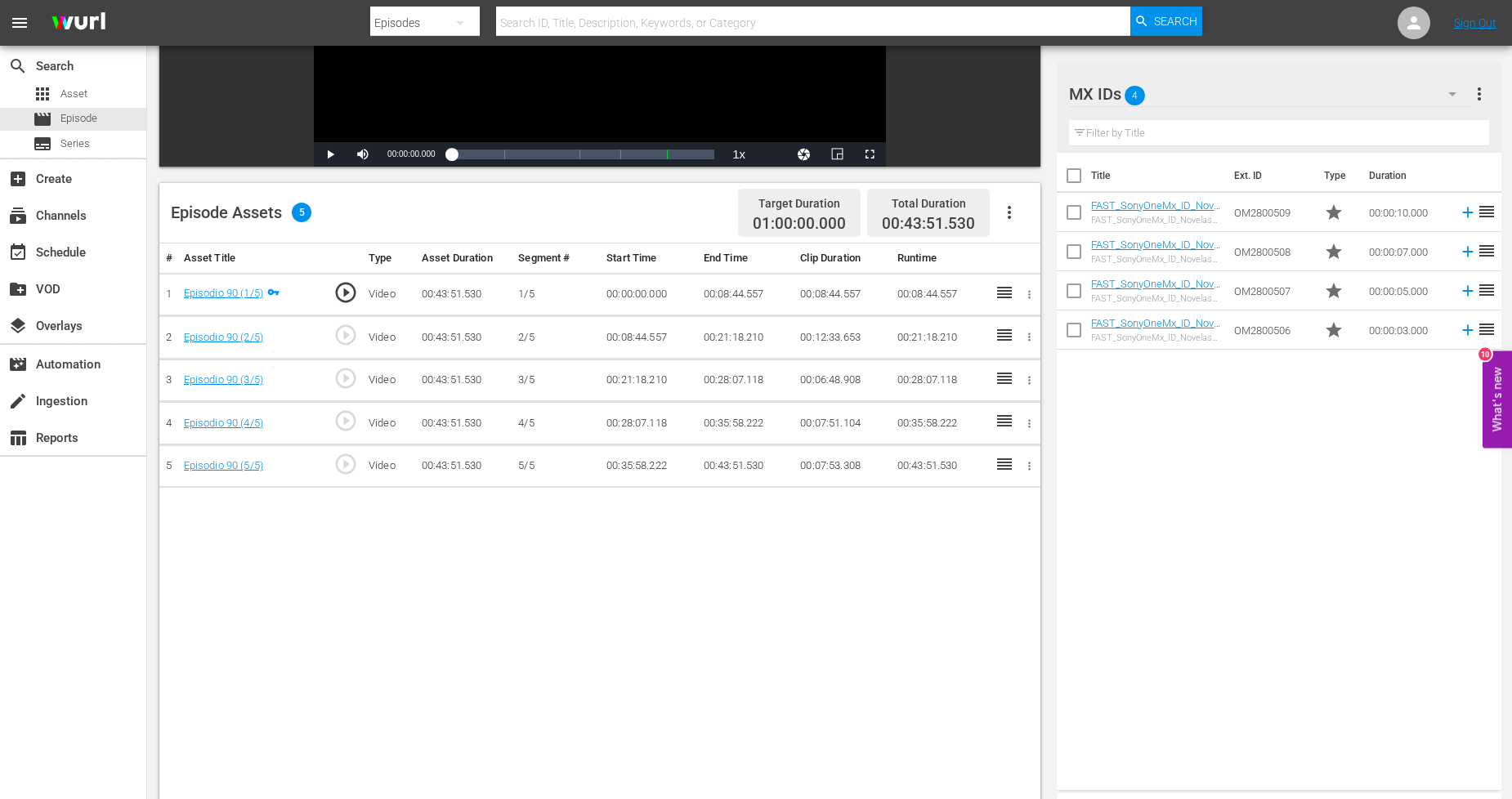
scroll to position [363, 0]
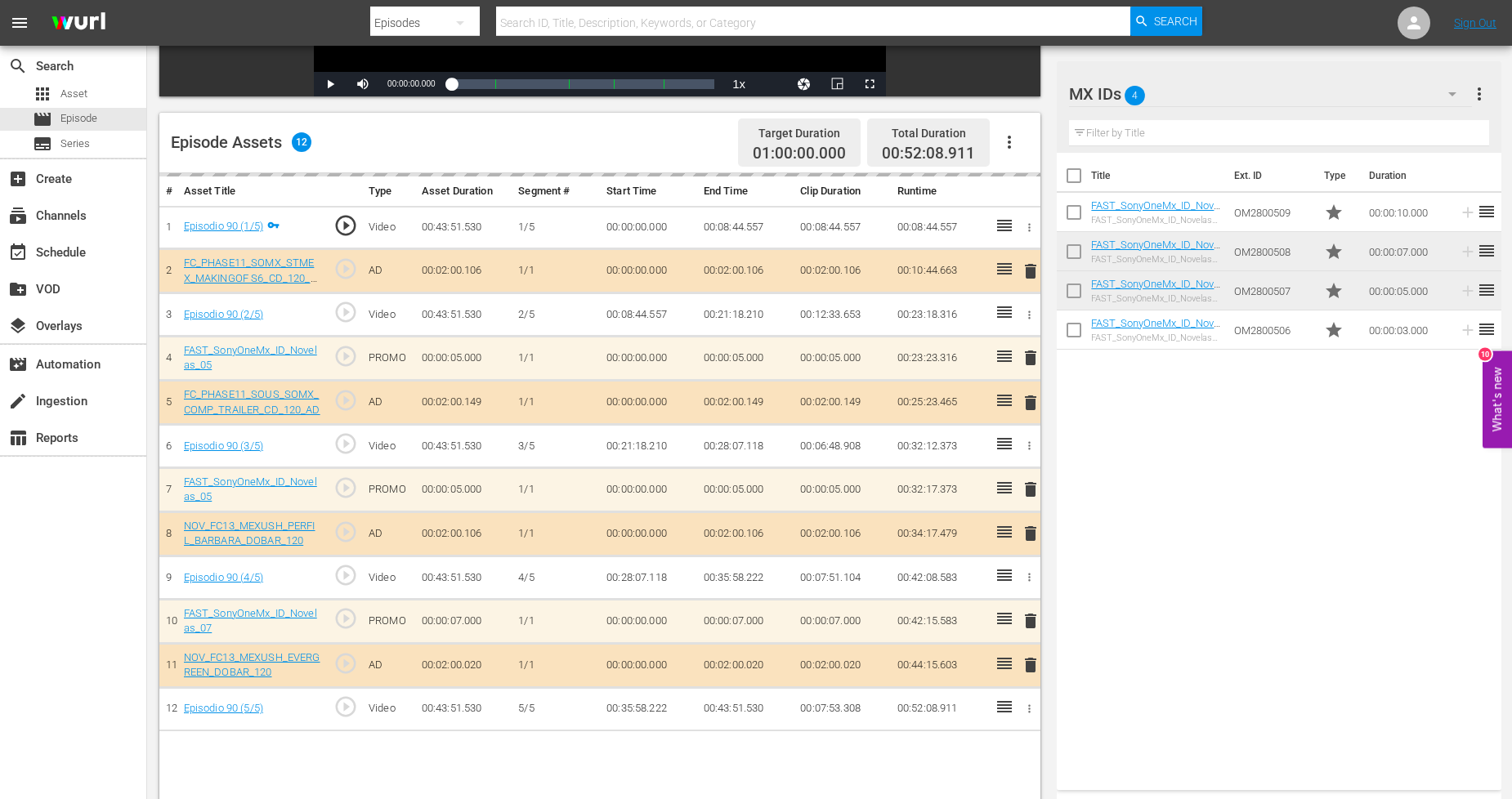
click at [1392, 98] on div "MX IDs 4" at bounding box center [1270, 94] width 403 height 46
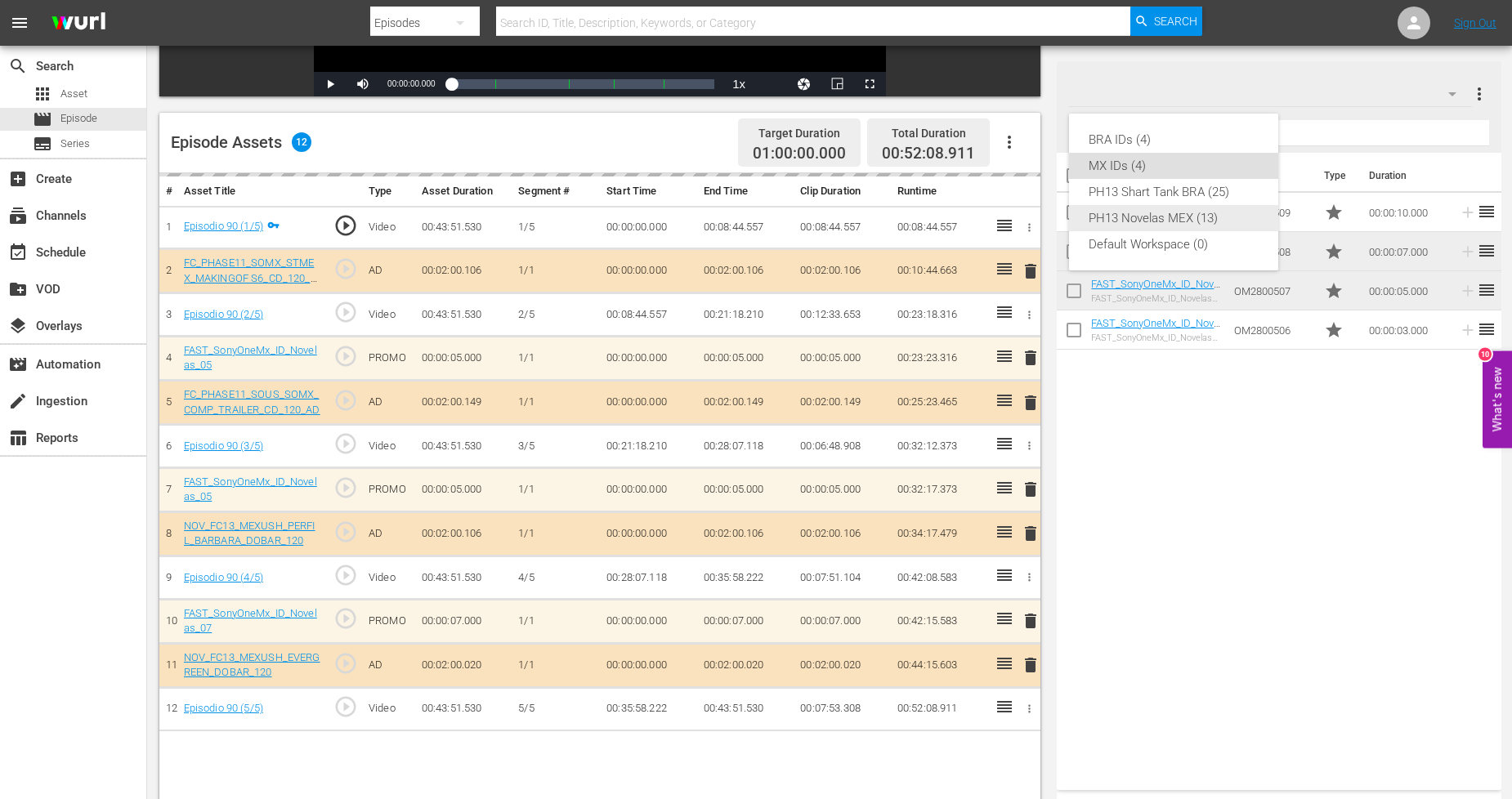
click at [1188, 221] on div "PH13 Novelas MEX (13)" at bounding box center [1174, 218] width 170 height 26
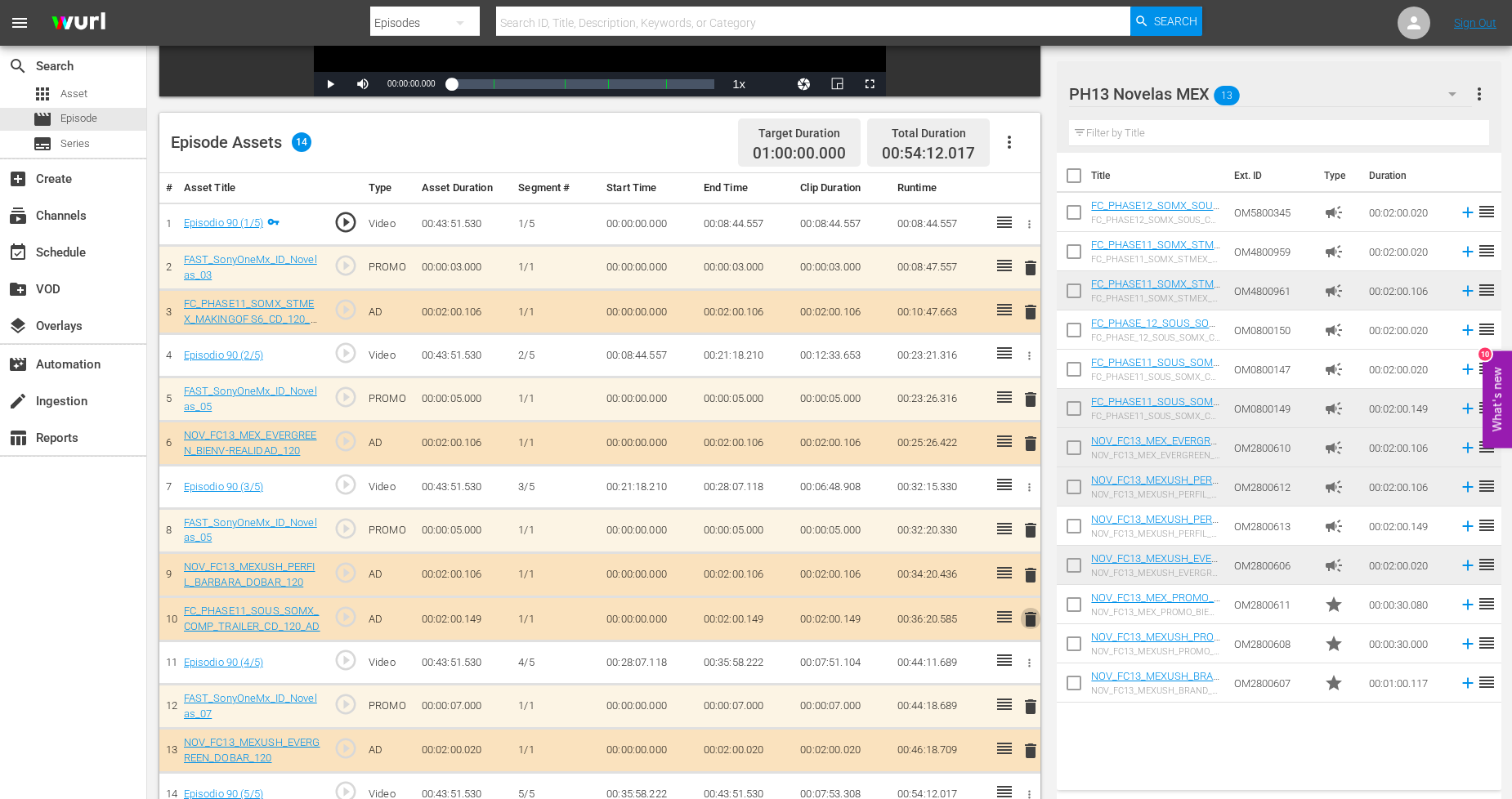
click at [1028, 615] on span "delete" at bounding box center [1030, 619] width 19 height 19
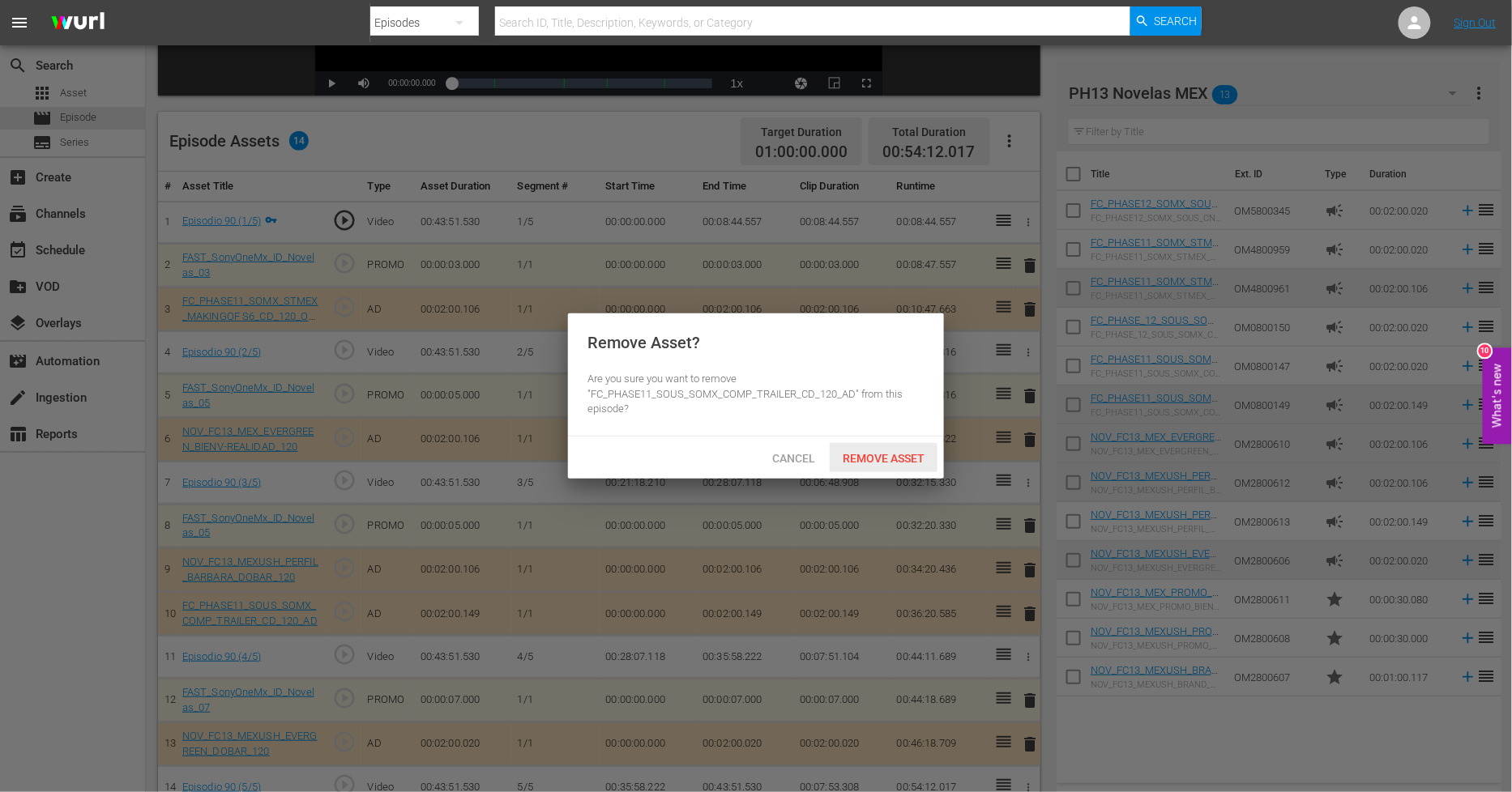
click at [885, 466] on div "Remove Asset" at bounding box center [884, 458] width 108 height 30
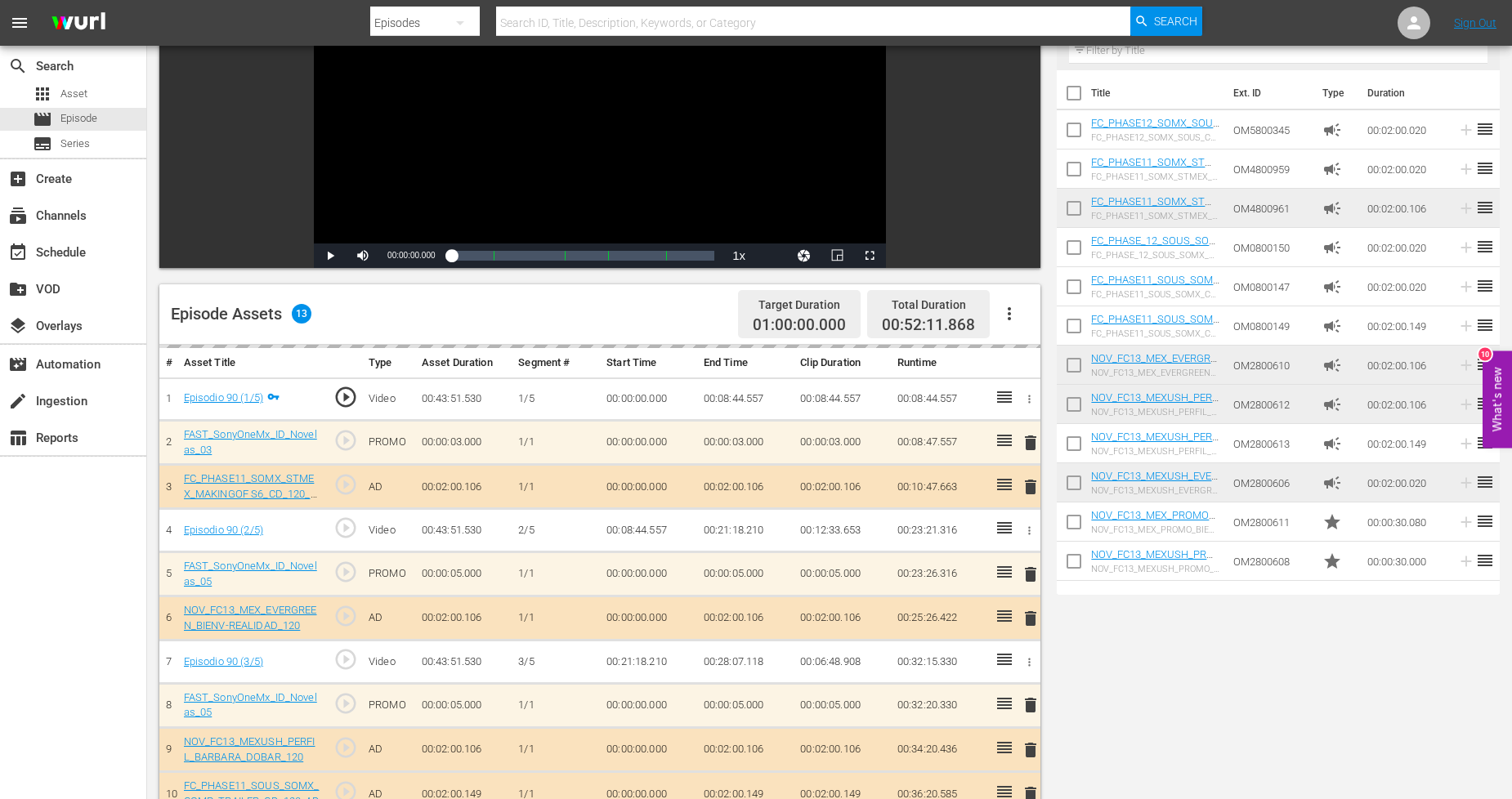
scroll to position [0, 0]
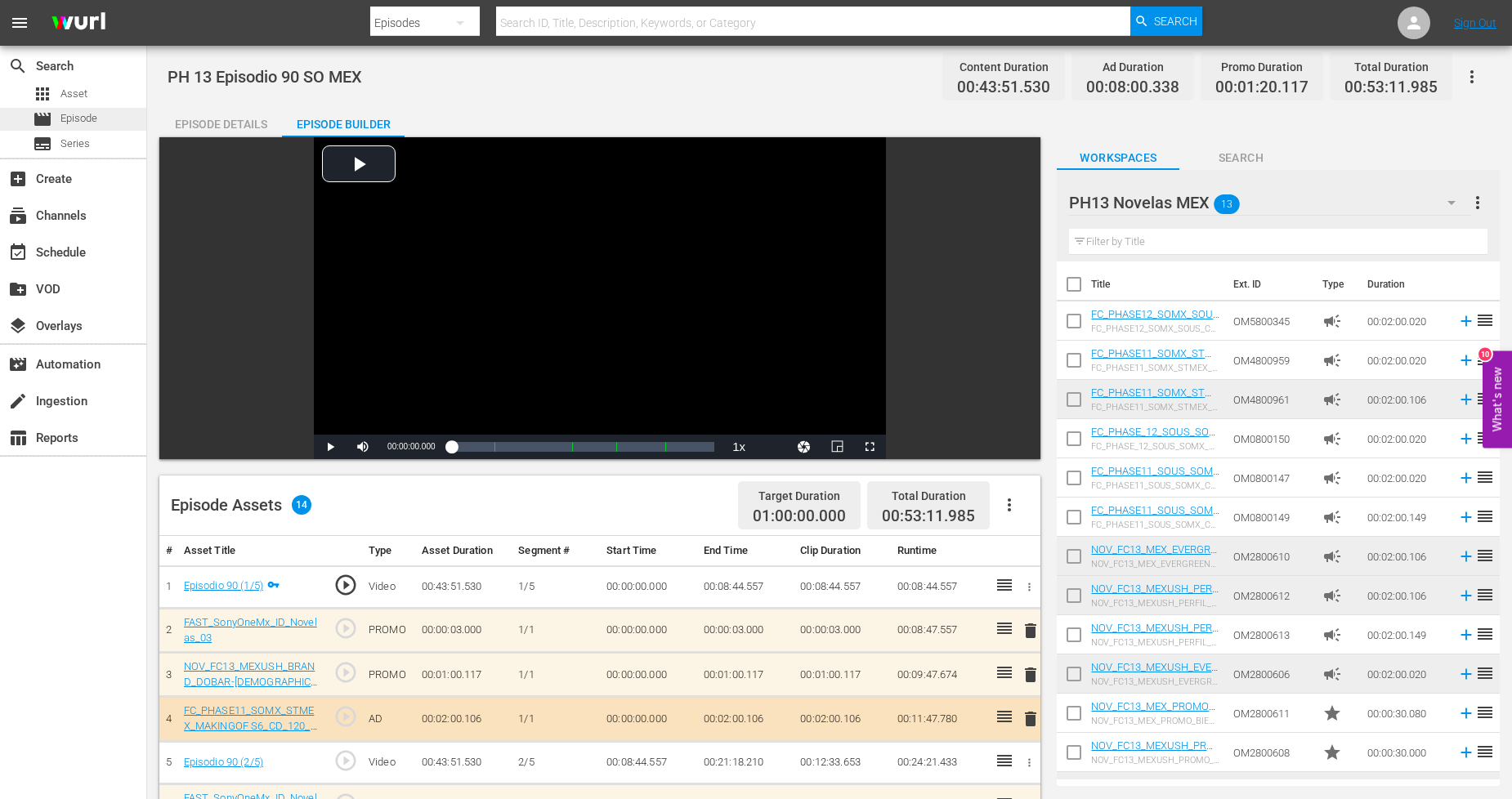
click at [107, 120] on div "movie Episode" at bounding box center [73, 119] width 146 height 23
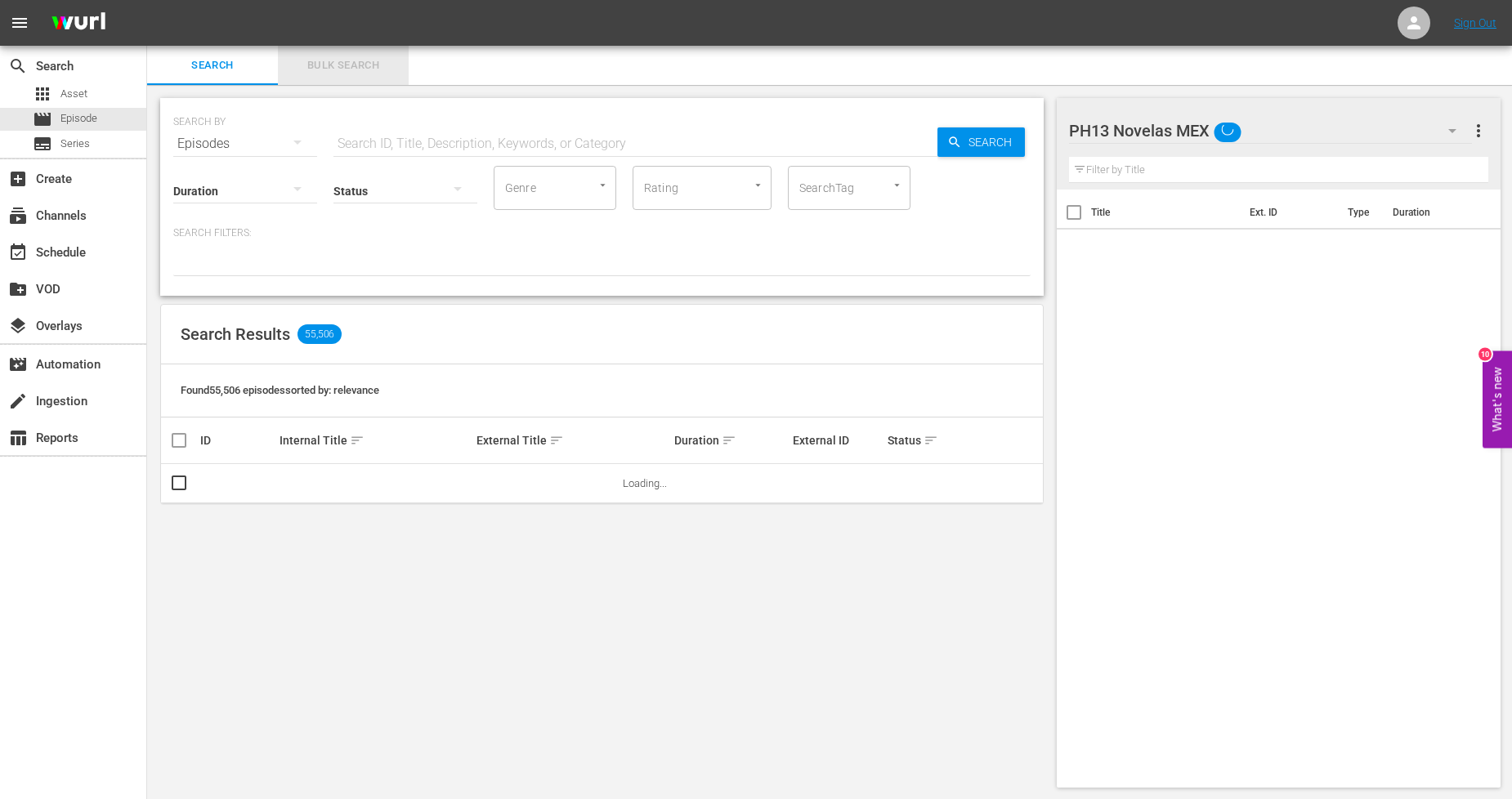
click at [374, 68] on span "Bulk Search" at bounding box center [343, 65] width 111 height 18
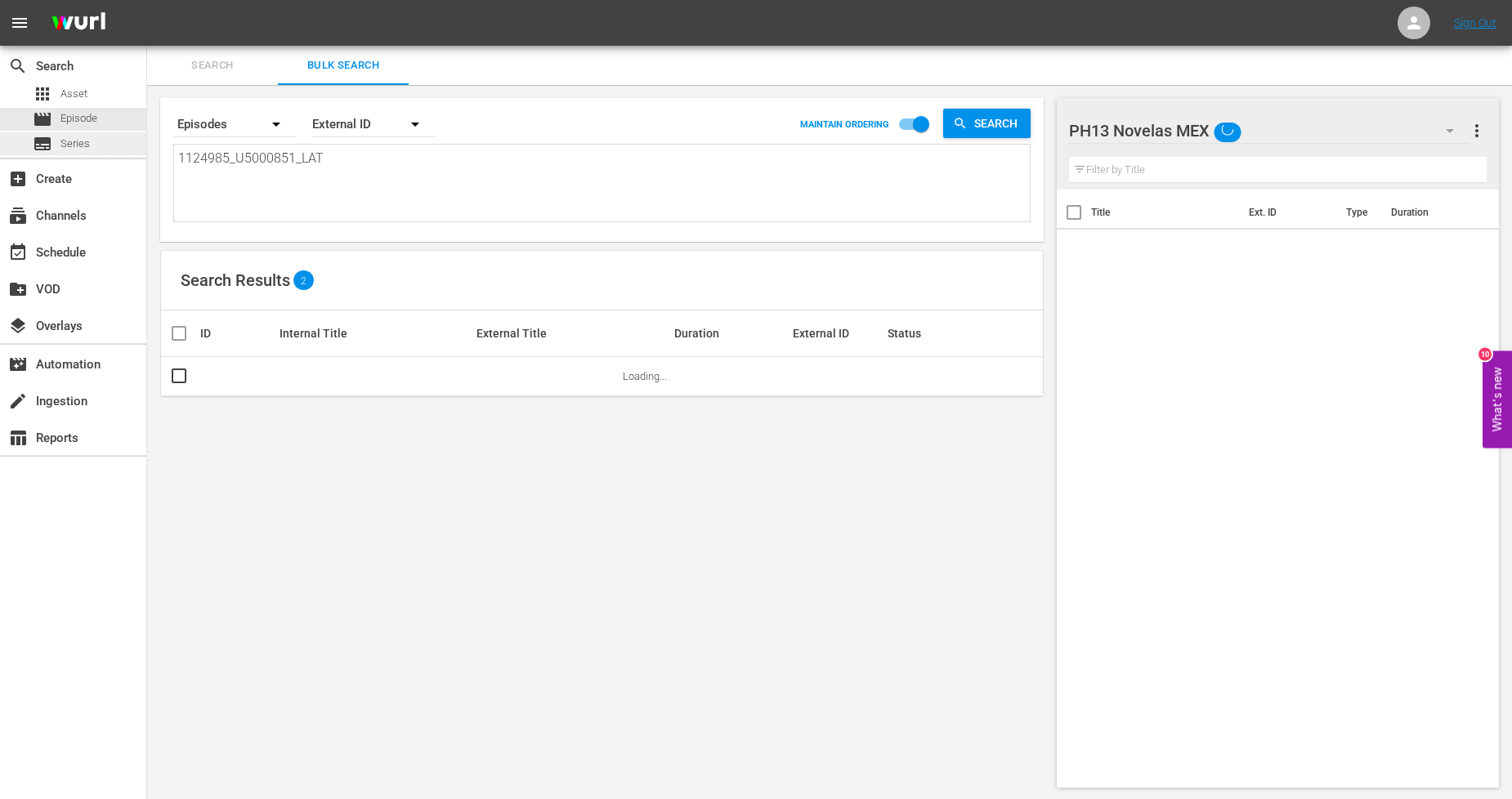
drag, startPoint x: 320, startPoint y: 161, endPoint x: 0, endPoint y: 136, distance: 321.0
click at [147, 0] on div "search Search apps Asset movie Episode subtitles Series add_box Create subscrip…" at bounding box center [830, 0] width 1365 height 0
paste textarea "6_U5000852"
click at [186, 377] on input "checkbox" at bounding box center [178, 380] width 19 height 19
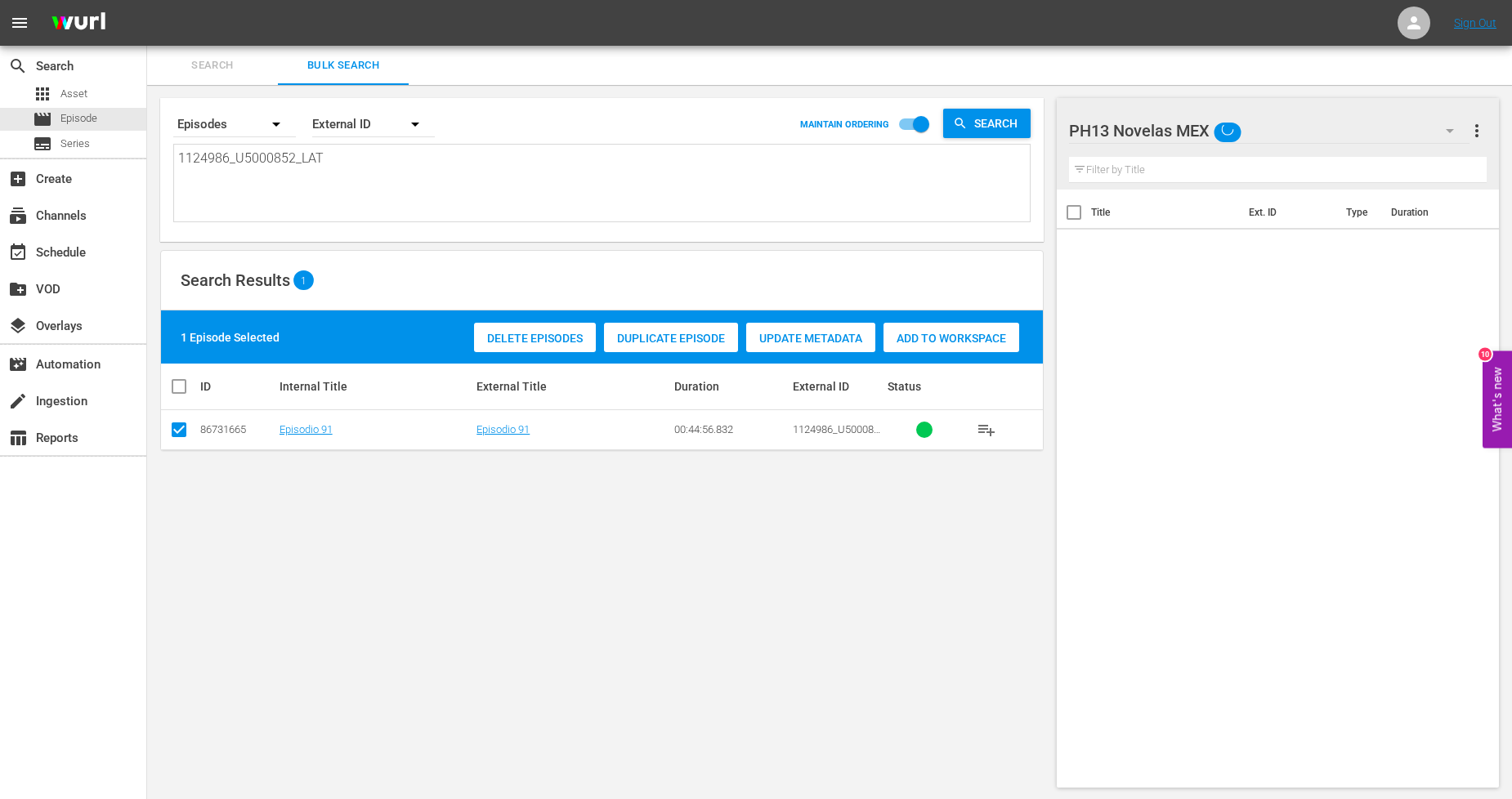
click at [664, 328] on div "Duplicate Episode" at bounding box center [671, 338] width 134 height 31
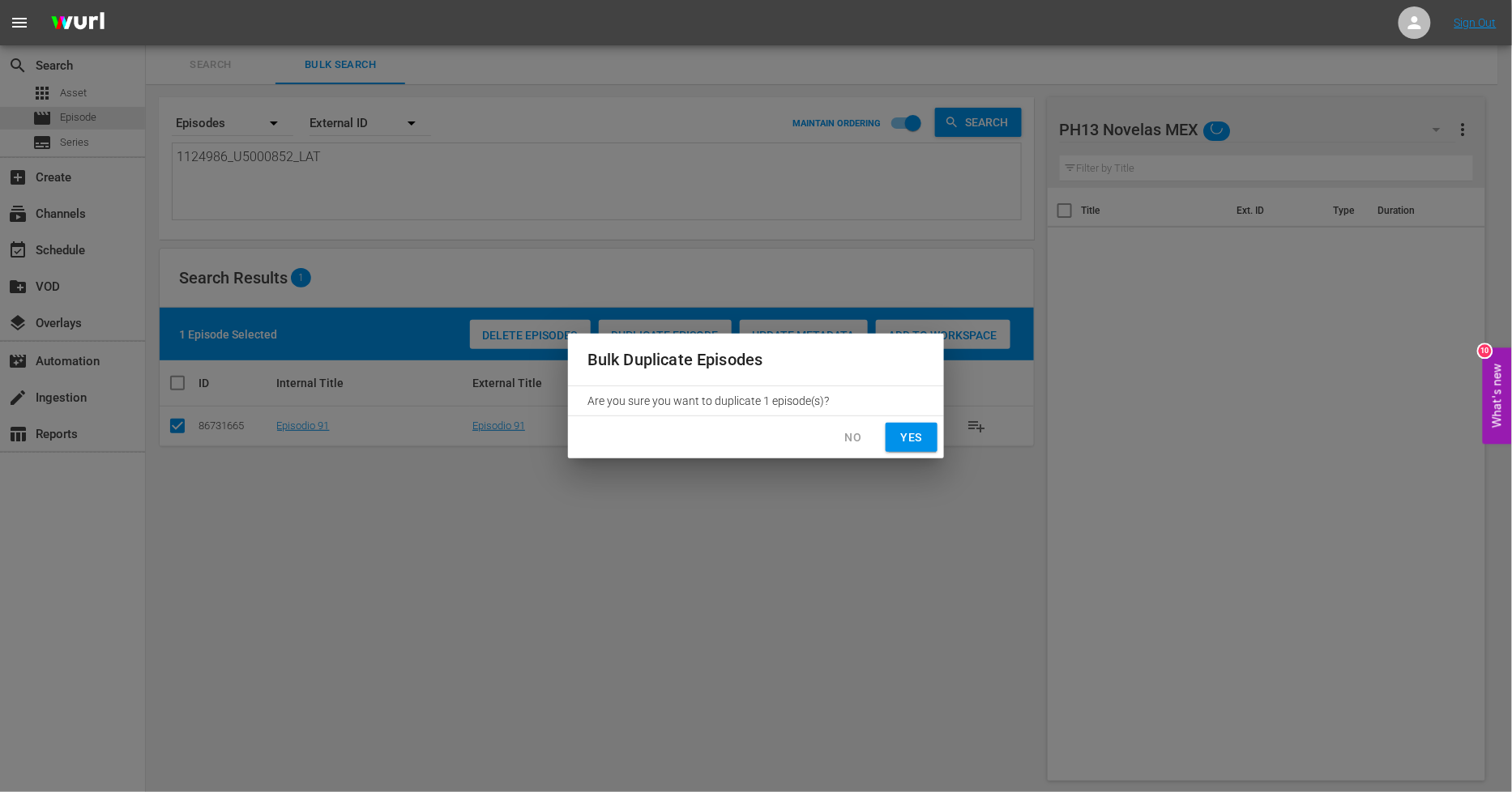
click at [929, 446] on button "Yes" at bounding box center [911, 437] width 52 height 30
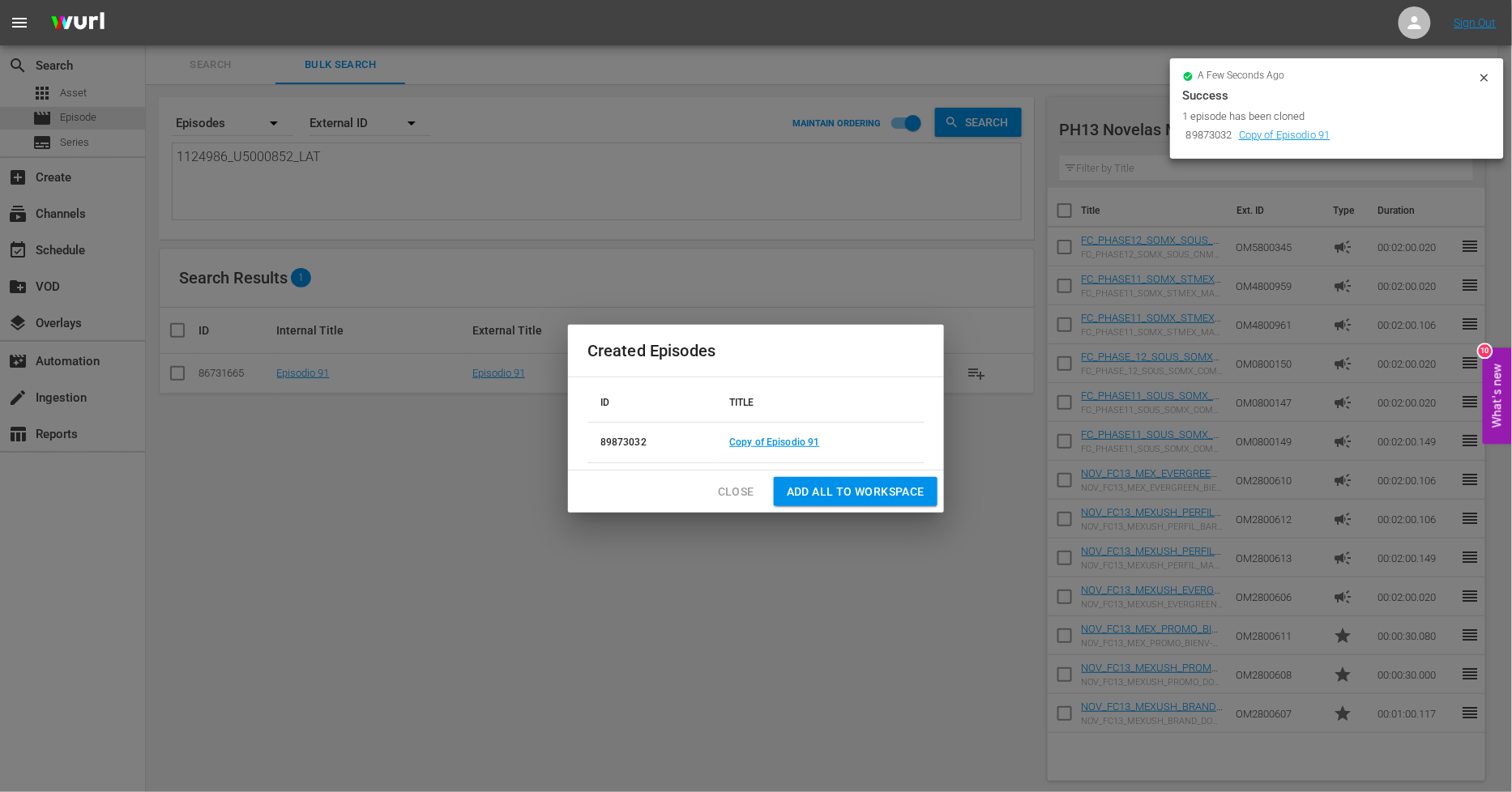
click at [742, 498] on span "Close" at bounding box center [736, 492] width 36 height 20
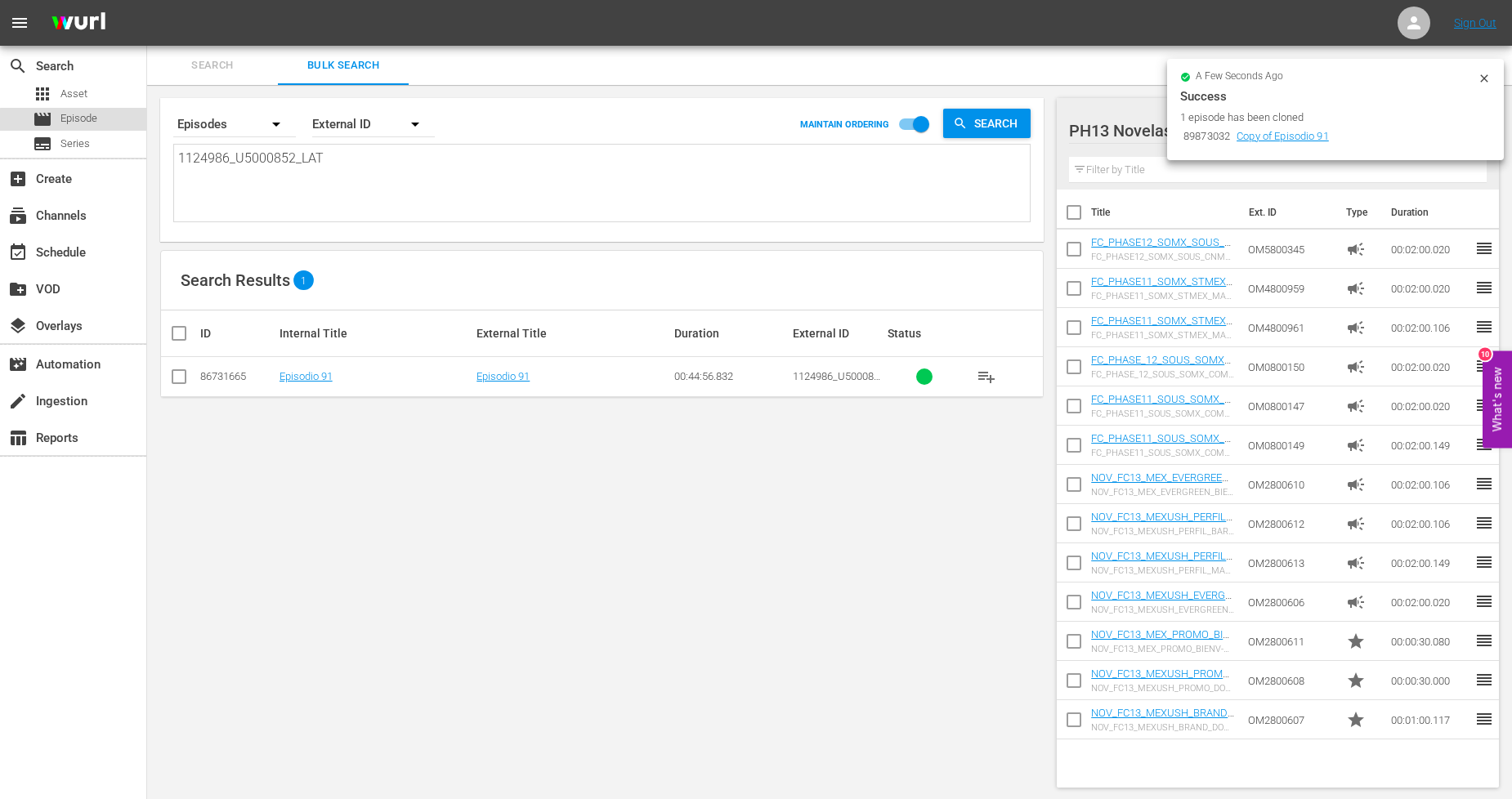
click at [117, 123] on div "movie Episode" at bounding box center [73, 119] width 146 height 23
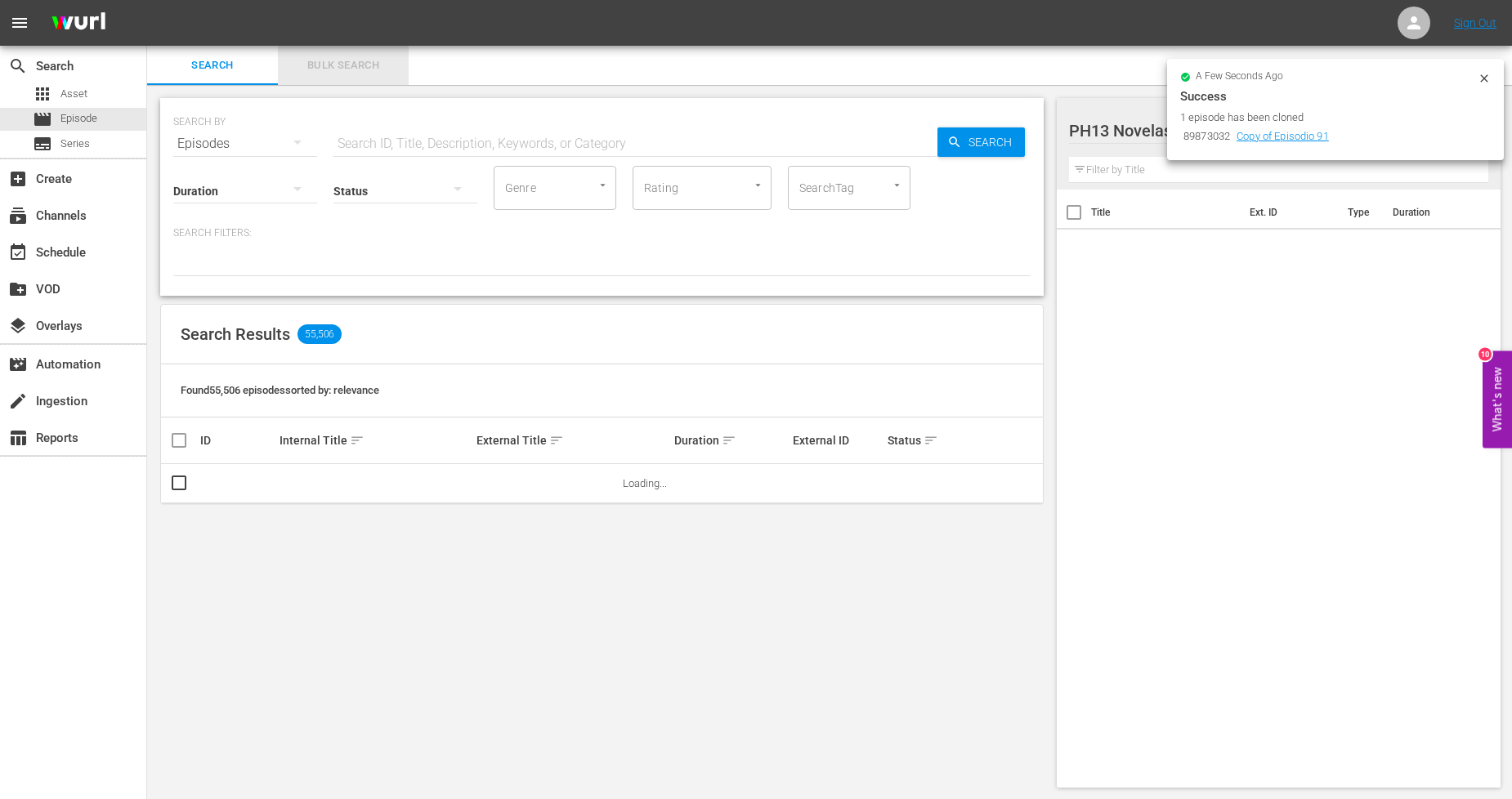
click at [378, 51] on button "Bulk Search" at bounding box center [343, 65] width 131 height 40
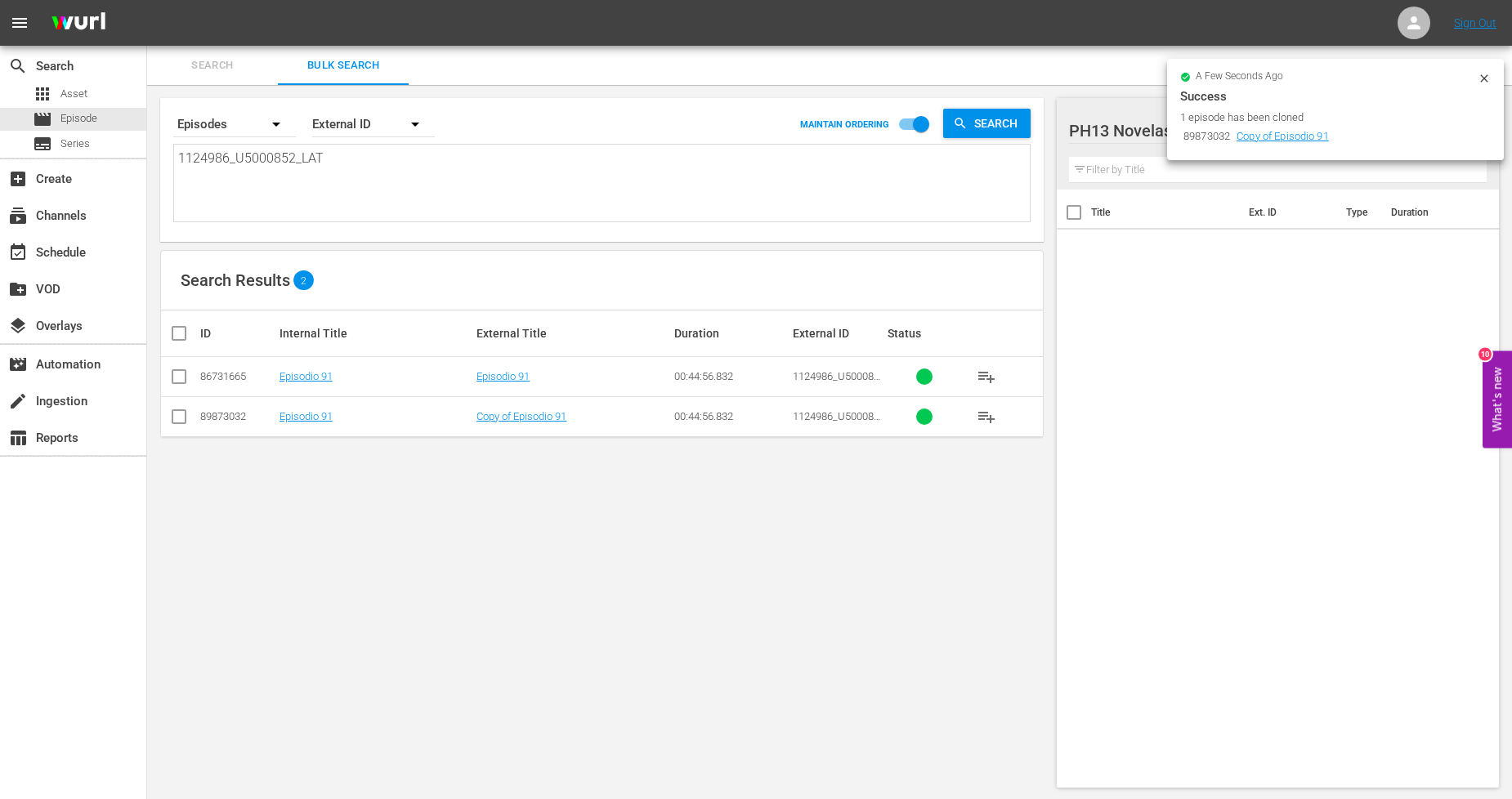
click at [308, 427] on td "Episodio 91" at bounding box center [375, 417] width 198 height 40
click at [316, 418] on link "Episodio 91" at bounding box center [306, 416] width 53 height 12
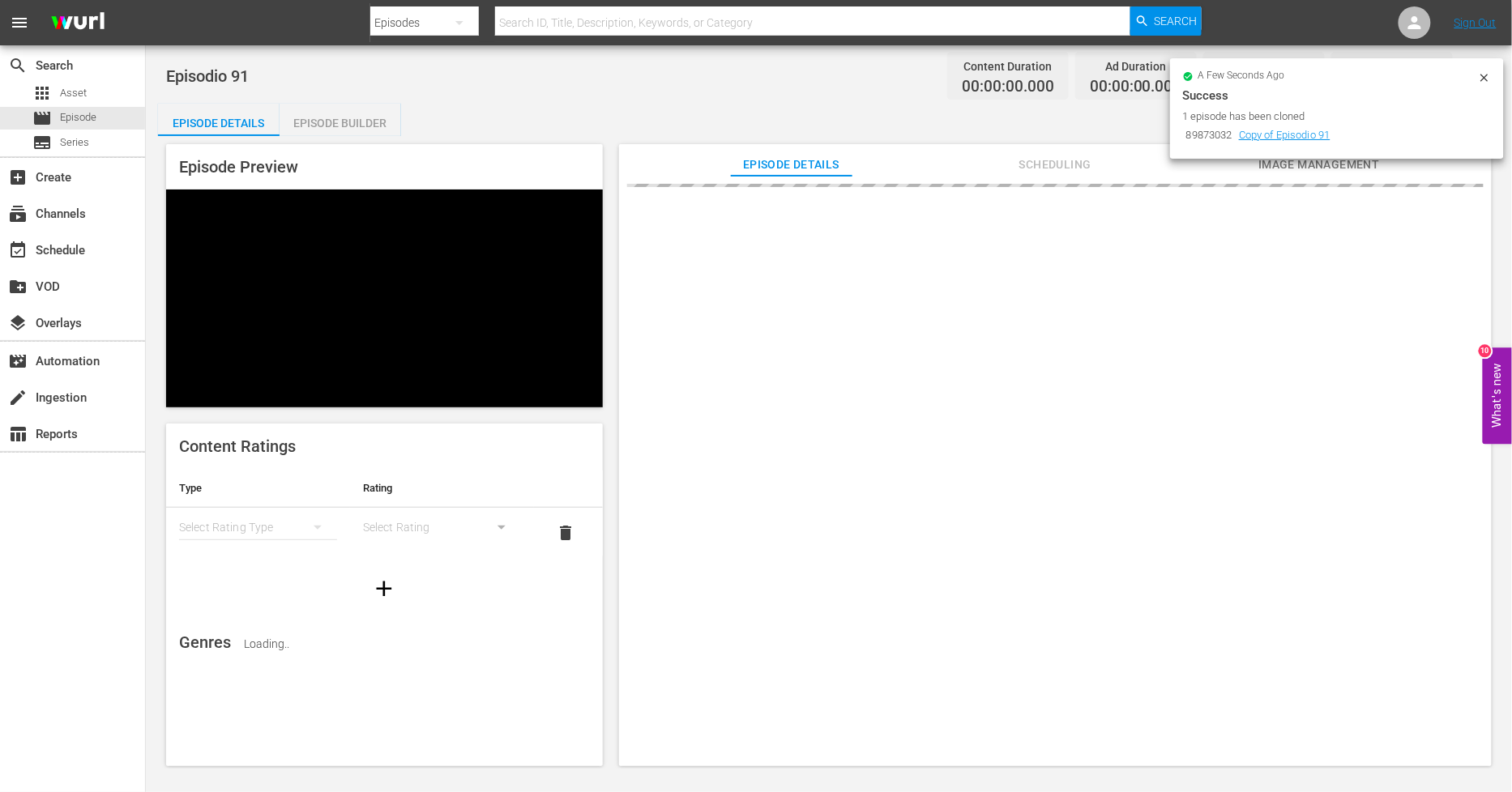
click at [1486, 77] on icon at bounding box center [1485, 77] width 7 height 7
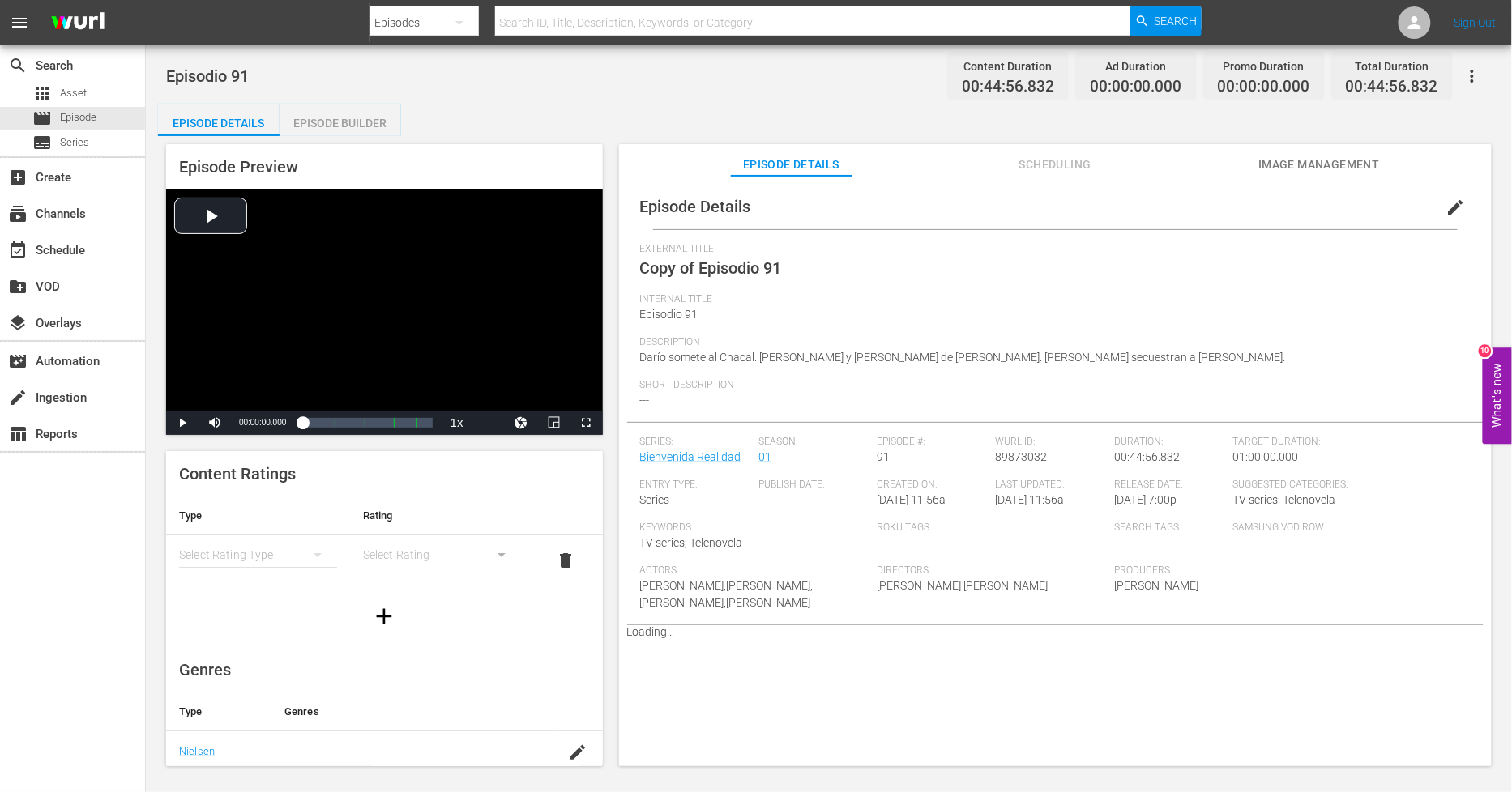
click at [1446, 209] on span "edit" at bounding box center [1455, 207] width 19 height 19
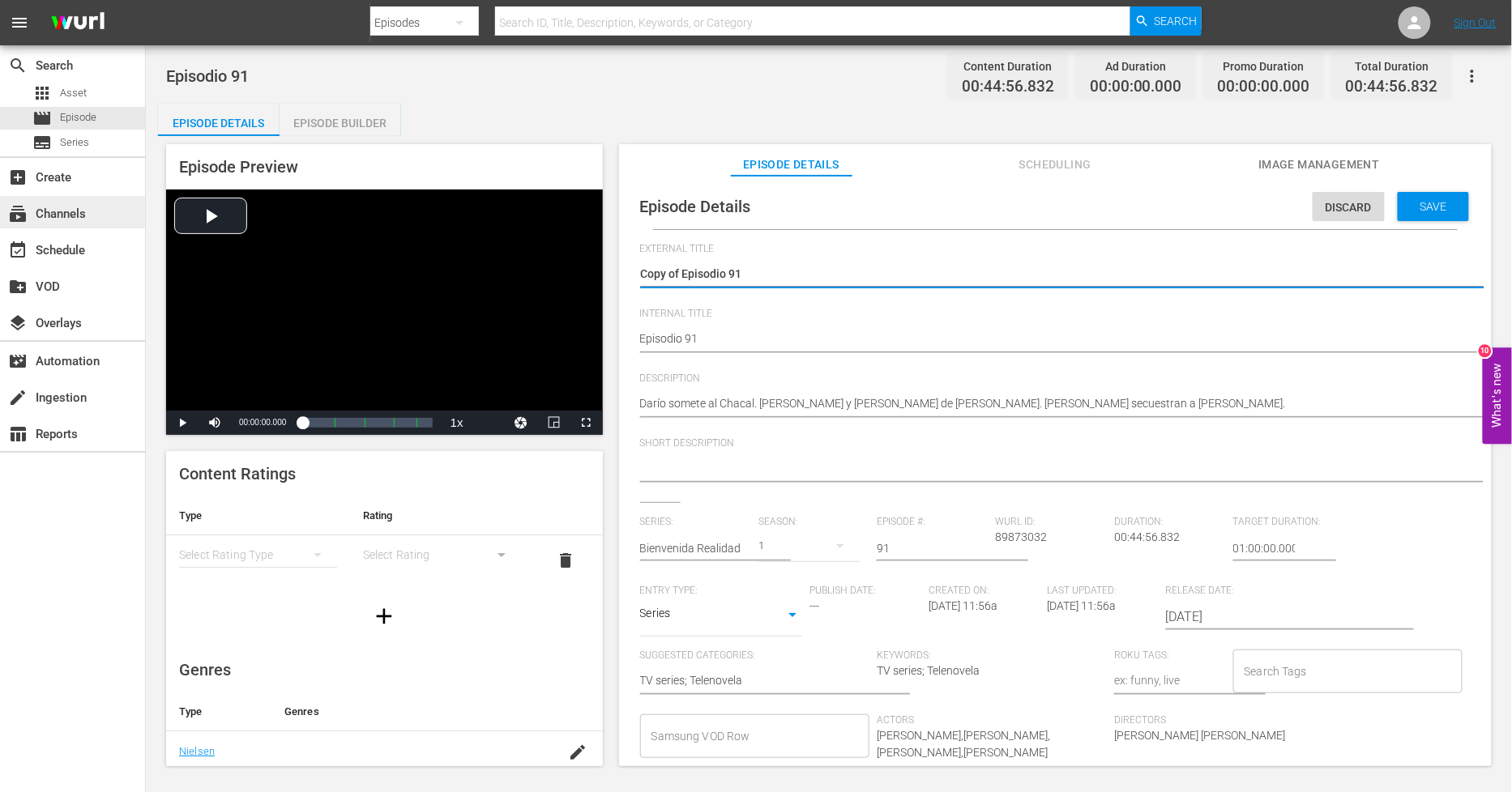
drag, startPoint x: 683, startPoint y: 271, endPoint x: 0, endPoint y: 225, distance: 684.5
click at [146, 0] on div "search Search apps Asset movie Episode subtitles Series add_box Create subscrip…" at bounding box center [829, 0] width 1366 height 0
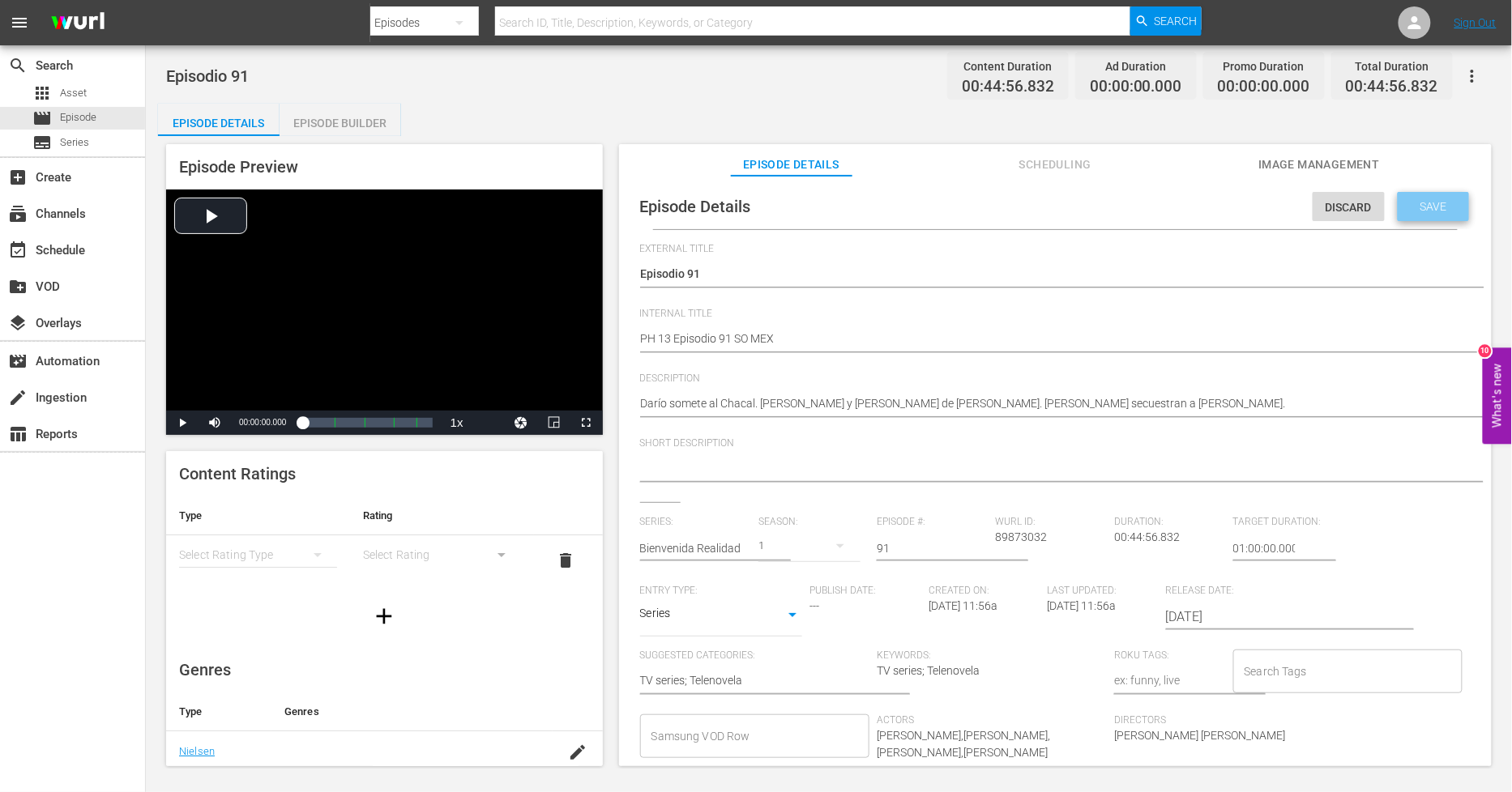
click at [1408, 209] on span "Save" at bounding box center [1434, 206] width 53 height 13
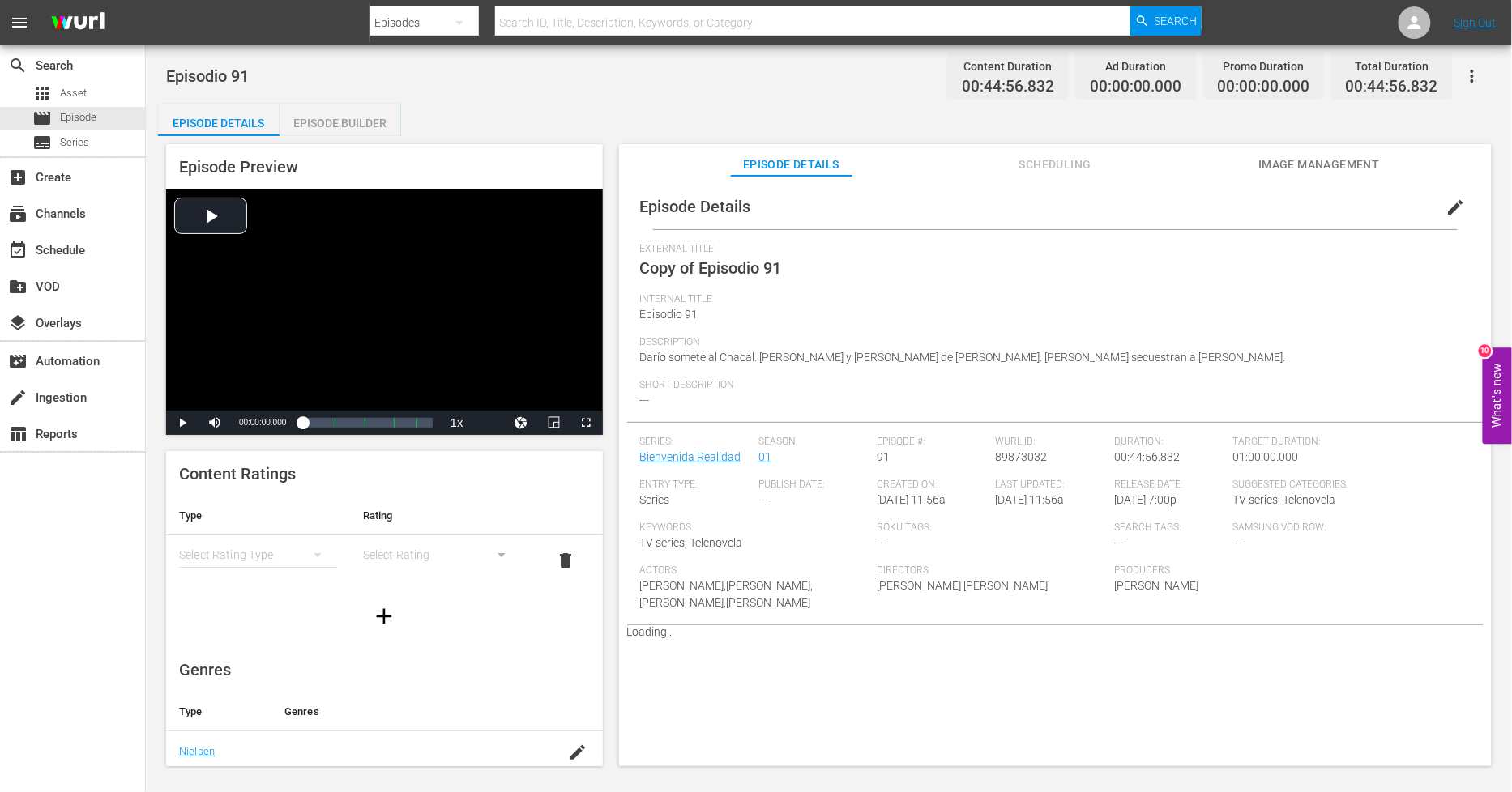
click at [384, 128] on div "Episode Builder" at bounding box center [340, 123] width 121 height 39
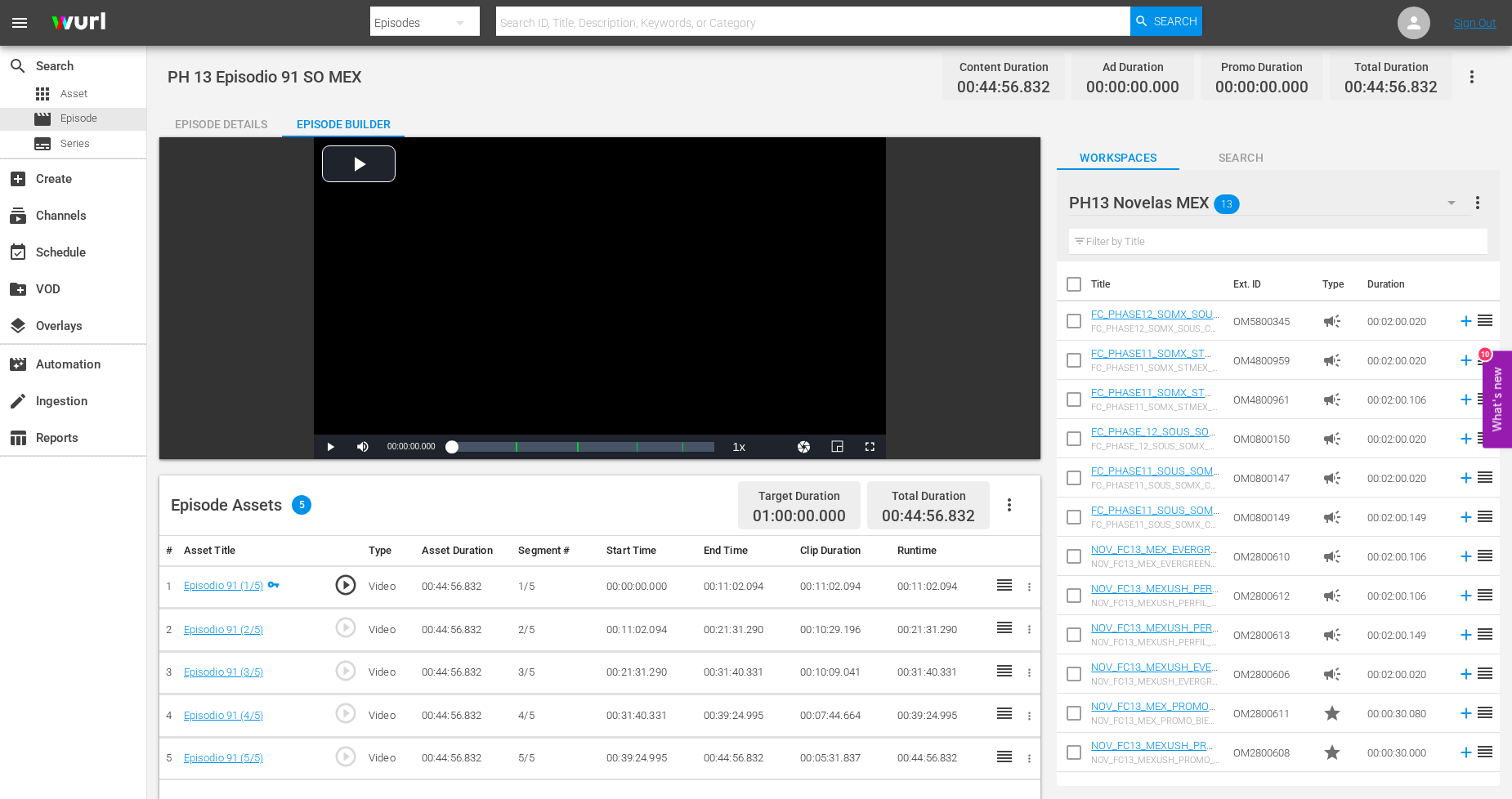
click at [1007, 501] on icon "button" at bounding box center [1009, 505] width 19 height 19
click at [1024, 512] on div "Fill with Ads" at bounding box center [1058, 511] width 111 height 40
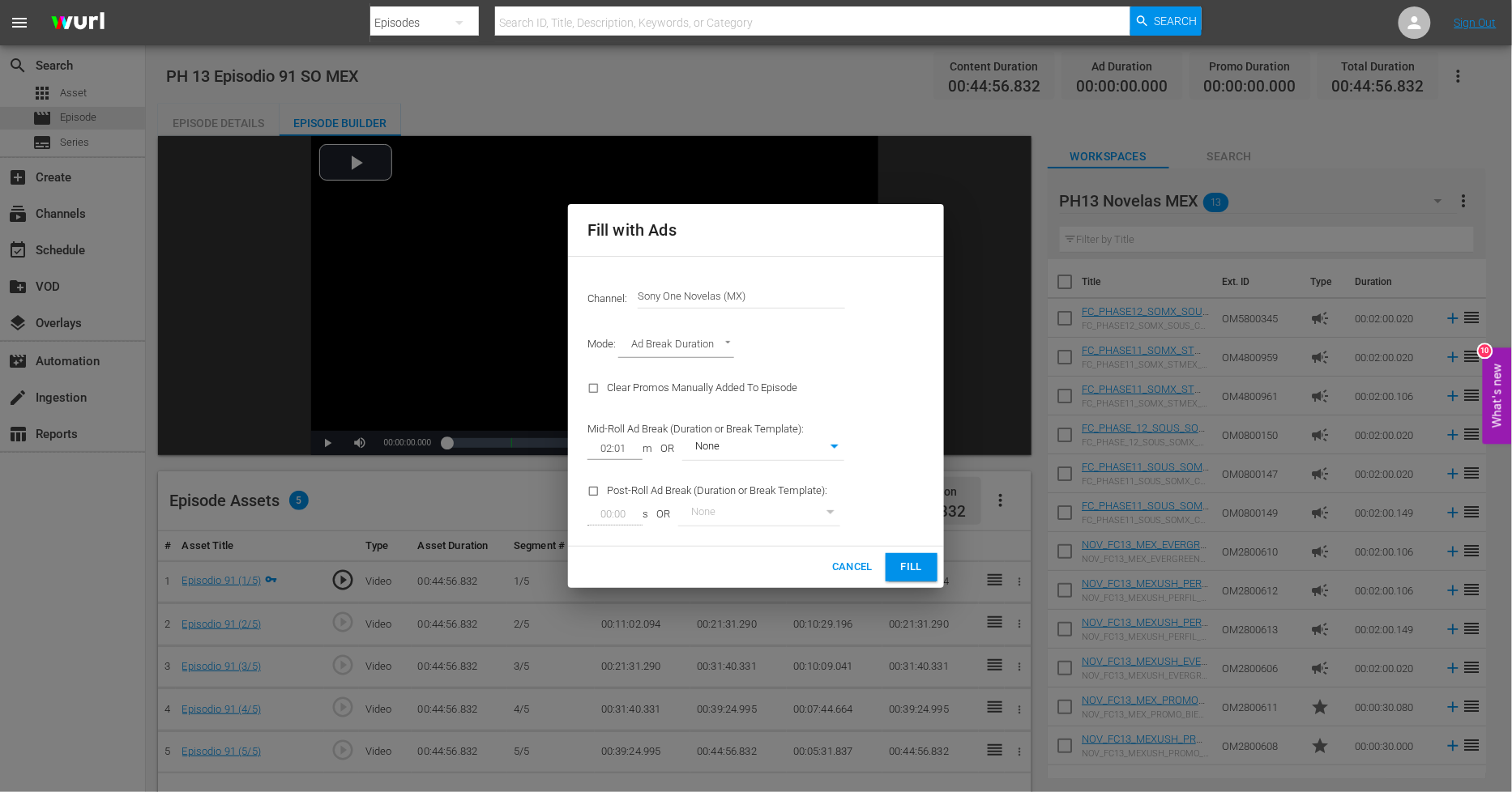
click at [914, 569] on span "Fill" at bounding box center [912, 567] width 26 height 18
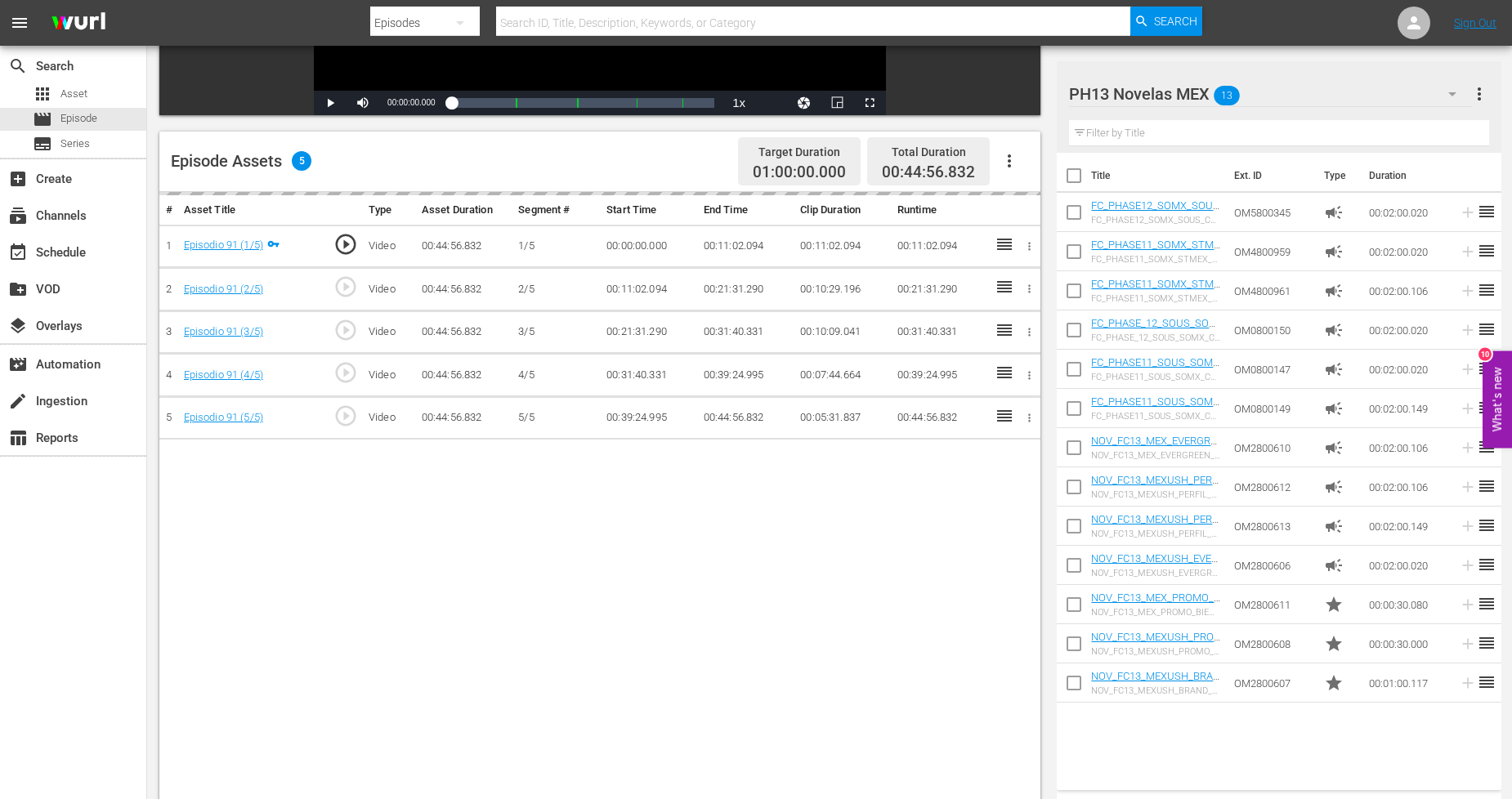
scroll to position [425, 0]
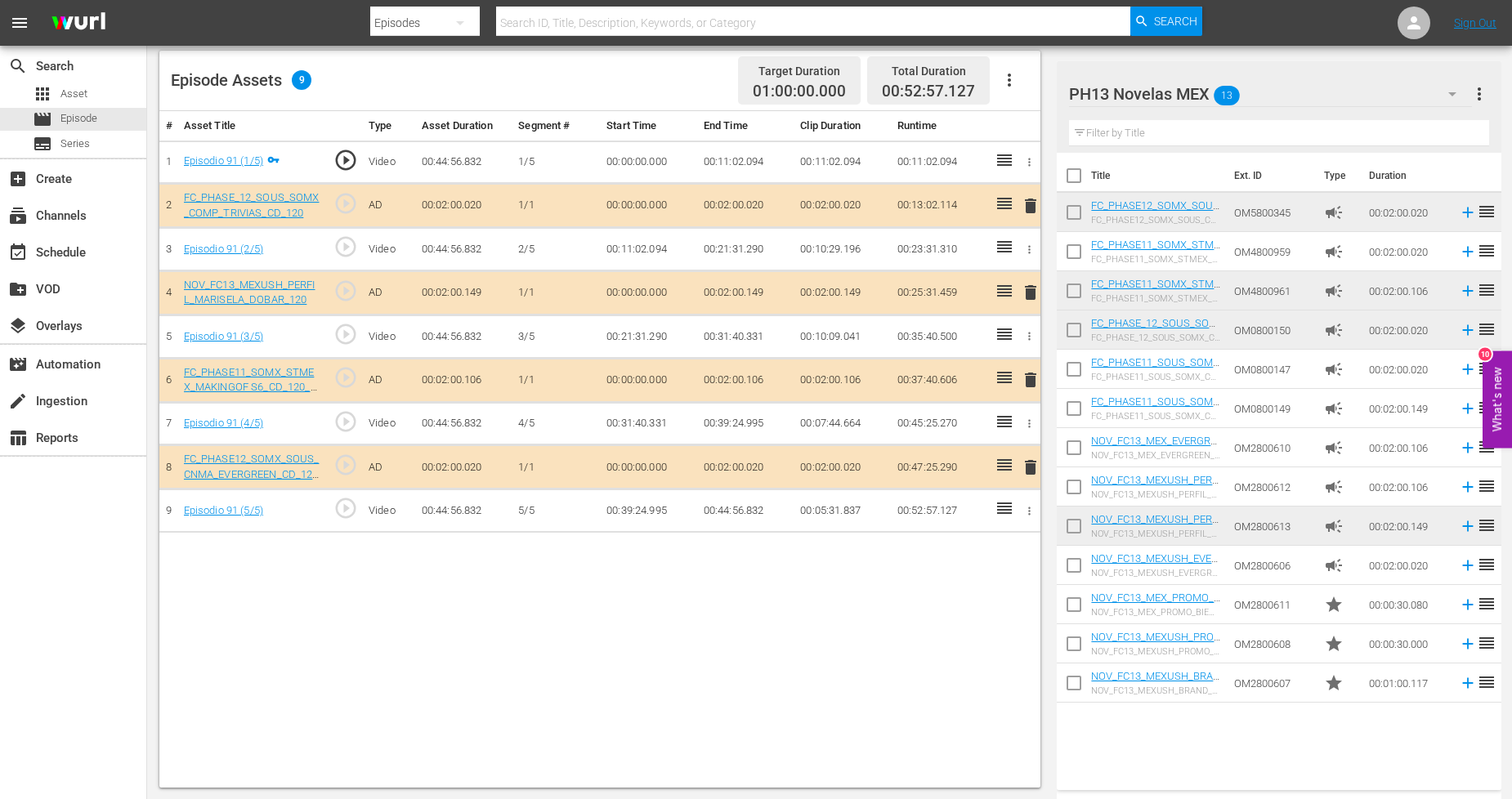
click at [1024, 467] on span "delete" at bounding box center [1030, 467] width 19 height 19
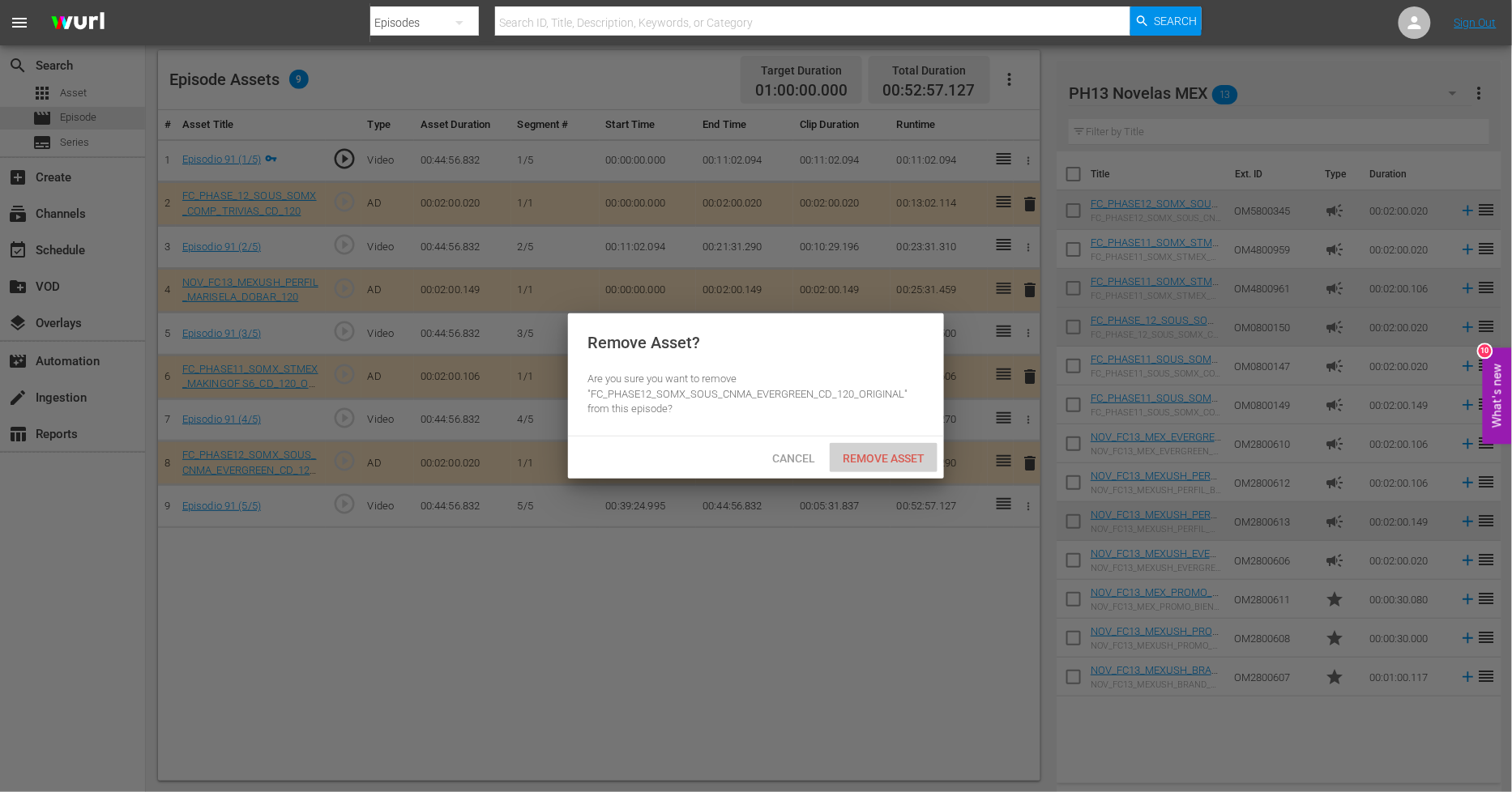
click at [892, 464] on div "Remove Asset" at bounding box center [884, 458] width 108 height 30
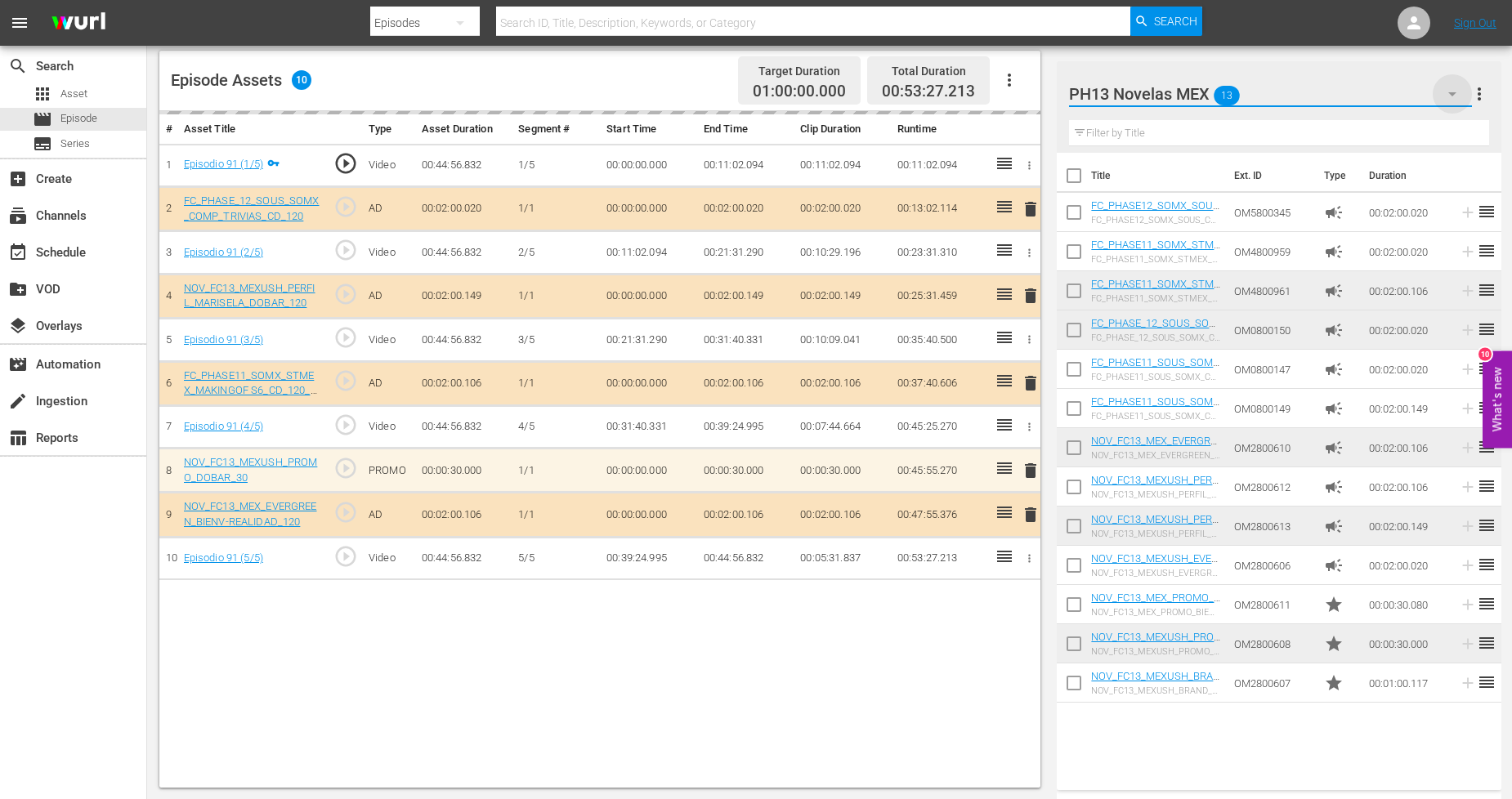
click at [1443, 86] on icon "button" at bounding box center [1451, 94] width 19 height 19
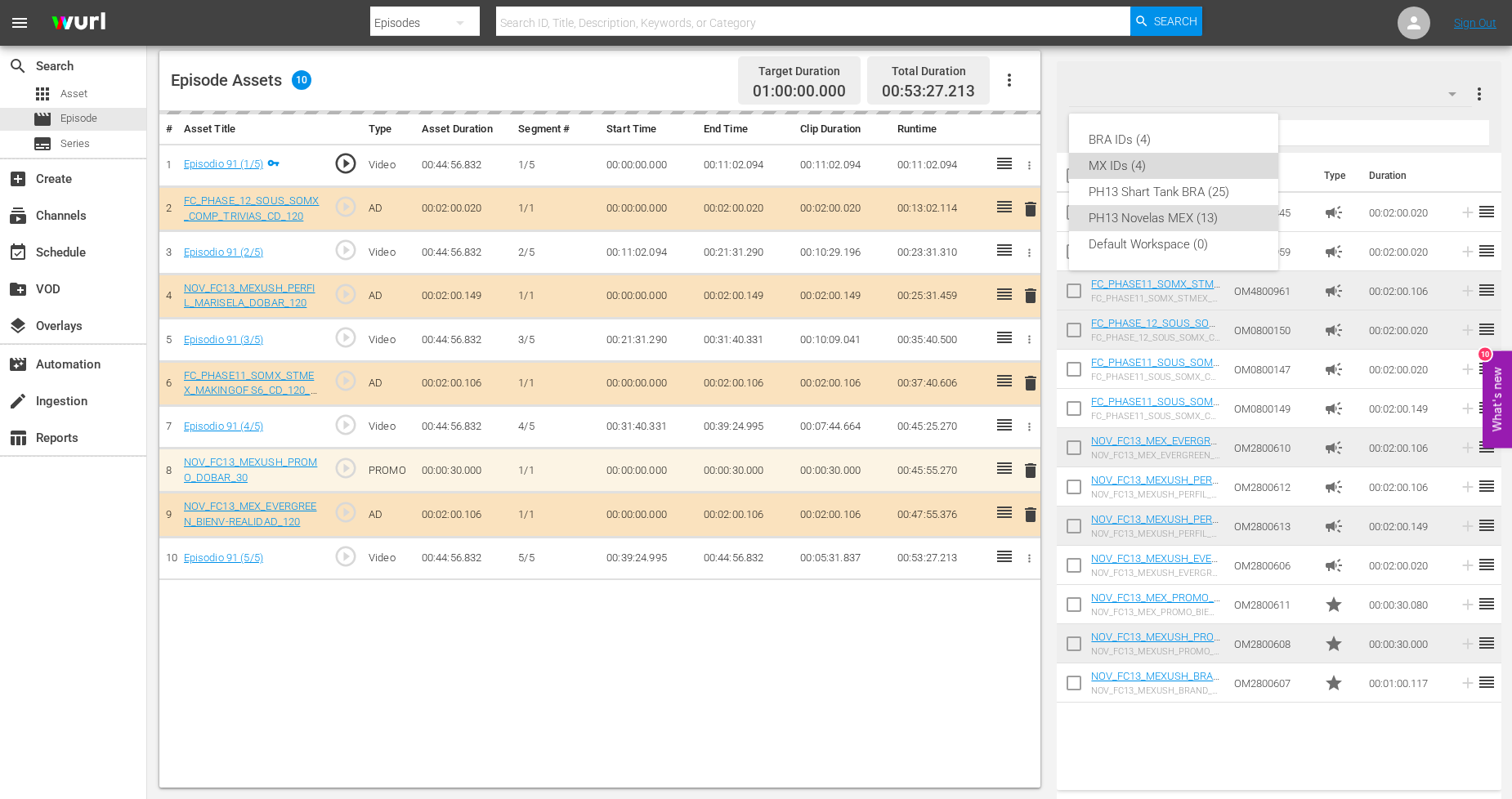
click at [1161, 173] on div "MX IDs (4)" at bounding box center [1174, 166] width 170 height 26
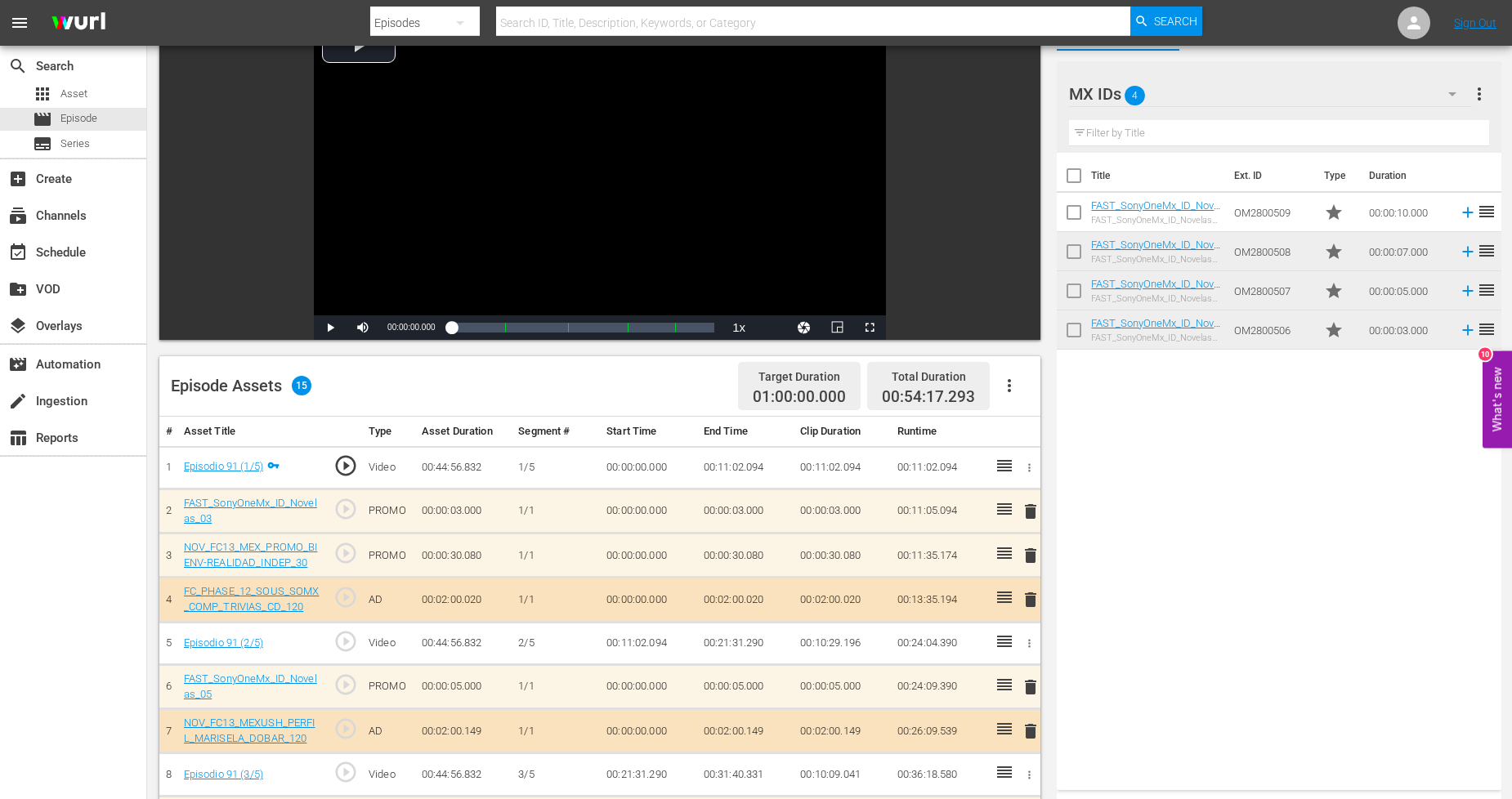
scroll to position [0, 0]
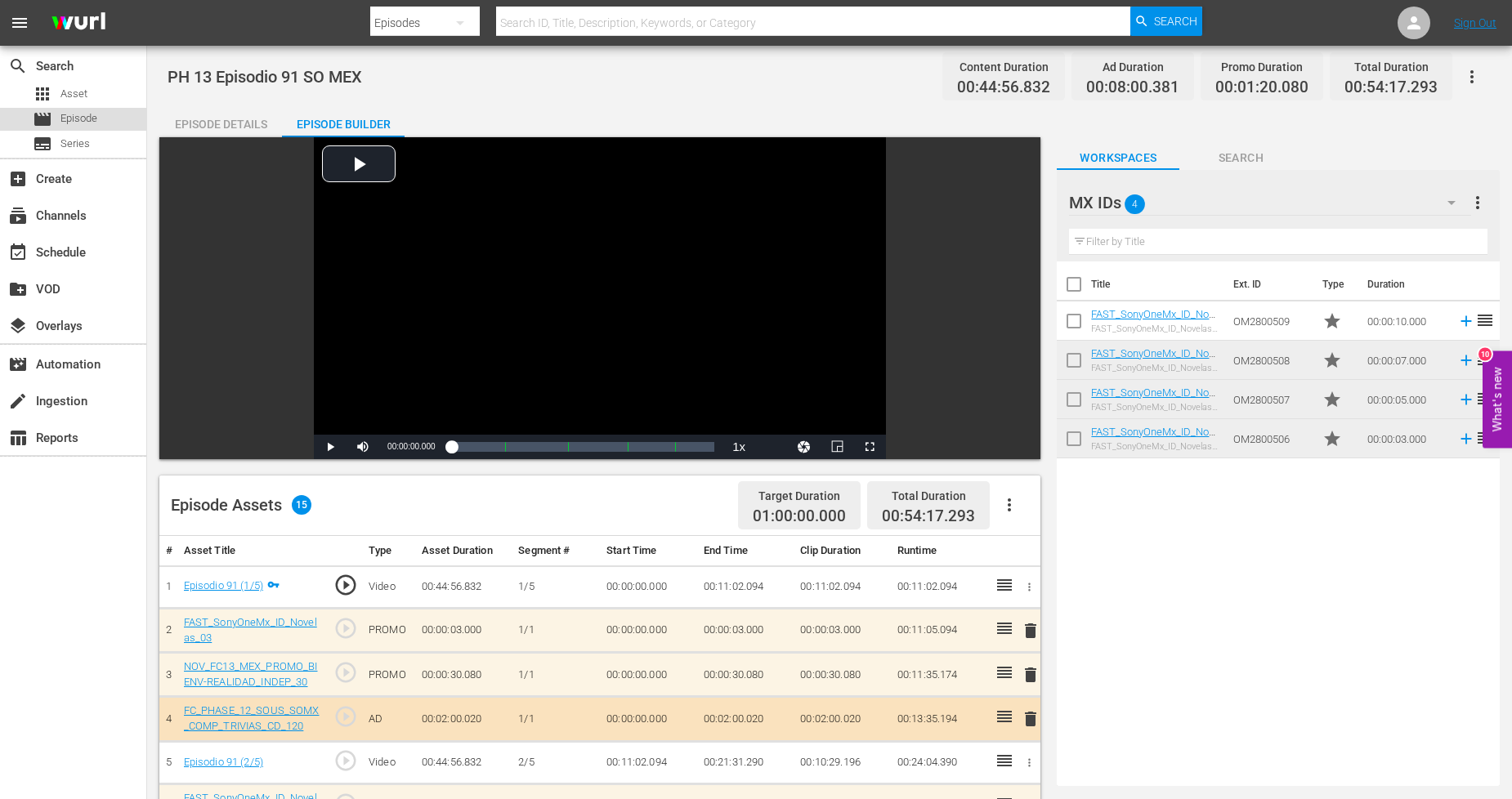
click at [100, 125] on div "movie Episode" at bounding box center [73, 119] width 146 height 23
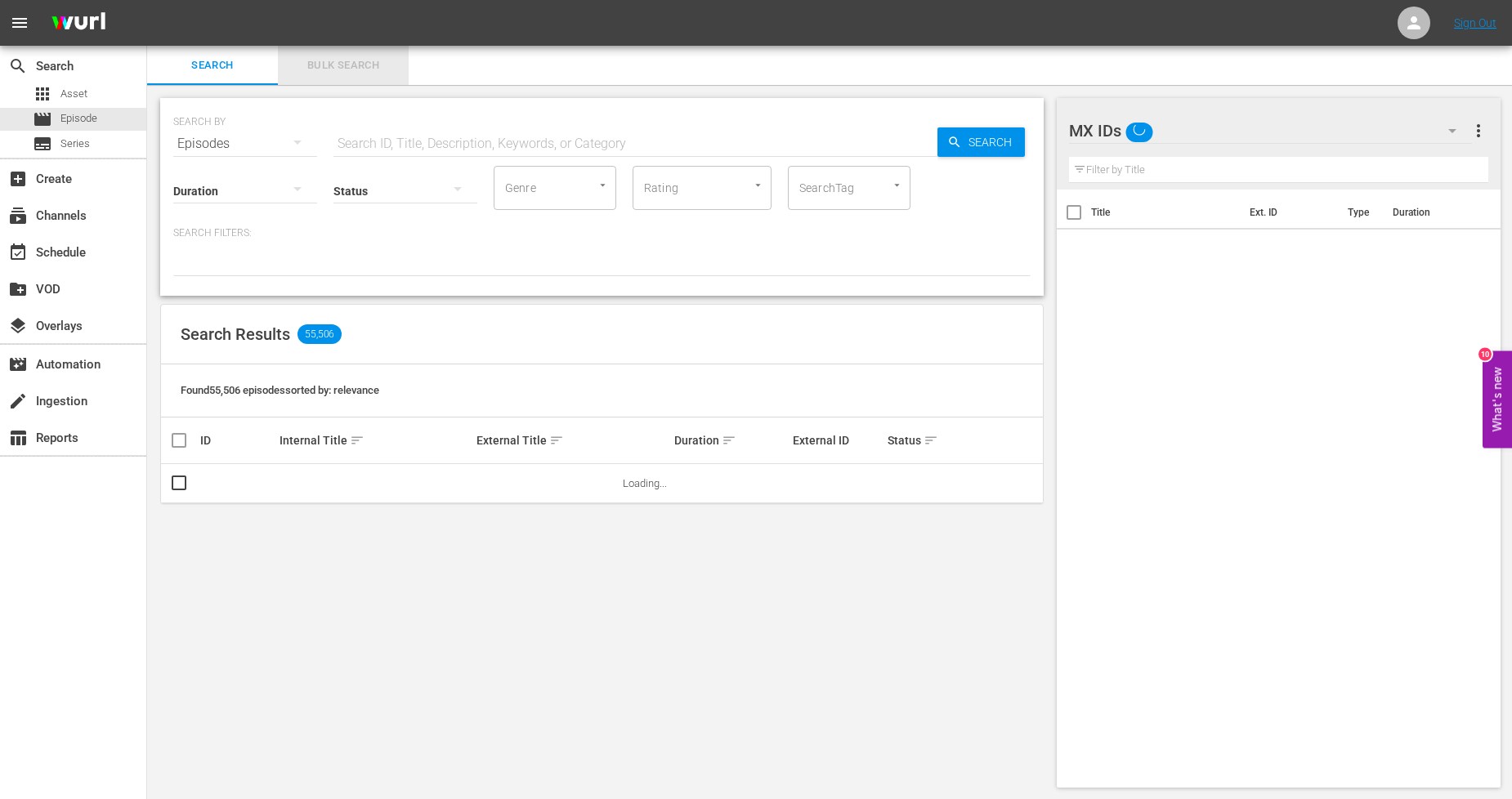
click at [363, 67] on span "Bulk Search" at bounding box center [343, 65] width 111 height 18
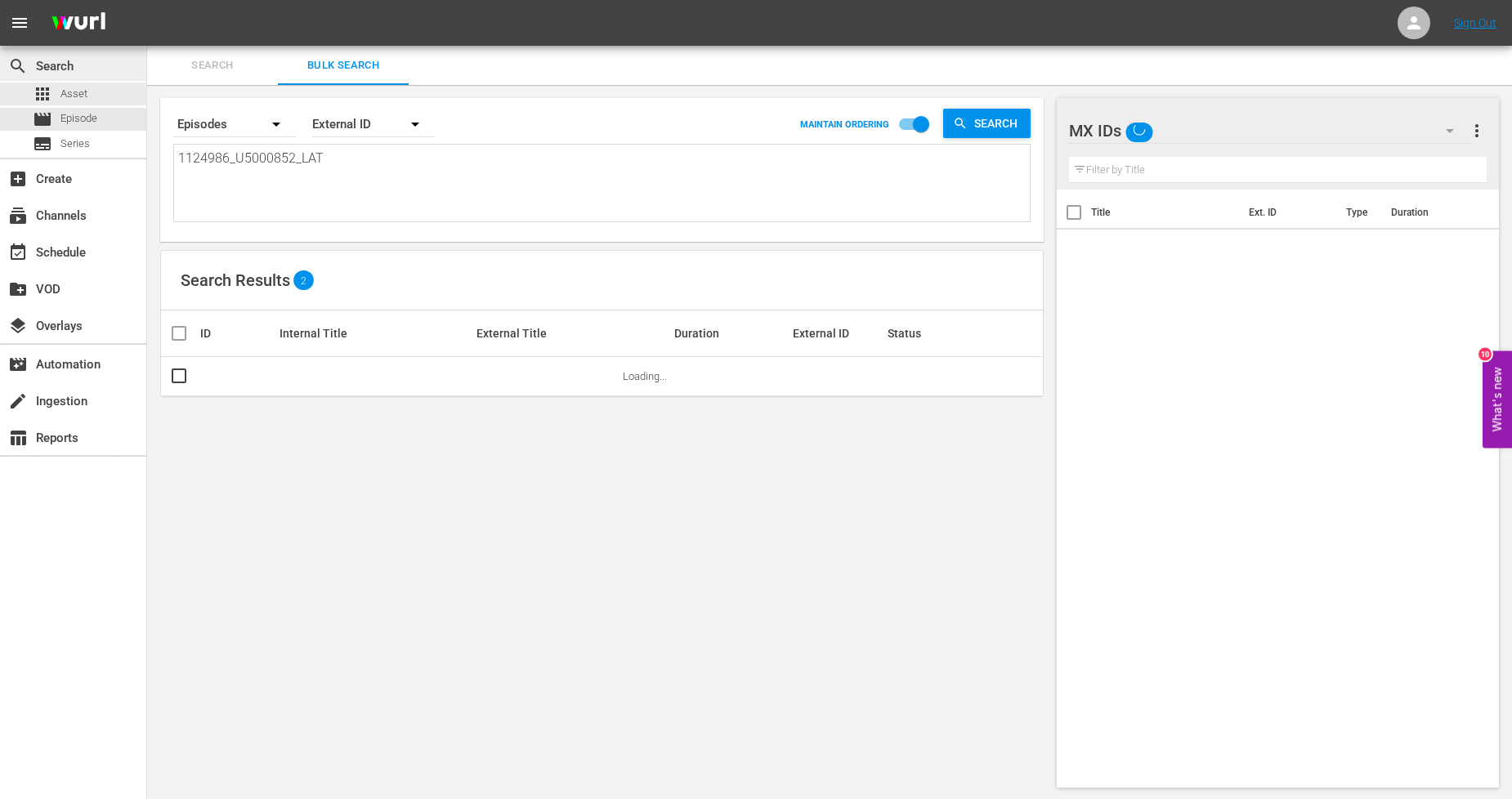
drag, startPoint x: 379, startPoint y: 164, endPoint x: 0, endPoint y: 76, distance: 389.1
click at [147, 0] on div "search Search apps Asset movie Episode subtitles Series add_box Create subscrip…" at bounding box center [830, 0] width 1365 height 0
paste textarea "7_U5000853"
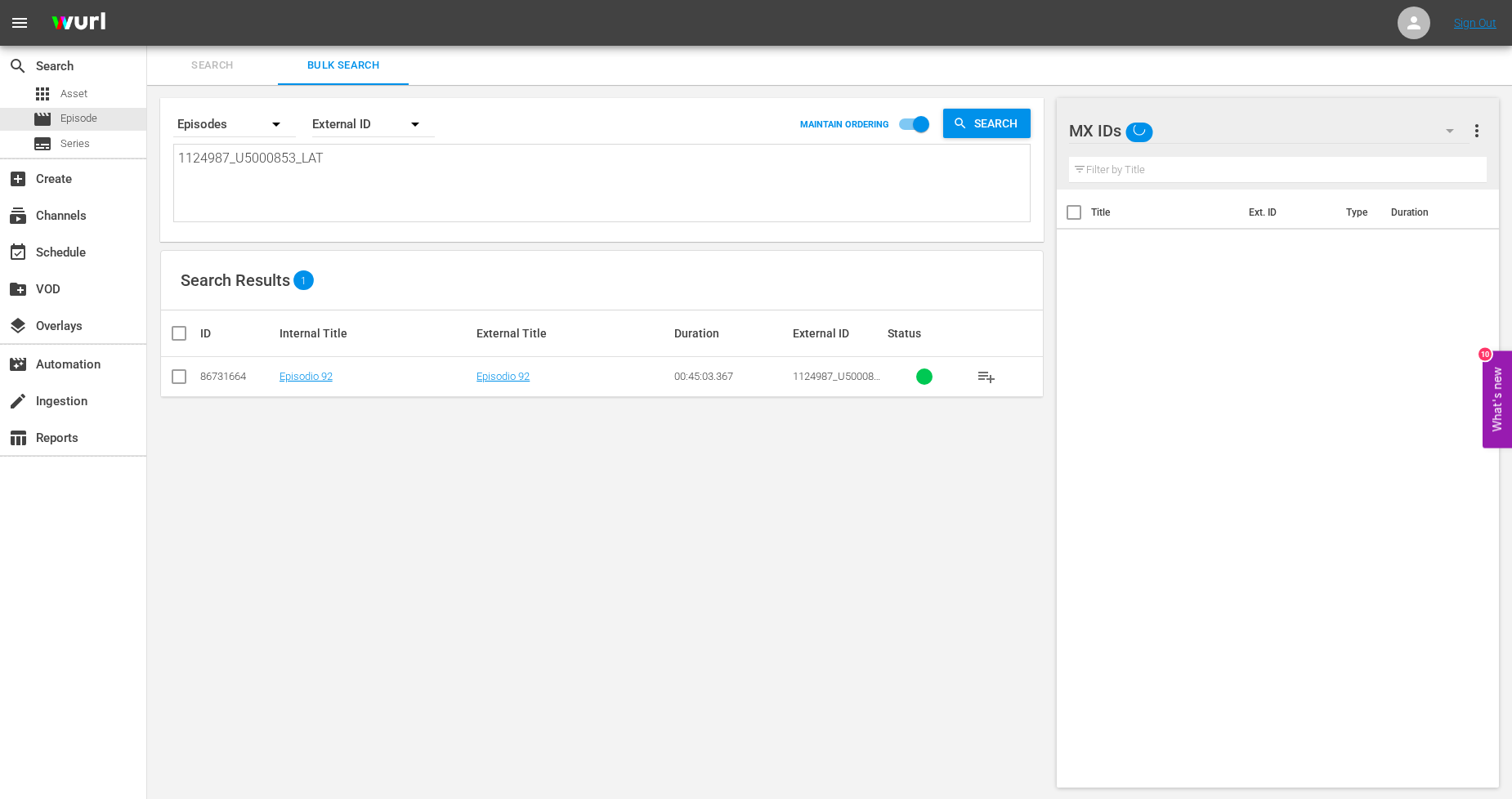
drag, startPoint x: 181, startPoint y: 381, endPoint x: 264, endPoint y: 366, distance: 84.3
click at [181, 380] on input "checkbox" at bounding box center [178, 380] width 19 height 19
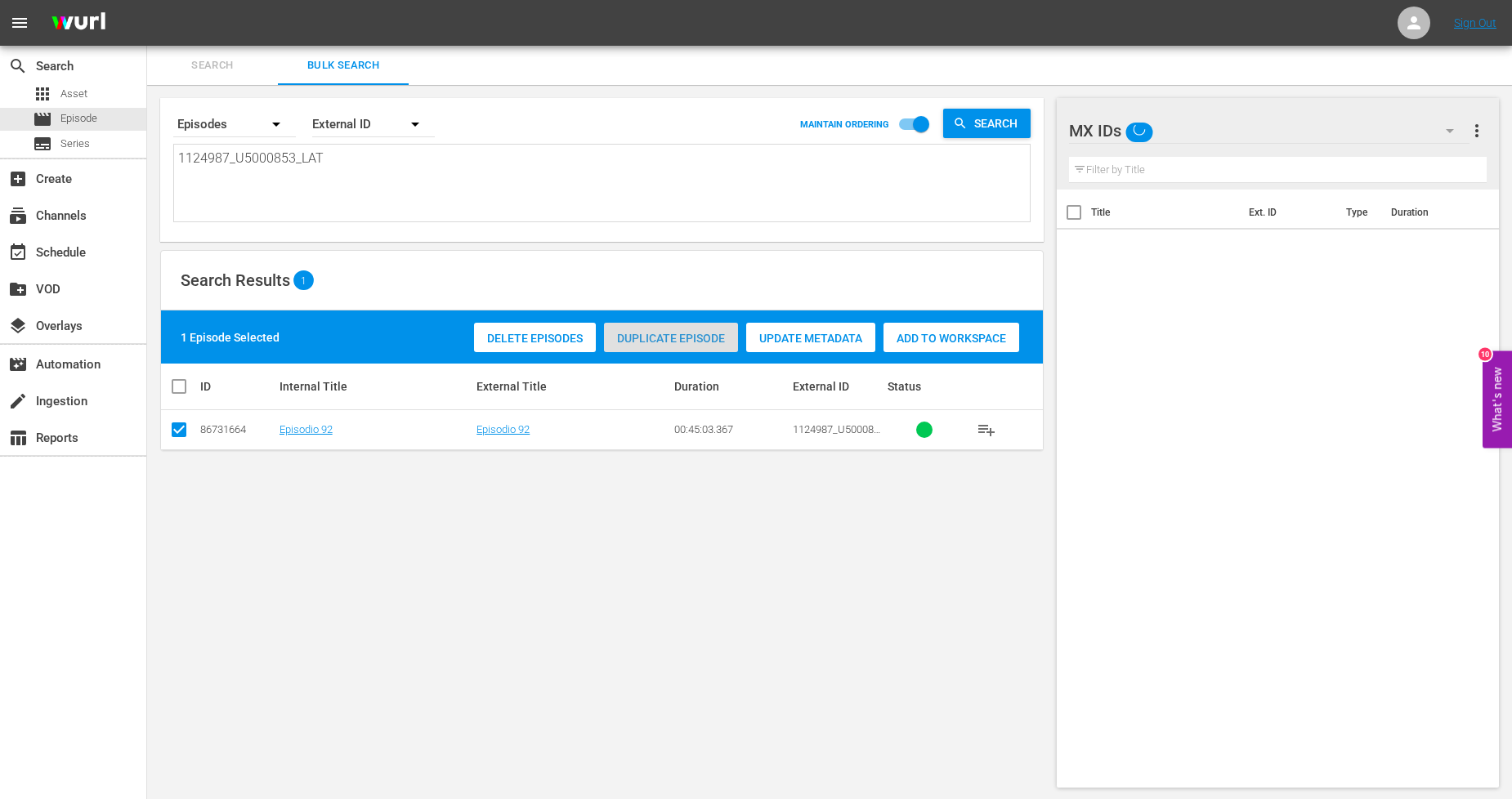
click at [695, 340] on span "Duplicate Episode" at bounding box center [671, 338] width 134 height 13
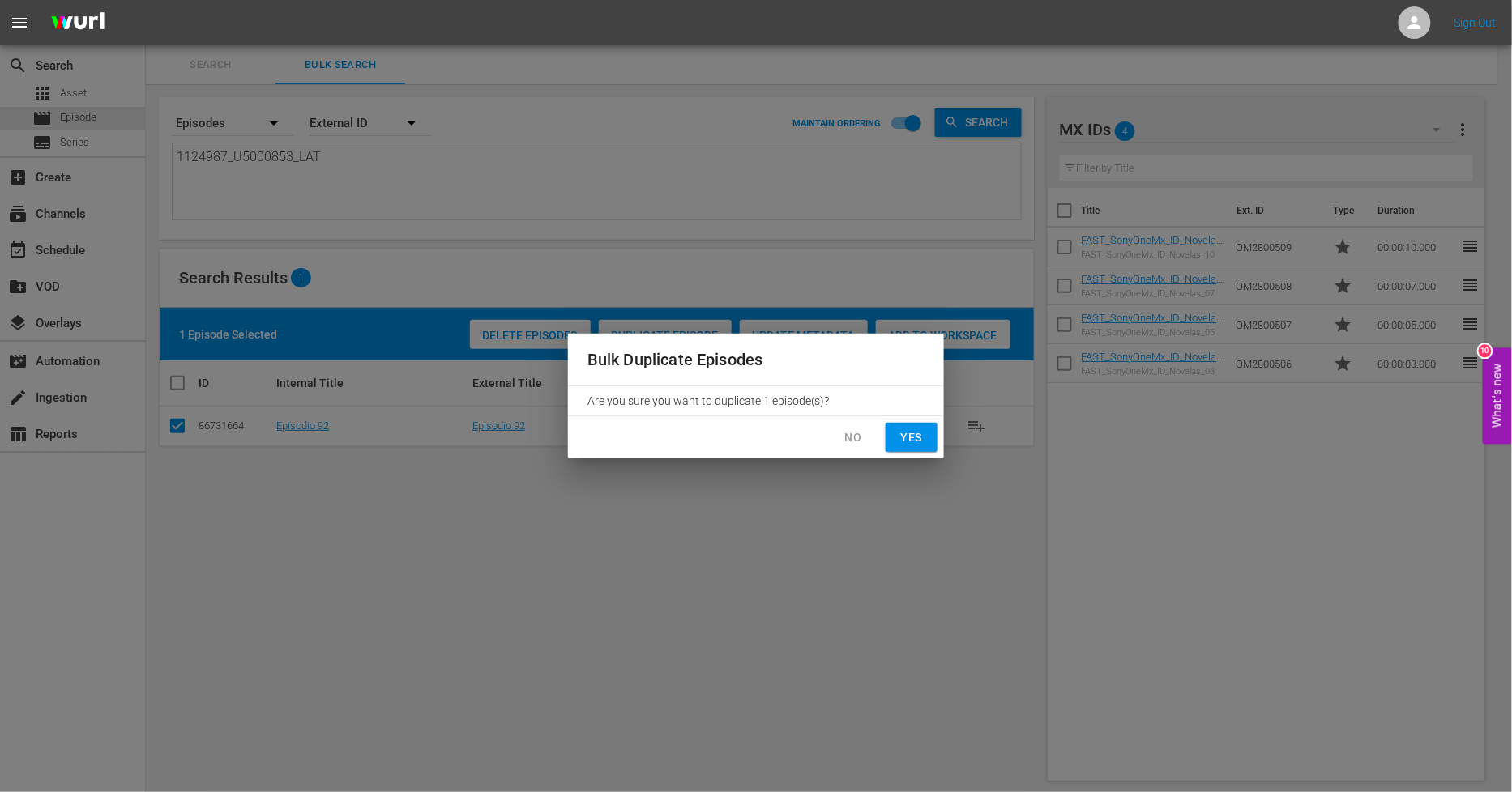
click at [904, 439] on span "Yes" at bounding box center [912, 437] width 26 height 20
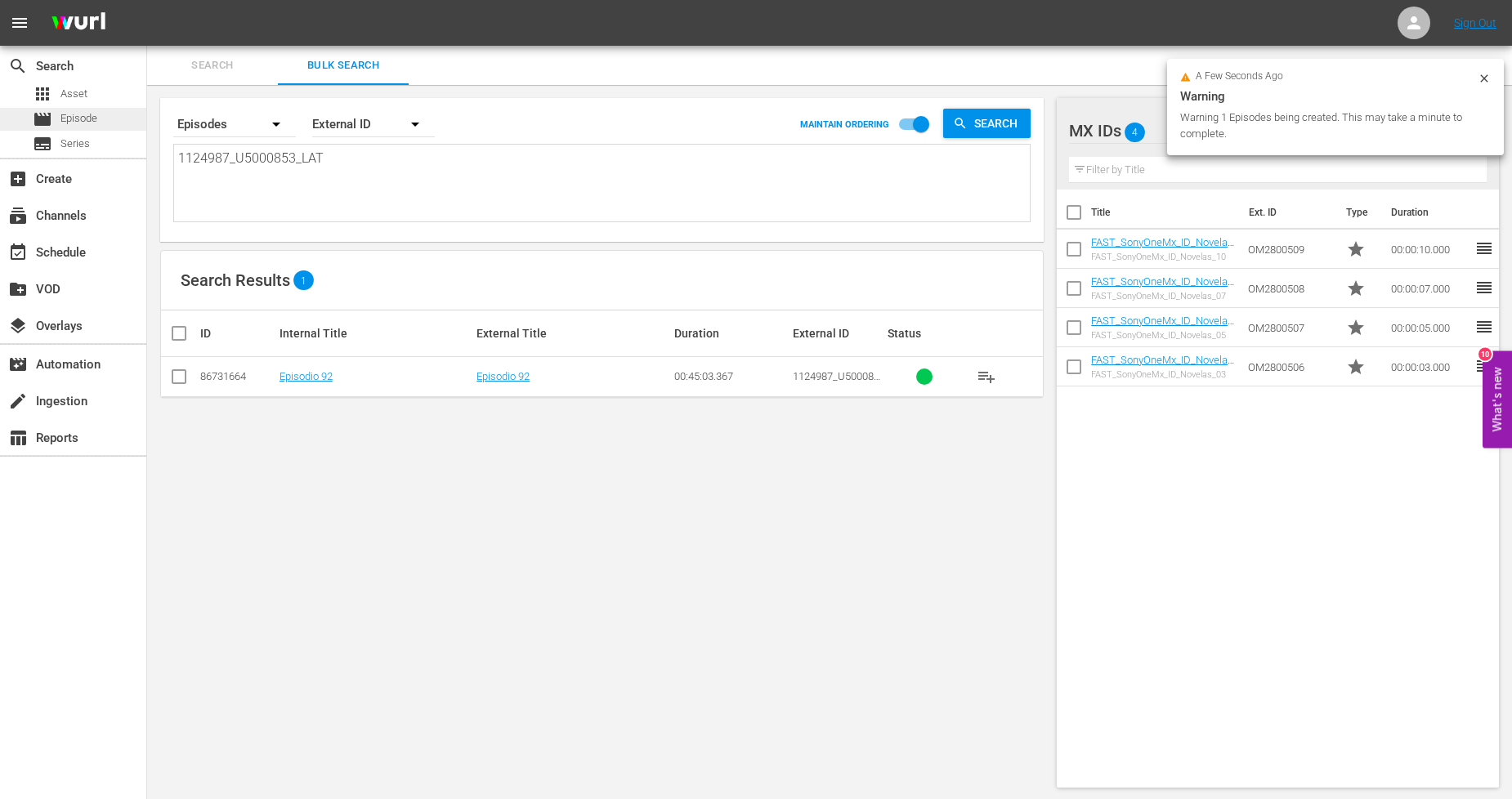
click at [122, 114] on div "movie Episode" at bounding box center [73, 119] width 146 height 23
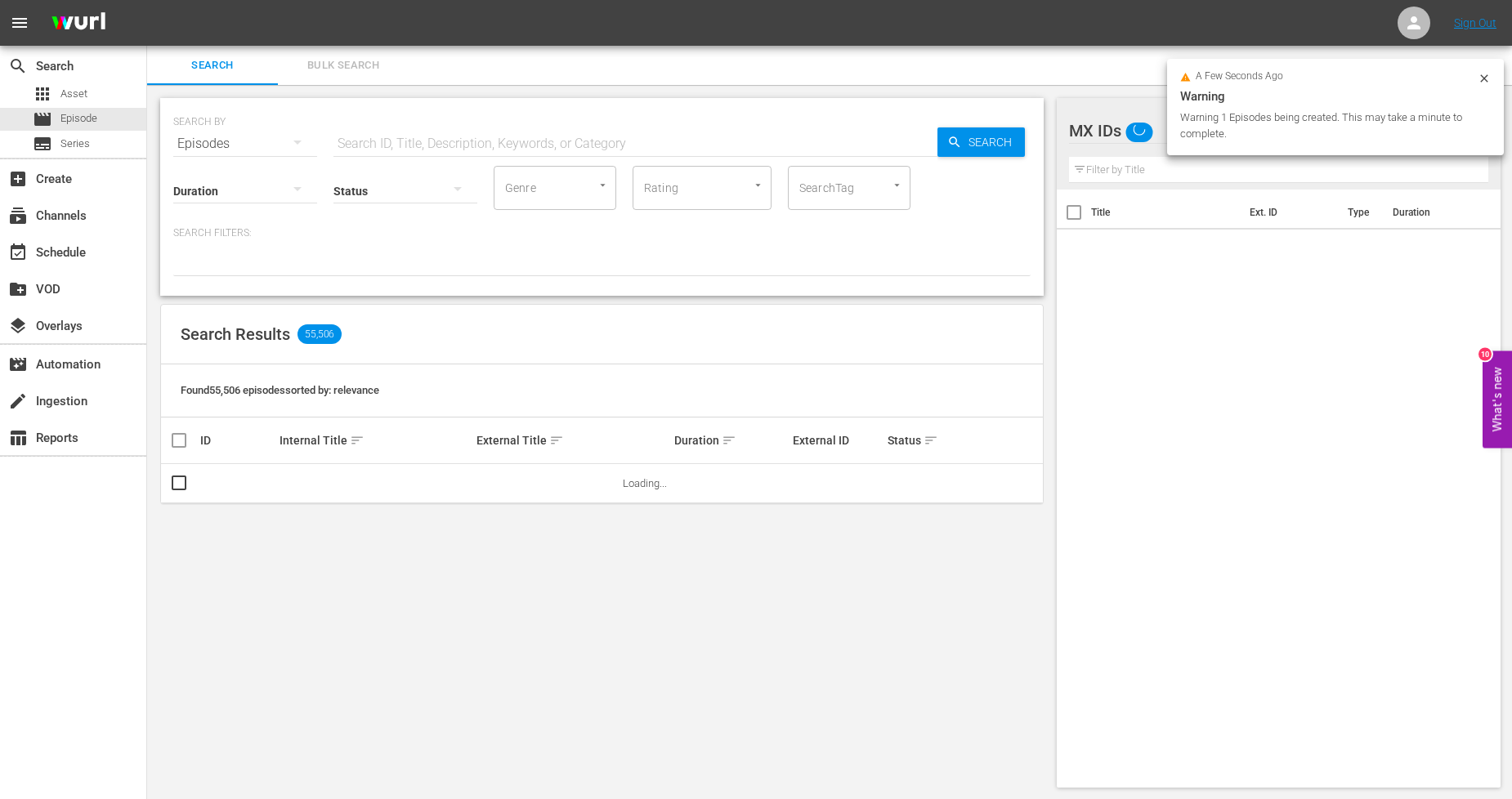
click at [334, 63] on span "Bulk Search" at bounding box center [343, 65] width 111 height 18
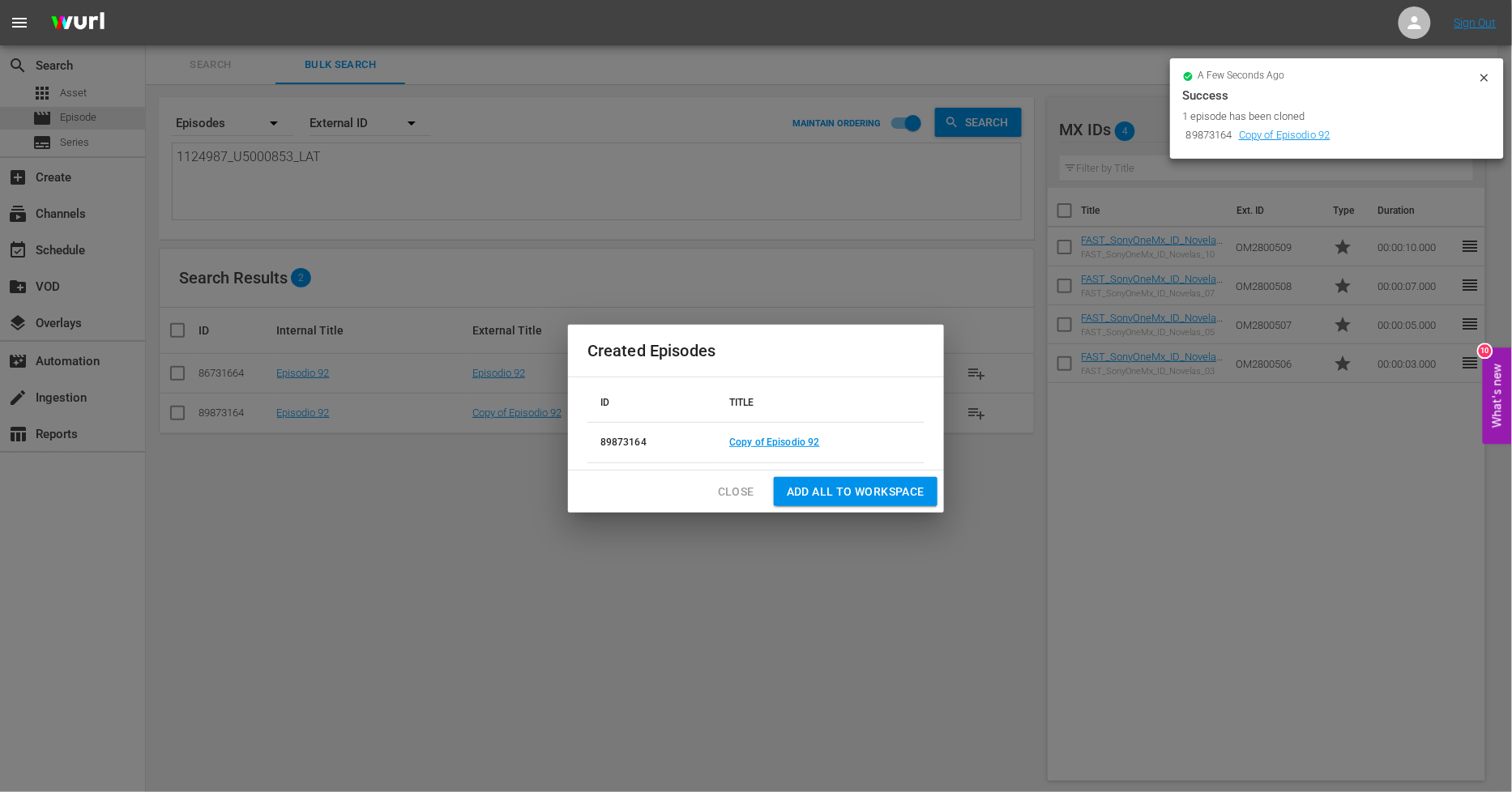
click at [734, 499] on span "Close" at bounding box center [736, 492] width 36 height 20
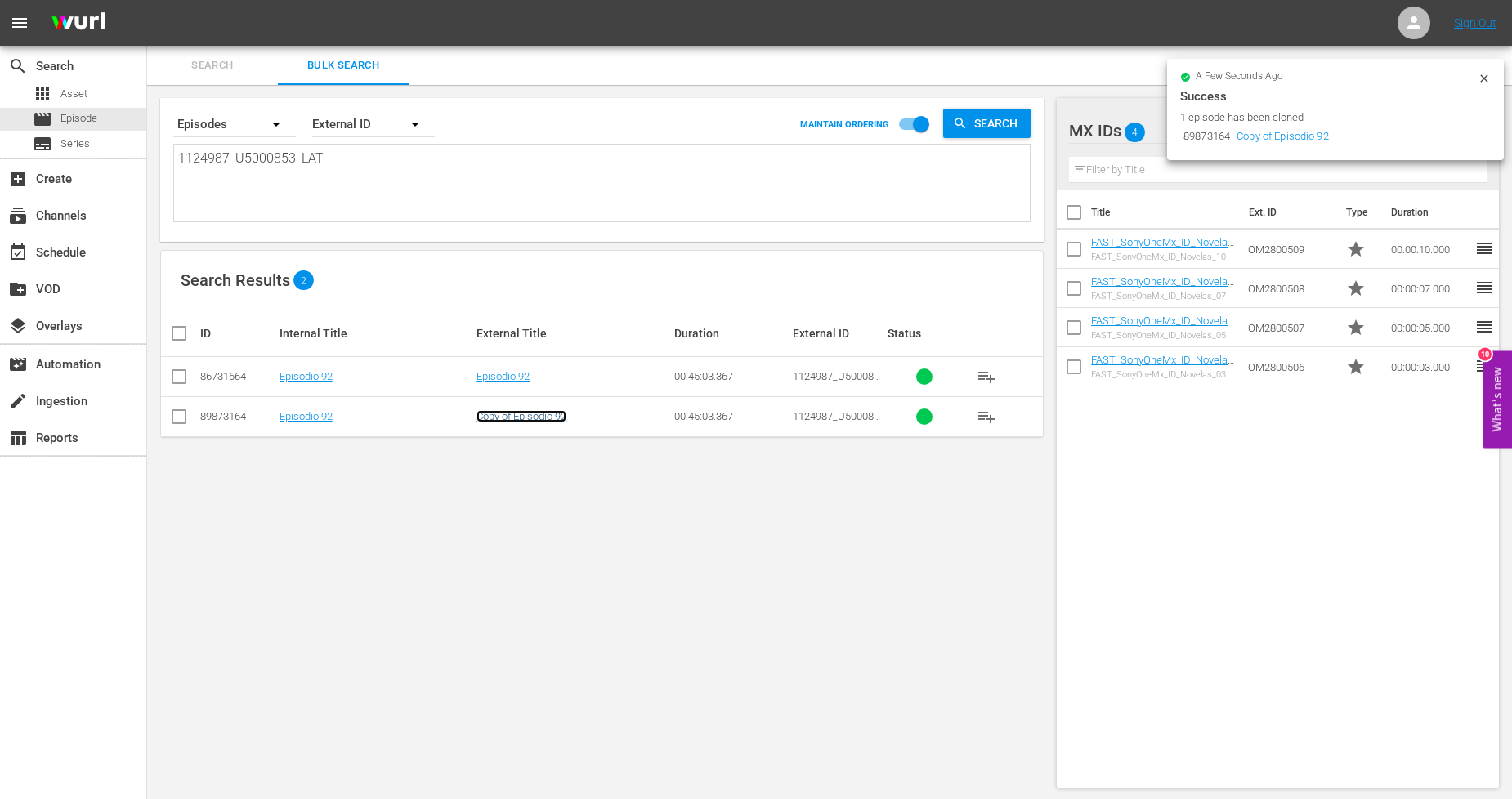
click at [530, 414] on link "Copy of Episodio 92" at bounding box center [521, 416] width 90 height 12
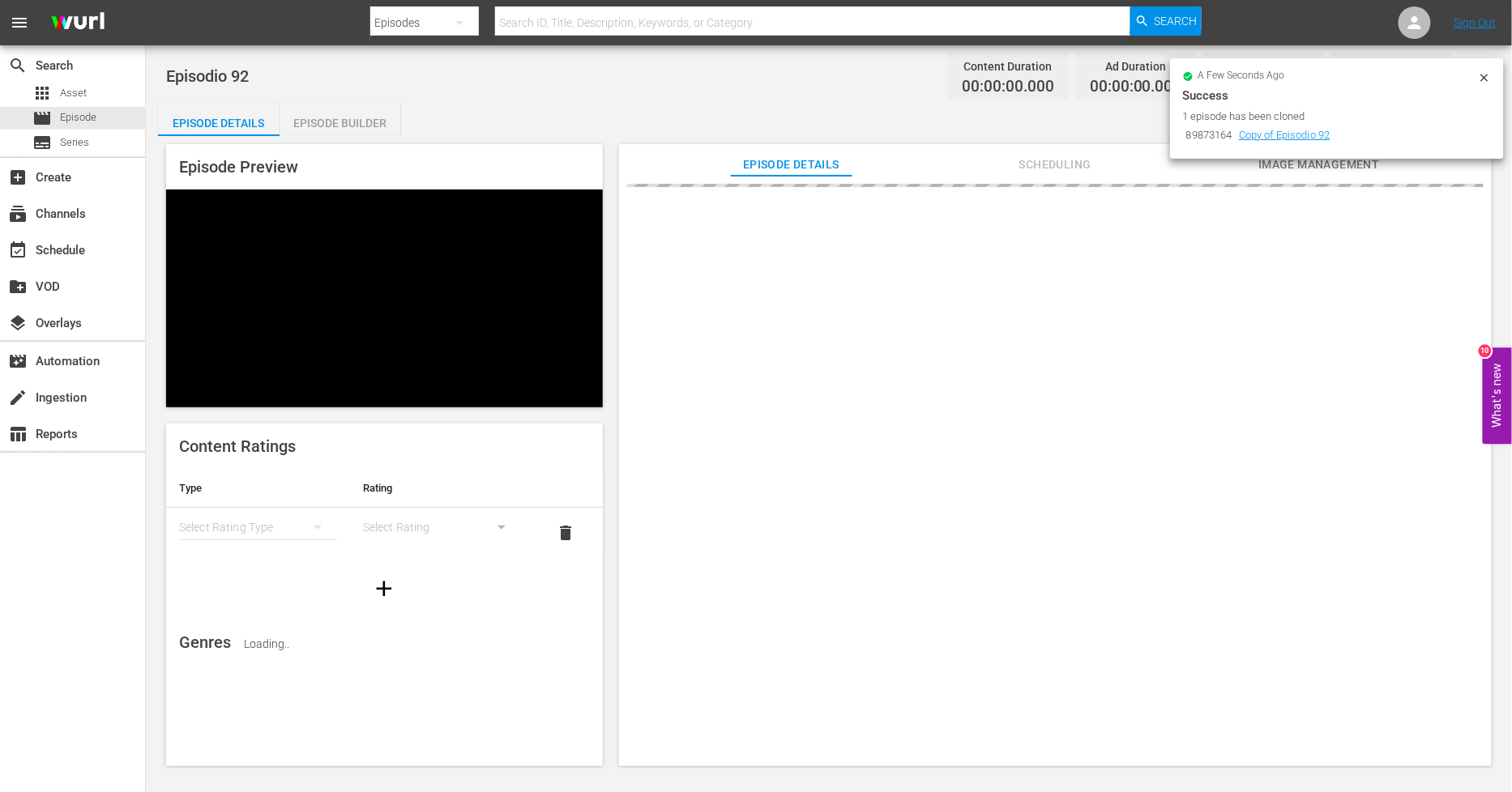
click at [1484, 75] on icon at bounding box center [1485, 77] width 7 height 7
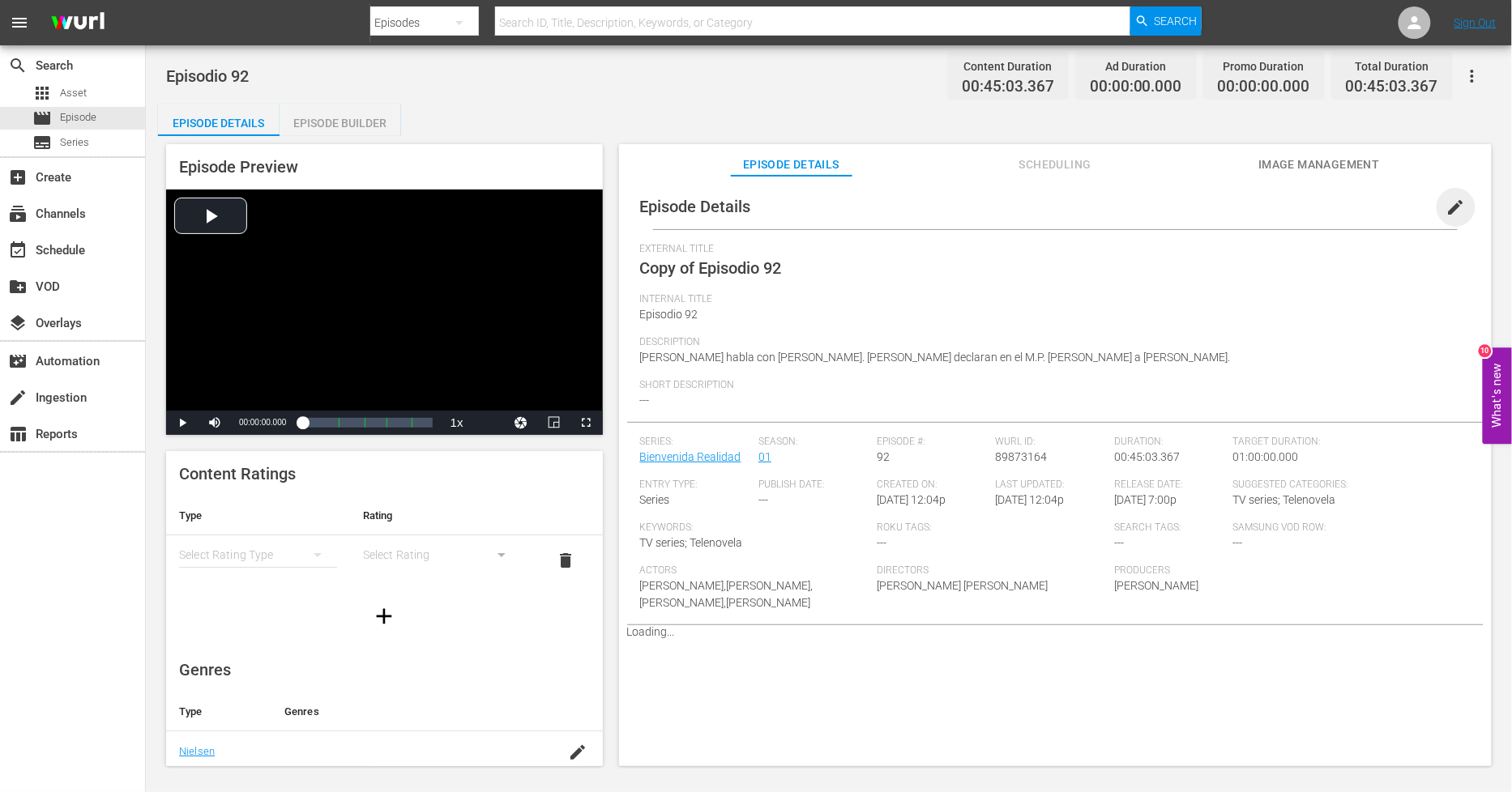
click at [1446, 208] on span "edit" at bounding box center [1455, 207] width 19 height 19
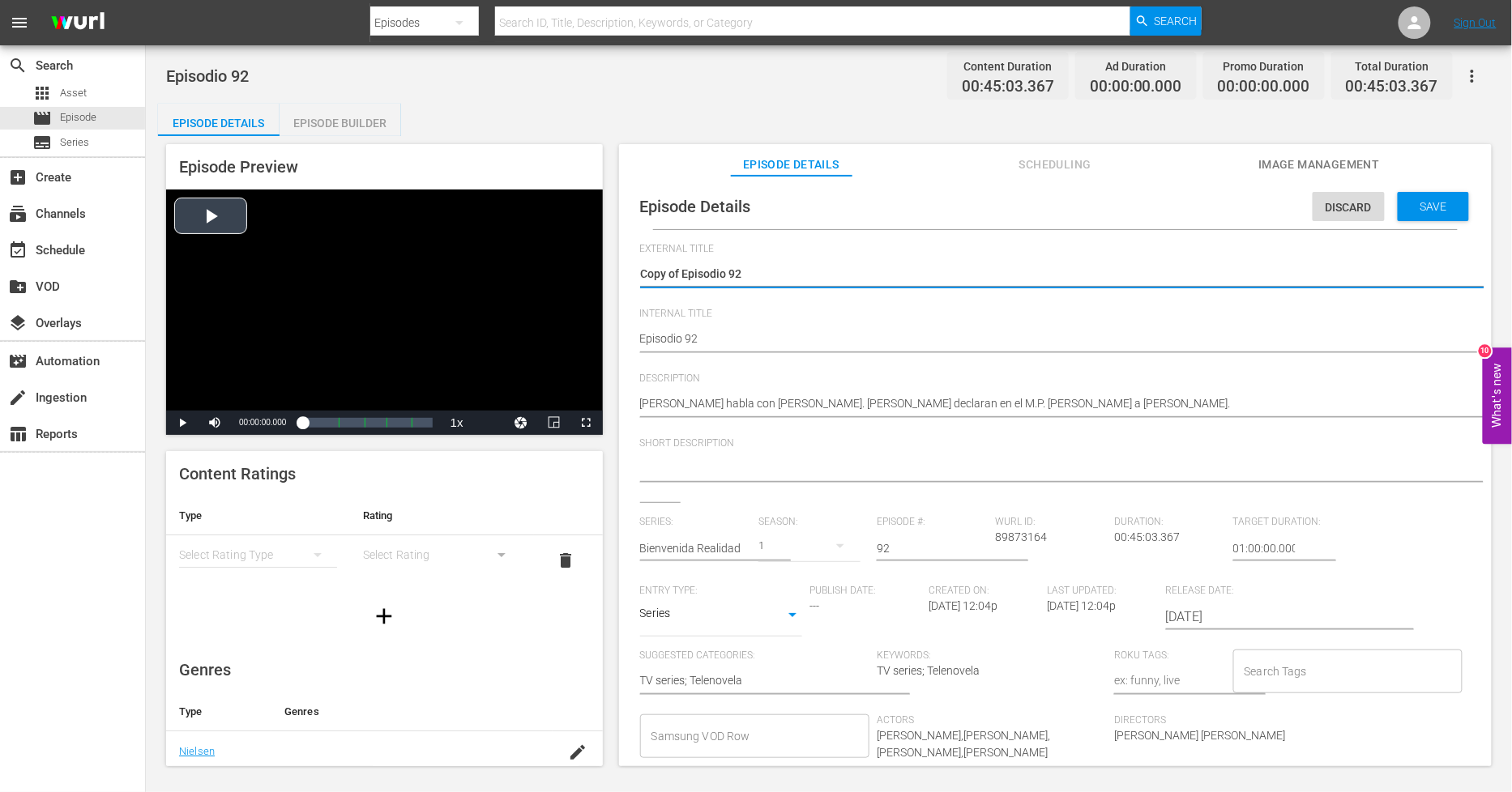
drag, startPoint x: 682, startPoint y: 269, endPoint x: 433, endPoint y: 263, distance: 249.1
click at [447, 271] on div "Episode Preview Video Player is loading. Play Video Play Mute Current Time 00:0…" at bounding box center [829, 458] width 1342 height 643
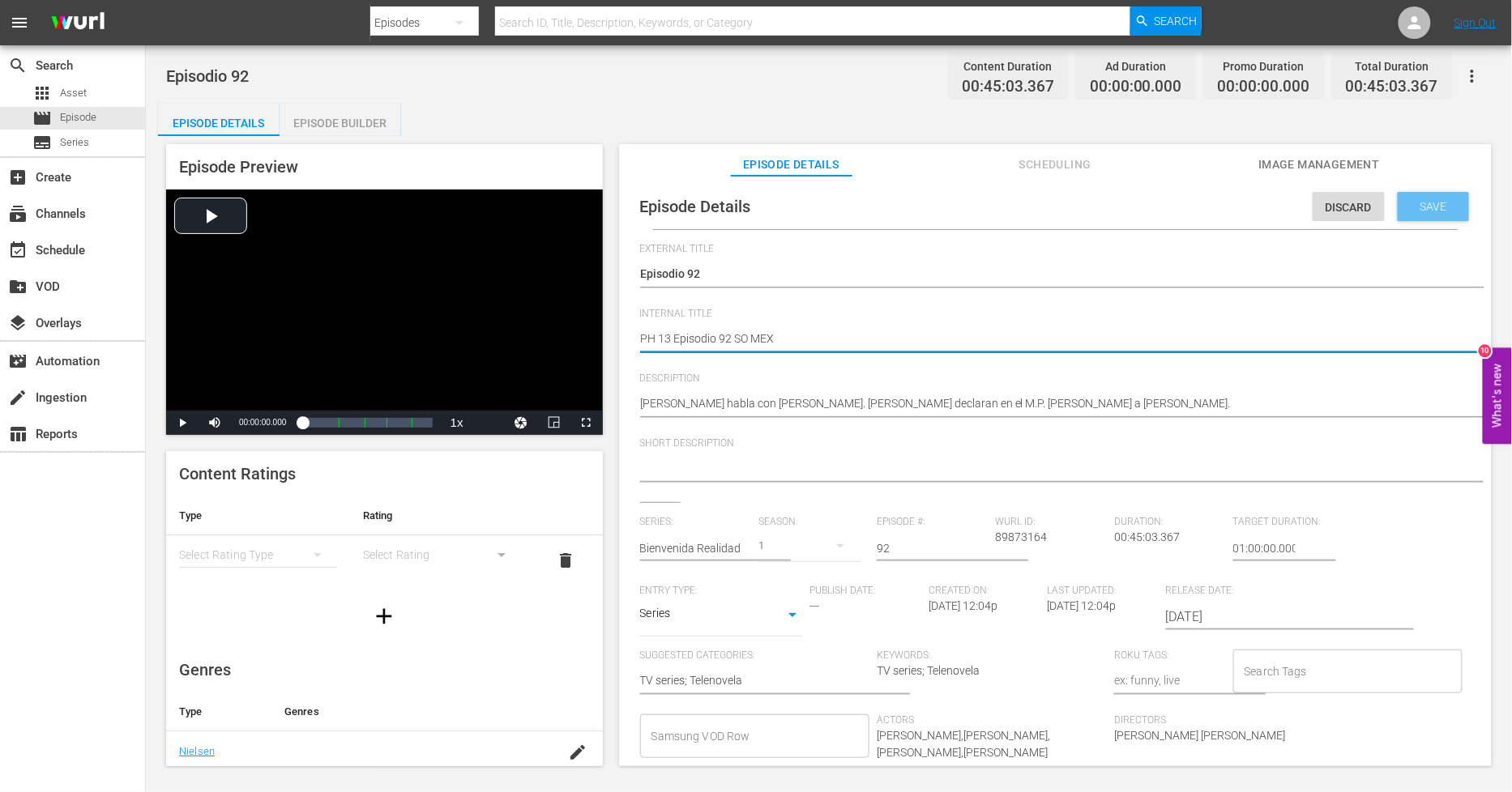
click at [1433, 205] on span "Save" at bounding box center [1434, 206] width 53 height 13
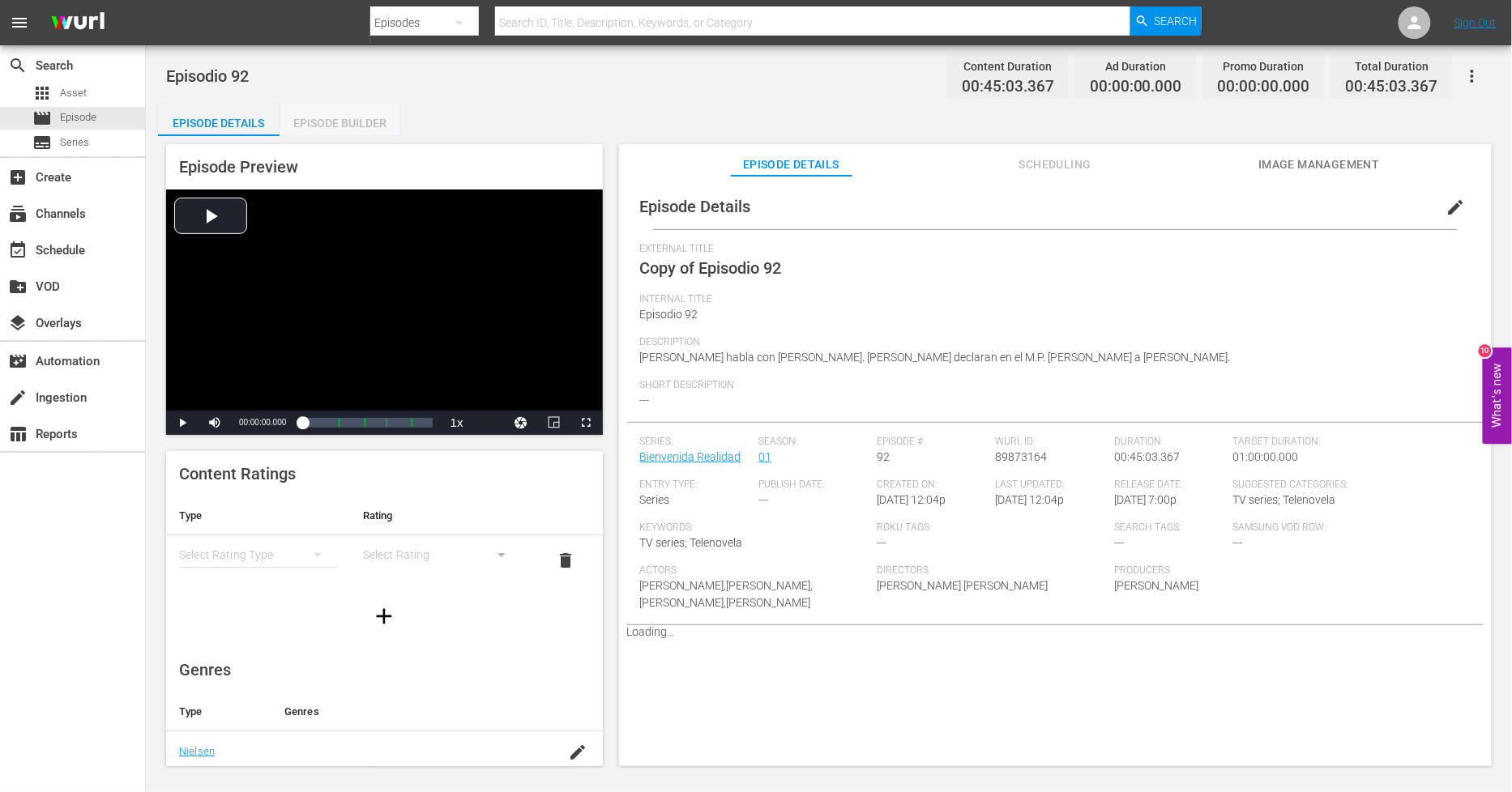
click at [368, 124] on div "Episode Builder" at bounding box center [340, 123] width 121 height 39
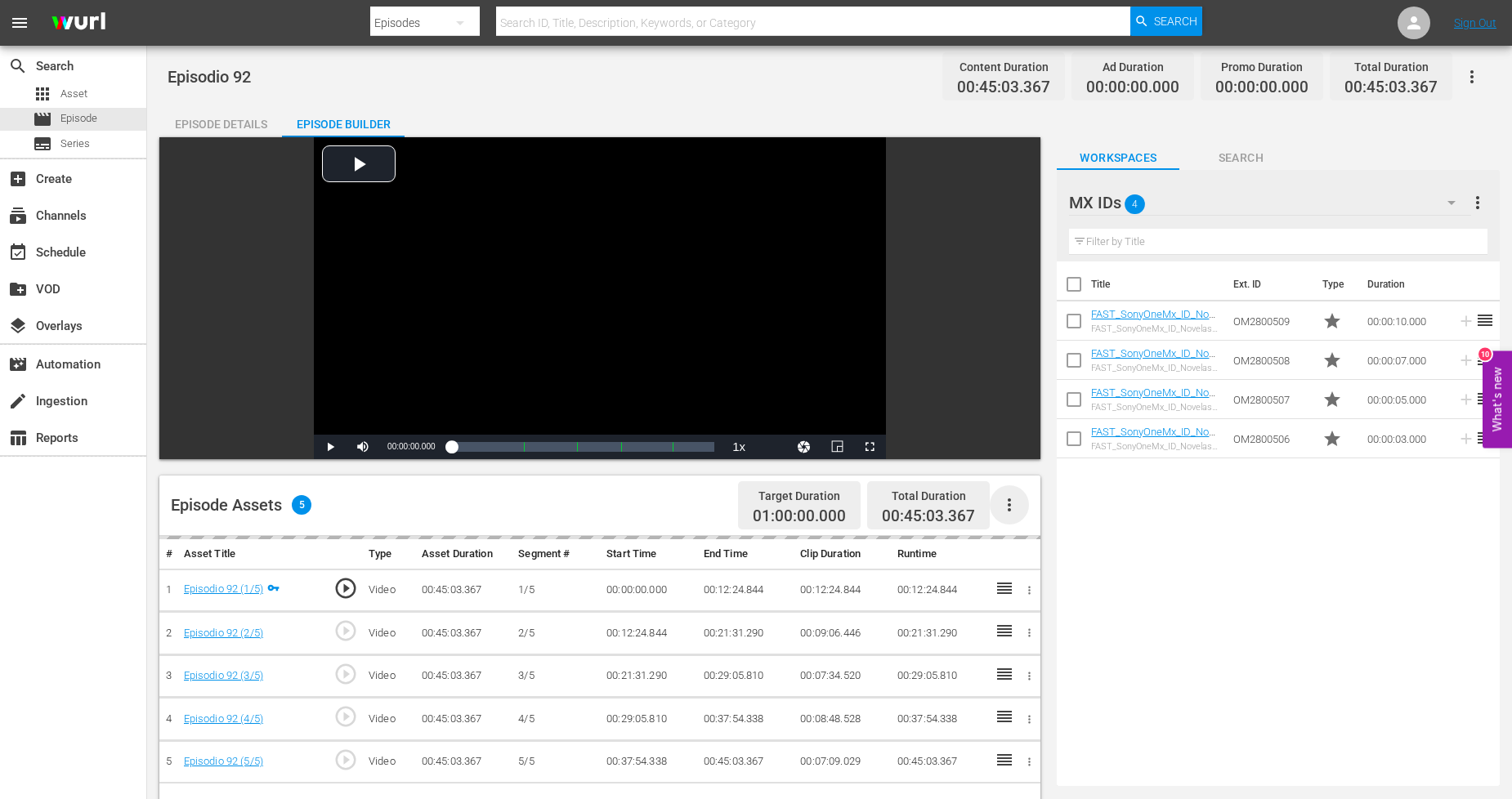
click at [1011, 503] on icon "button" at bounding box center [1009, 505] width 19 height 19
click at [1051, 509] on div "Fill with Ads" at bounding box center [1058, 511] width 111 height 40
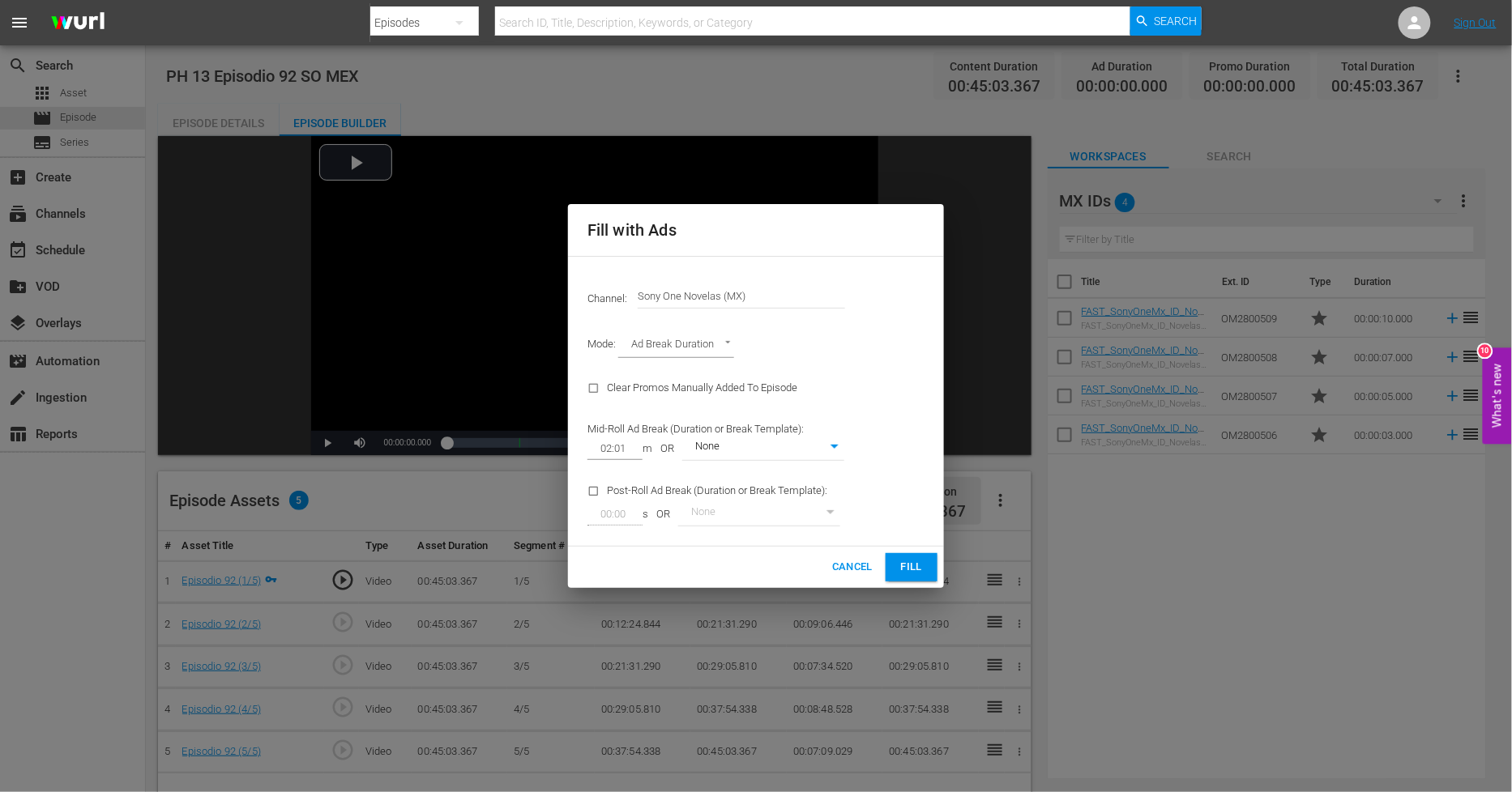
click at [903, 563] on span "Fill" at bounding box center [912, 567] width 26 height 18
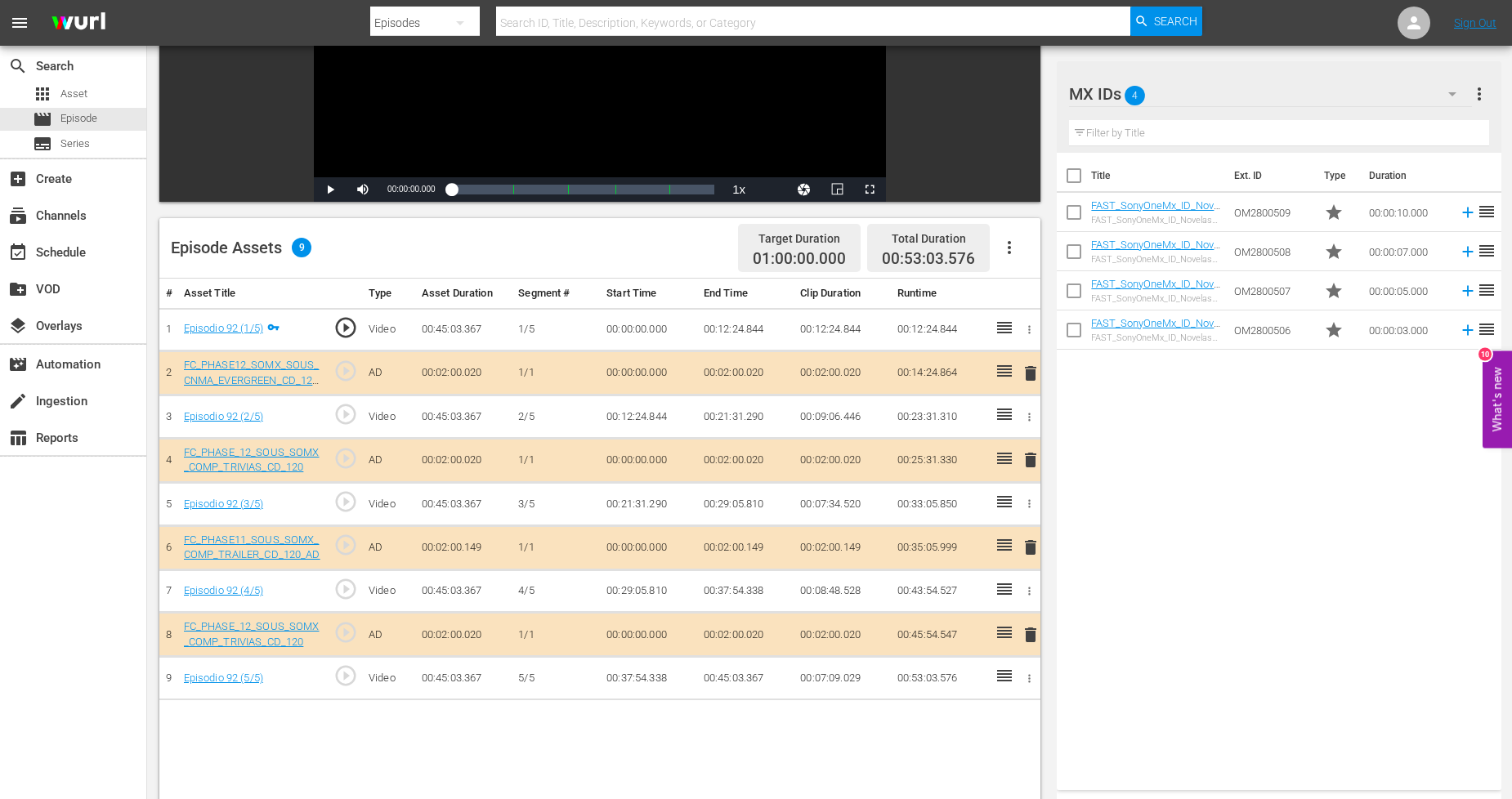
scroll to position [272, 0]
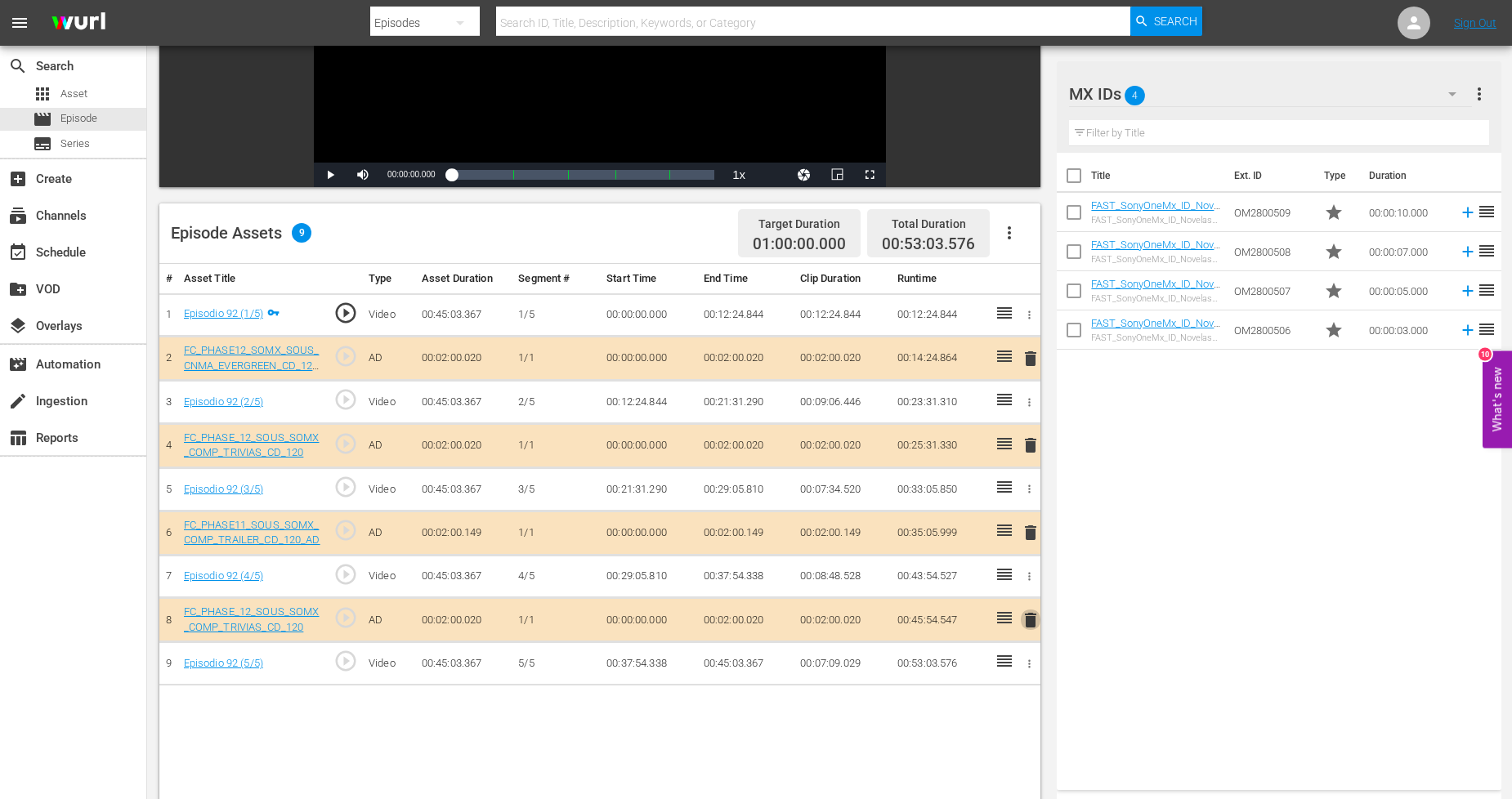
click at [1028, 618] on span "delete" at bounding box center [1030, 620] width 19 height 19
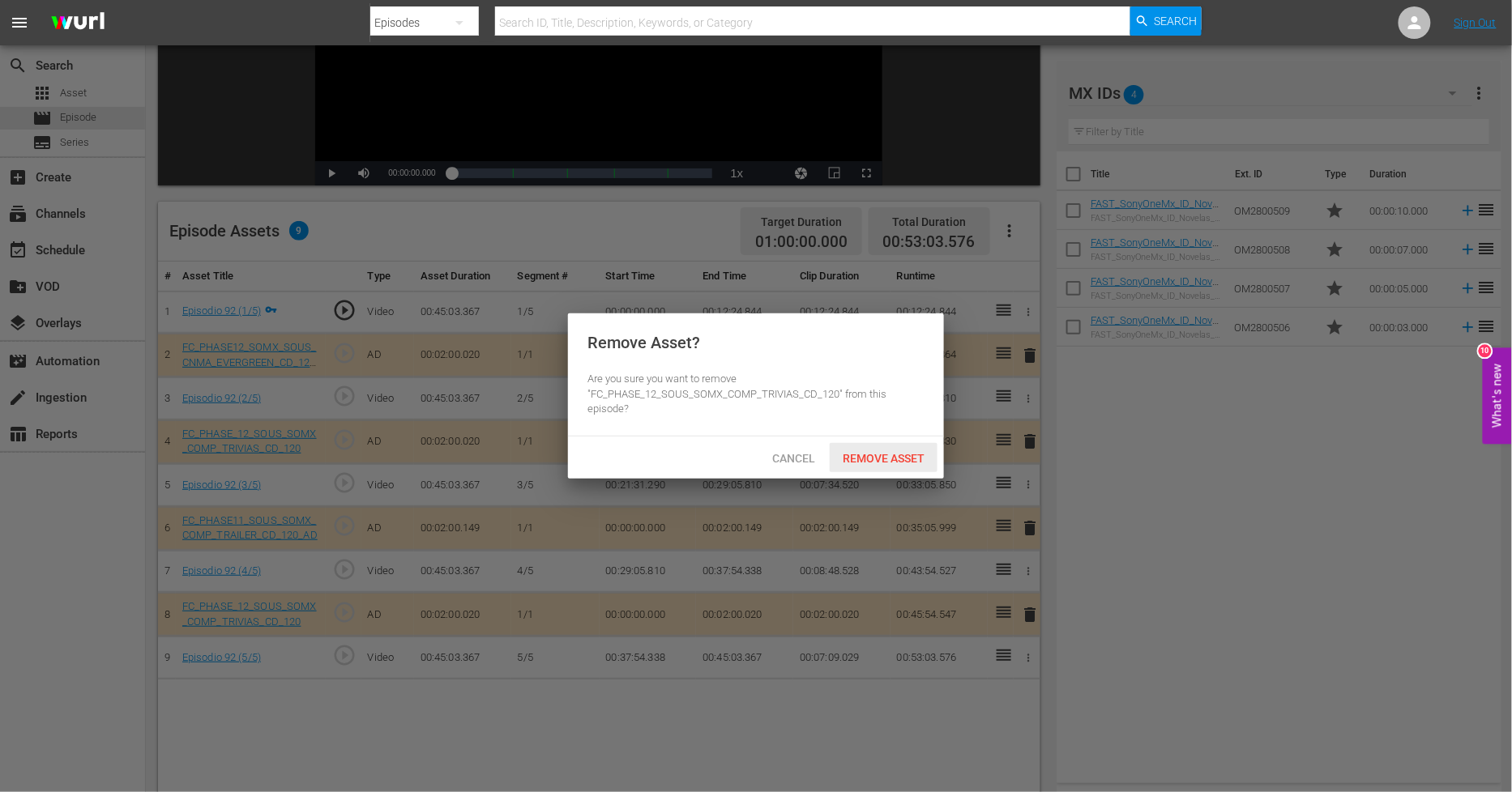
click at [898, 468] on div "Remove Asset" at bounding box center [884, 458] width 108 height 30
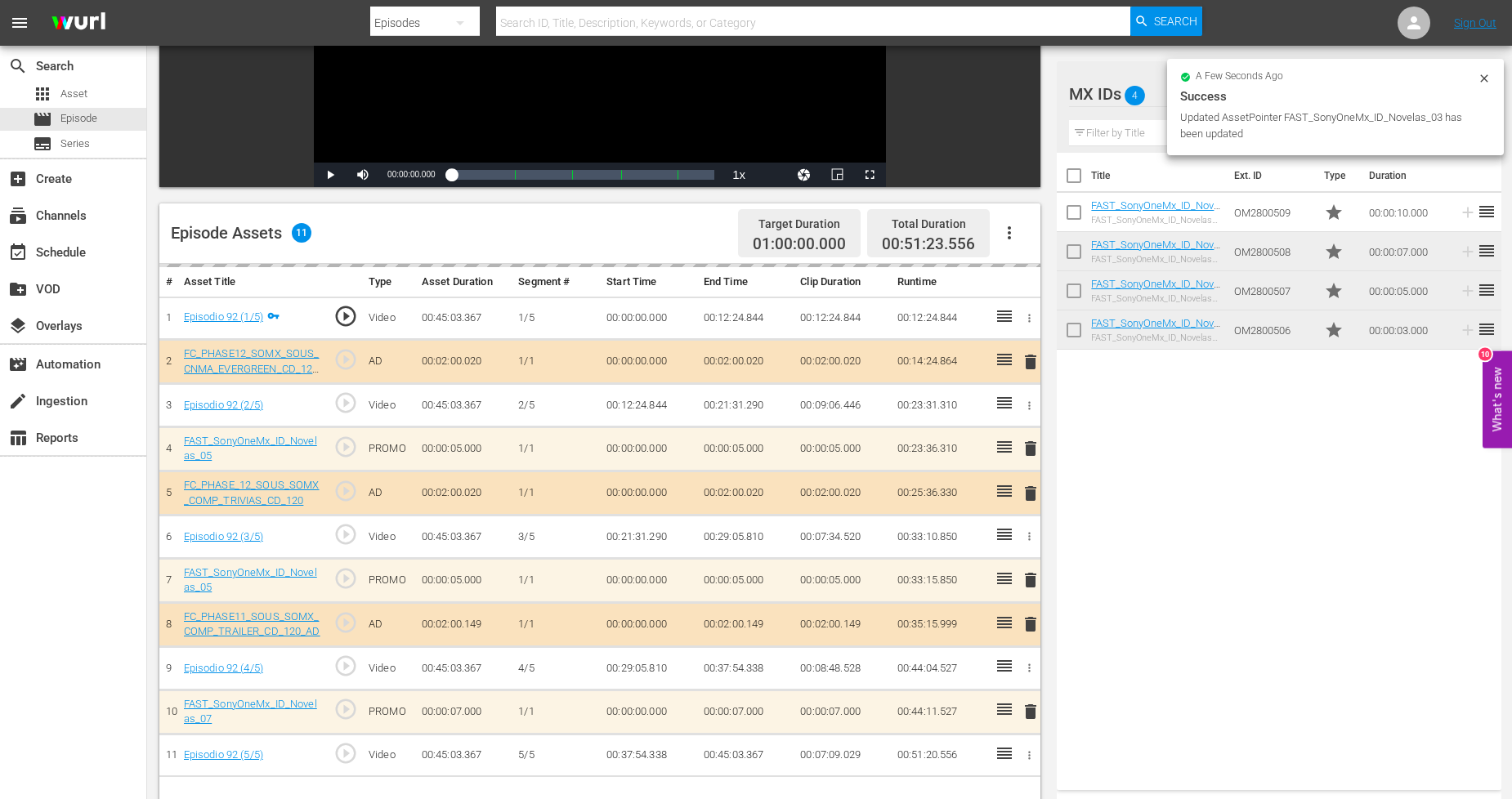
click at [1414, 100] on div "Success" at bounding box center [1335, 96] width 311 height 19
click at [1487, 72] on icon at bounding box center [1484, 78] width 13 height 13
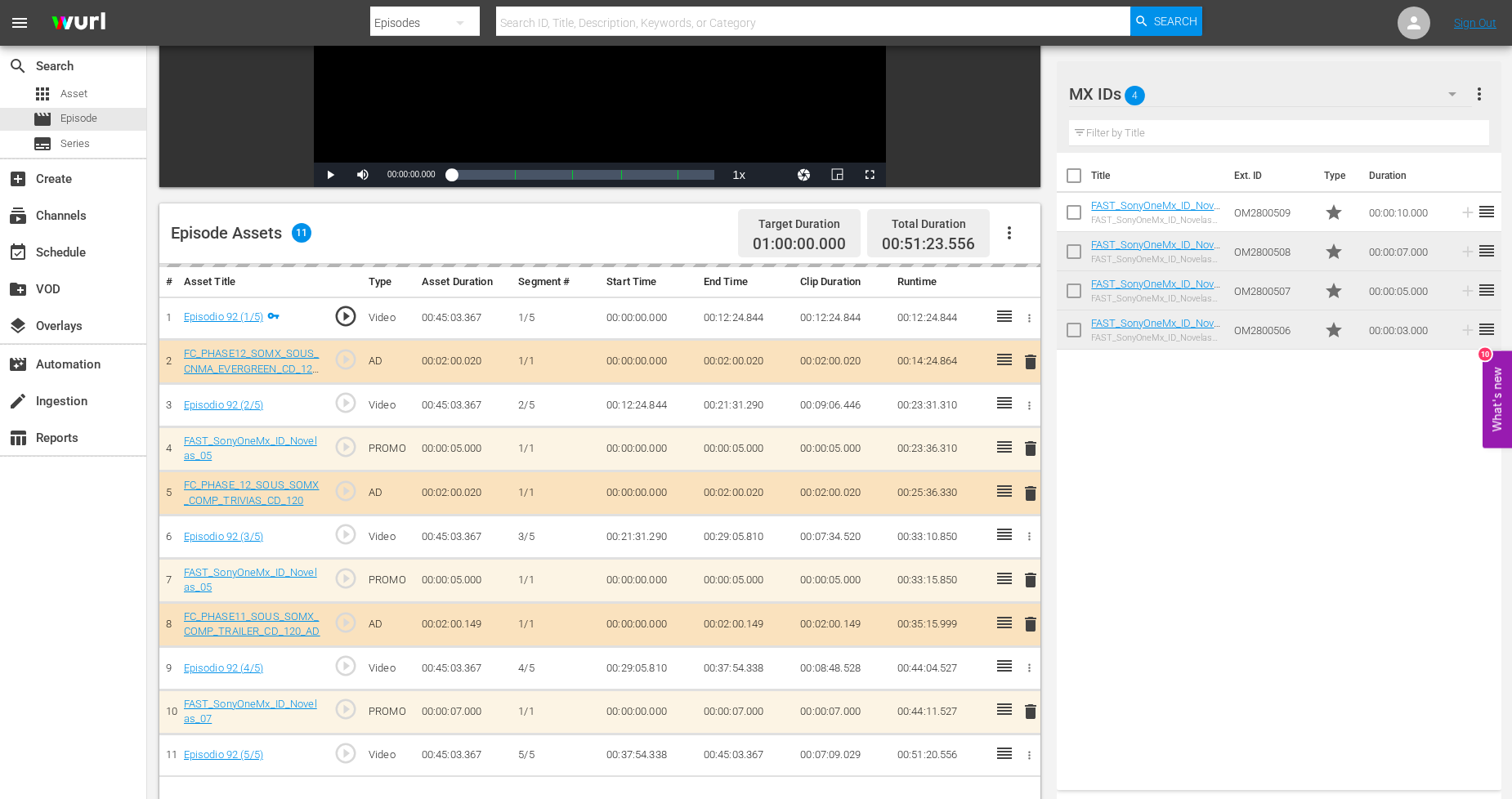
click at [1354, 94] on div "MX IDs 4" at bounding box center [1270, 94] width 403 height 46
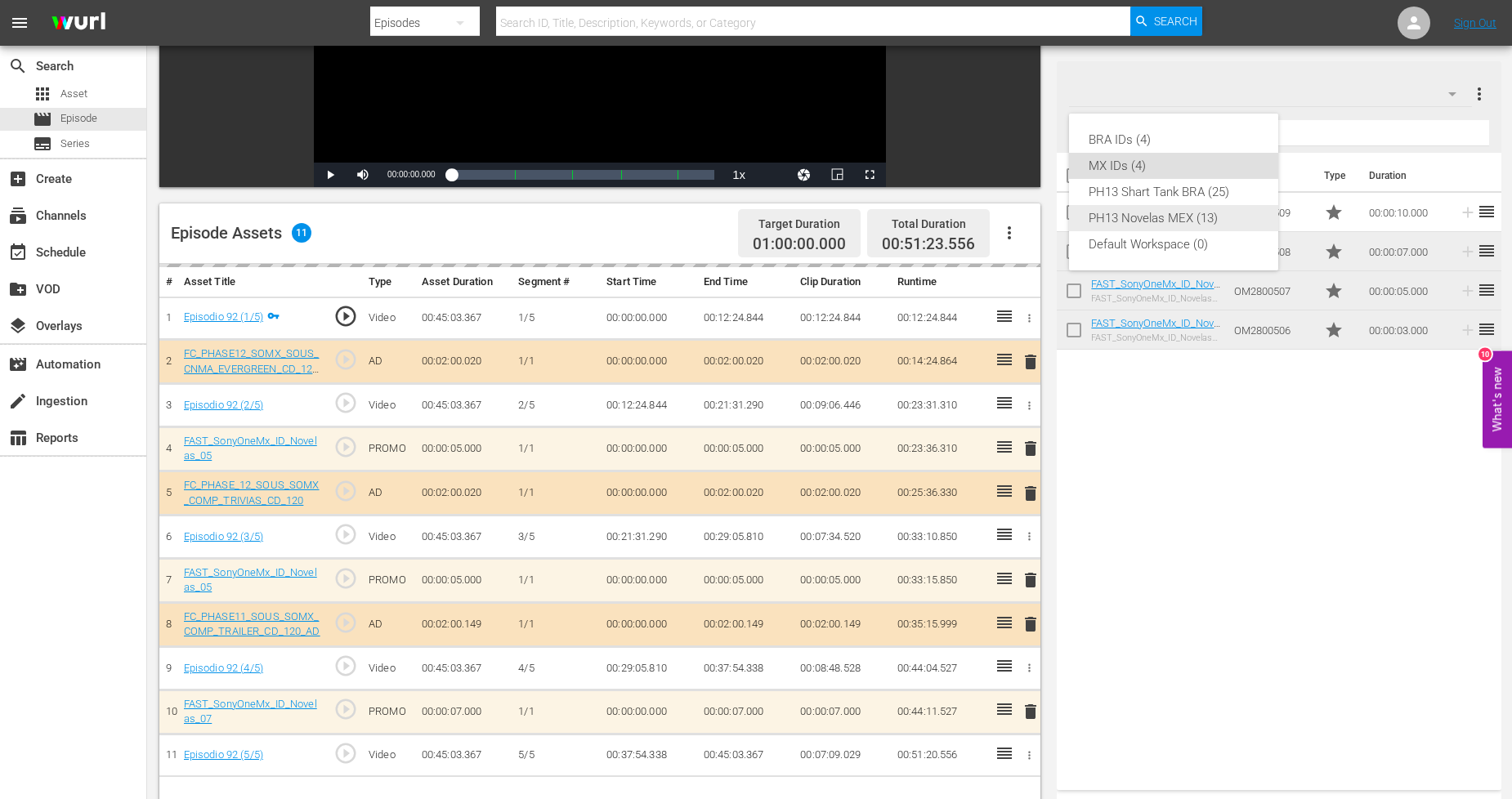
click at [1211, 223] on div "PH13 Novelas MEX (13)" at bounding box center [1174, 218] width 170 height 26
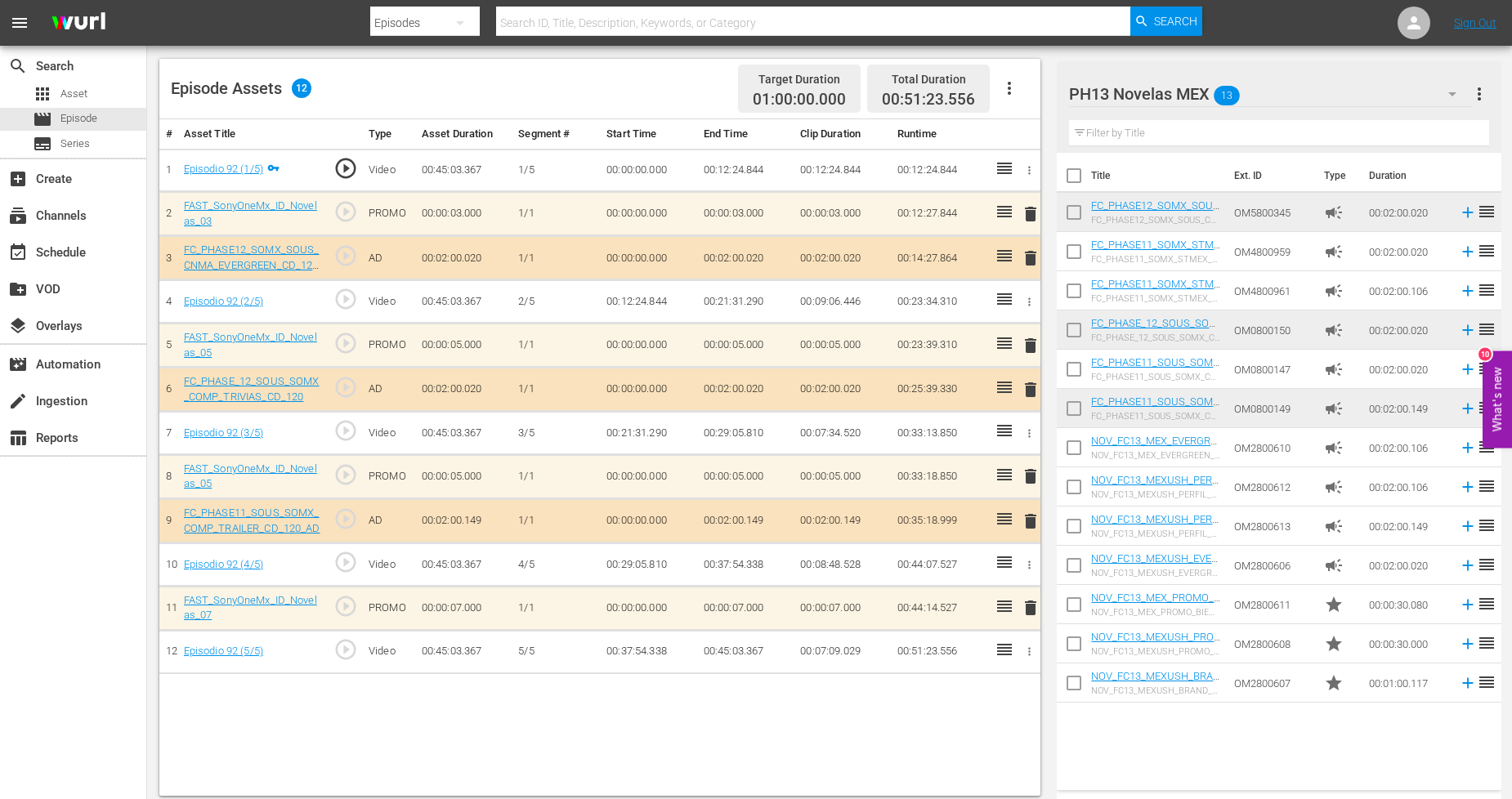
scroll to position [425, 0]
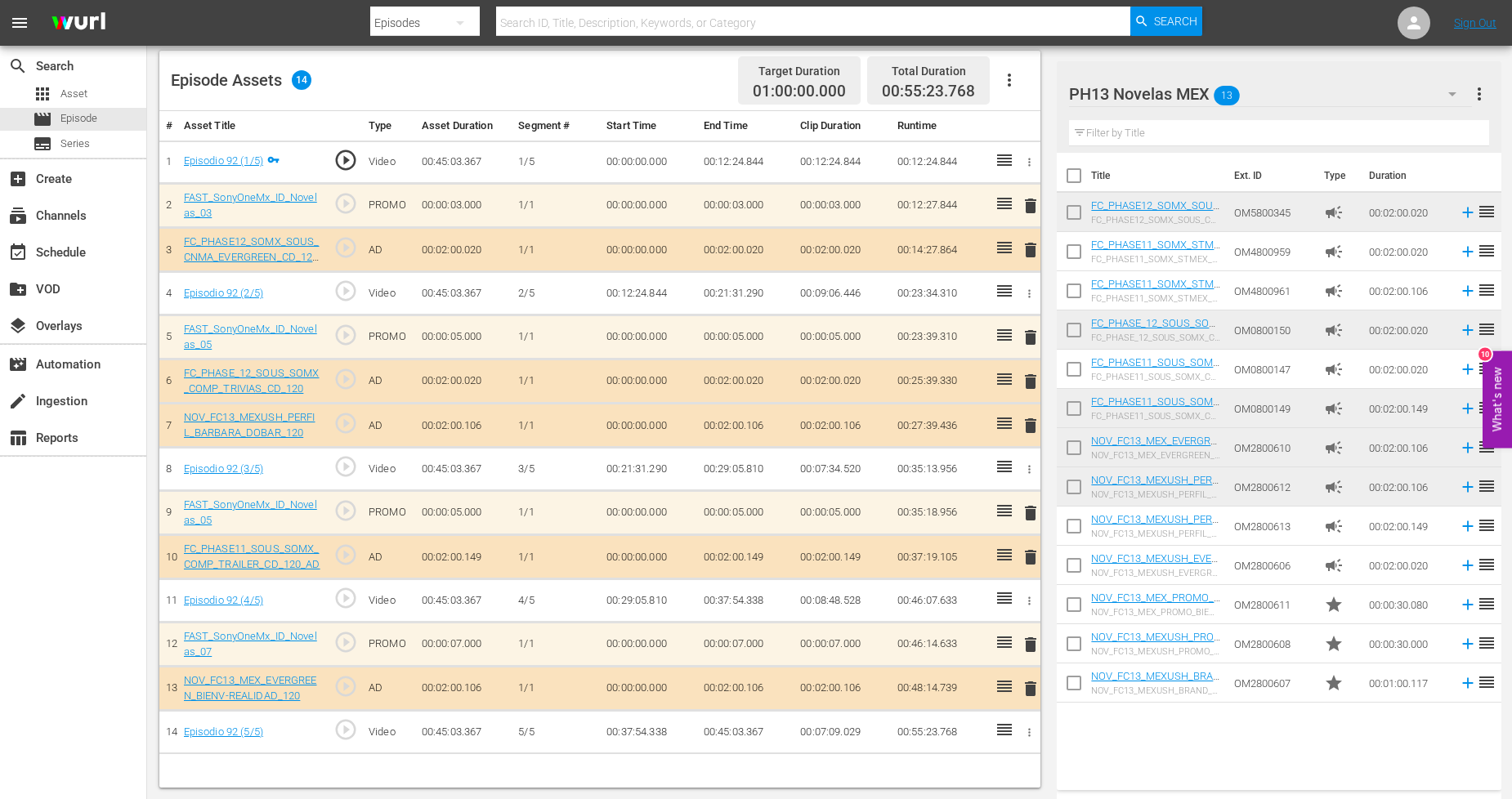
click at [1024, 379] on span "delete" at bounding box center [1030, 381] width 19 height 19
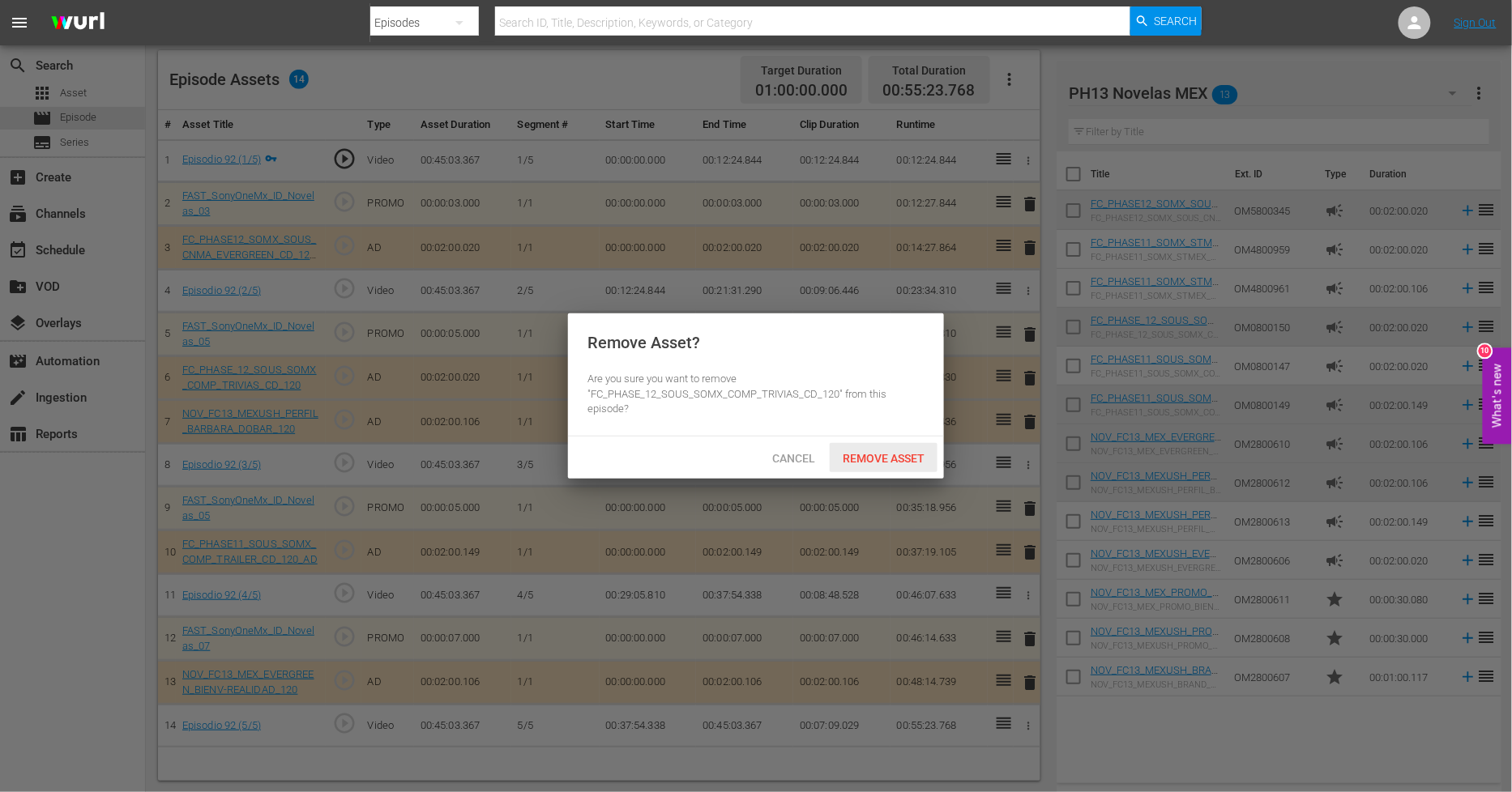
click at [882, 466] on div "Remove Asset" at bounding box center [884, 458] width 108 height 30
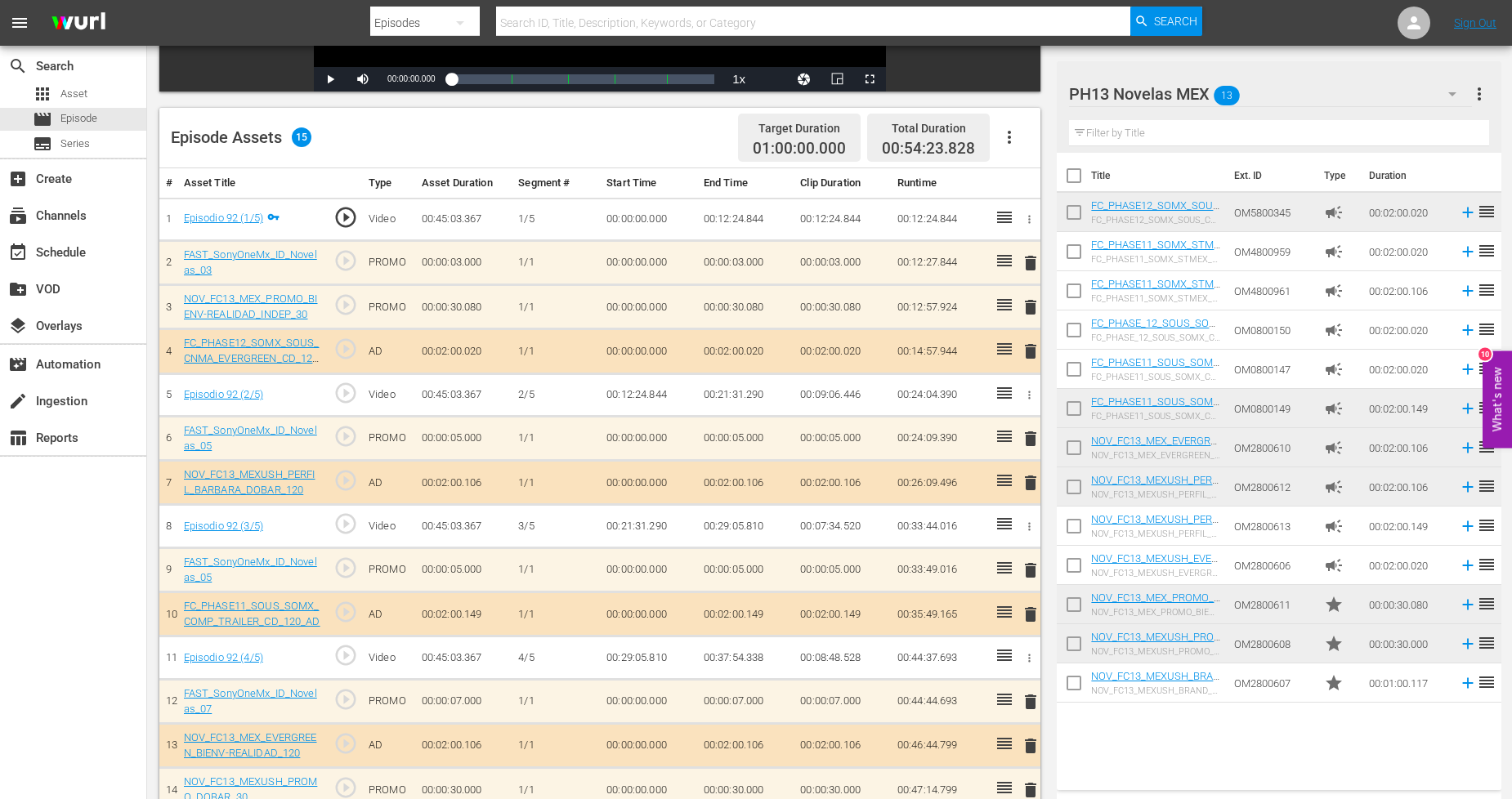
scroll to position [0, 0]
